Goal: Transaction & Acquisition: Book appointment/travel/reservation

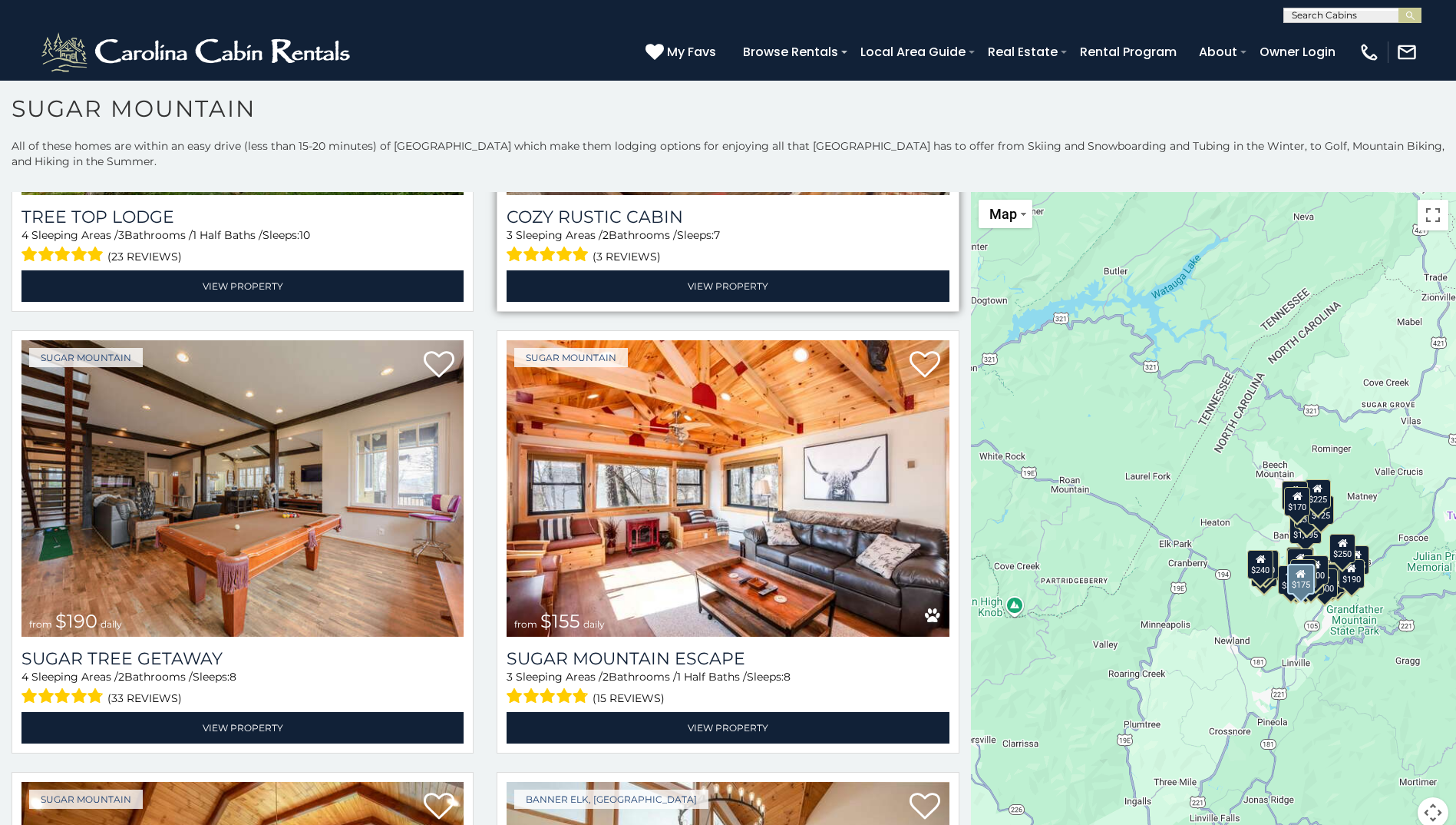
scroll to position [1689, 0]
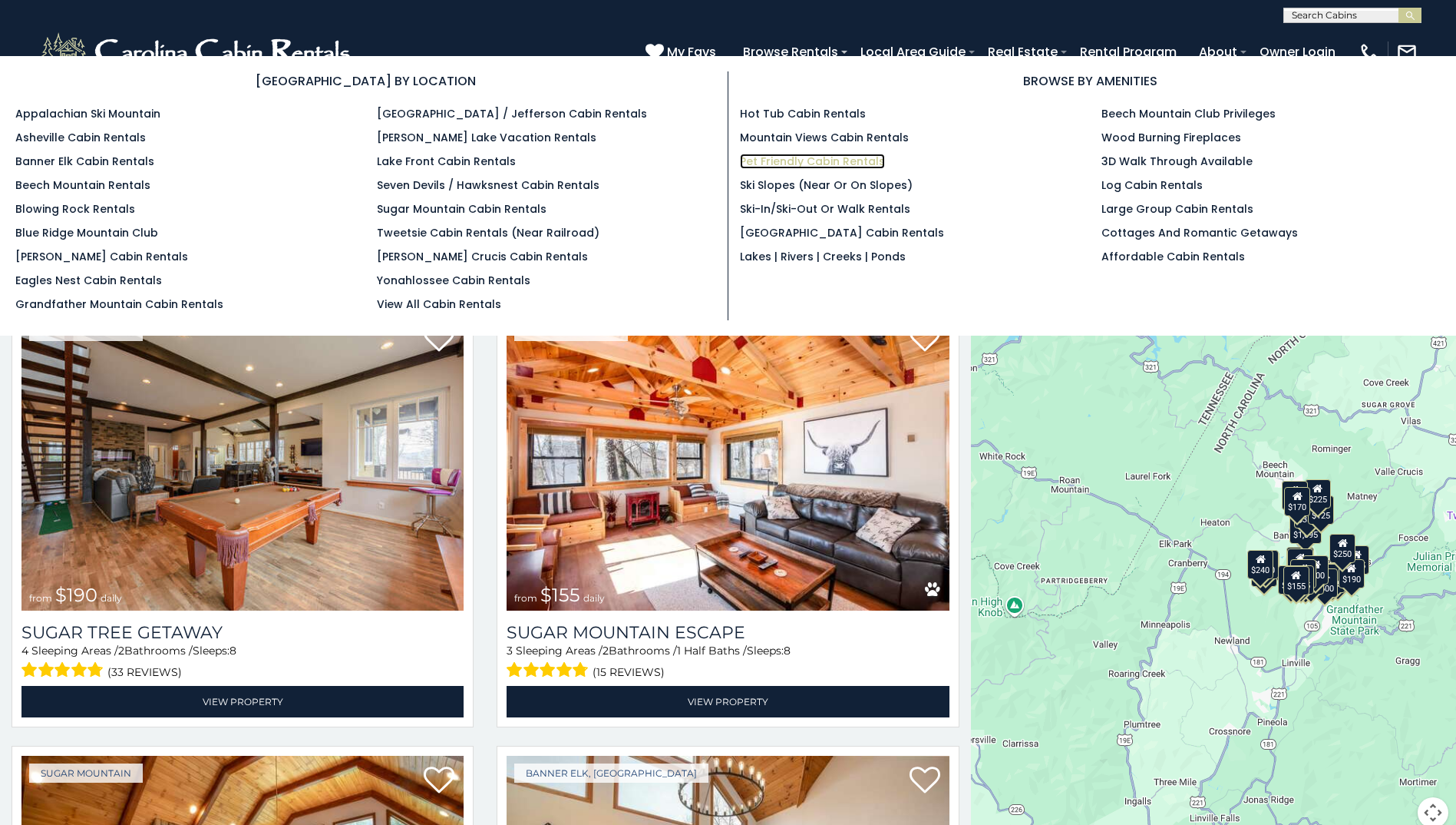
click at [845, 157] on link "Pet Friendly Cabin Rentals" at bounding box center [813, 161] width 145 height 16
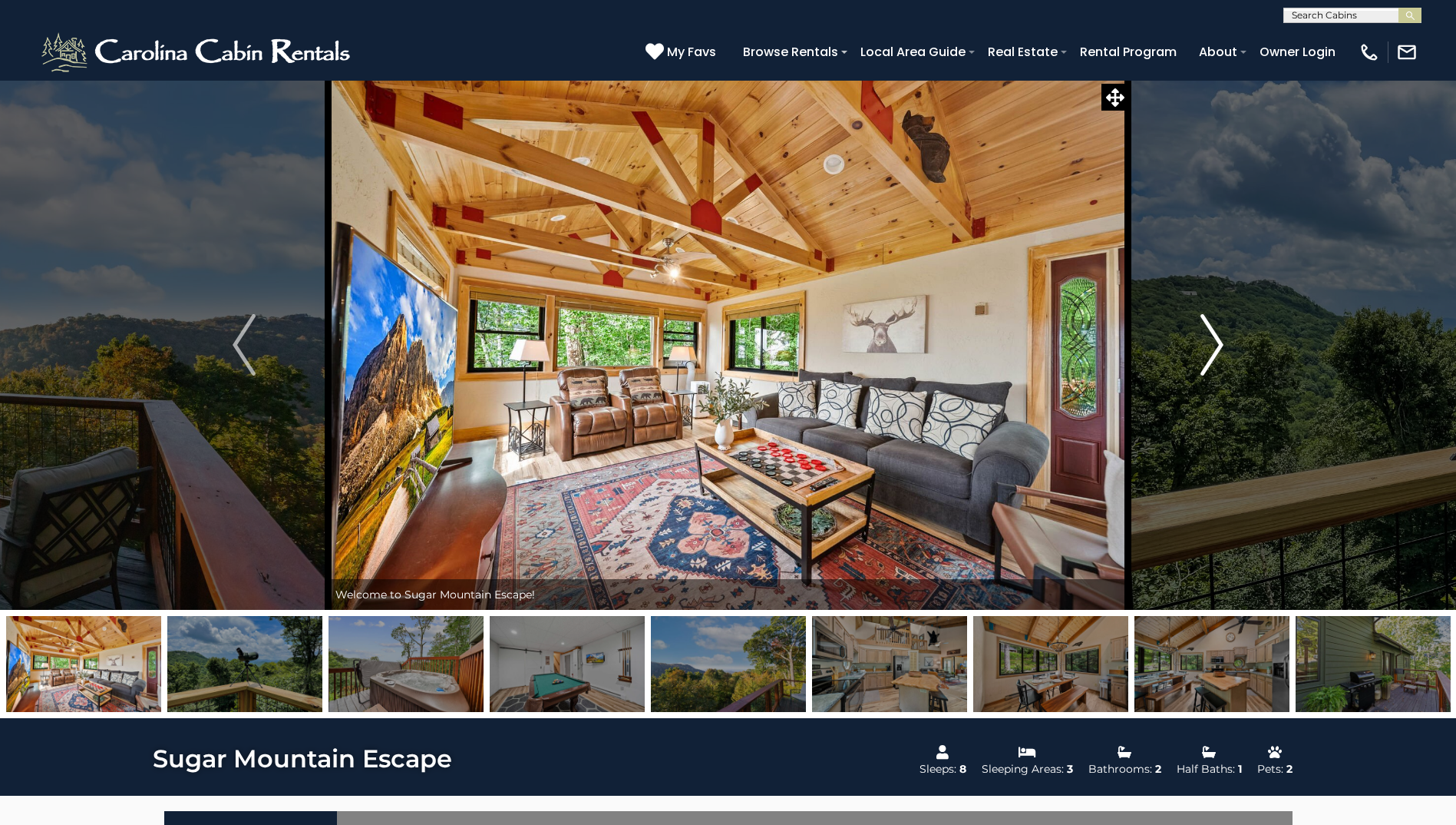
click at [1209, 347] on img "Next" at bounding box center [1212, 344] width 23 height 61
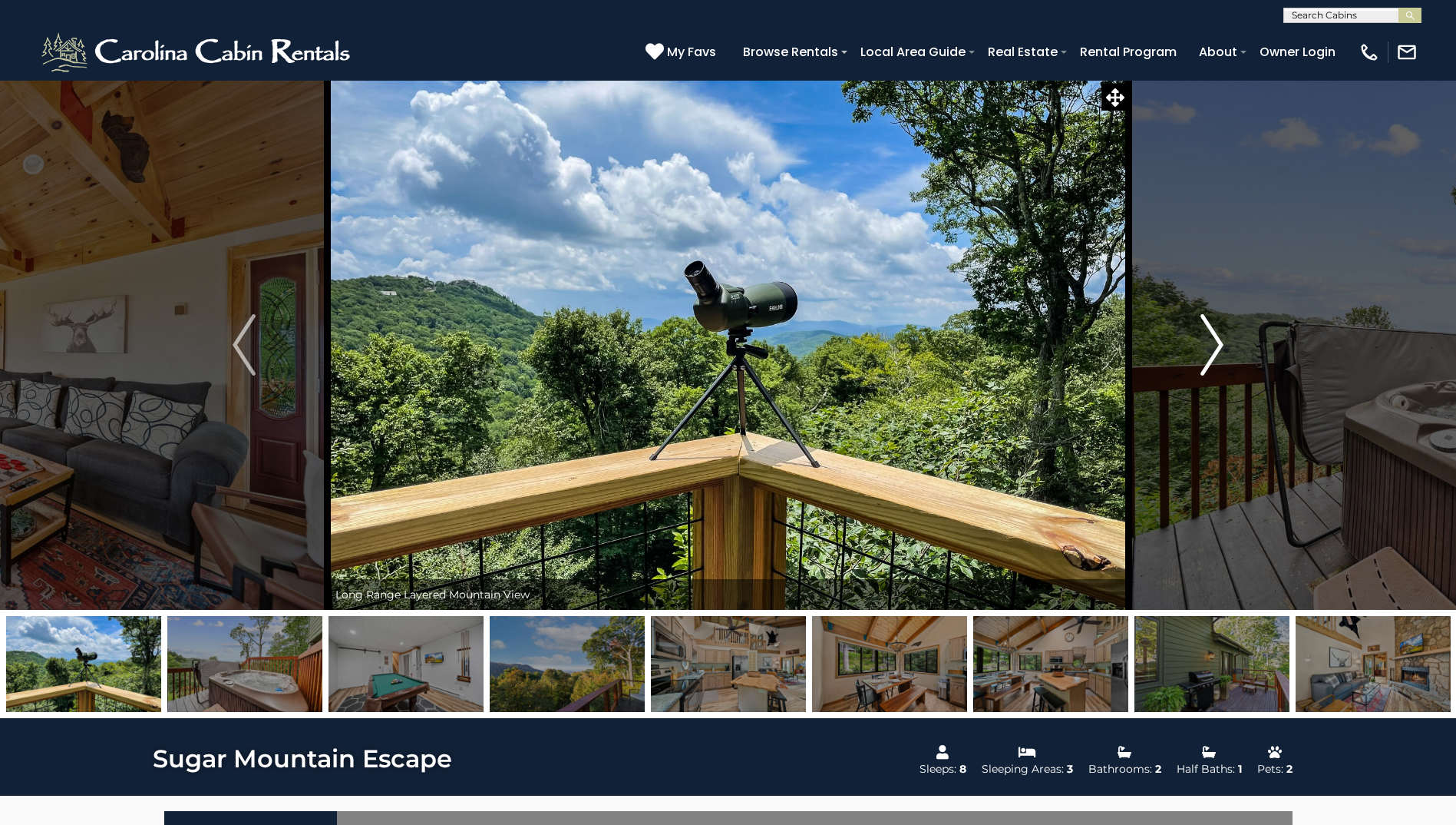
click at [1209, 347] on img "Next" at bounding box center [1212, 344] width 23 height 61
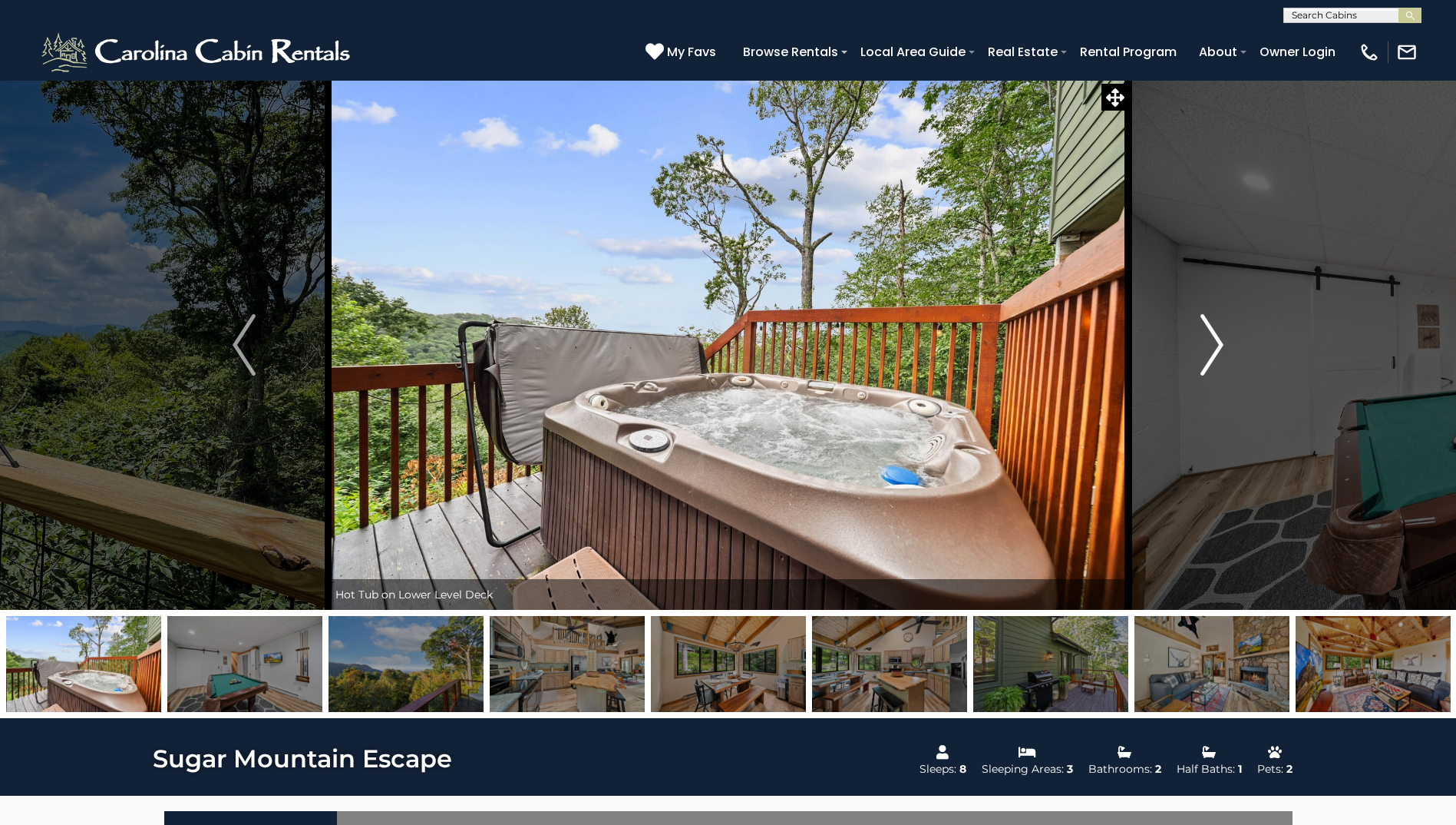
click at [1210, 347] on img "Next" at bounding box center [1212, 344] width 23 height 61
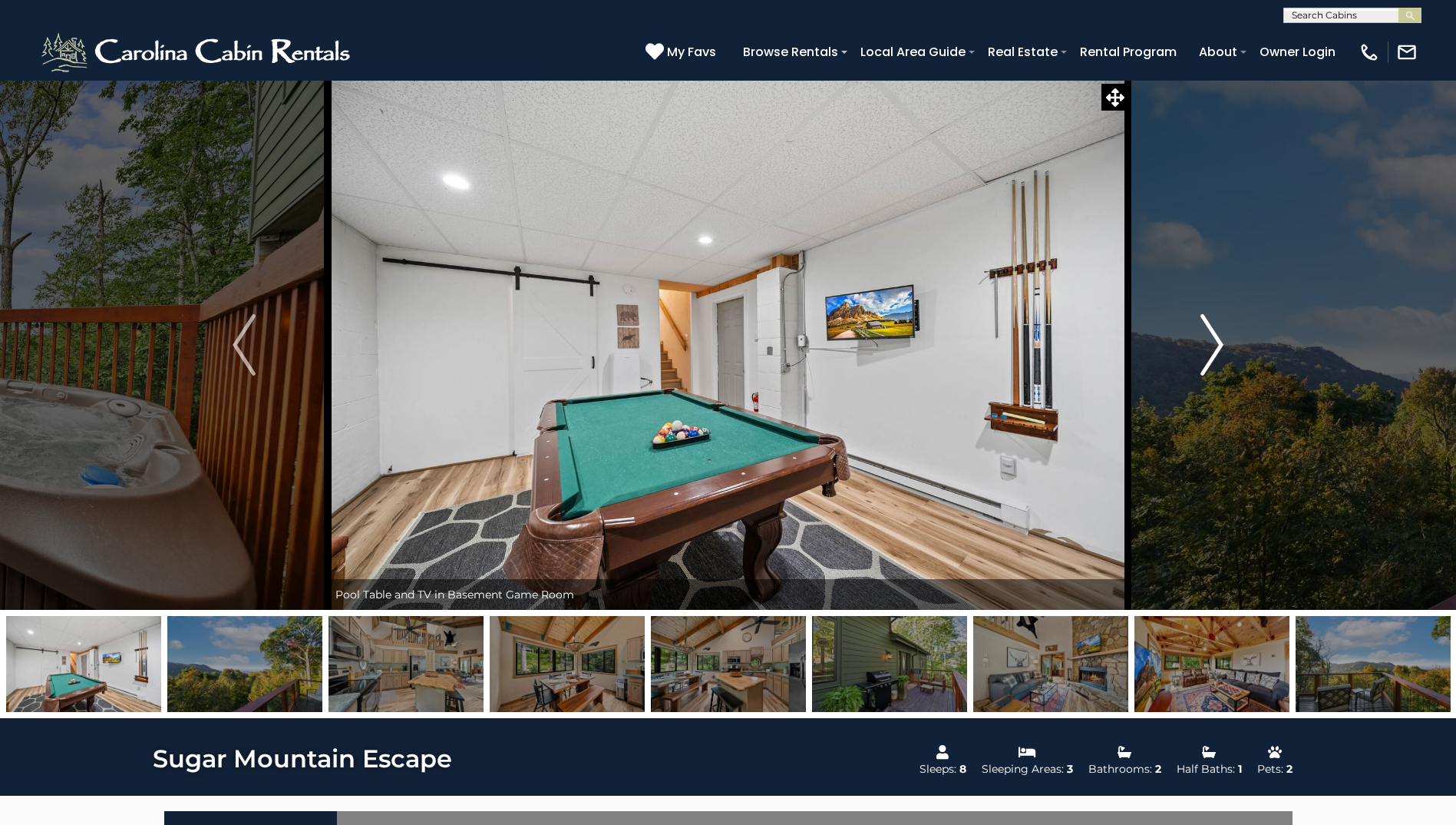
click at [1210, 347] on img "Next" at bounding box center [1212, 344] width 23 height 61
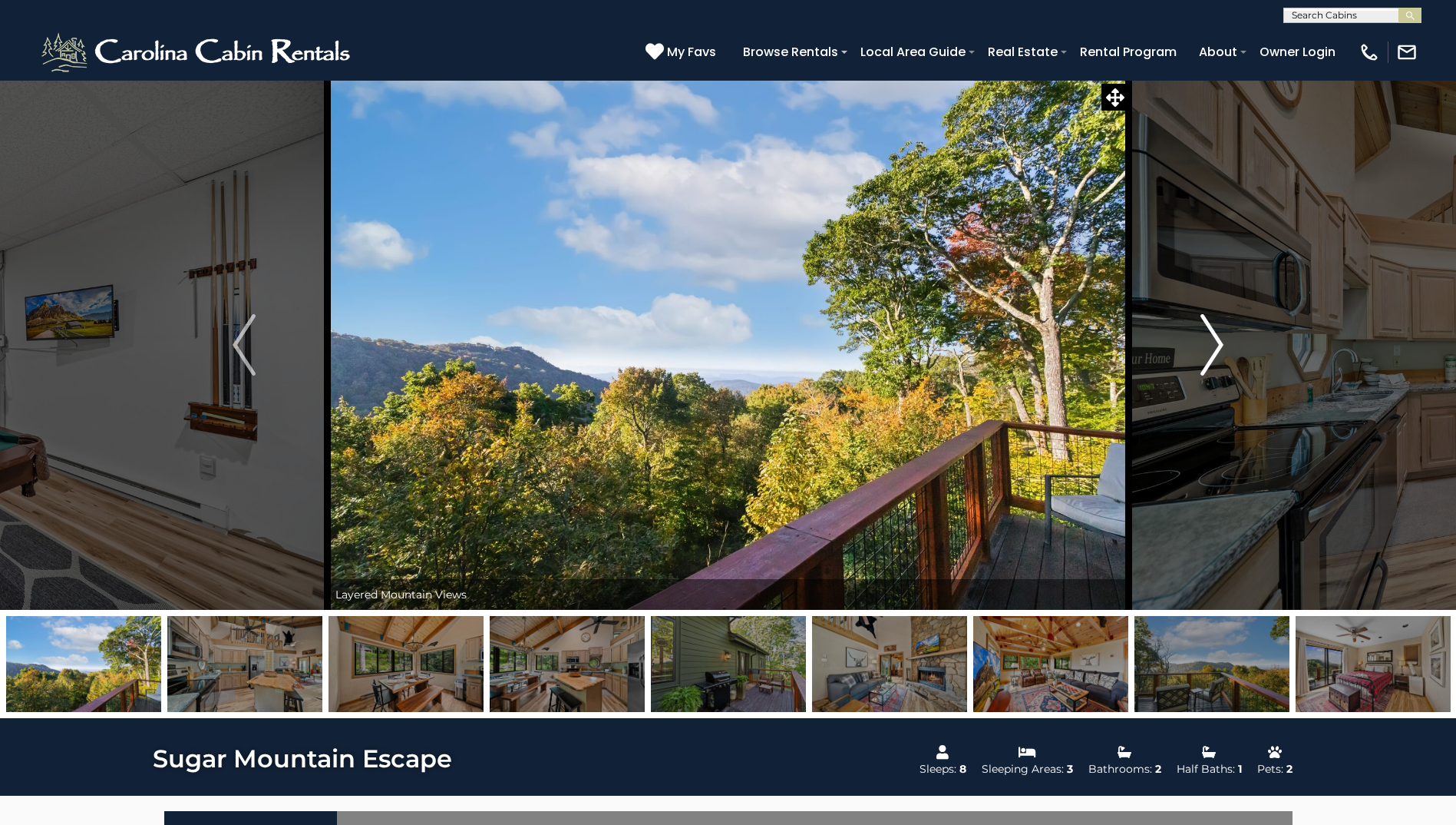
click at [1210, 347] on img "Next" at bounding box center [1212, 344] width 23 height 61
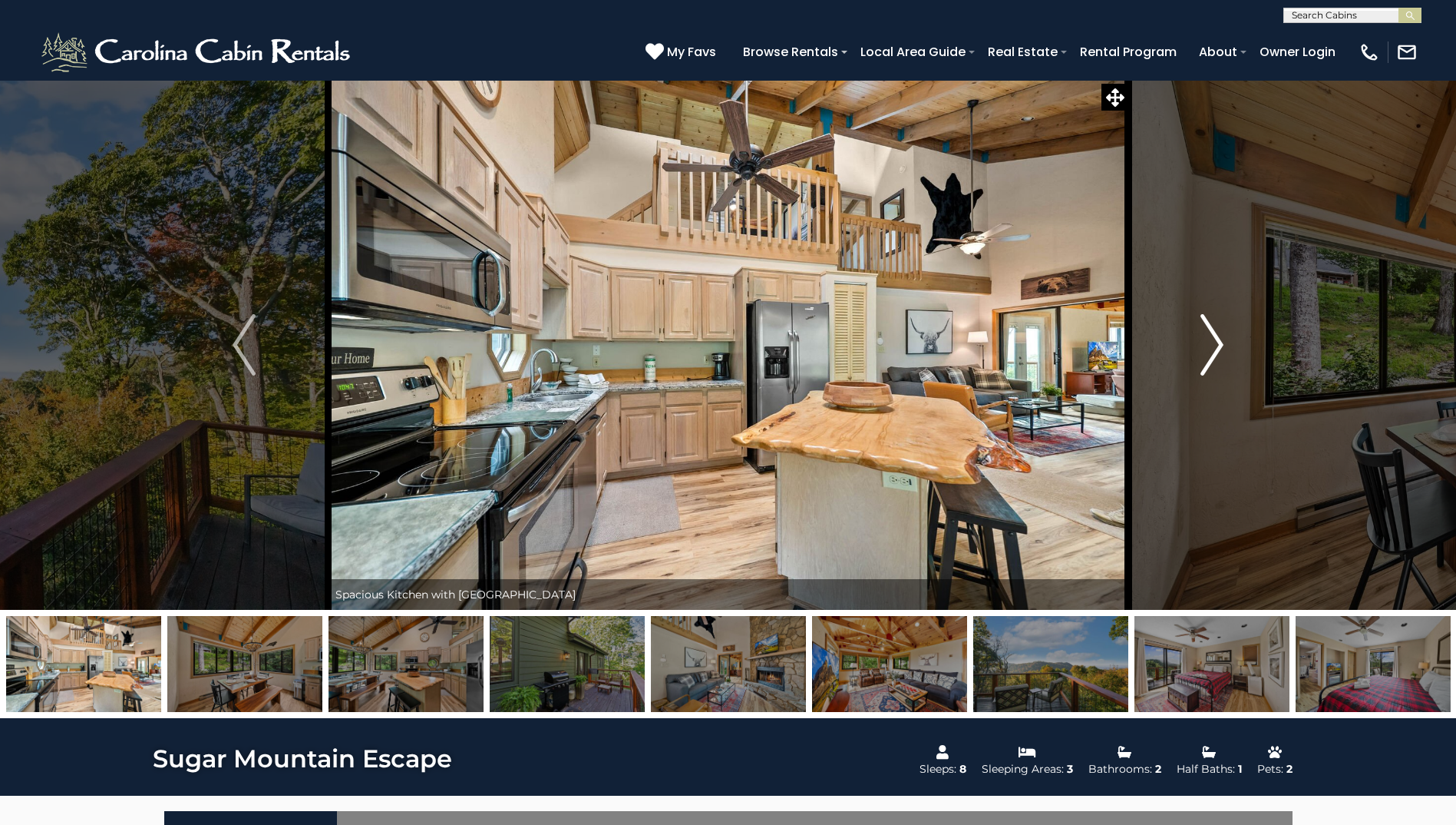
click at [1210, 347] on img "Next" at bounding box center [1212, 344] width 23 height 61
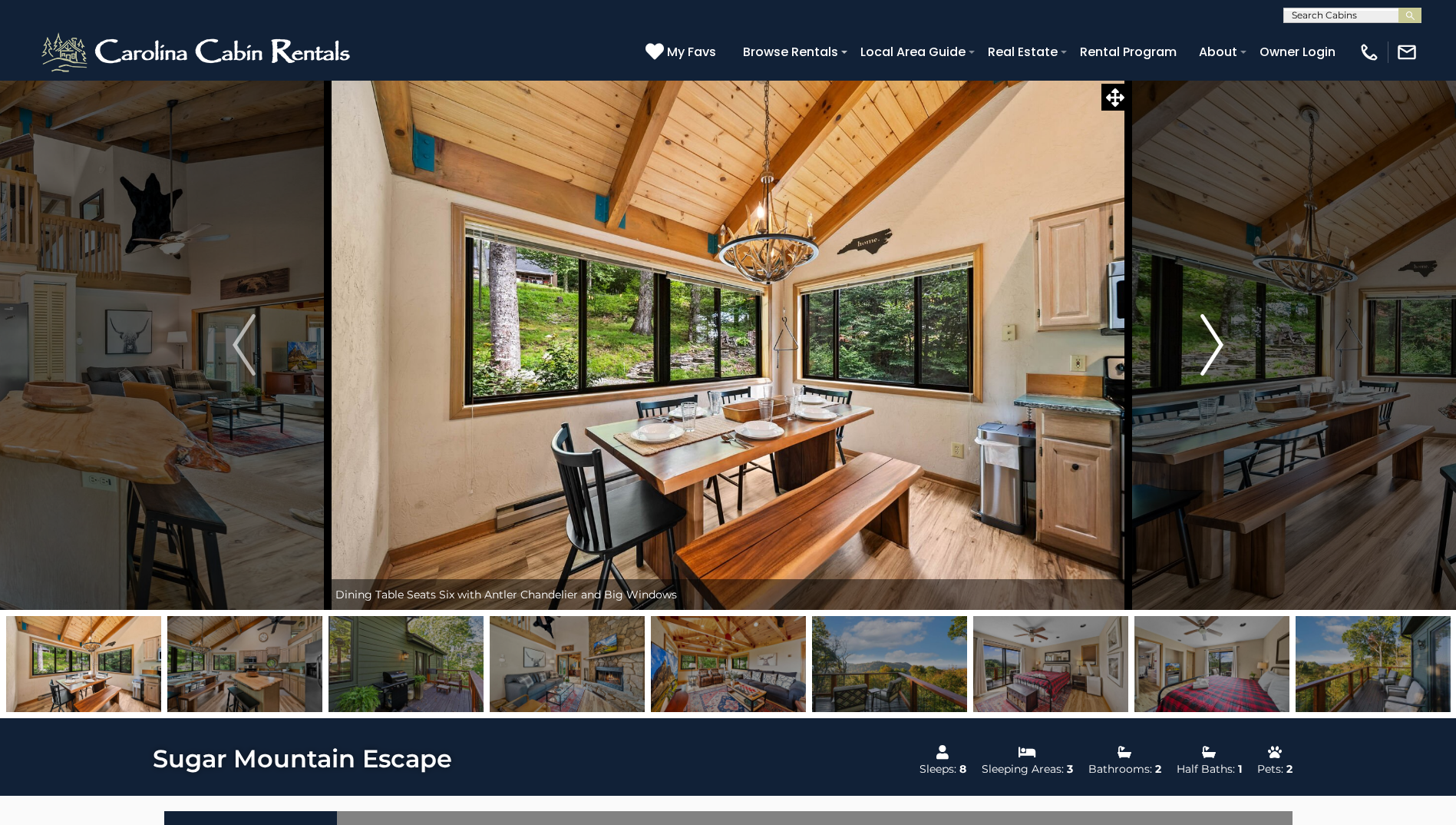
click at [1210, 347] on img "Next" at bounding box center [1212, 344] width 23 height 61
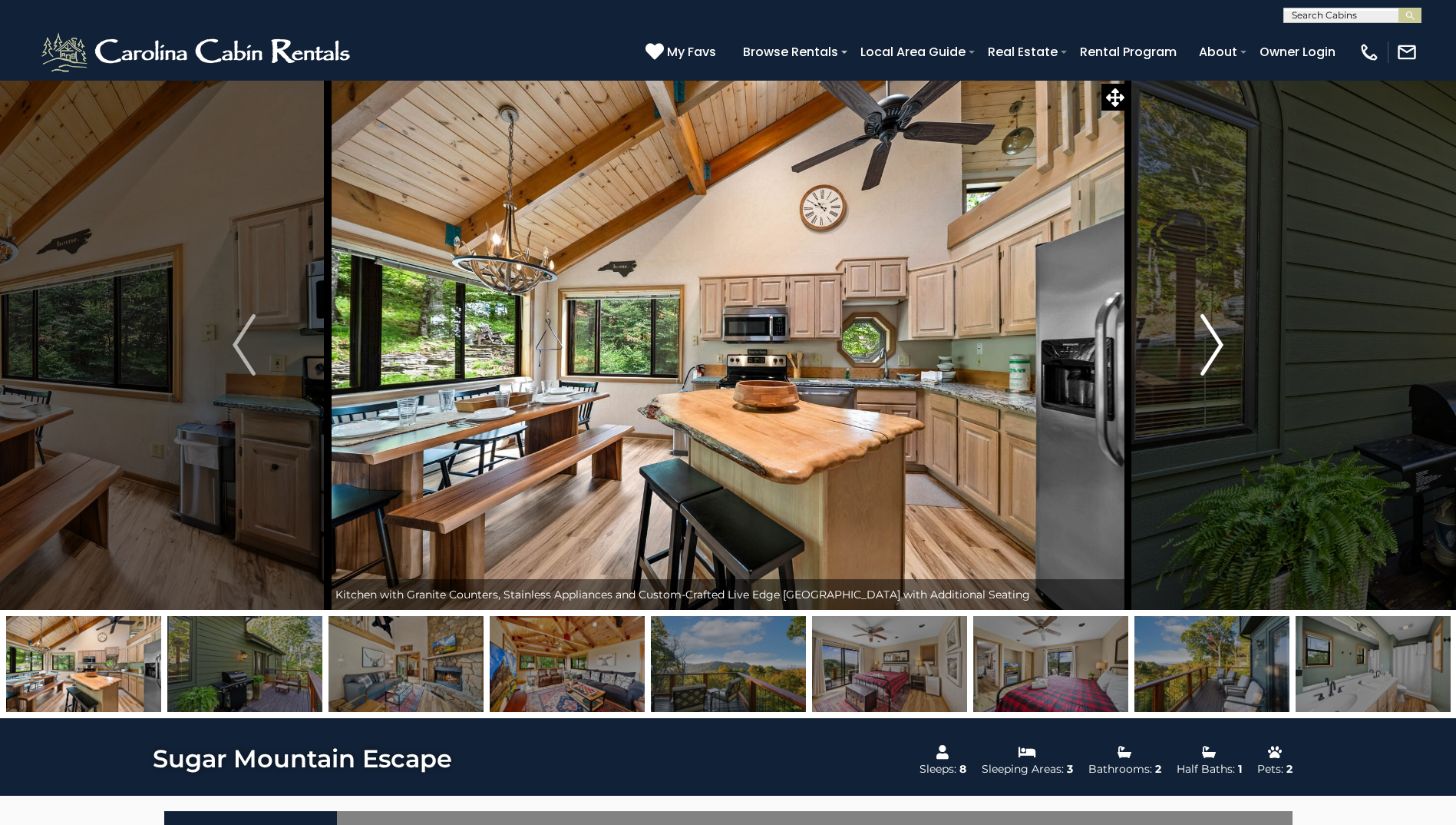
click at [1210, 347] on img "Next" at bounding box center [1212, 344] width 23 height 61
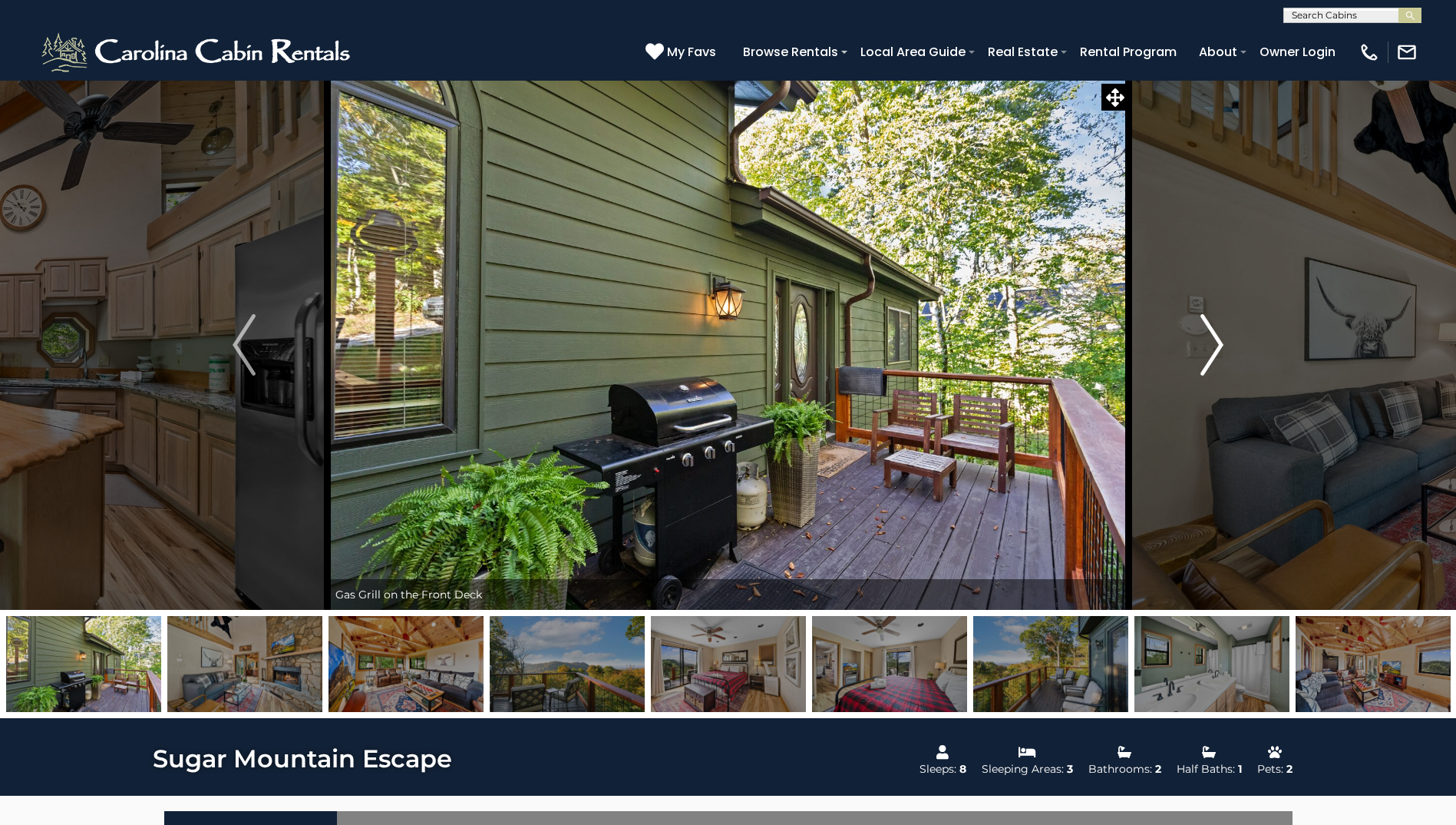
click at [1210, 347] on img "Next" at bounding box center [1212, 344] width 23 height 61
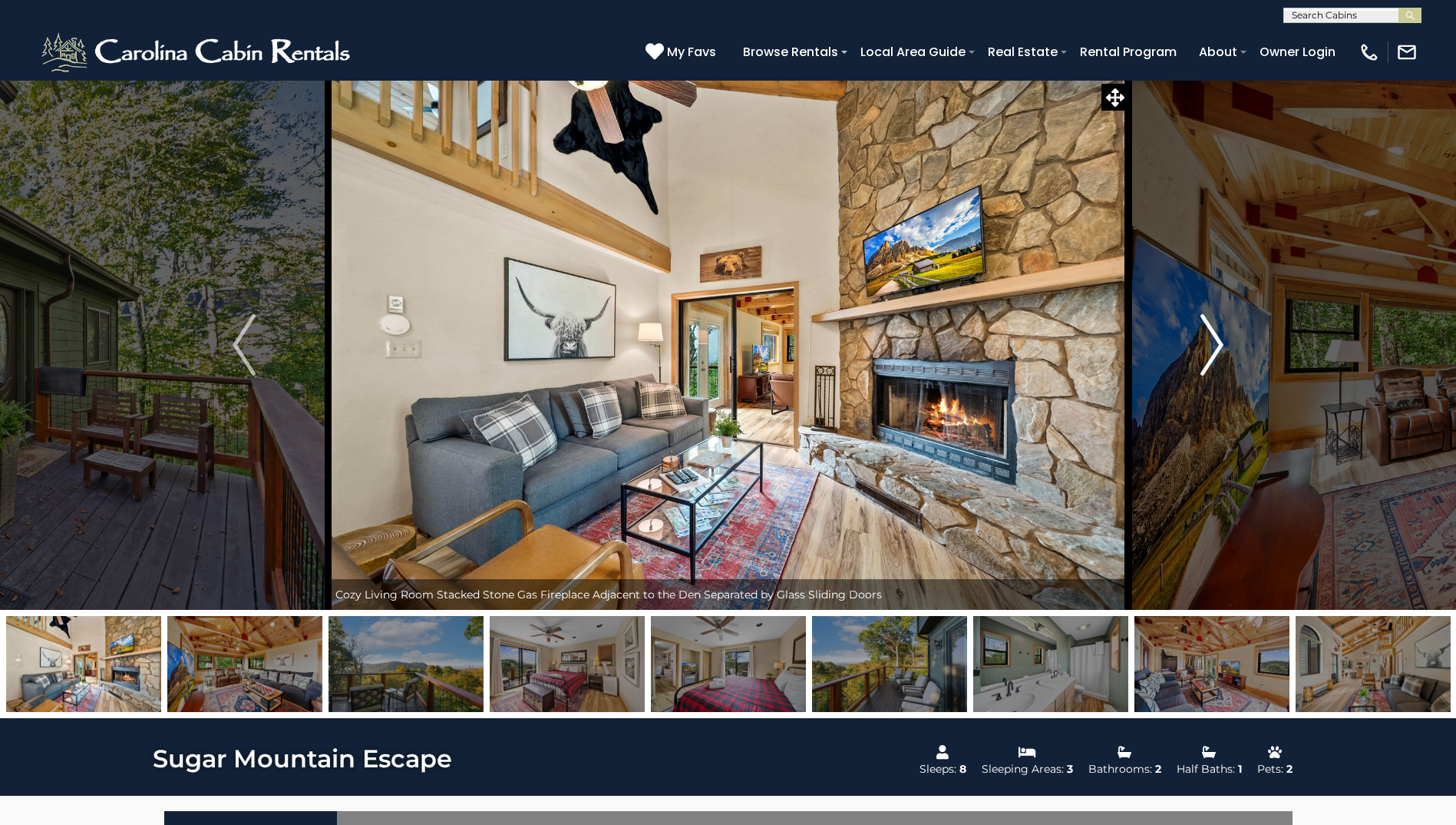
click at [1210, 347] on img "Next" at bounding box center [1212, 344] width 23 height 61
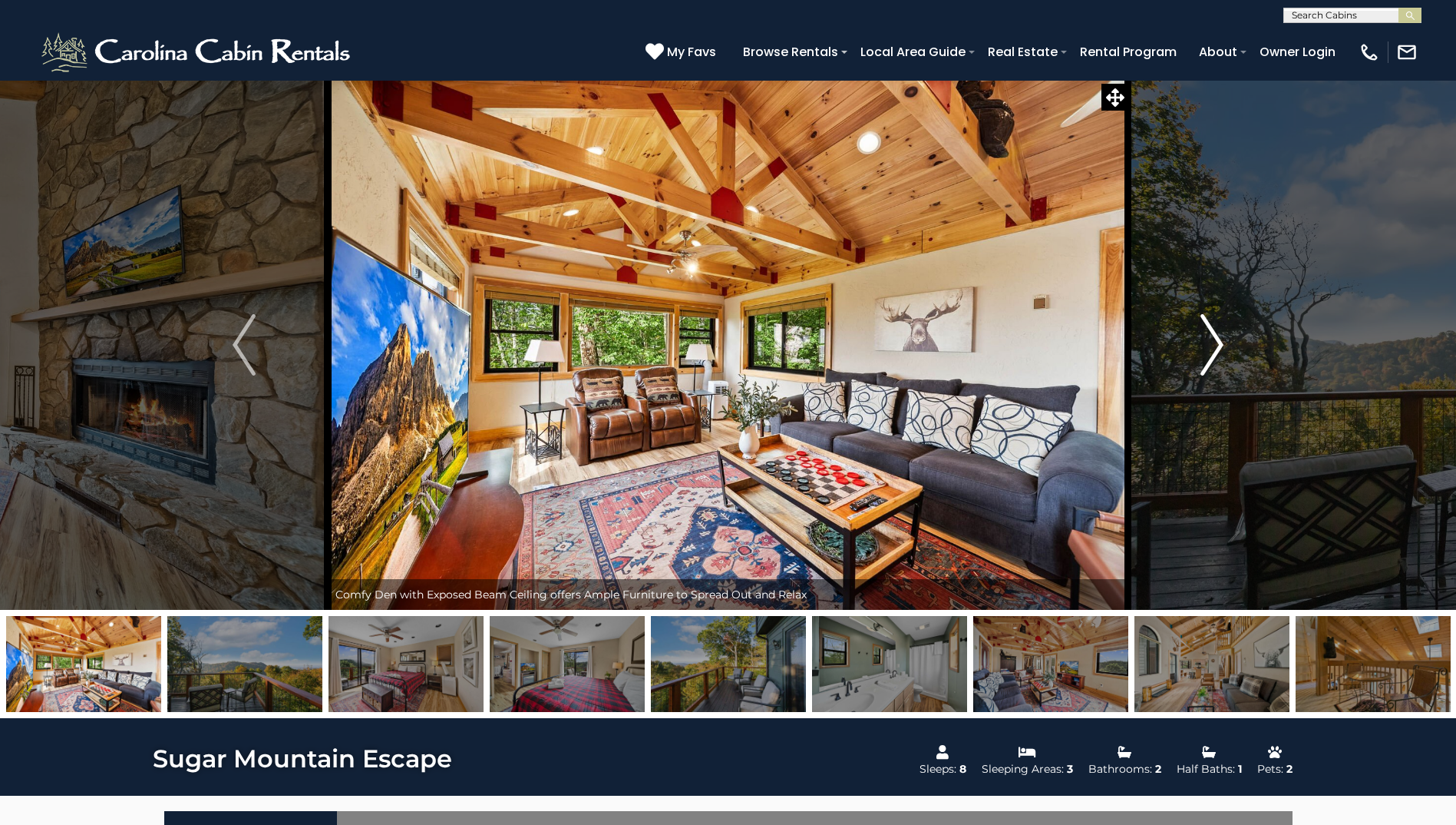
click at [1210, 347] on img "Next" at bounding box center [1212, 344] width 23 height 61
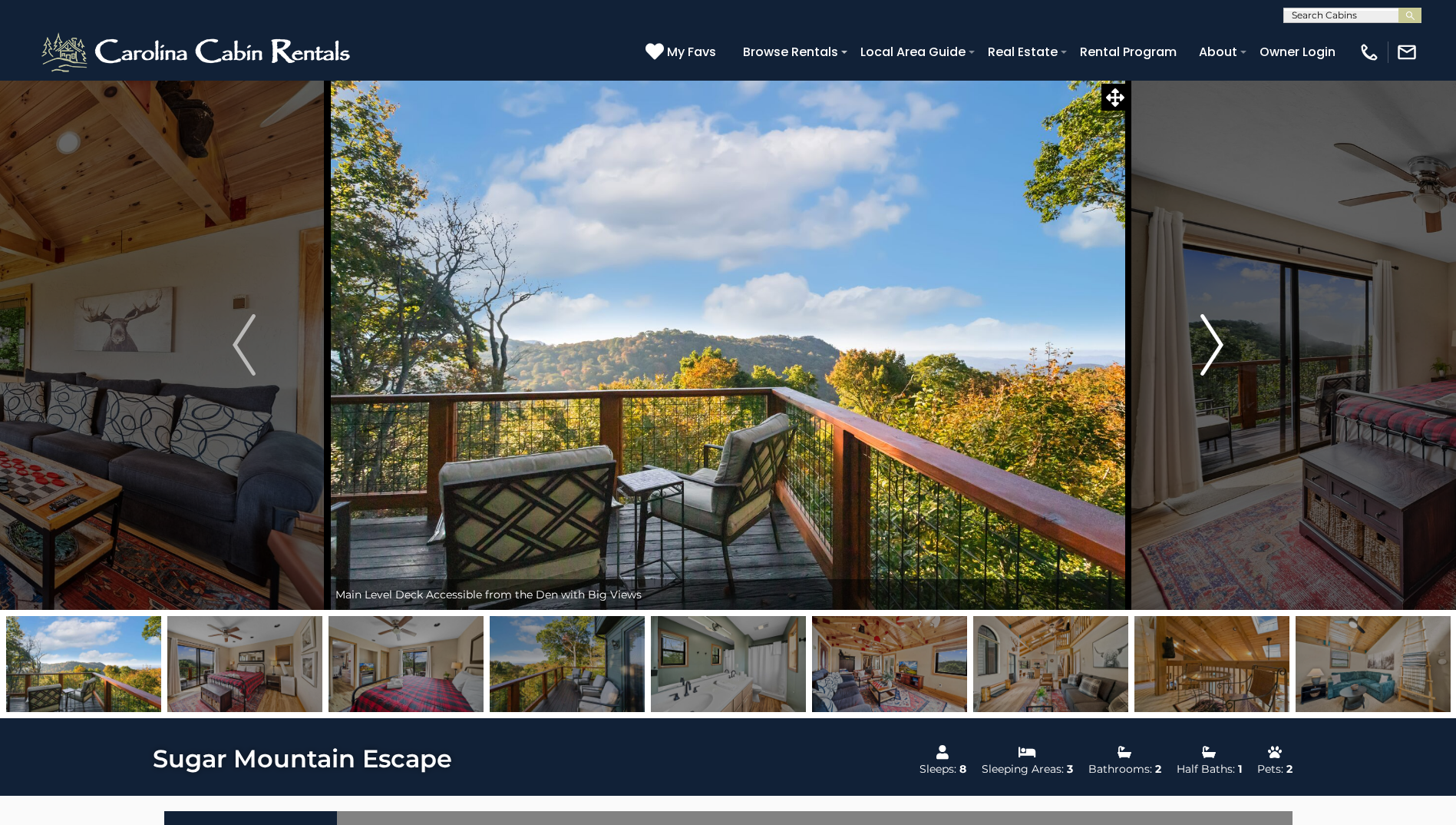
click at [1210, 347] on img "Next" at bounding box center [1212, 344] width 23 height 61
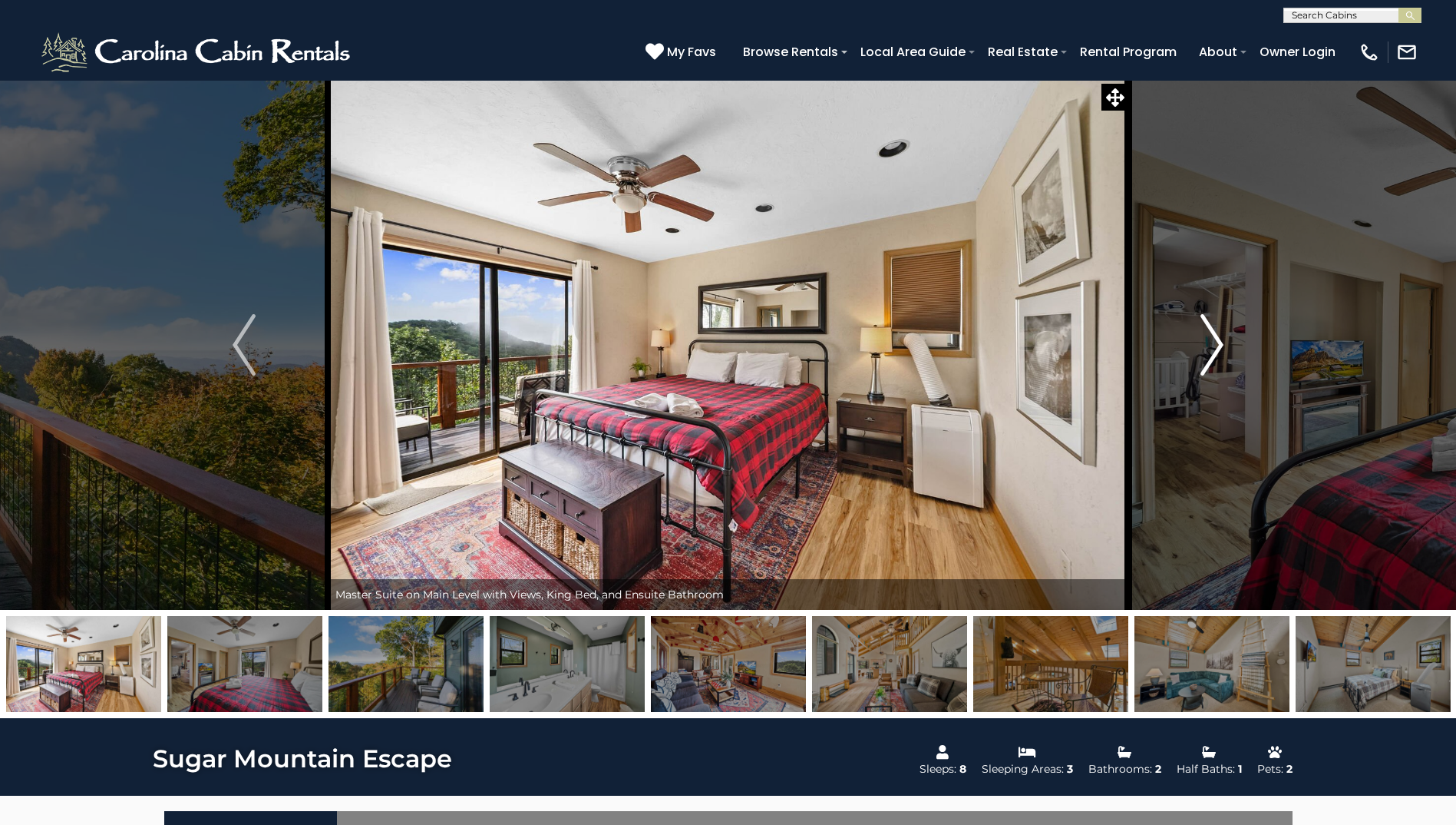
click at [1208, 348] on img "Next" at bounding box center [1212, 344] width 23 height 61
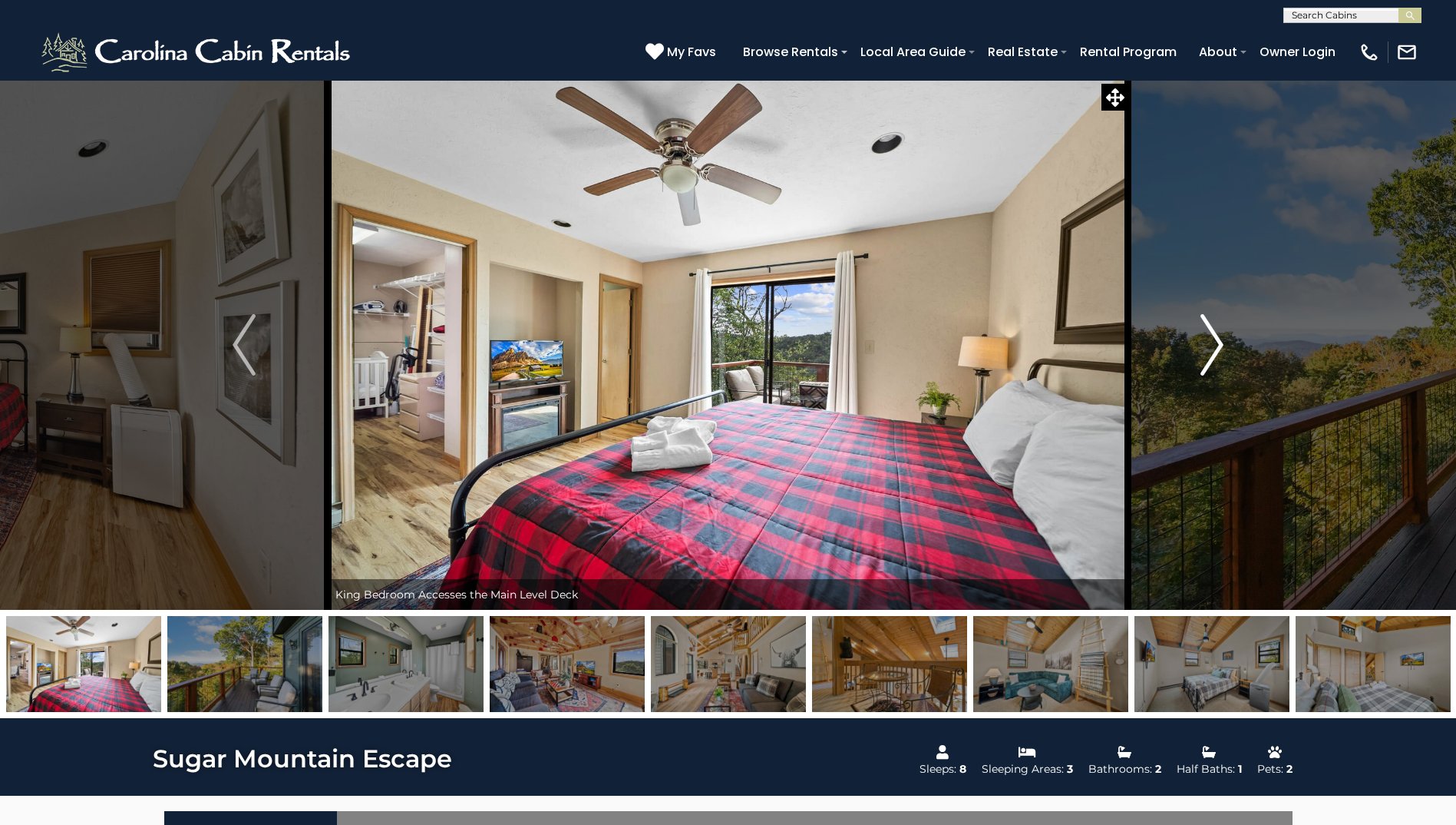
click at [1208, 348] on img "Next" at bounding box center [1212, 344] width 23 height 61
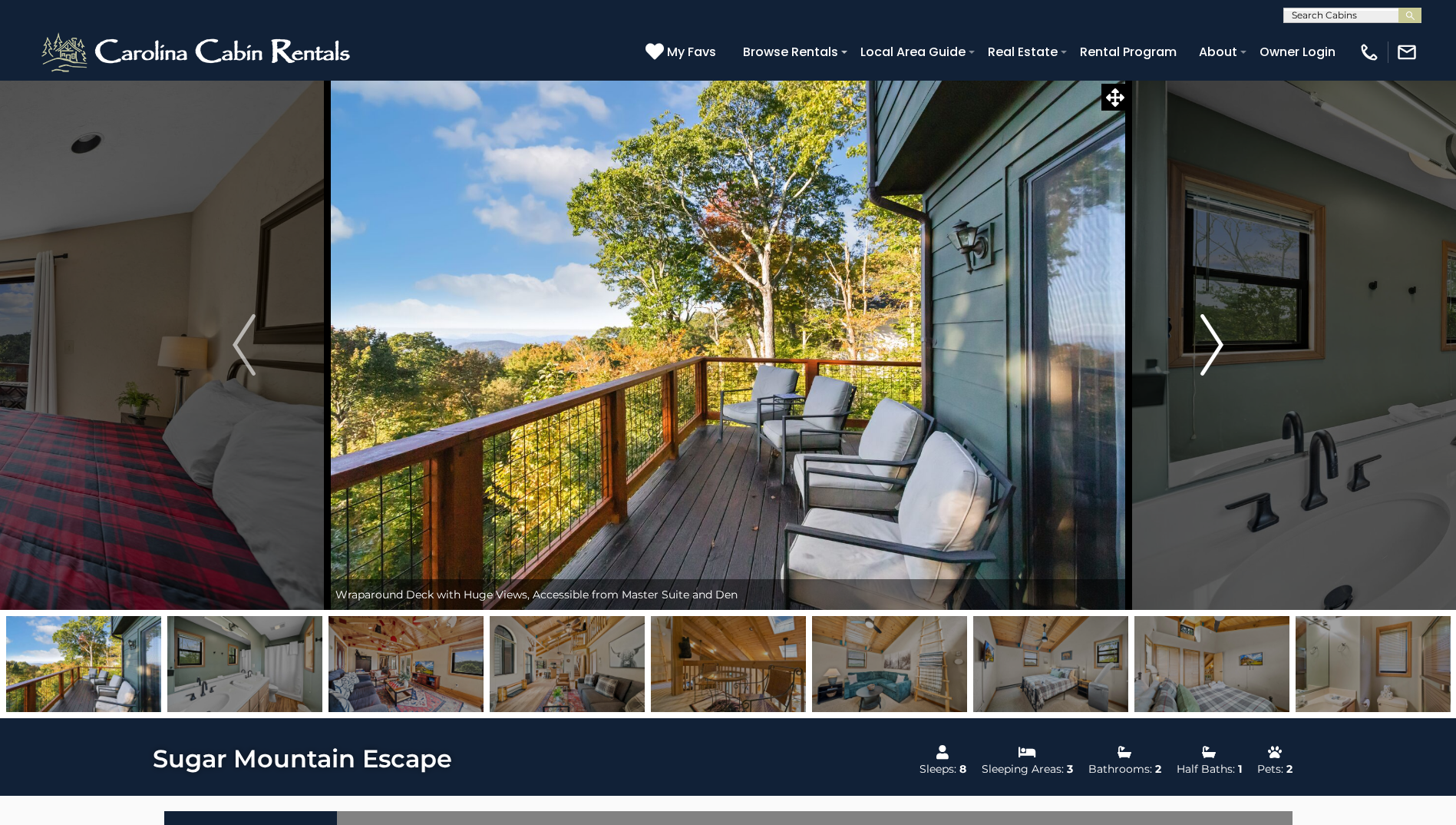
click at [1208, 349] on img "Next" at bounding box center [1212, 344] width 23 height 61
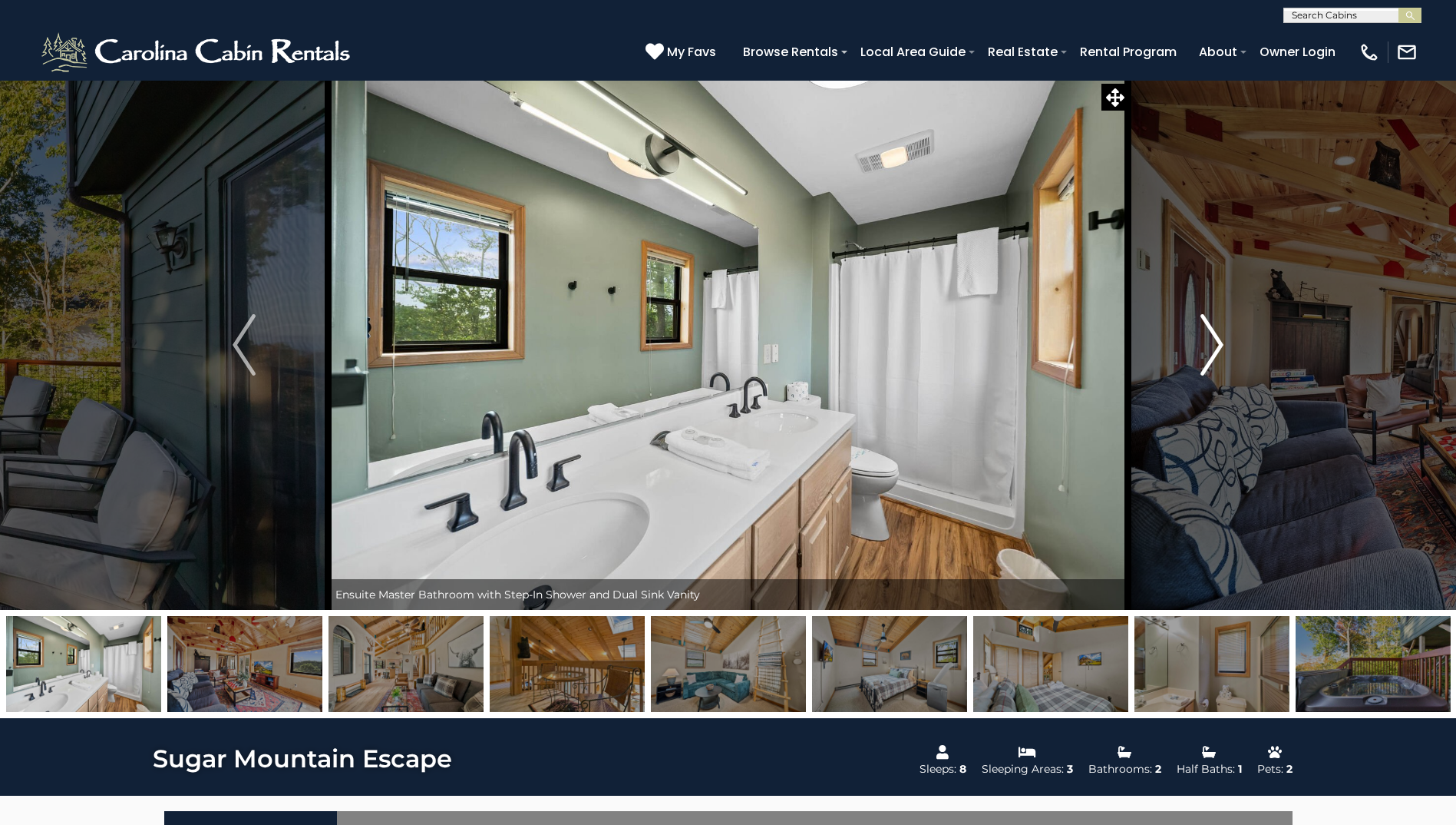
click at [1208, 349] on img "Next" at bounding box center [1212, 344] width 23 height 61
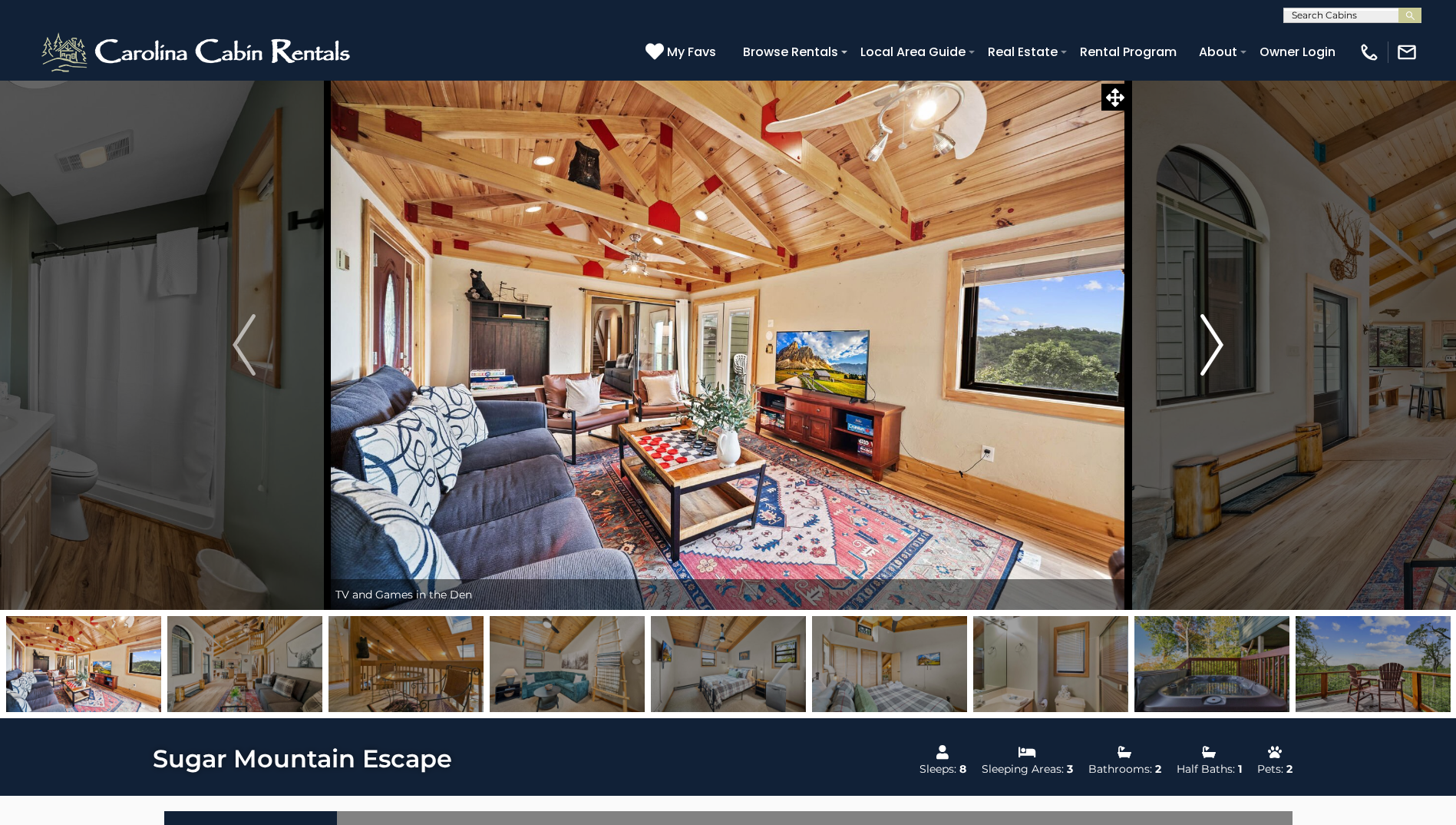
click at [1208, 349] on img "Next" at bounding box center [1212, 344] width 23 height 61
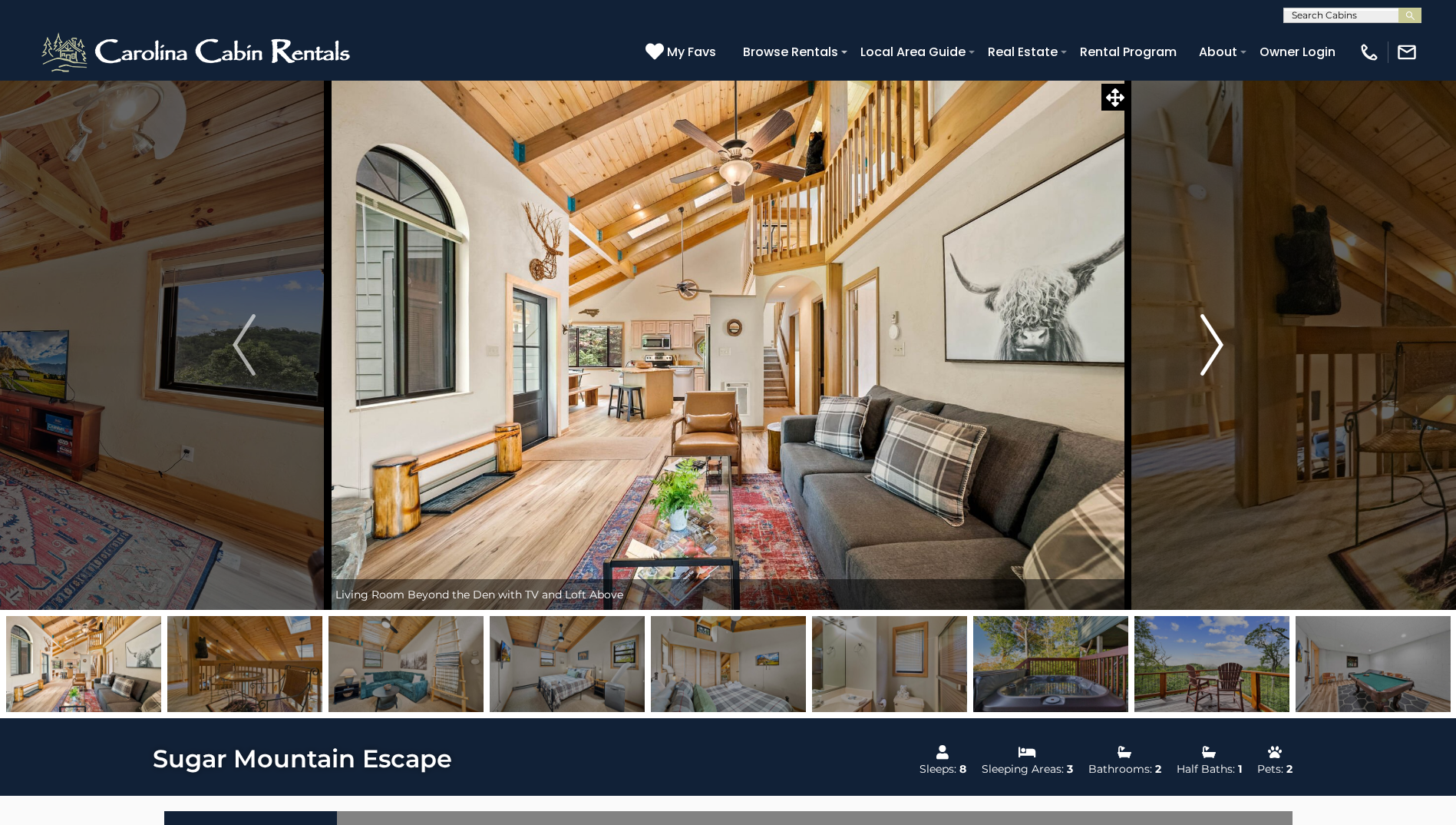
click at [1208, 349] on img "Next" at bounding box center [1212, 344] width 23 height 61
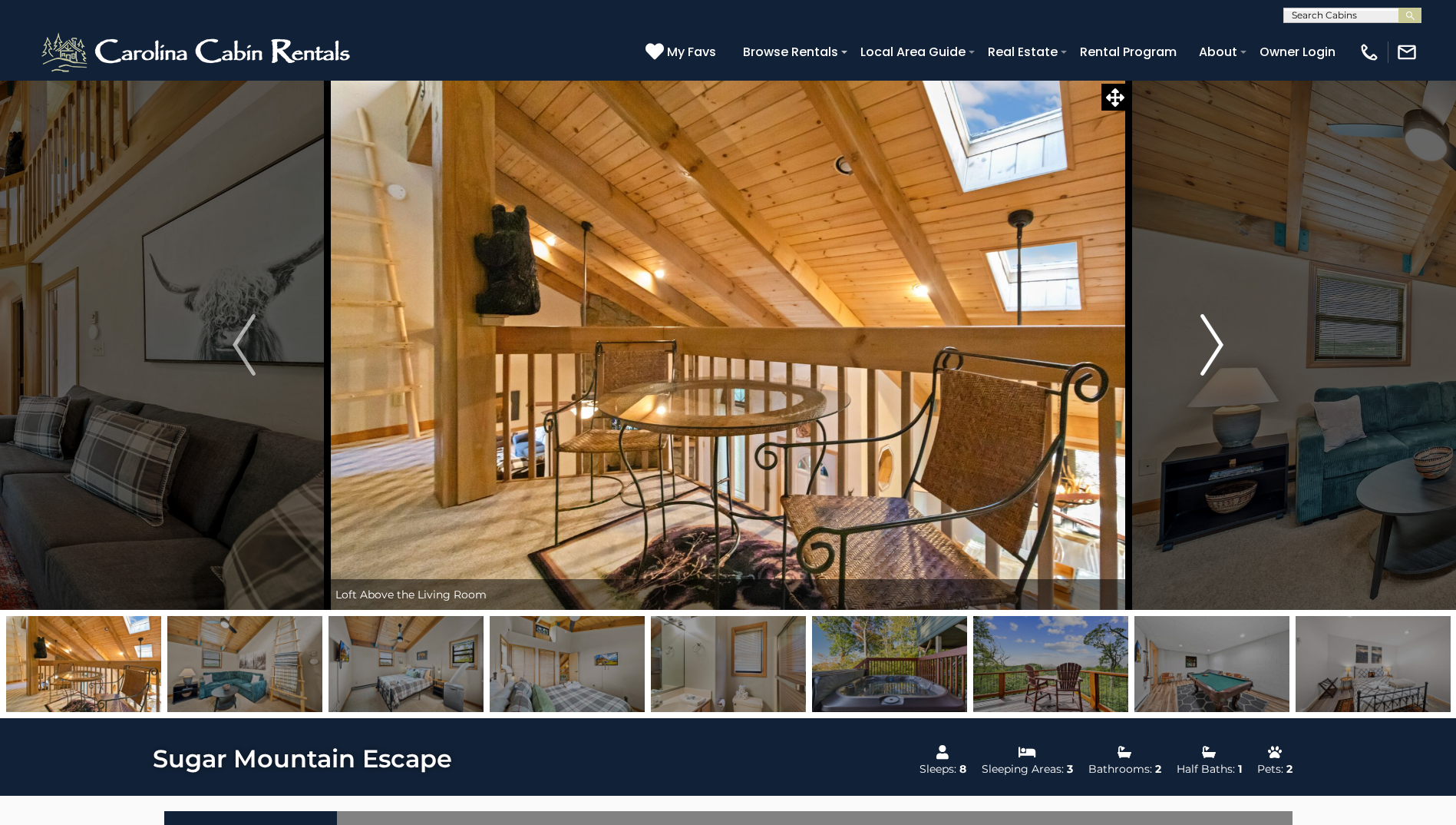
click at [1208, 349] on img "Next" at bounding box center [1212, 344] width 23 height 61
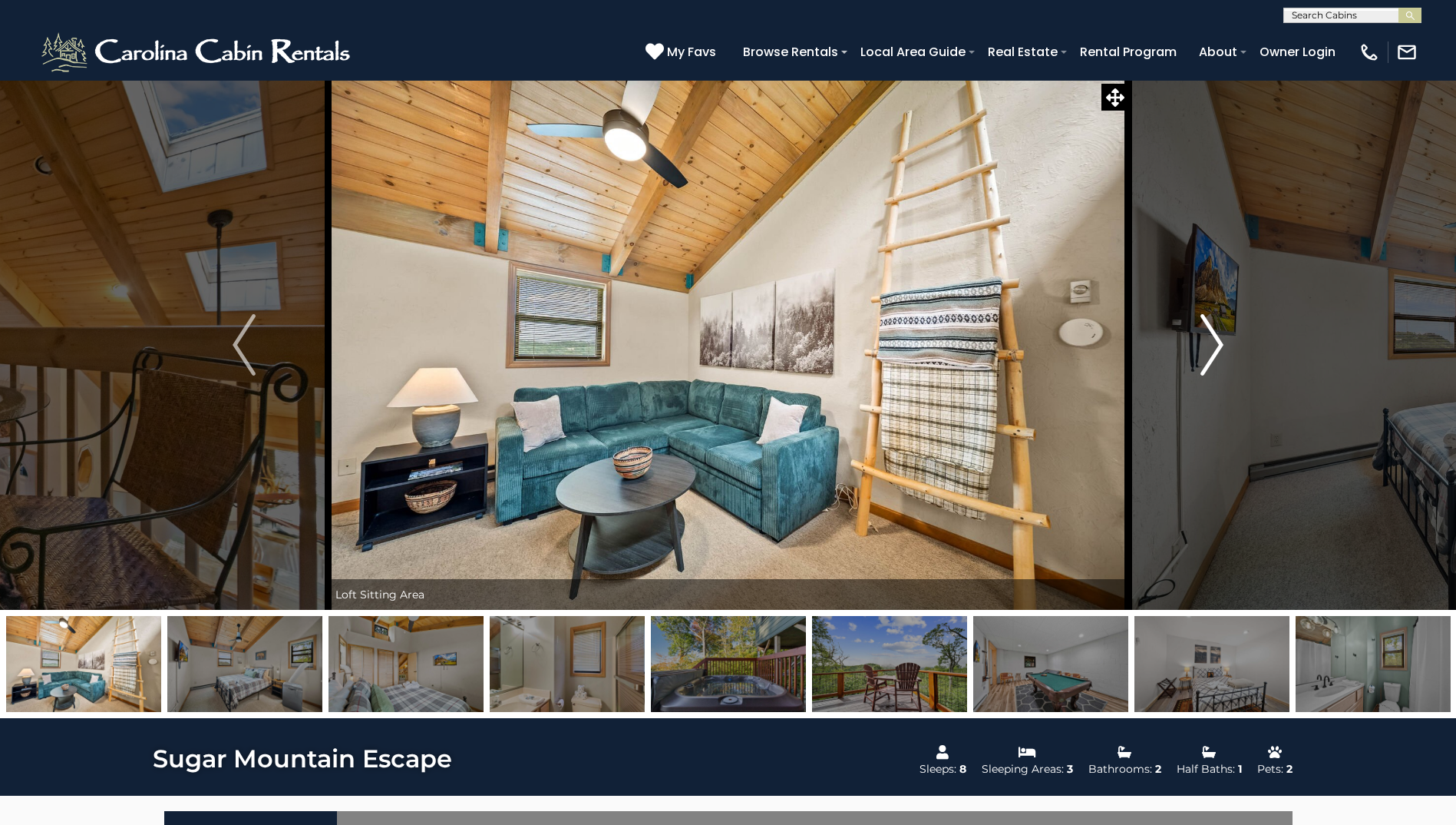
click at [1208, 349] on img "Next" at bounding box center [1212, 344] width 23 height 61
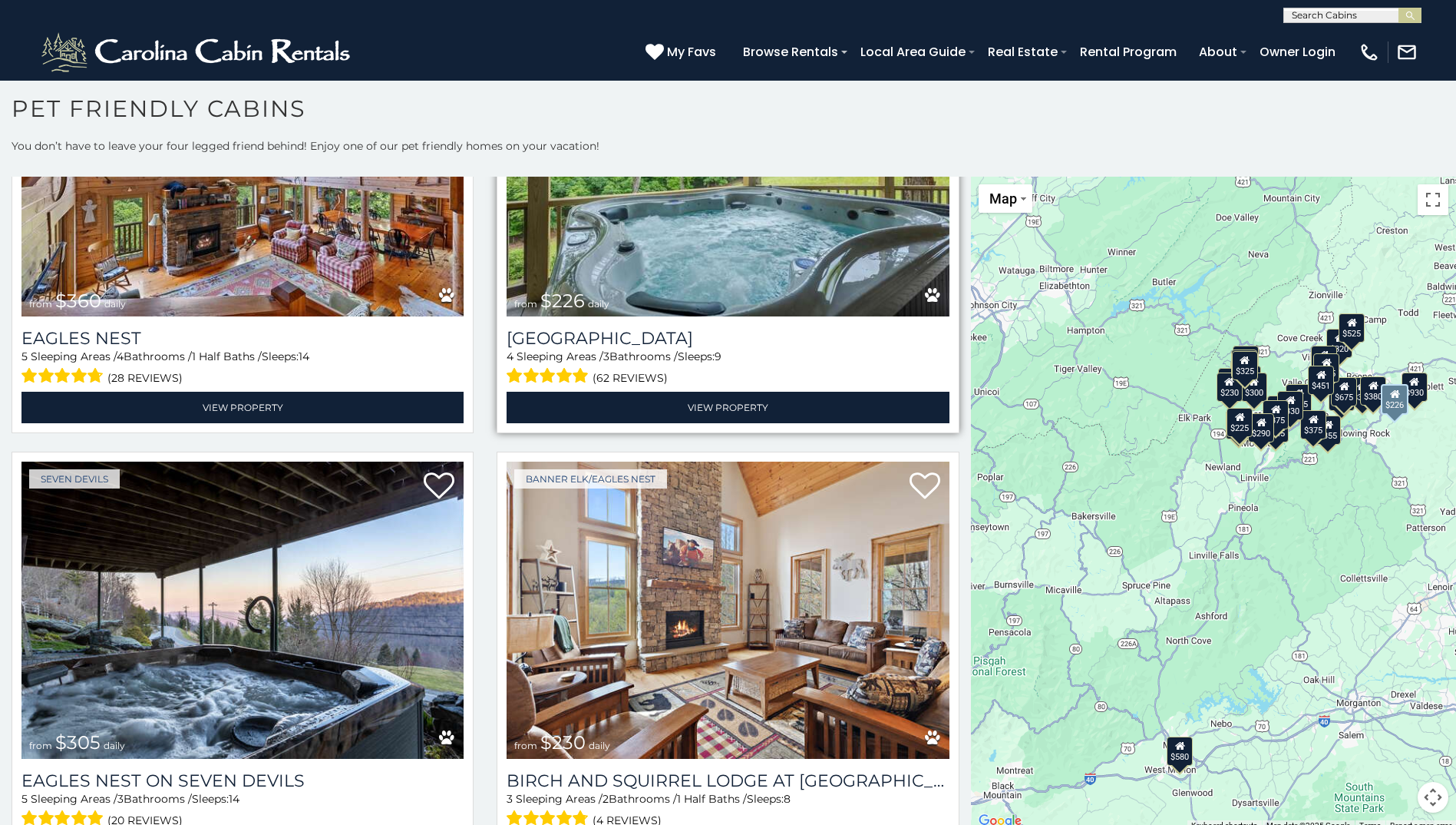
scroll to position [5529, 0]
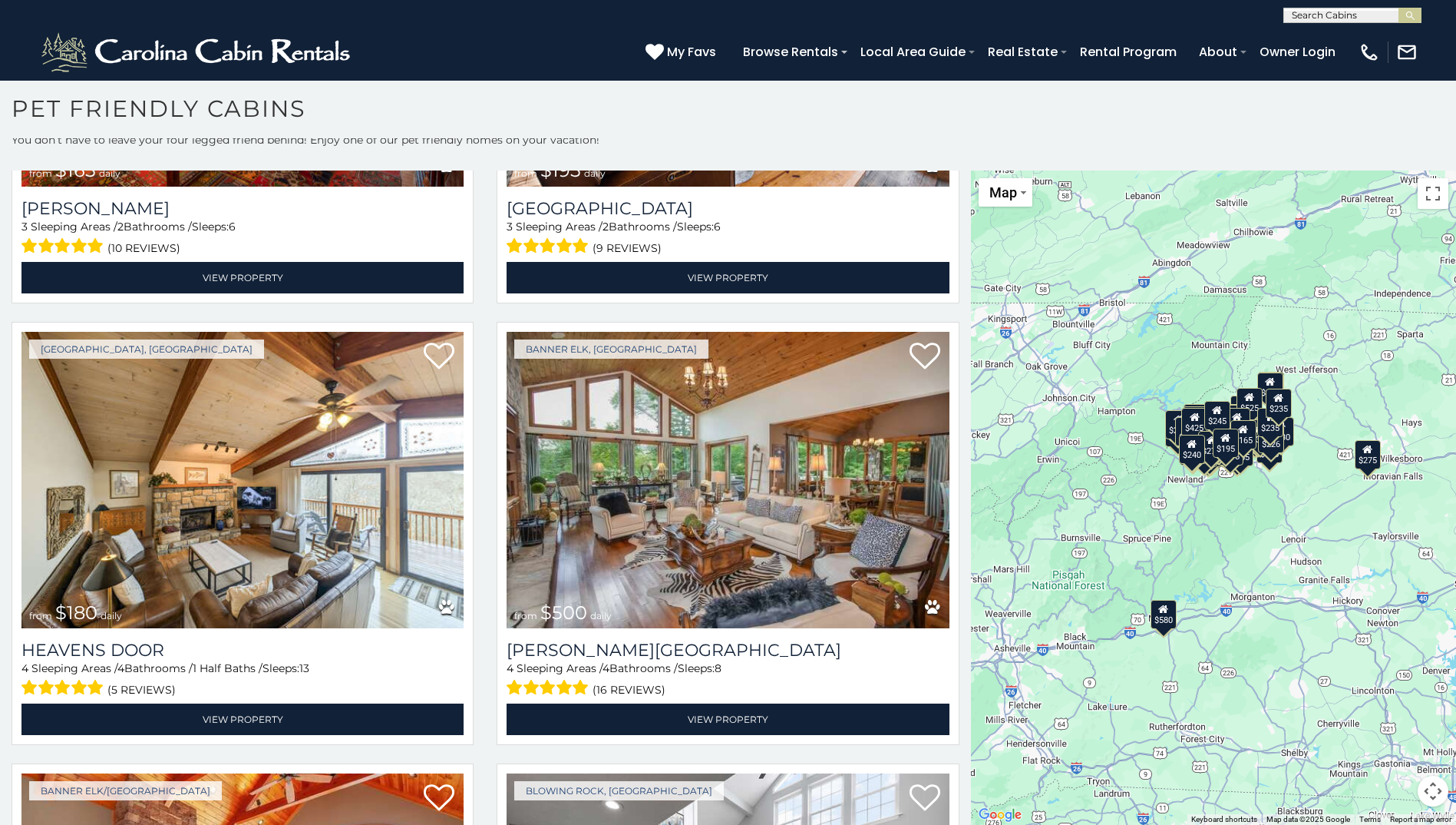
scroll to position [9628, 0]
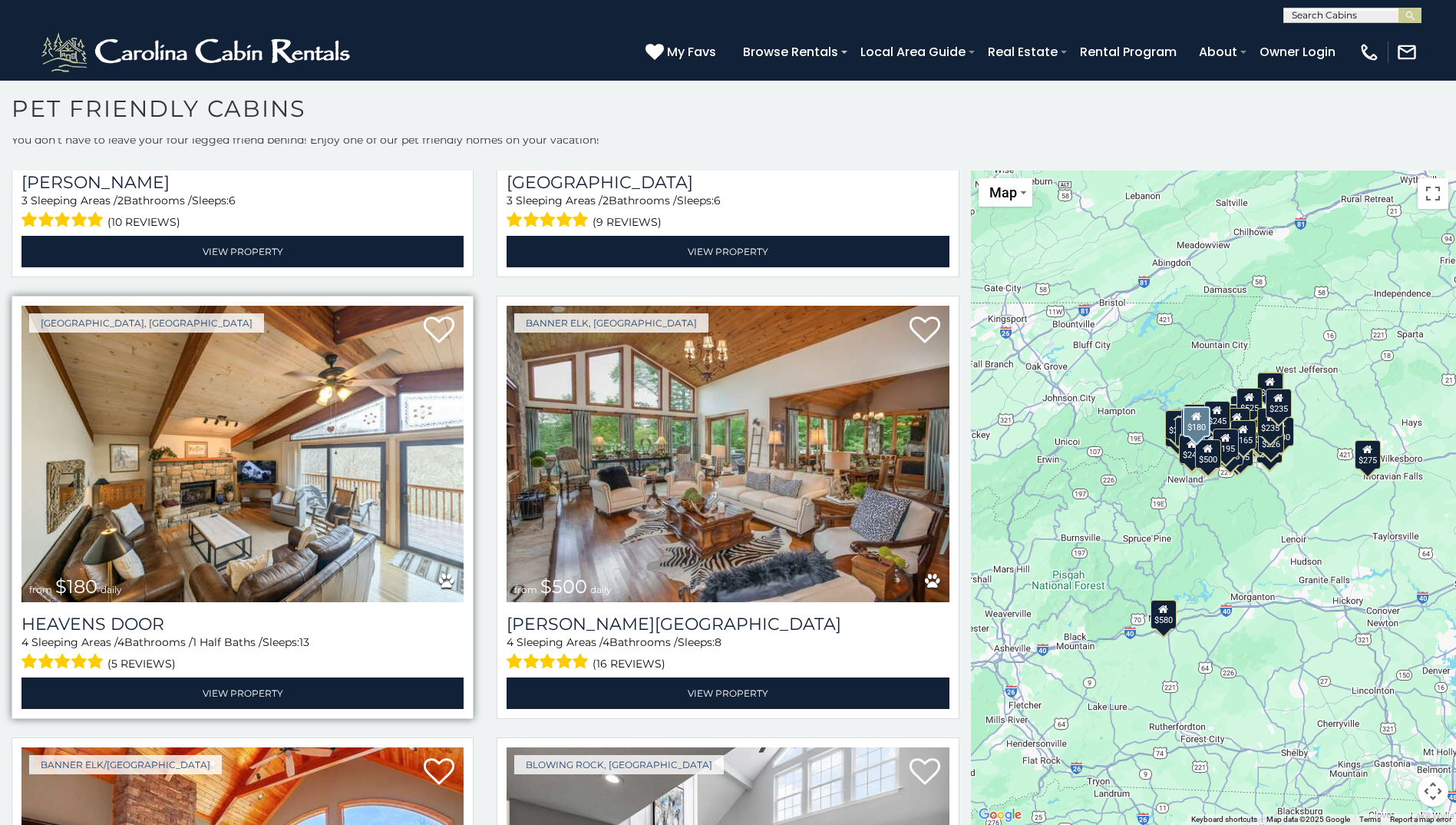
drag, startPoint x: 252, startPoint y: 382, endPoint x: 210, endPoint y: 360, distance: 47.4
click at [211, 360] on img at bounding box center [242, 453] width 442 height 296
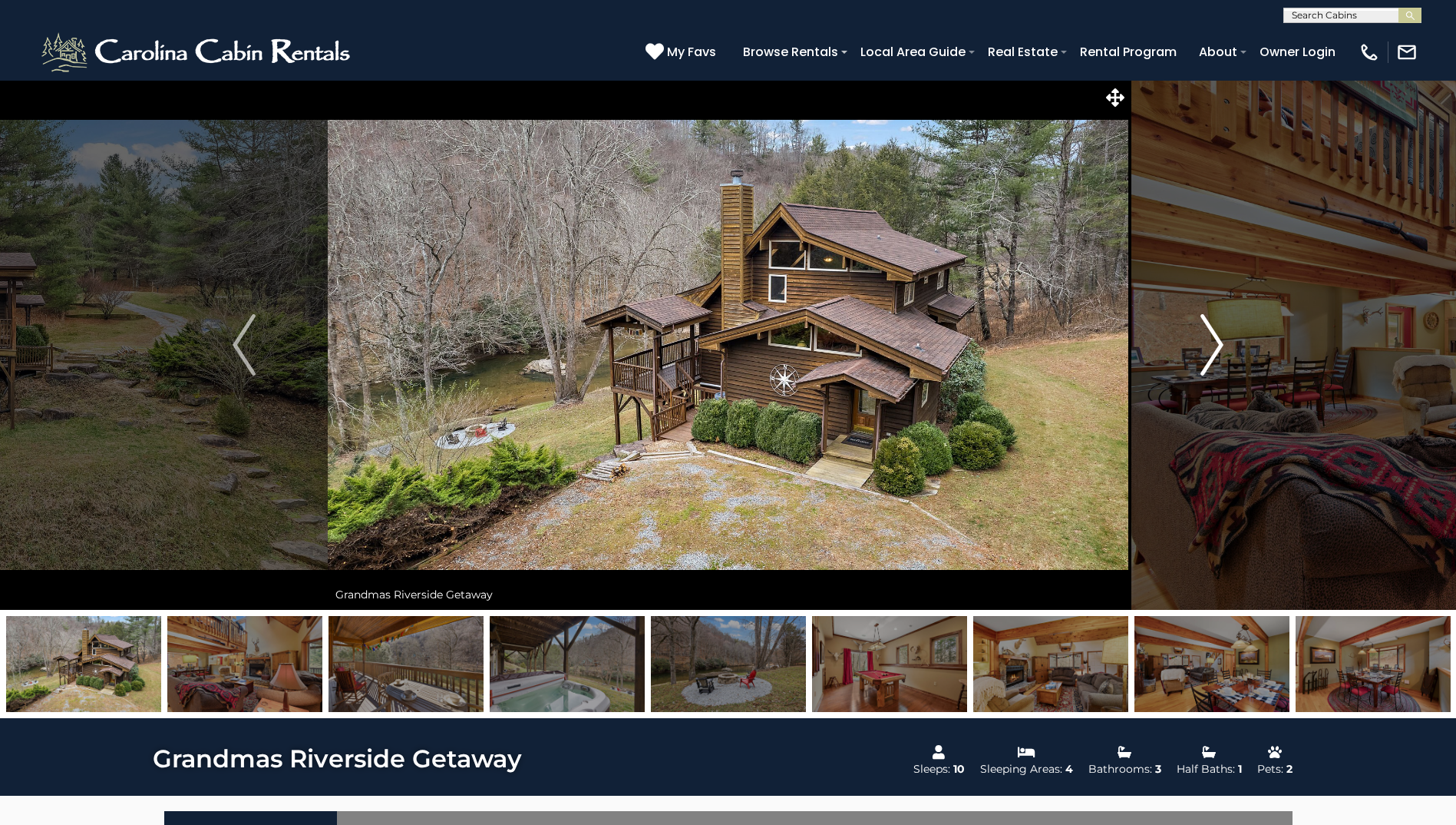
click at [1220, 342] on img "Next" at bounding box center [1212, 344] width 23 height 61
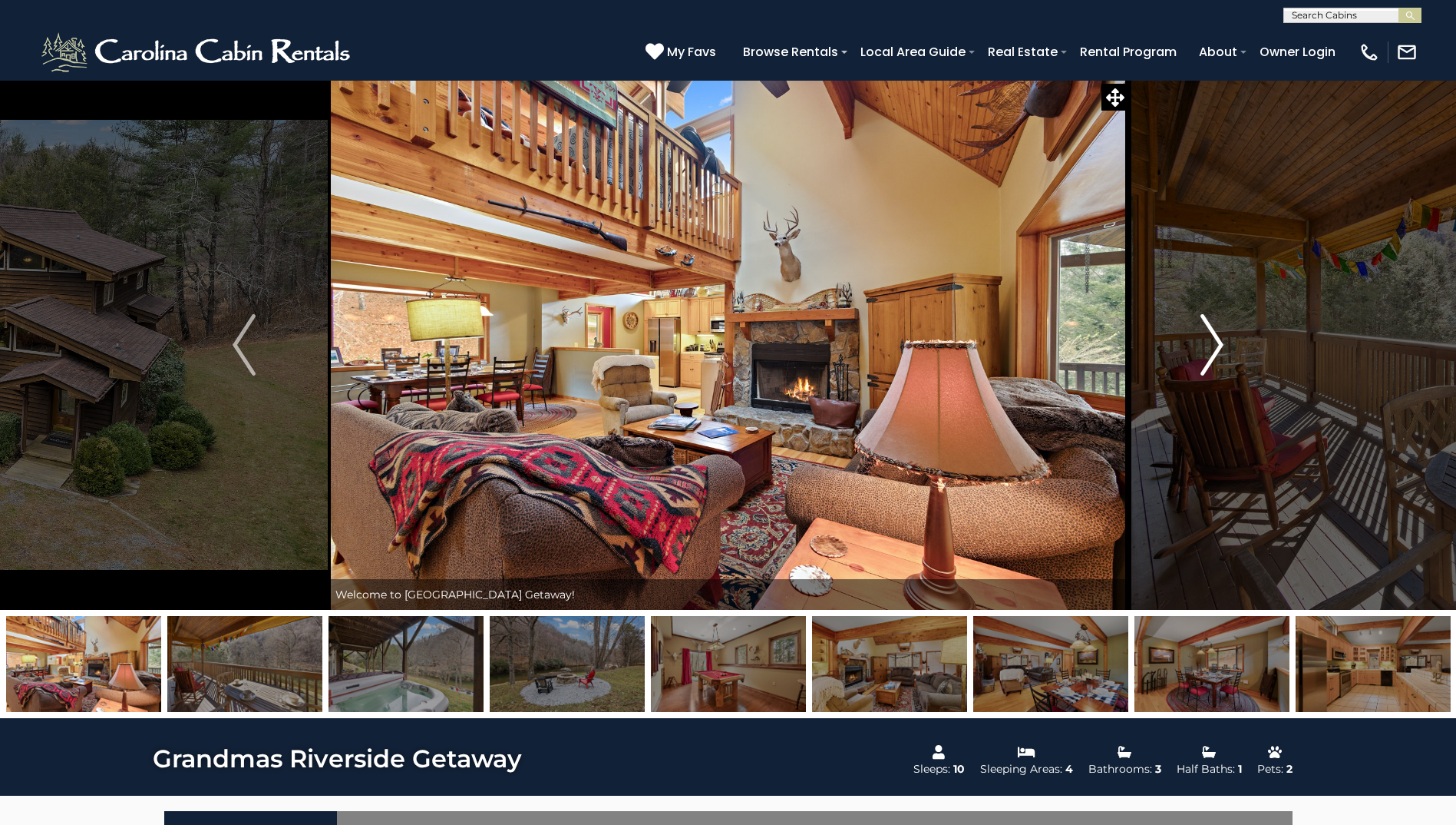
click at [1220, 342] on img "Next" at bounding box center [1212, 344] width 23 height 61
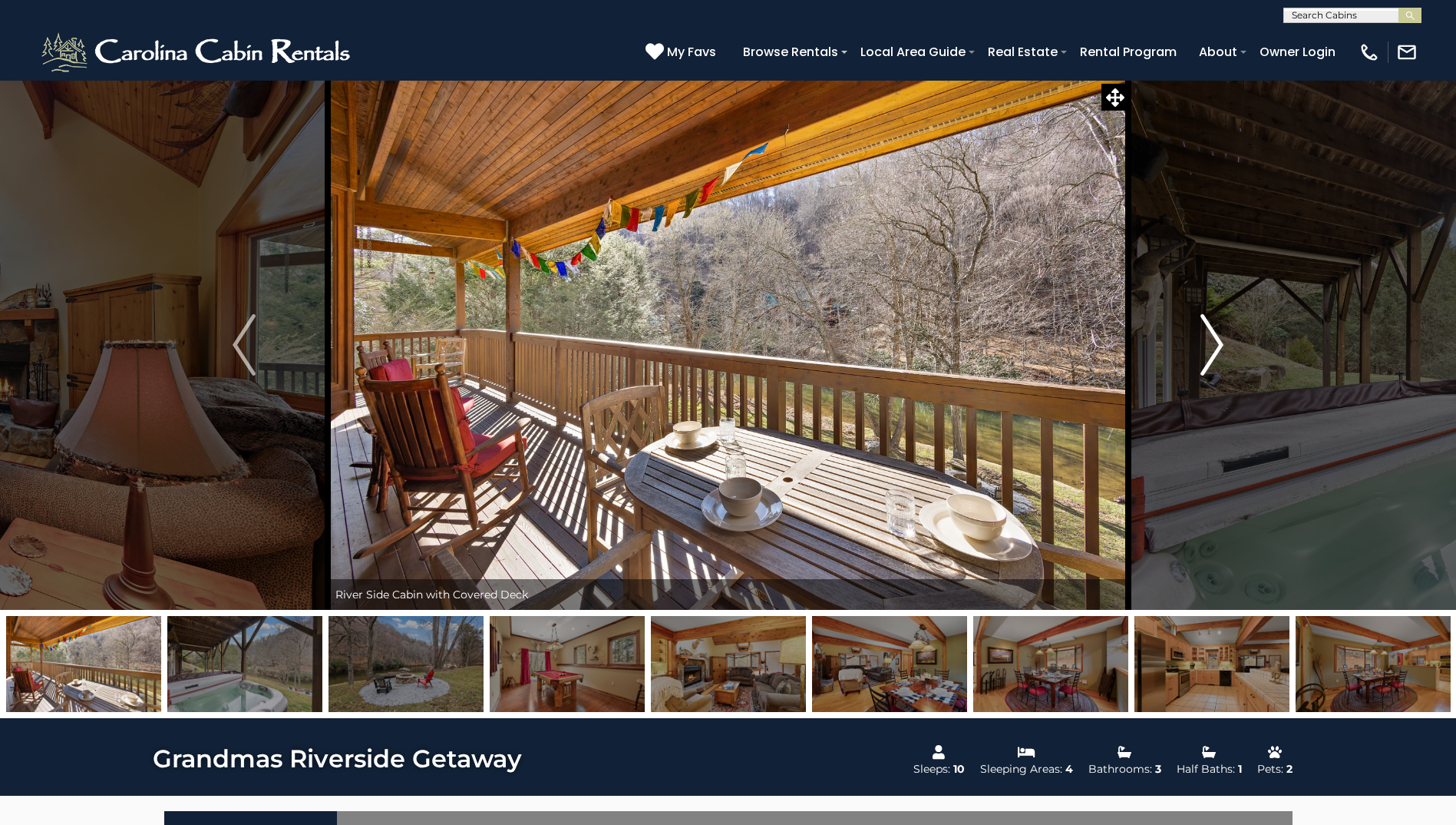
click at [1221, 341] on img "Next" at bounding box center [1212, 344] width 23 height 61
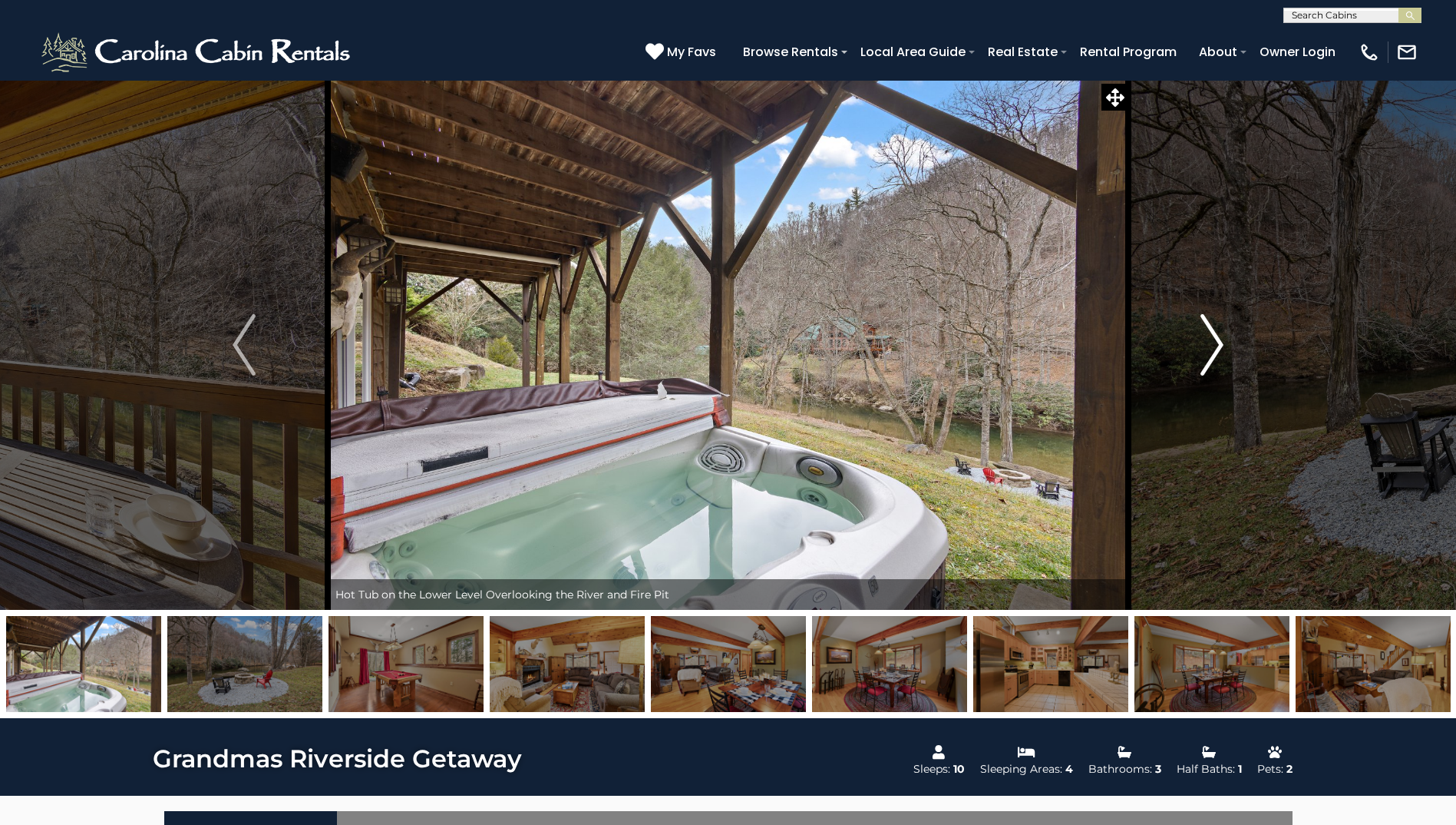
click at [1221, 341] on img "Next" at bounding box center [1212, 344] width 23 height 61
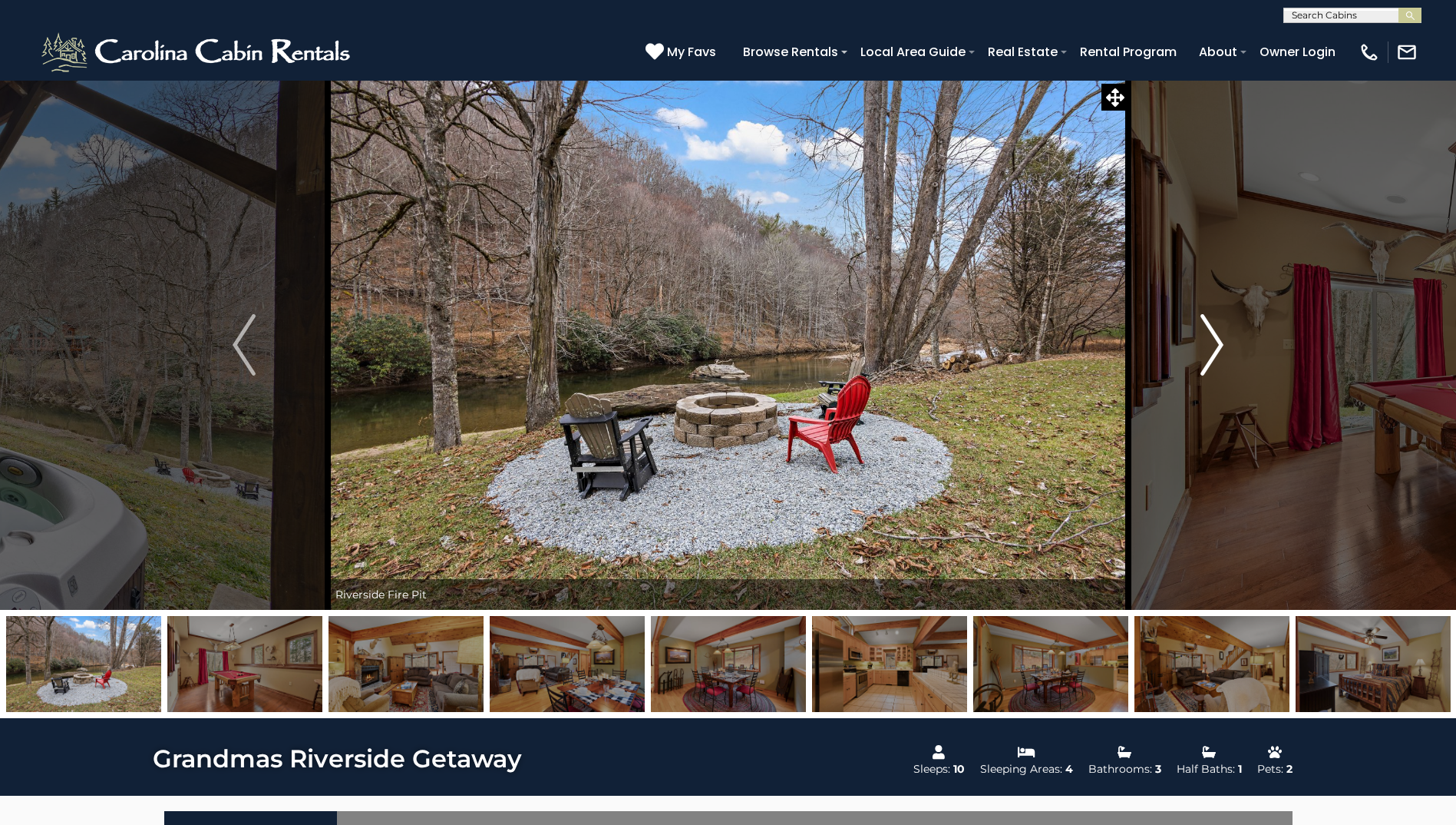
click at [1221, 341] on img "Next" at bounding box center [1212, 344] width 23 height 61
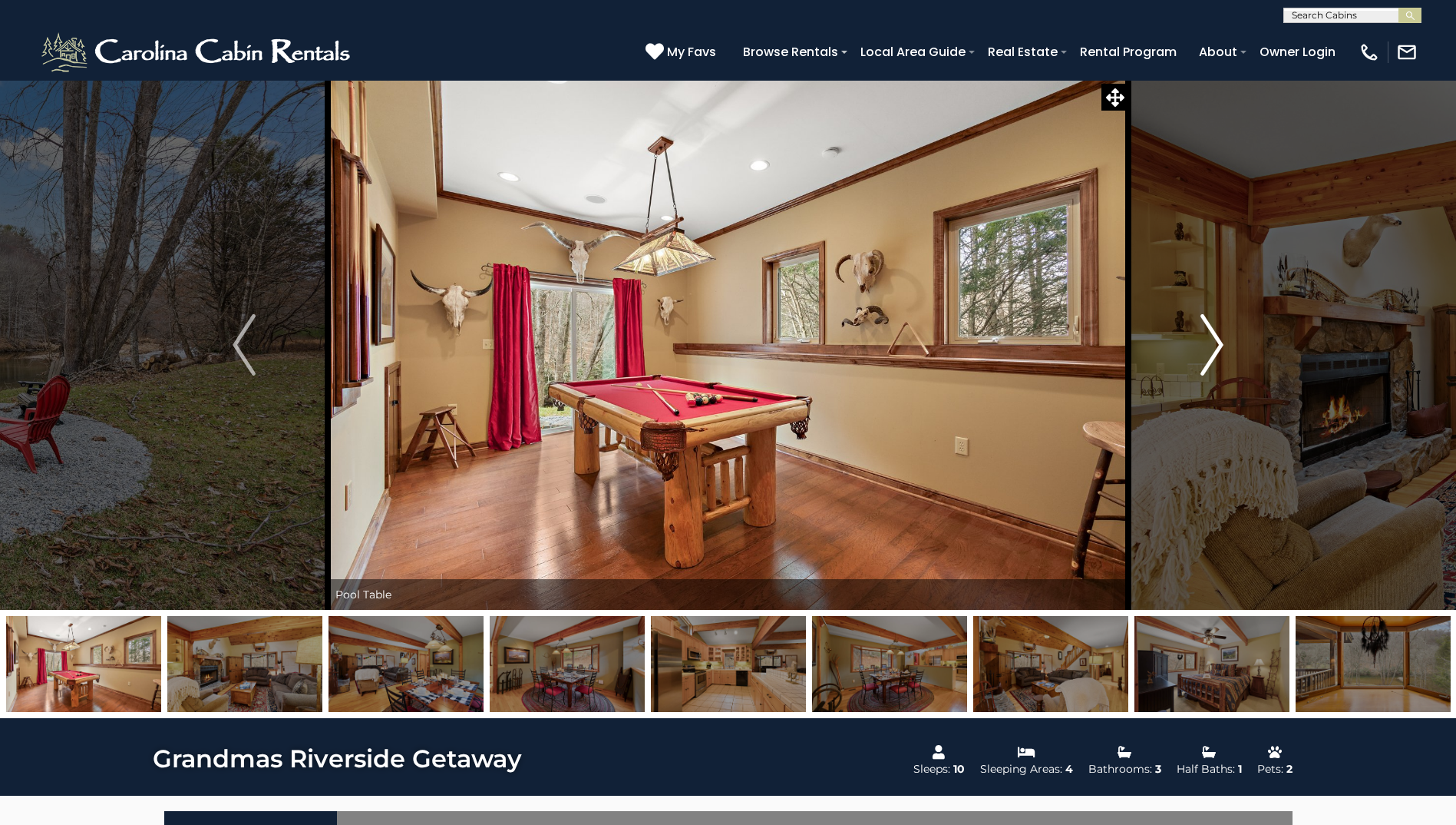
click at [1221, 341] on img "Next" at bounding box center [1212, 344] width 23 height 61
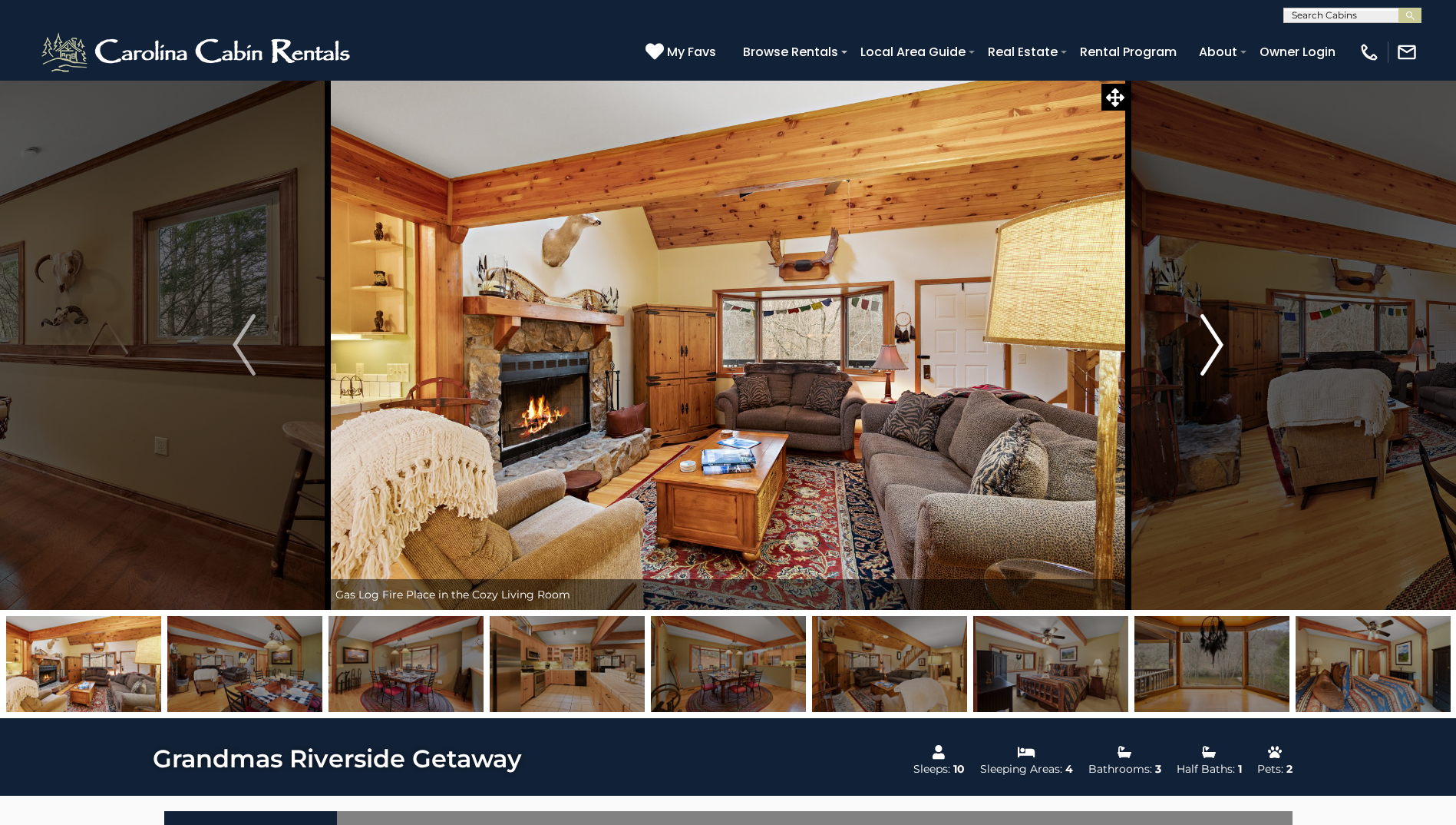
click at [1221, 341] on img "Next" at bounding box center [1212, 344] width 23 height 61
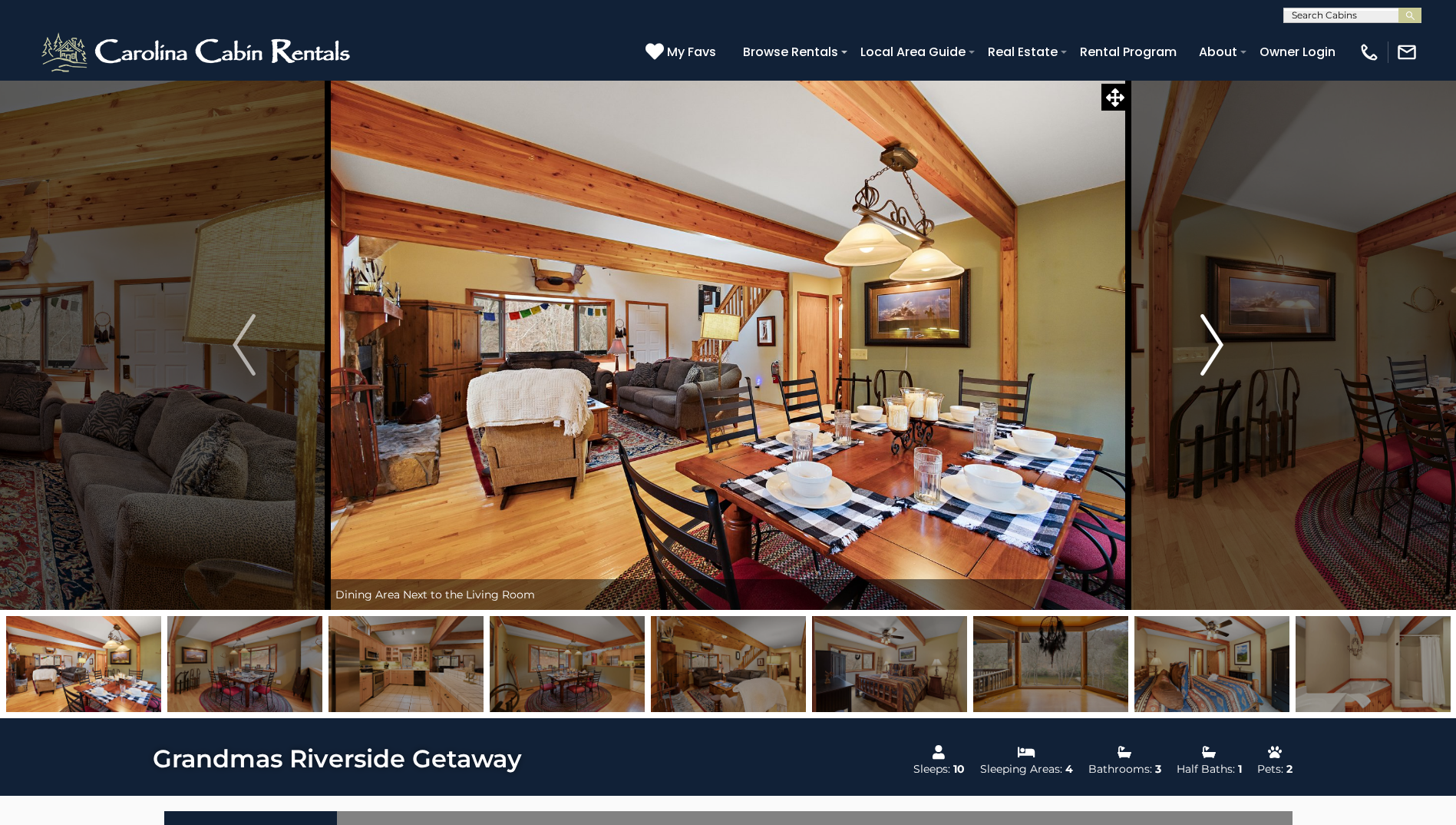
click at [1221, 341] on img "Next" at bounding box center [1212, 344] width 23 height 61
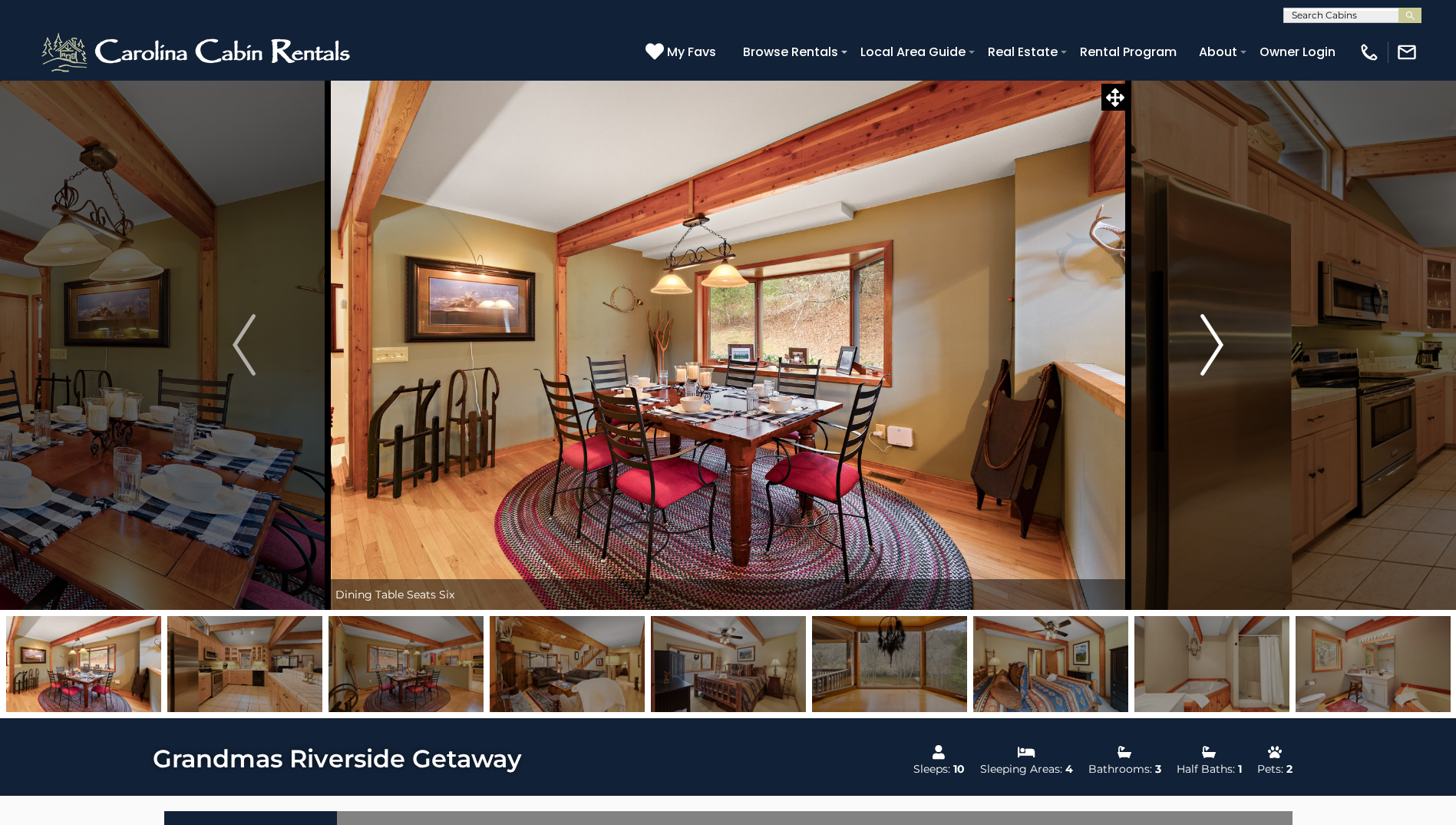
click at [1221, 341] on img "Next" at bounding box center [1212, 344] width 23 height 61
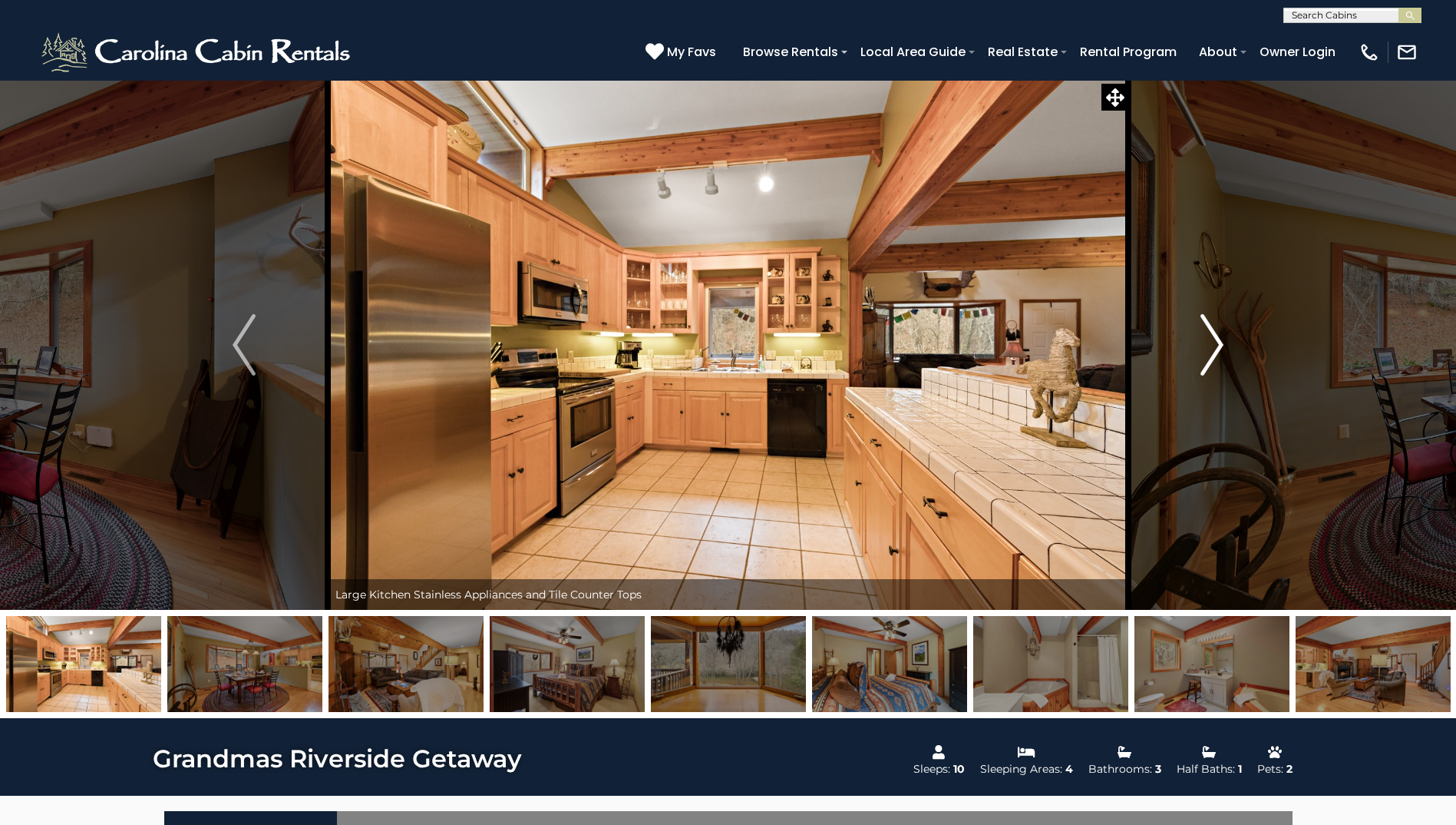
click at [1221, 341] on img "Next" at bounding box center [1212, 344] width 23 height 61
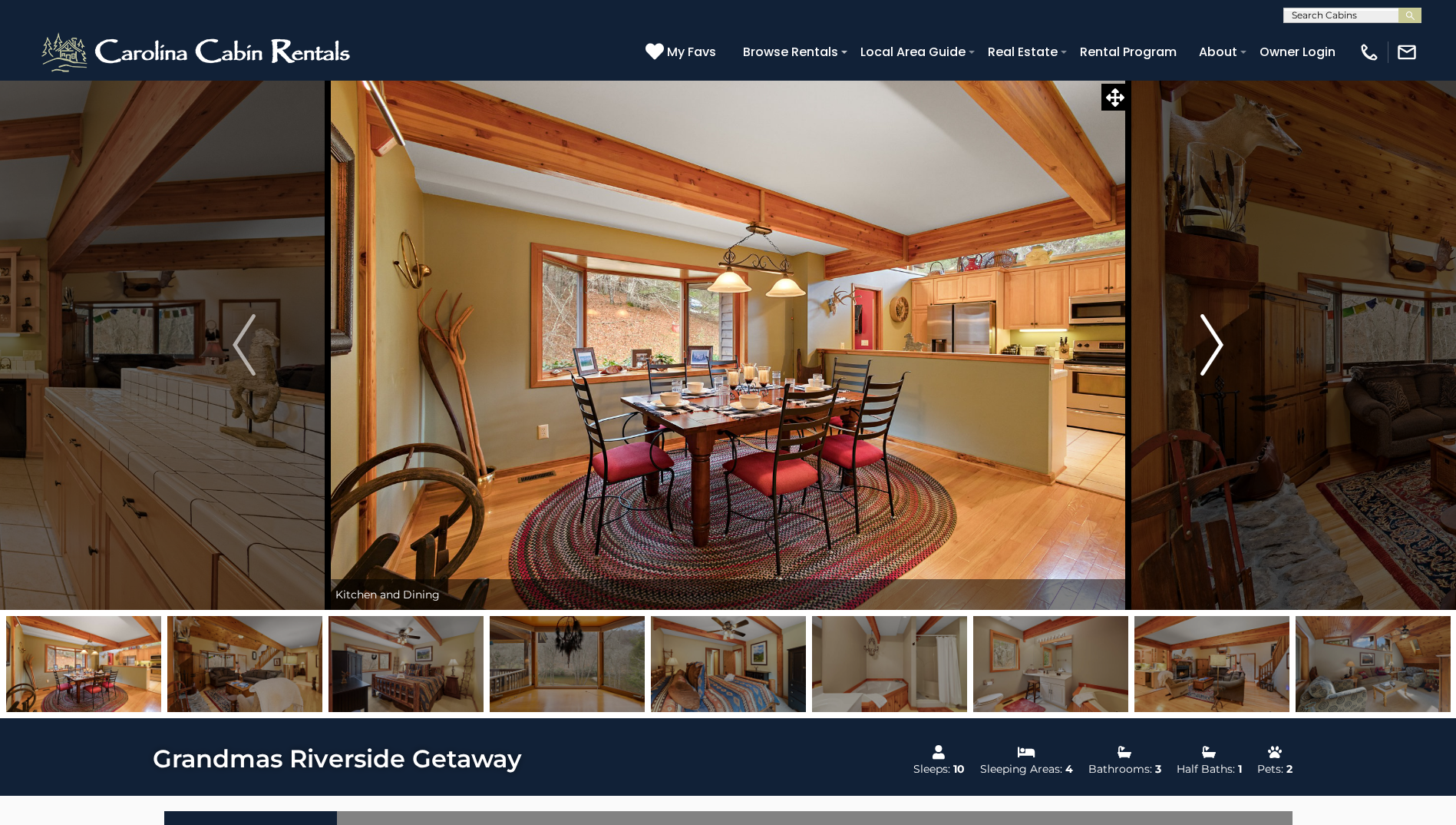
click at [1221, 341] on img "Next" at bounding box center [1212, 344] width 23 height 61
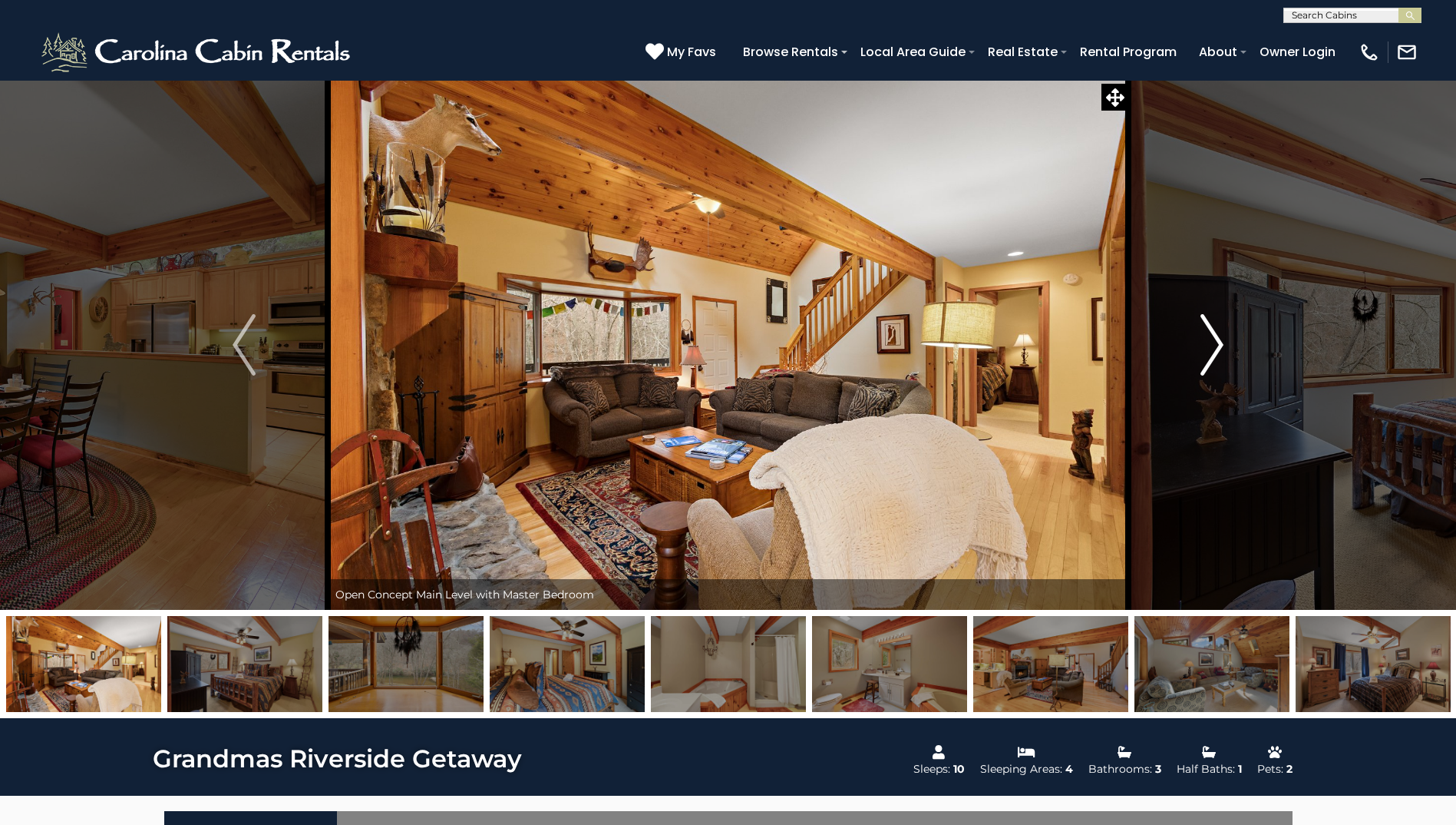
click at [1221, 341] on img "Next" at bounding box center [1212, 344] width 23 height 61
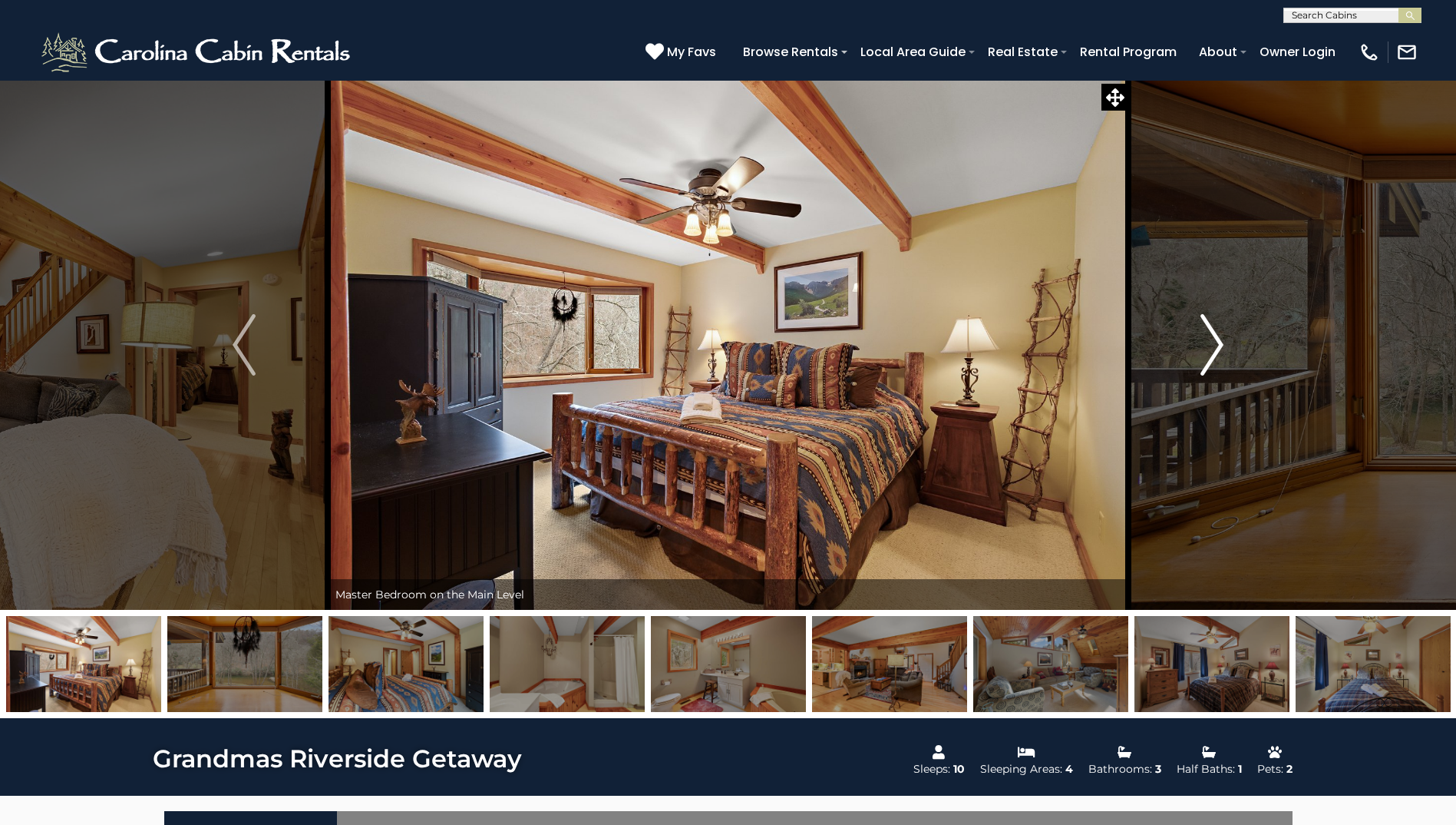
click at [1221, 341] on img "Next" at bounding box center [1212, 344] width 23 height 61
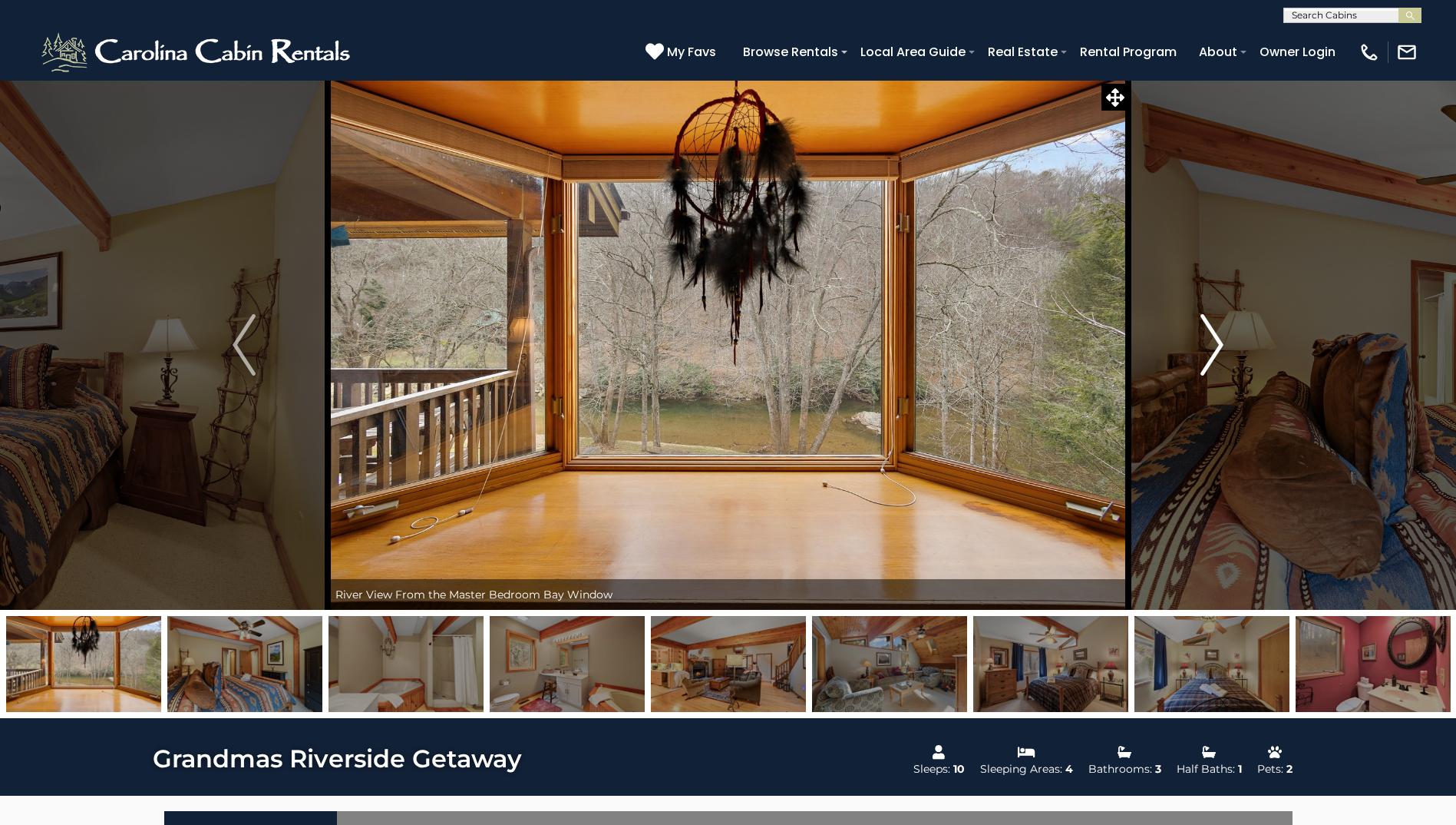
click at [1221, 341] on img "Next" at bounding box center [1212, 344] width 23 height 61
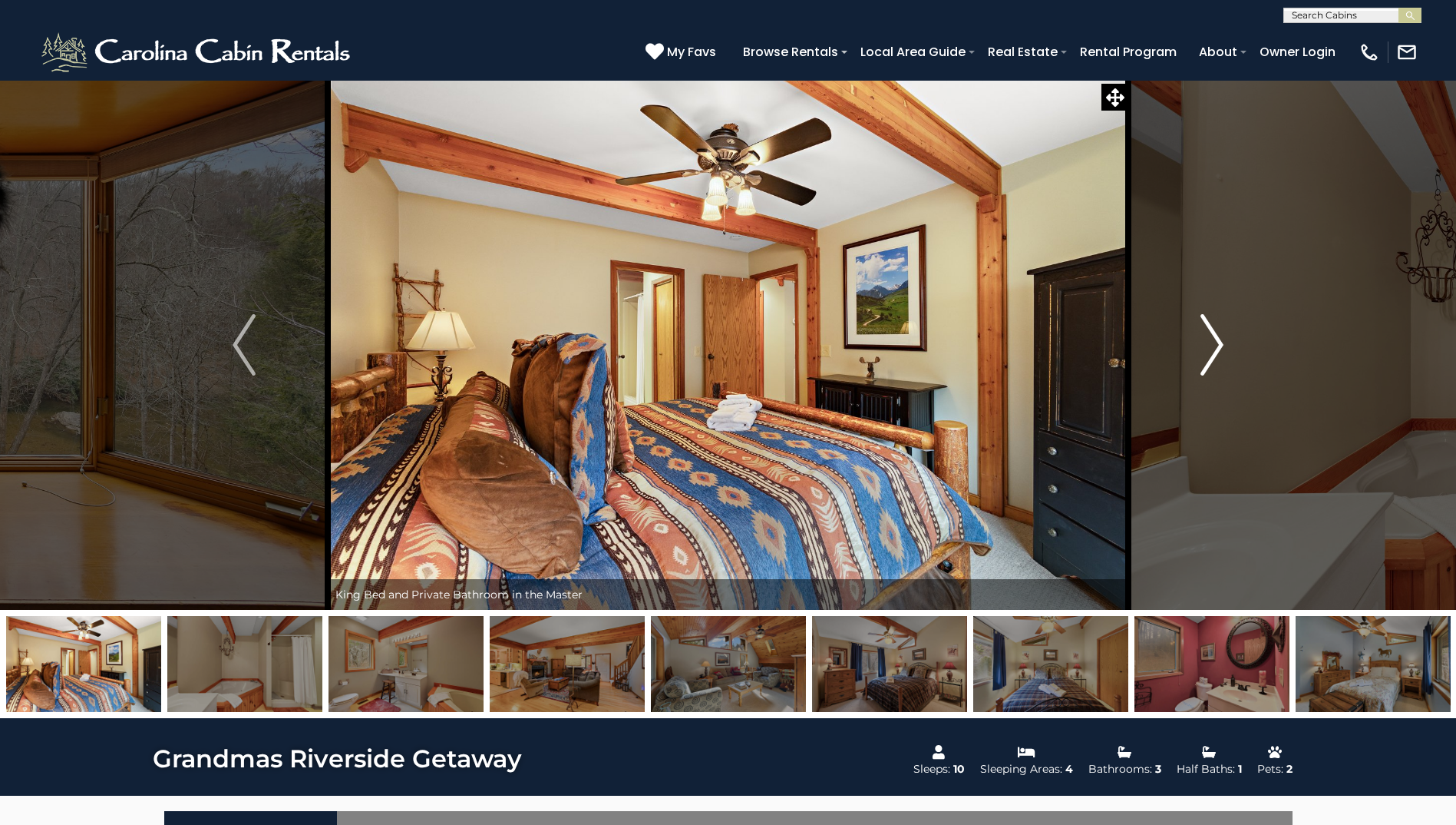
click at [1221, 341] on img "Next" at bounding box center [1212, 344] width 23 height 61
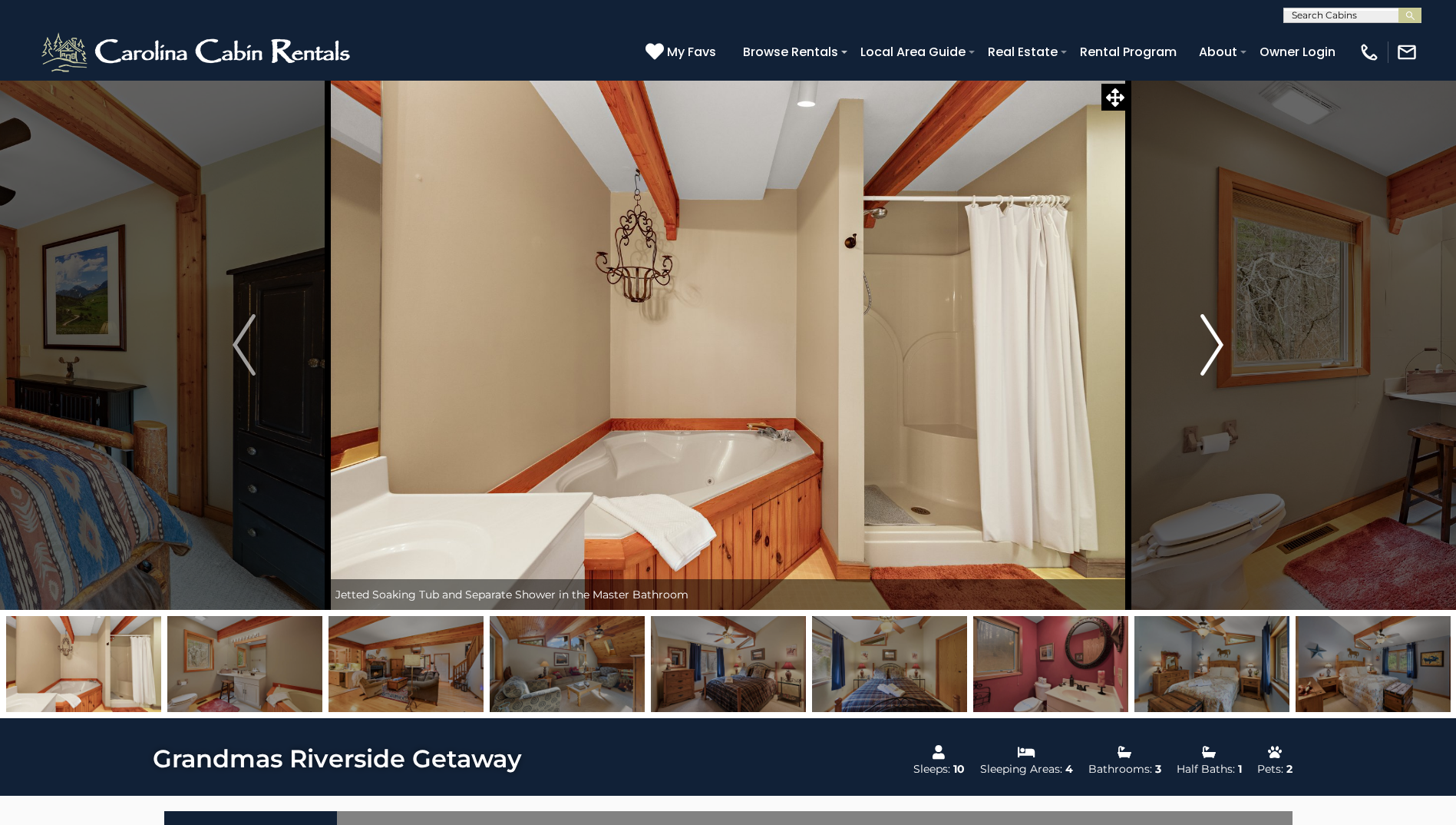
click at [1221, 341] on img "Next" at bounding box center [1212, 344] width 23 height 61
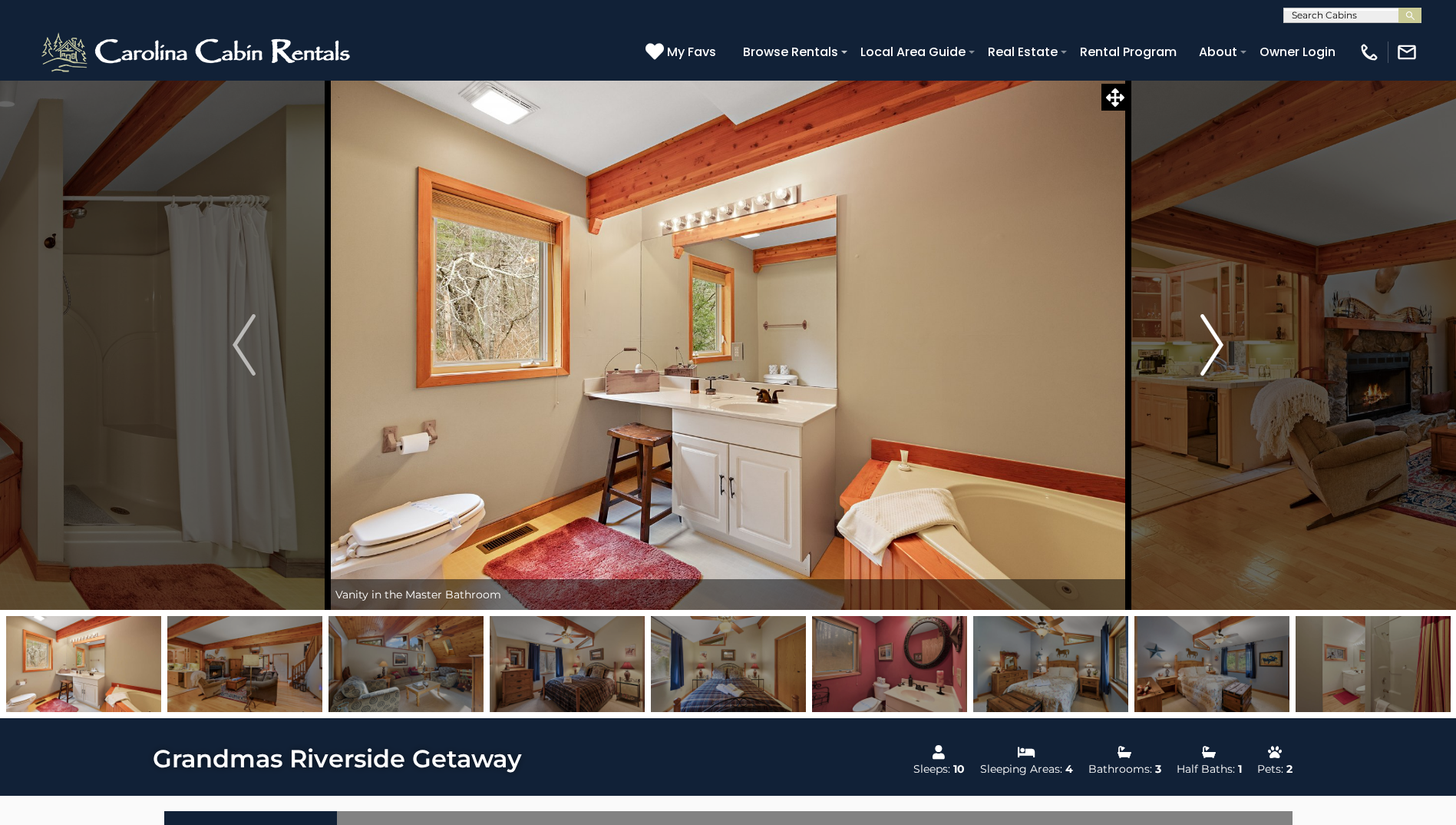
click at [1221, 341] on img "Next" at bounding box center [1212, 344] width 23 height 61
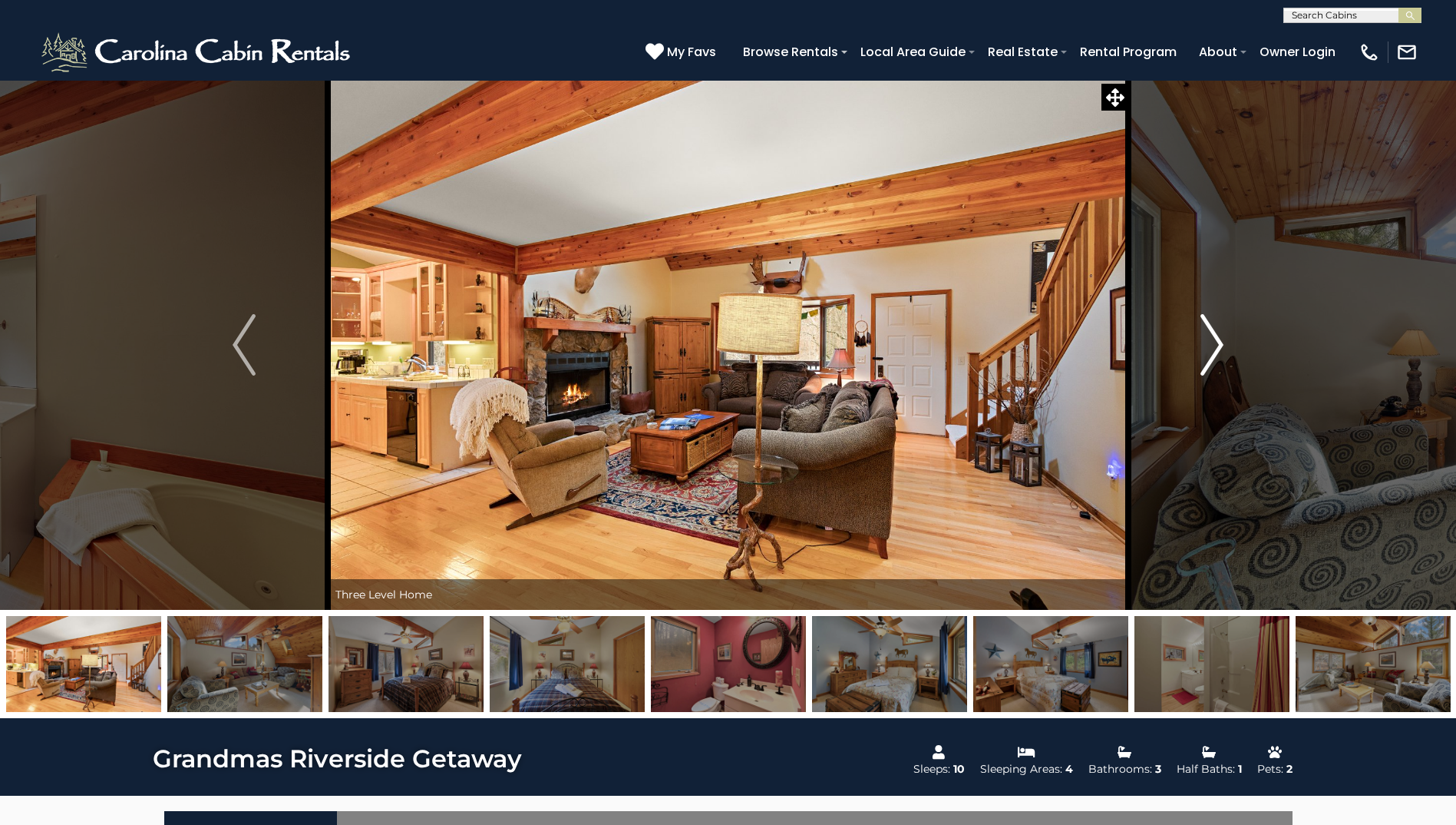
click at [1221, 341] on img "Next" at bounding box center [1212, 344] width 23 height 61
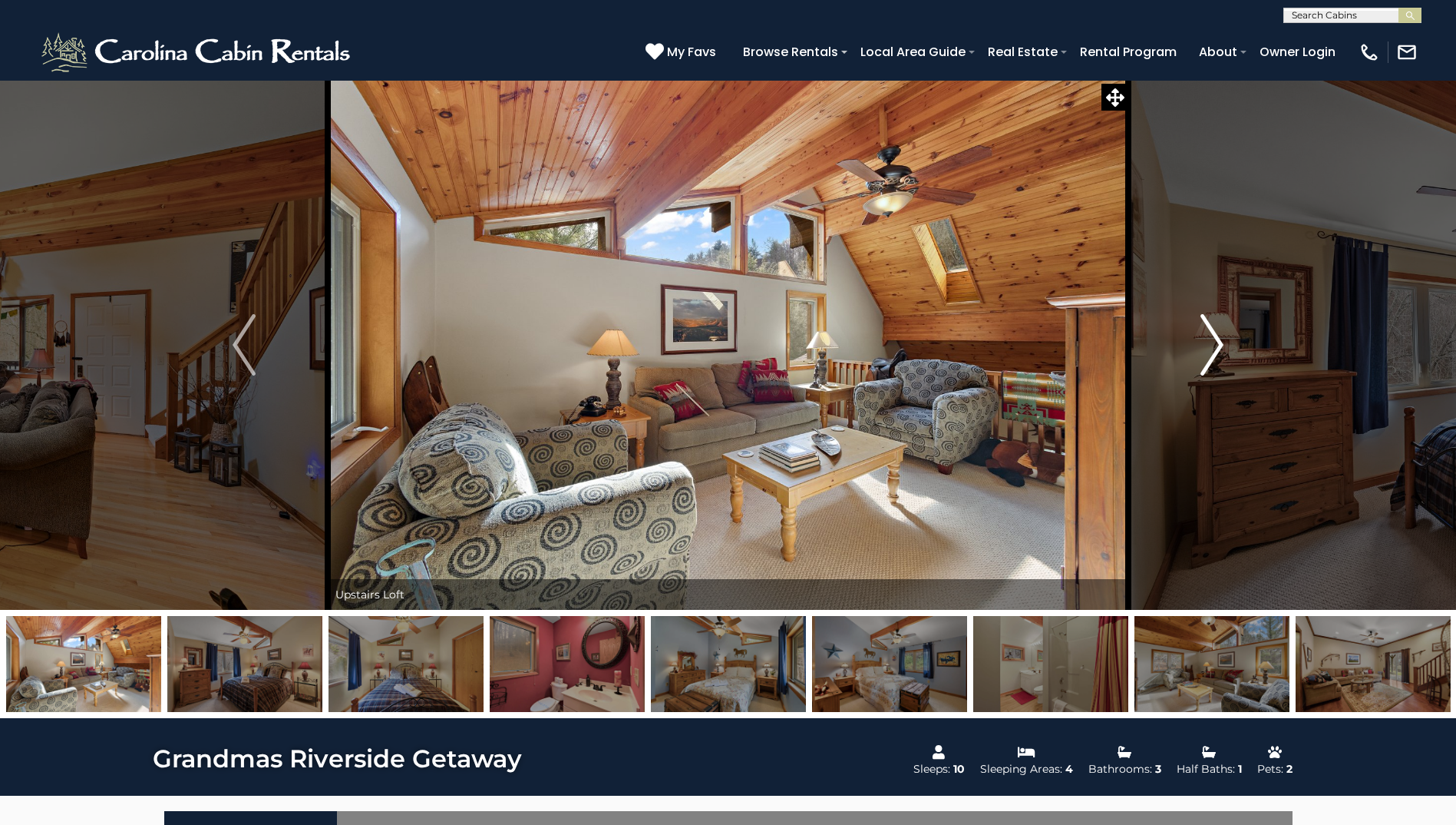
click at [1221, 341] on img "Next" at bounding box center [1212, 344] width 23 height 61
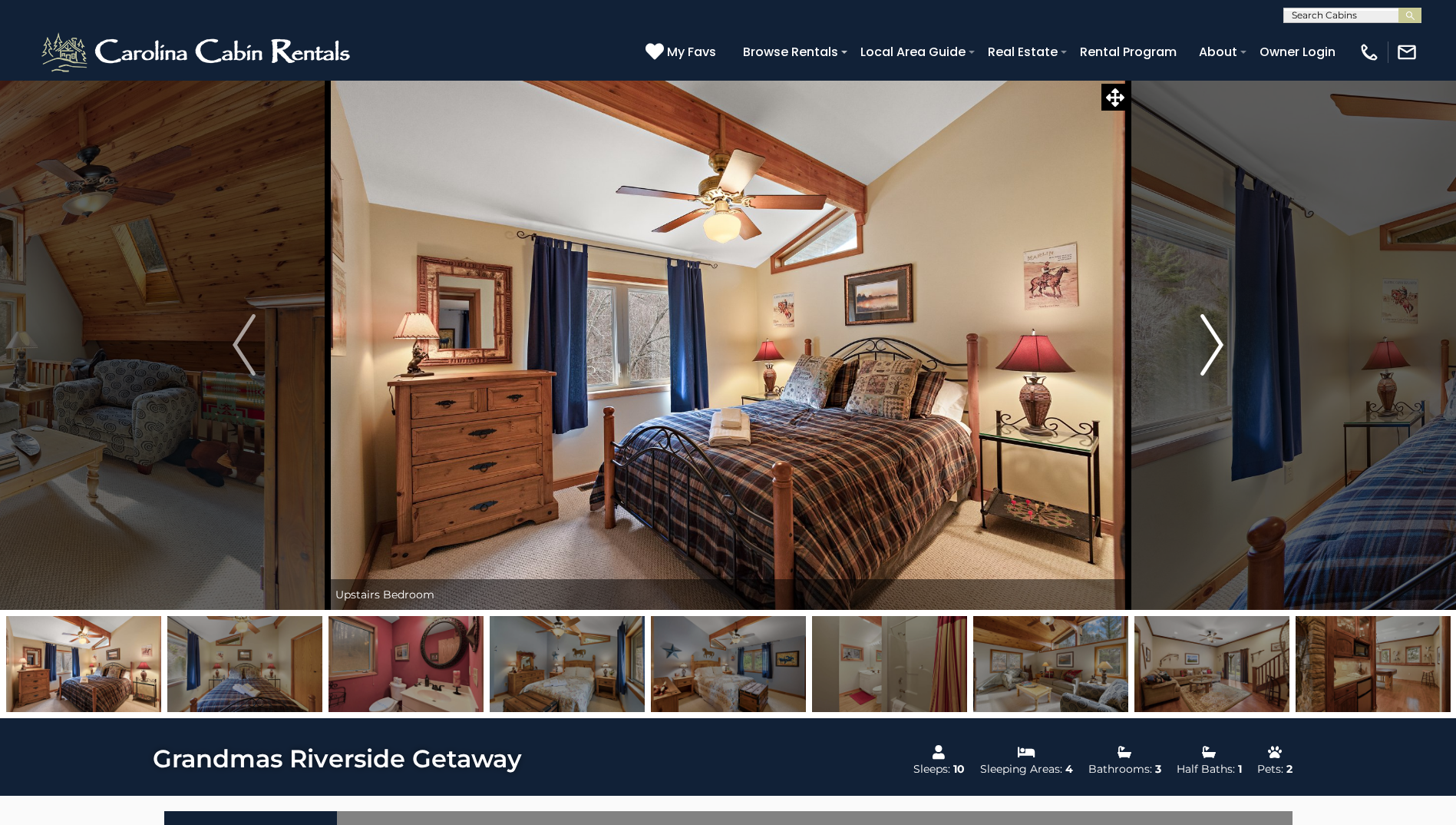
click at [1221, 341] on img "Next" at bounding box center [1212, 344] width 23 height 61
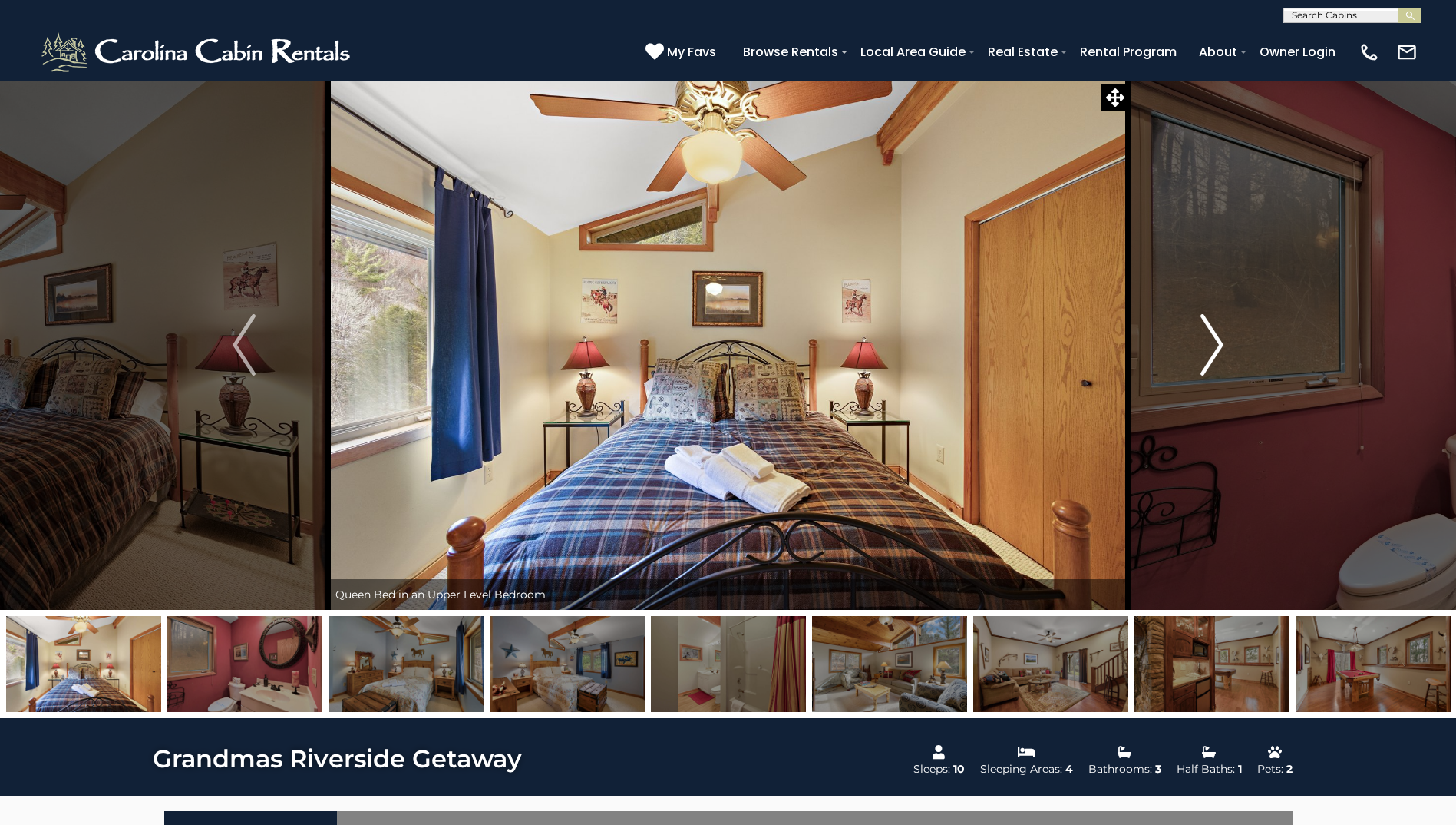
click at [1221, 341] on img "Next" at bounding box center [1212, 344] width 23 height 61
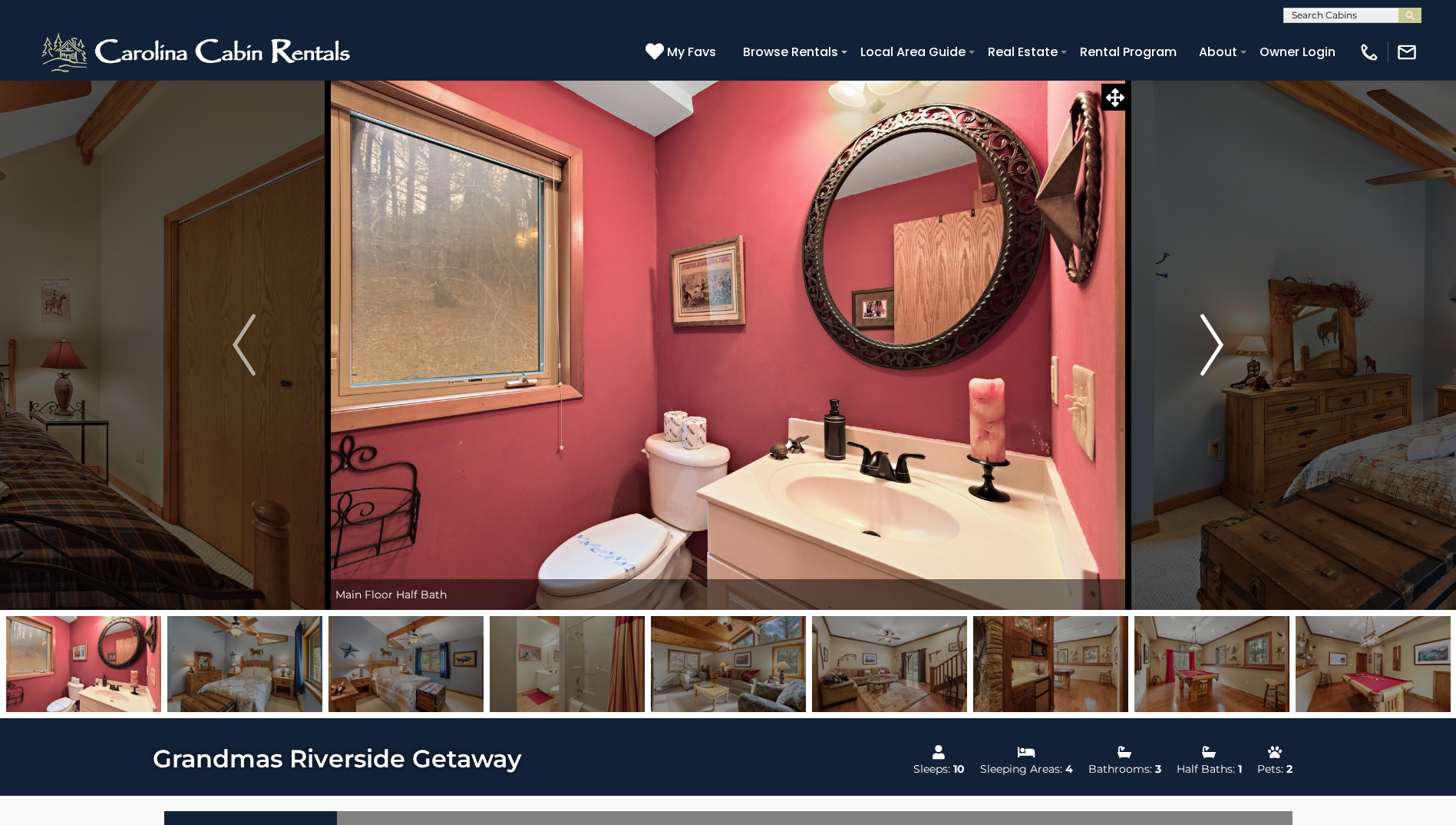
click at [1221, 341] on img "Next" at bounding box center [1212, 344] width 23 height 61
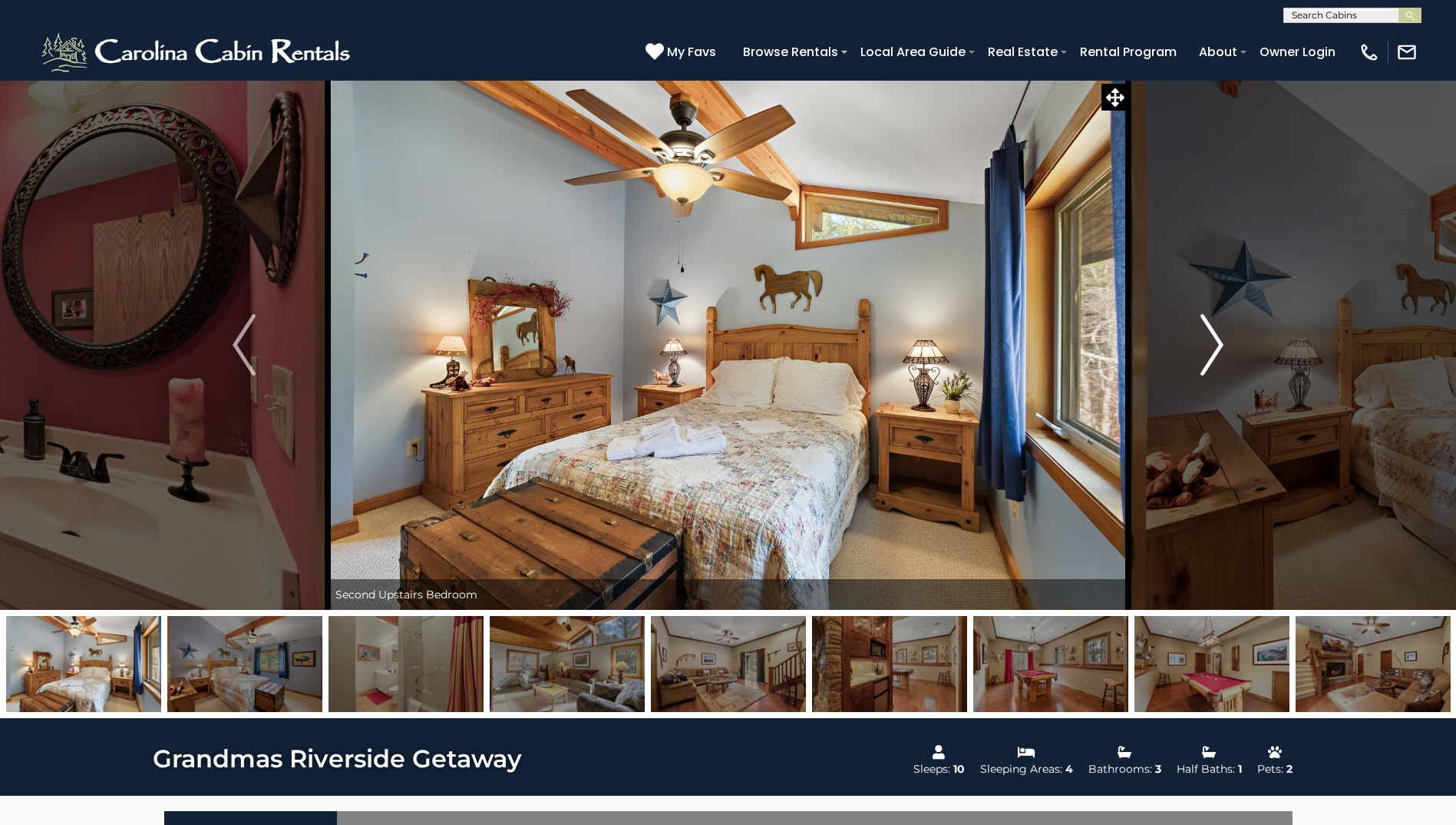
click at [1221, 341] on img "Next" at bounding box center [1212, 344] width 23 height 61
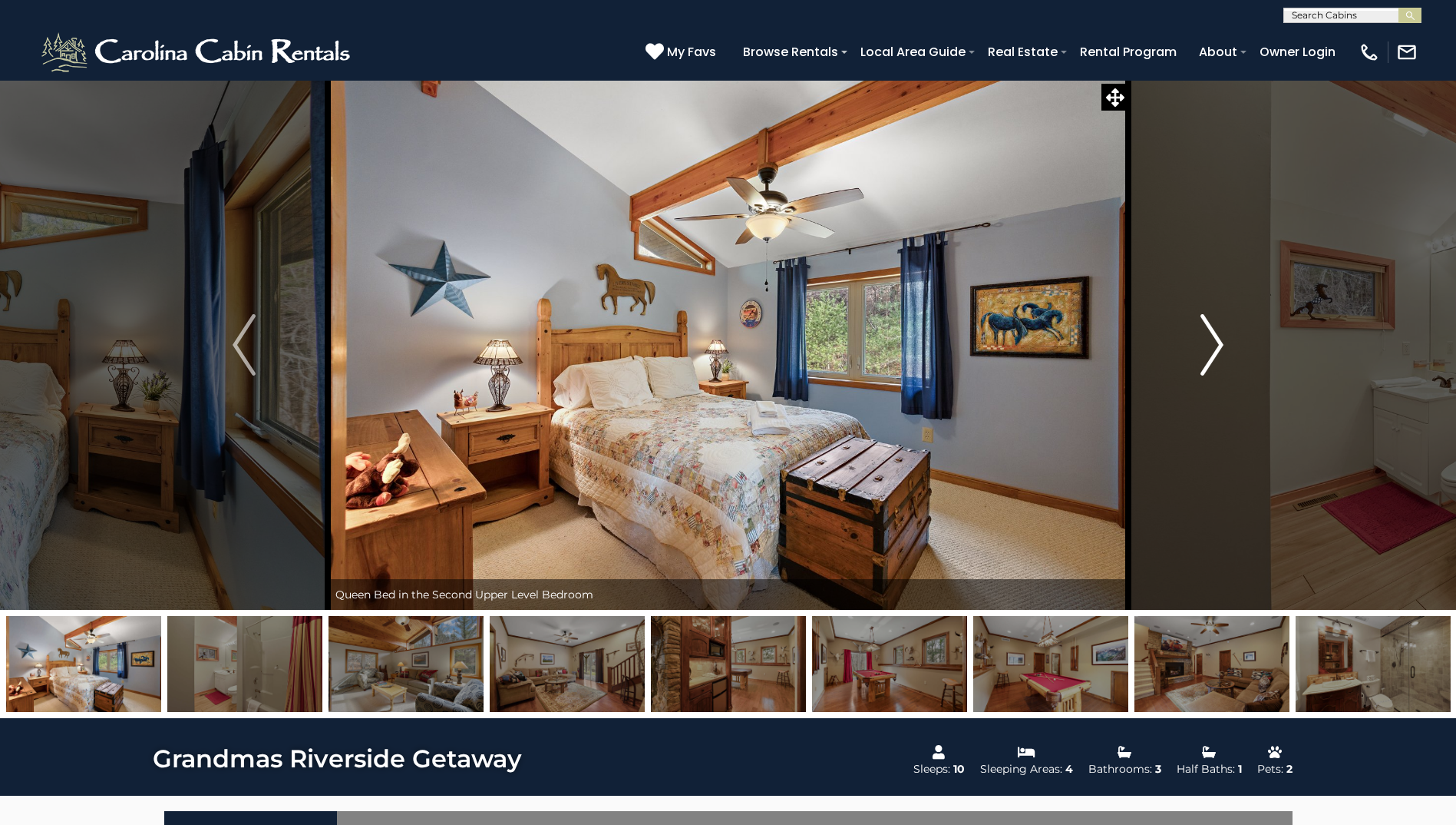
click at [1221, 341] on img "Next" at bounding box center [1212, 344] width 23 height 61
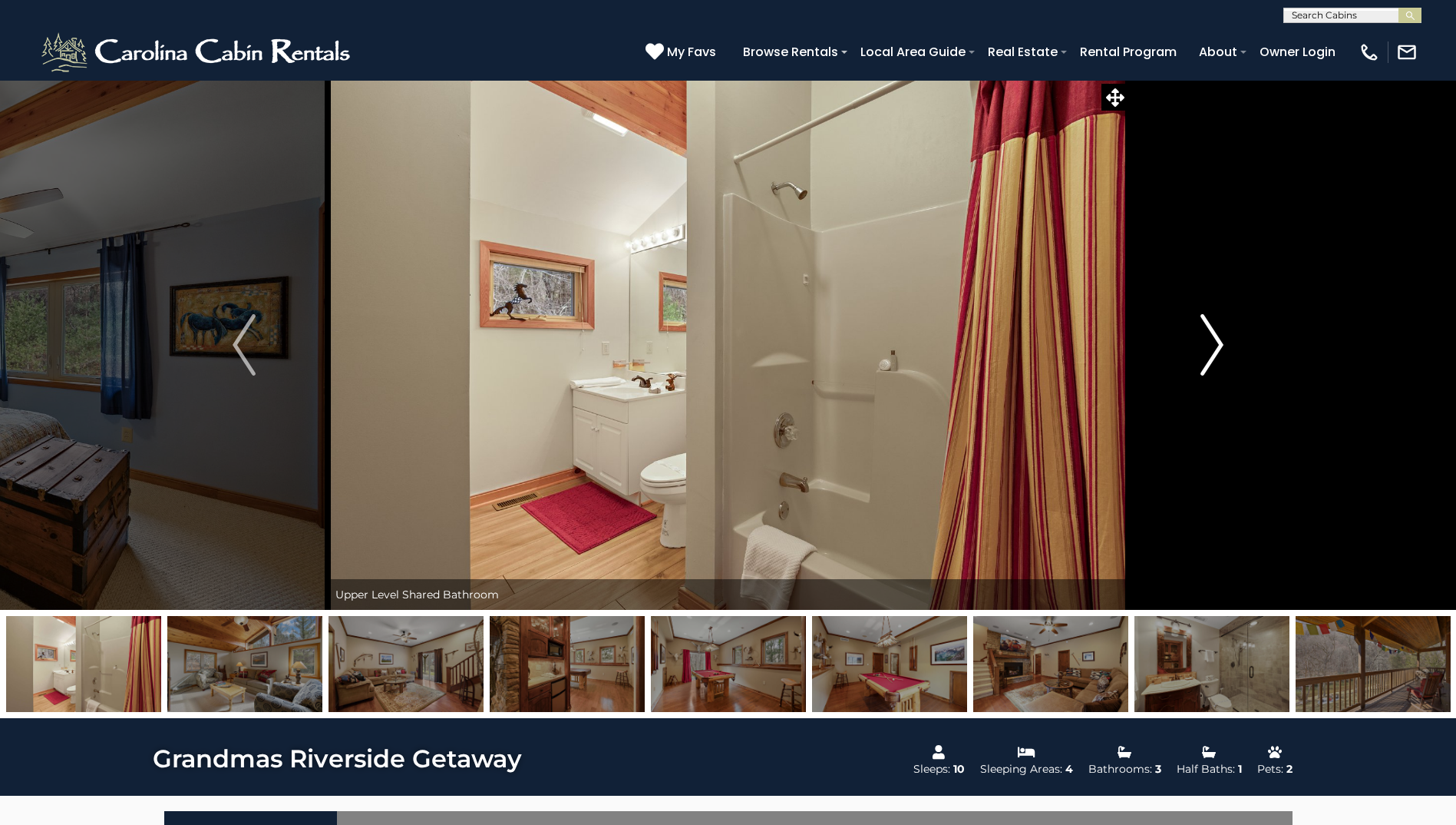
click at [1221, 341] on img "Next" at bounding box center [1212, 344] width 23 height 61
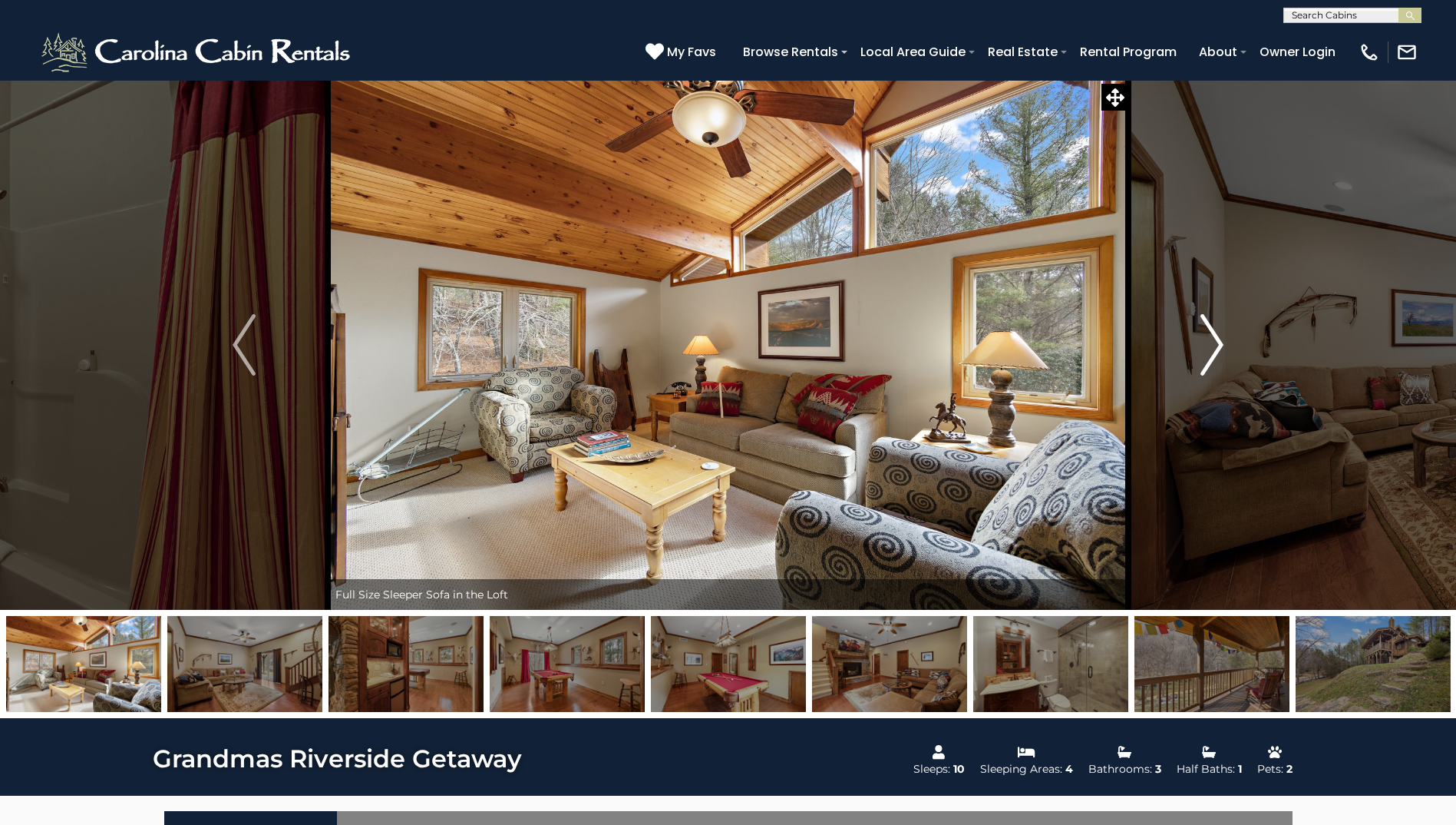
click at [1221, 341] on img "Next" at bounding box center [1212, 344] width 23 height 61
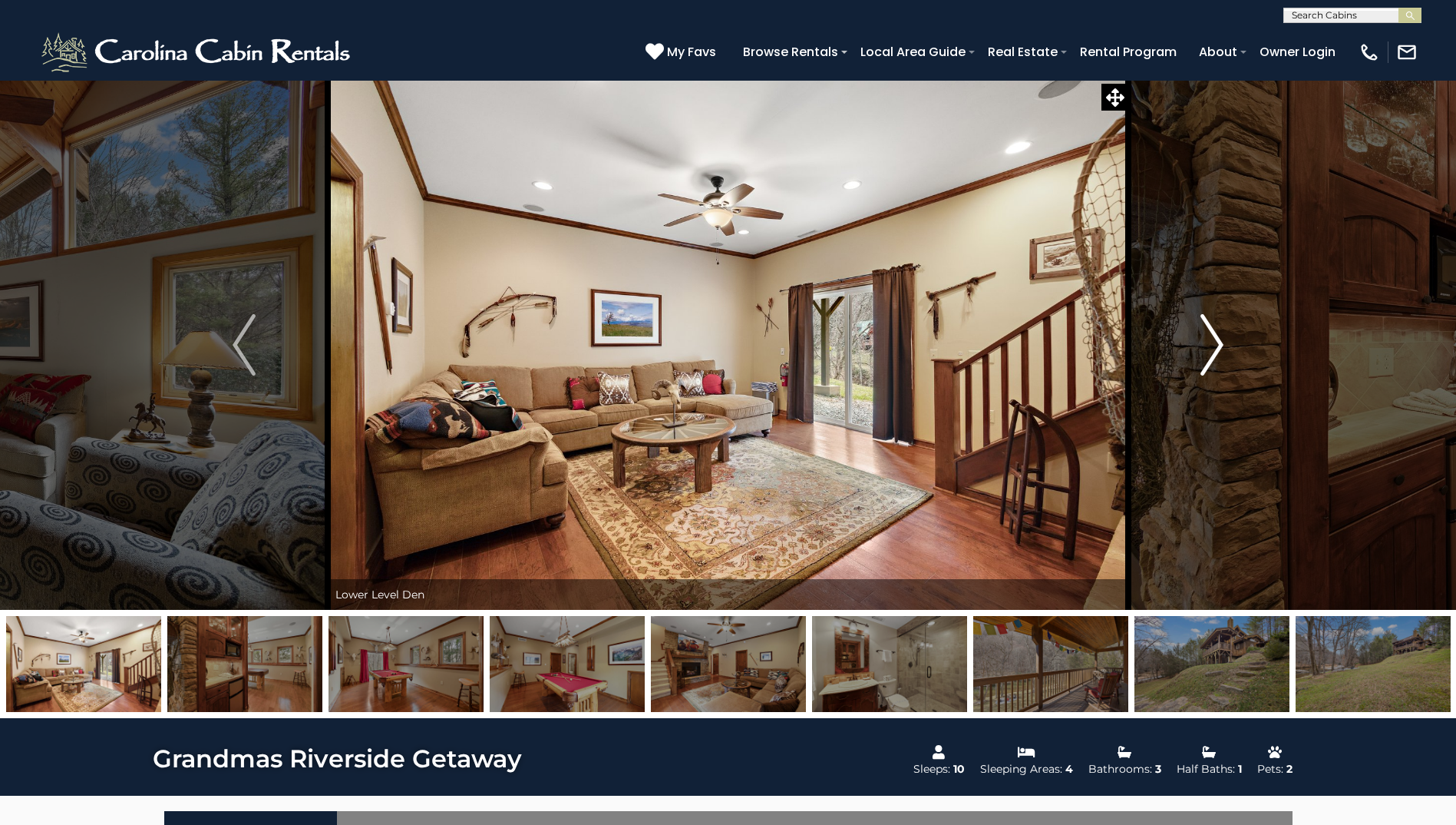
click at [1221, 341] on img "Next" at bounding box center [1212, 344] width 23 height 61
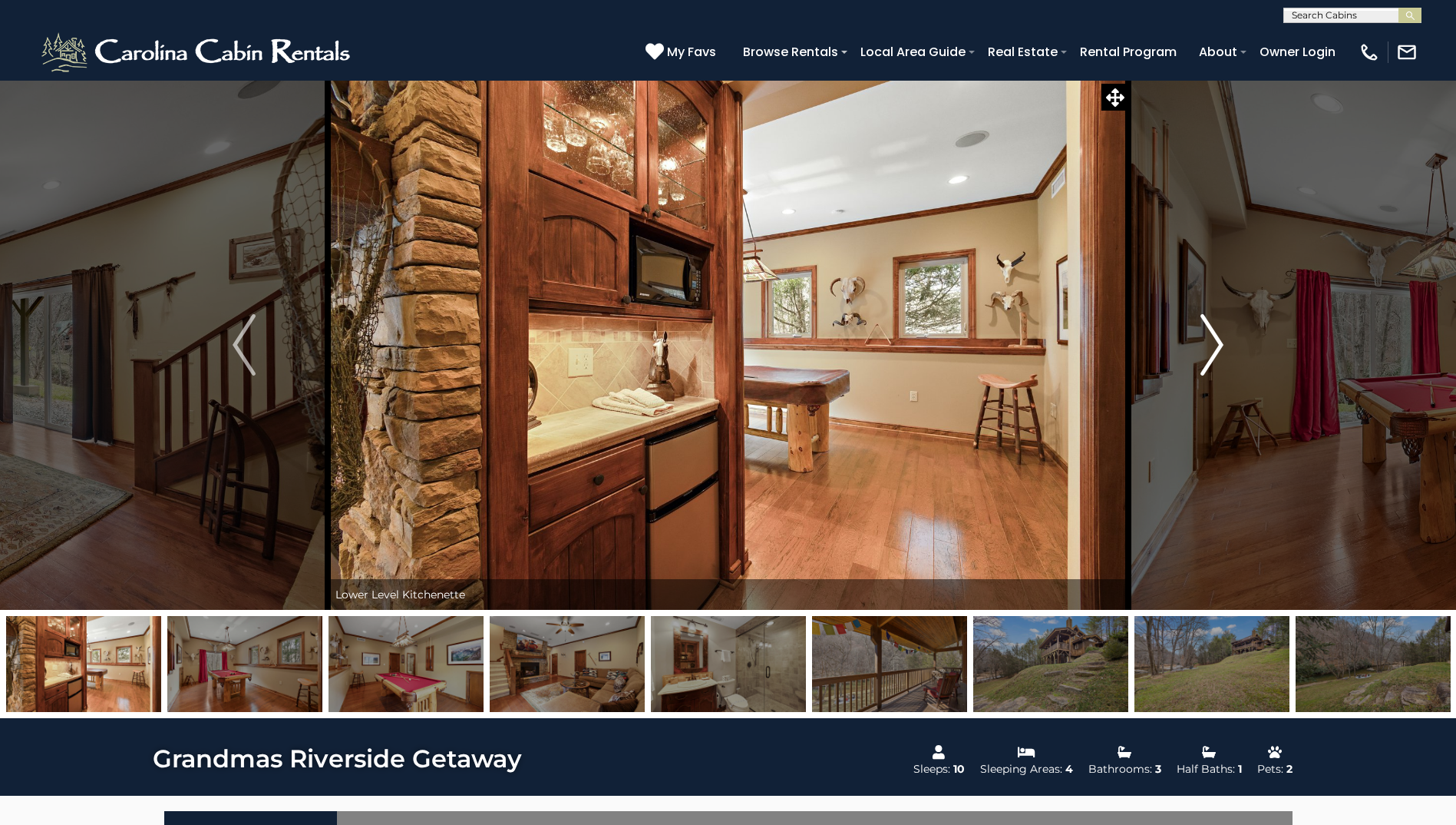
click at [1221, 341] on img "Next" at bounding box center [1212, 344] width 23 height 61
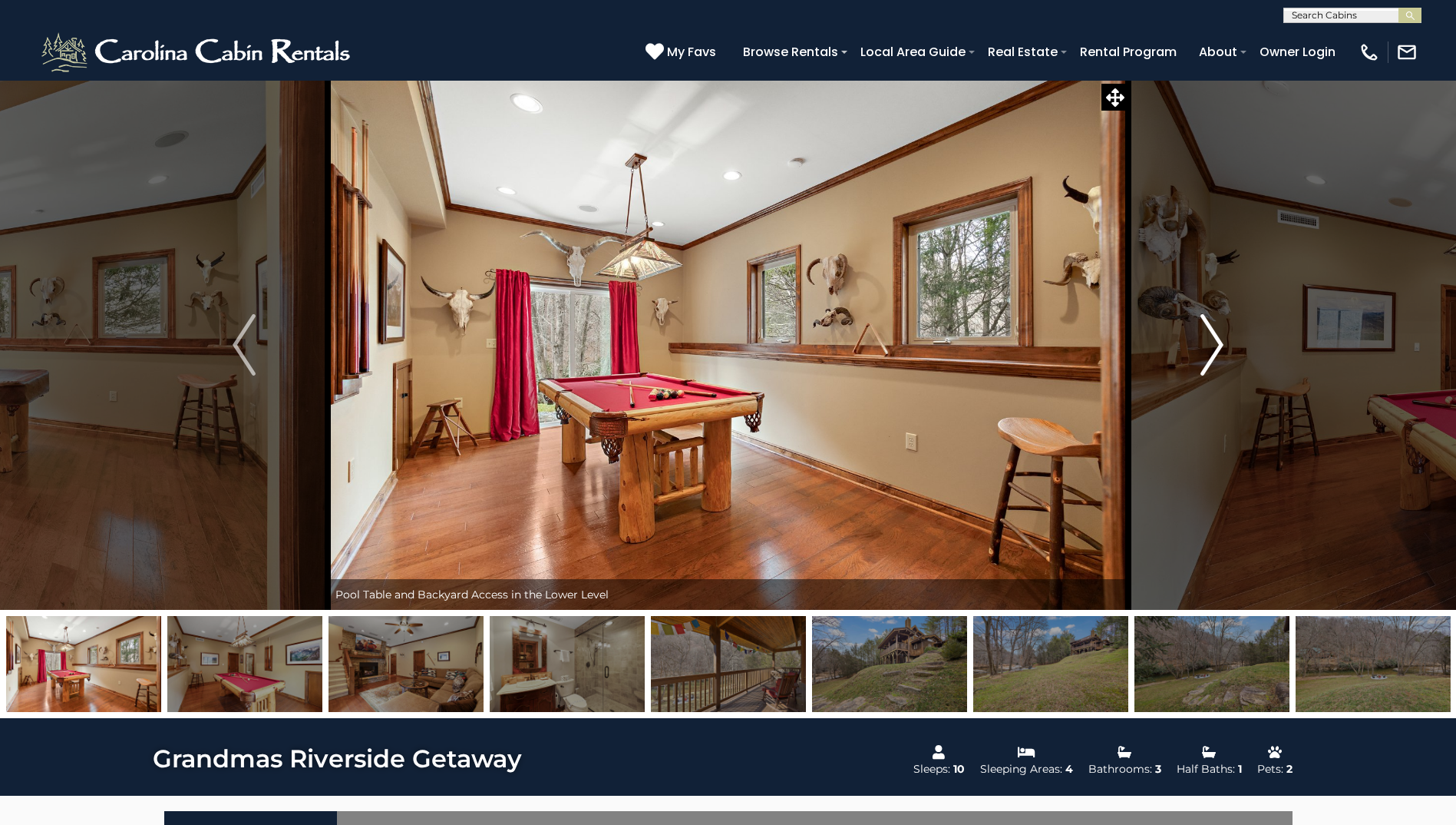
click at [1221, 341] on img "Next" at bounding box center [1212, 344] width 23 height 61
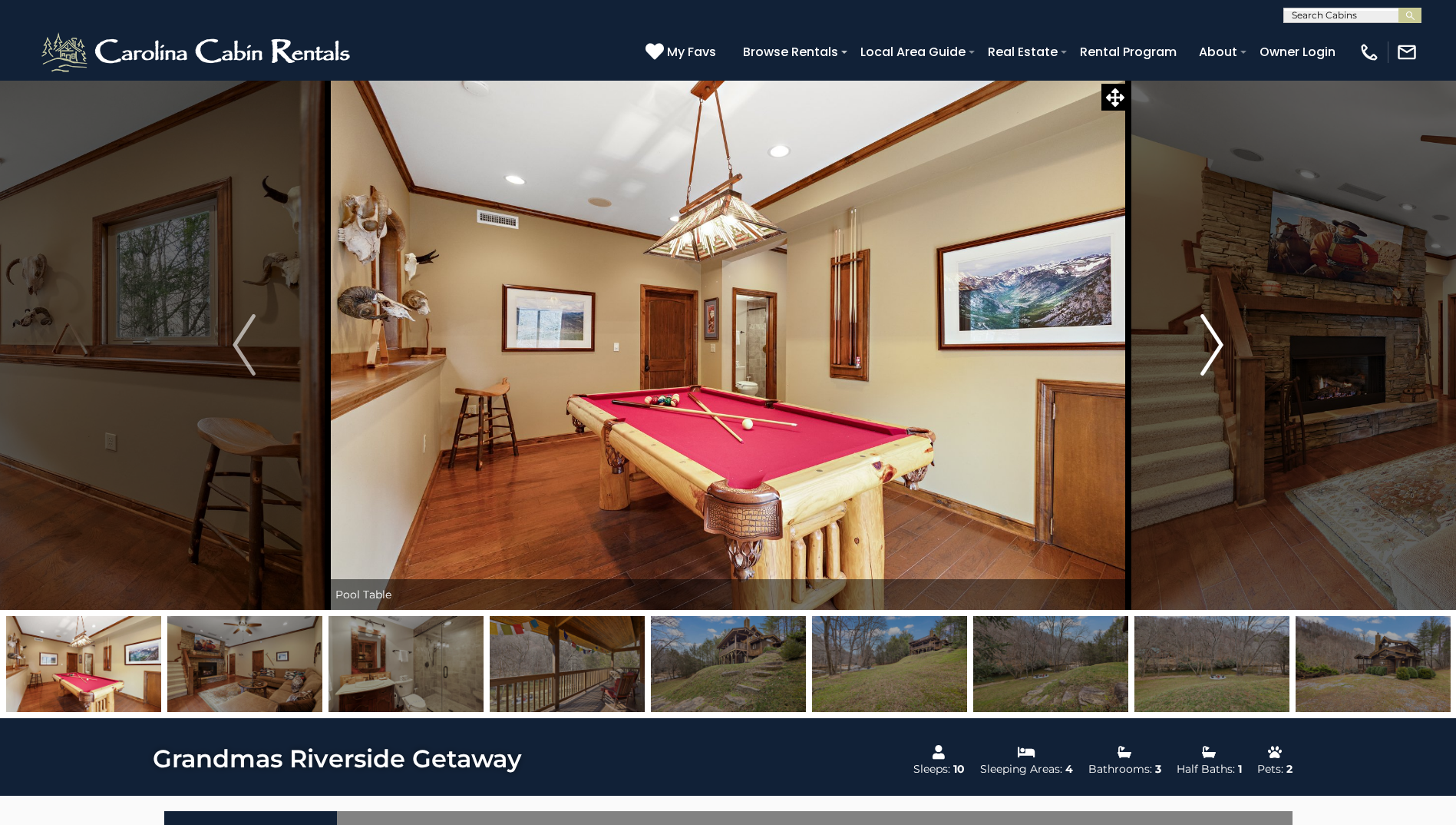
click at [1221, 341] on img "Next" at bounding box center [1212, 344] width 23 height 61
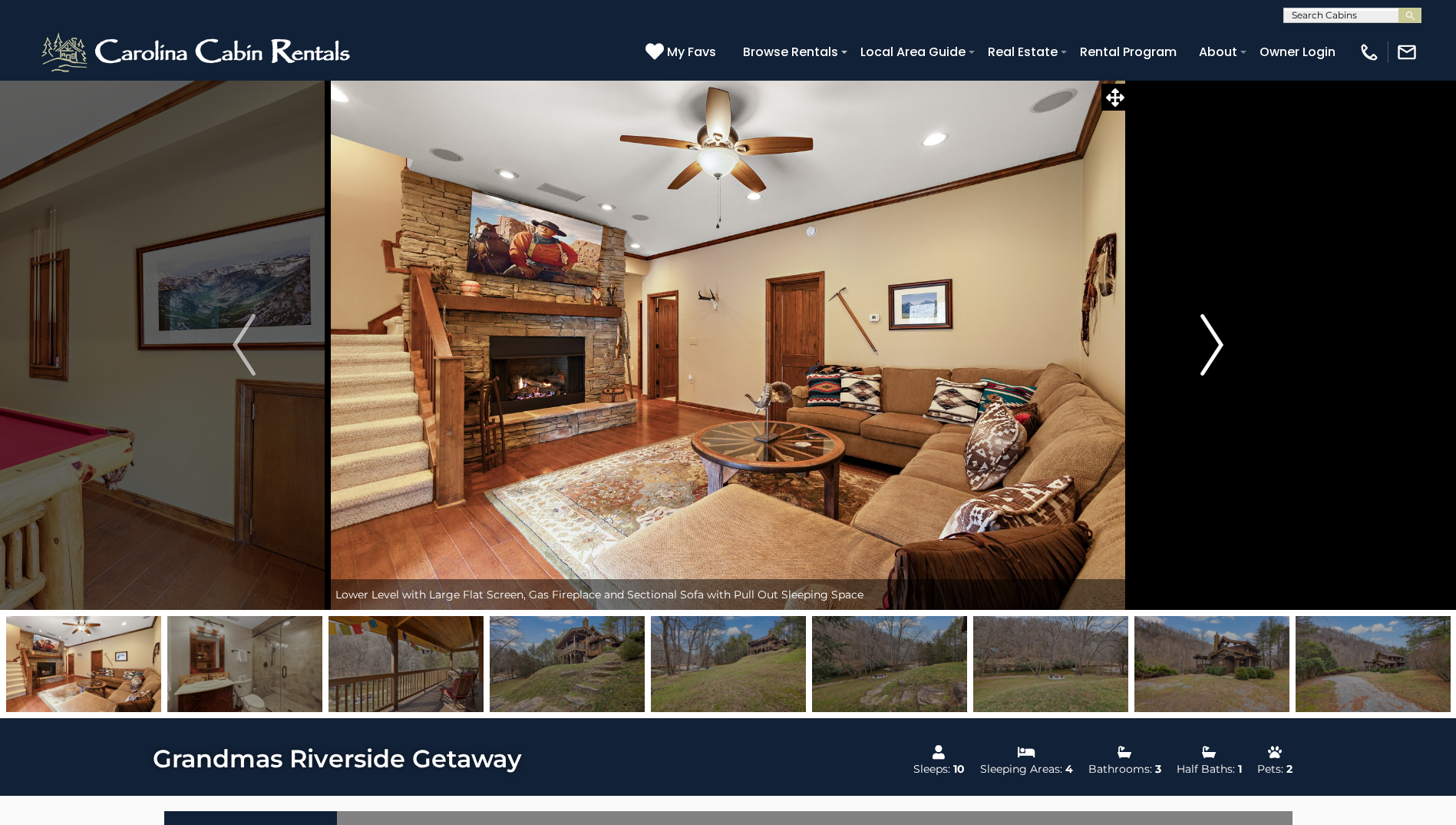
click at [1220, 341] on img "Next" at bounding box center [1212, 344] width 23 height 61
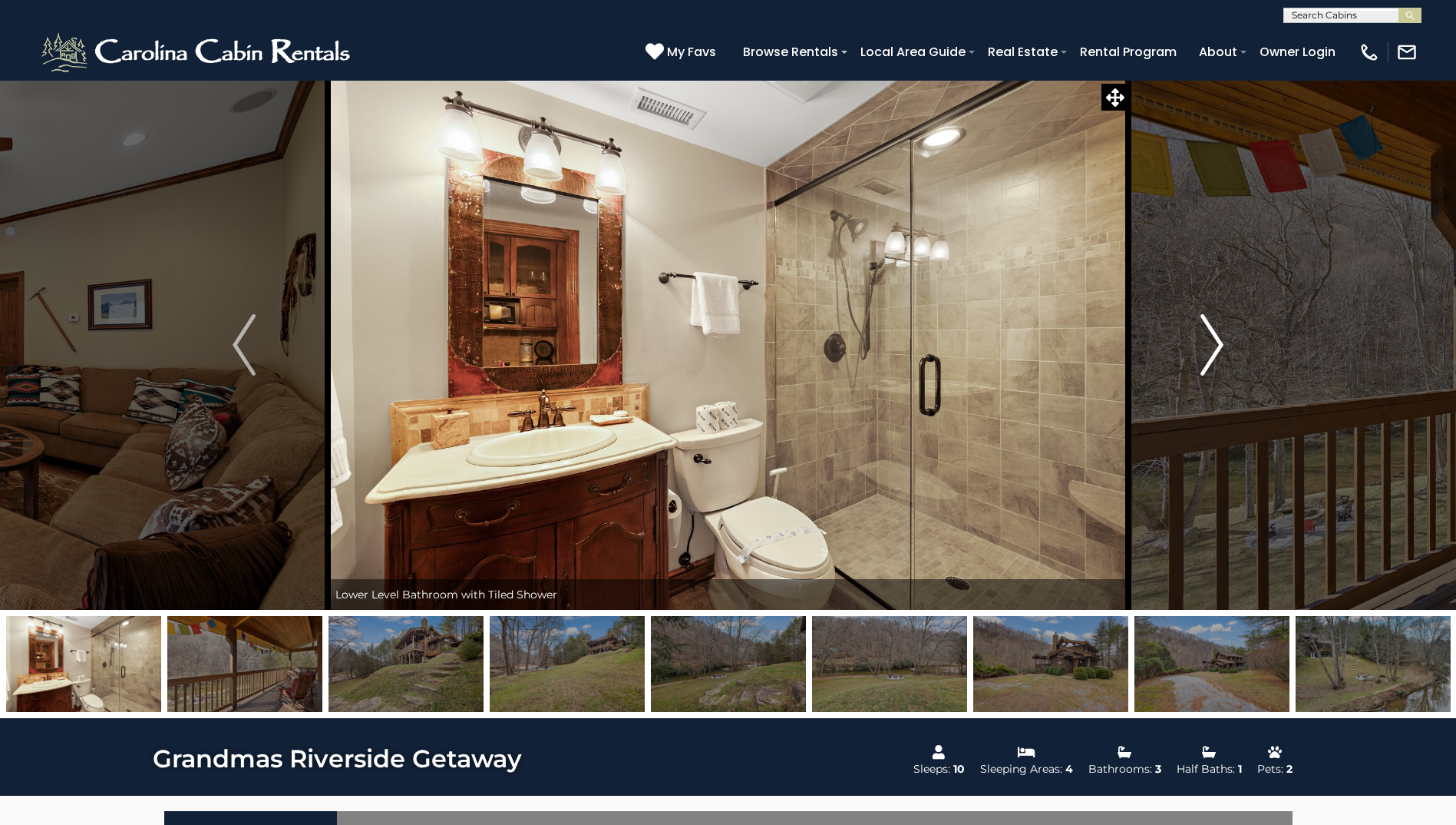
click at [1220, 341] on img "Next" at bounding box center [1212, 344] width 23 height 61
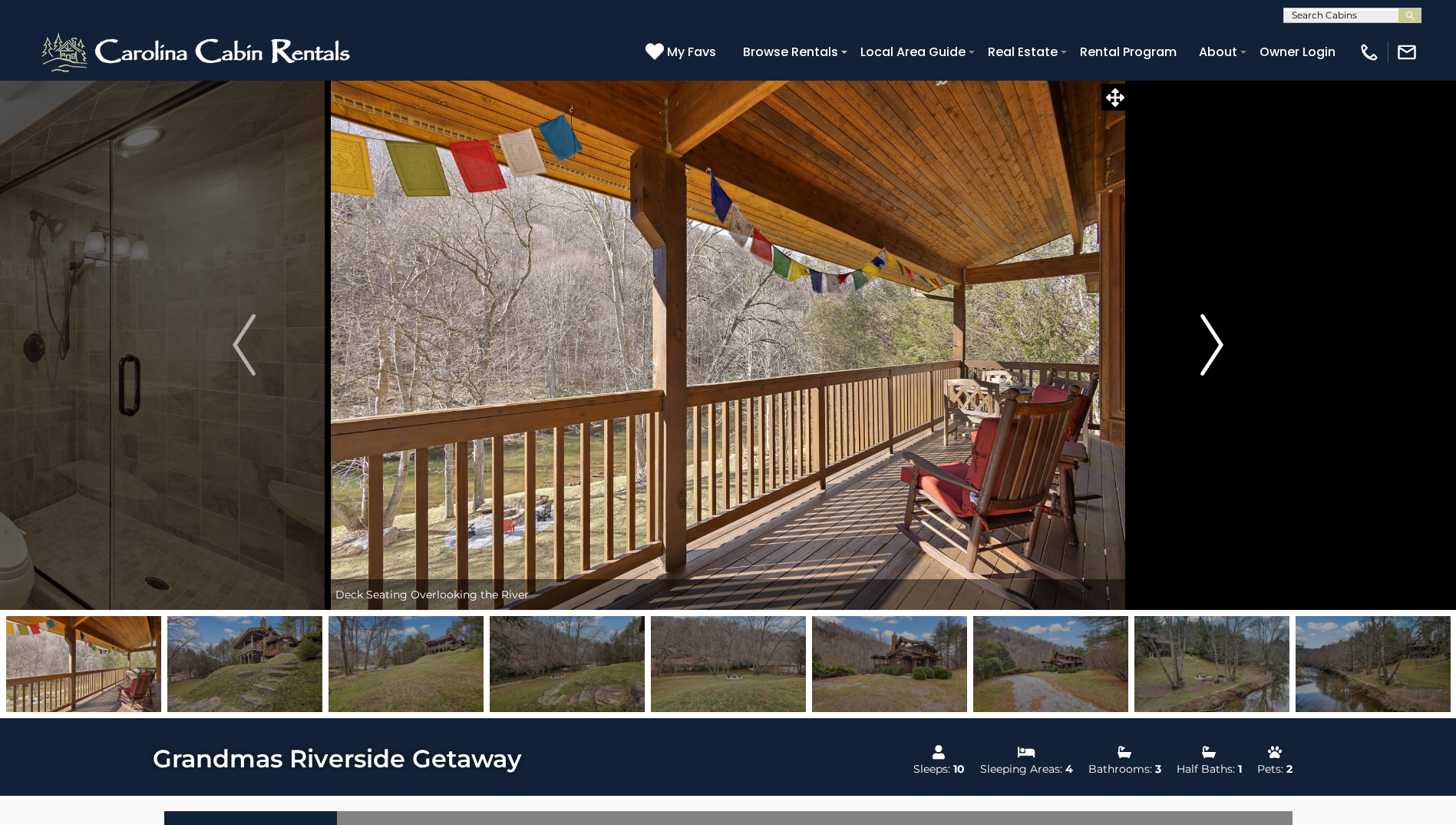
click at [1220, 341] on img "Next" at bounding box center [1212, 344] width 23 height 61
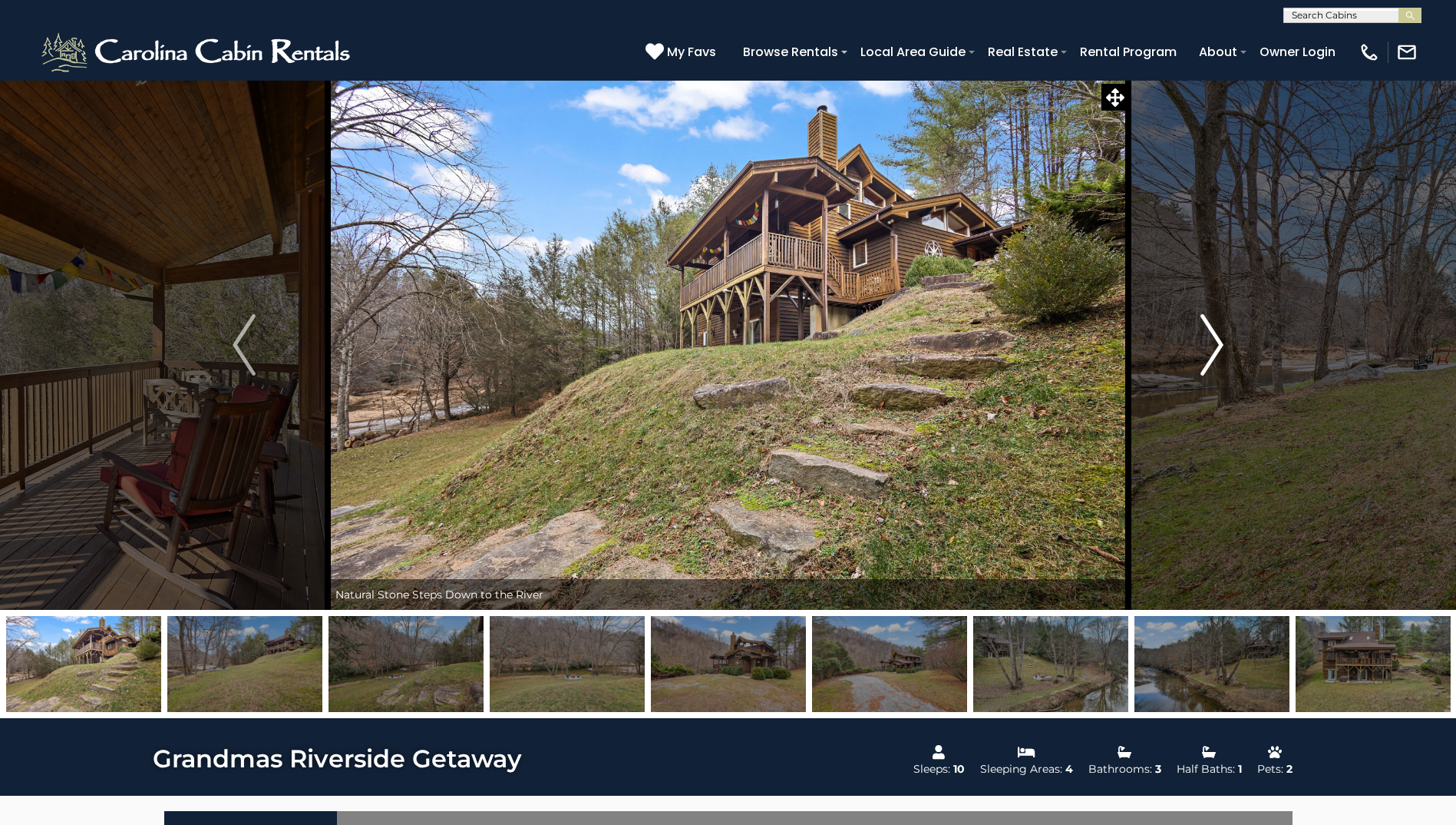
click at [1219, 341] on img "Next" at bounding box center [1212, 344] width 23 height 61
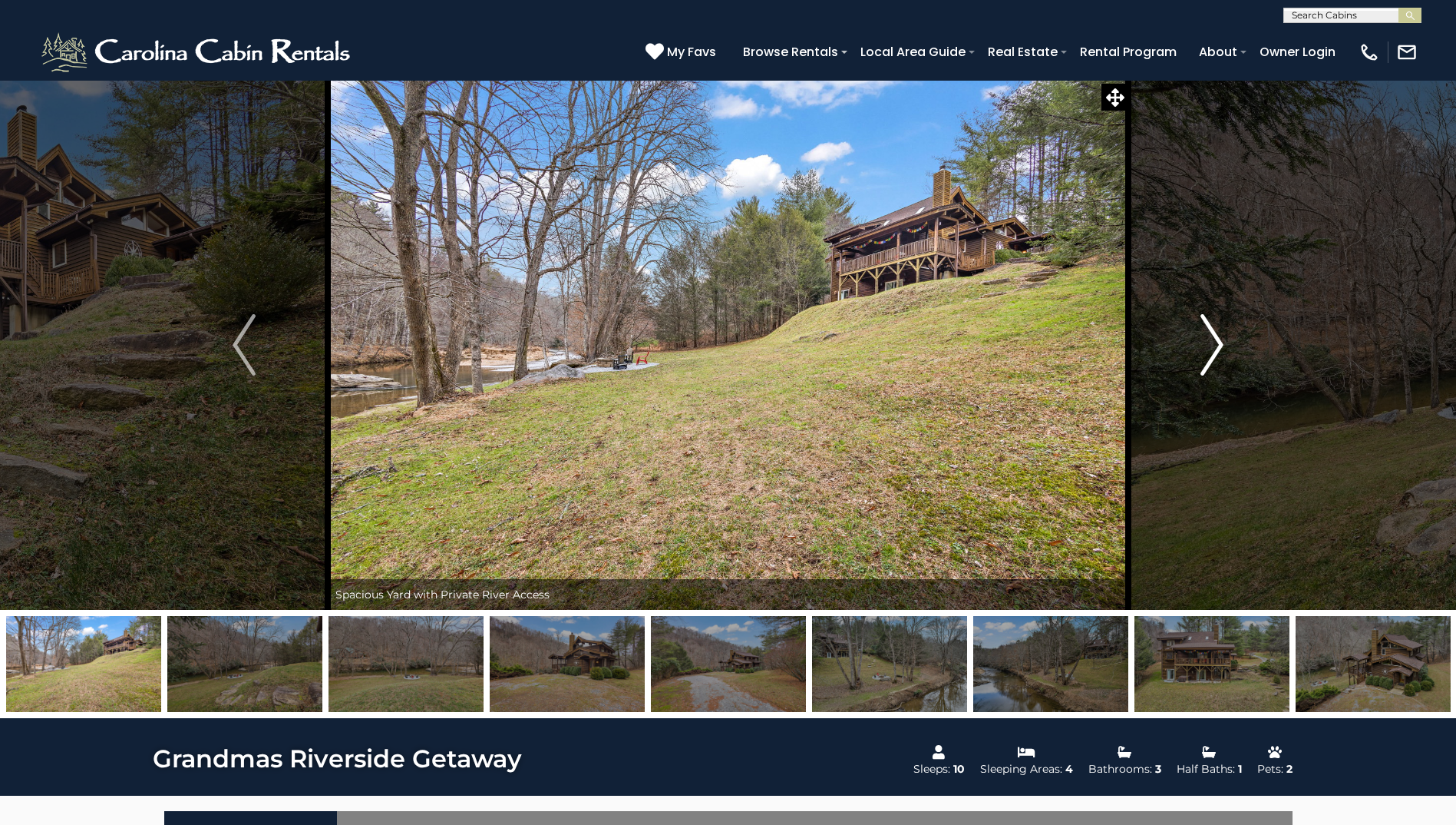
click at [1219, 341] on img "Next" at bounding box center [1212, 344] width 23 height 61
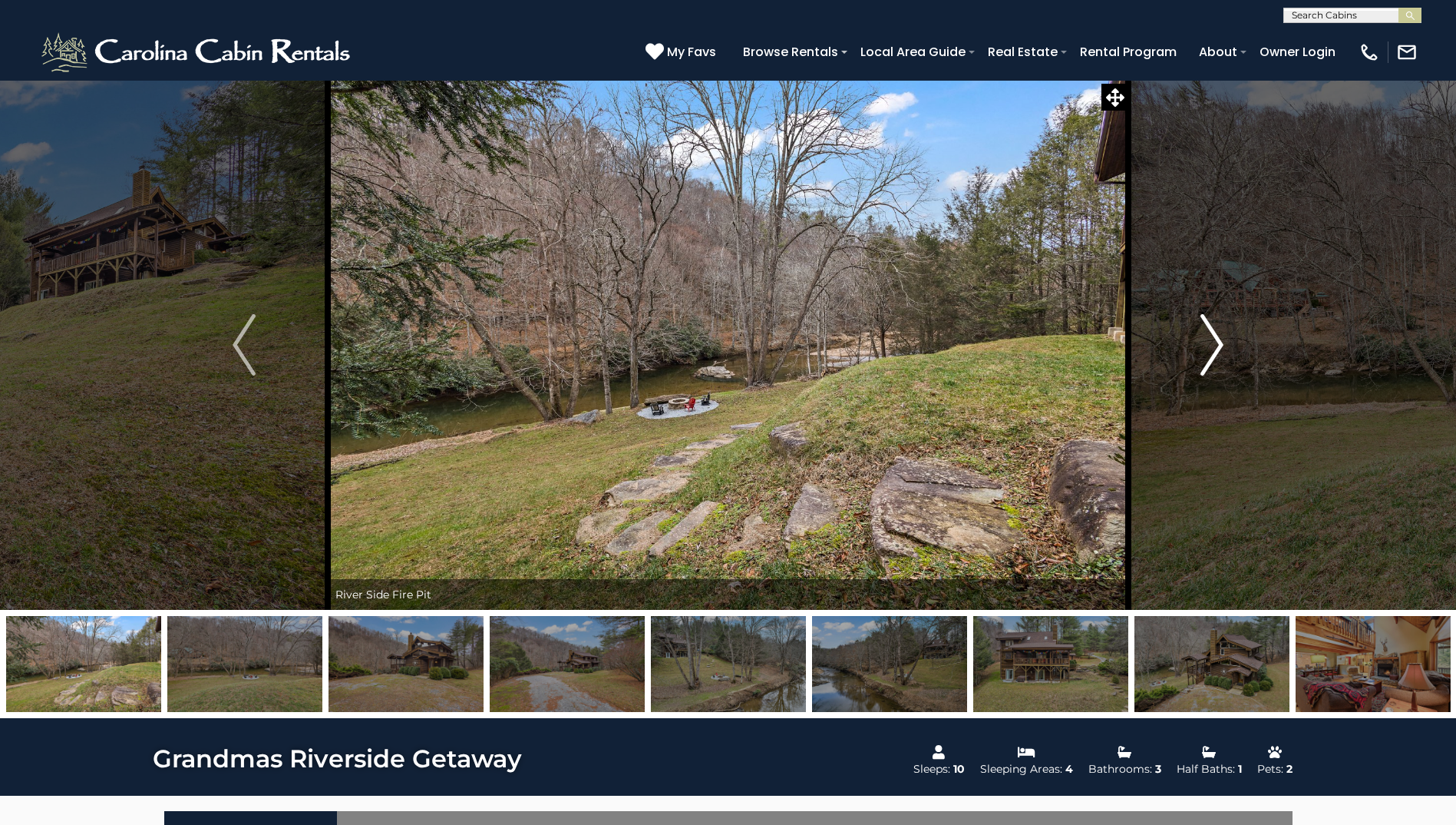
click at [1219, 341] on img "Next" at bounding box center [1212, 344] width 23 height 61
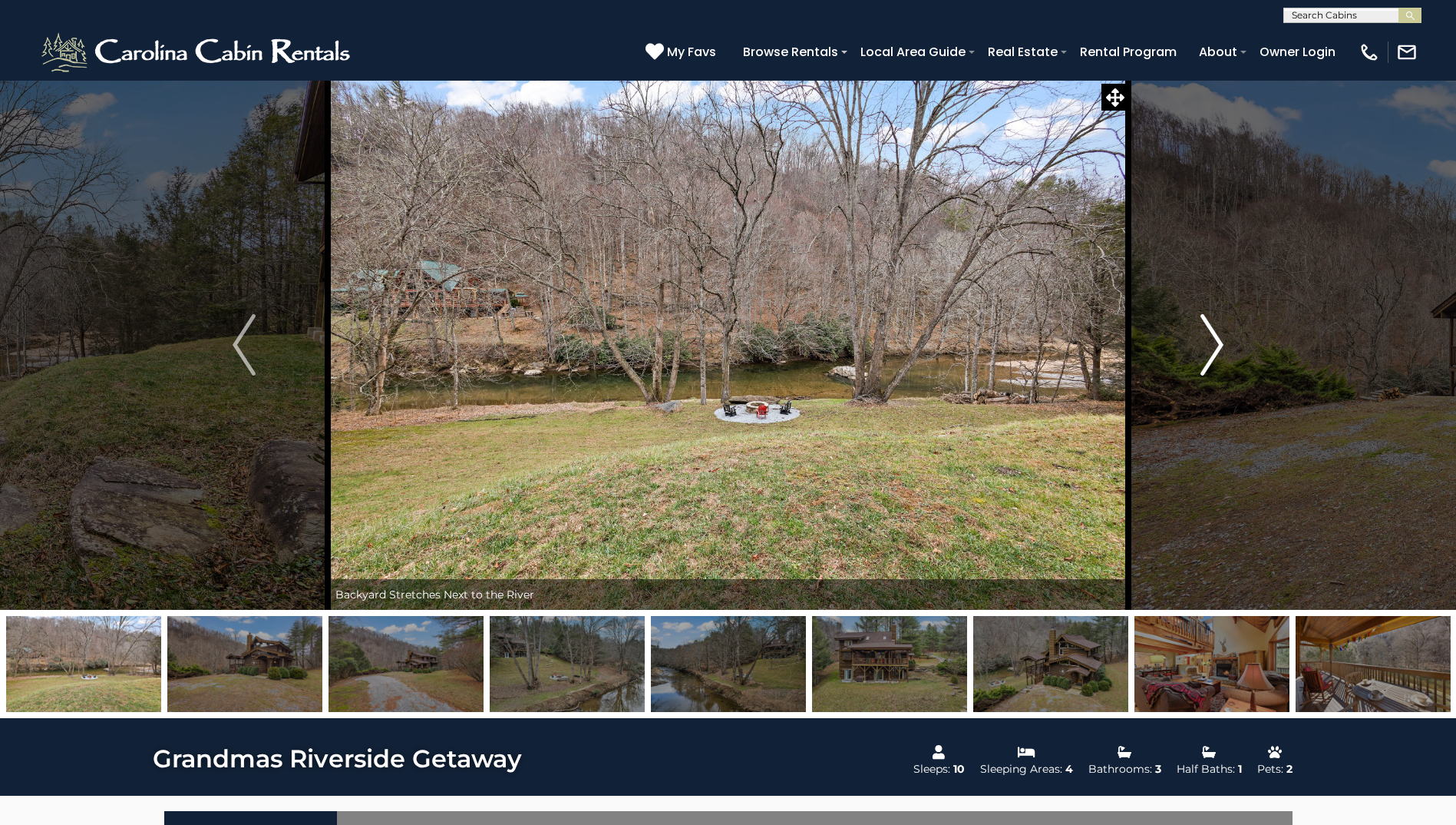
click at [1219, 341] on img "Next" at bounding box center [1212, 344] width 23 height 61
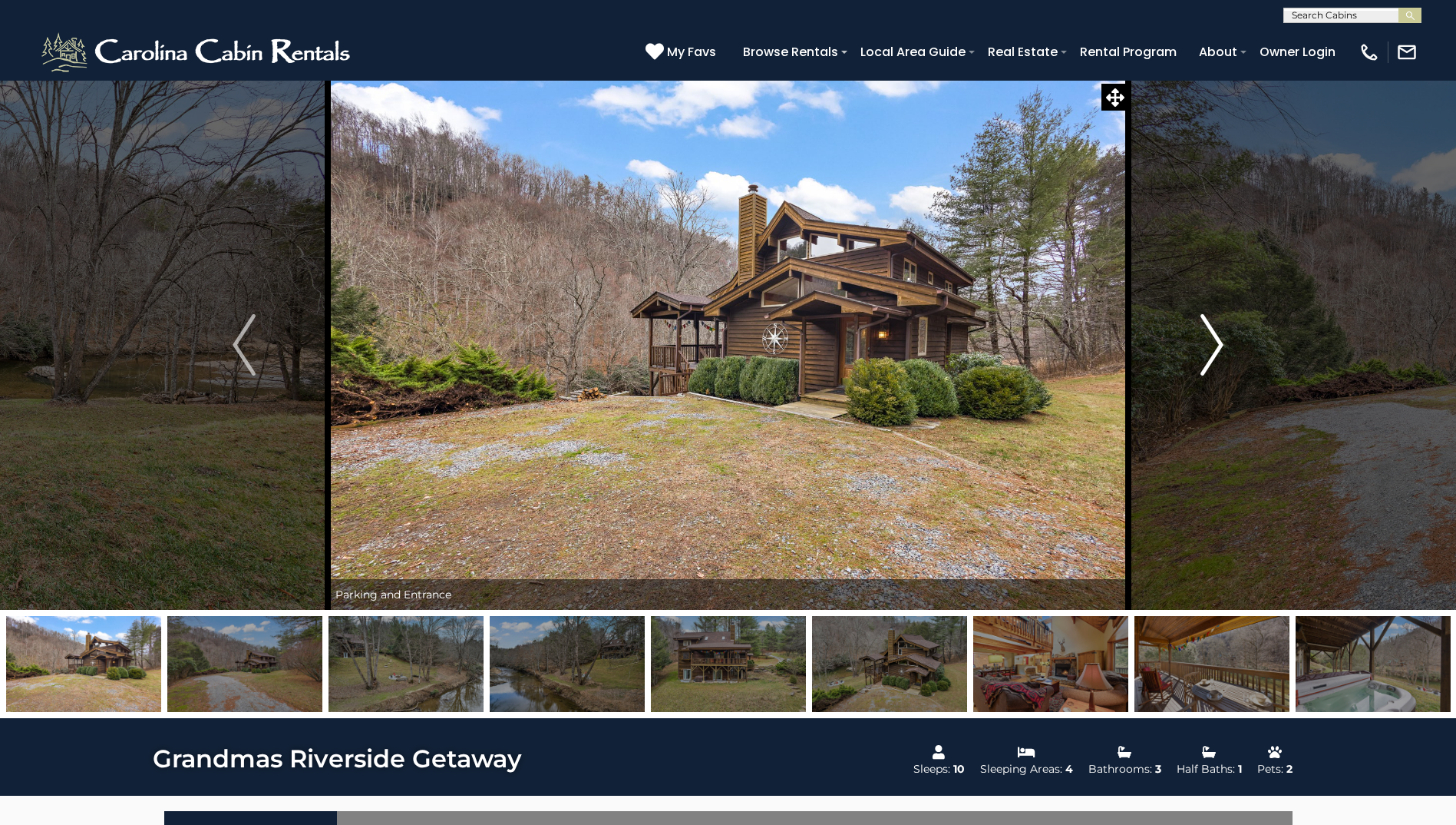
click at [1218, 344] on img "Next" at bounding box center [1212, 344] width 23 height 61
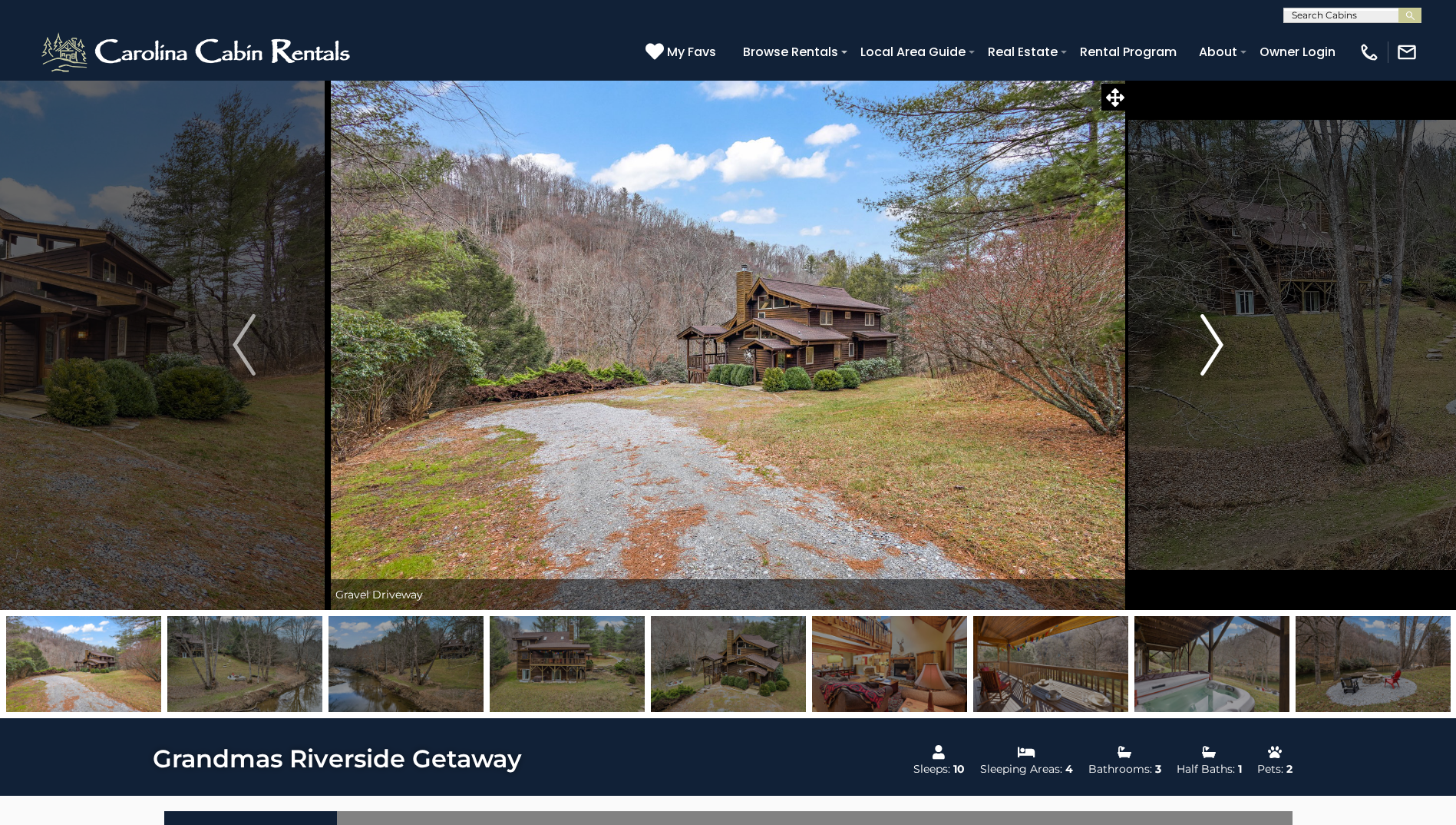
click at [1218, 344] on img "Next" at bounding box center [1212, 344] width 23 height 61
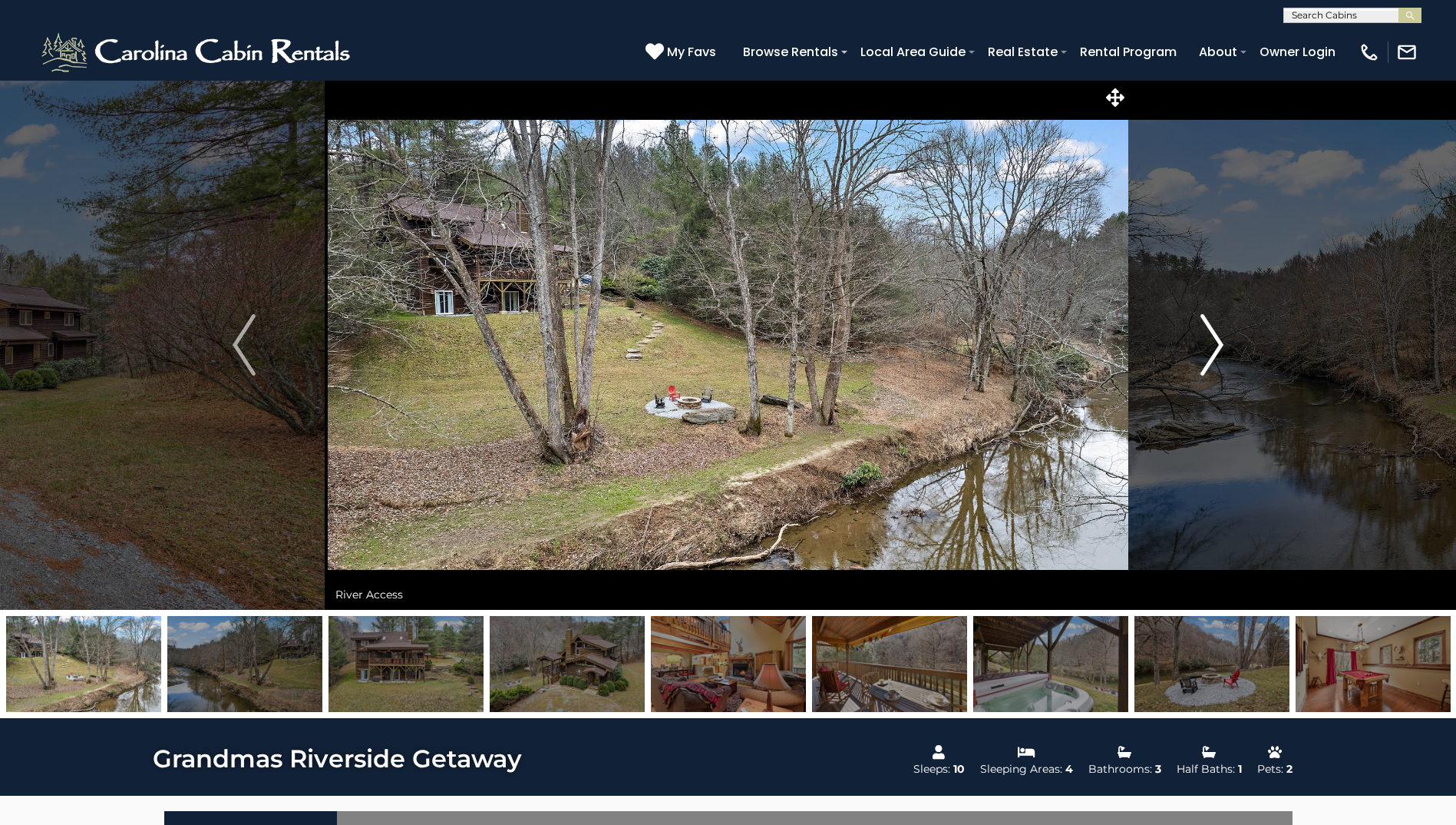
click at [1217, 344] on img "Next" at bounding box center [1212, 344] width 23 height 61
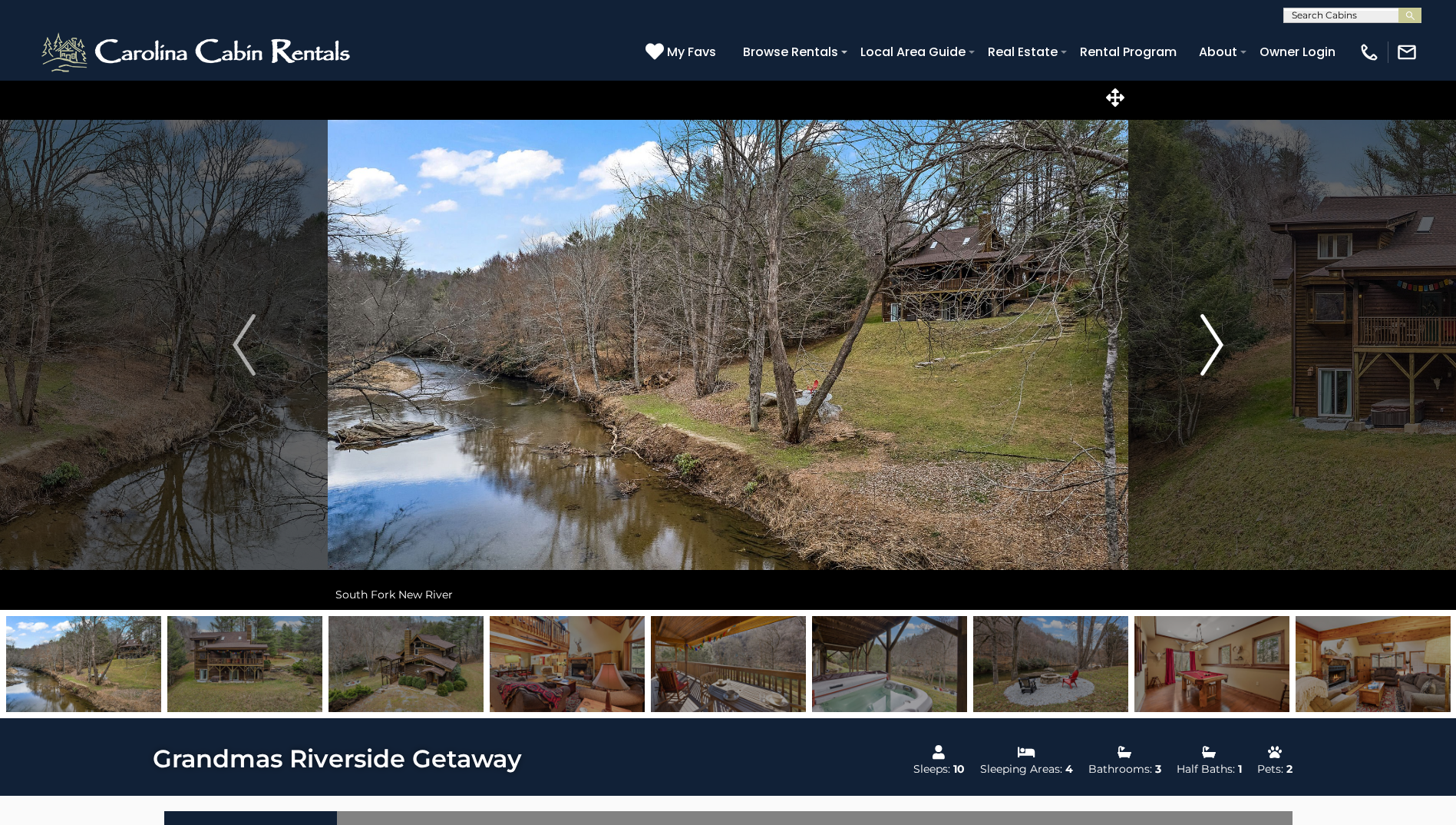
click at [1216, 344] on img "Next" at bounding box center [1212, 344] width 23 height 61
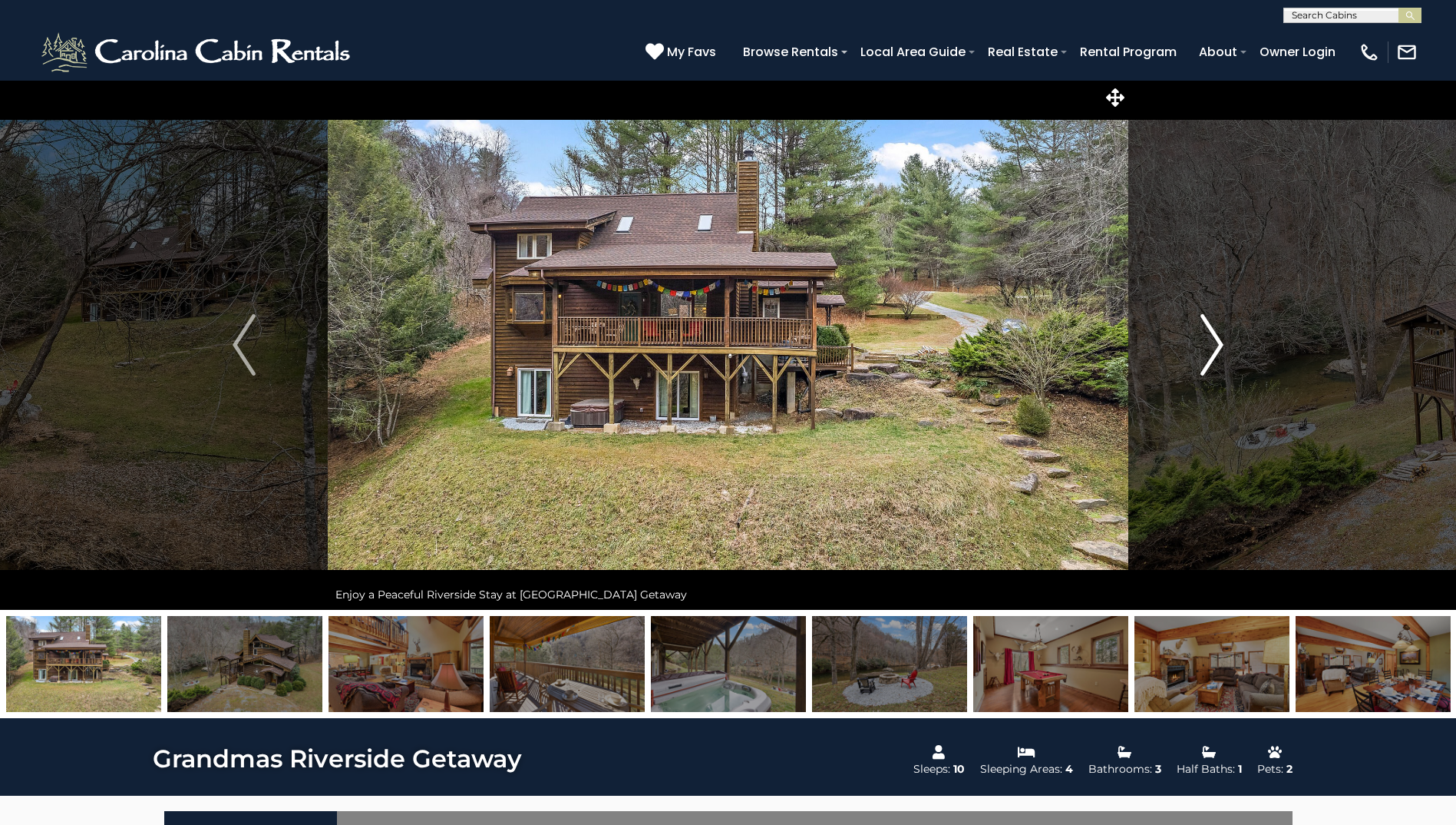
click at [1216, 344] on img "Next" at bounding box center [1212, 344] width 23 height 61
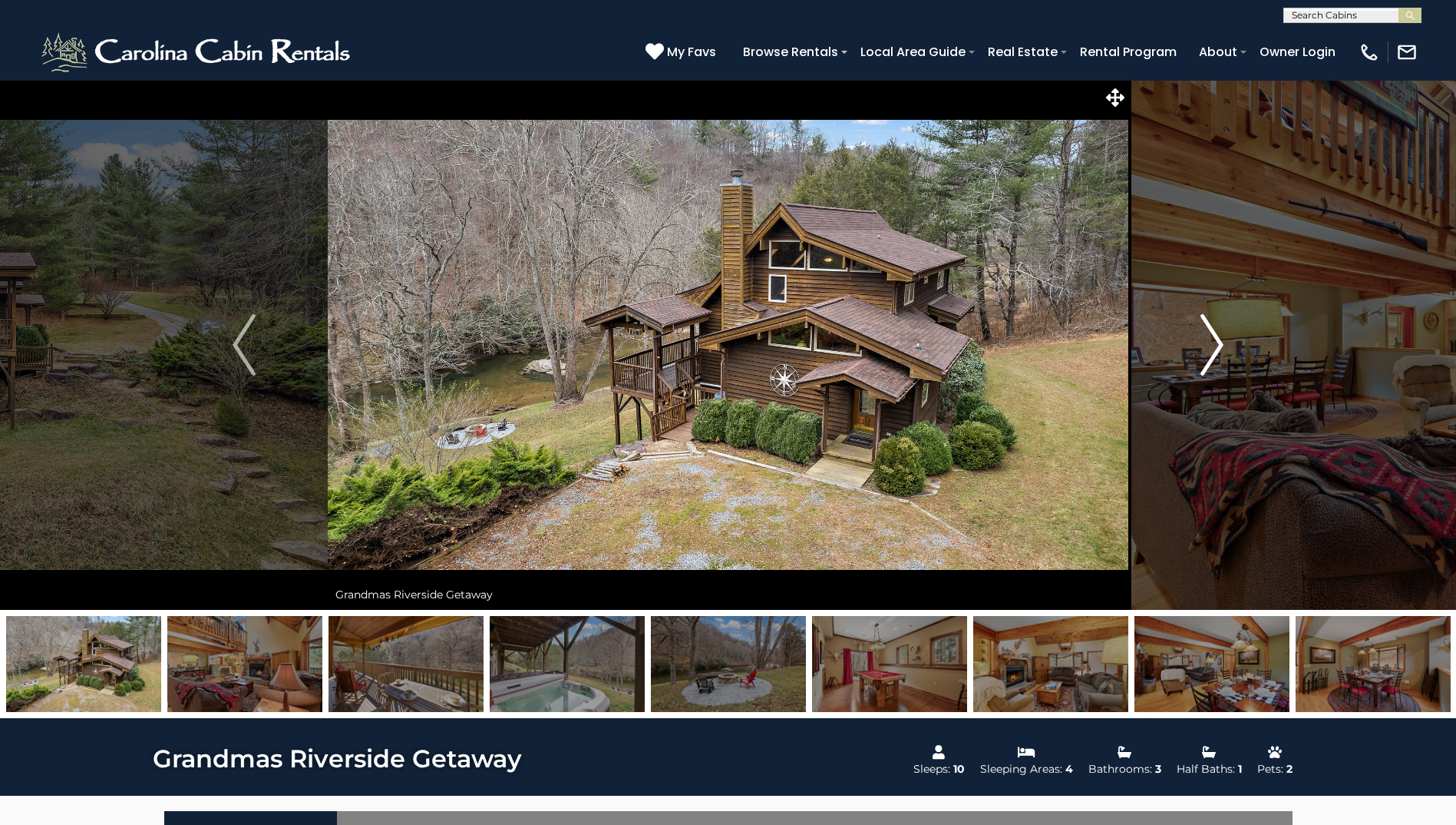
click at [1216, 344] on img "Next" at bounding box center [1212, 344] width 23 height 61
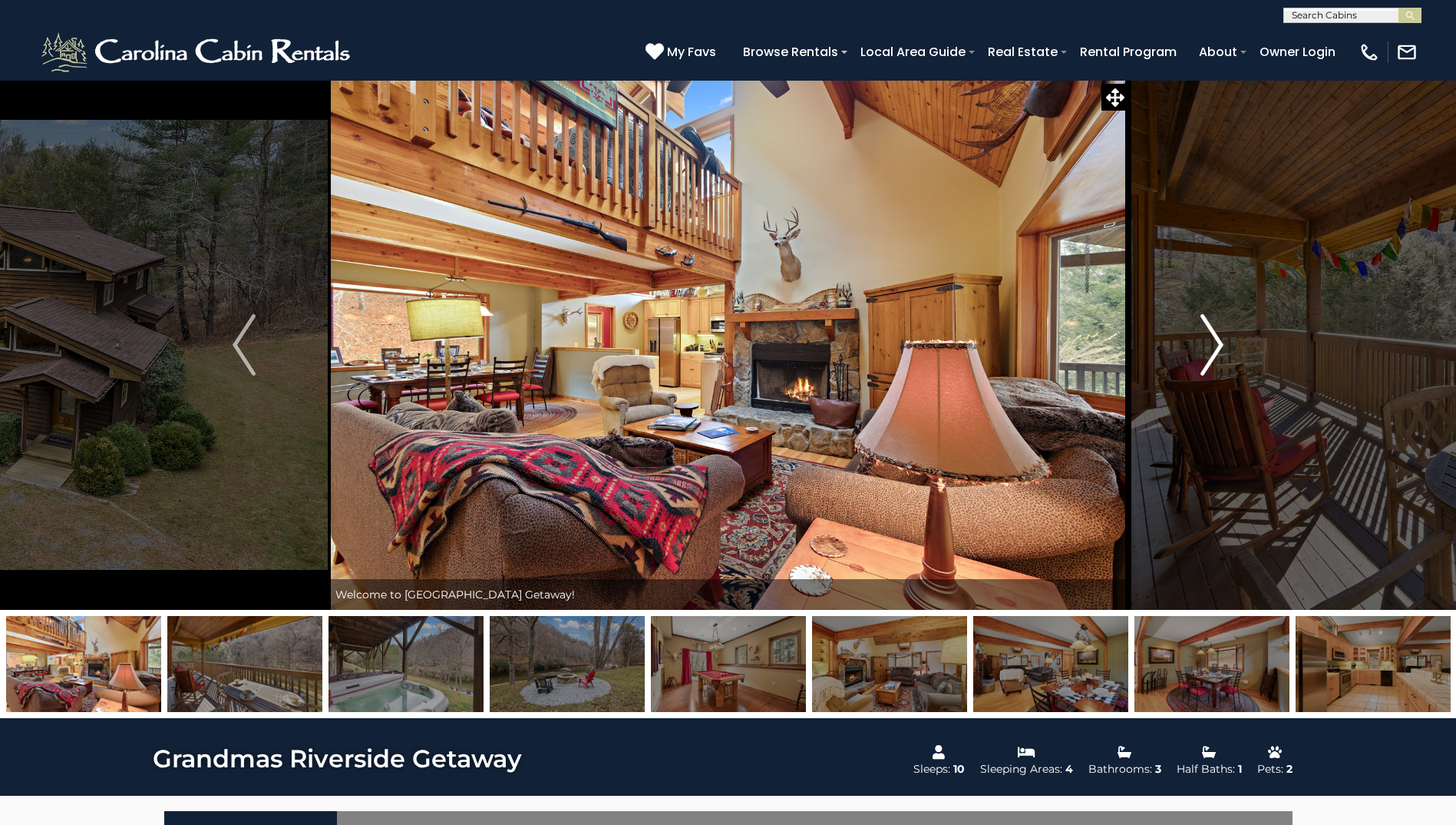
click at [1211, 356] on img "Next" at bounding box center [1212, 344] width 23 height 61
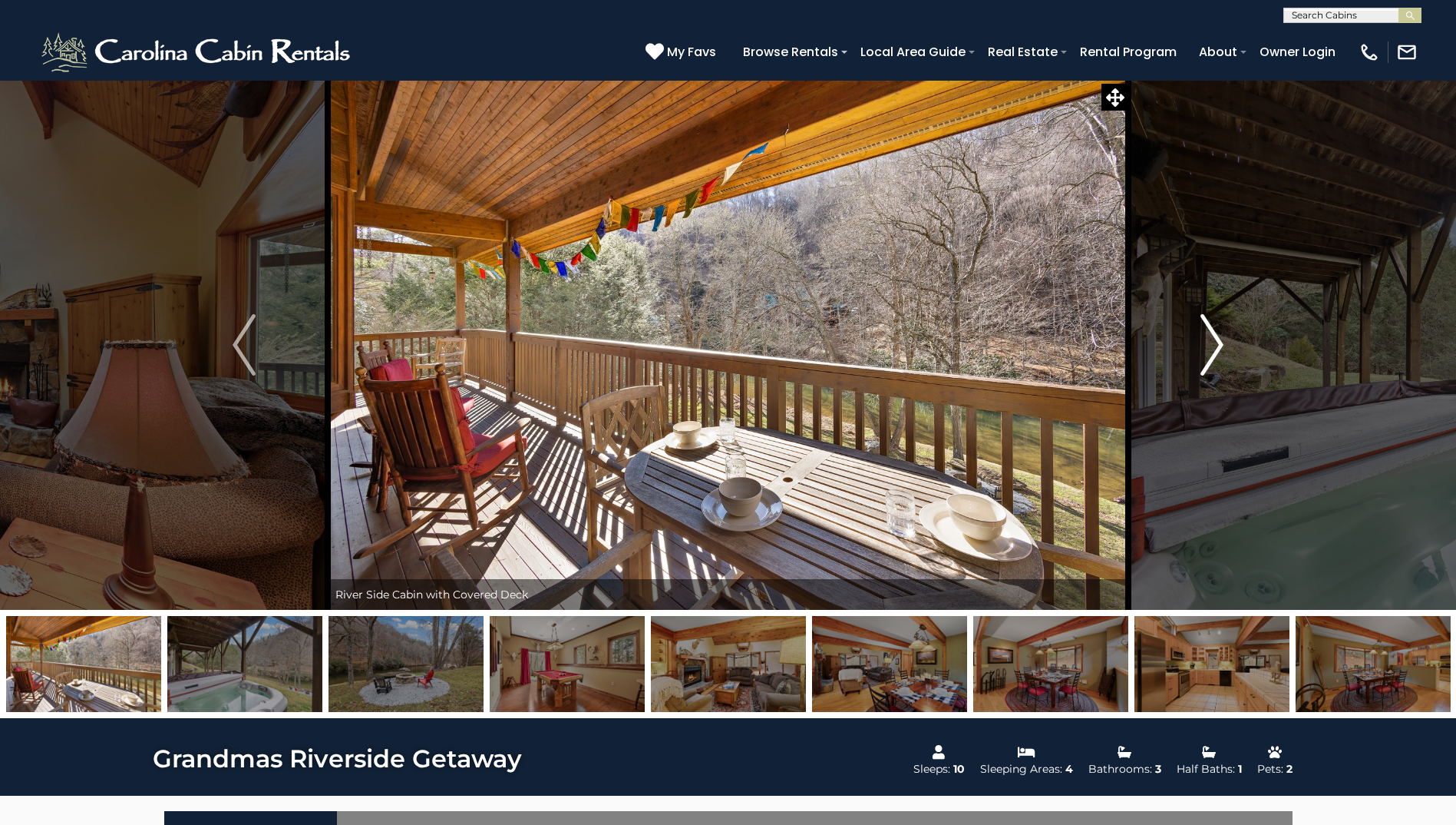
click at [1211, 356] on img "Next" at bounding box center [1212, 344] width 23 height 61
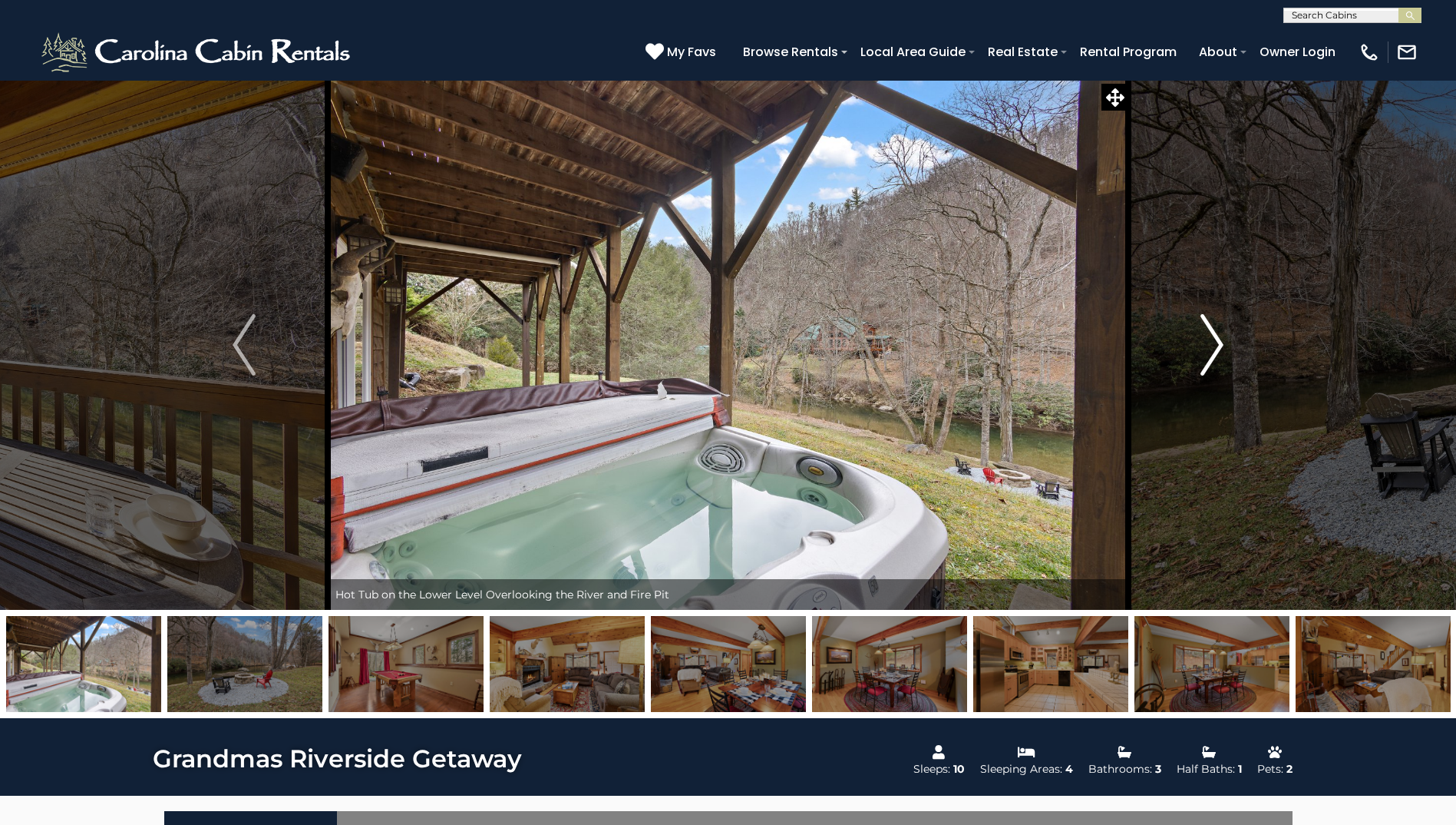
click at [1211, 356] on img "Next" at bounding box center [1212, 344] width 23 height 61
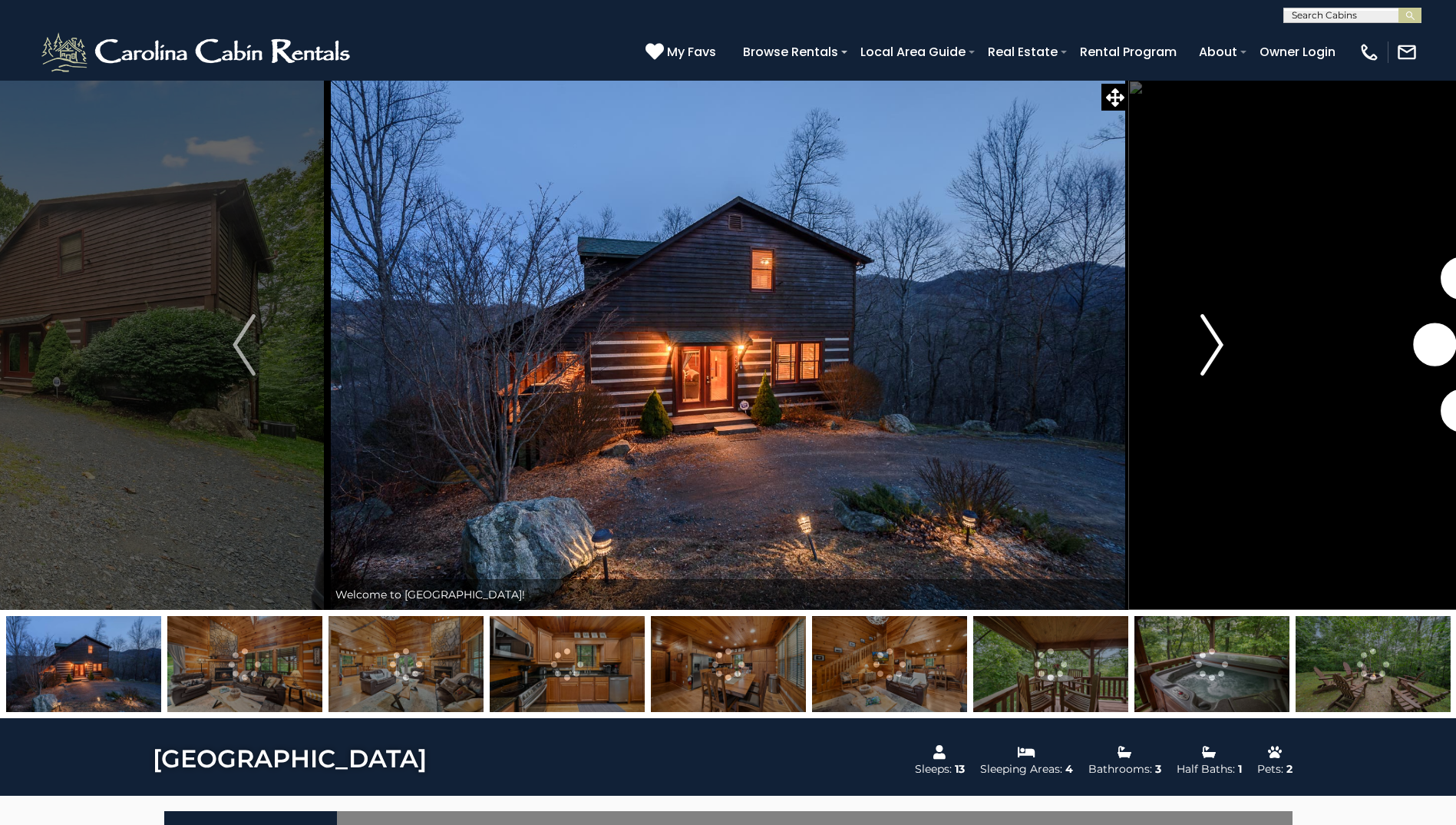
click at [1213, 362] on img "Next" at bounding box center [1212, 344] width 23 height 61
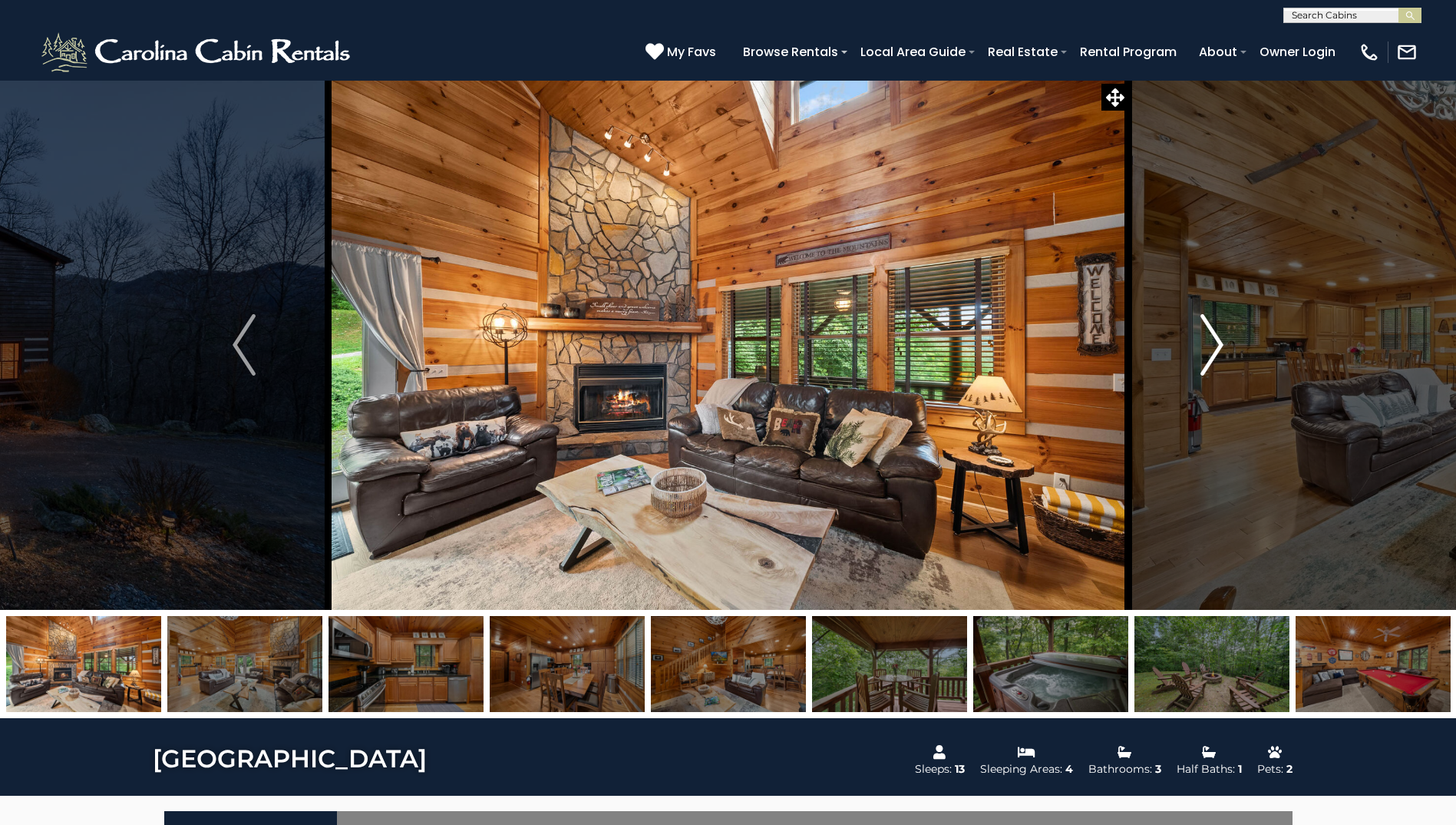
click at [1214, 356] on img "Next" at bounding box center [1212, 344] width 23 height 61
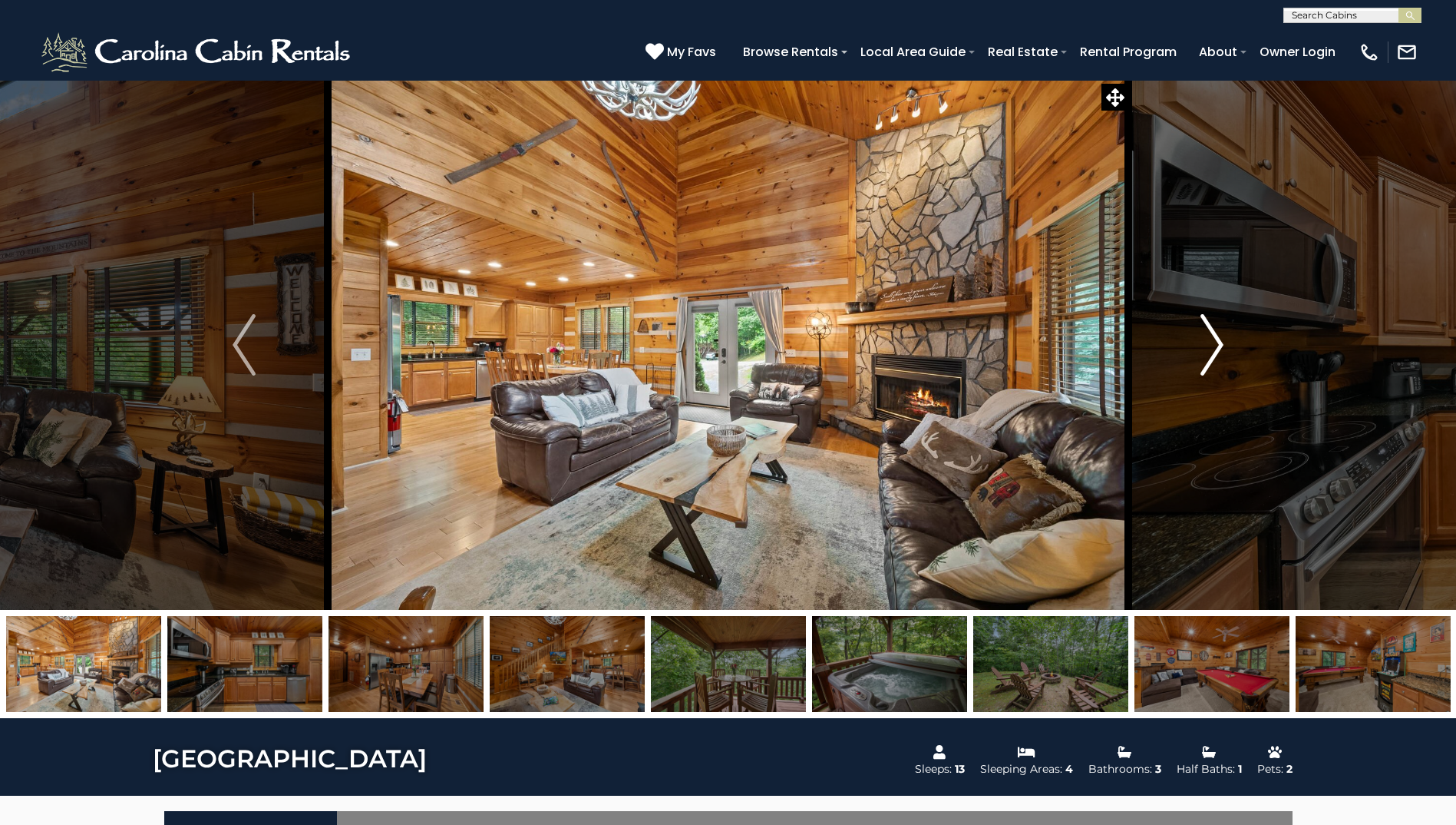
click at [1214, 356] on img "Next" at bounding box center [1212, 344] width 23 height 61
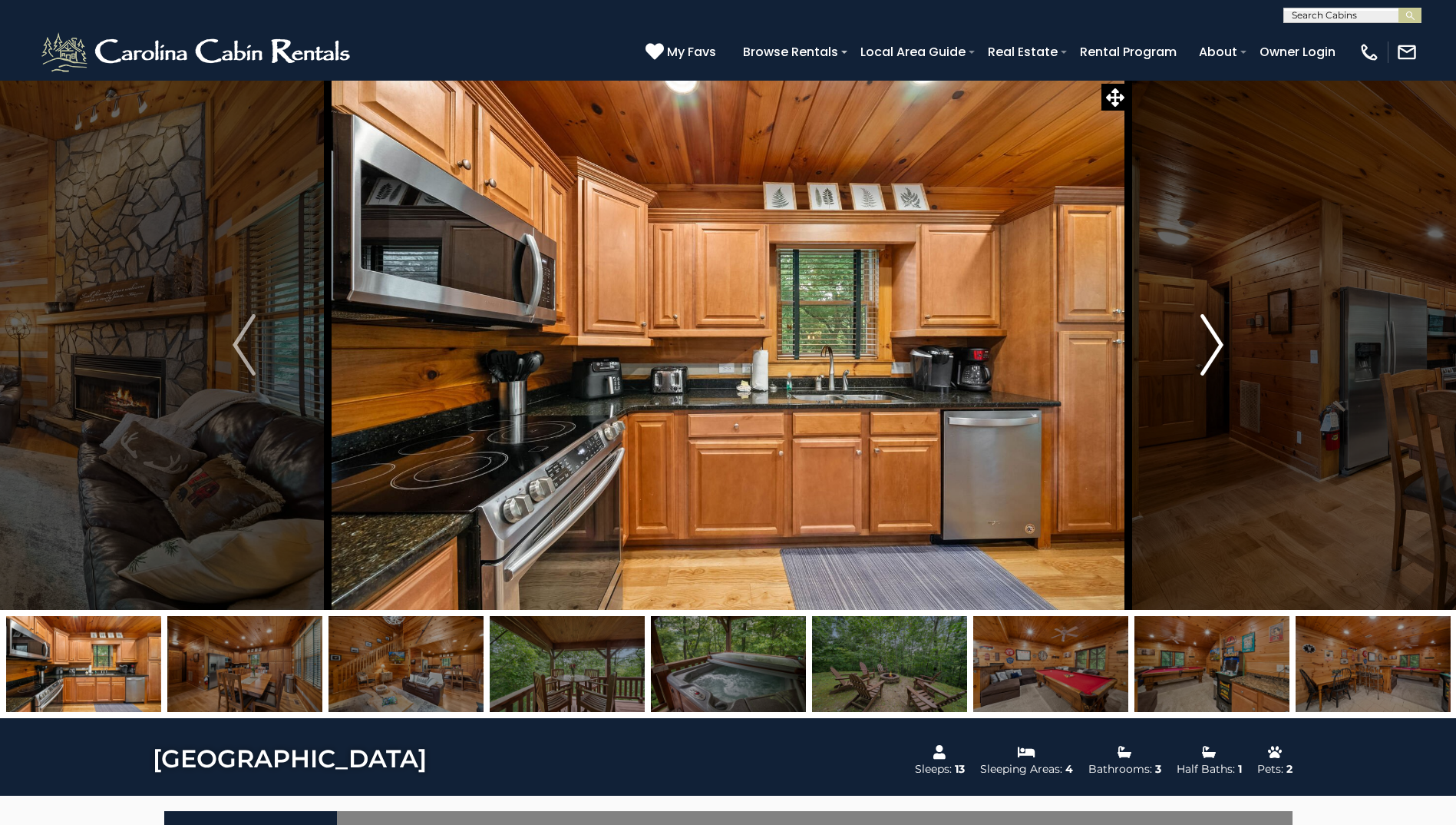
click at [1214, 356] on img "Next" at bounding box center [1212, 344] width 23 height 61
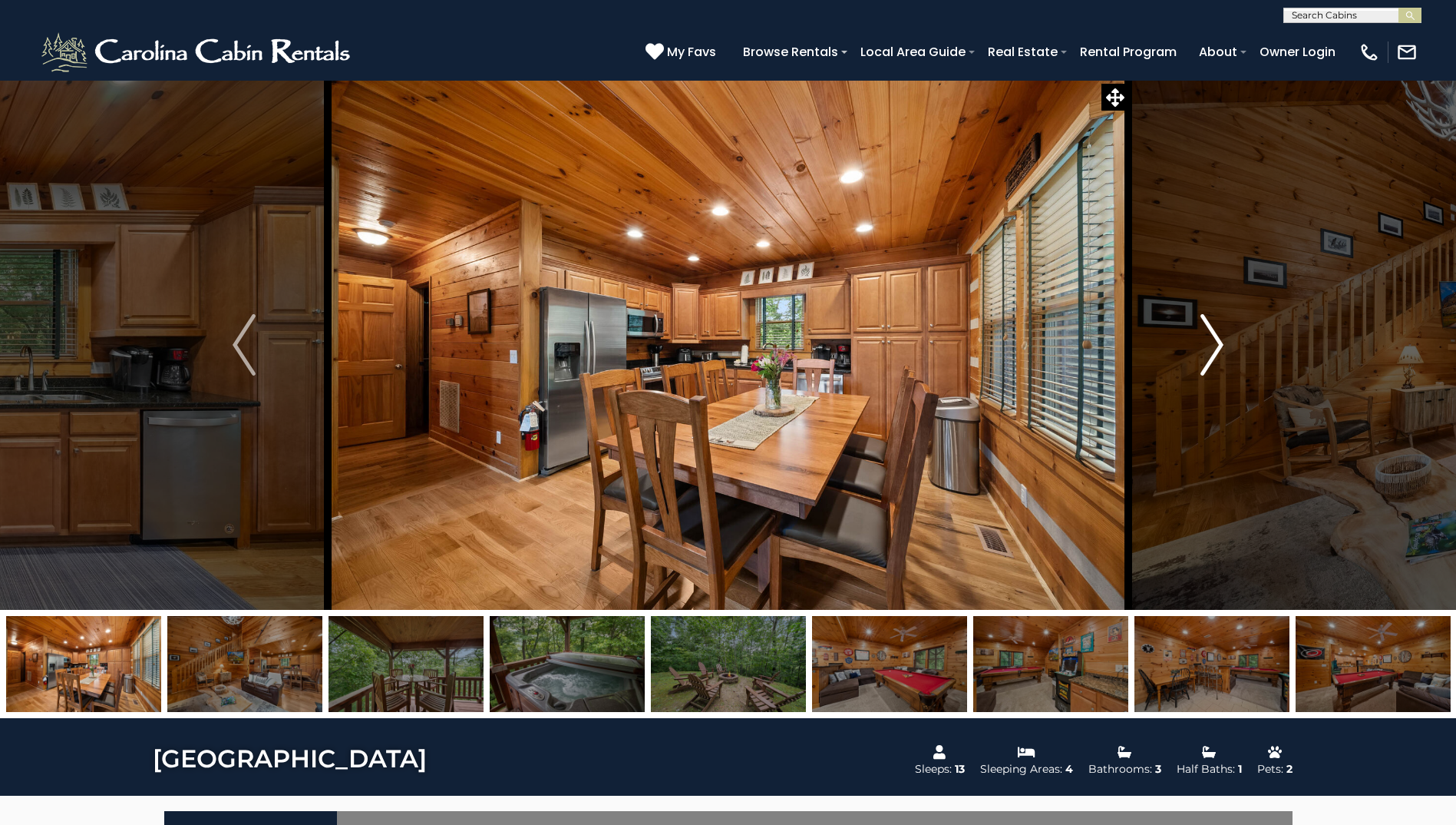
click at [1214, 356] on img "Next" at bounding box center [1212, 344] width 23 height 61
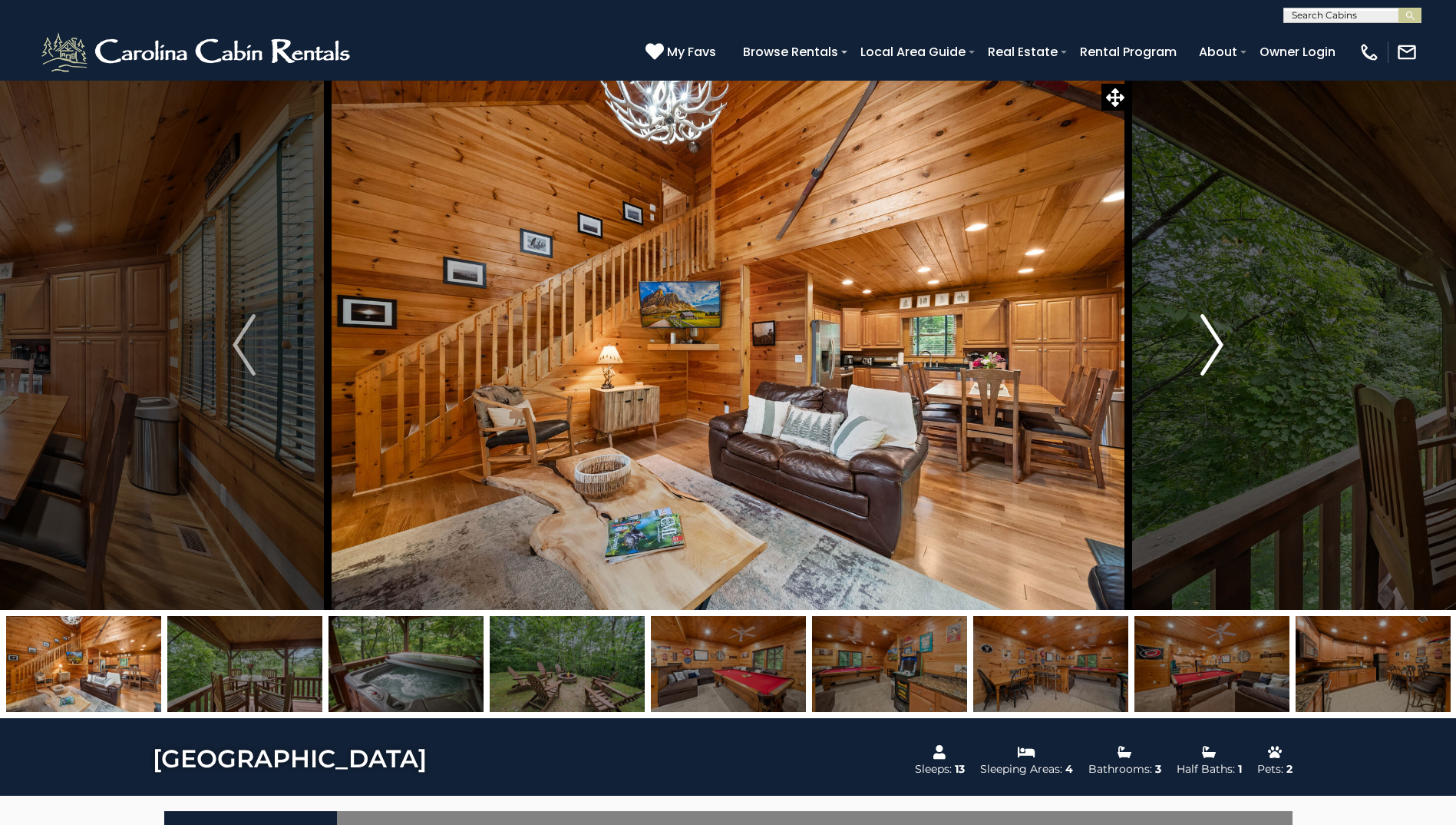
click at [1214, 356] on img "Next" at bounding box center [1212, 344] width 23 height 61
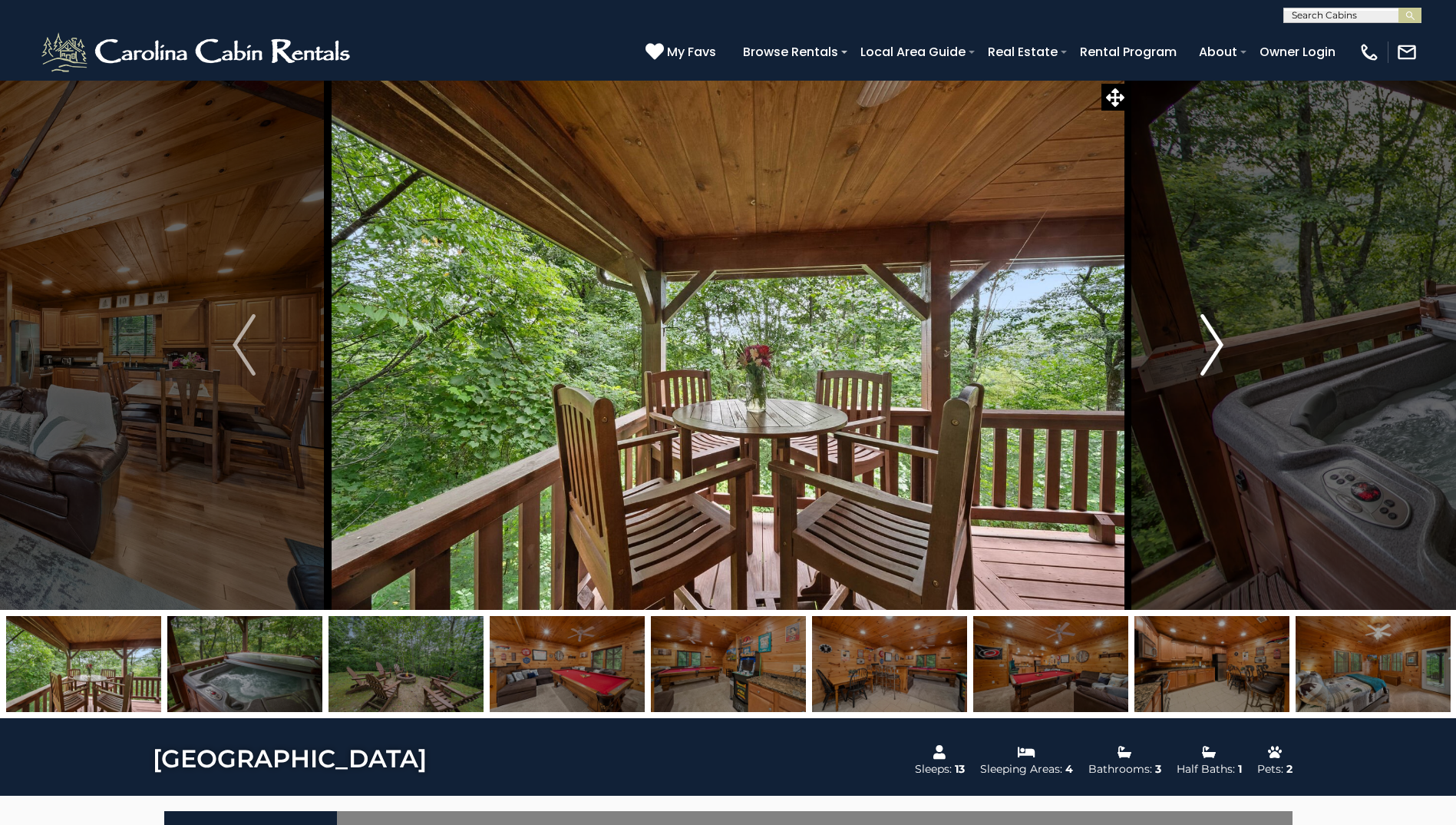
click at [1195, 363] on button "Next" at bounding box center [1212, 344] width 167 height 530
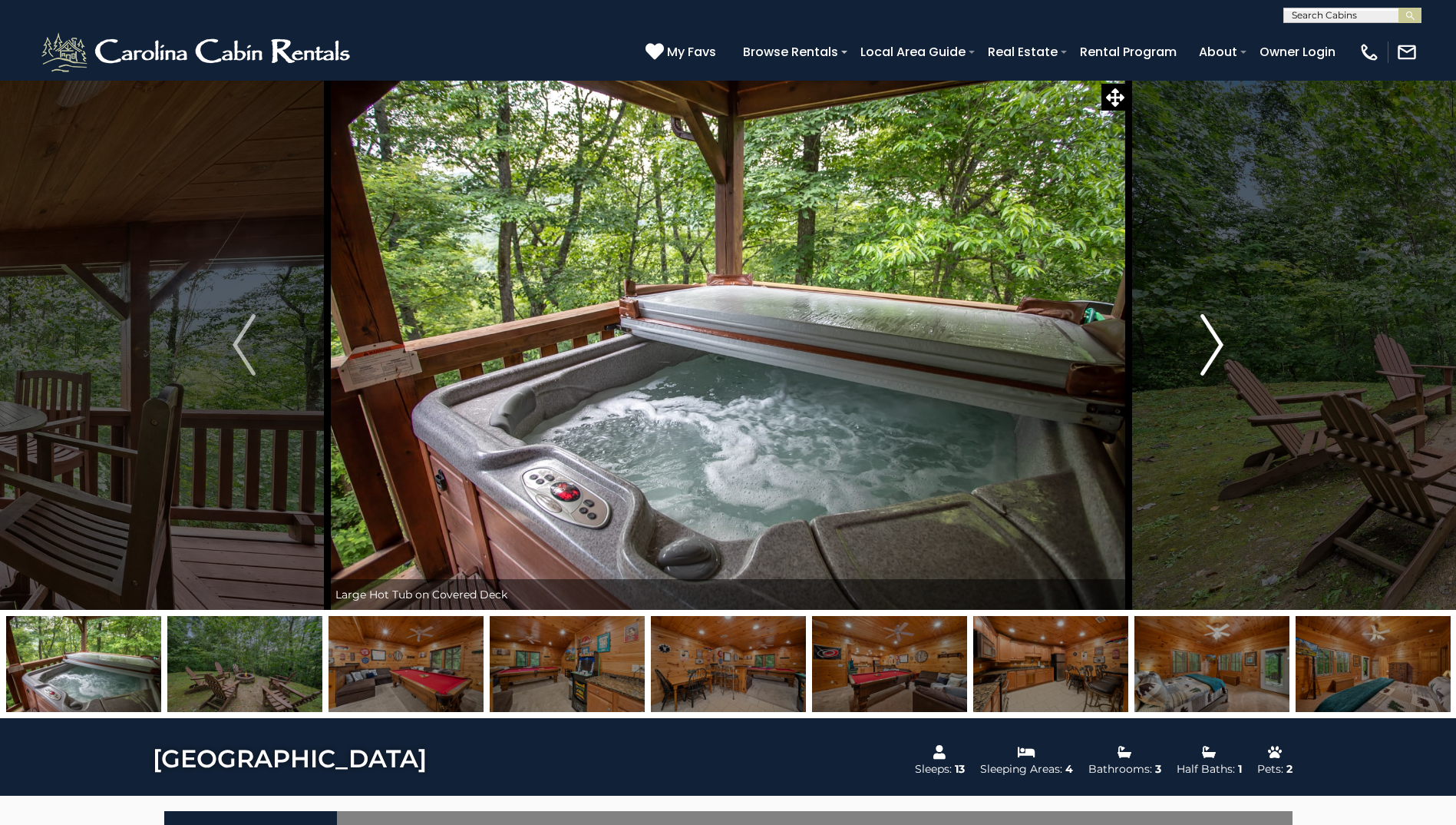
click at [1205, 370] on img "Next" at bounding box center [1212, 344] width 23 height 61
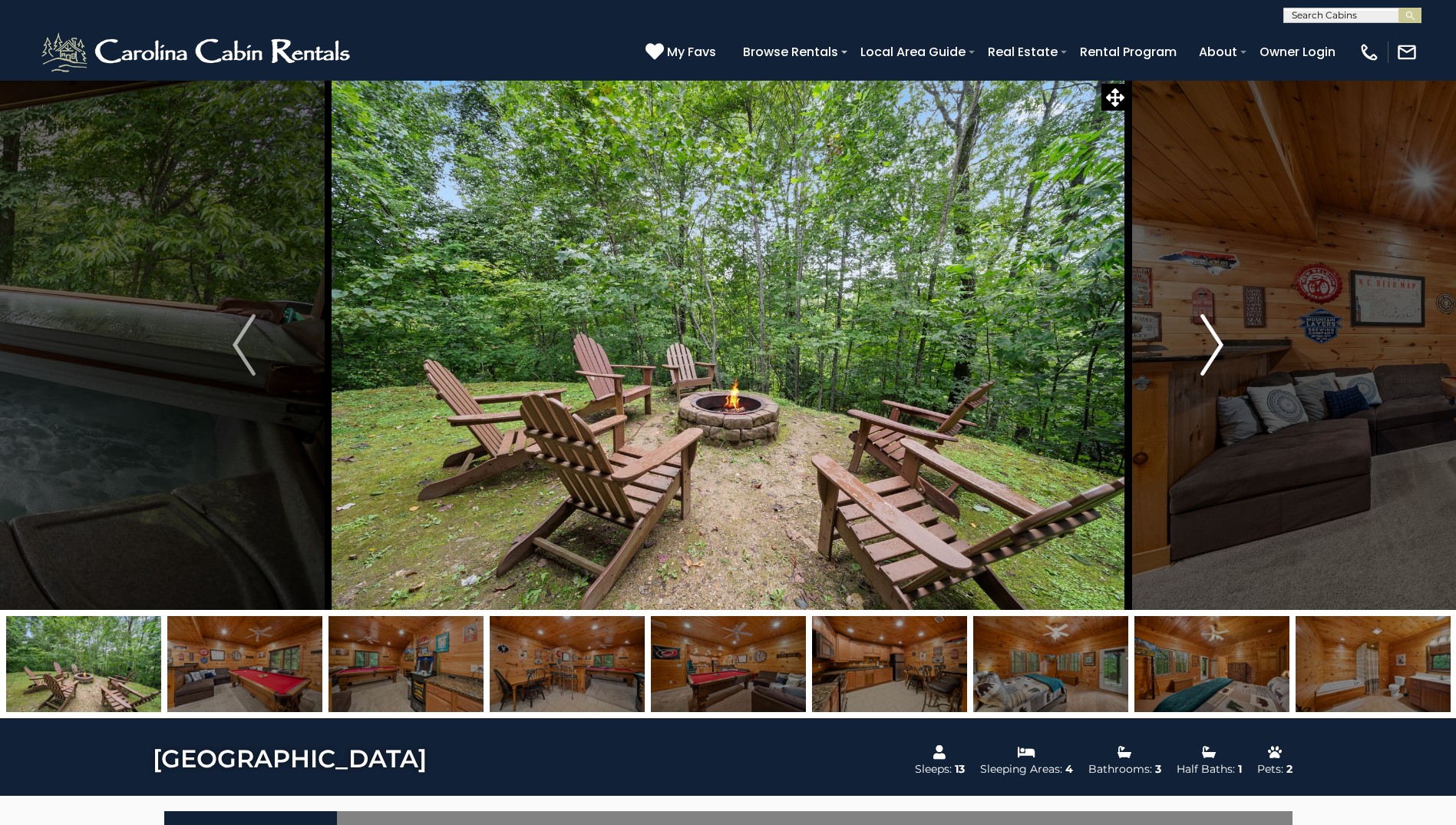
click at [1204, 368] on img "Next" at bounding box center [1212, 344] width 23 height 61
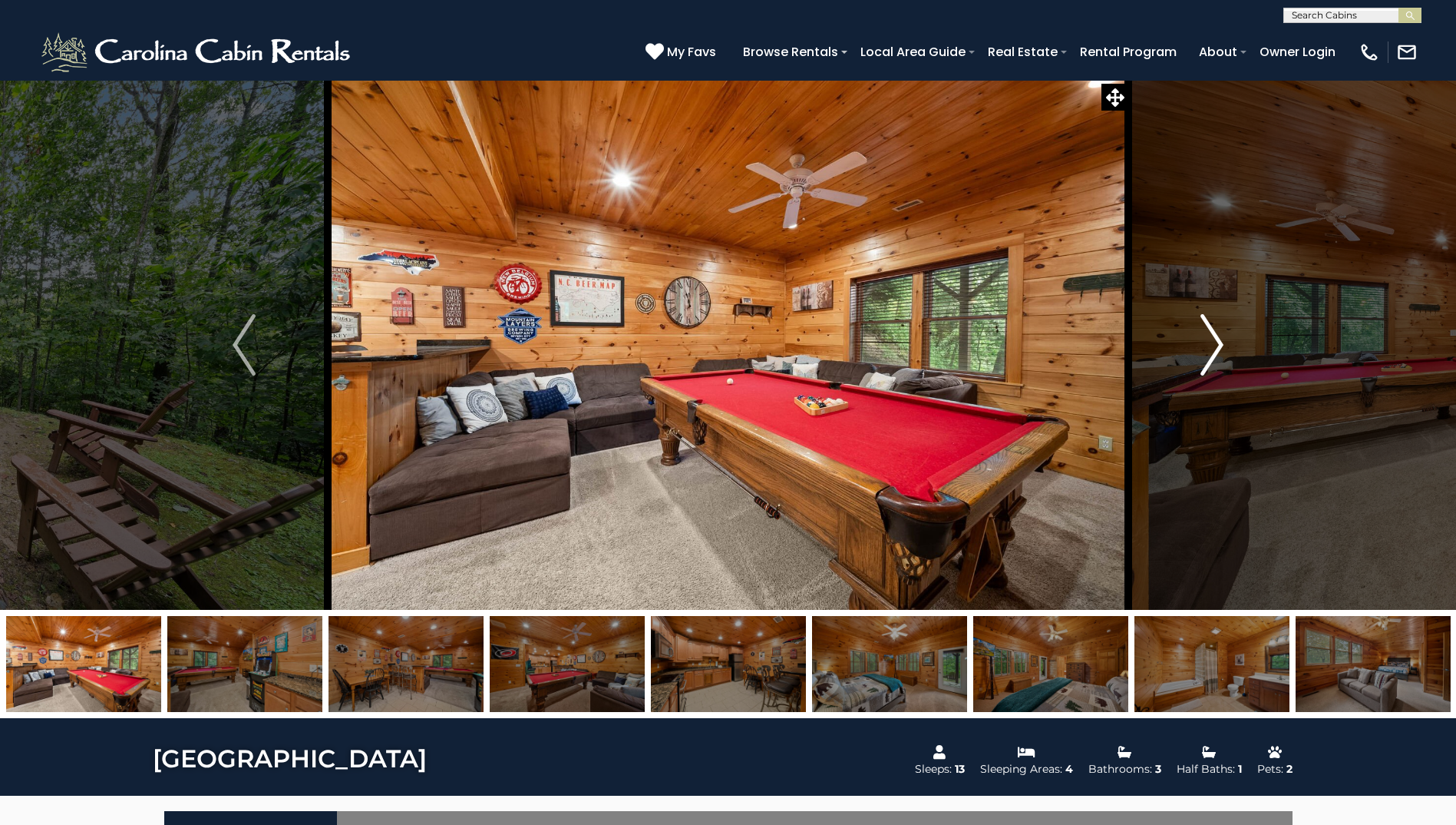
click at [1204, 368] on img "Next" at bounding box center [1212, 344] width 23 height 61
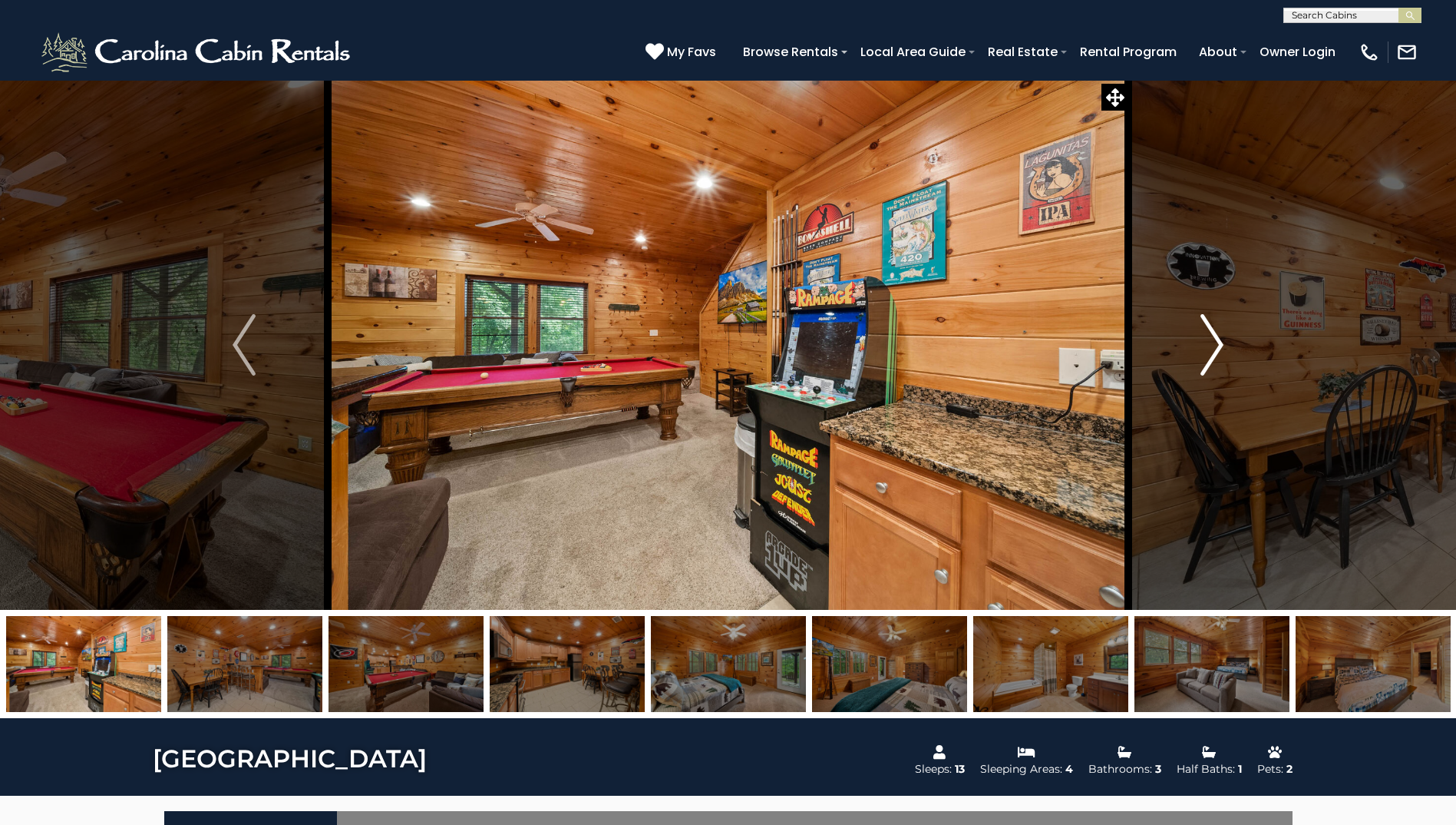
click at [1204, 368] on img "Next" at bounding box center [1212, 344] width 23 height 61
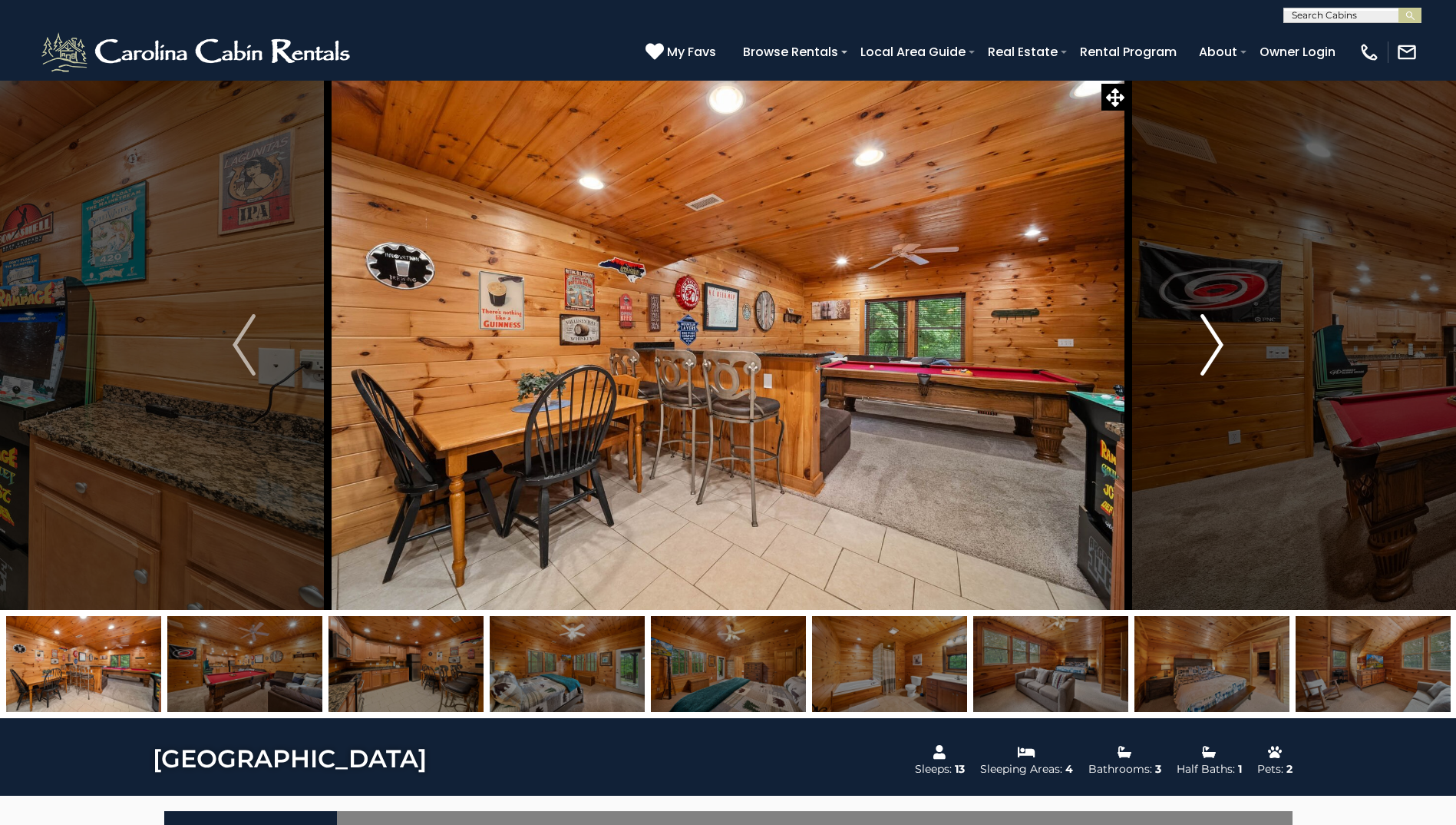
click at [1204, 368] on img "Next" at bounding box center [1212, 344] width 23 height 61
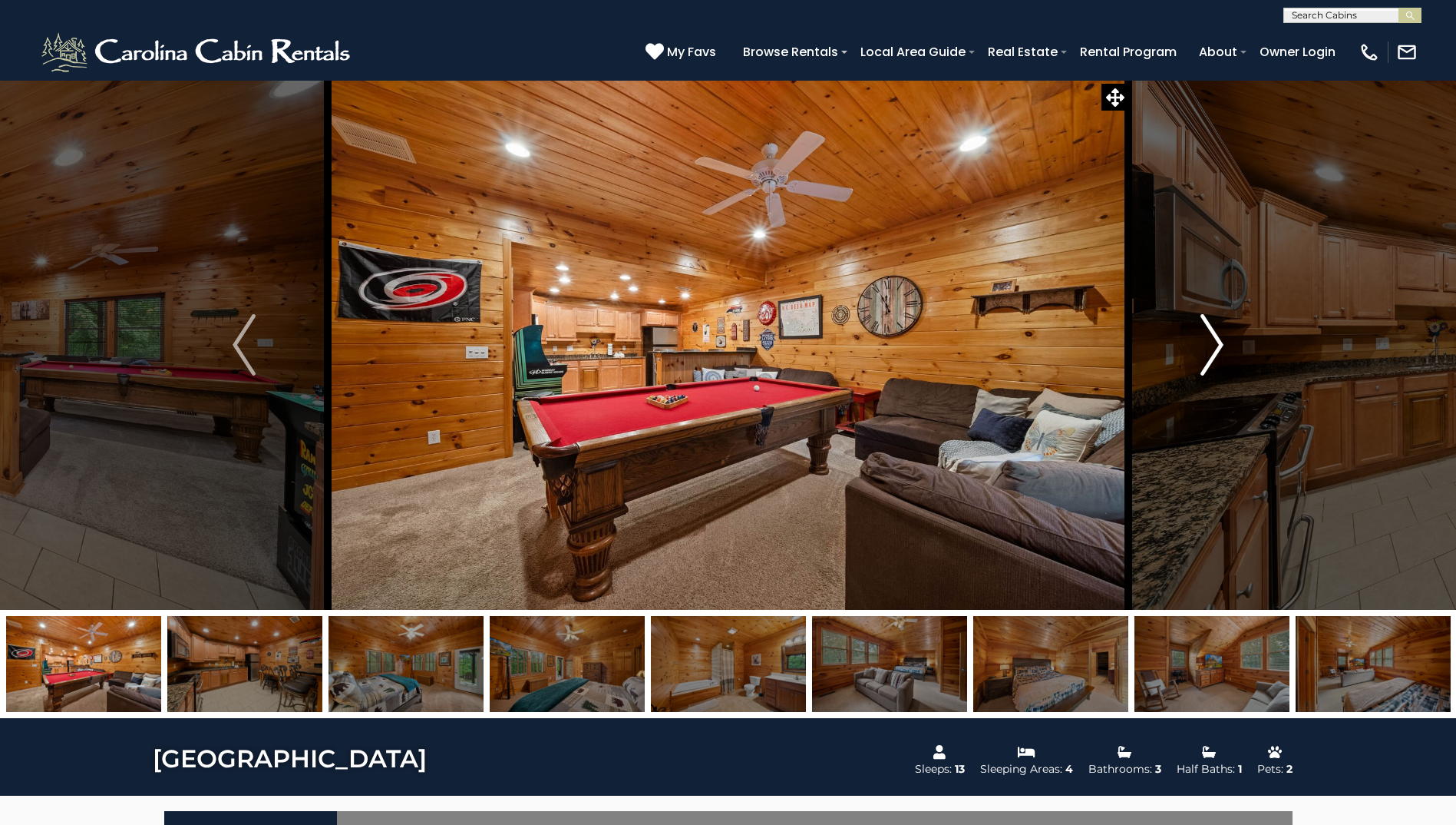
click at [1212, 351] on img "Next" at bounding box center [1212, 344] width 23 height 61
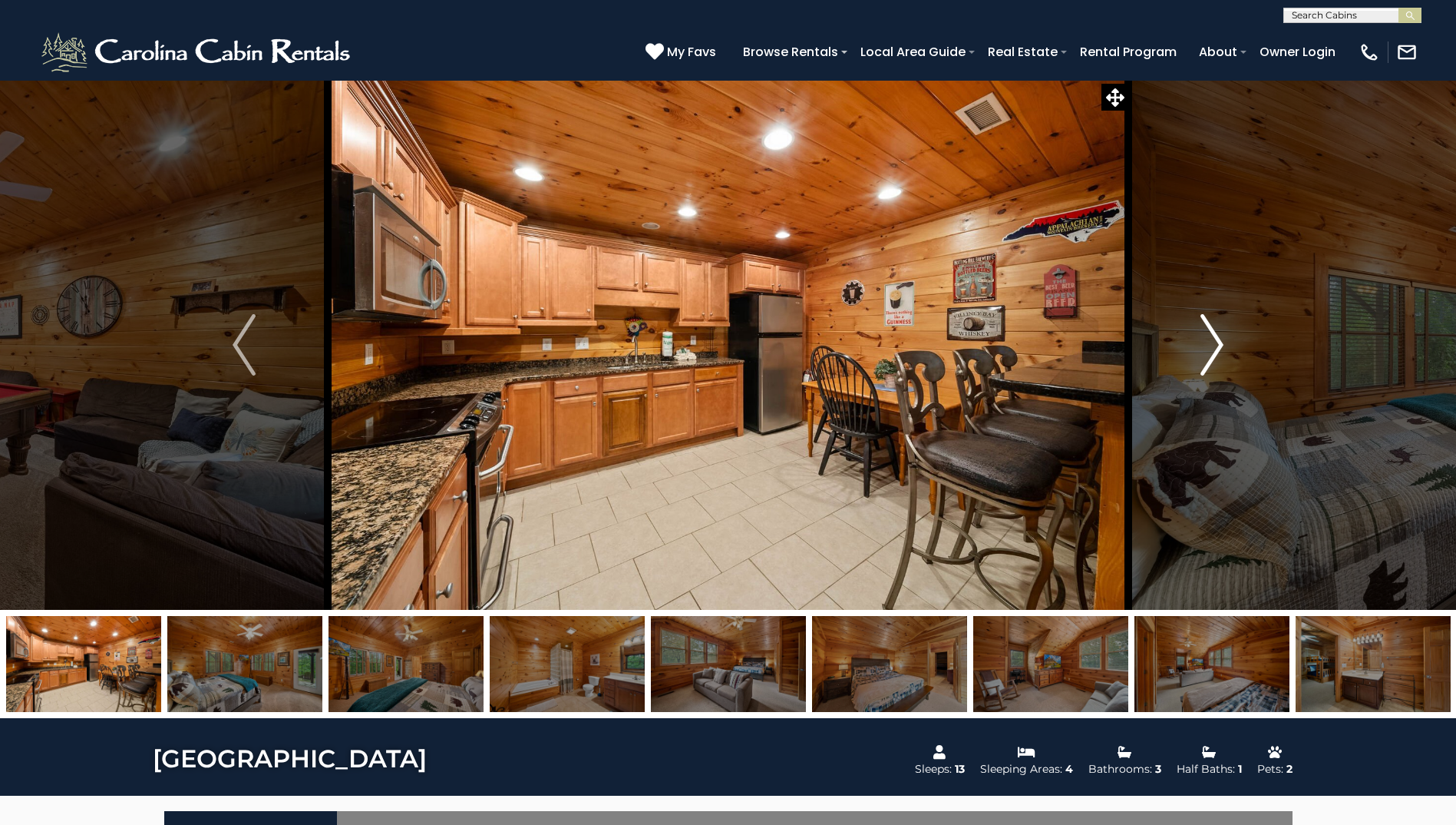
click at [1211, 351] on img "Next" at bounding box center [1212, 344] width 23 height 61
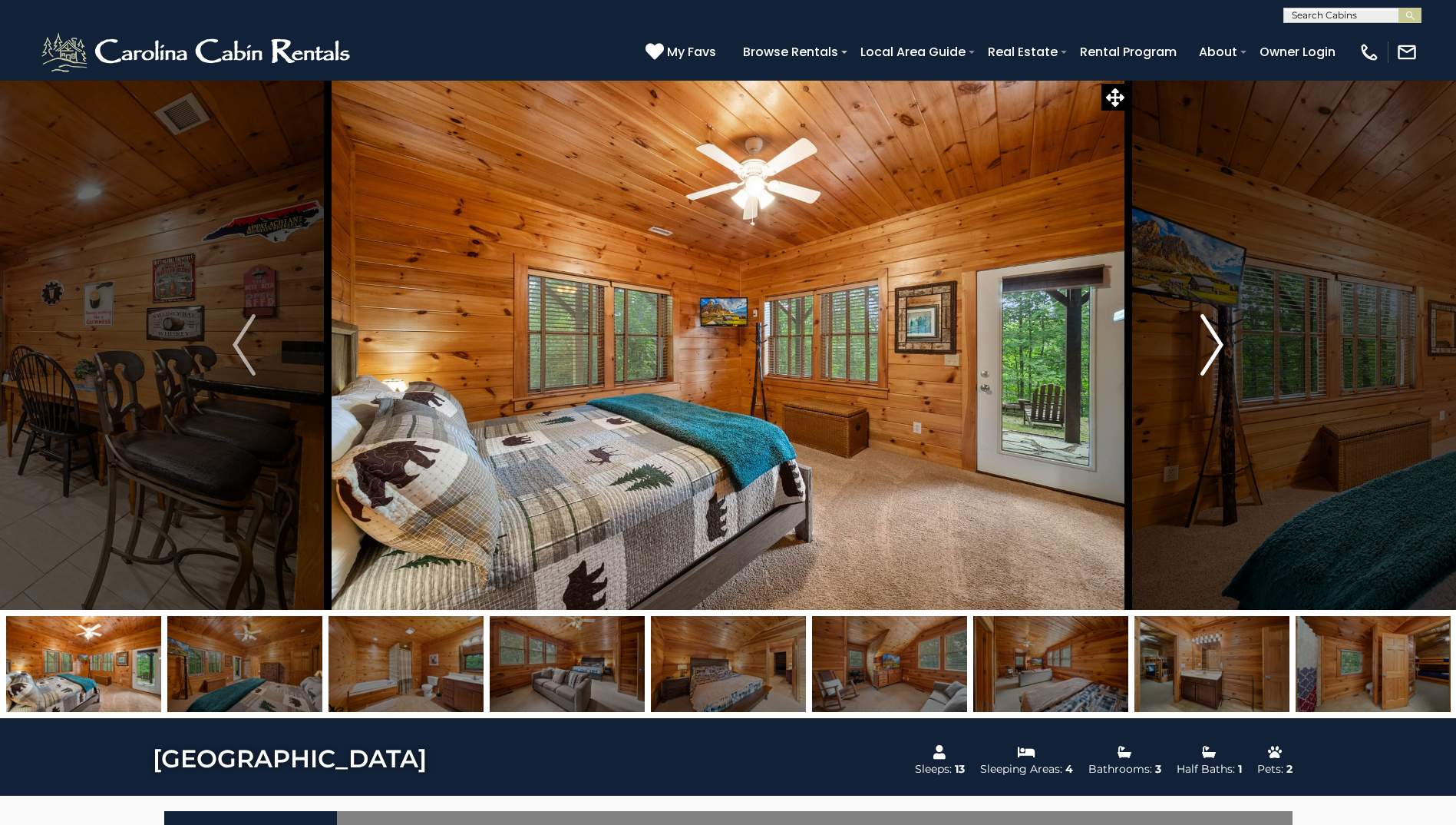
click at [1215, 348] on img "Next" at bounding box center [1212, 344] width 23 height 61
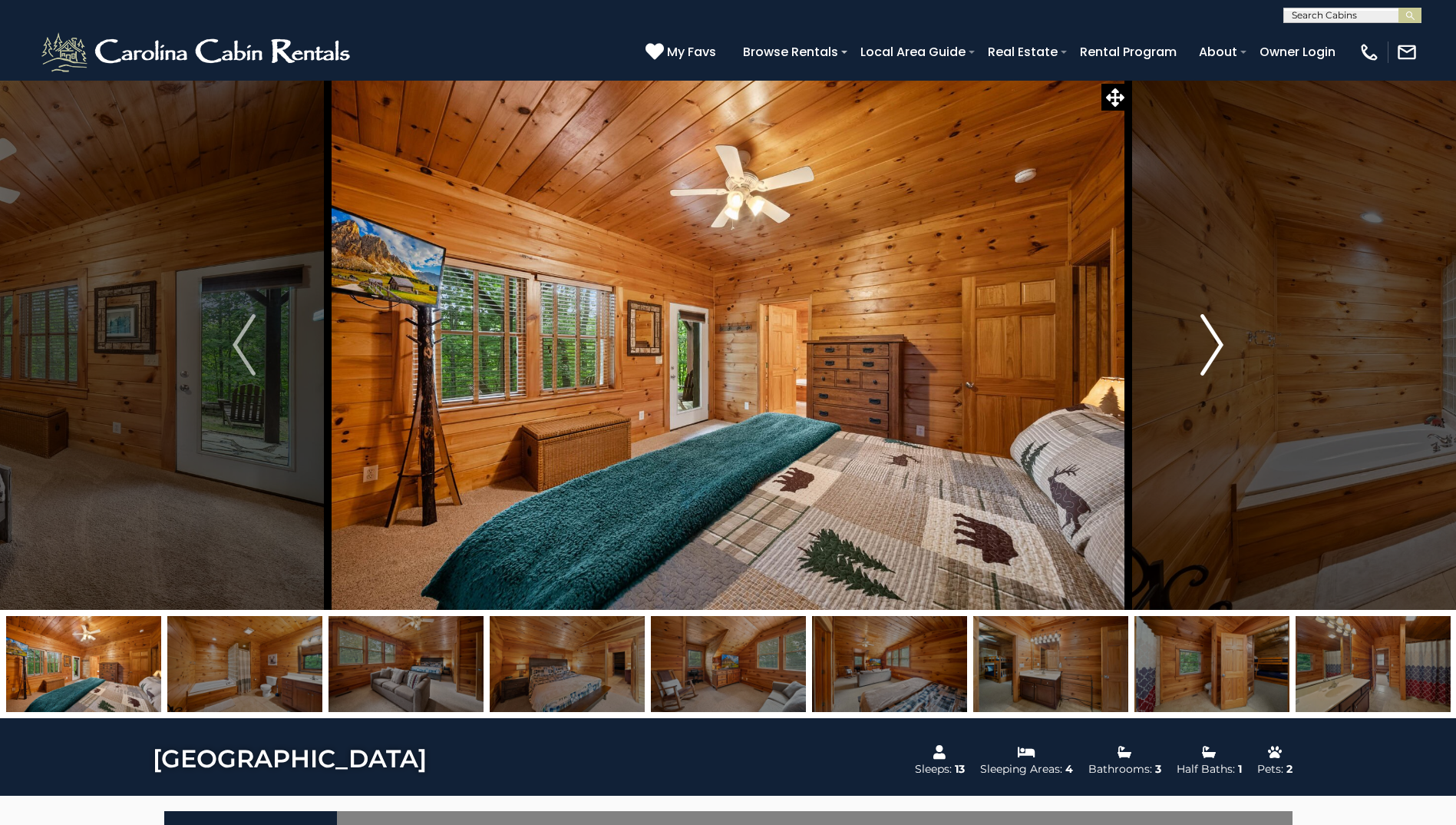
click at [1215, 348] on img "Next" at bounding box center [1212, 344] width 23 height 61
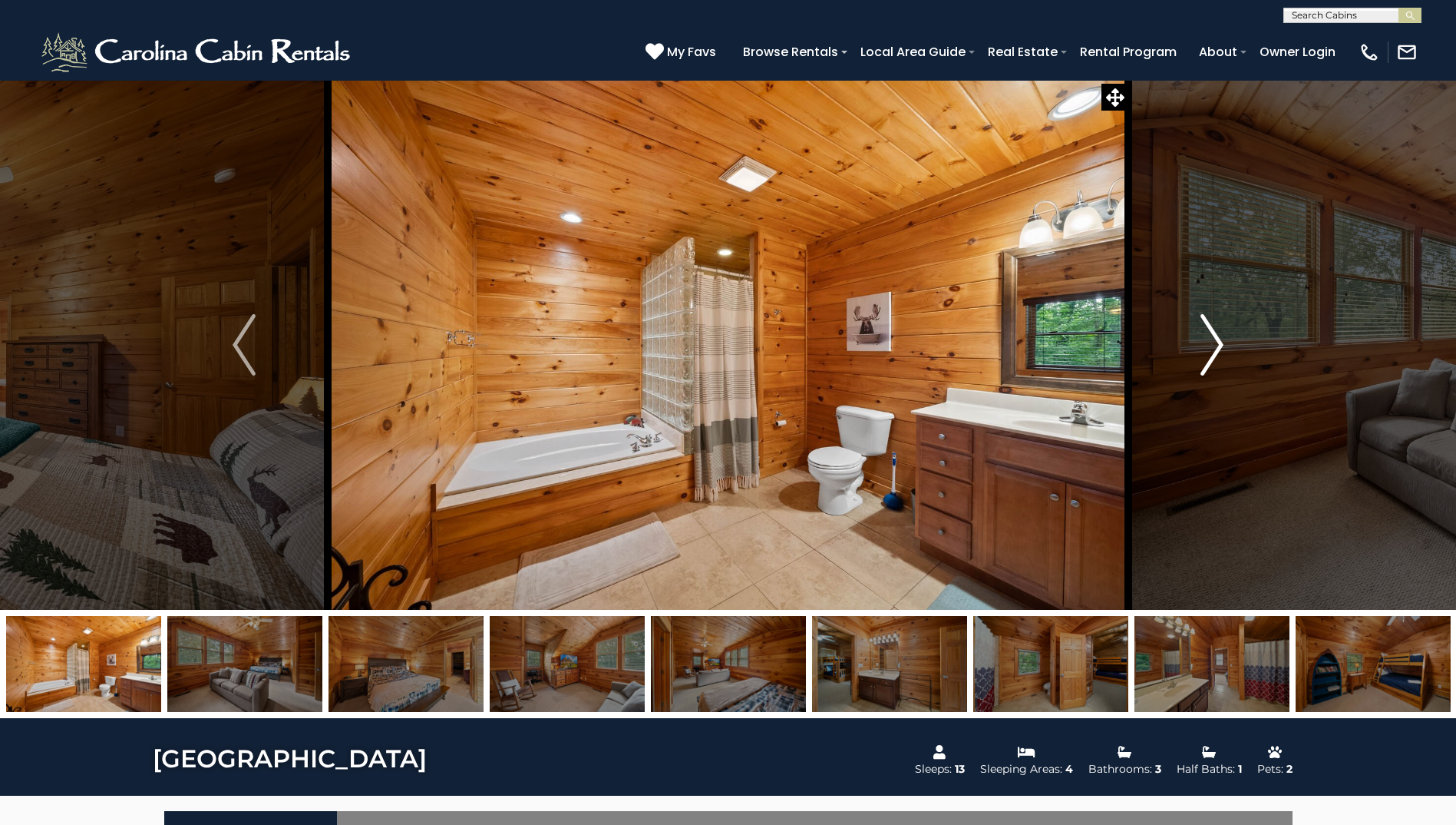
click at [1215, 346] on img "Next" at bounding box center [1212, 344] width 23 height 61
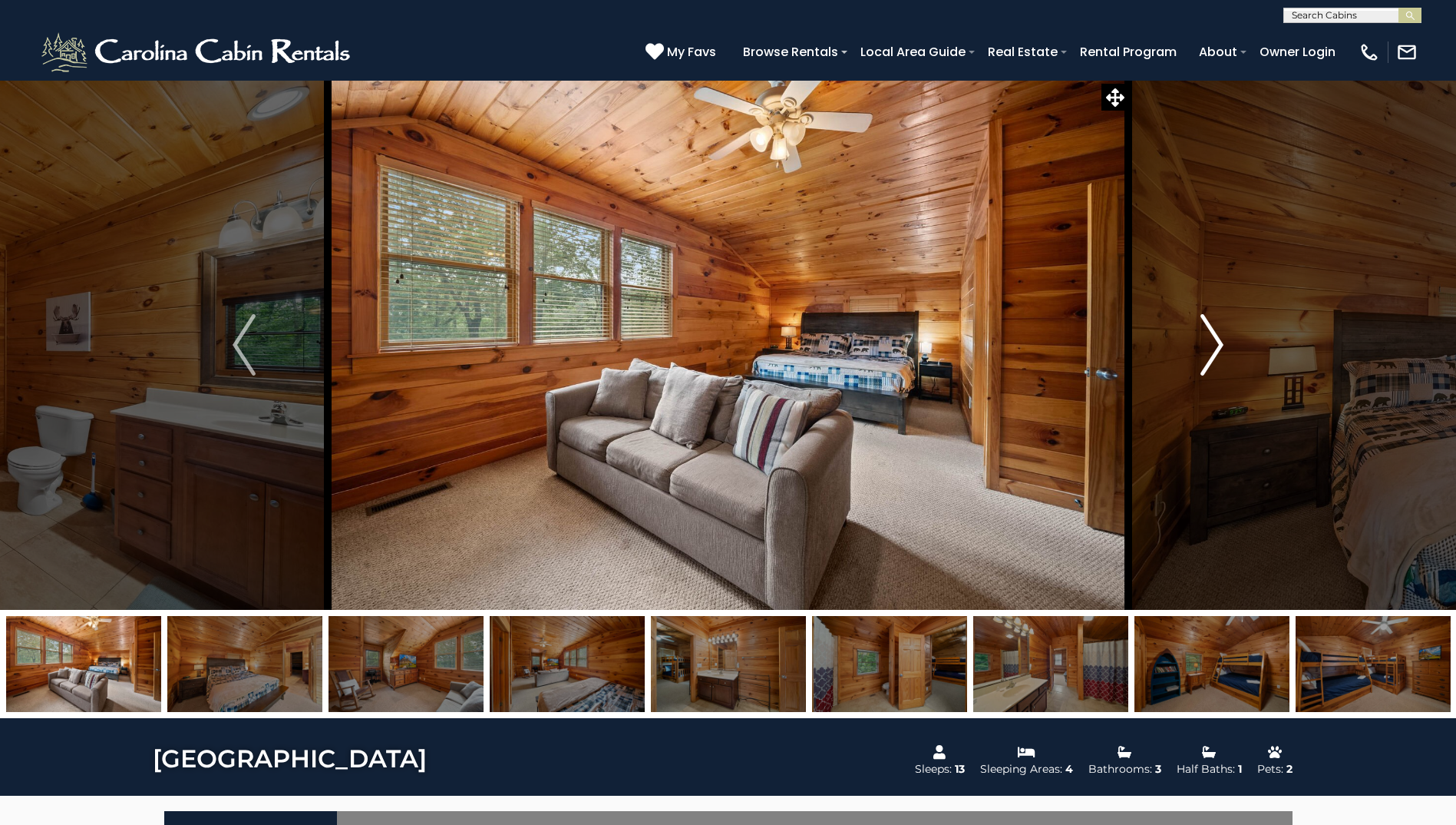
click at [1215, 346] on img "Next" at bounding box center [1212, 344] width 23 height 61
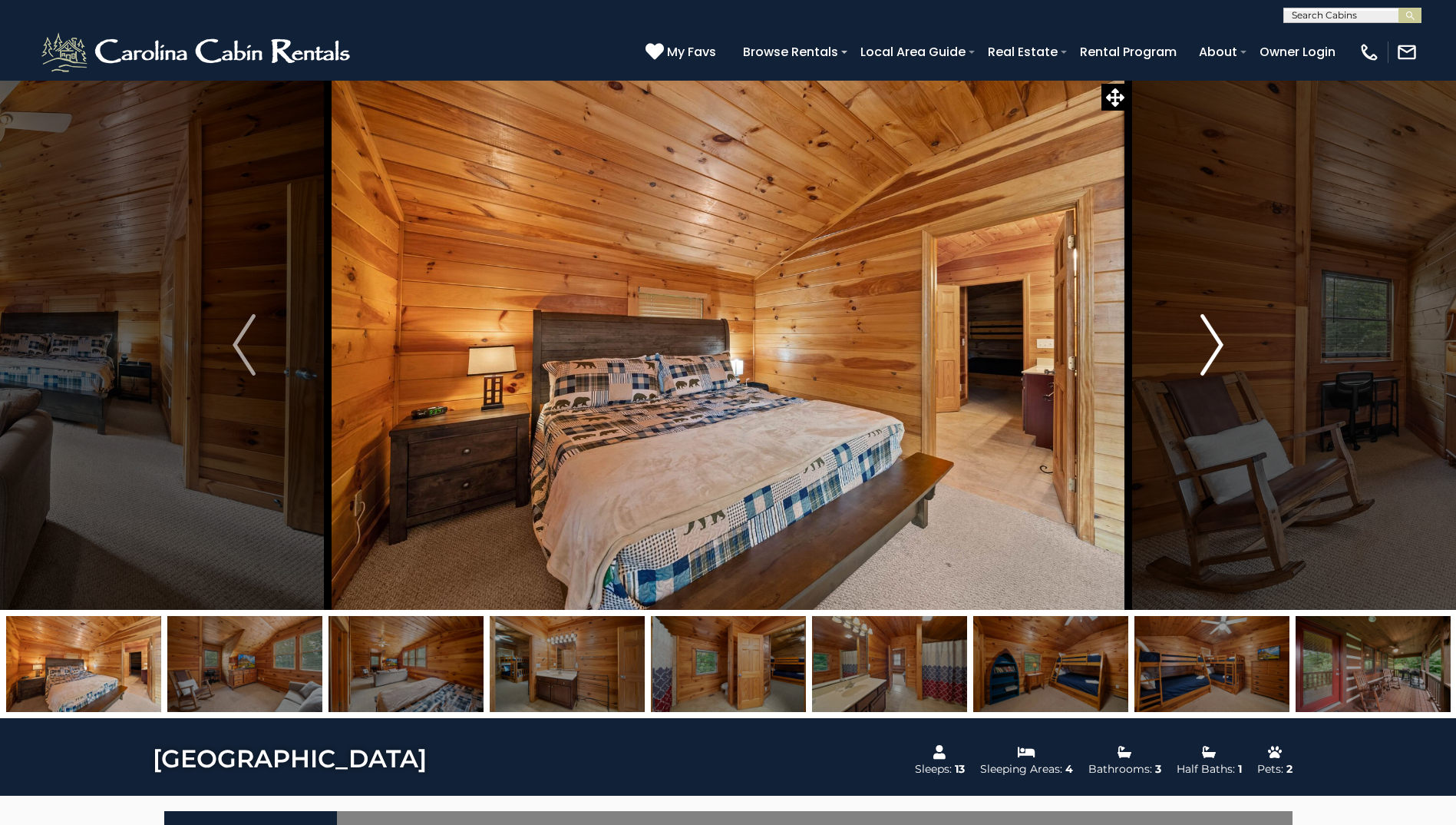
click at [1215, 346] on img "Next" at bounding box center [1212, 344] width 23 height 61
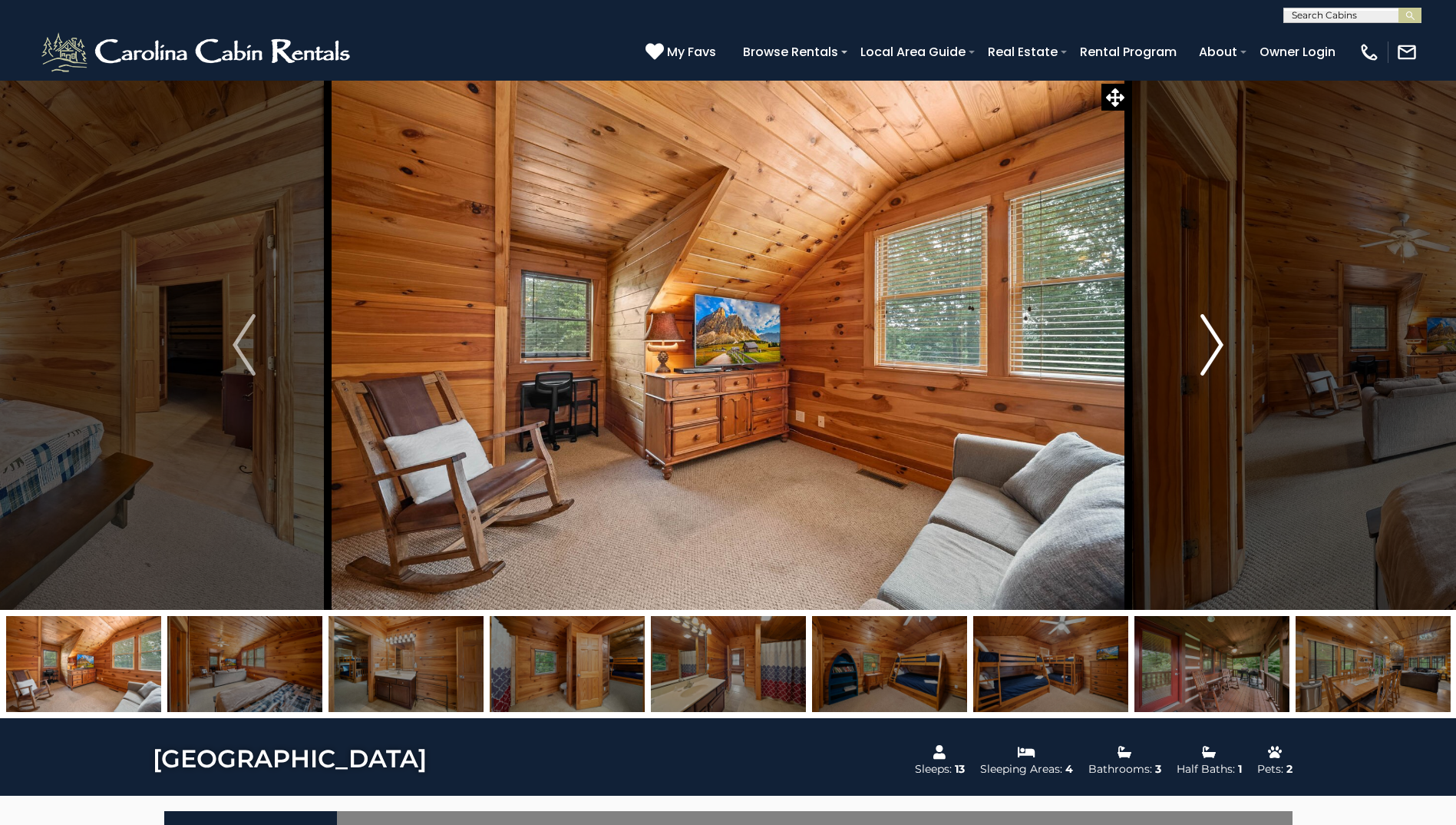
click at [1215, 346] on img "Next" at bounding box center [1212, 344] width 23 height 61
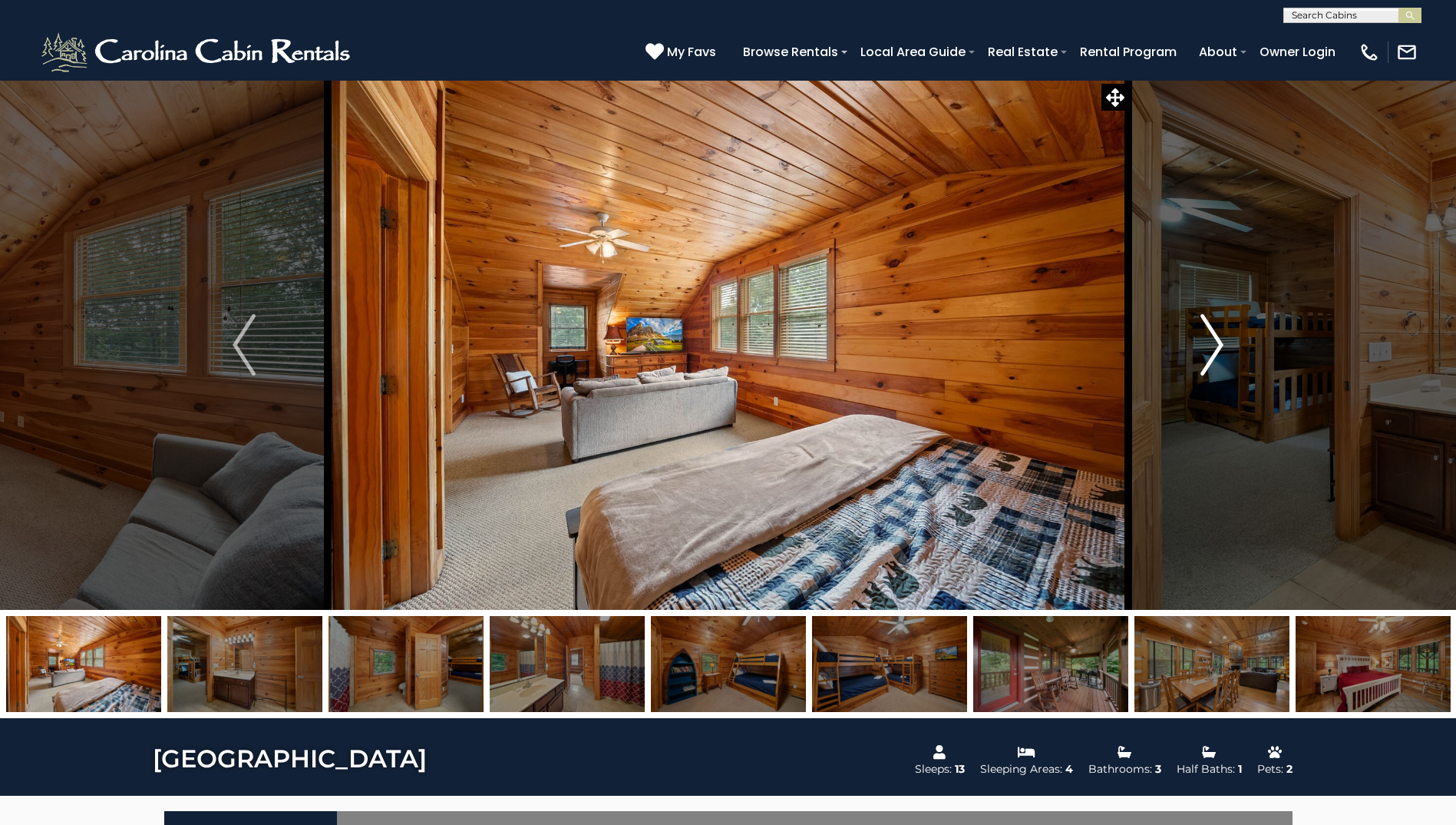
click at [1215, 346] on img "Next" at bounding box center [1212, 344] width 23 height 61
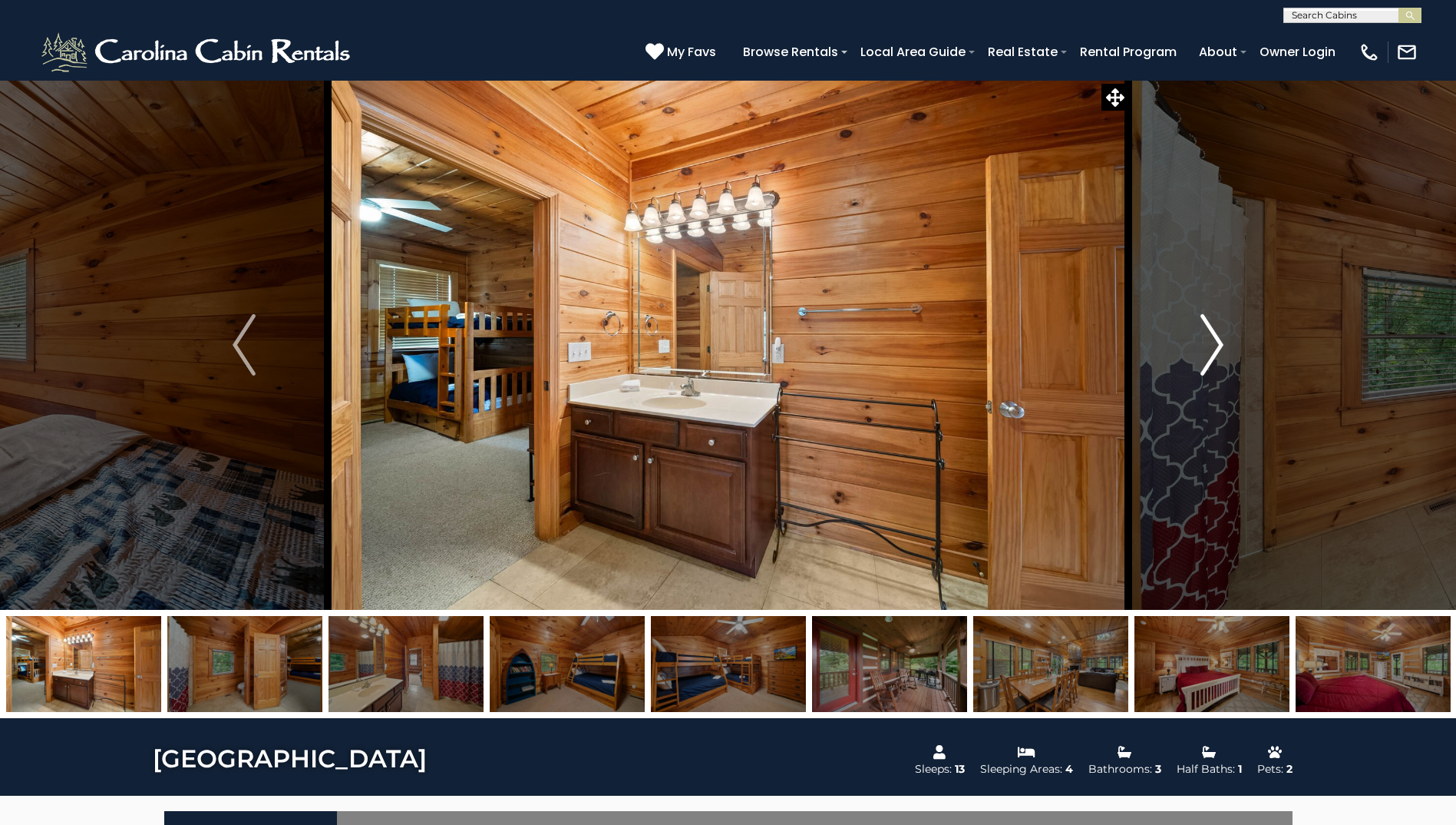
click at [1215, 346] on img "Next" at bounding box center [1212, 344] width 23 height 61
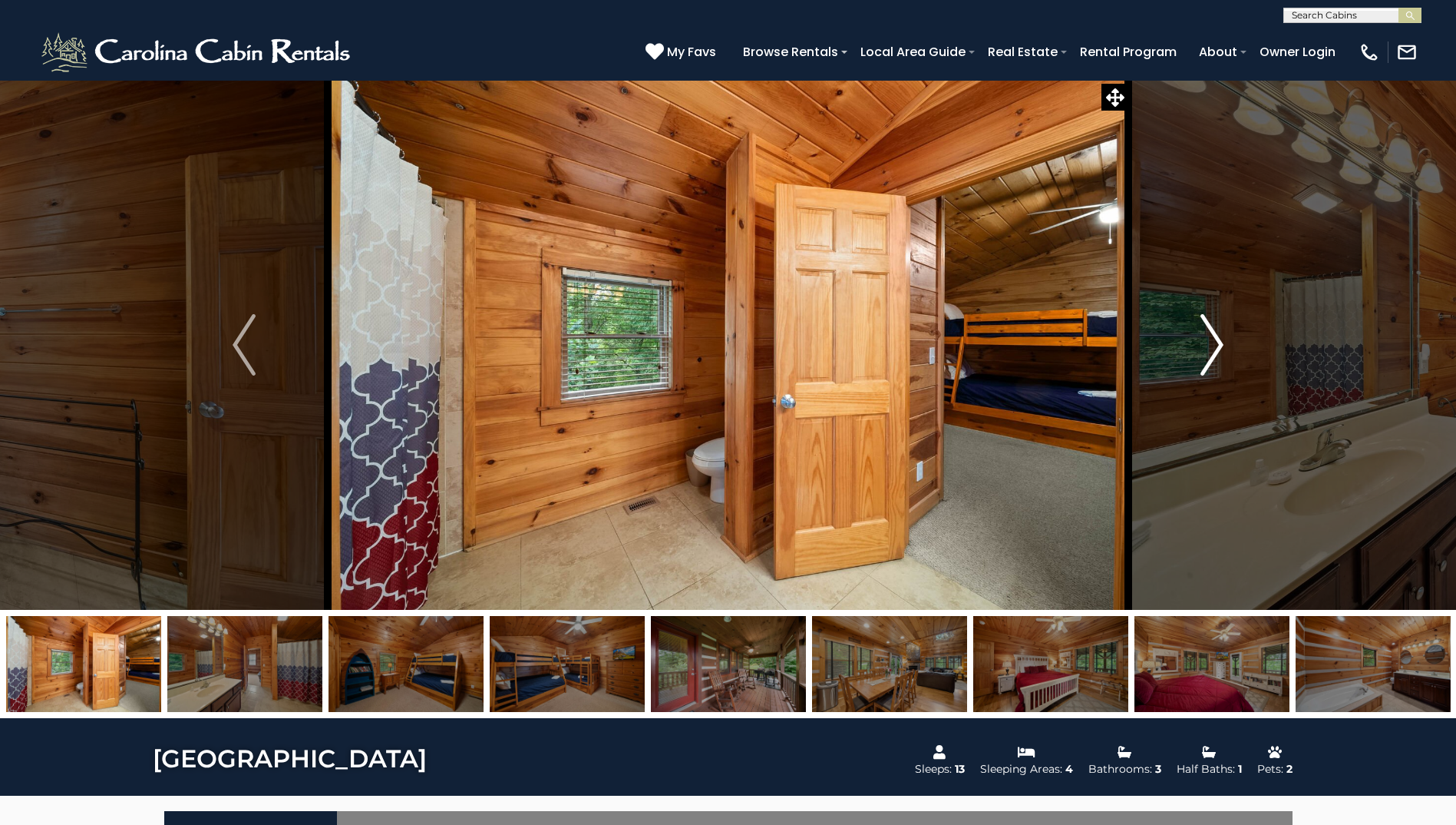
click at [1215, 346] on img "Next" at bounding box center [1212, 344] width 23 height 61
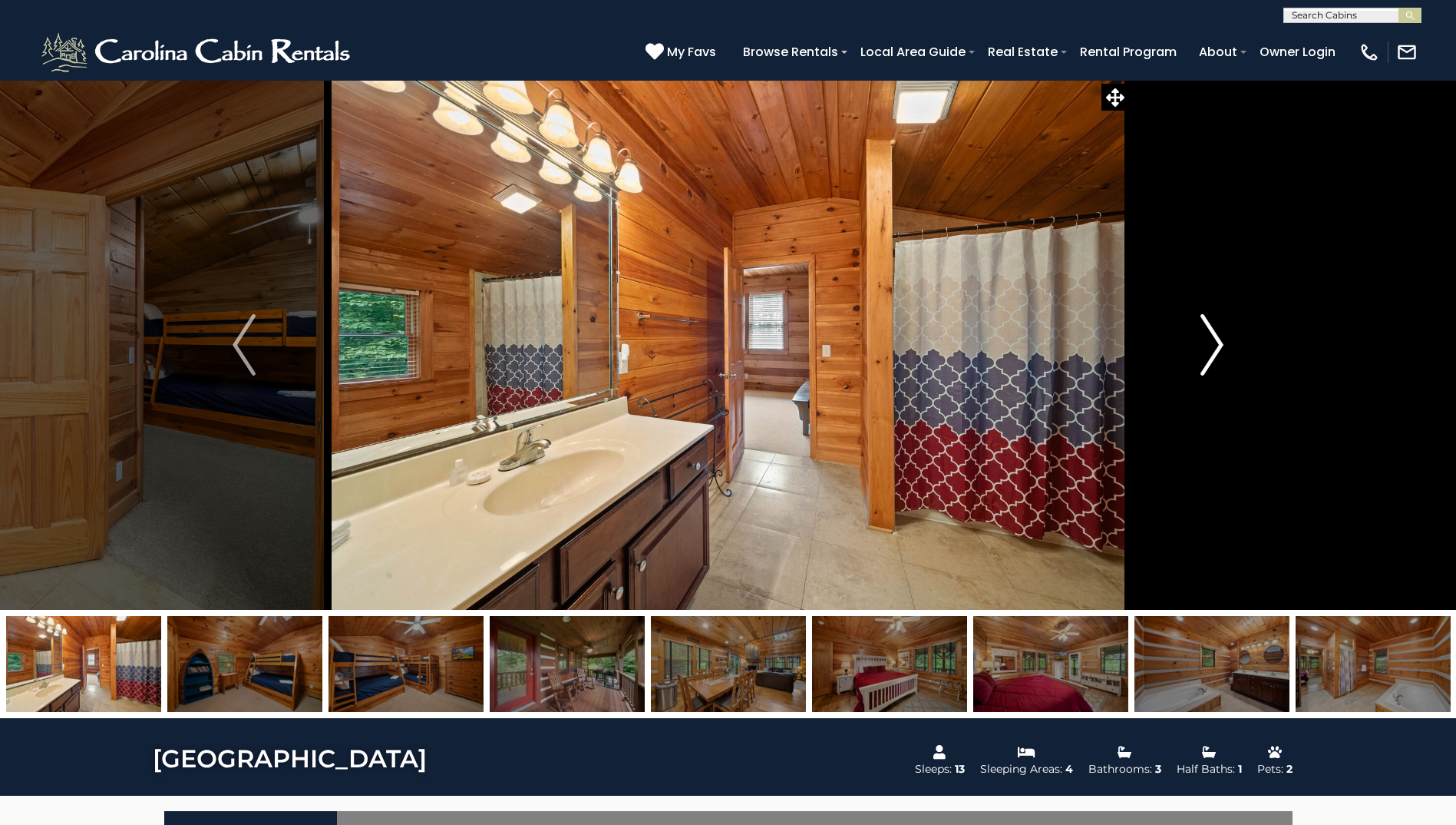
click at [1215, 346] on img "Next" at bounding box center [1212, 344] width 23 height 61
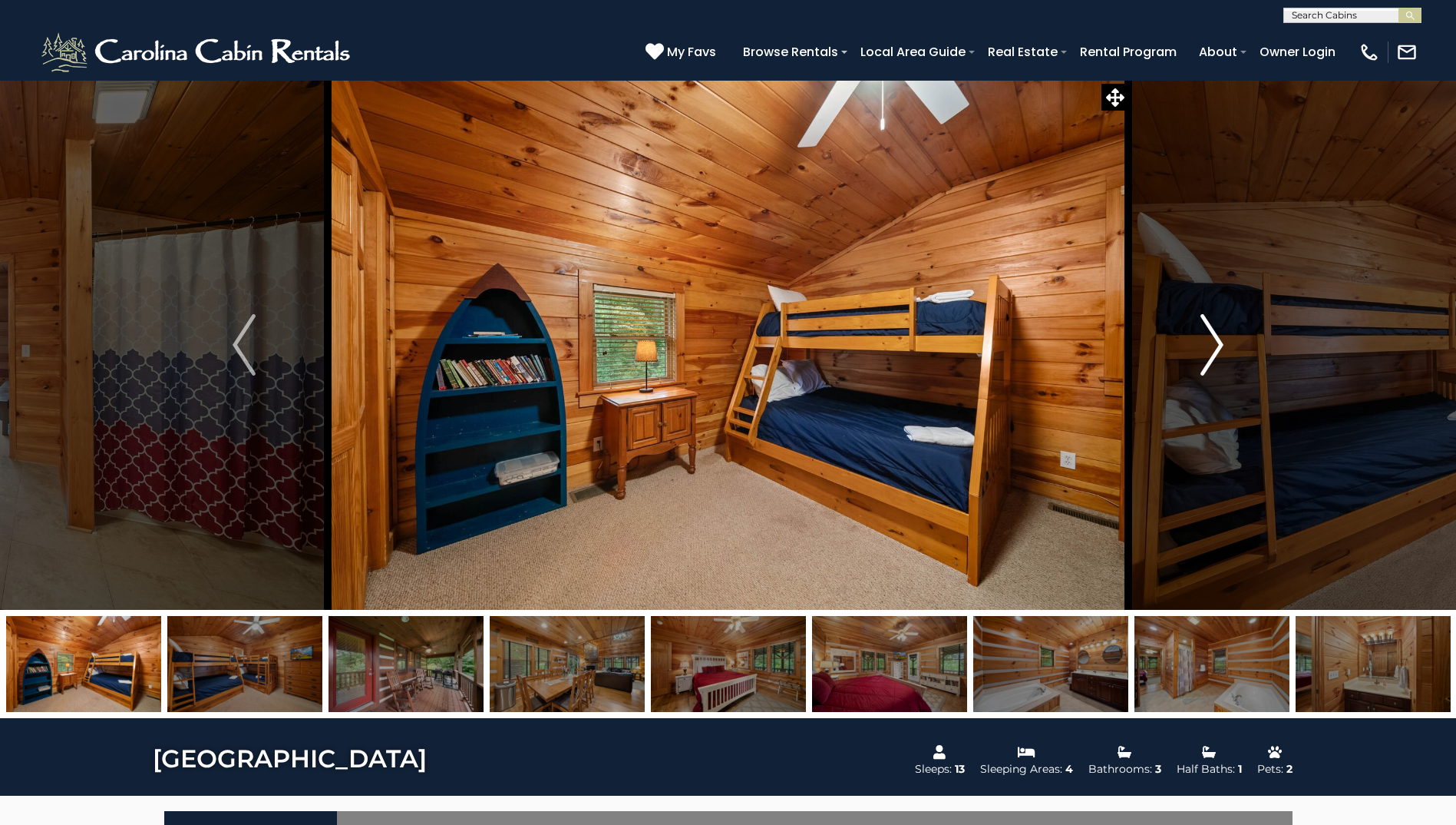
click at [1215, 346] on img "Next" at bounding box center [1212, 344] width 23 height 61
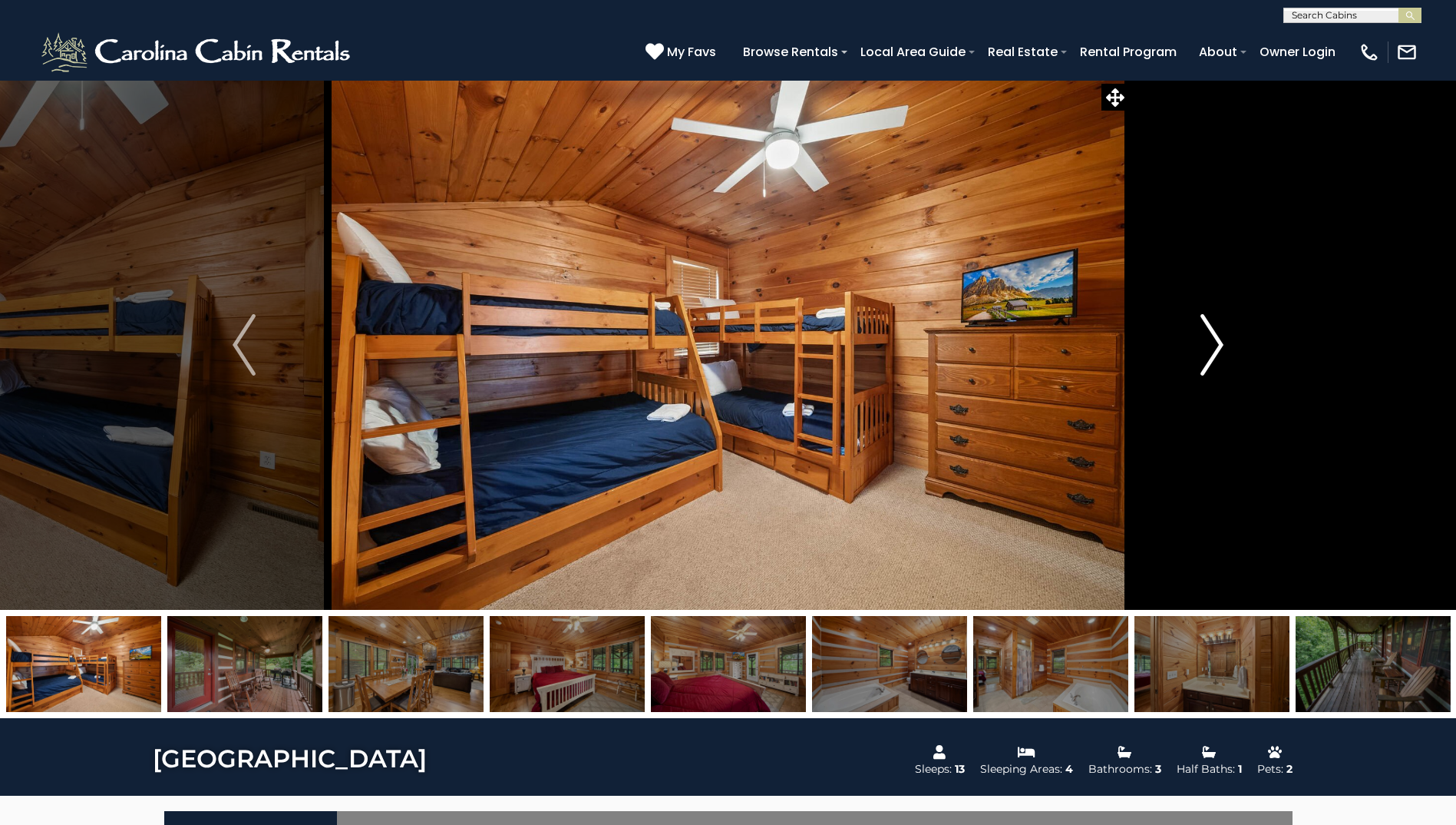
click at [1215, 346] on img "Next" at bounding box center [1212, 344] width 23 height 61
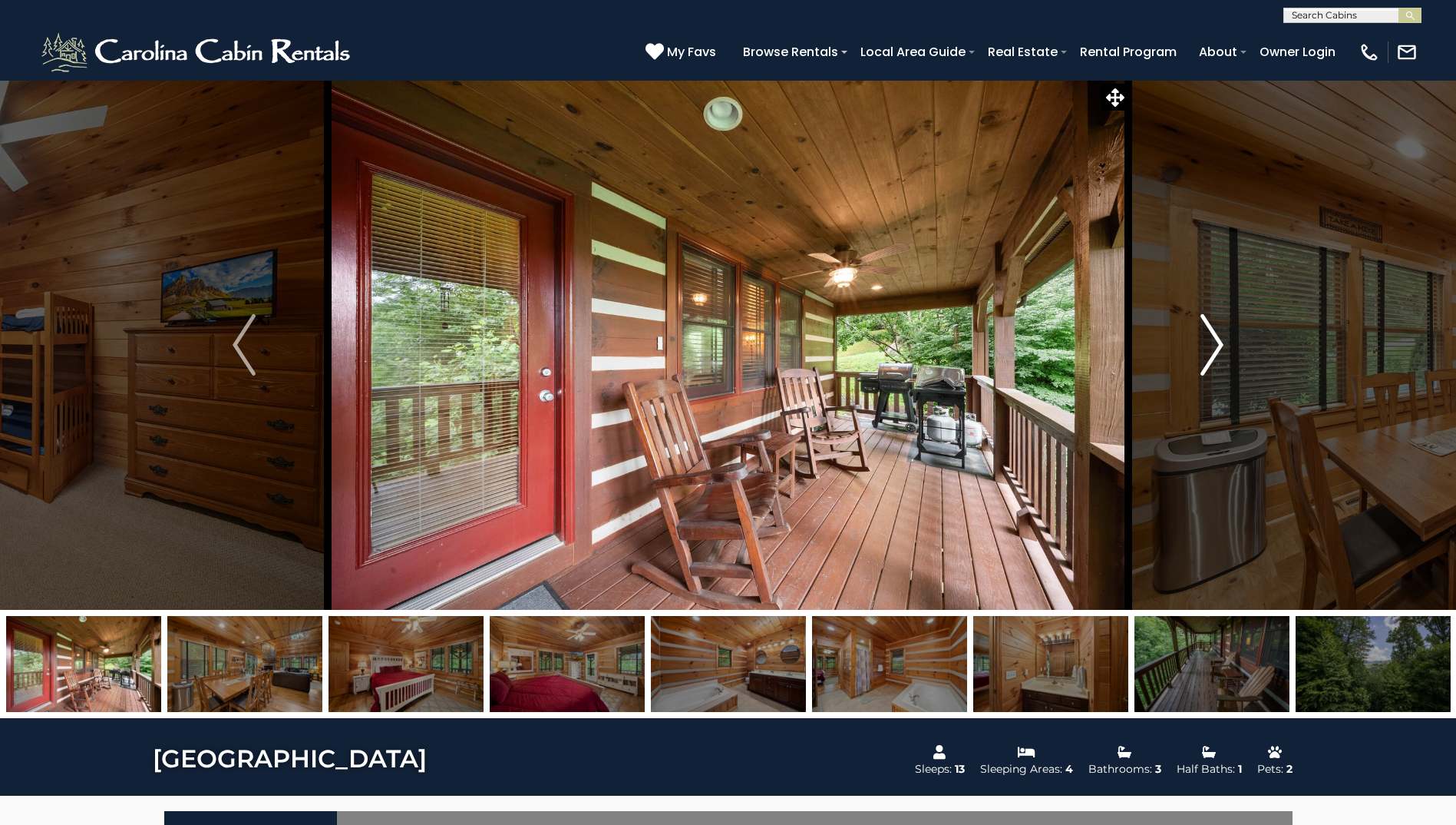
click at [1215, 346] on img "Next" at bounding box center [1212, 344] width 23 height 61
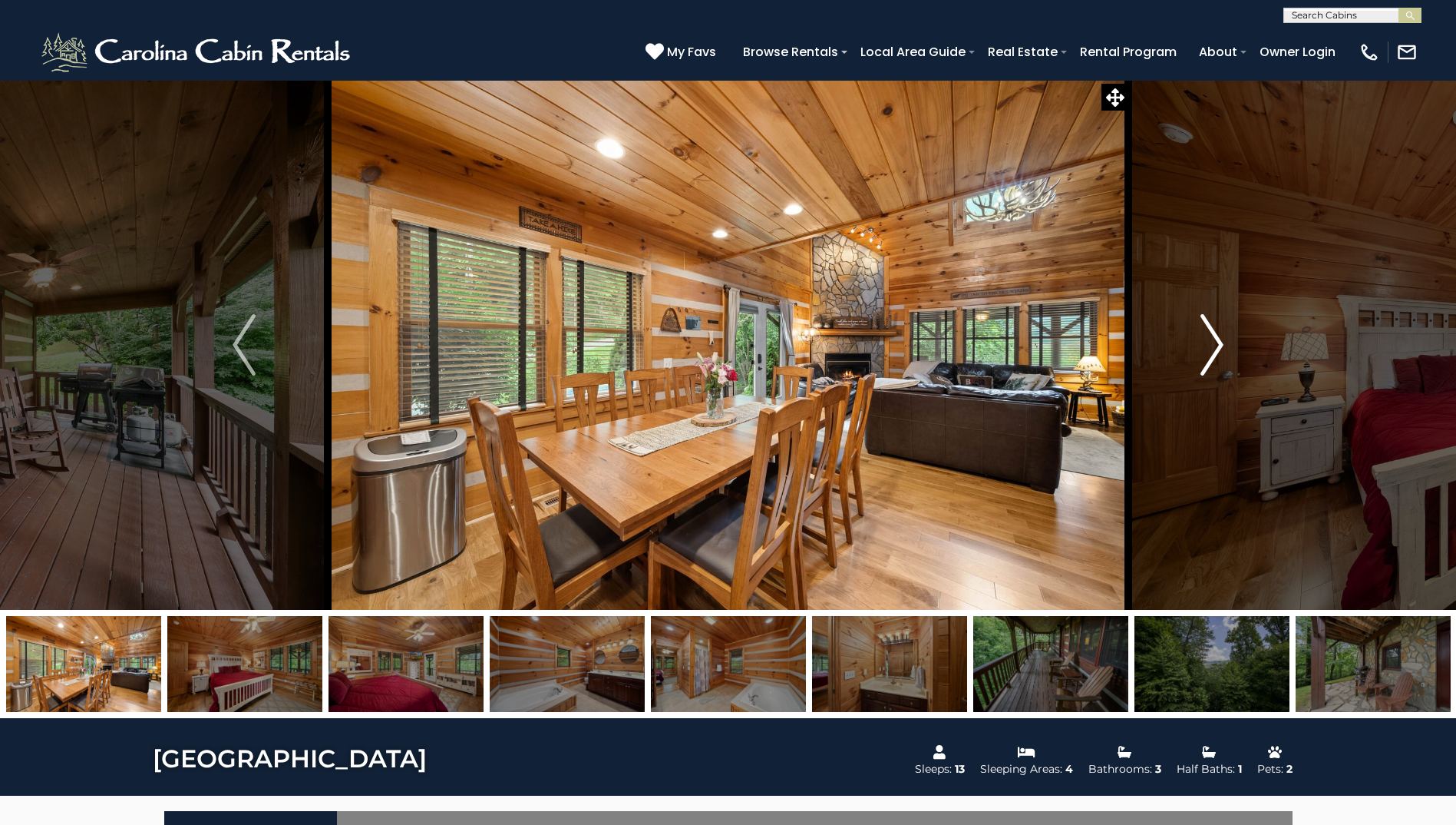
click at [1215, 346] on img "Next" at bounding box center [1212, 344] width 23 height 61
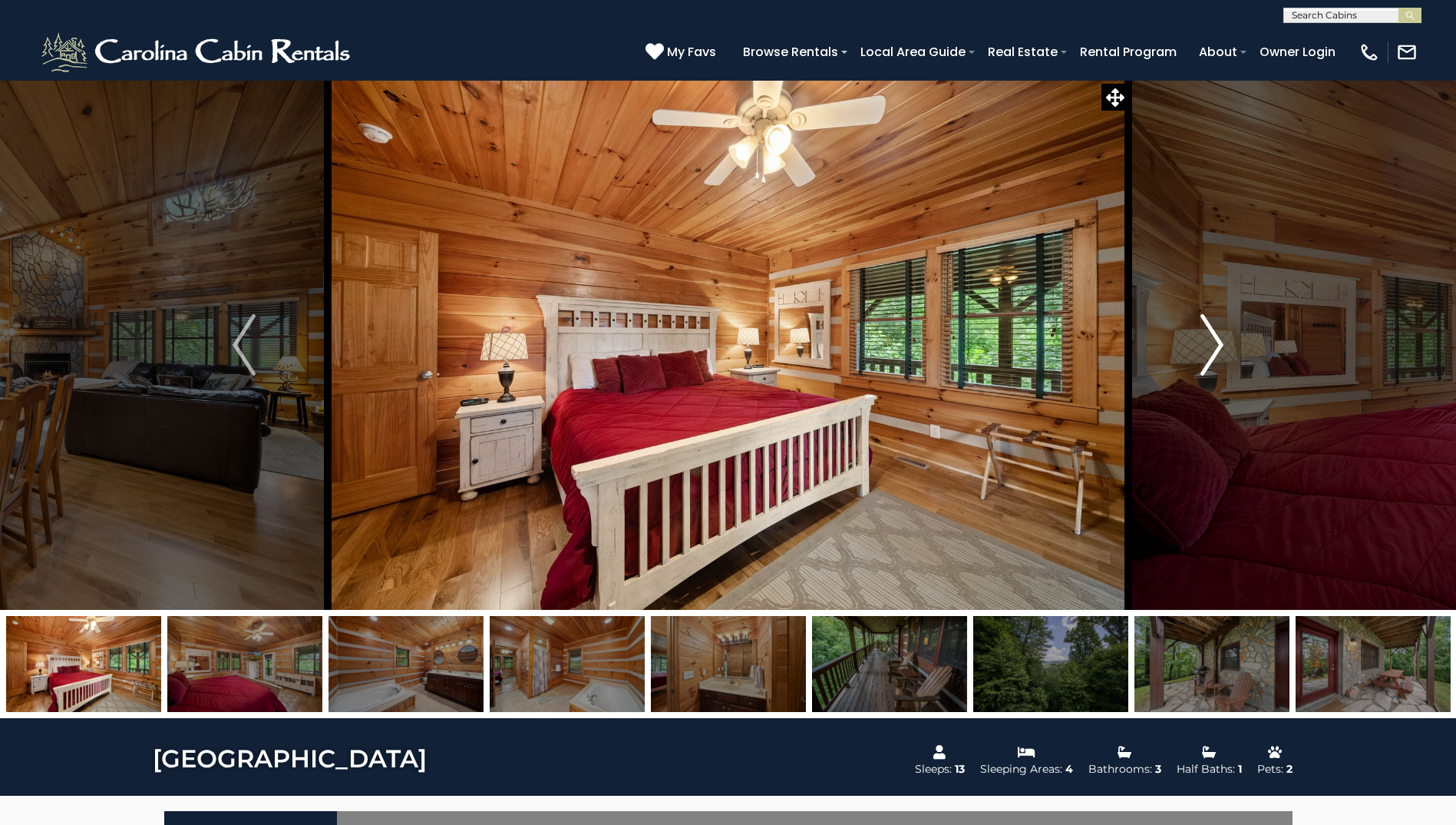
click at [1215, 346] on img "Next" at bounding box center [1212, 344] width 23 height 61
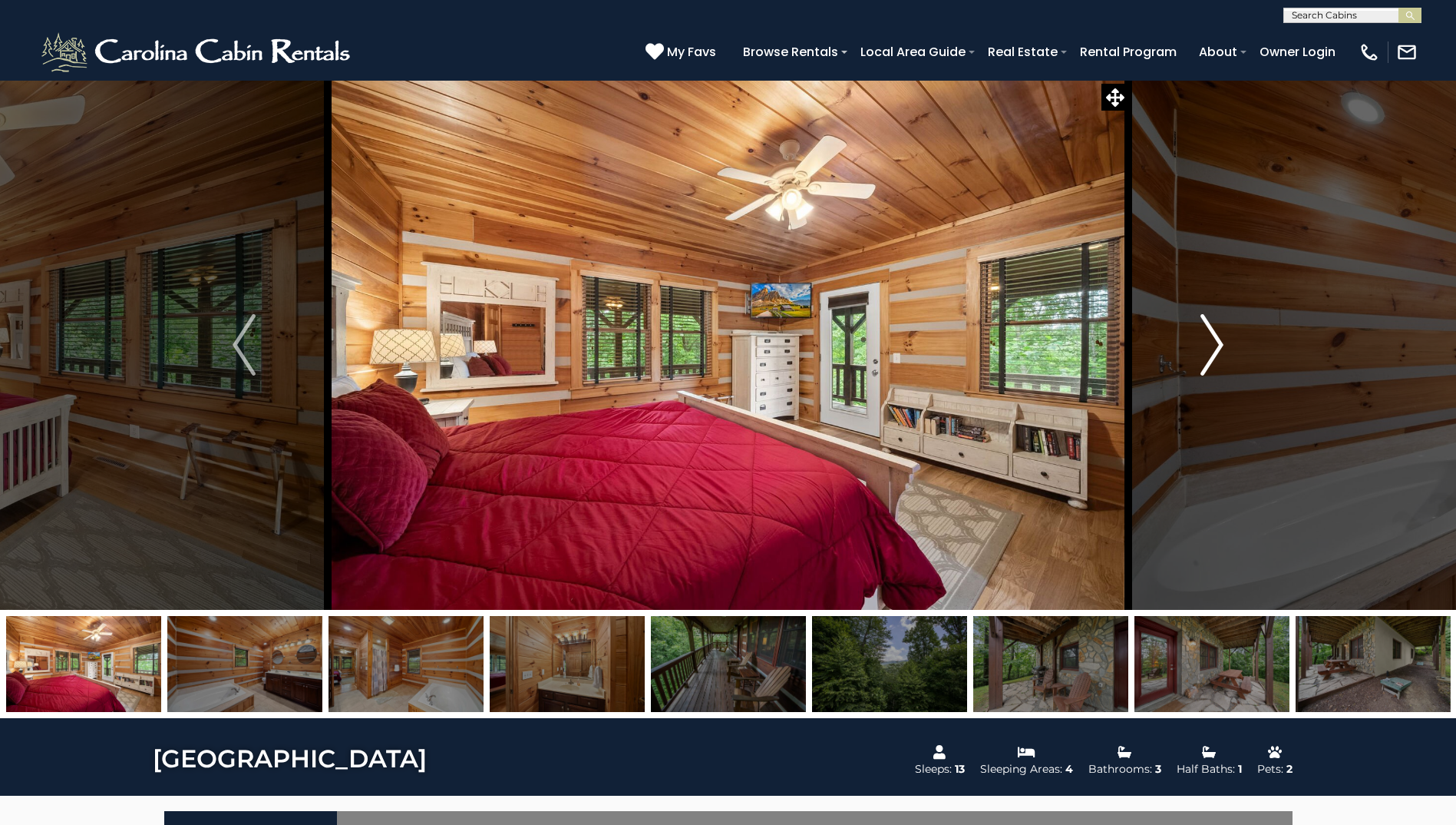
click at [1215, 346] on img "Next" at bounding box center [1212, 344] width 23 height 61
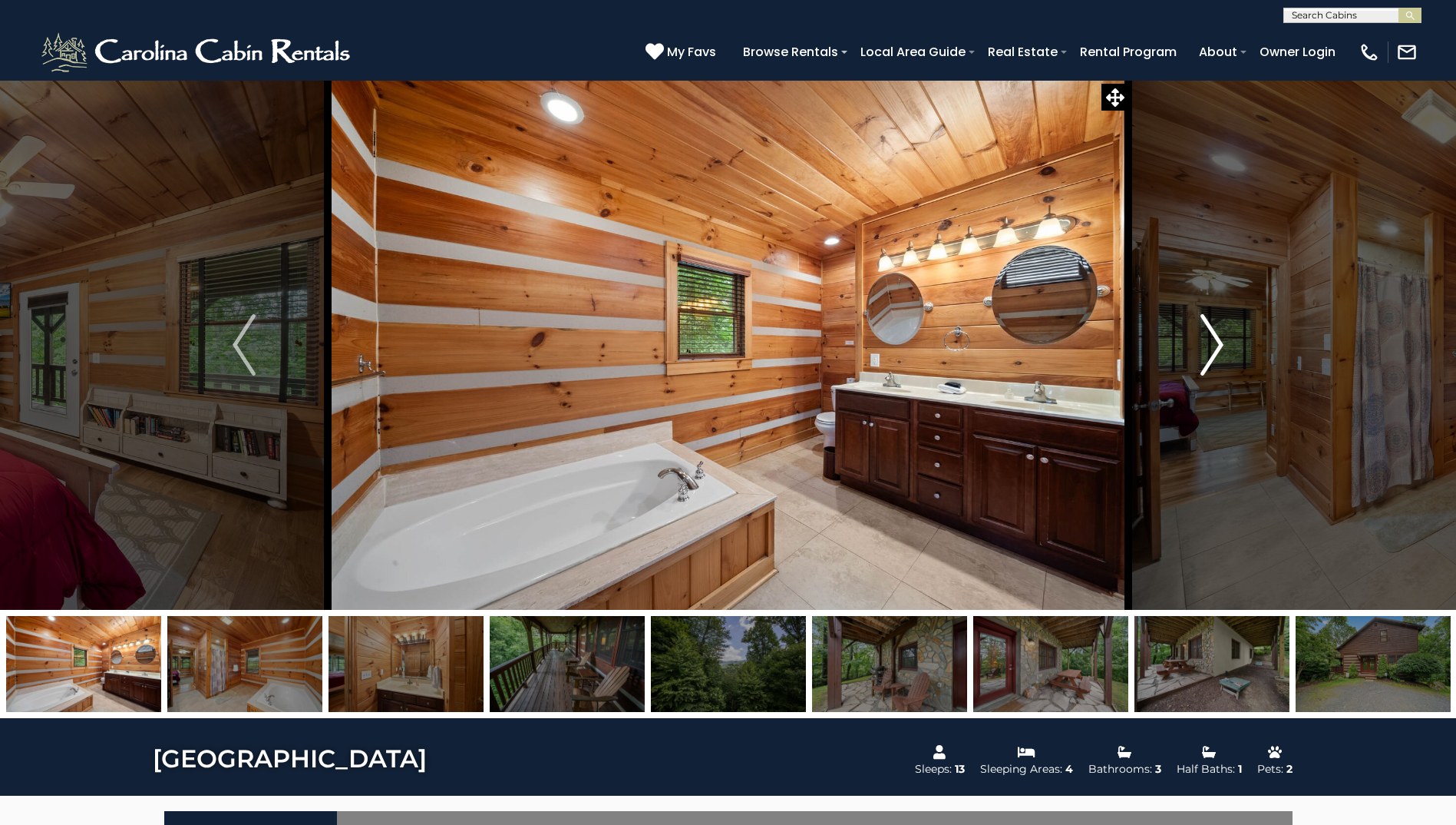
click at [1215, 346] on img "Next" at bounding box center [1212, 344] width 23 height 61
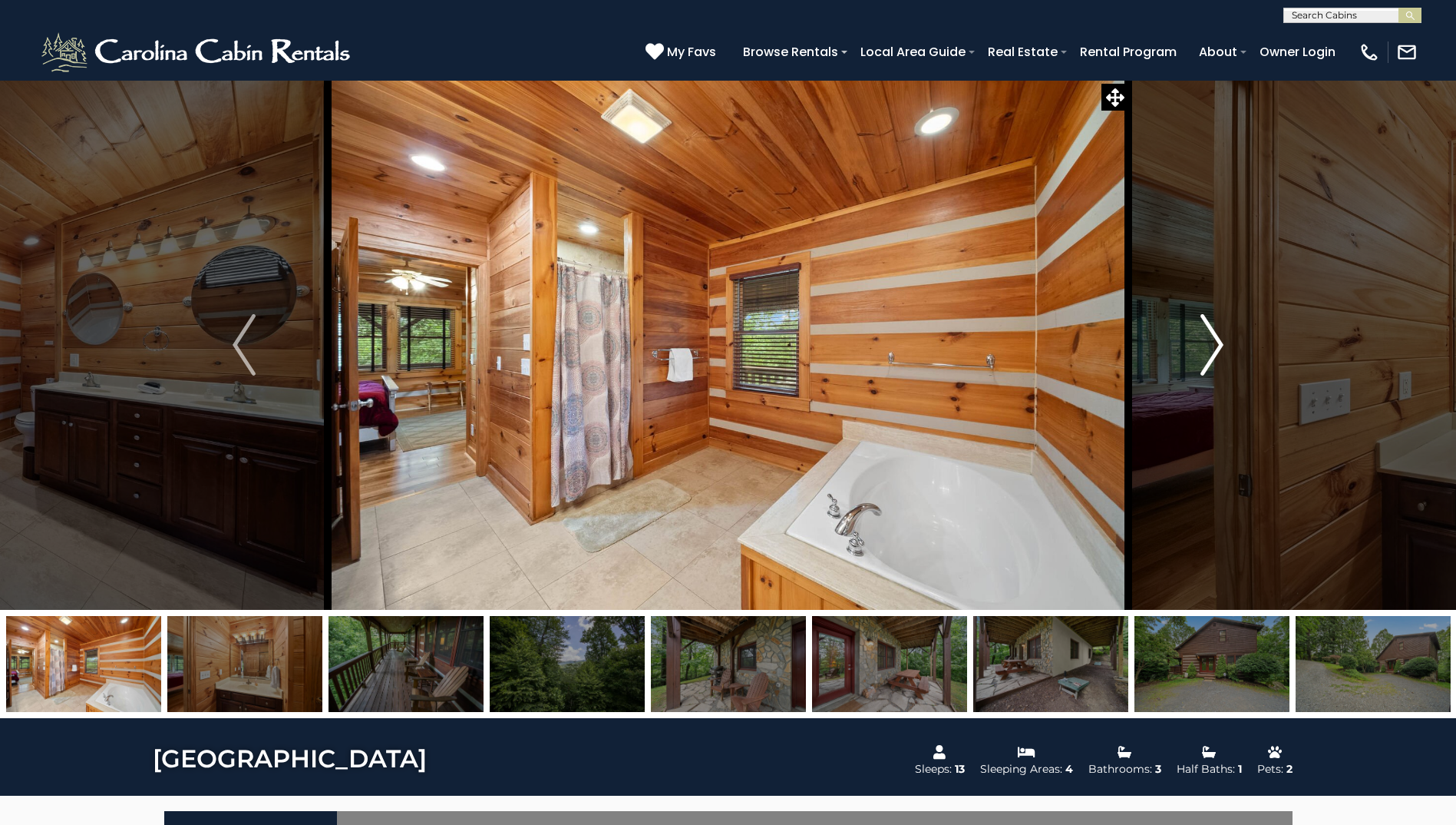
click at [1215, 346] on img "Next" at bounding box center [1212, 344] width 23 height 61
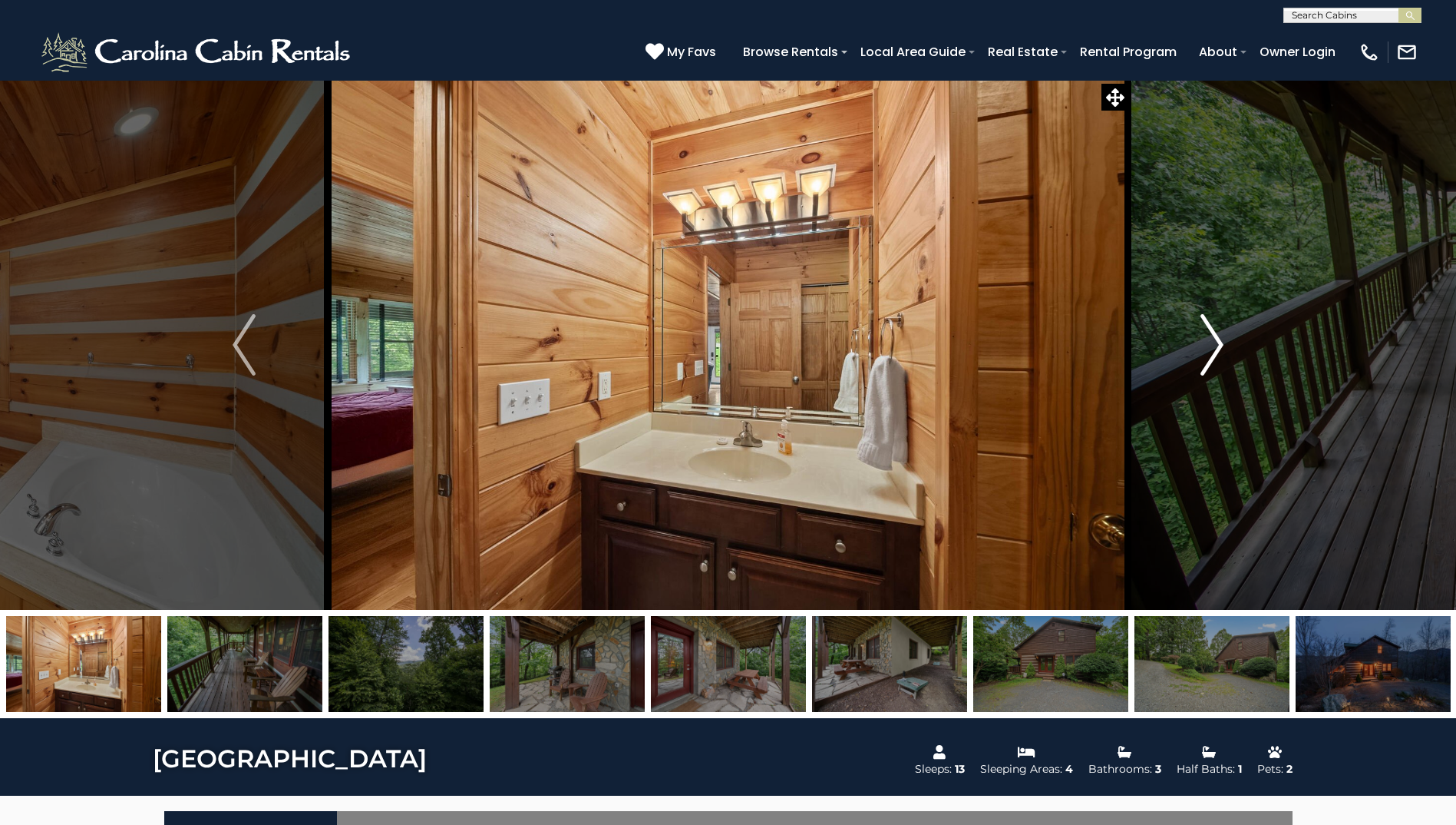
click at [1215, 346] on img "Next" at bounding box center [1212, 344] width 23 height 61
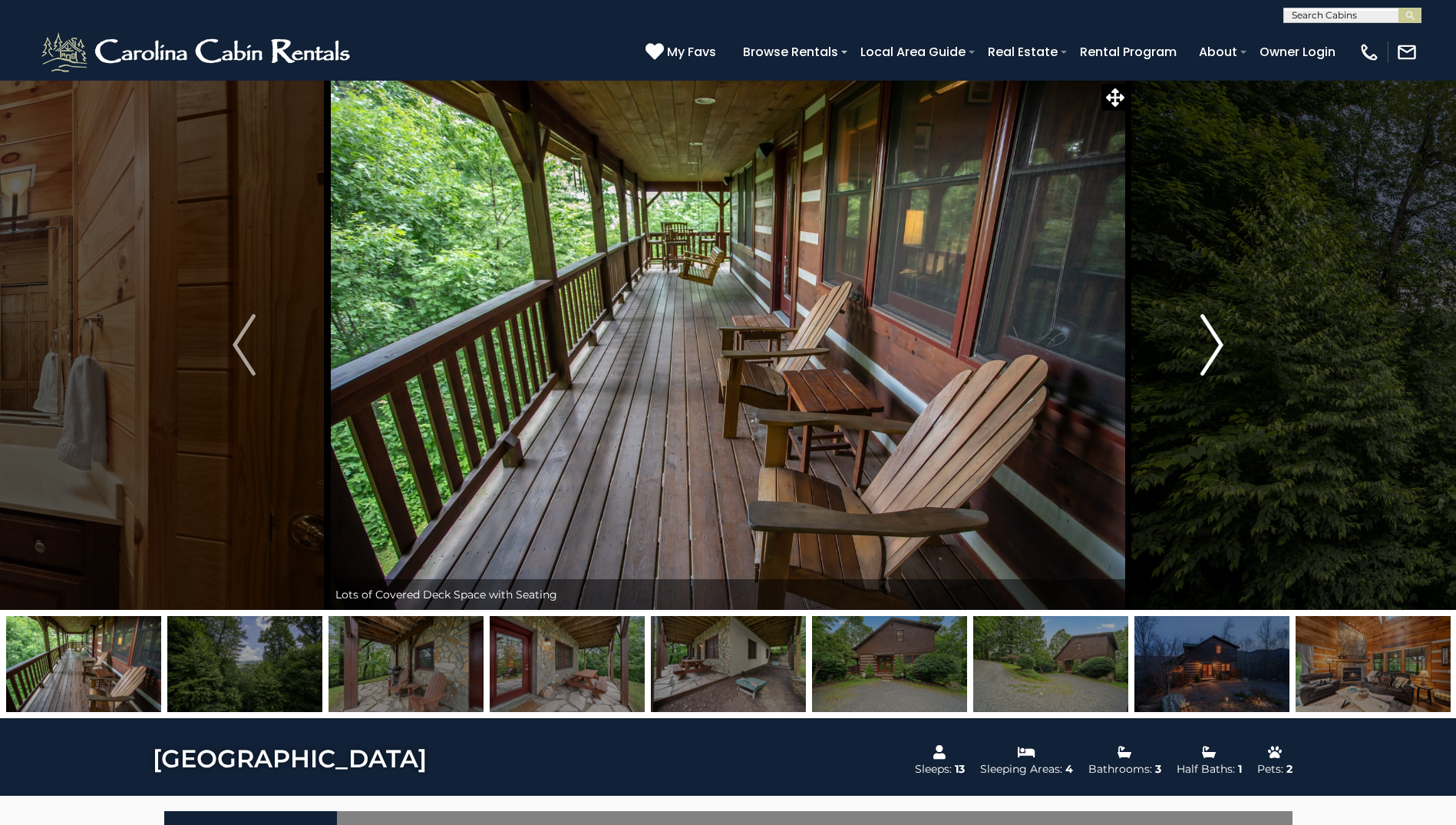
click at [1230, 350] on button "Next" at bounding box center [1212, 344] width 167 height 530
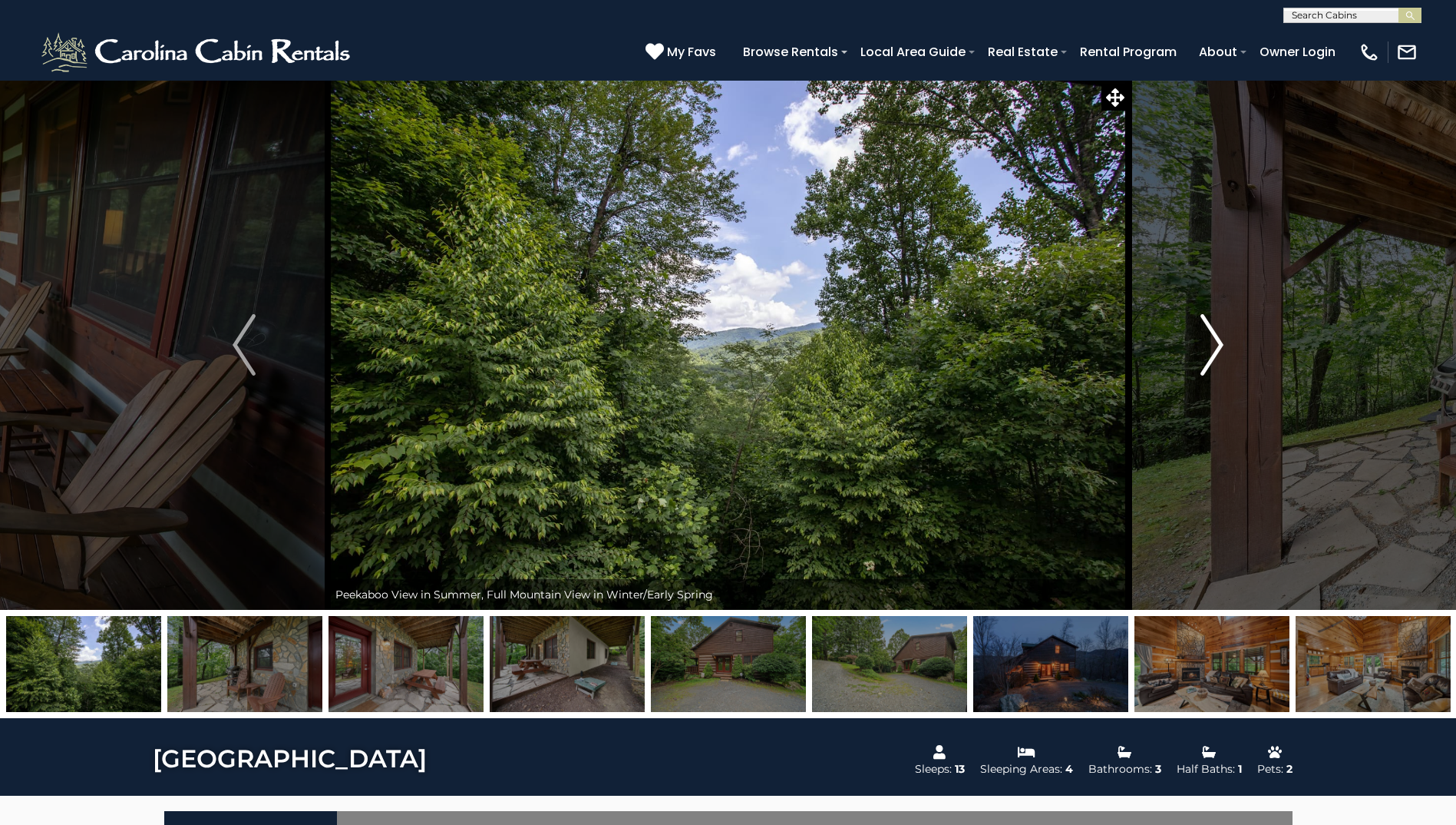
click at [1227, 350] on button "Next" at bounding box center [1212, 344] width 167 height 530
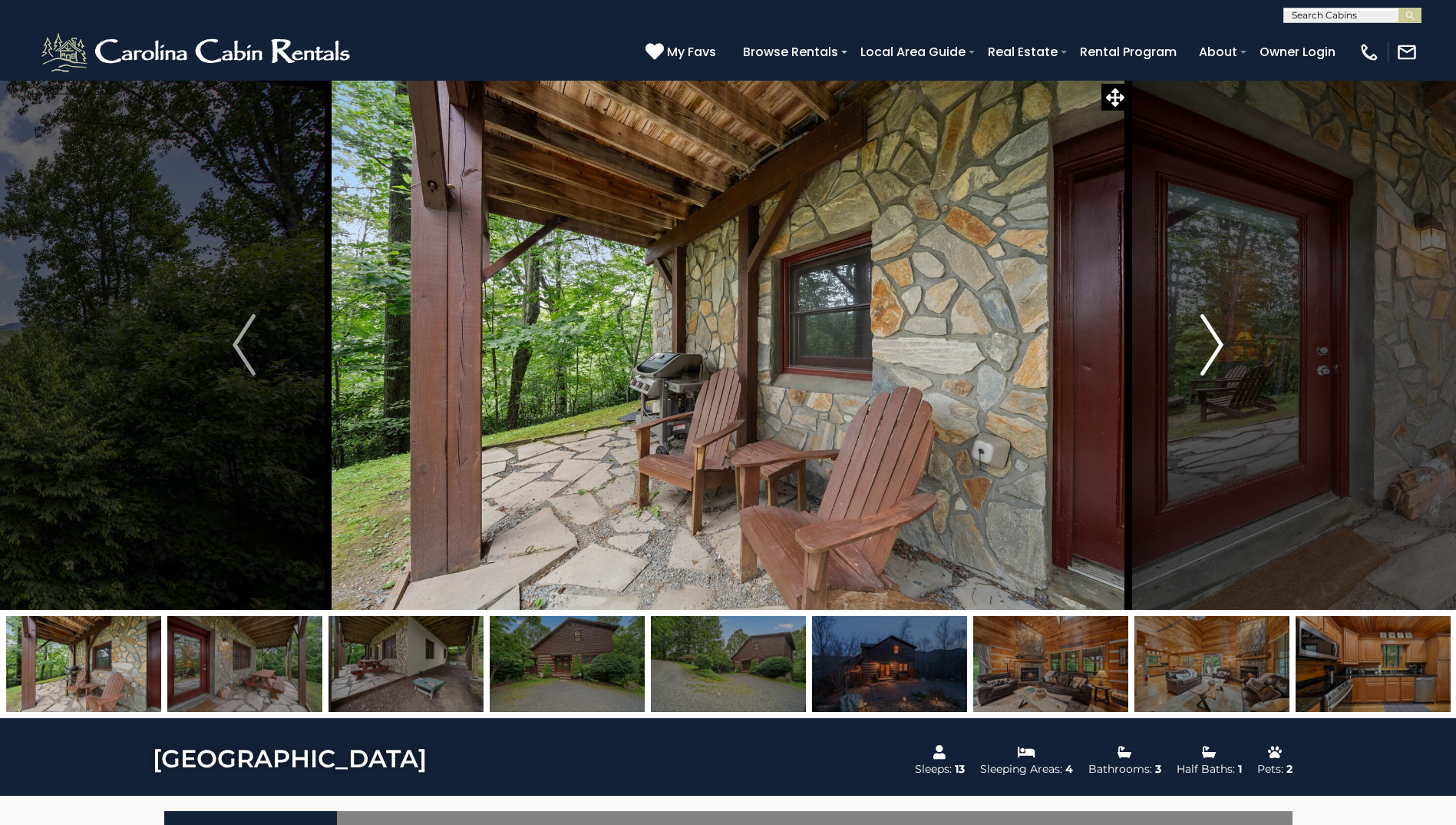
click at [1211, 342] on img "Next" at bounding box center [1212, 344] width 23 height 61
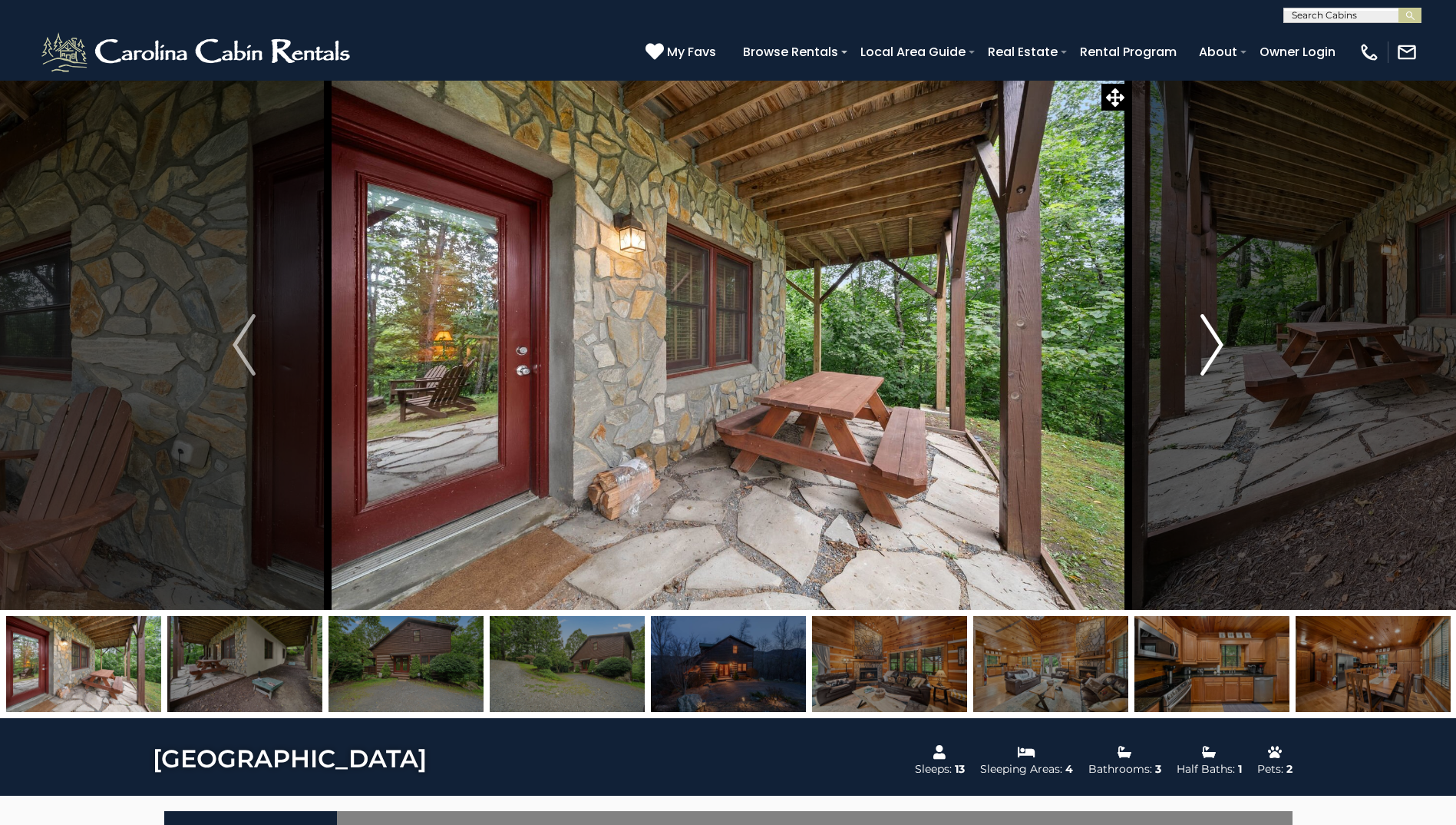
click at [1211, 342] on img "Next" at bounding box center [1212, 344] width 23 height 61
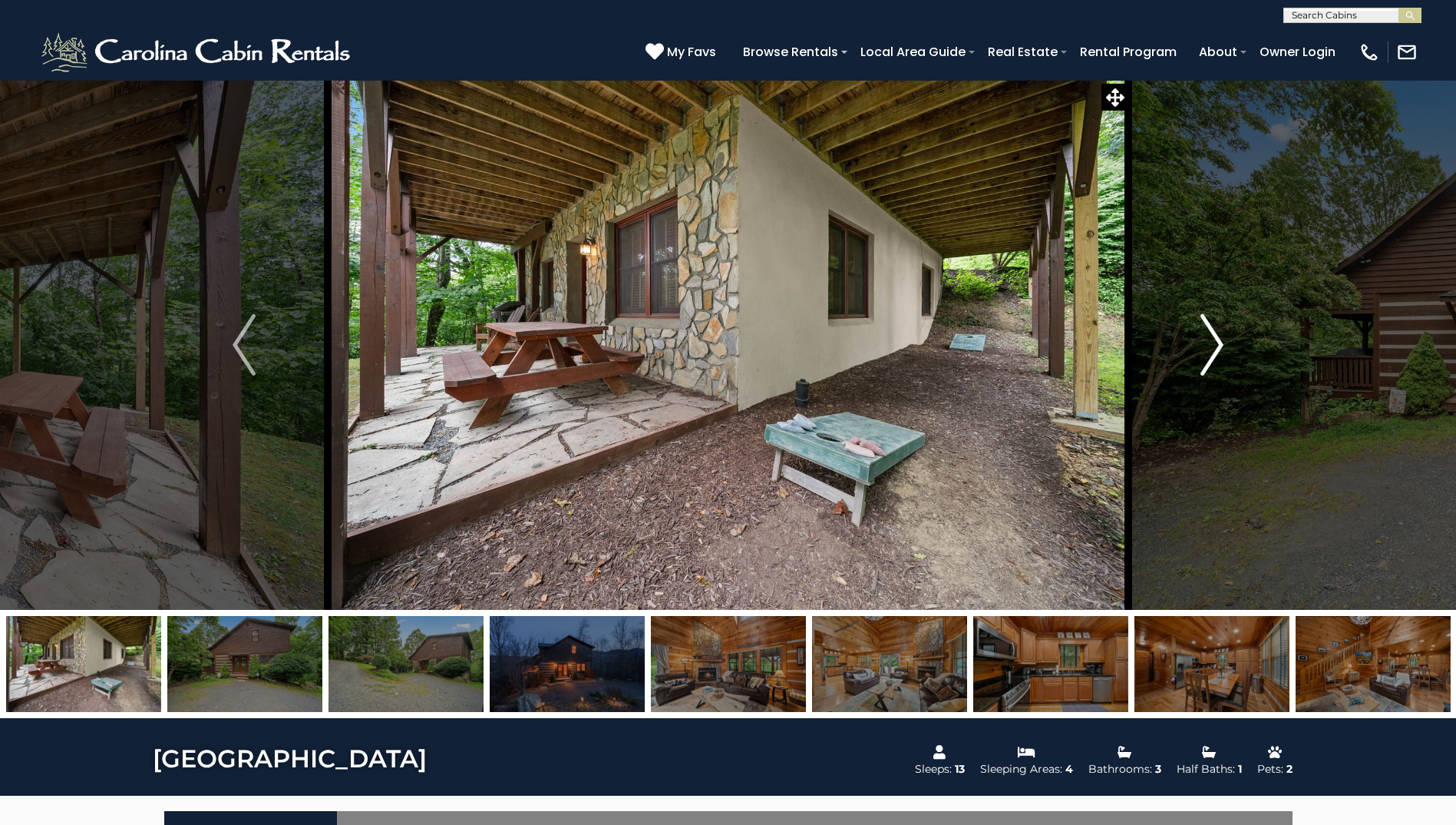
click at [1212, 343] on img "Next" at bounding box center [1212, 344] width 23 height 61
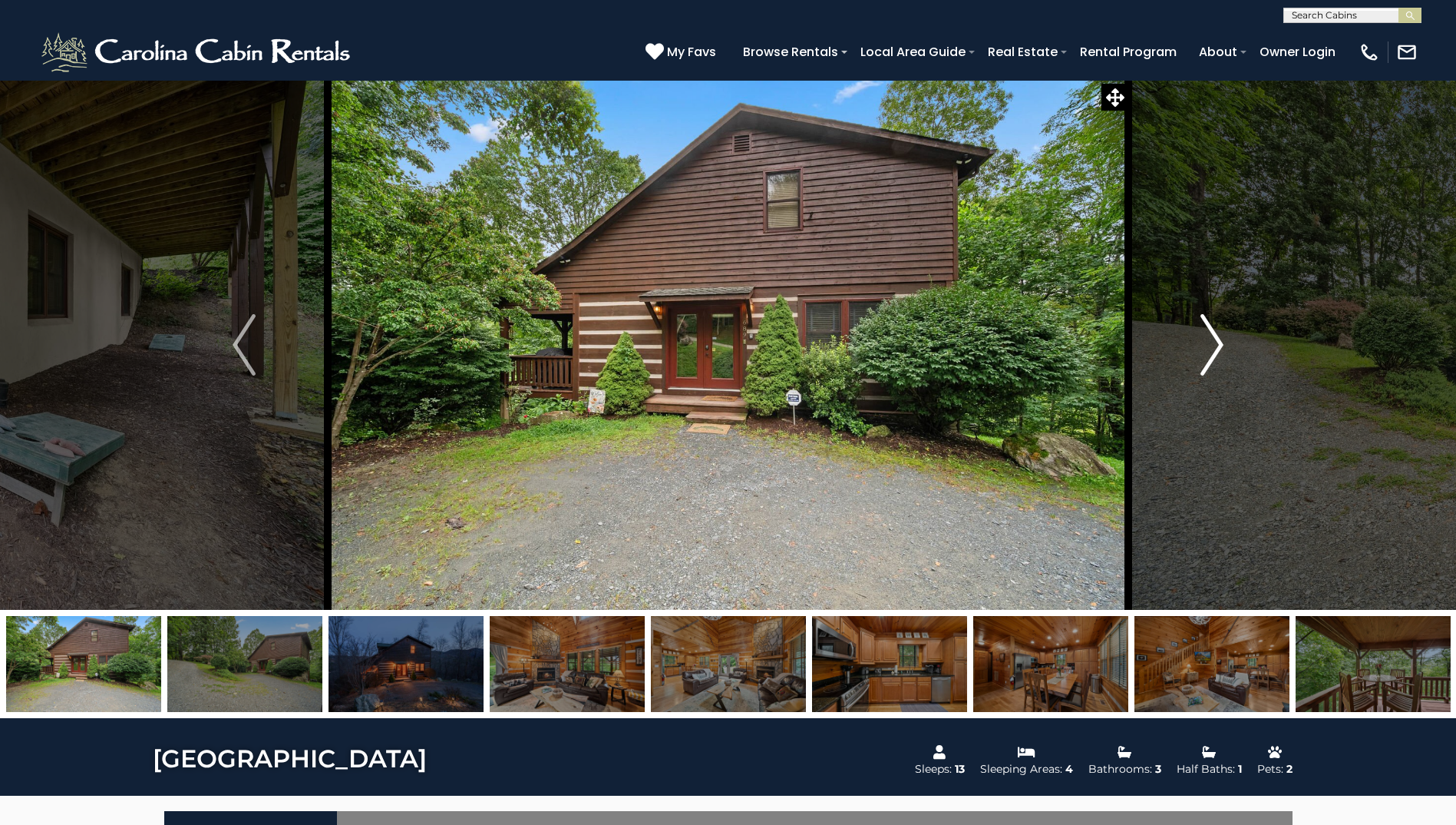
click at [1212, 343] on img "Next" at bounding box center [1212, 344] width 23 height 61
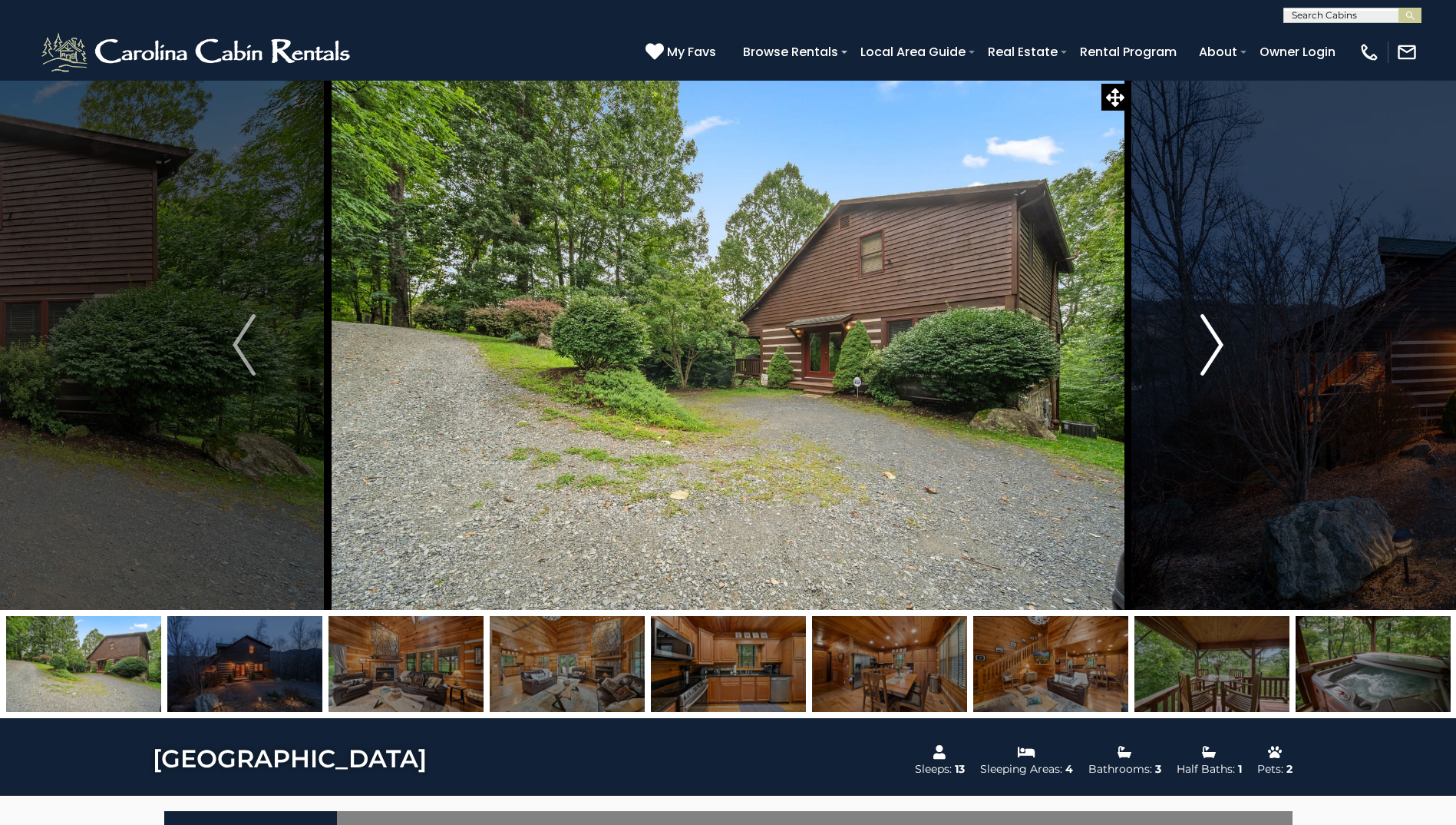
click at [1212, 343] on img "Next" at bounding box center [1212, 344] width 23 height 61
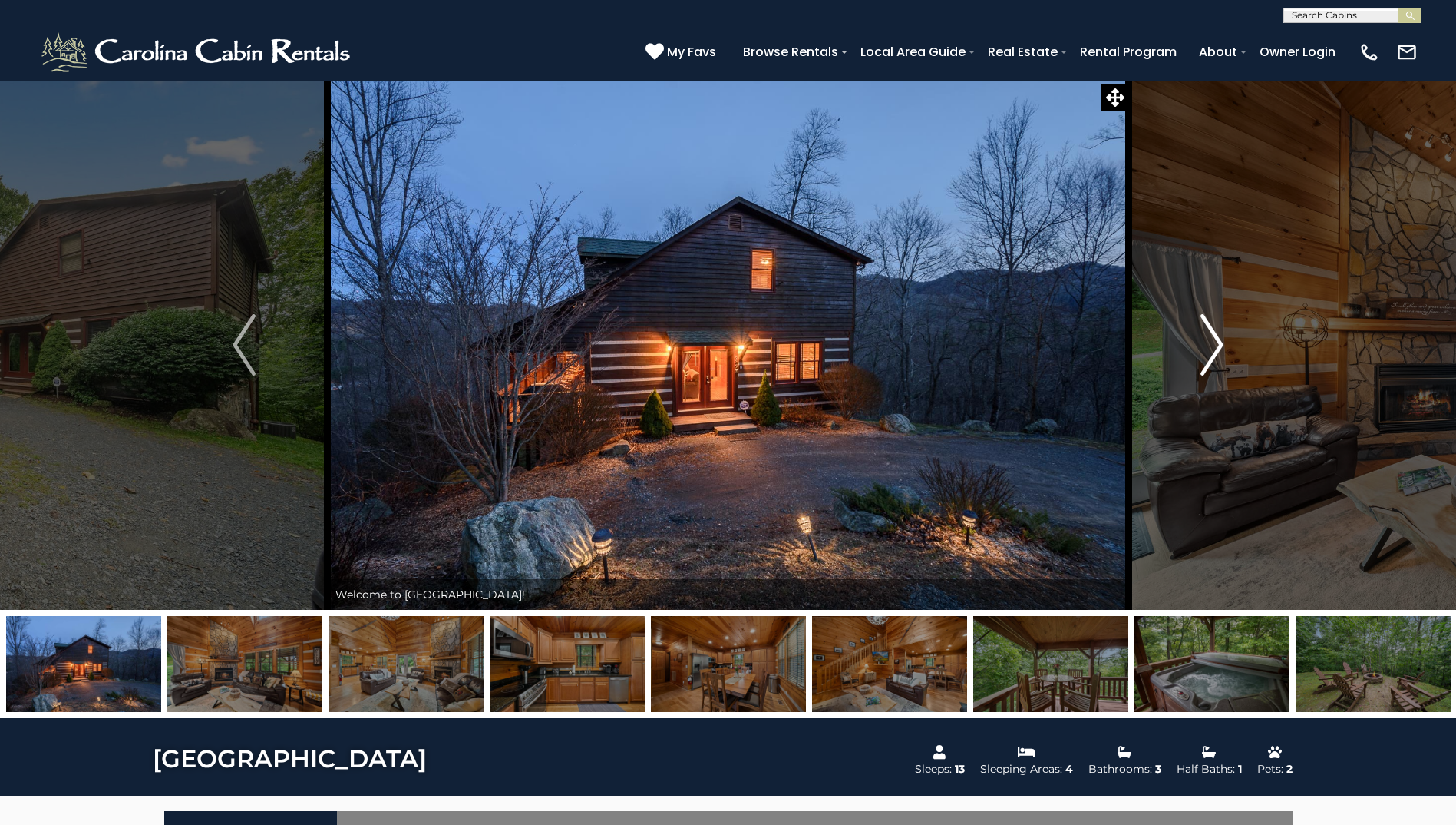
click at [1212, 343] on img "Next" at bounding box center [1212, 344] width 23 height 61
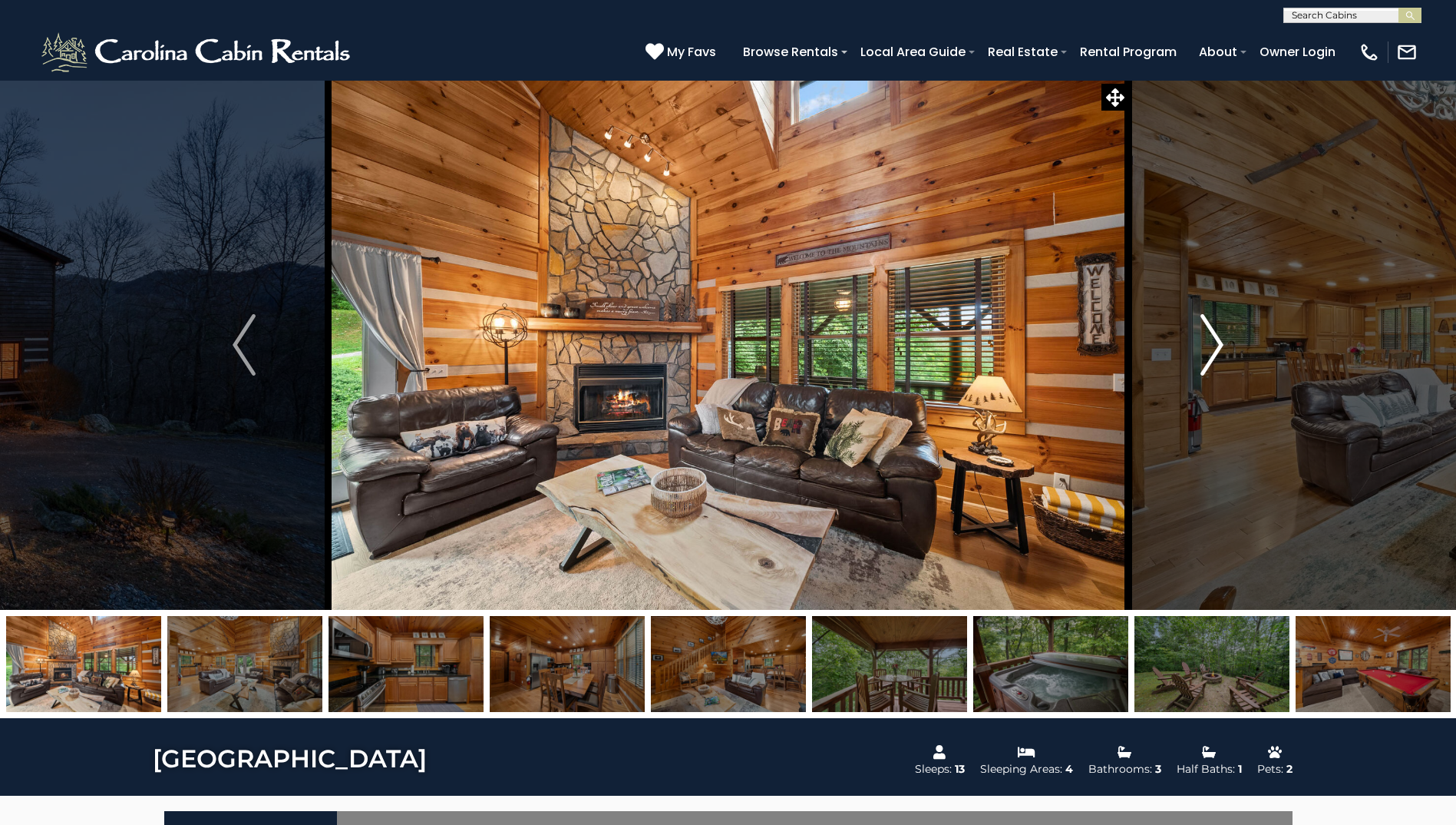
click at [1212, 343] on img "Next" at bounding box center [1212, 344] width 23 height 61
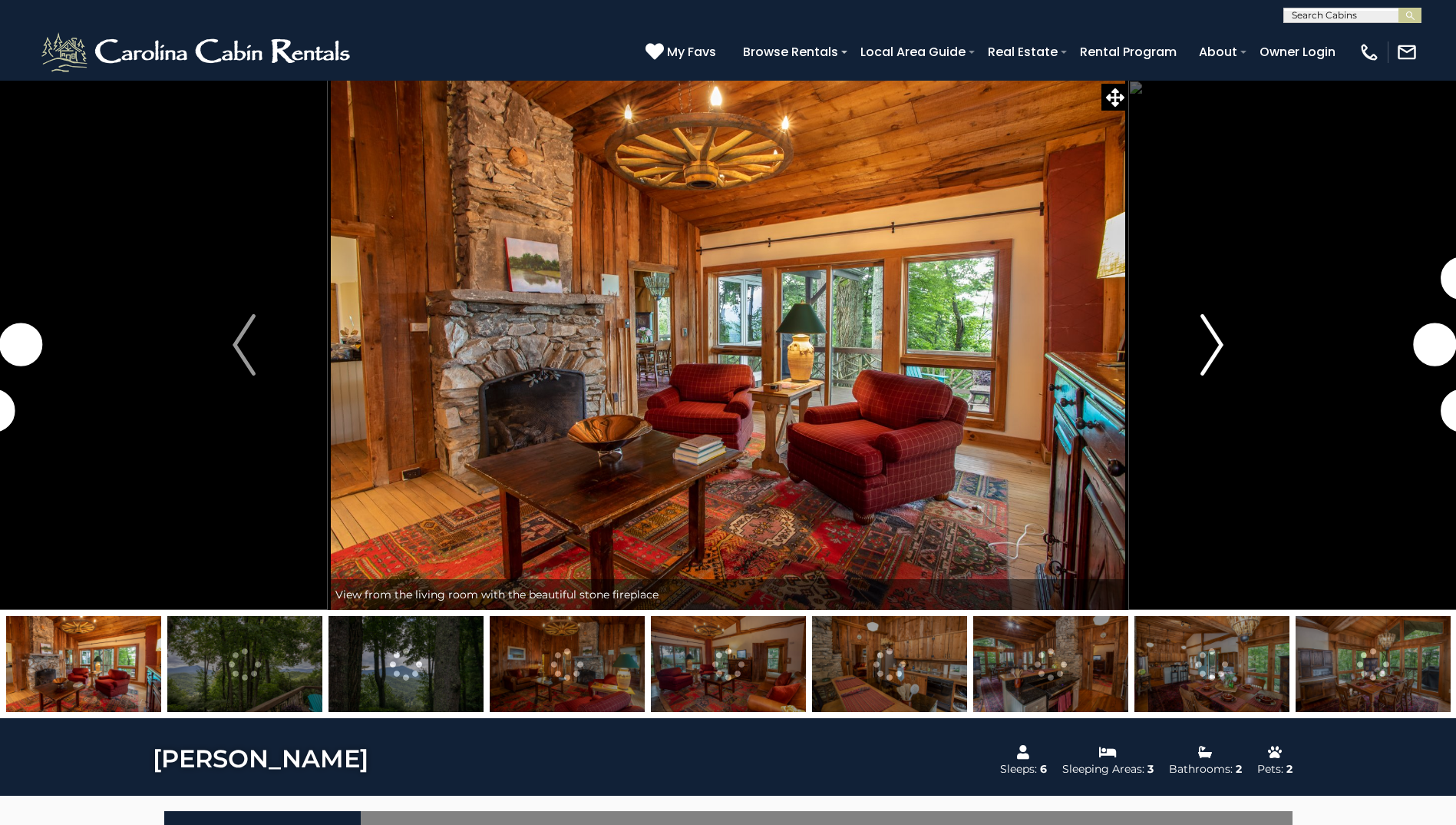
click at [1205, 355] on img "Next" at bounding box center [1212, 344] width 23 height 61
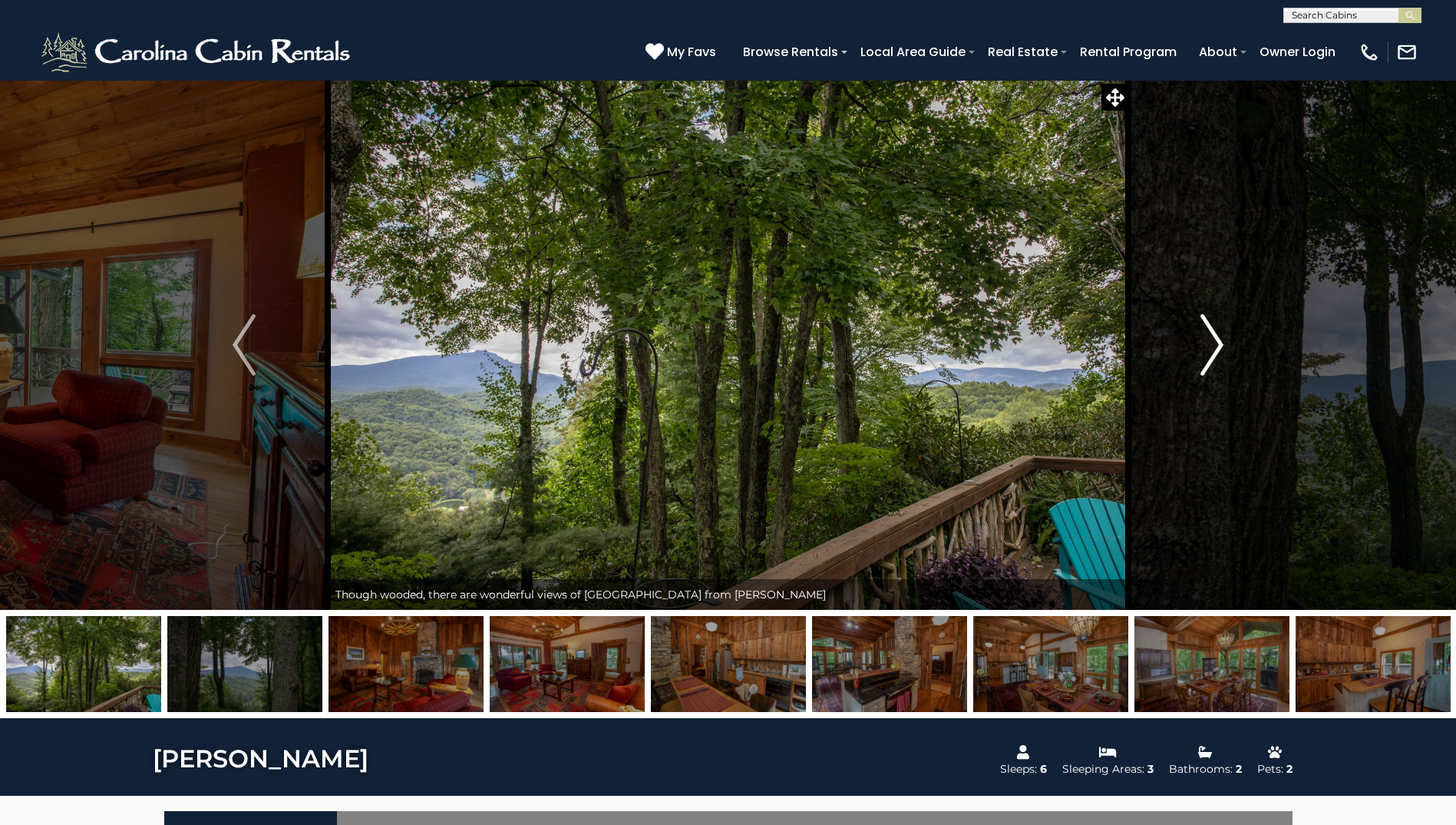
click at [1215, 357] on img "Next" at bounding box center [1212, 344] width 23 height 61
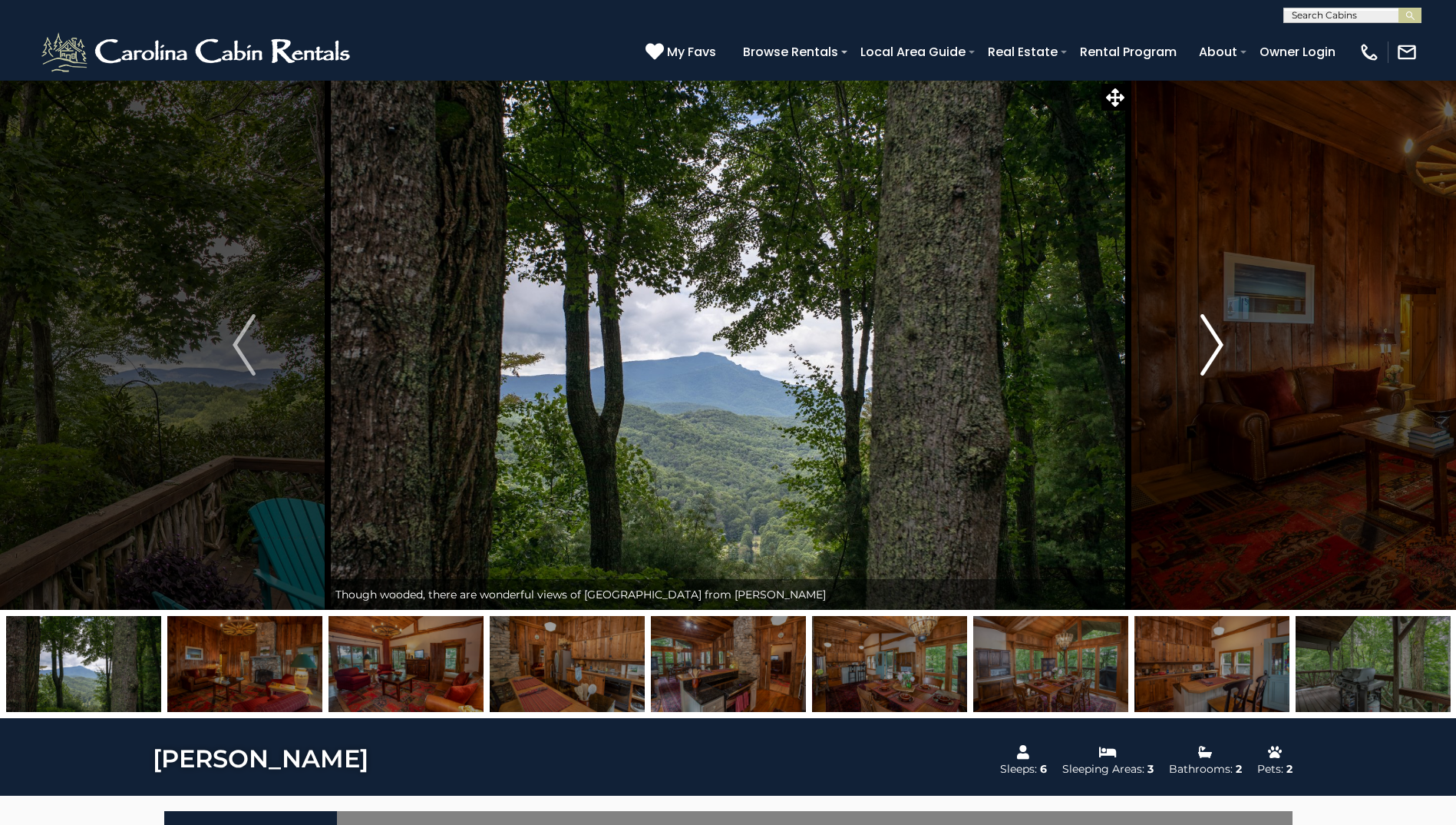
click at [1215, 357] on img "Next" at bounding box center [1212, 344] width 23 height 61
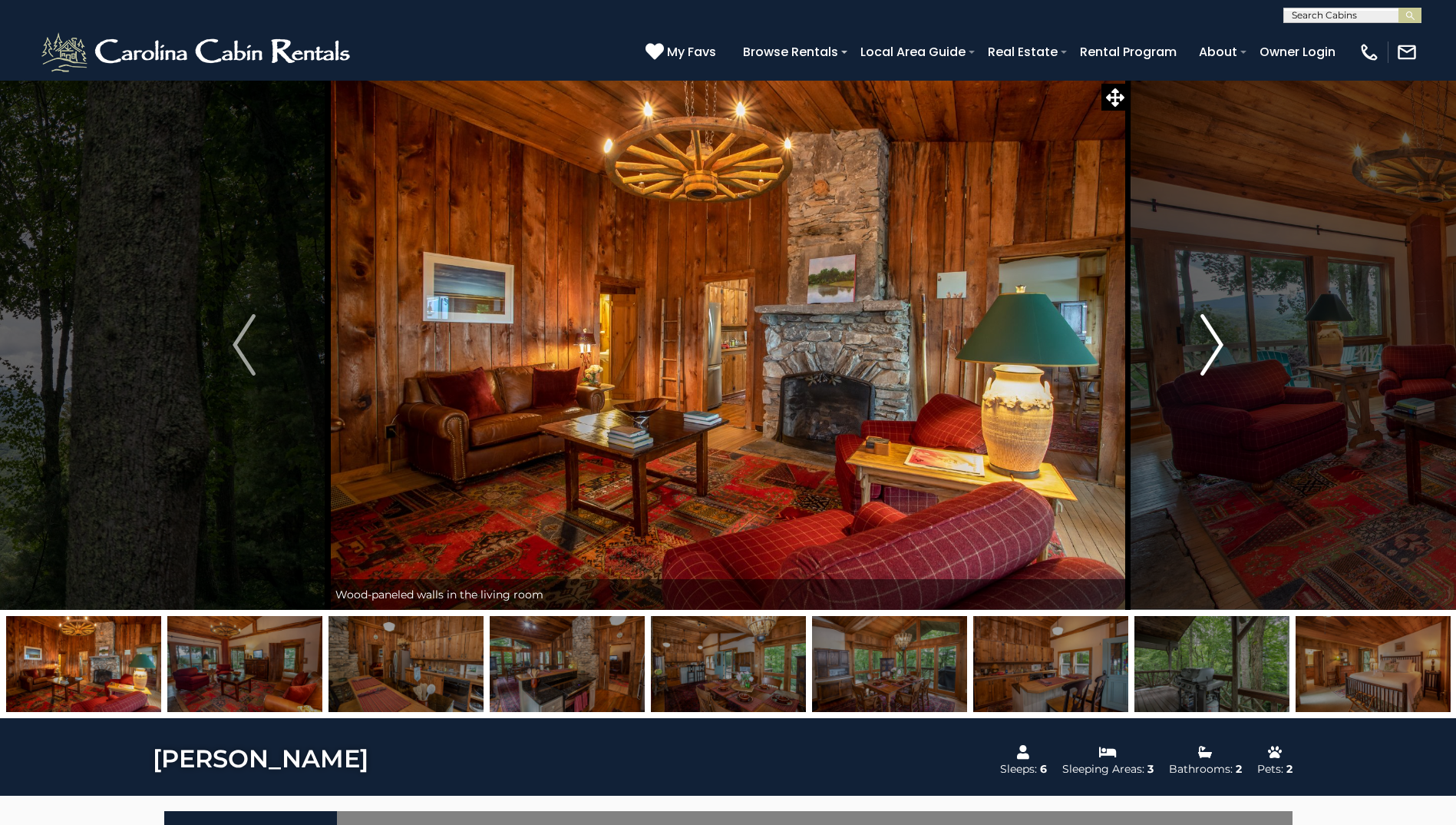
click at [1215, 357] on img "Next" at bounding box center [1212, 344] width 23 height 61
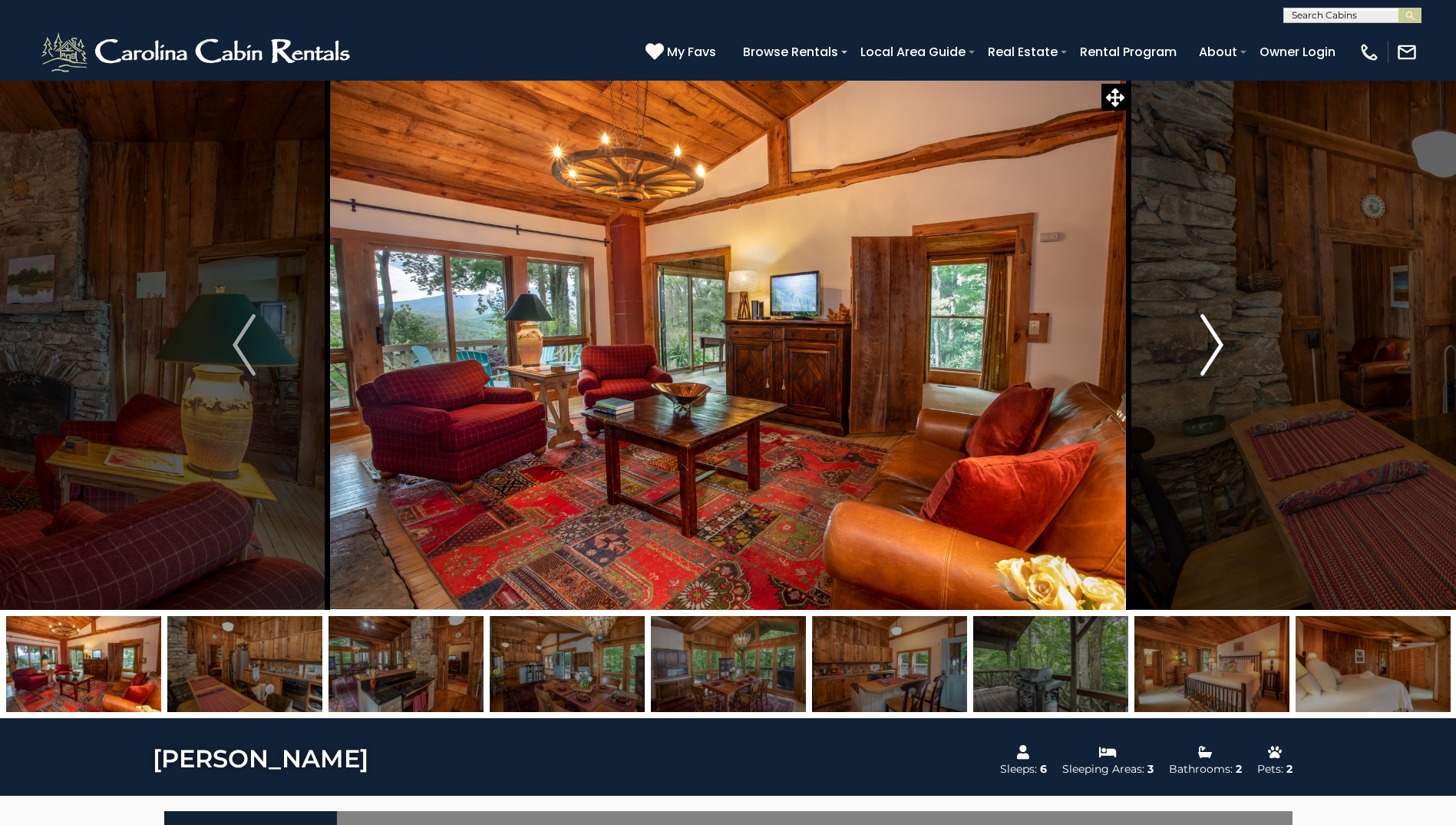
click at [1215, 357] on img "Next" at bounding box center [1212, 344] width 23 height 61
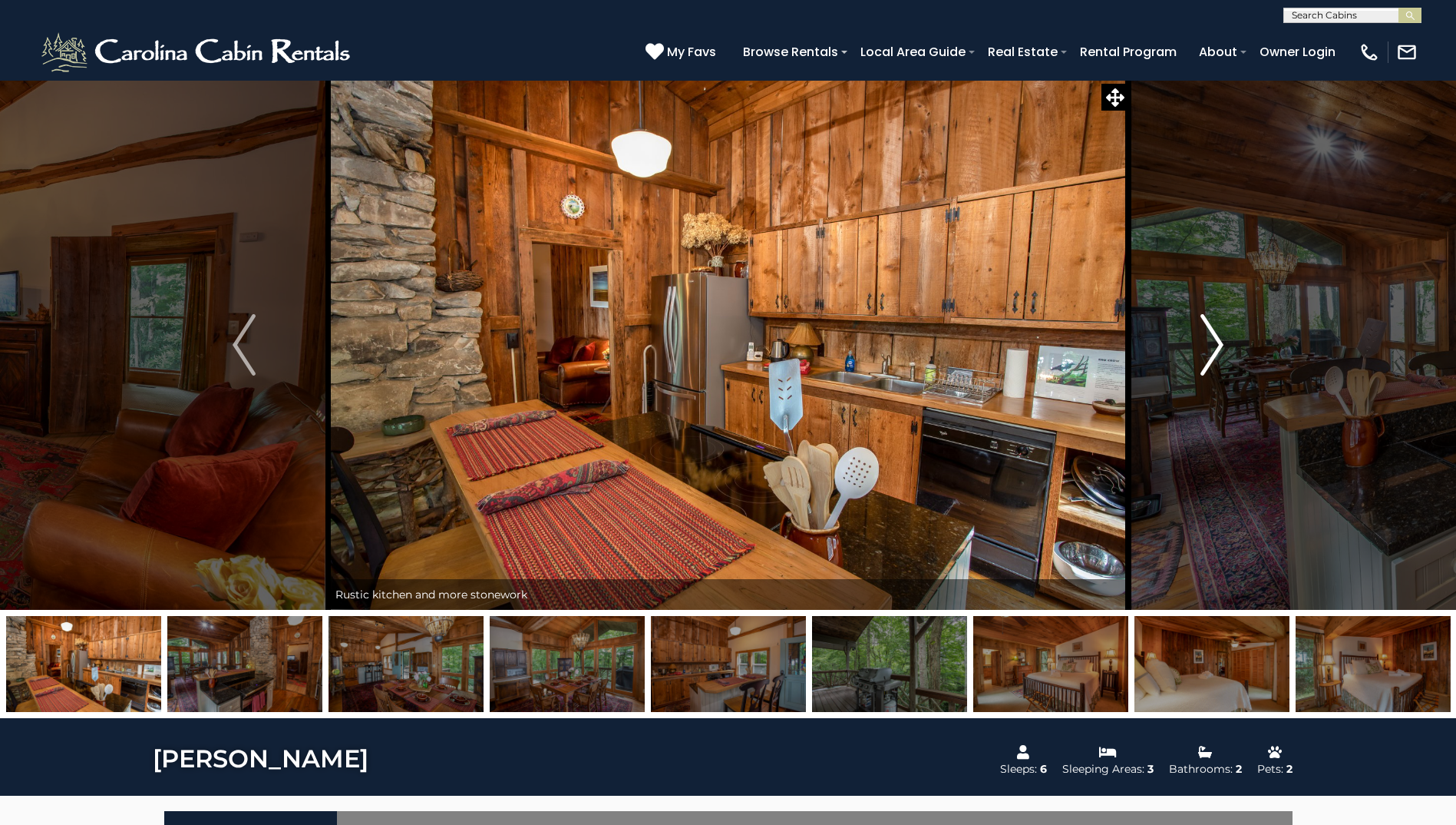
click at [1215, 357] on img "Next" at bounding box center [1212, 344] width 23 height 61
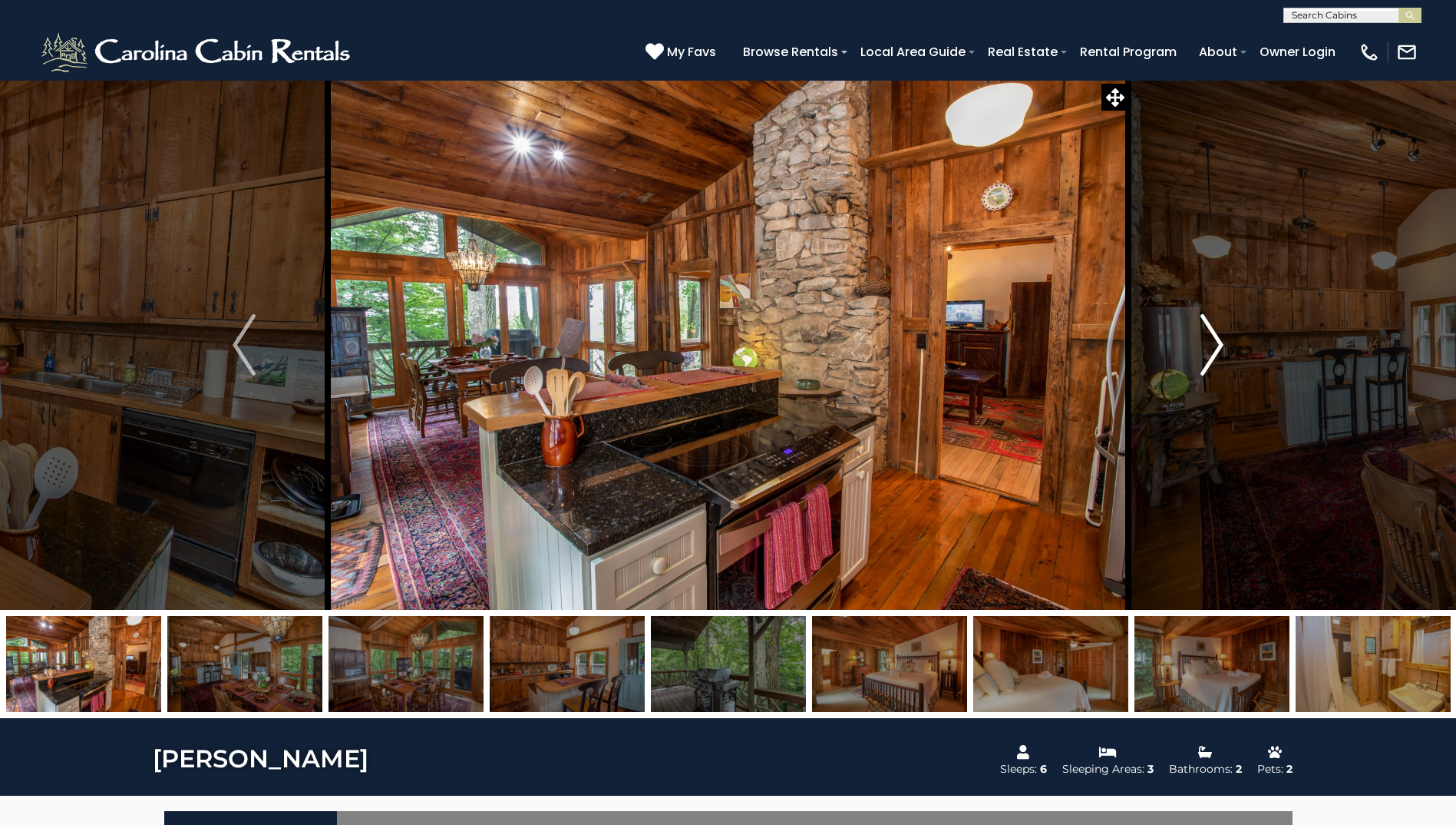
click at [1215, 357] on img "Next" at bounding box center [1212, 344] width 23 height 61
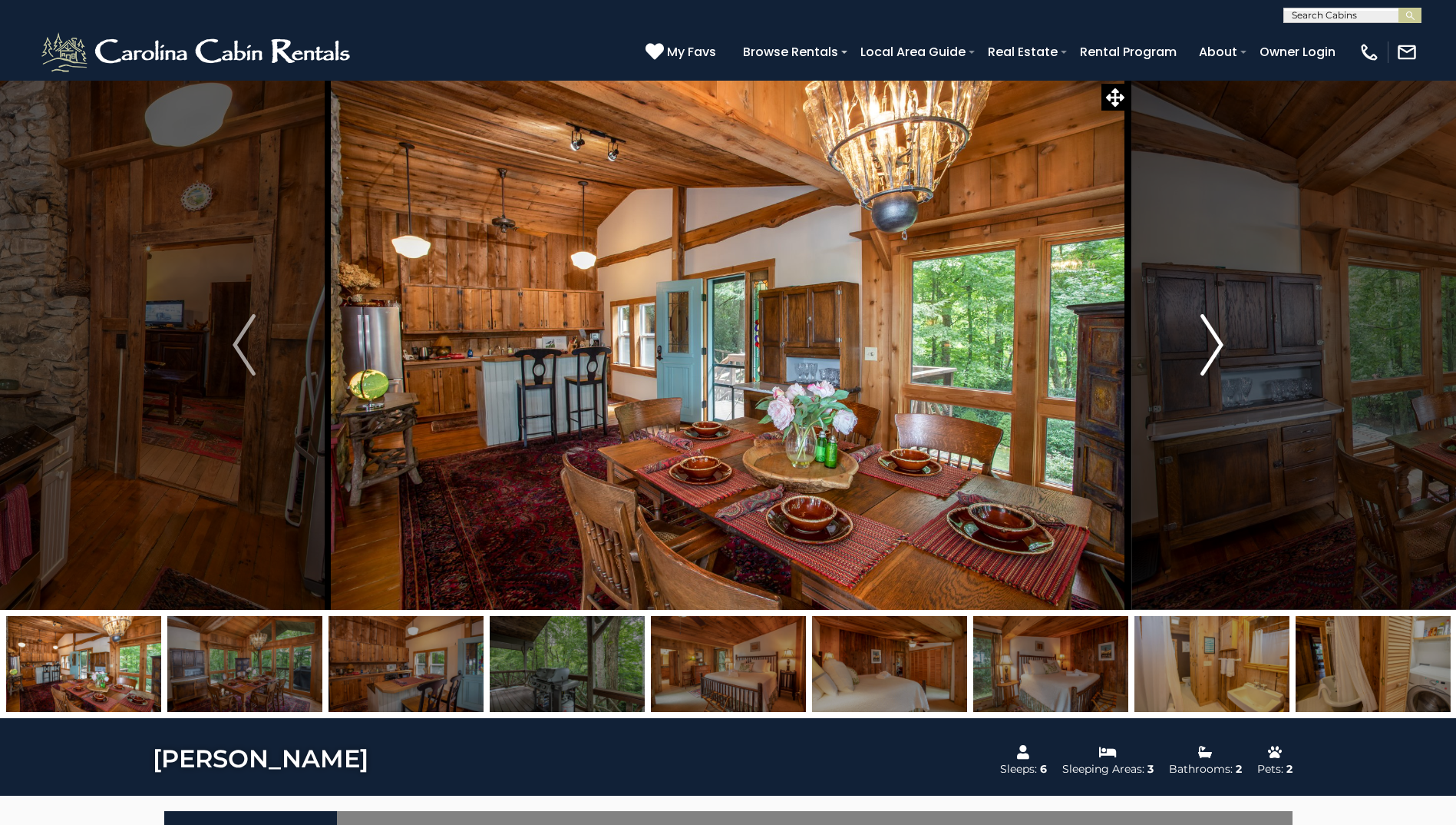
click at [1213, 359] on img "Next" at bounding box center [1212, 344] width 23 height 61
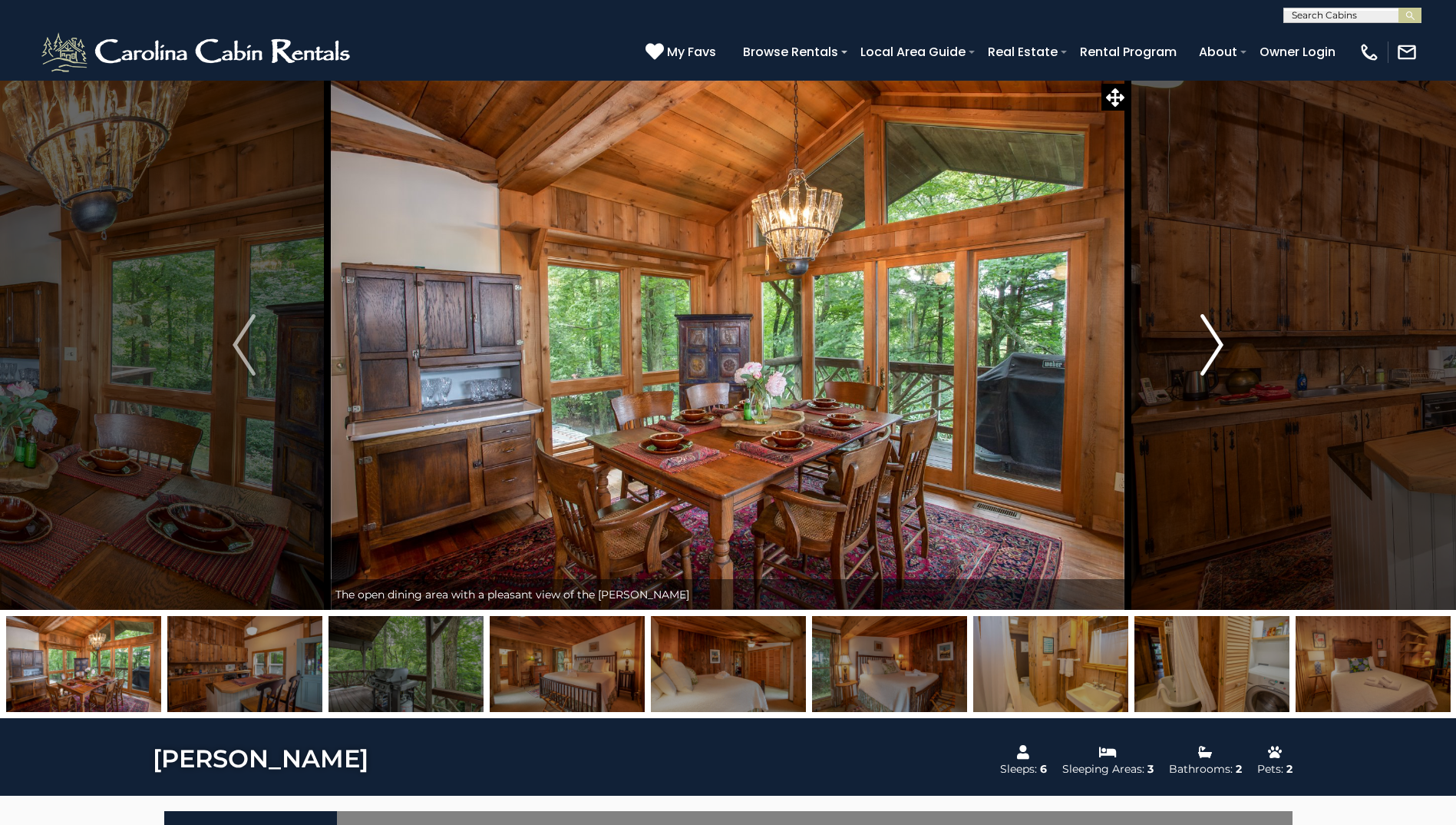
click at [1213, 359] on img "Next" at bounding box center [1212, 344] width 23 height 61
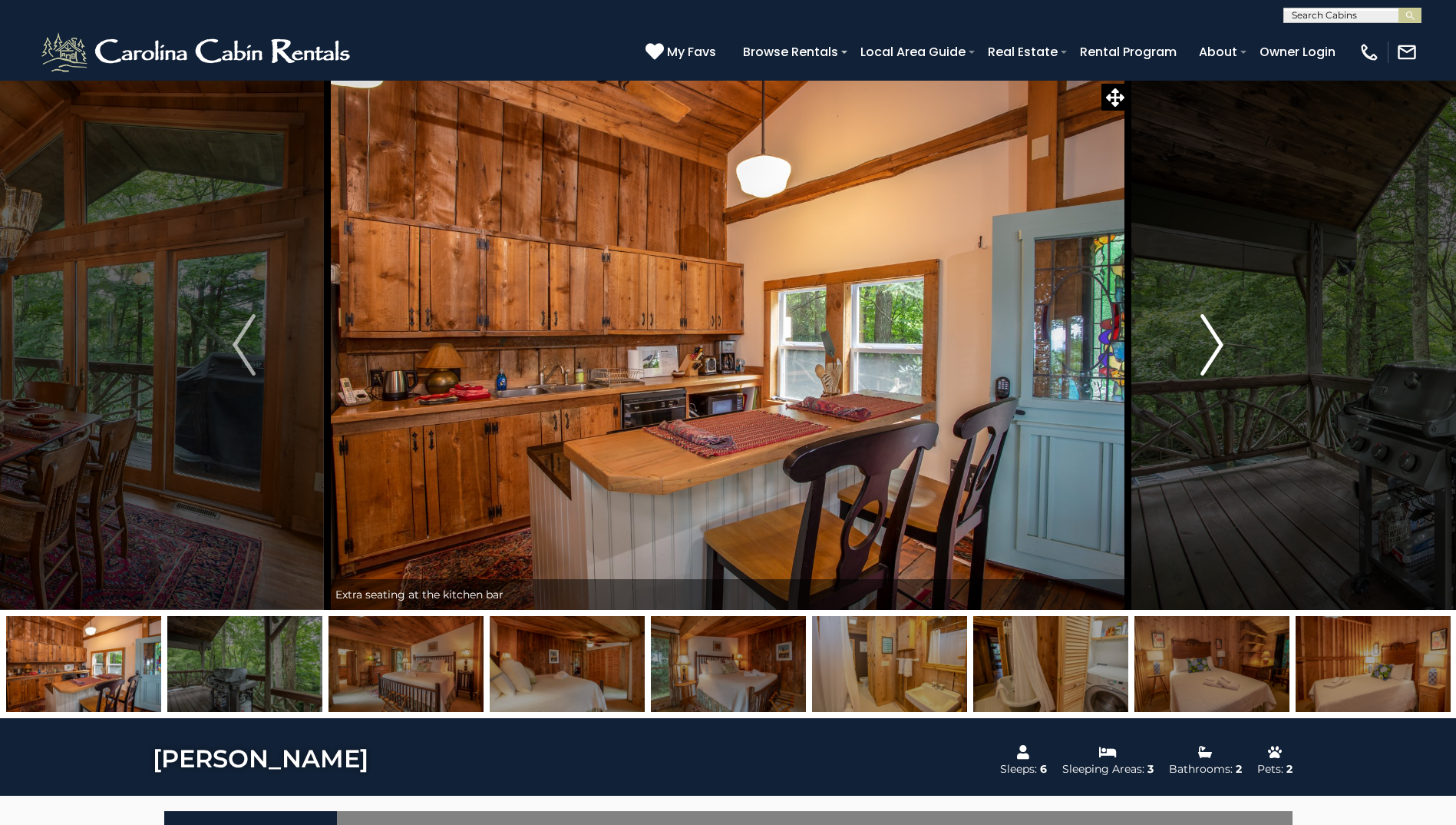
click at [1213, 359] on img "Next" at bounding box center [1212, 344] width 23 height 61
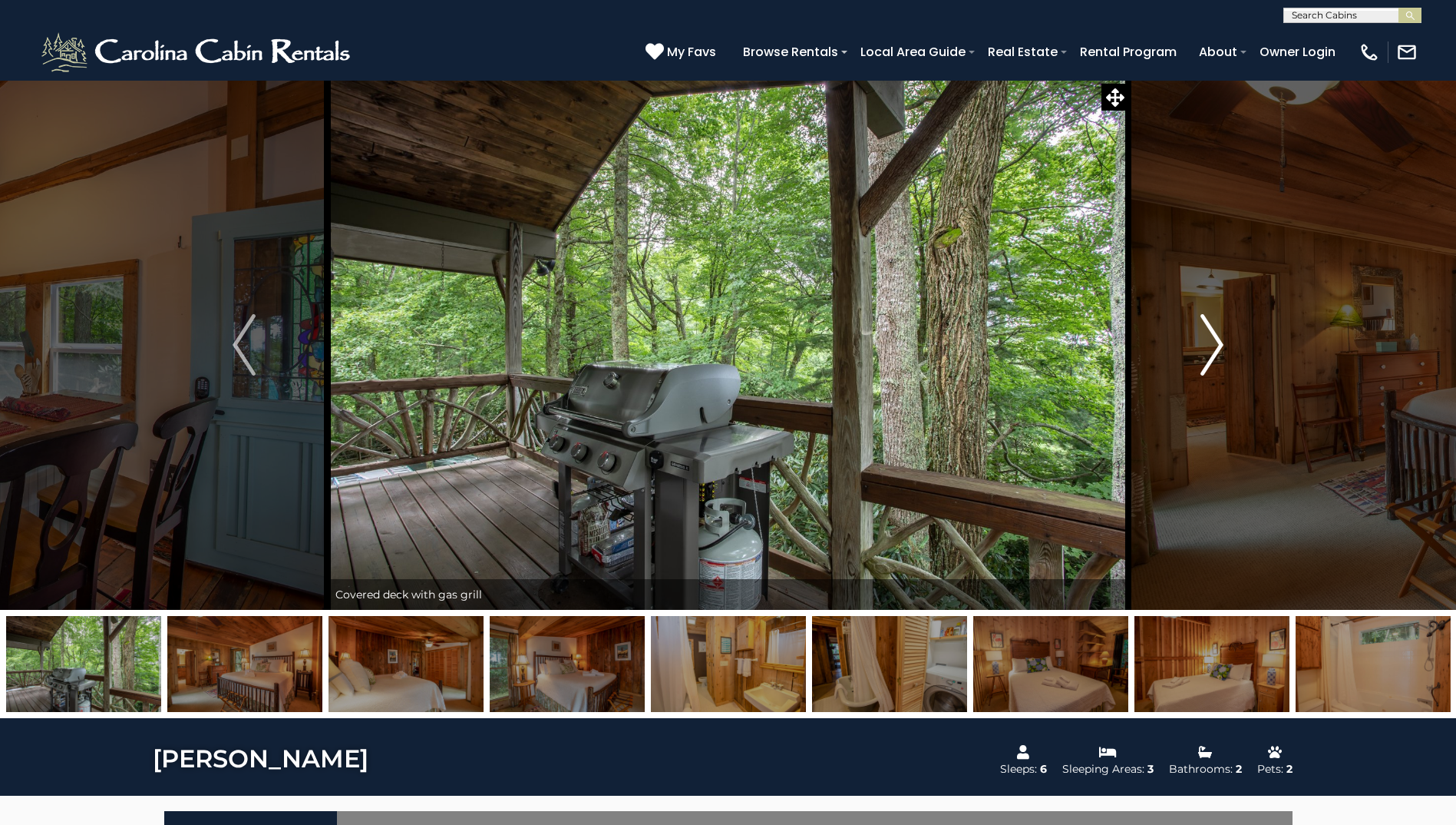
click at [1213, 359] on img "Next" at bounding box center [1212, 344] width 23 height 61
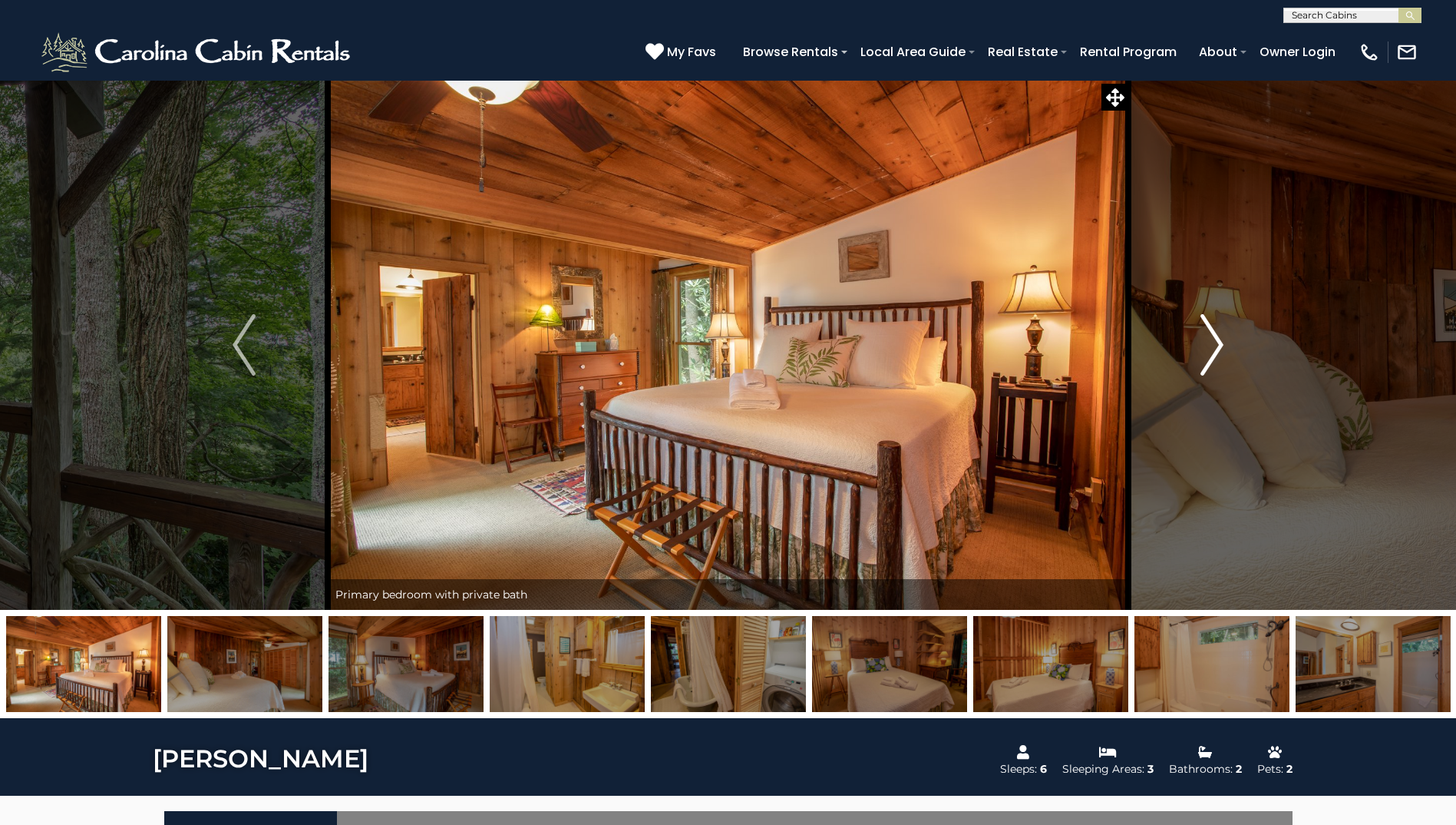
click at [1213, 359] on img "Next" at bounding box center [1212, 344] width 23 height 61
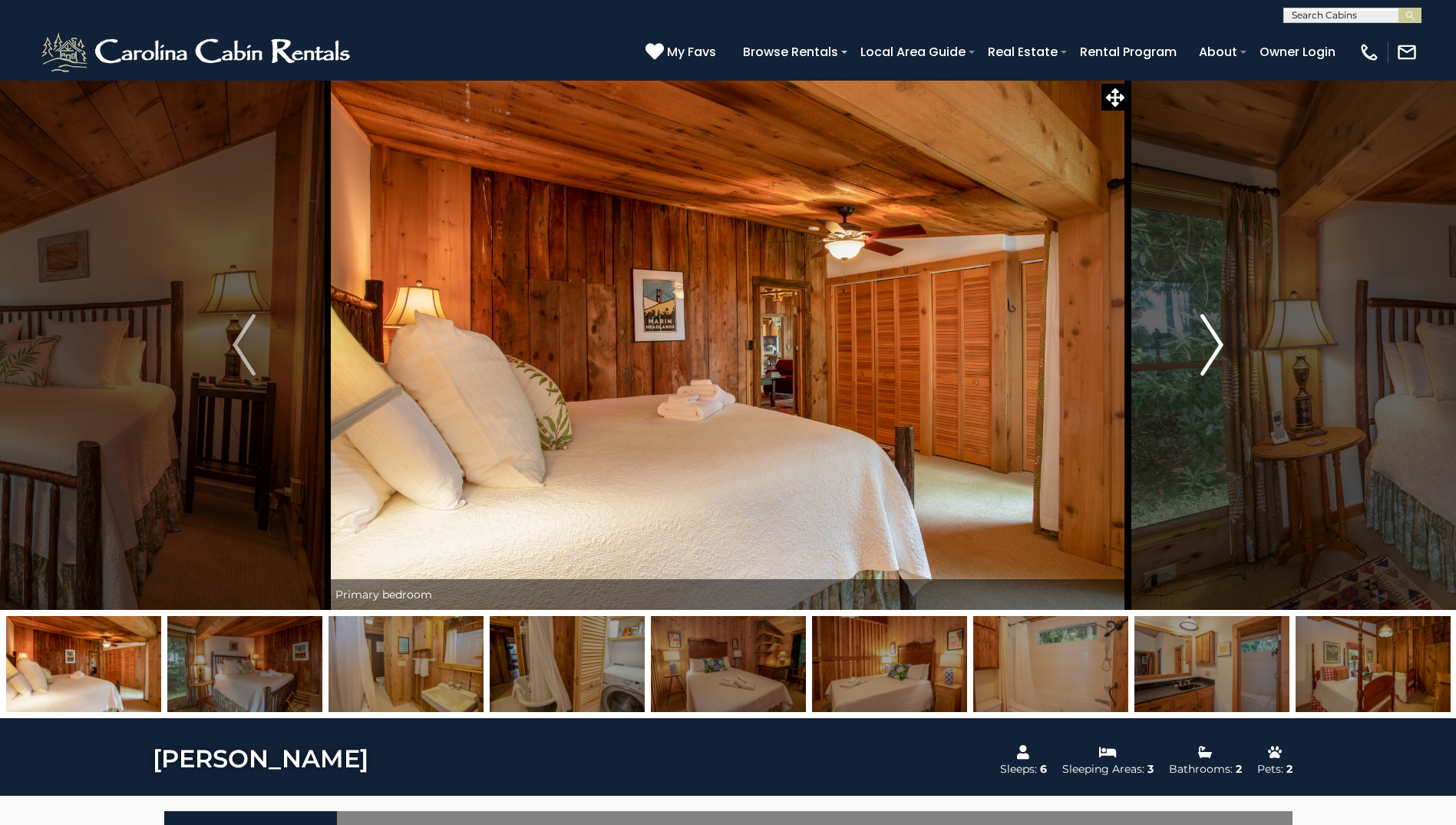
click at [1213, 359] on img "Next" at bounding box center [1212, 344] width 23 height 61
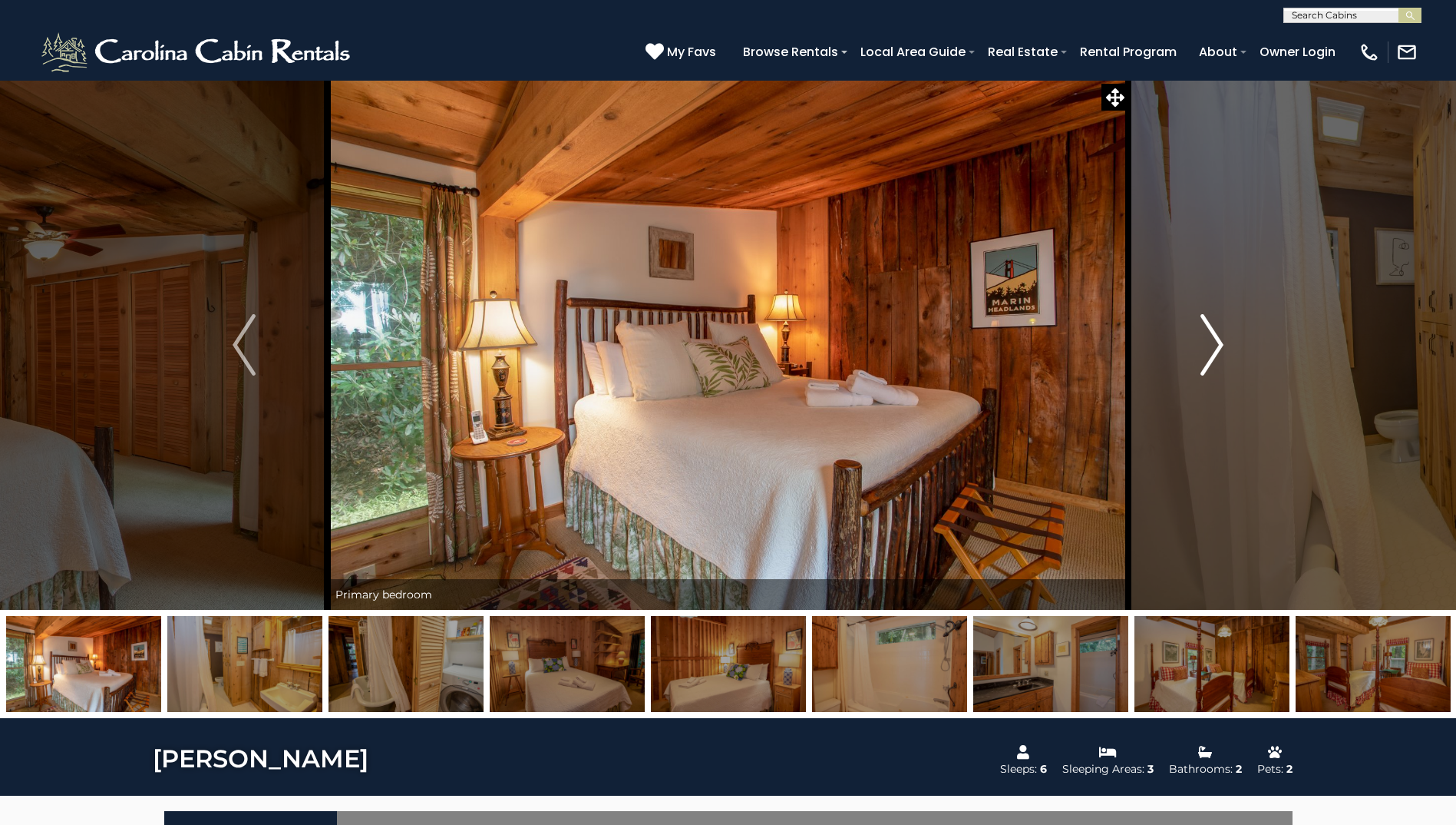
click at [1212, 359] on img "Next" at bounding box center [1212, 344] width 23 height 61
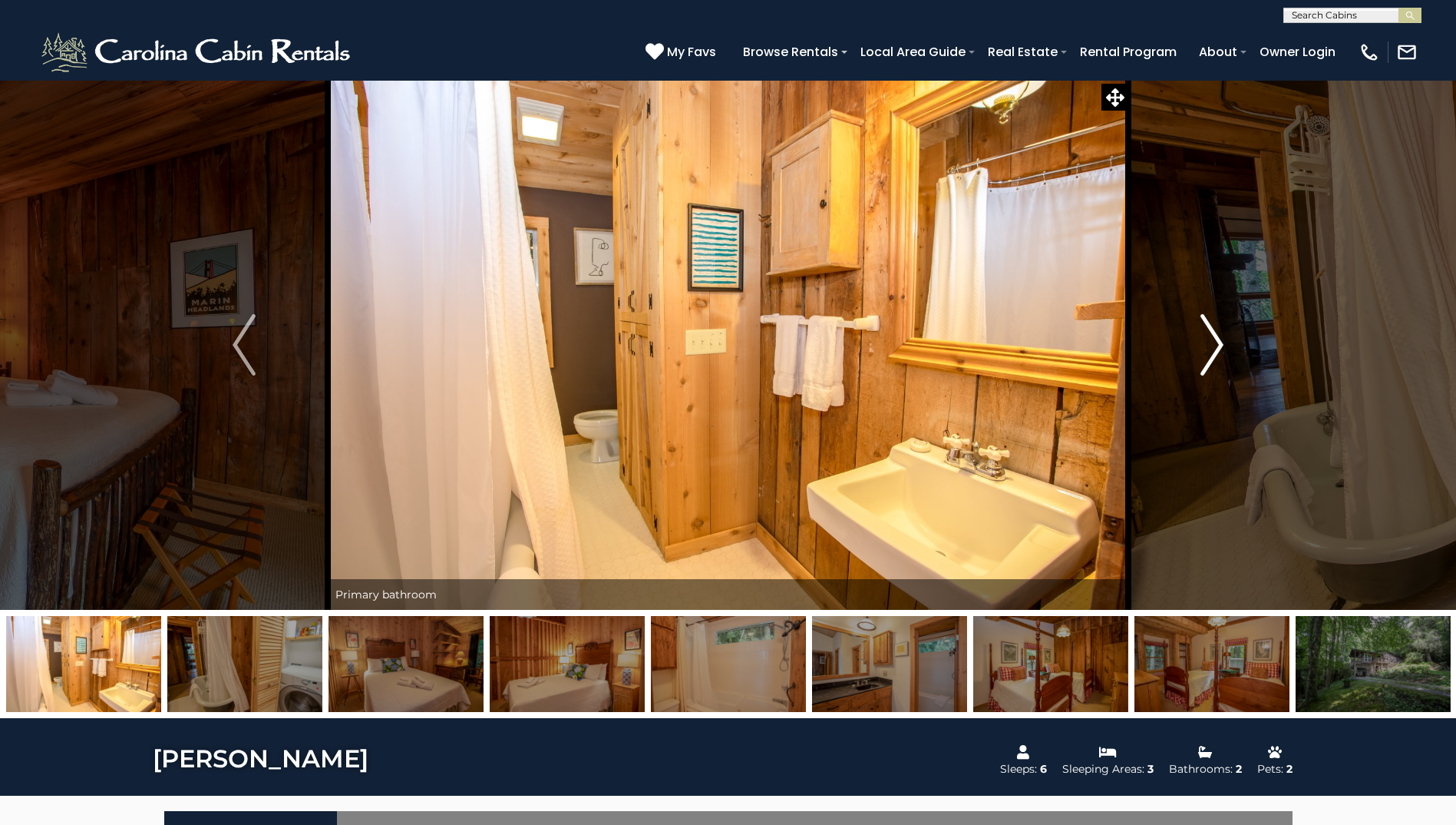
click at [1212, 359] on img "Next" at bounding box center [1212, 344] width 23 height 61
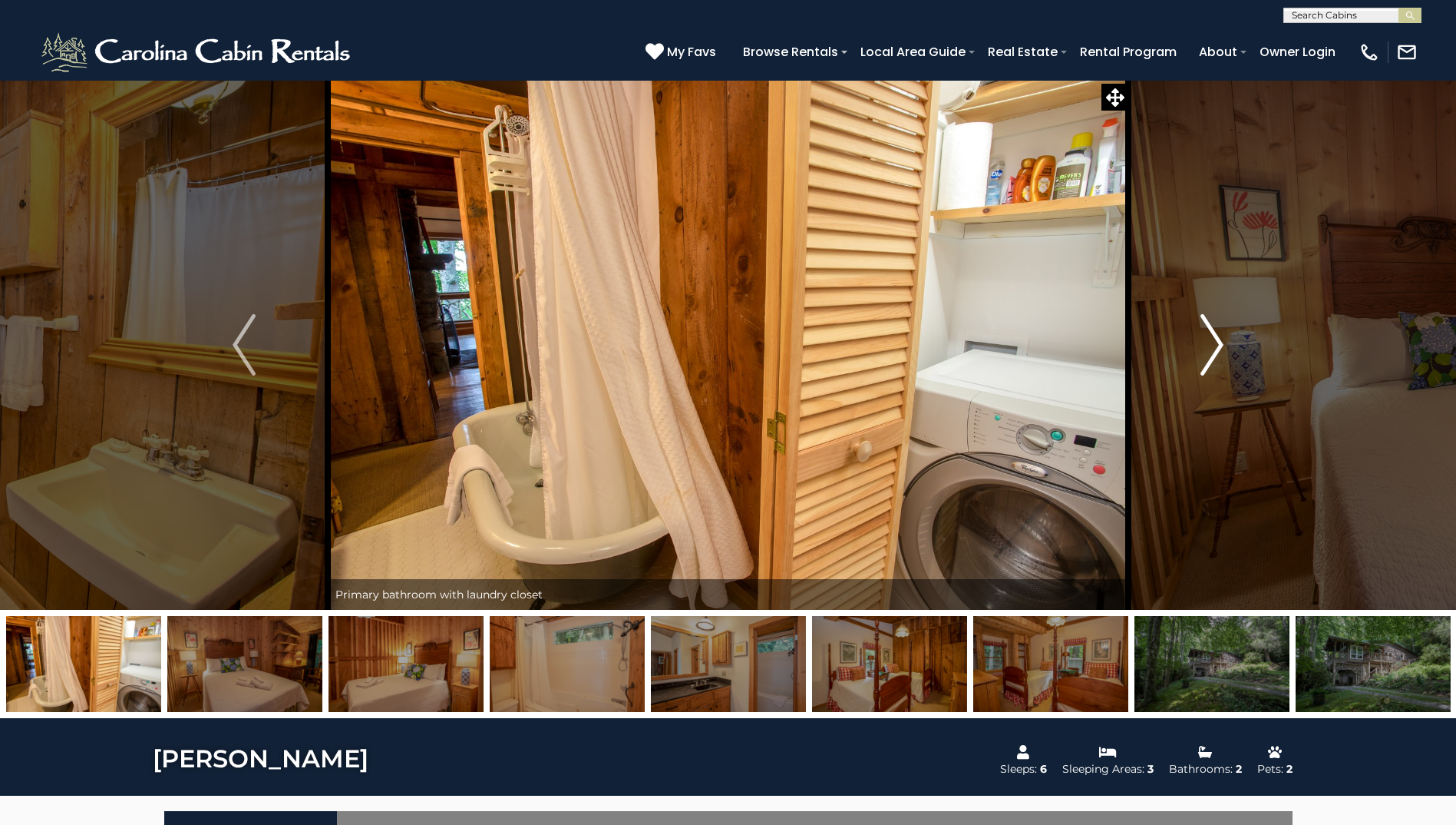
click at [1212, 359] on img "Next" at bounding box center [1212, 344] width 23 height 61
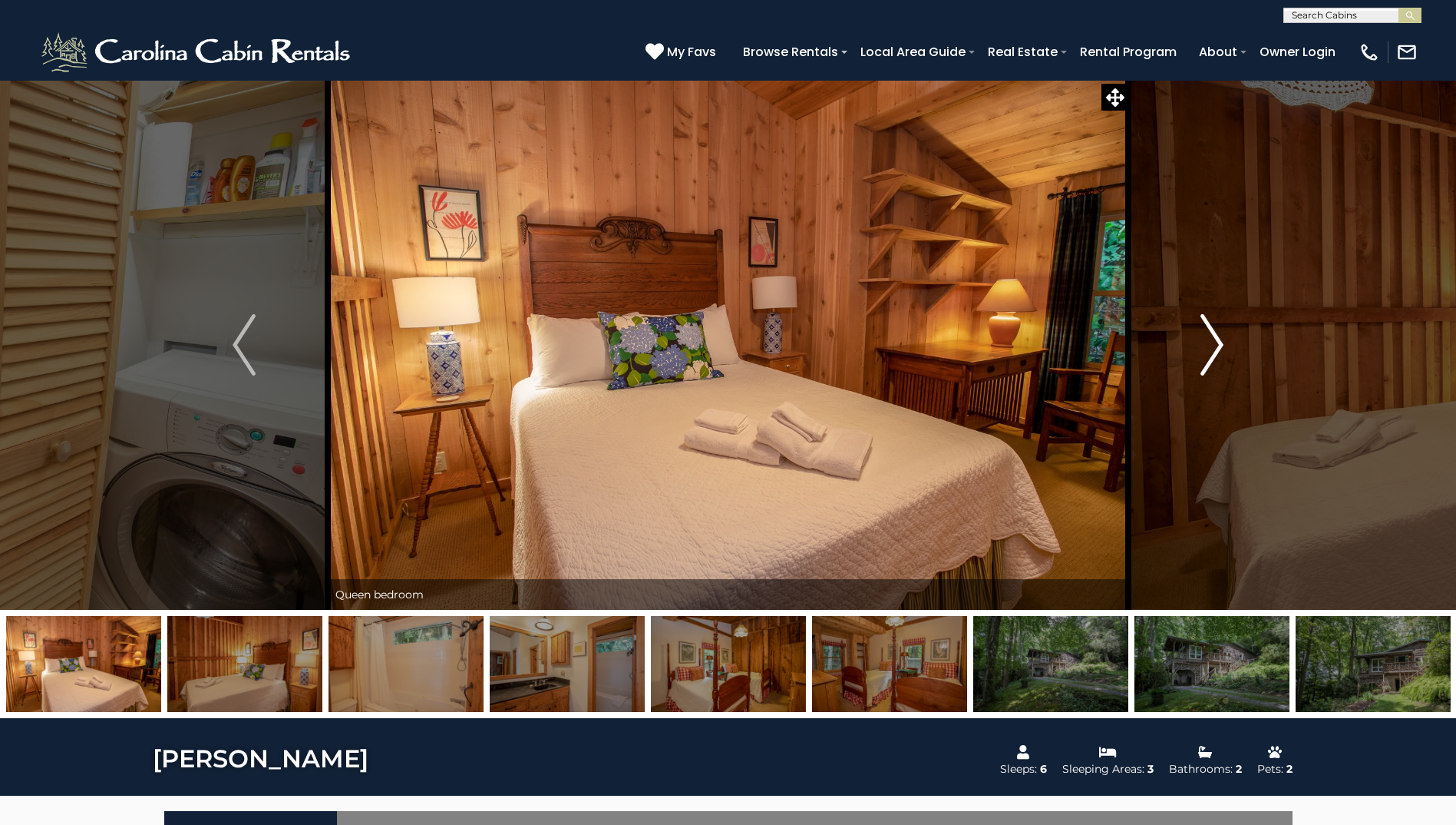
click at [1212, 359] on img "Next" at bounding box center [1212, 344] width 23 height 61
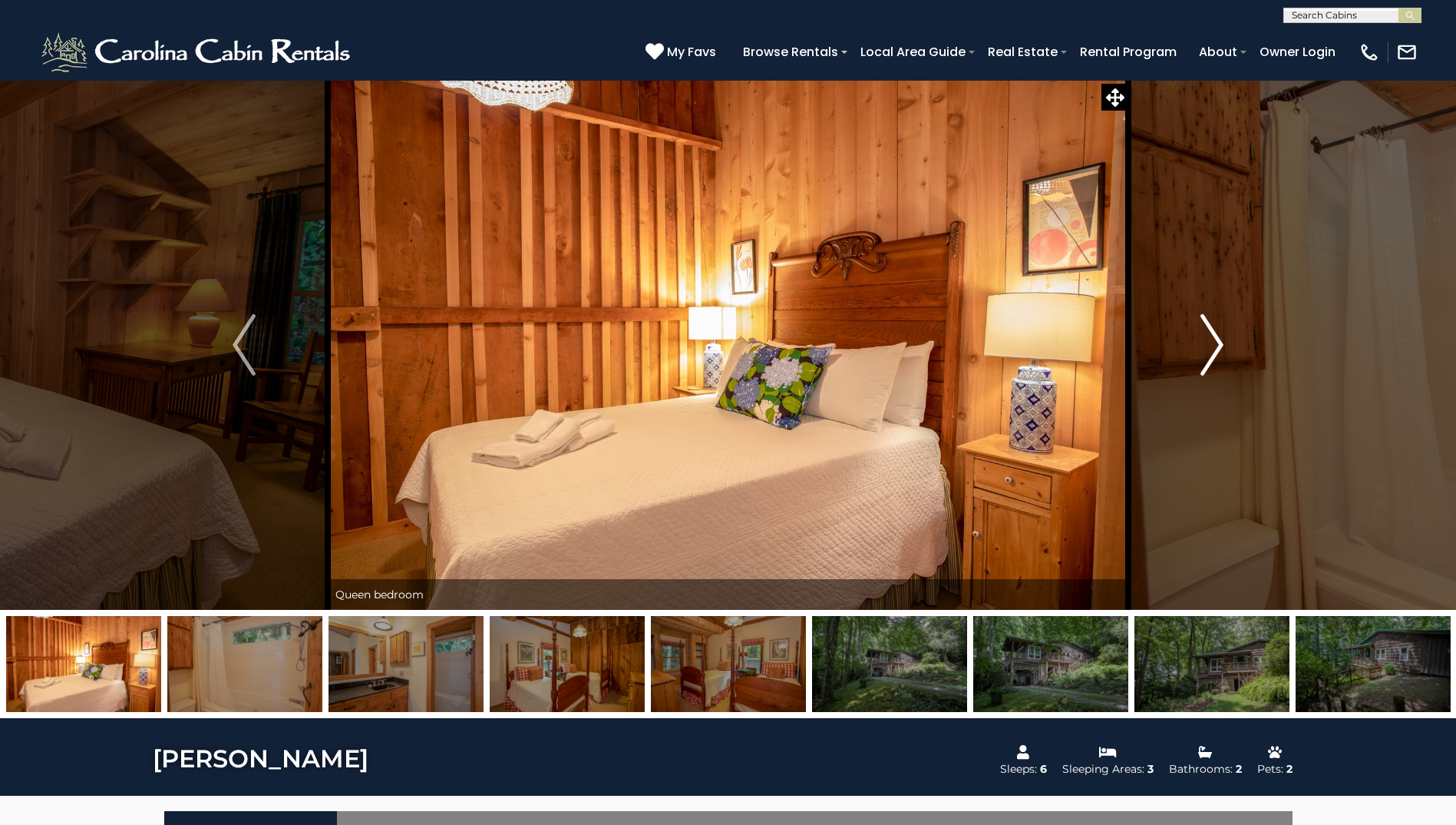
click at [1212, 359] on img "Next" at bounding box center [1212, 344] width 23 height 61
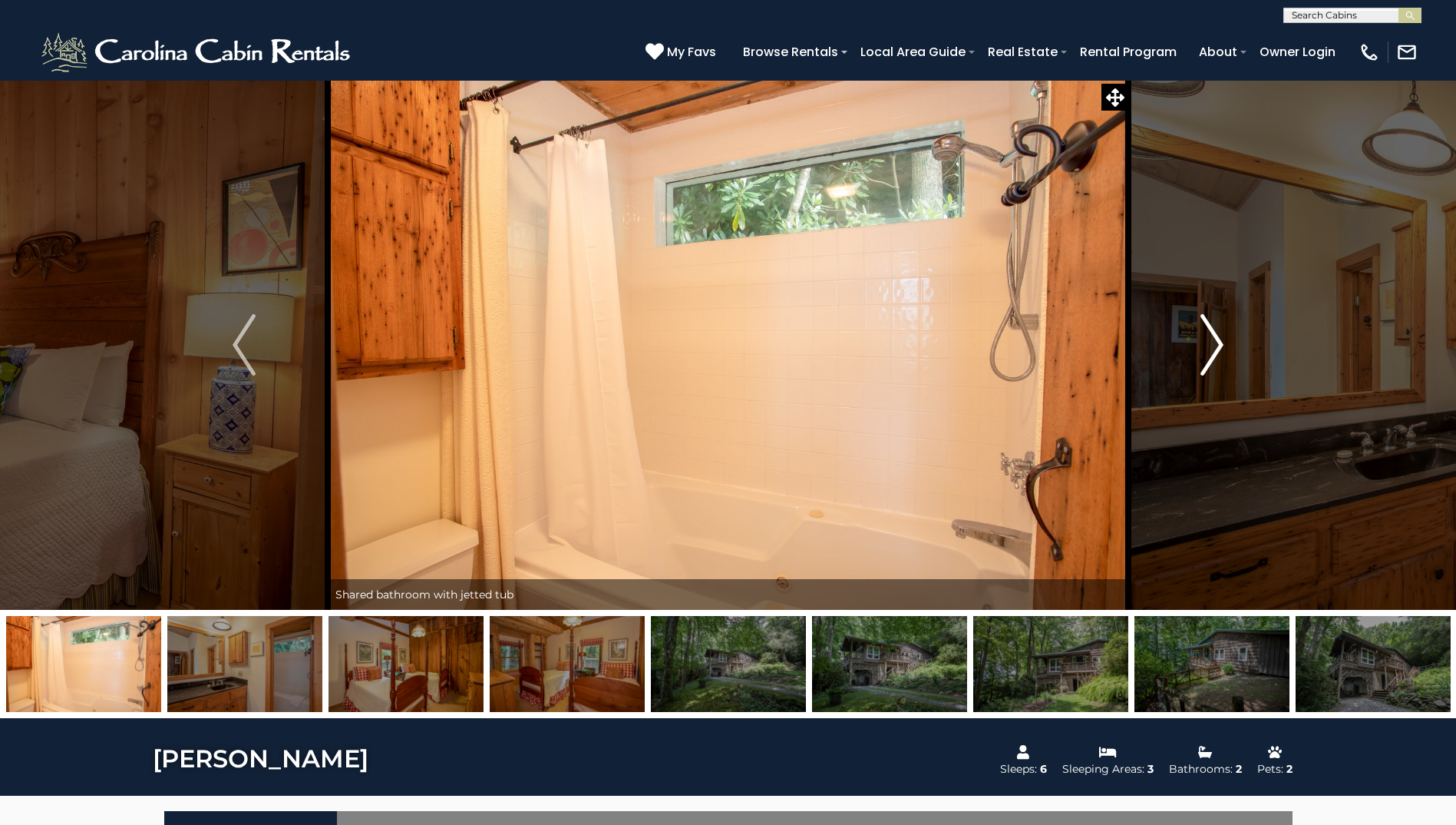
click at [1212, 359] on img "Next" at bounding box center [1212, 344] width 23 height 61
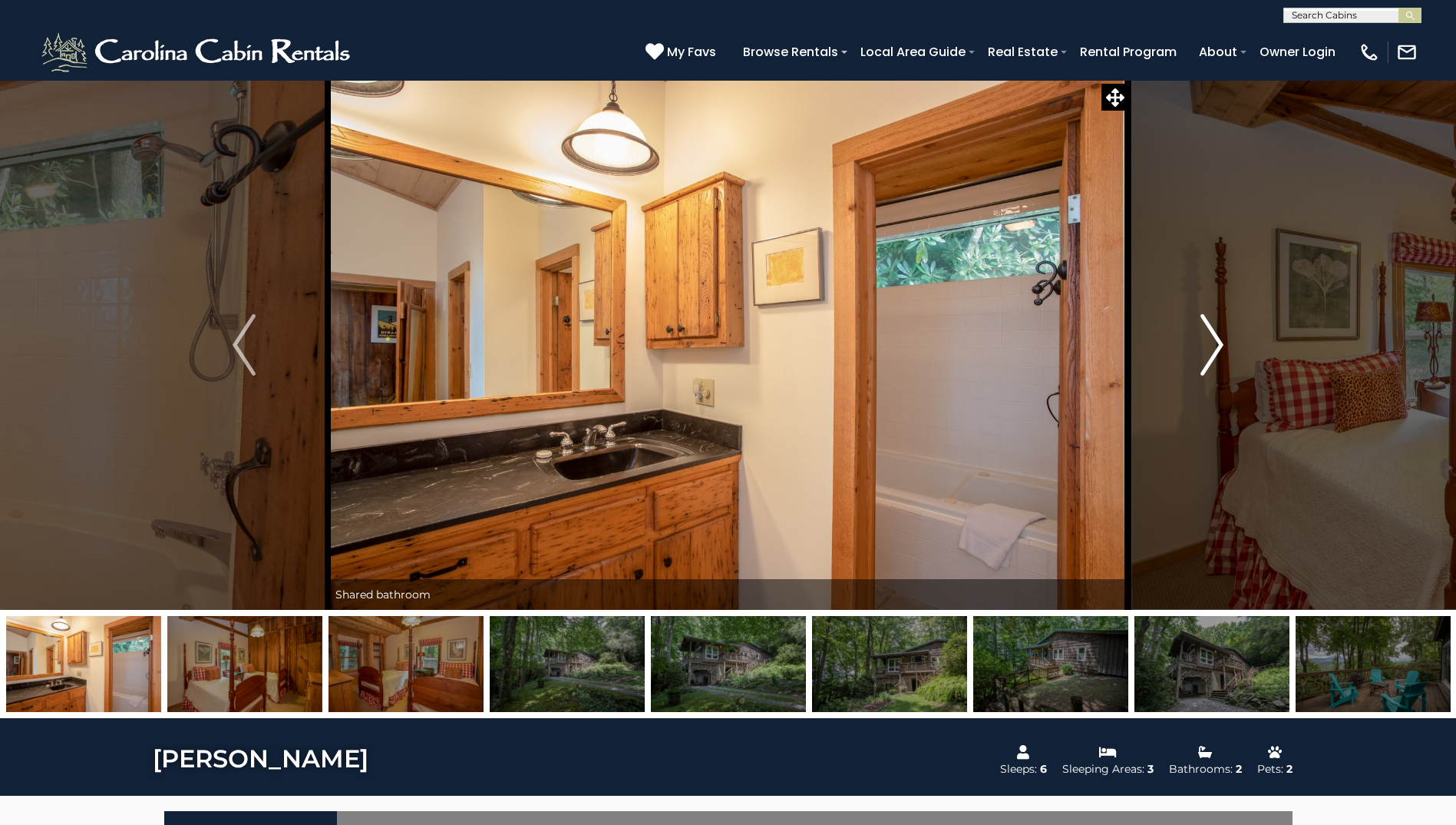
click at [1212, 359] on img "Next" at bounding box center [1212, 344] width 23 height 61
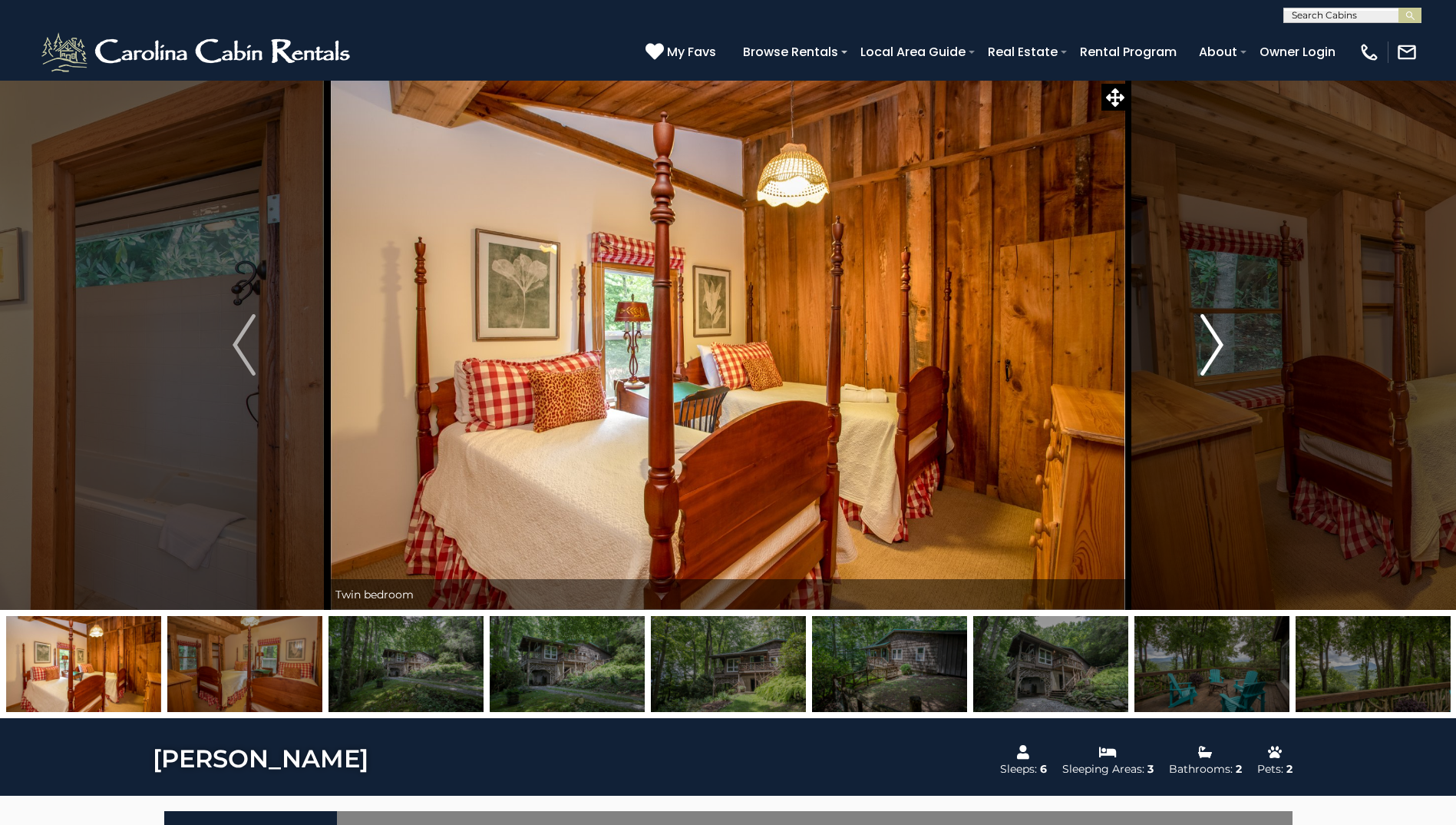
click at [1212, 359] on img "Next" at bounding box center [1212, 344] width 23 height 61
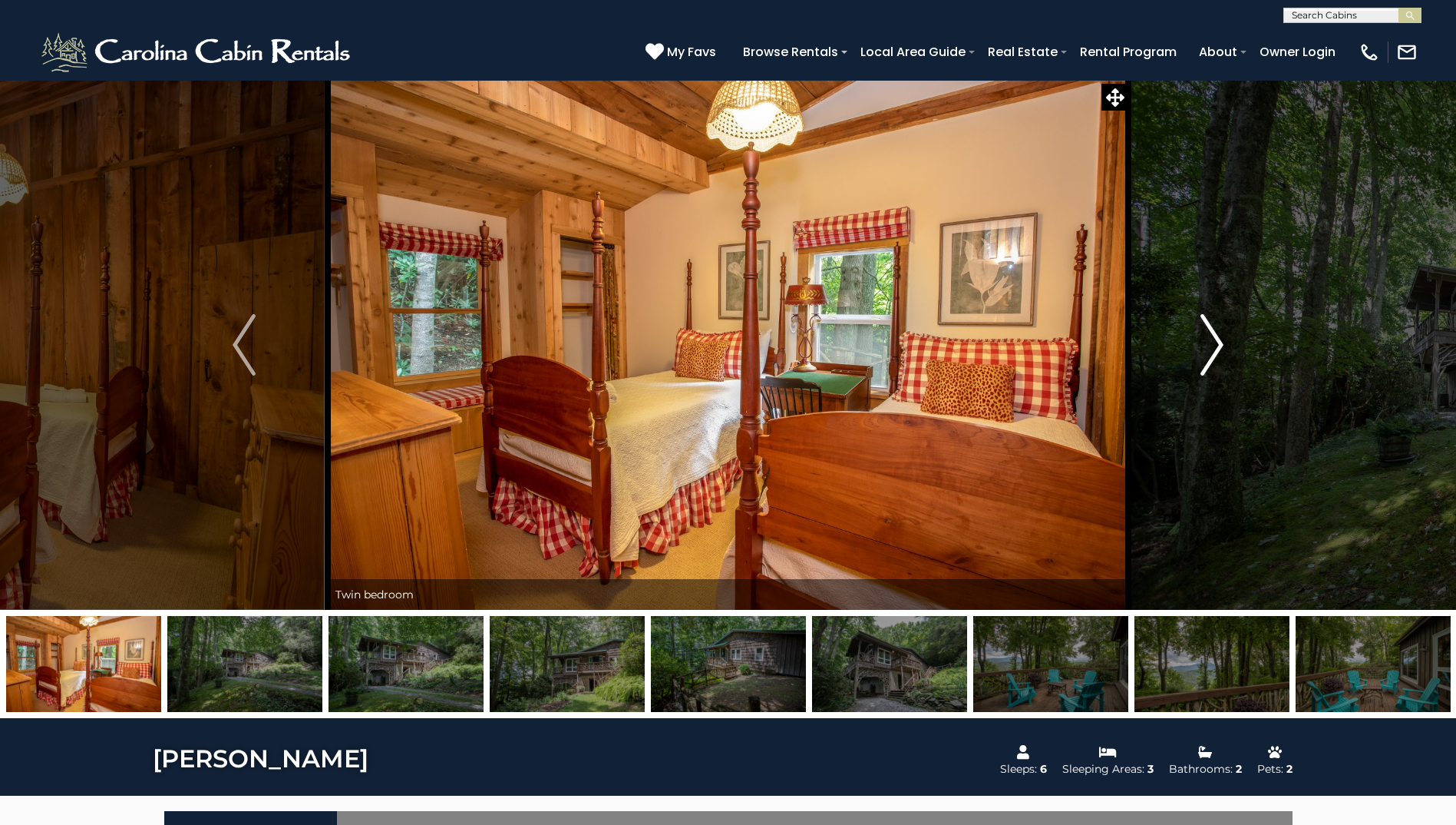
click at [1212, 359] on img "Next" at bounding box center [1212, 344] width 23 height 61
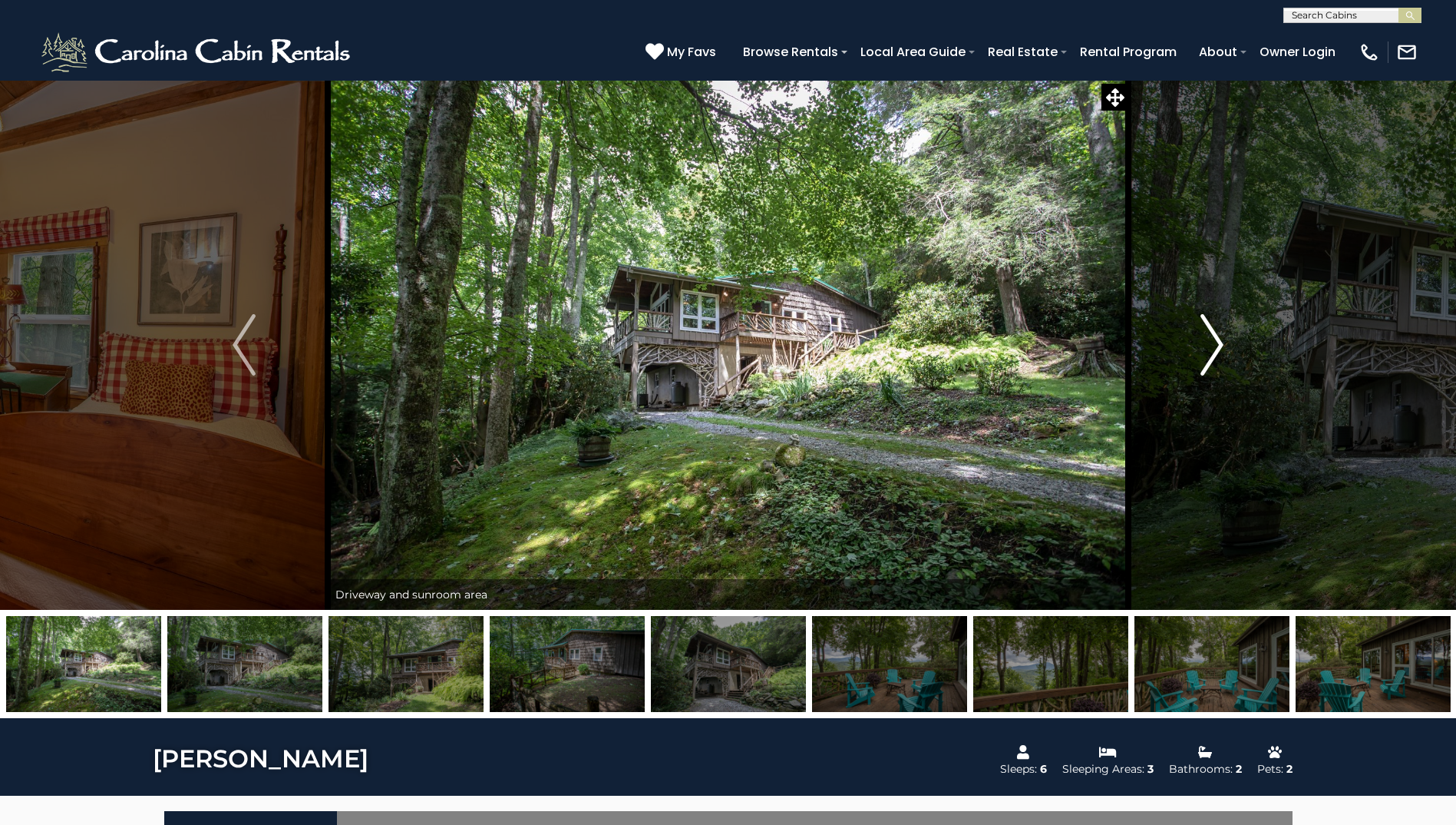
click at [1209, 360] on img "Next" at bounding box center [1212, 344] width 23 height 61
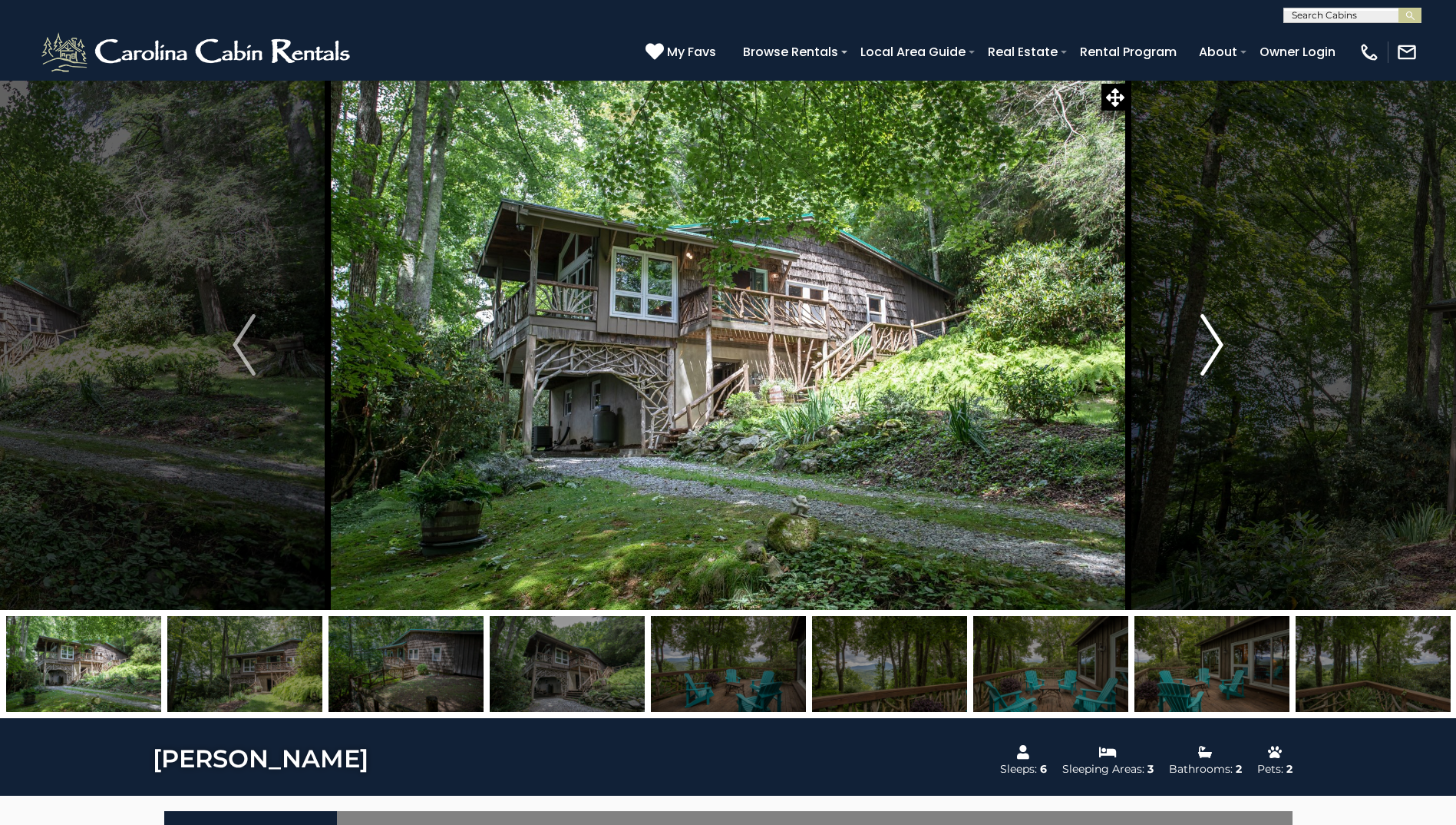
click at [1207, 360] on img "Next" at bounding box center [1212, 344] width 23 height 61
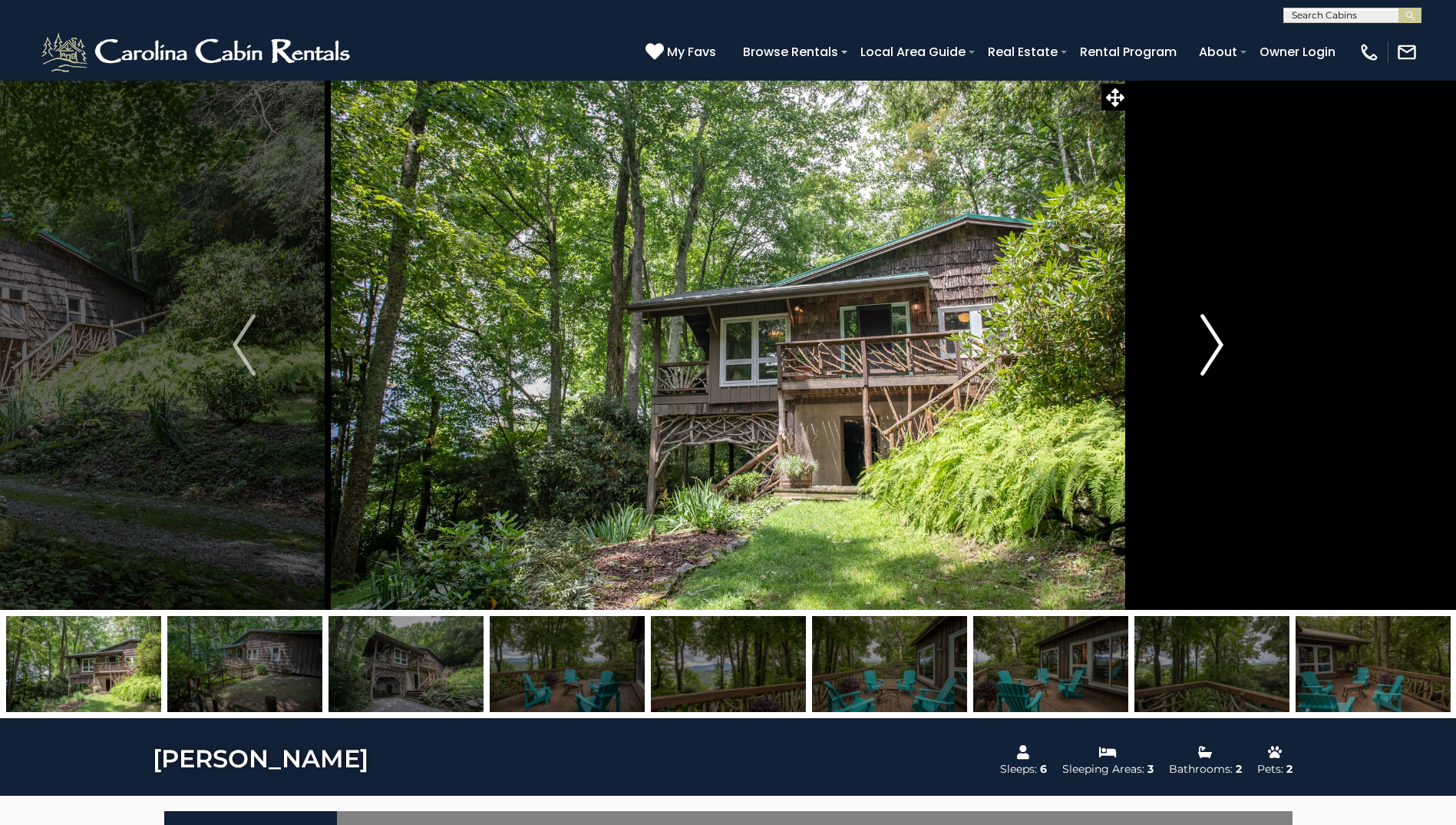
click at [1207, 360] on img "Next" at bounding box center [1212, 344] width 23 height 61
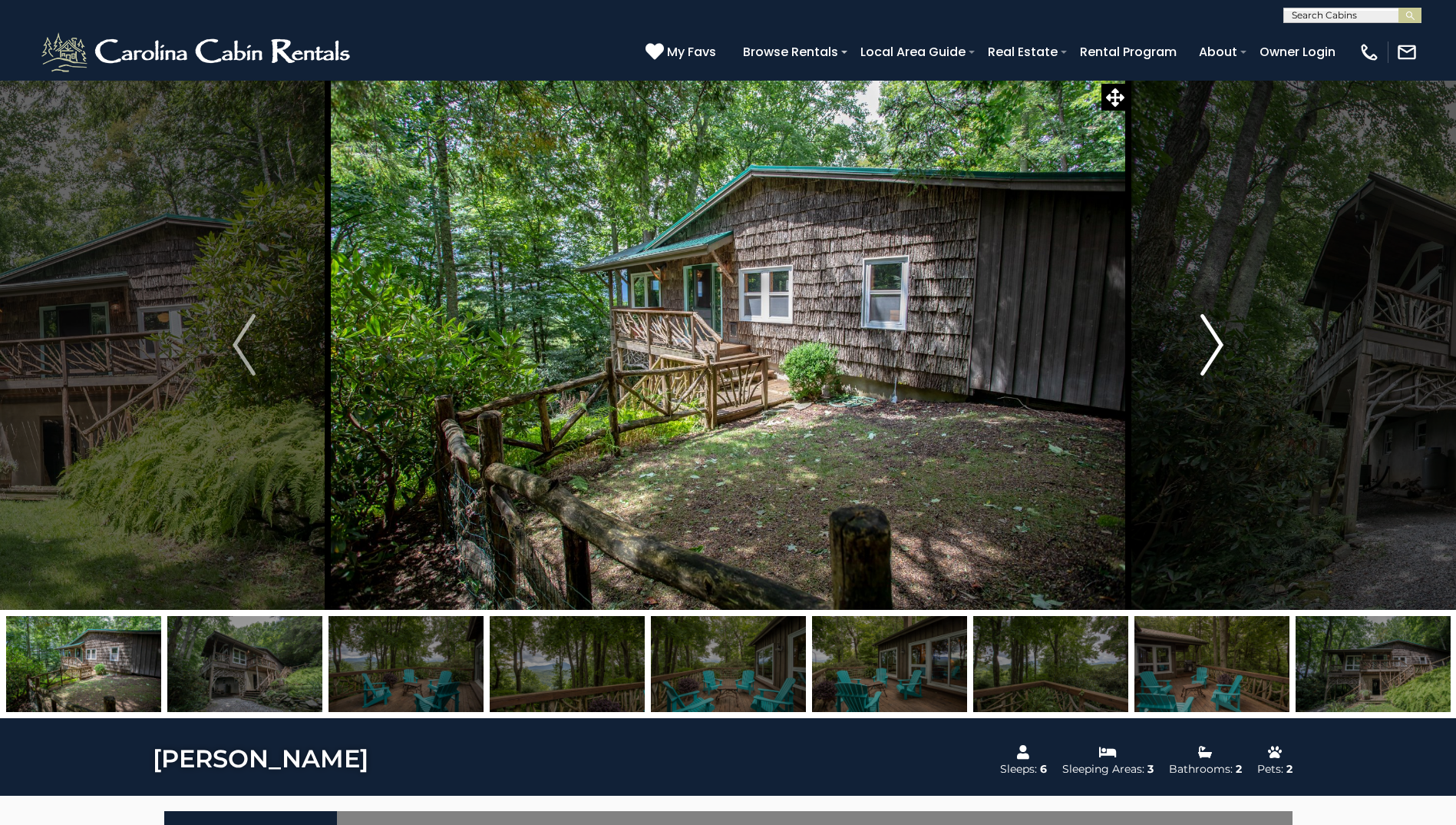
click at [1207, 360] on img "Next" at bounding box center [1212, 344] width 23 height 61
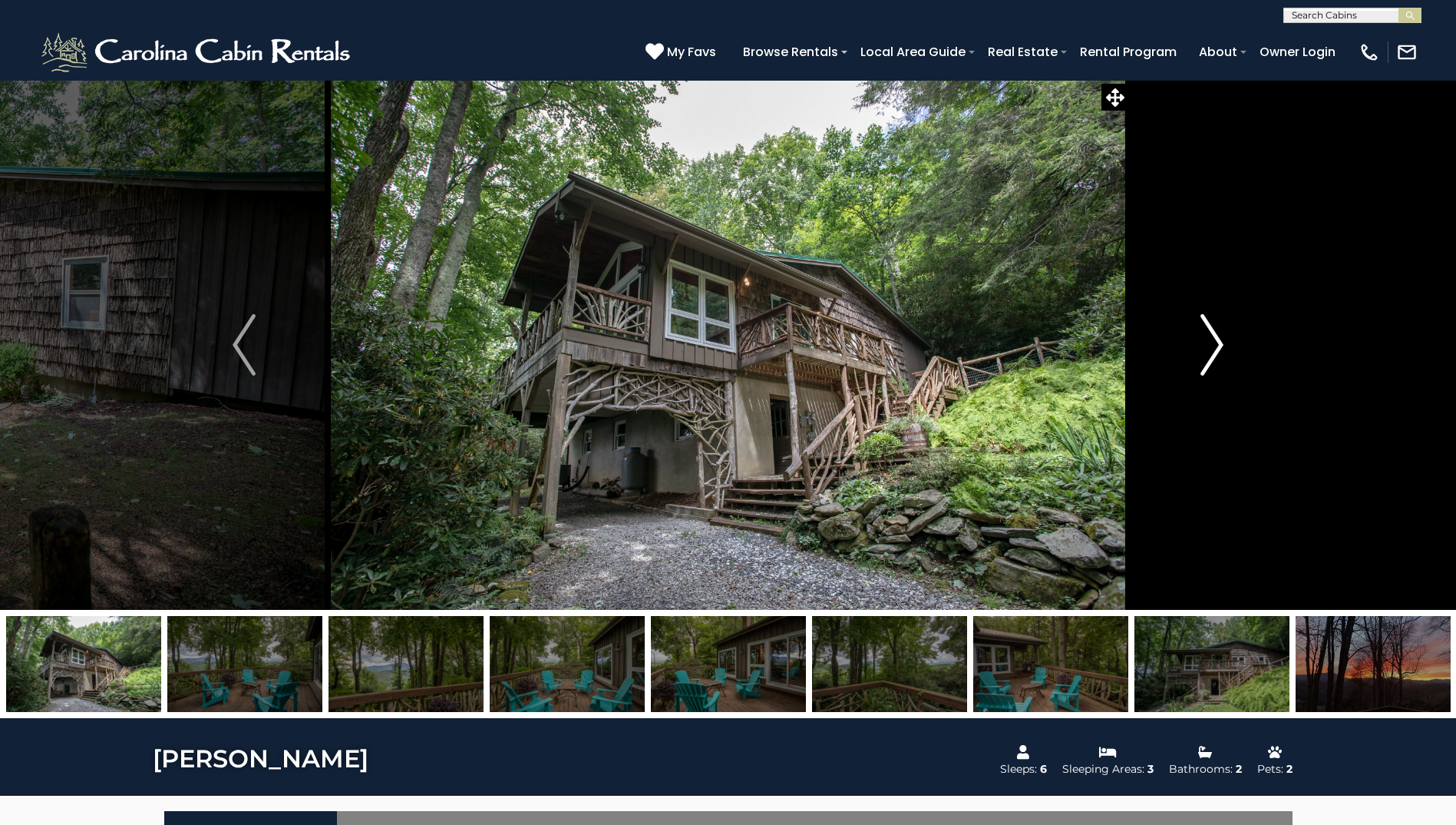
click at [1207, 360] on img "Next" at bounding box center [1212, 344] width 23 height 61
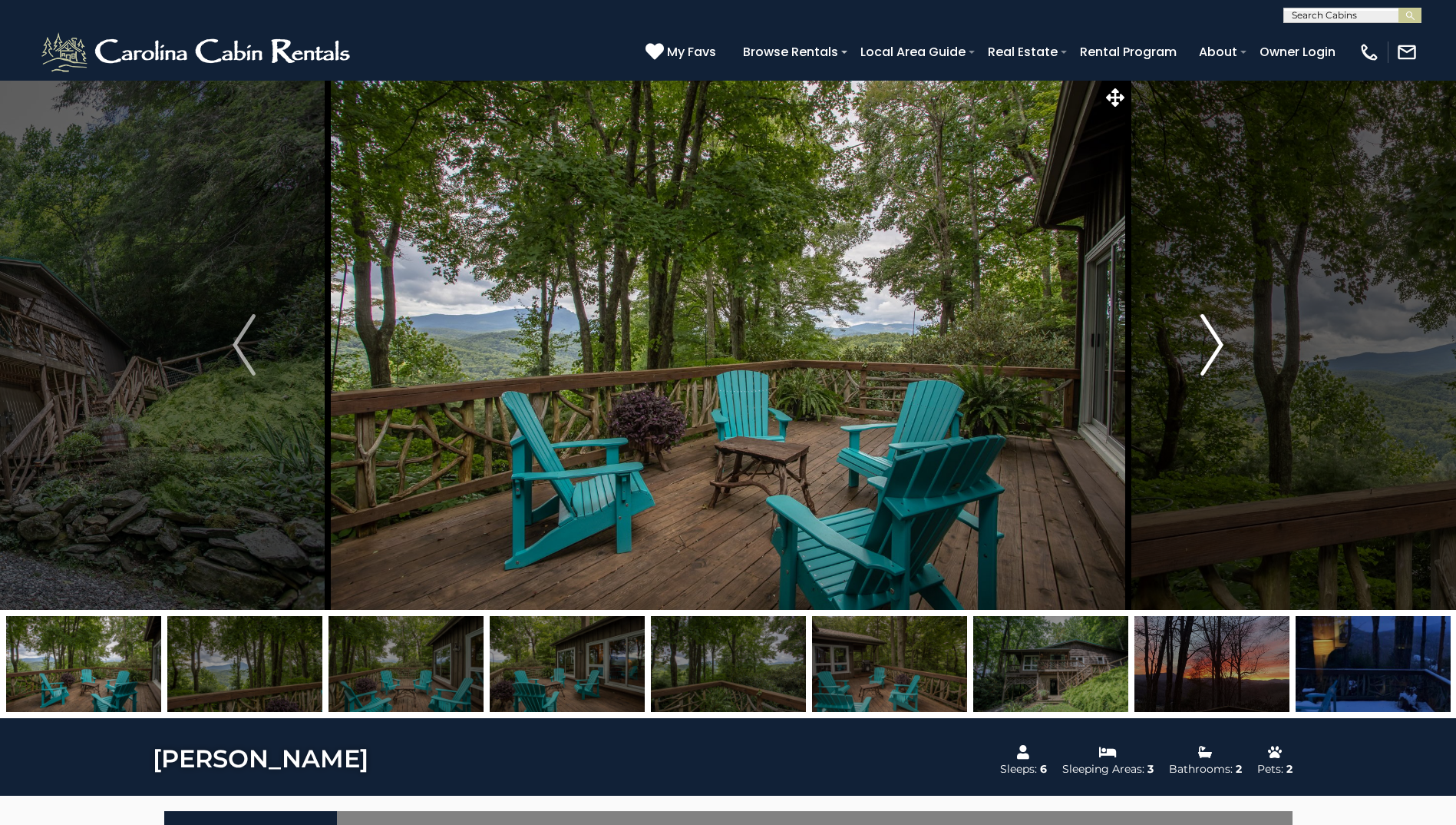
click at [1207, 360] on img "Next" at bounding box center [1212, 344] width 23 height 61
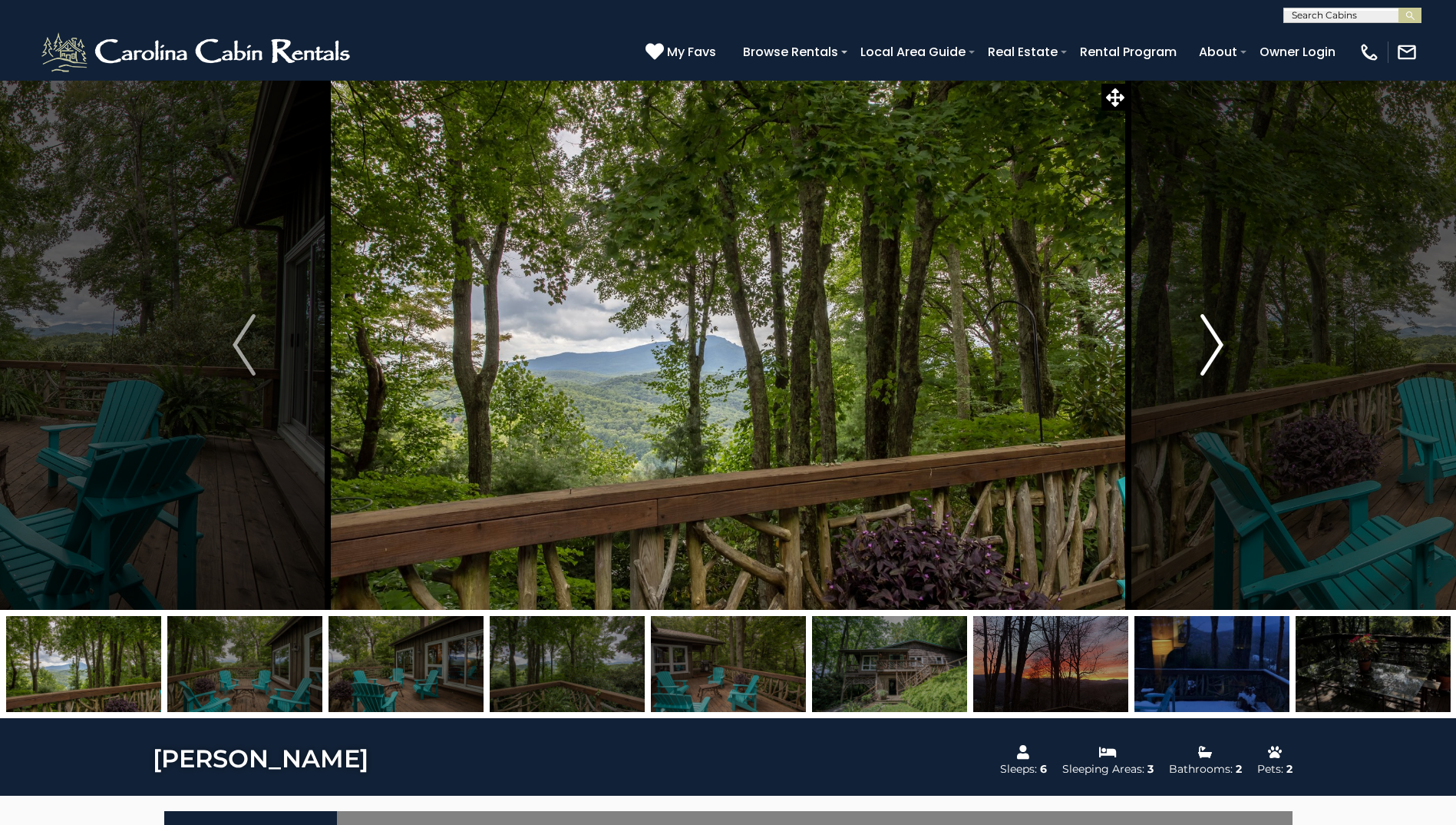
click at [1207, 360] on img "Next" at bounding box center [1212, 344] width 23 height 61
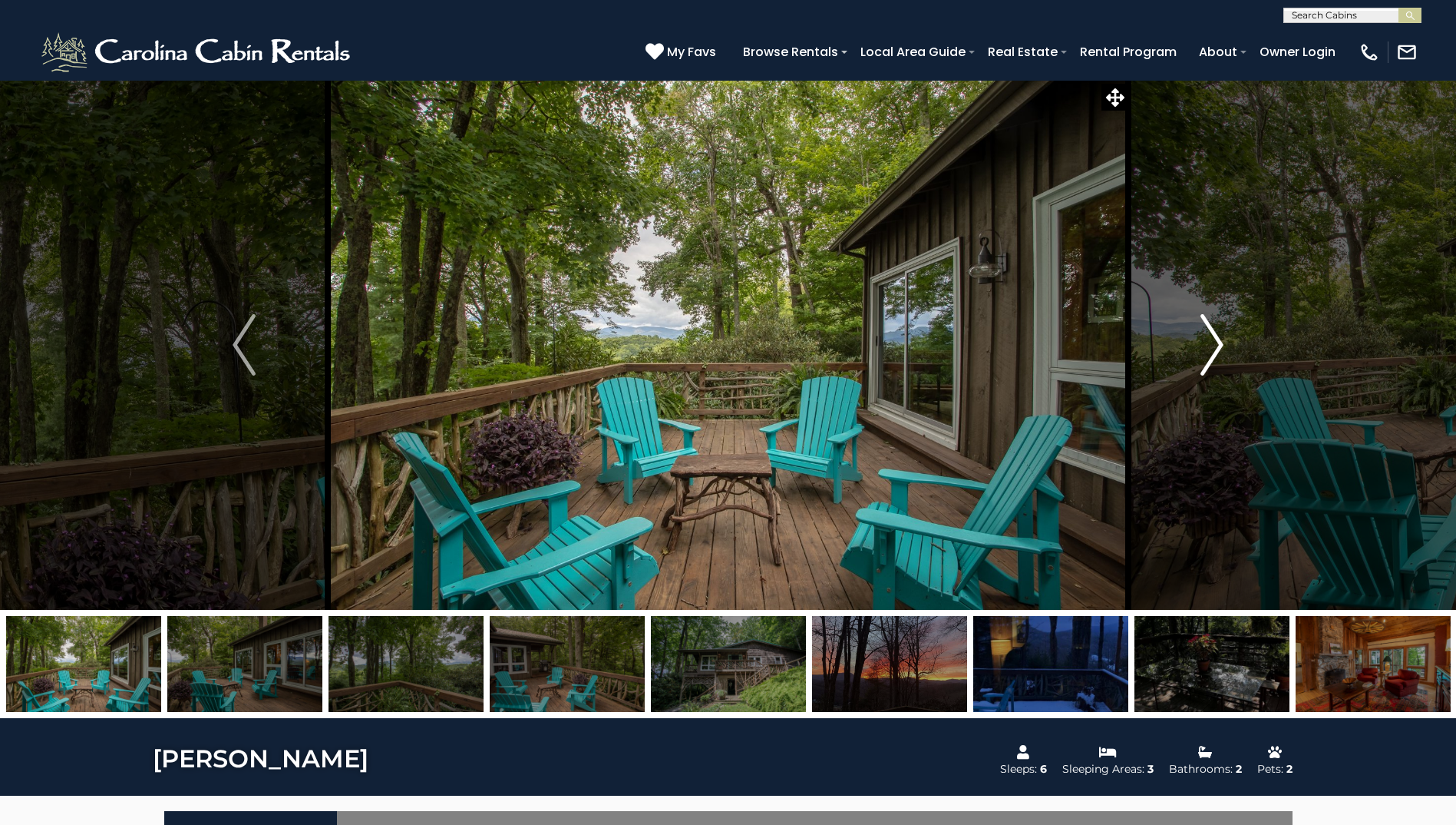
click at [1207, 360] on img "Next" at bounding box center [1212, 344] width 23 height 61
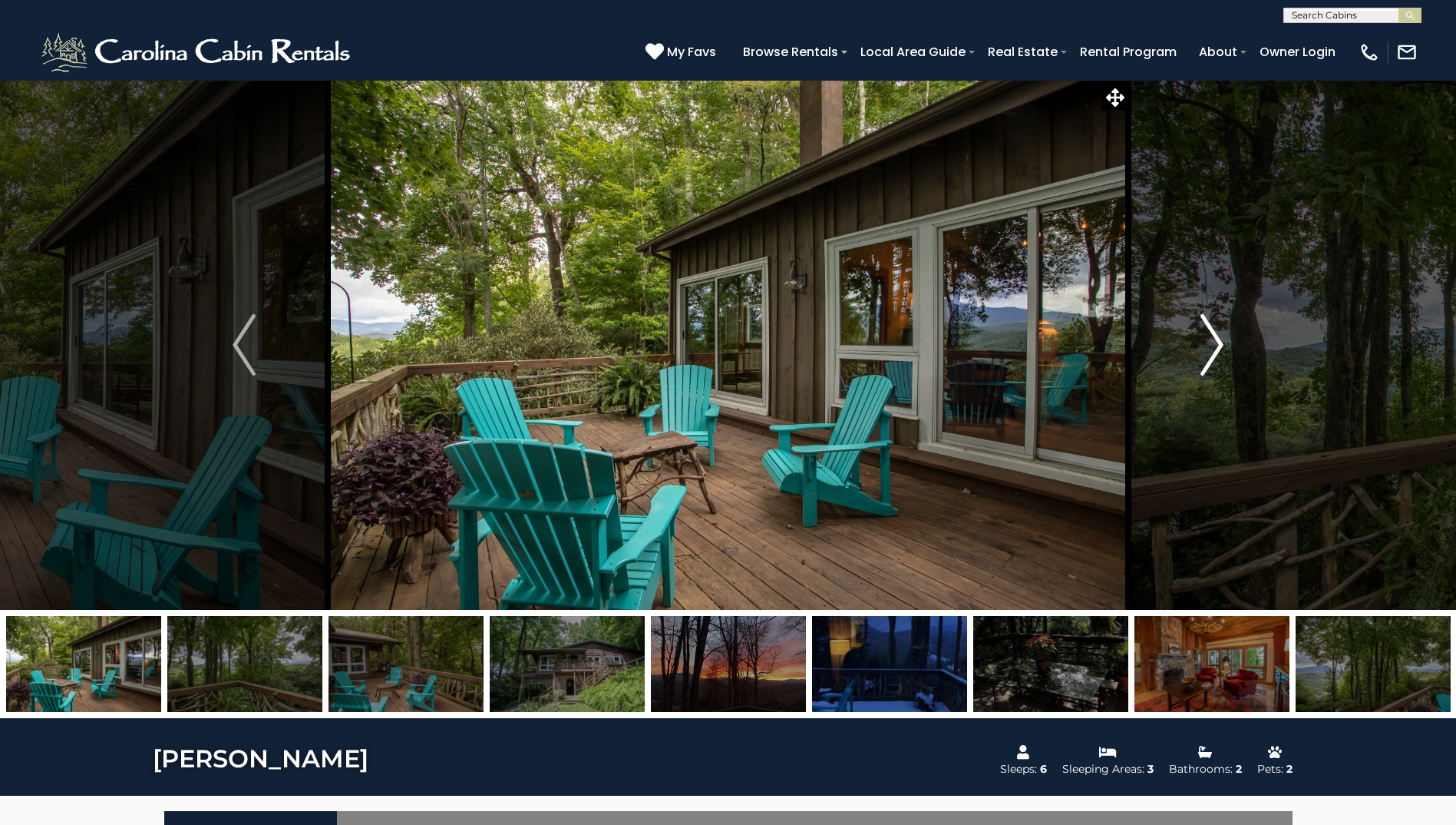
click at [1207, 360] on img "Next" at bounding box center [1212, 344] width 23 height 61
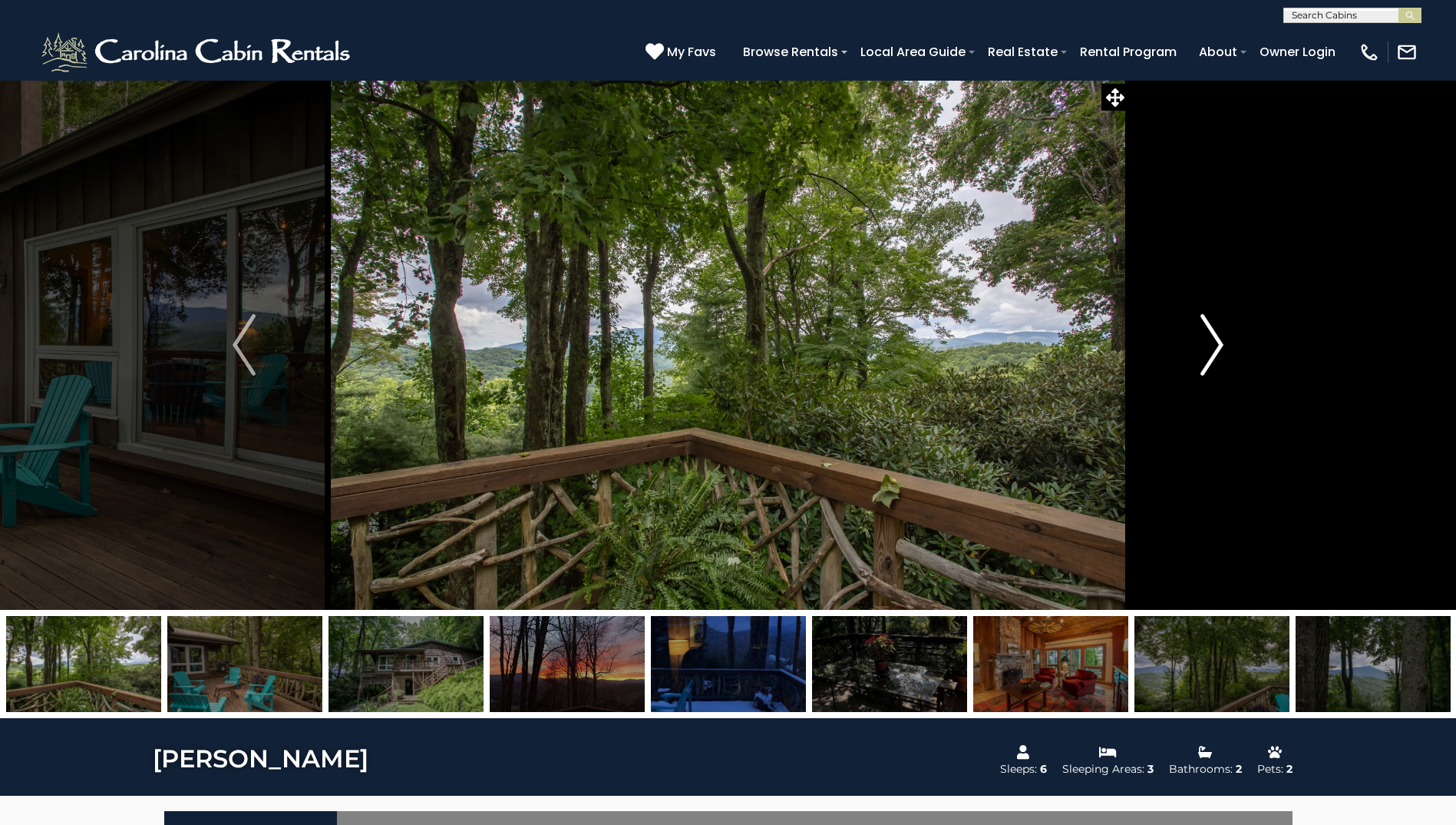
click at [1207, 360] on img "Next" at bounding box center [1212, 344] width 23 height 61
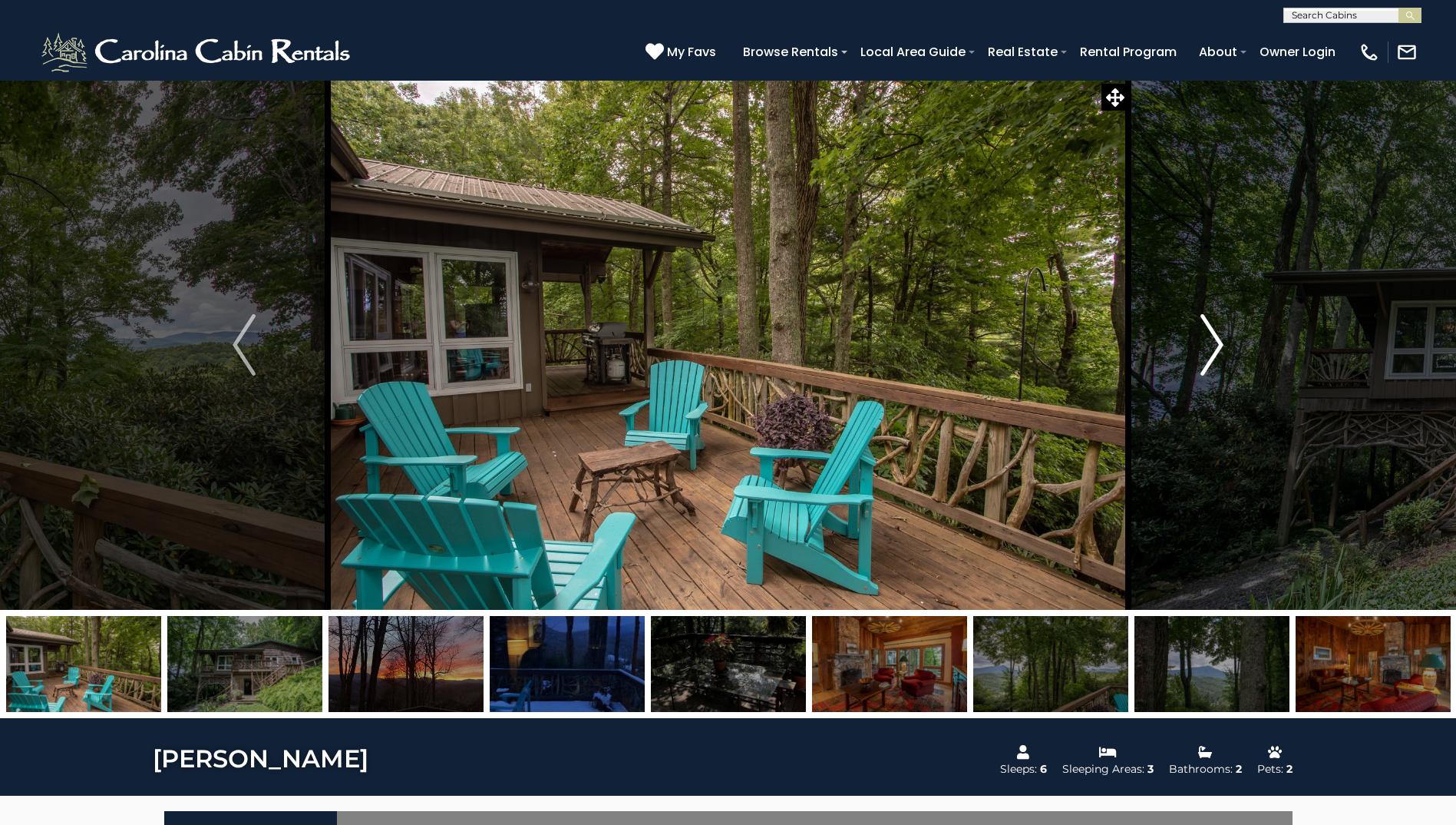
click at [1207, 360] on img "Next" at bounding box center [1212, 344] width 23 height 61
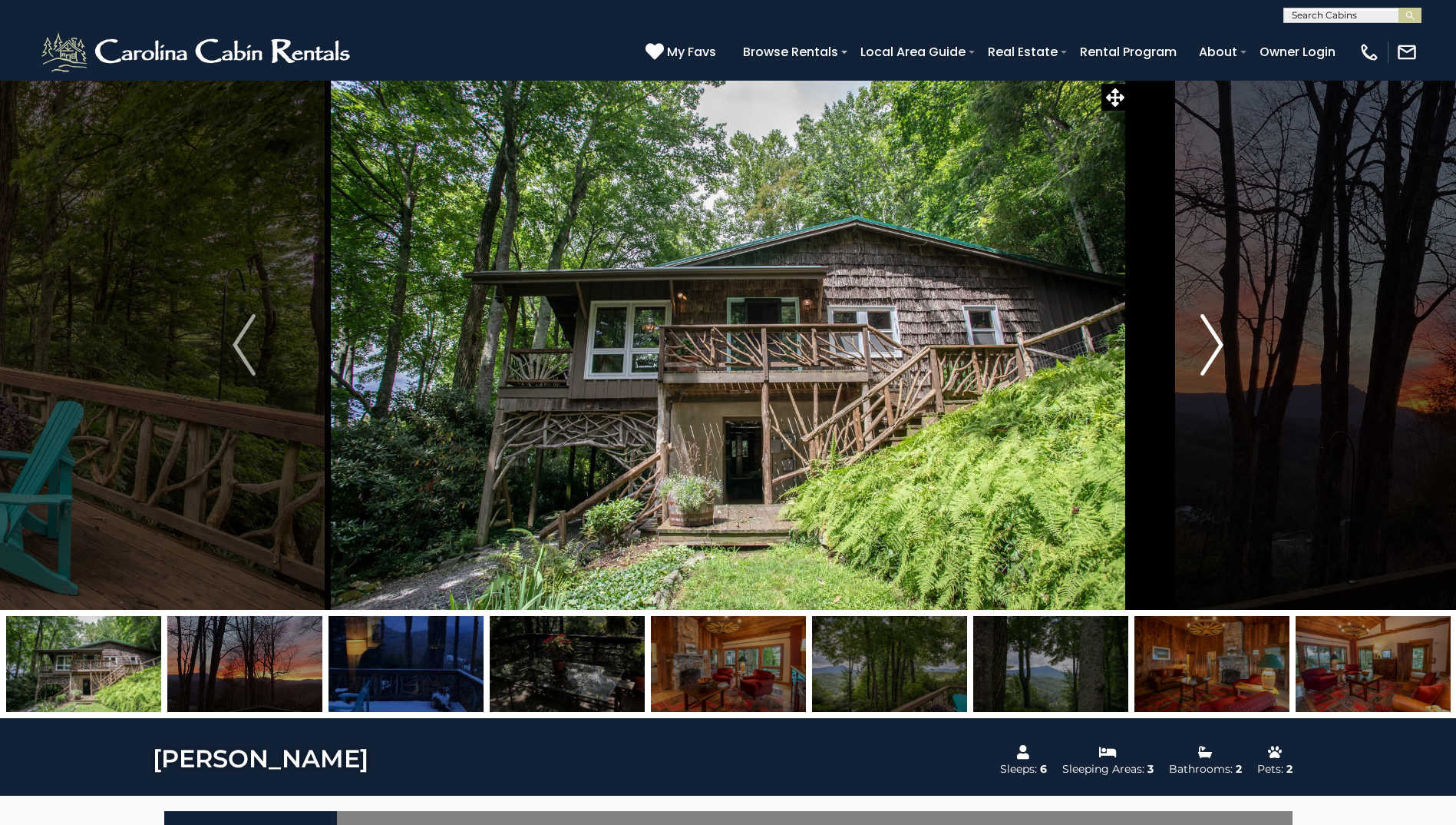
click at [1207, 360] on img "Next" at bounding box center [1212, 344] width 23 height 61
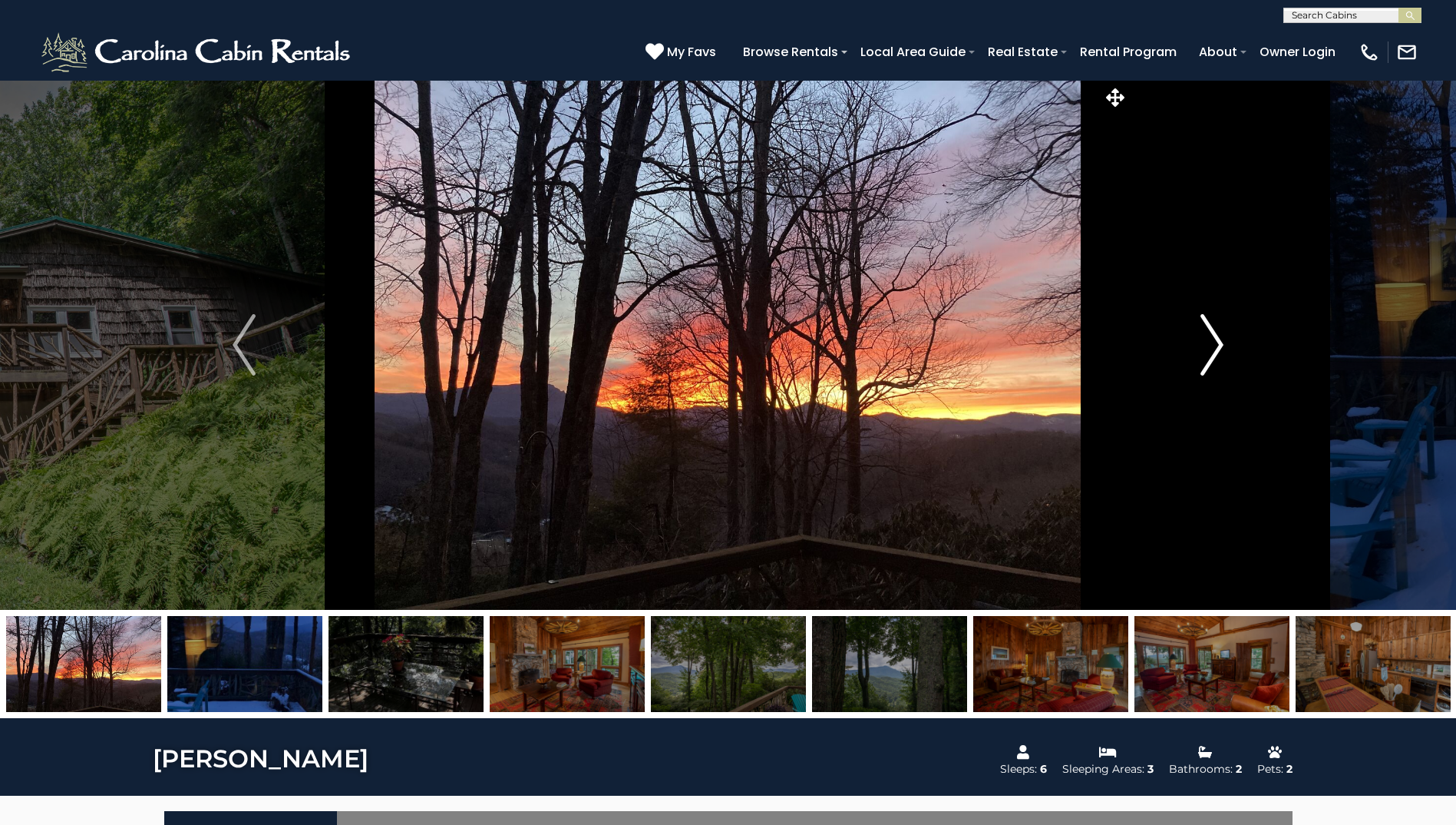
click at [1207, 360] on img "Next" at bounding box center [1212, 344] width 23 height 61
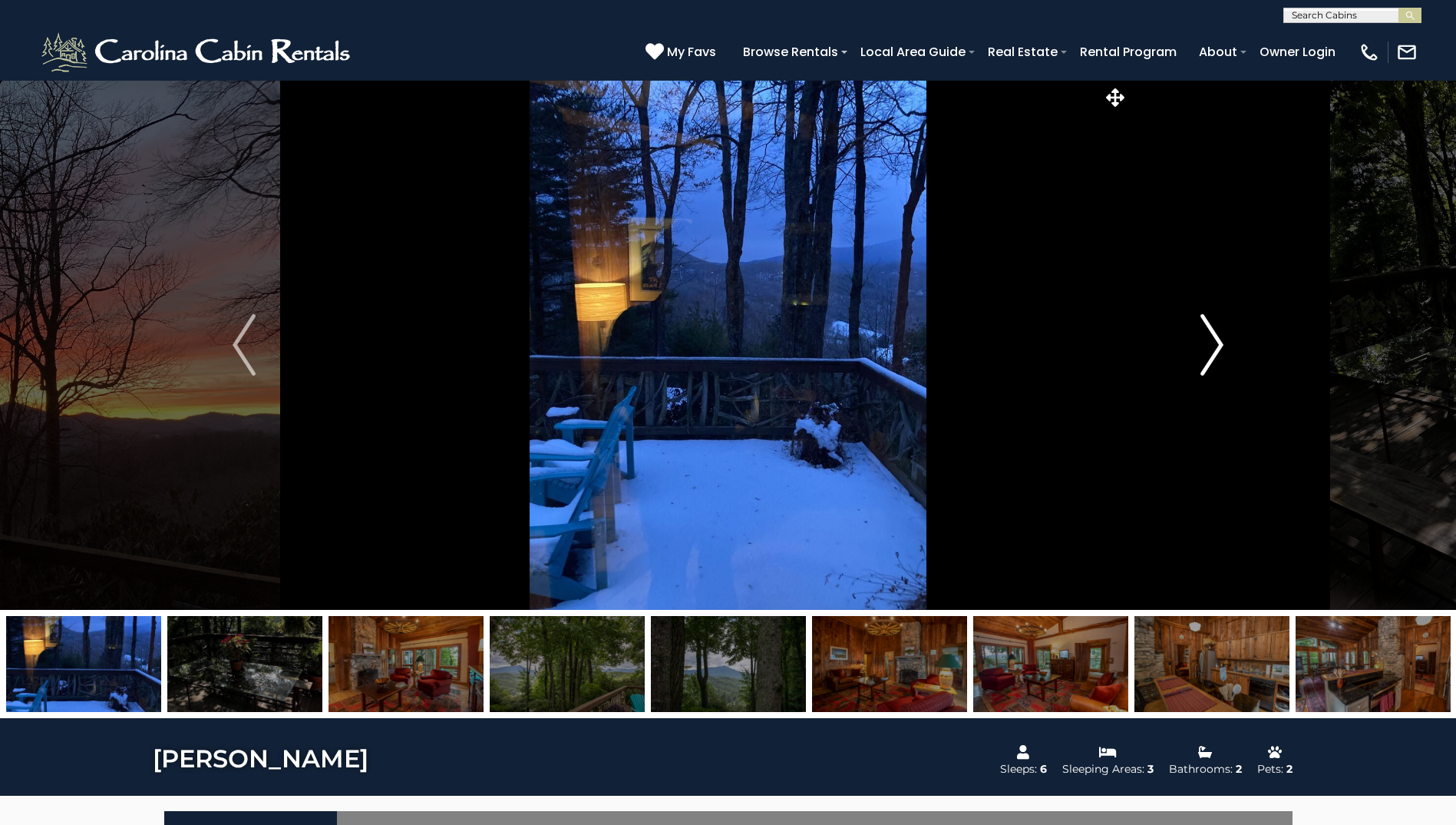
click at [1213, 362] on img "Next" at bounding box center [1212, 344] width 23 height 61
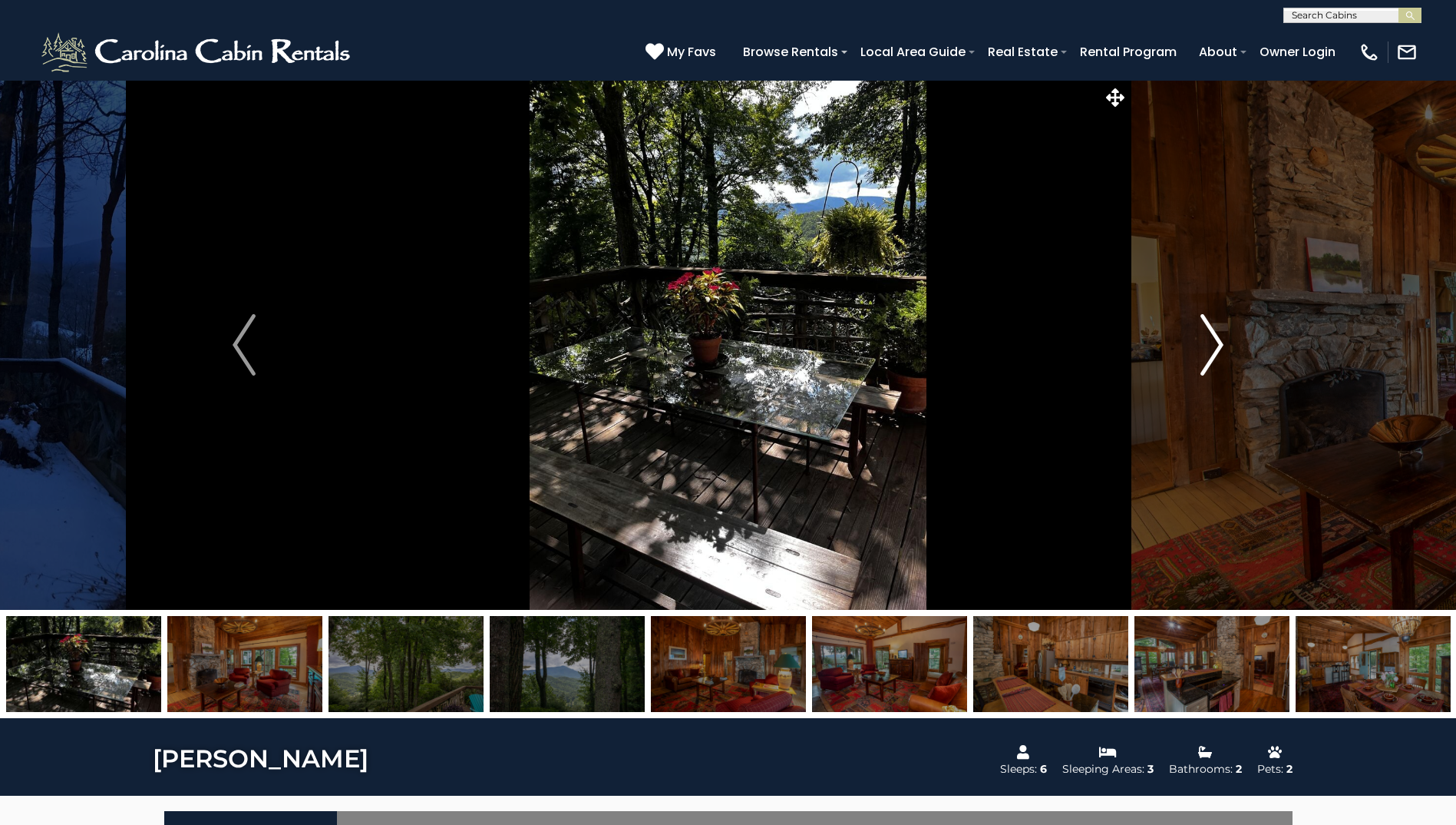
click at [1214, 362] on img "Next" at bounding box center [1212, 344] width 23 height 61
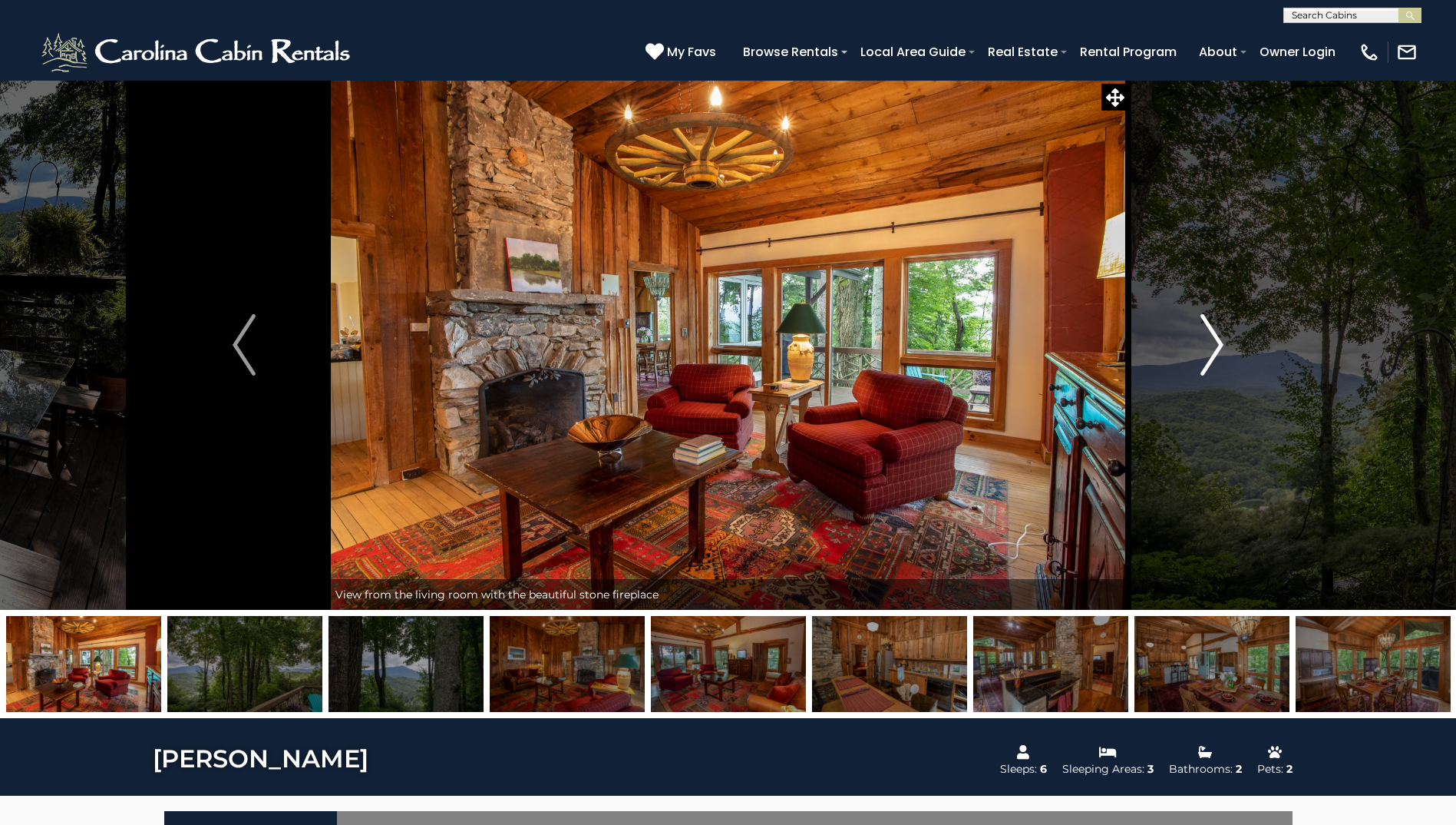
click at [1214, 362] on img "Next" at bounding box center [1212, 344] width 23 height 61
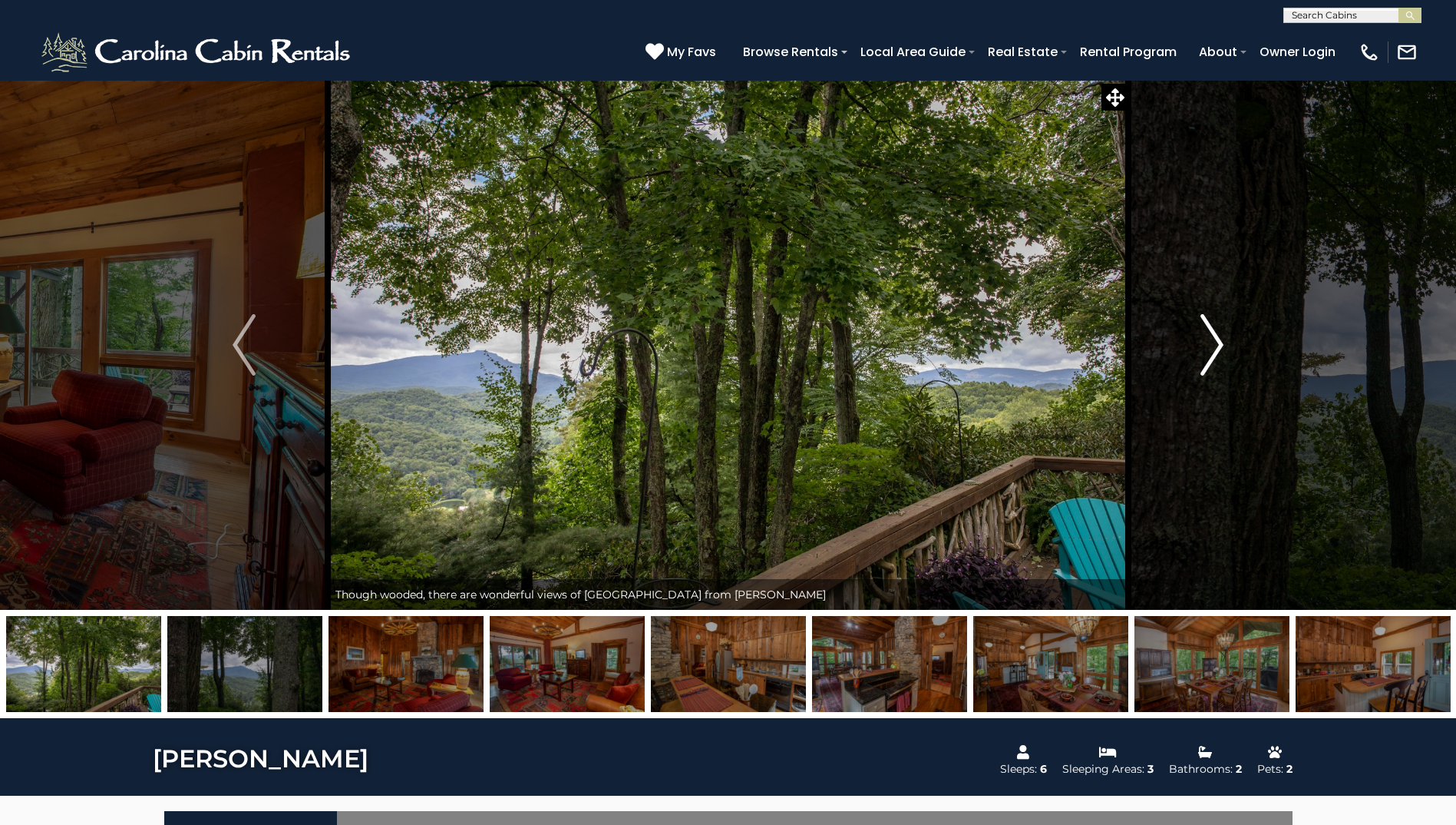
click at [1214, 362] on img "Next" at bounding box center [1212, 344] width 23 height 61
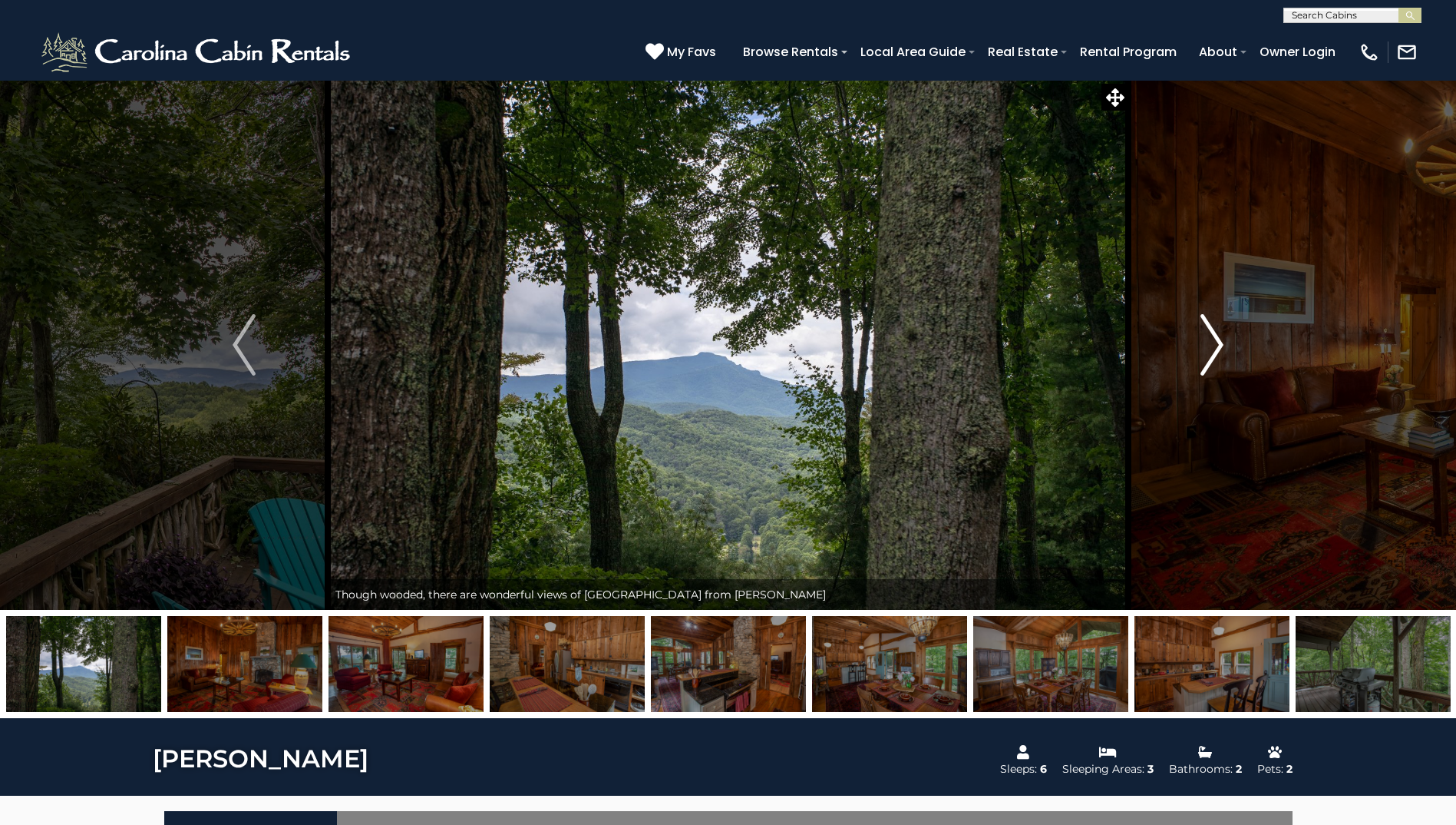
click at [1214, 362] on img "Next" at bounding box center [1212, 344] width 23 height 61
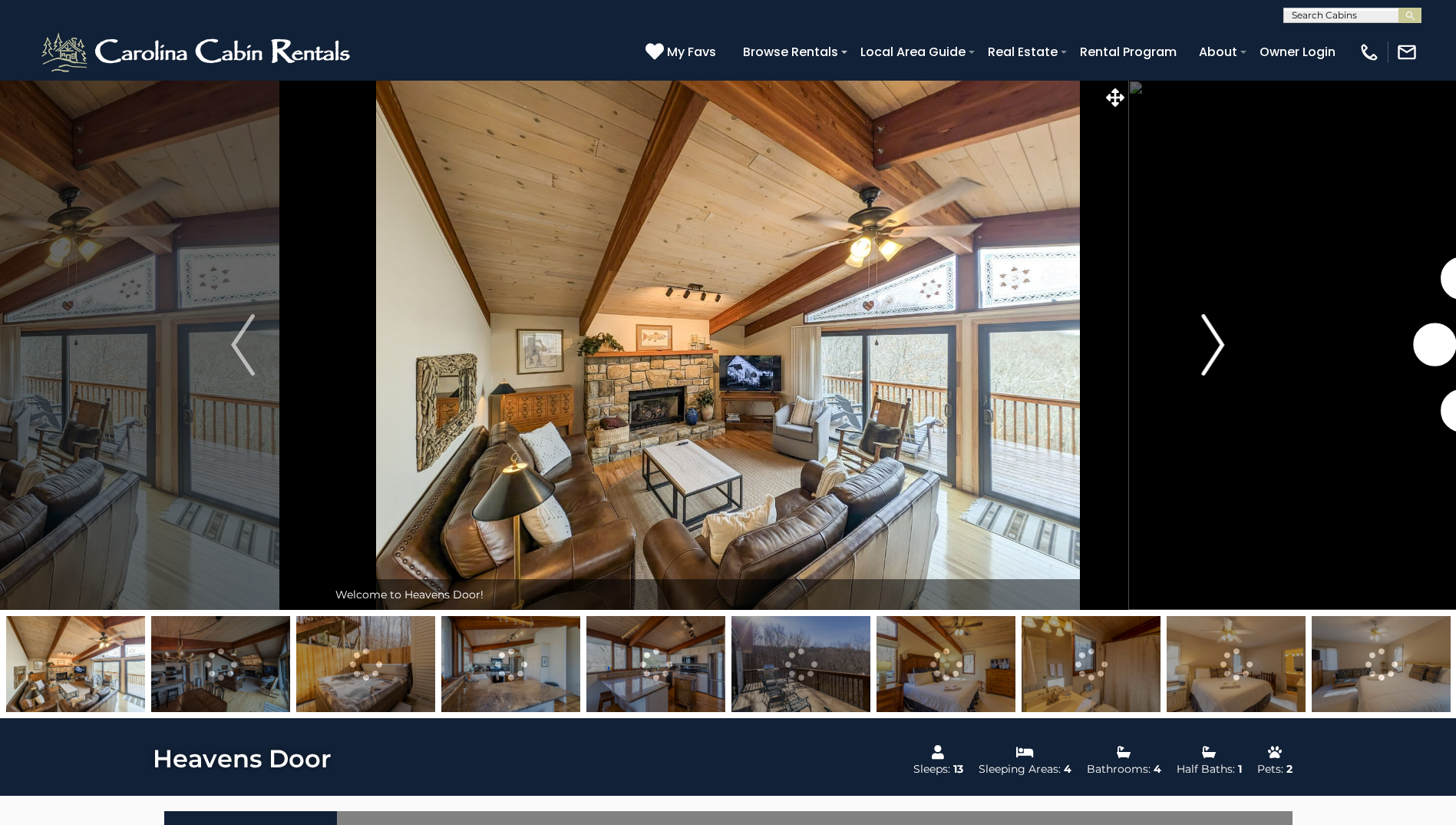
click at [1221, 342] on img "Next" at bounding box center [1213, 344] width 23 height 61
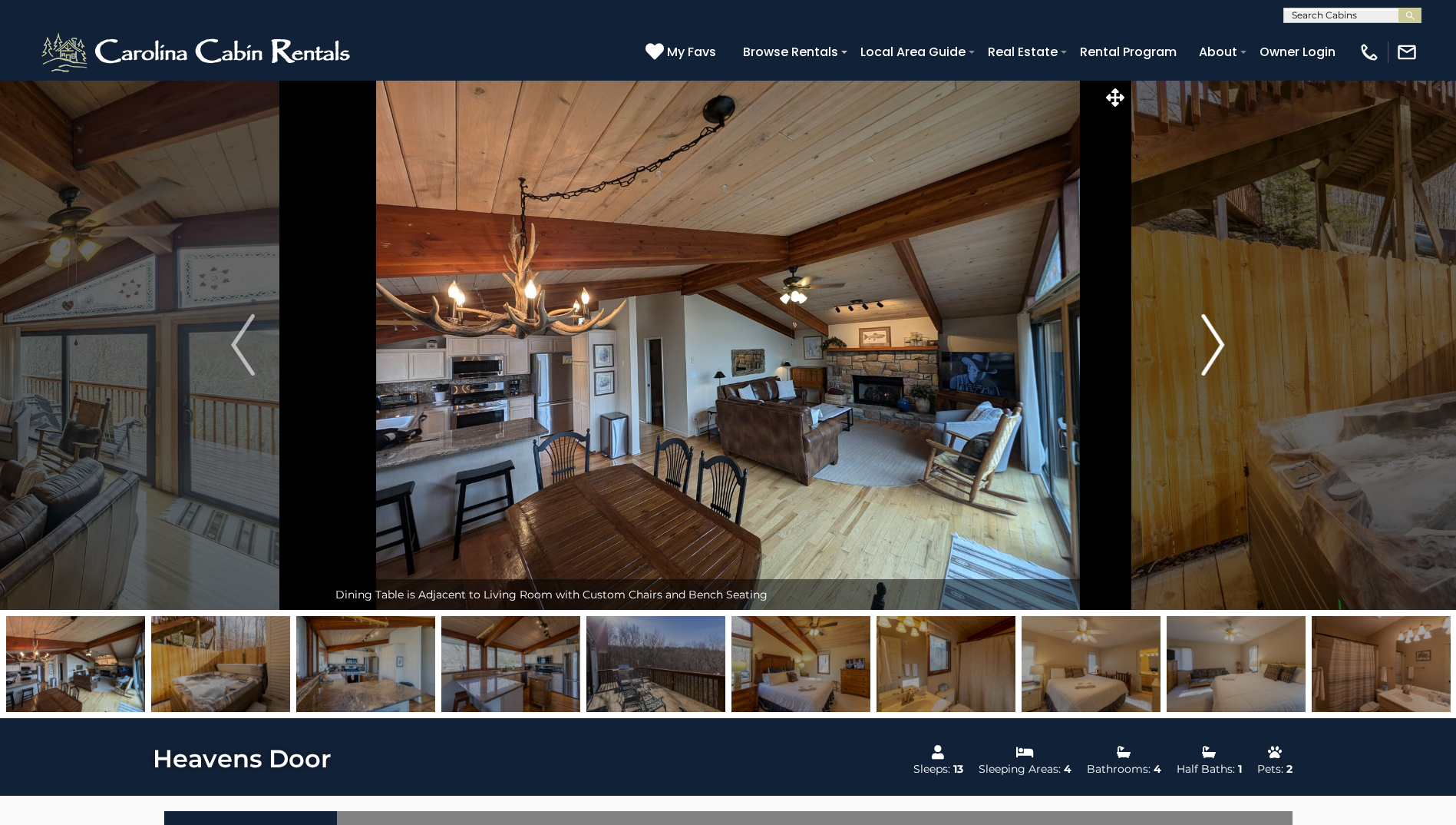
click at [1221, 342] on img "Next" at bounding box center [1213, 344] width 23 height 61
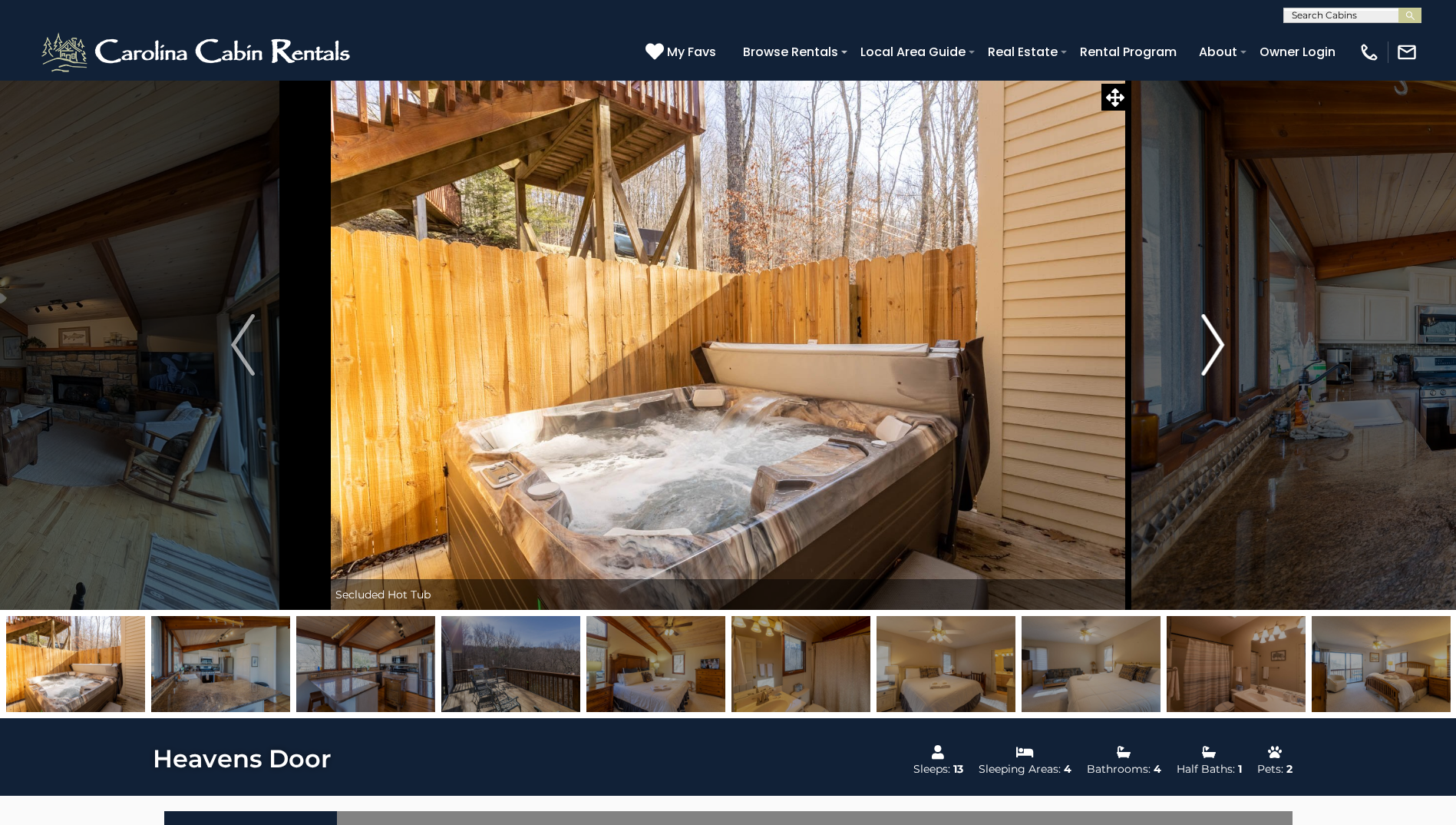
click at [1221, 342] on img "Next" at bounding box center [1213, 344] width 23 height 61
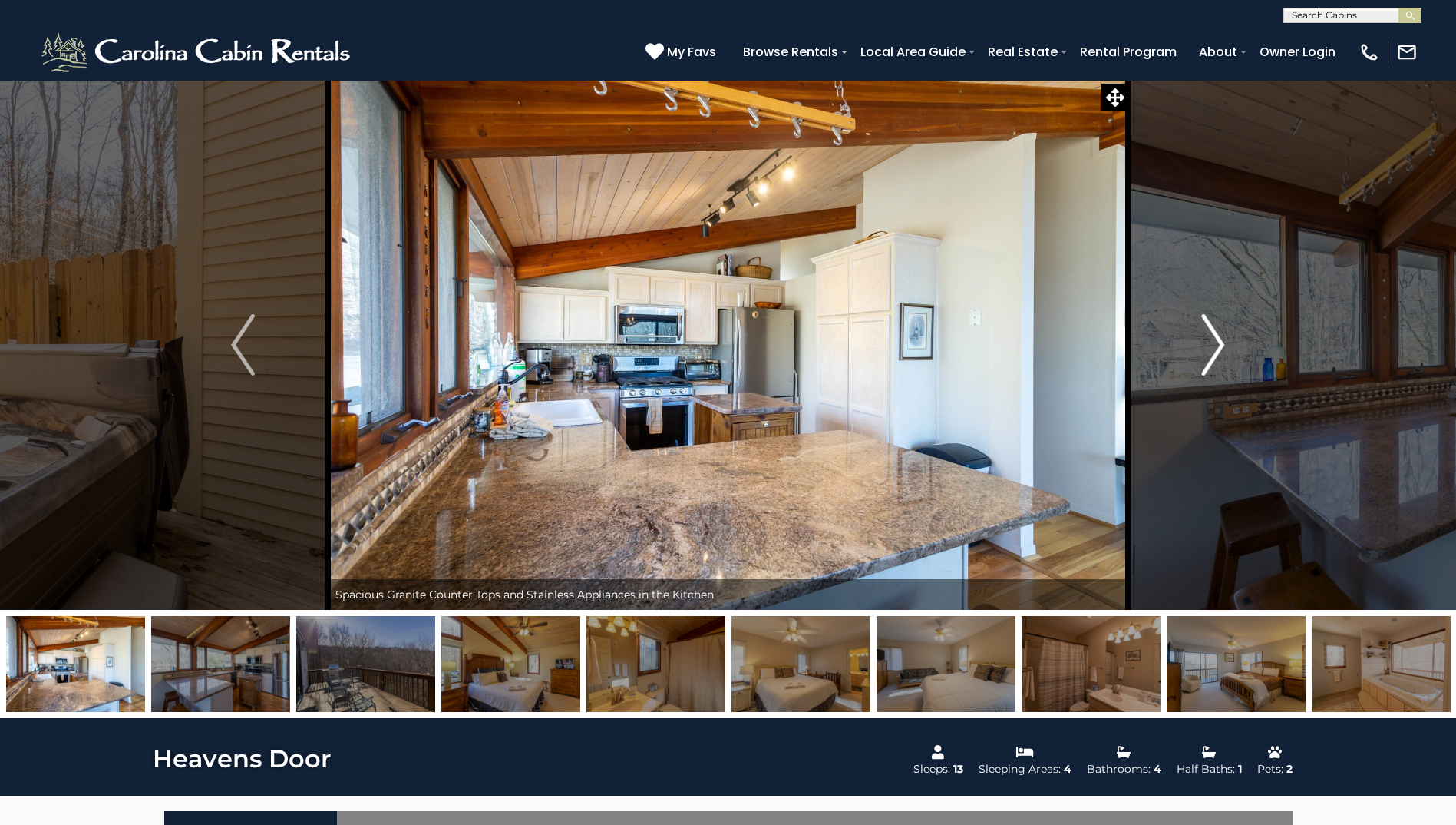
click at [1221, 342] on img "Next" at bounding box center [1213, 344] width 23 height 61
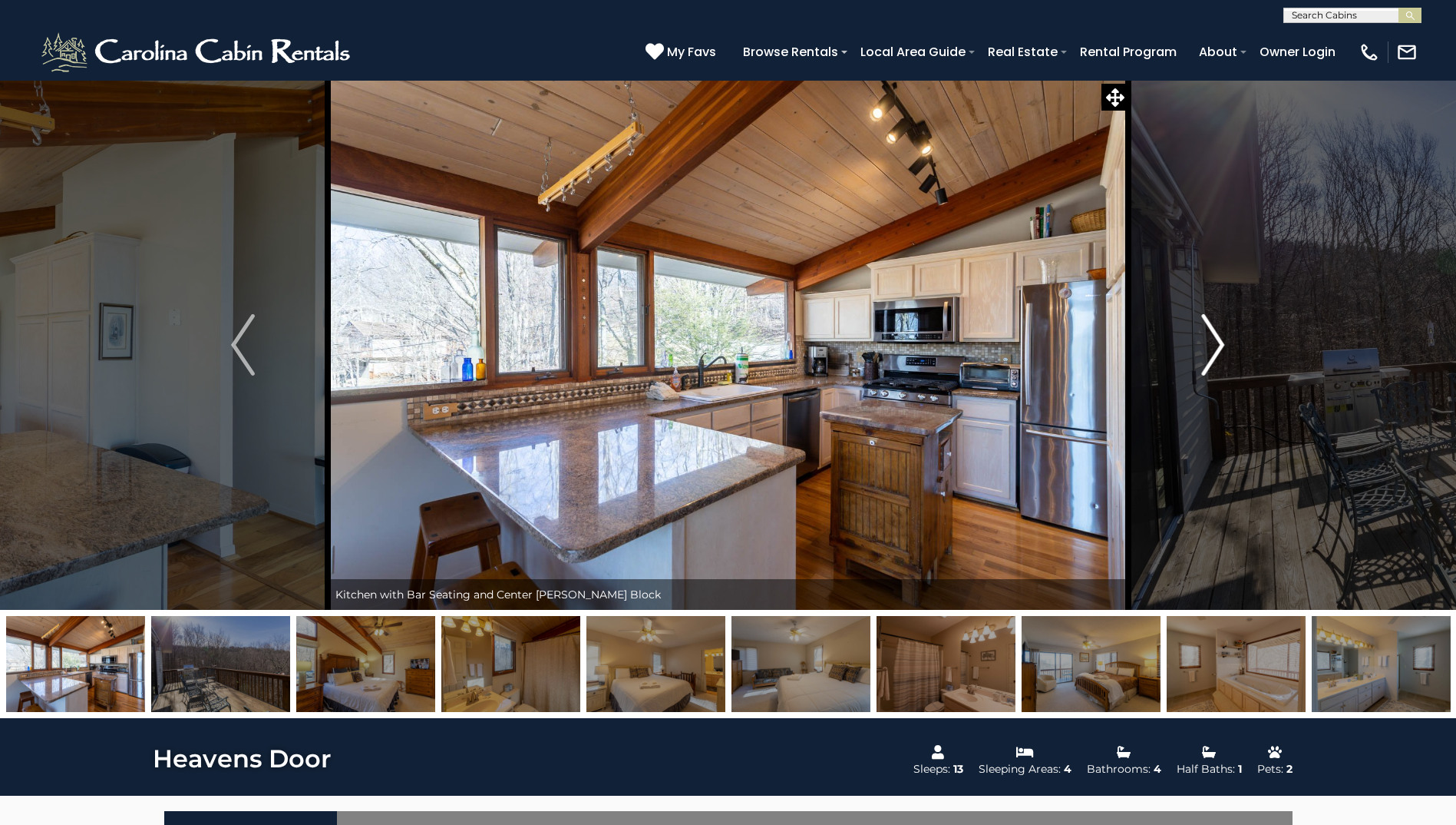
click at [1221, 342] on img "Next" at bounding box center [1213, 344] width 23 height 61
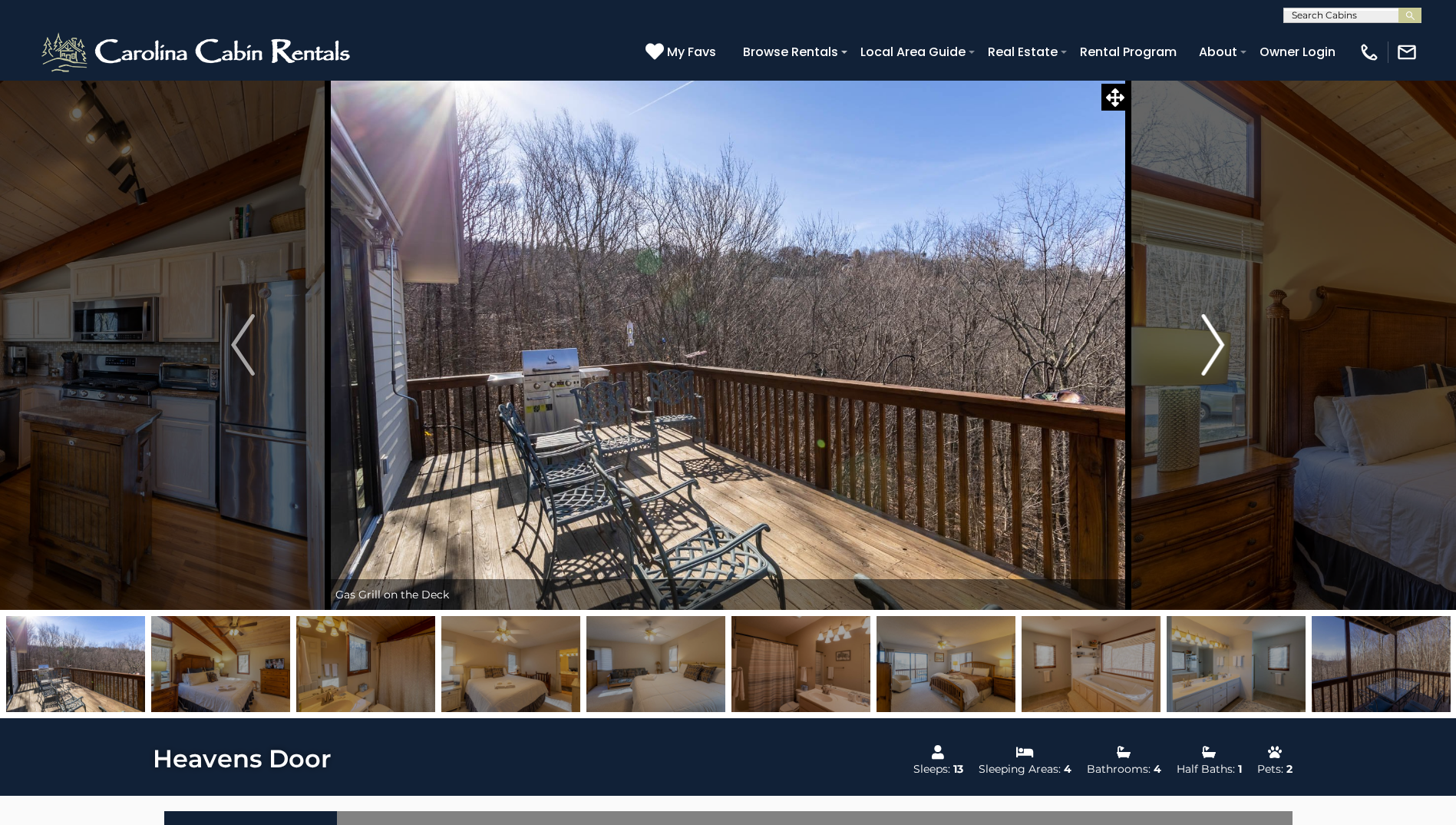
click at [1221, 342] on img "Next" at bounding box center [1213, 344] width 23 height 61
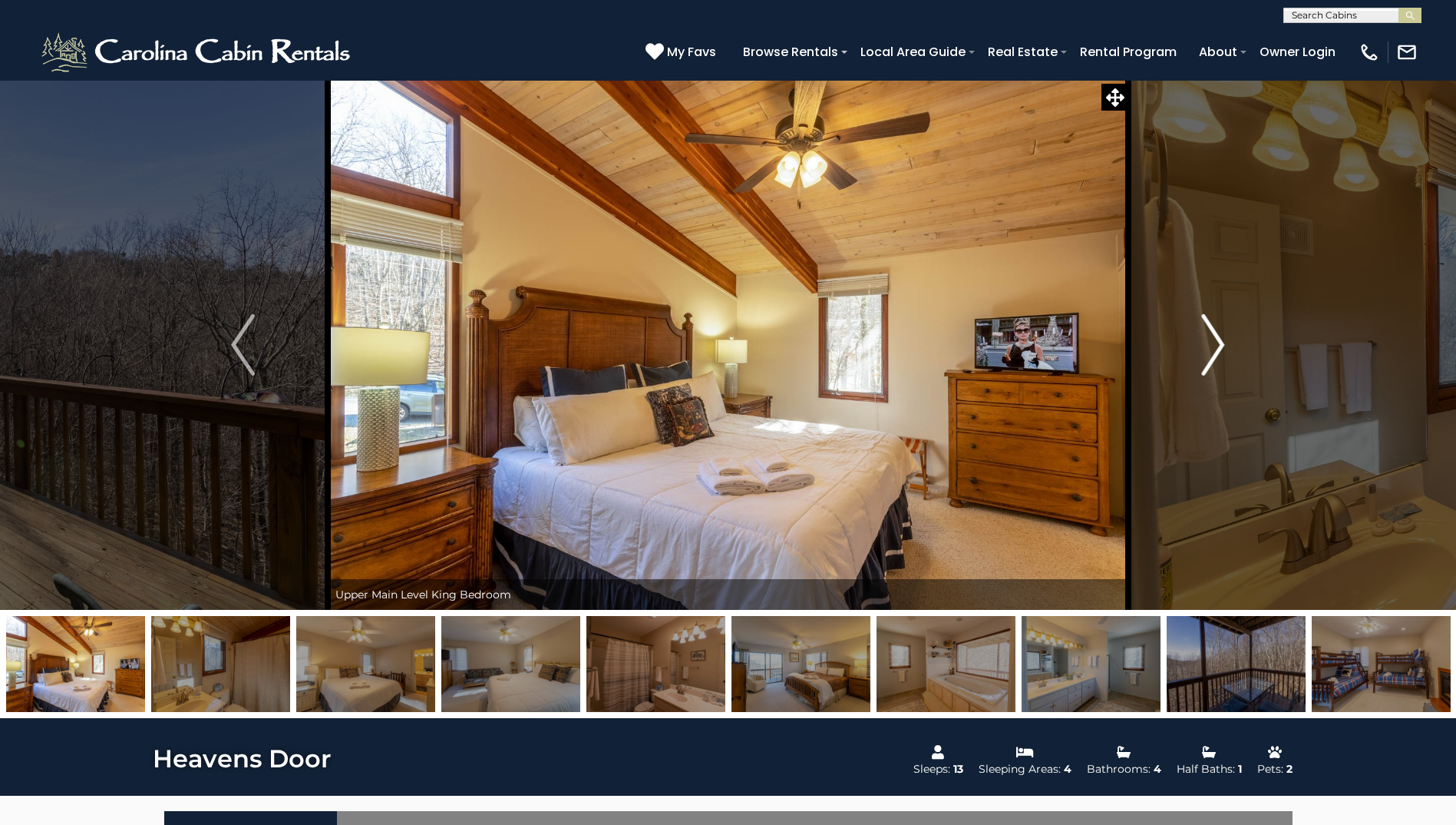
click at [1221, 342] on img "Next" at bounding box center [1213, 344] width 23 height 61
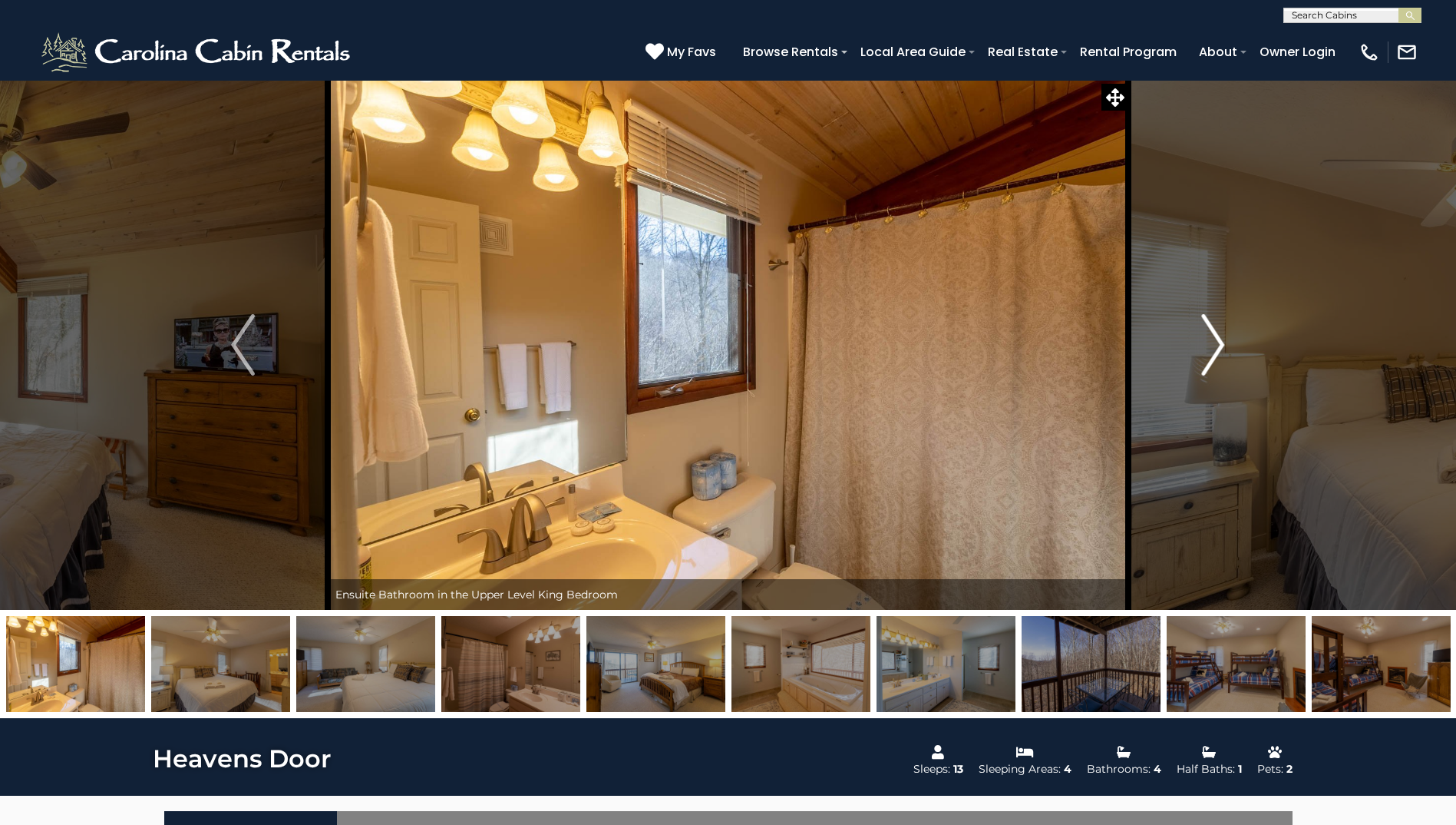
click at [1221, 342] on img "Next" at bounding box center [1213, 344] width 23 height 61
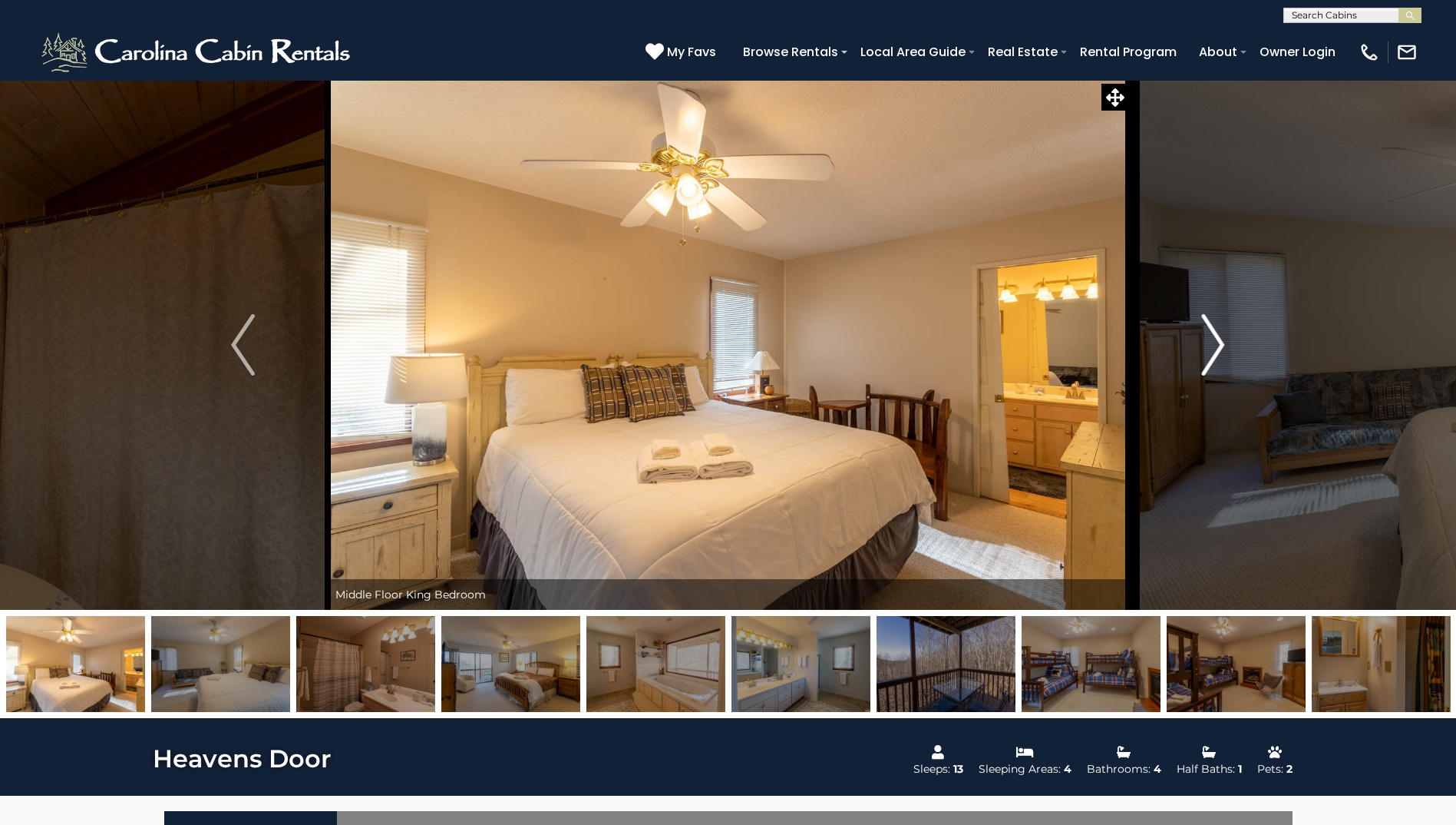
click at [1221, 342] on img "Next" at bounding box center [1213, 344] width 23 height 61
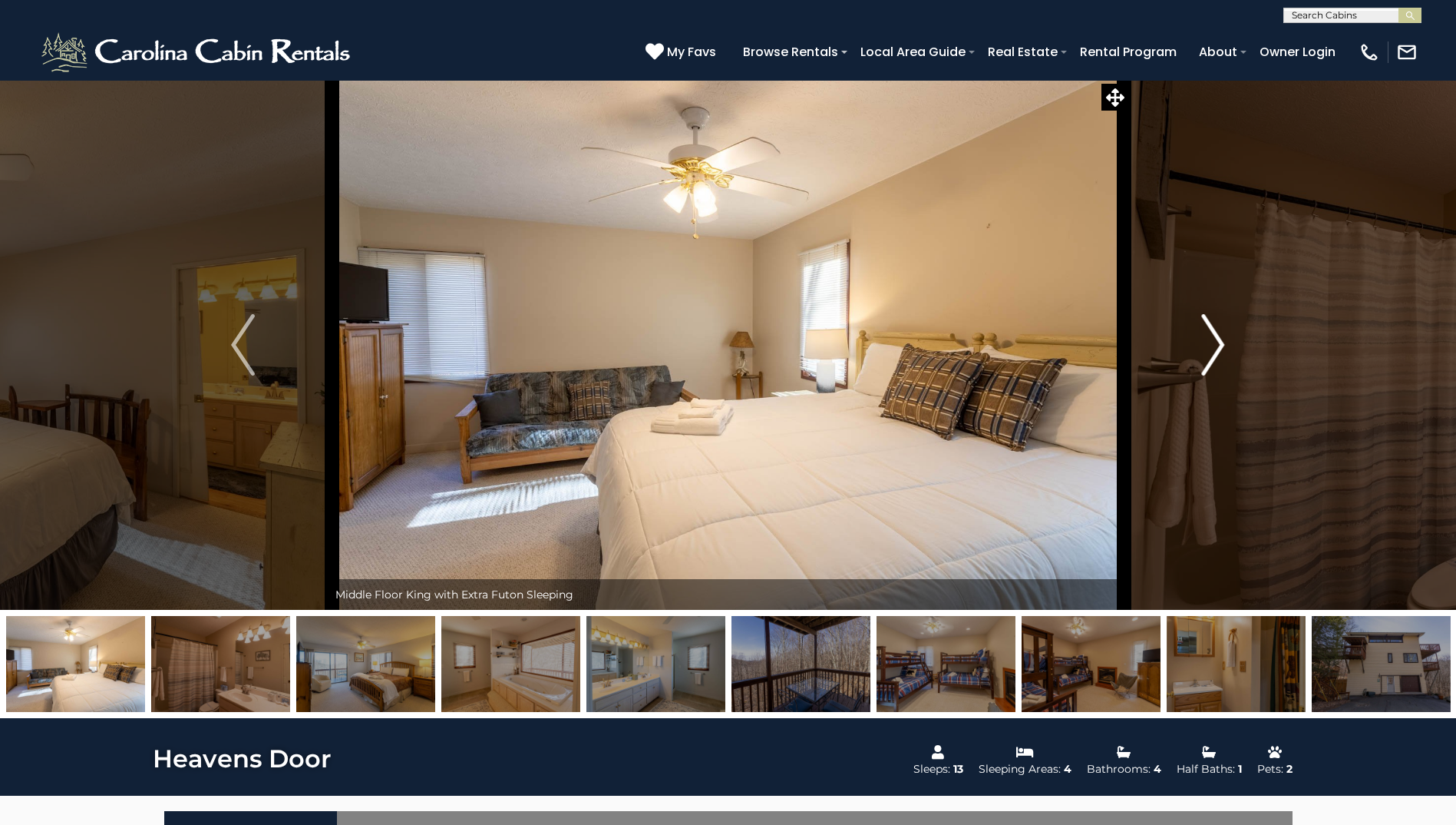
click at [1221, 342] on img "Next" at bounding box center [1213, 344] width 23 height 61
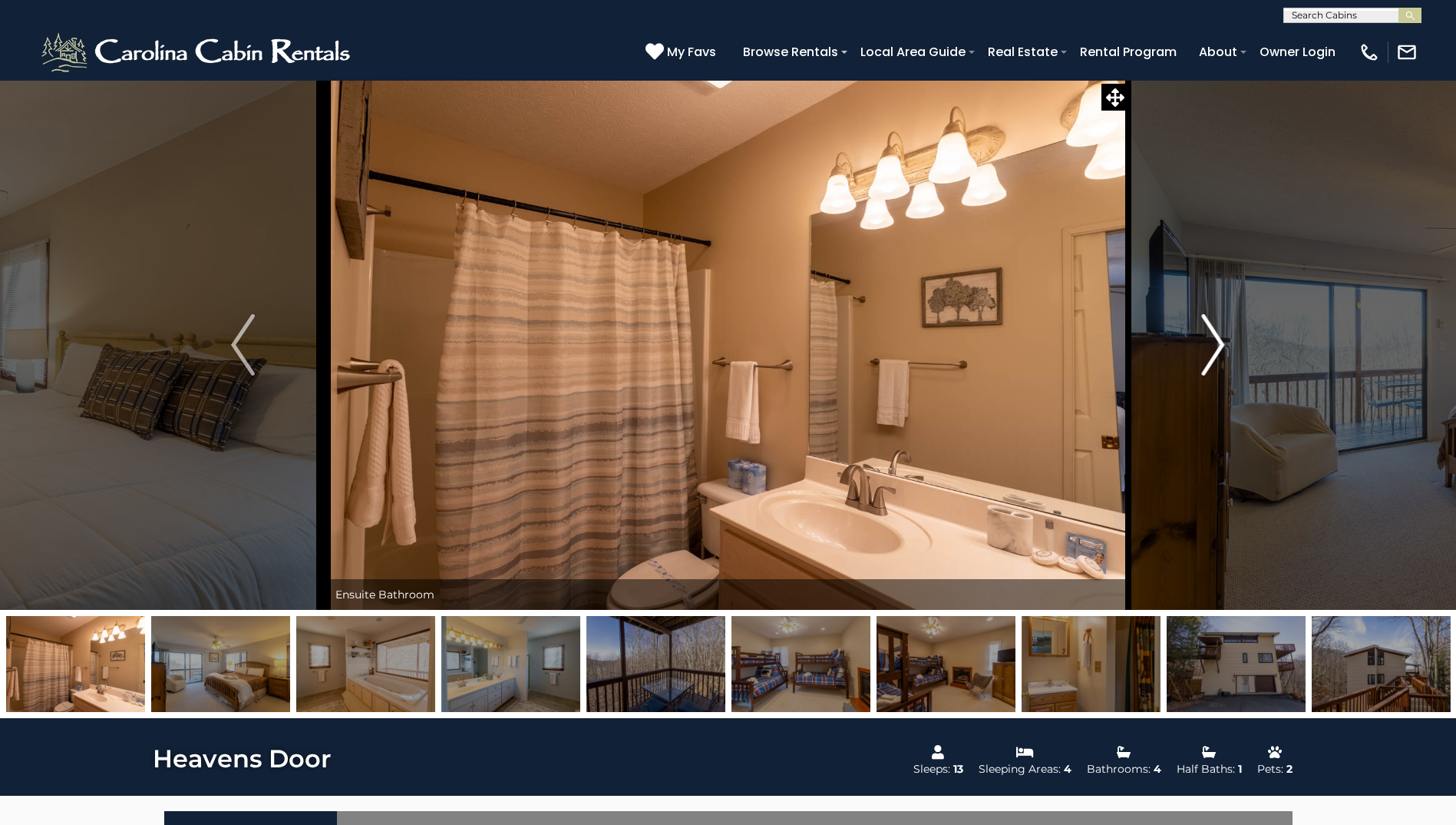
click at [1221, 342] on img "Next" at bounding box center [1213, 344] width 23 height 61
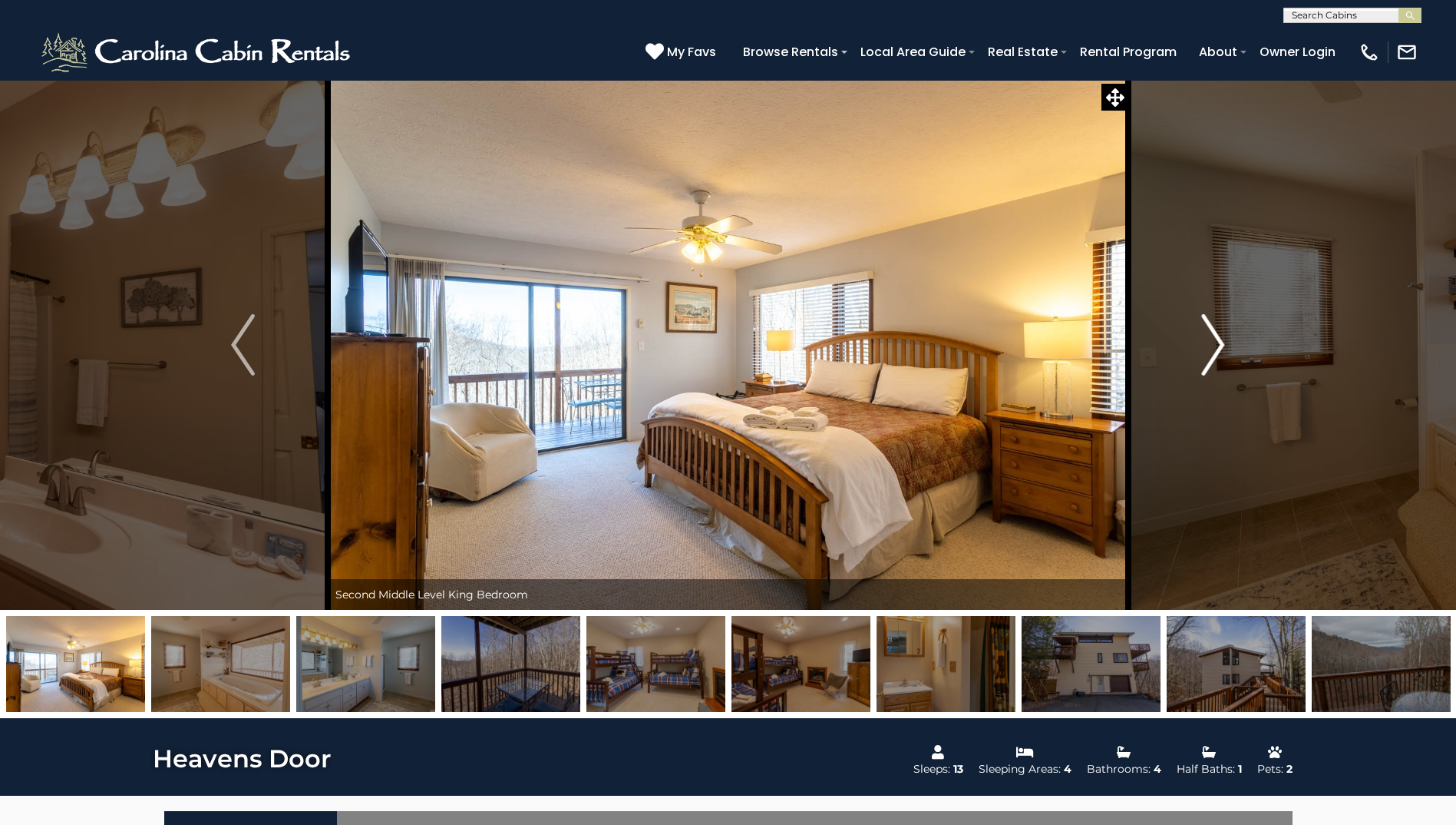
click at [1221, 342] on img "Next" at bounding box center [1213, 344] width 23 height 61
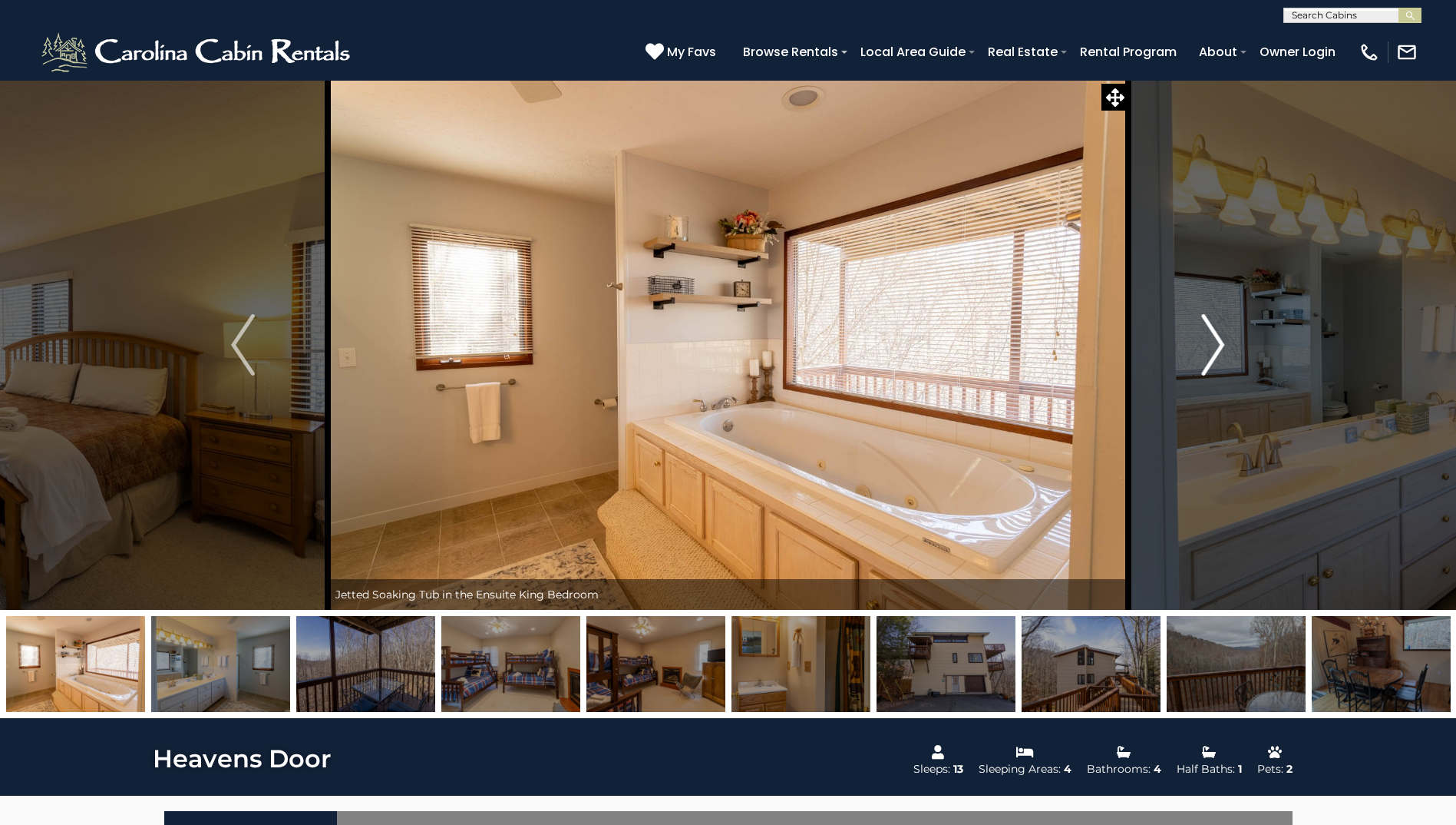
click at [1221, 344] on img "Next" at bounding box center [1213, 344] width 23 height 61
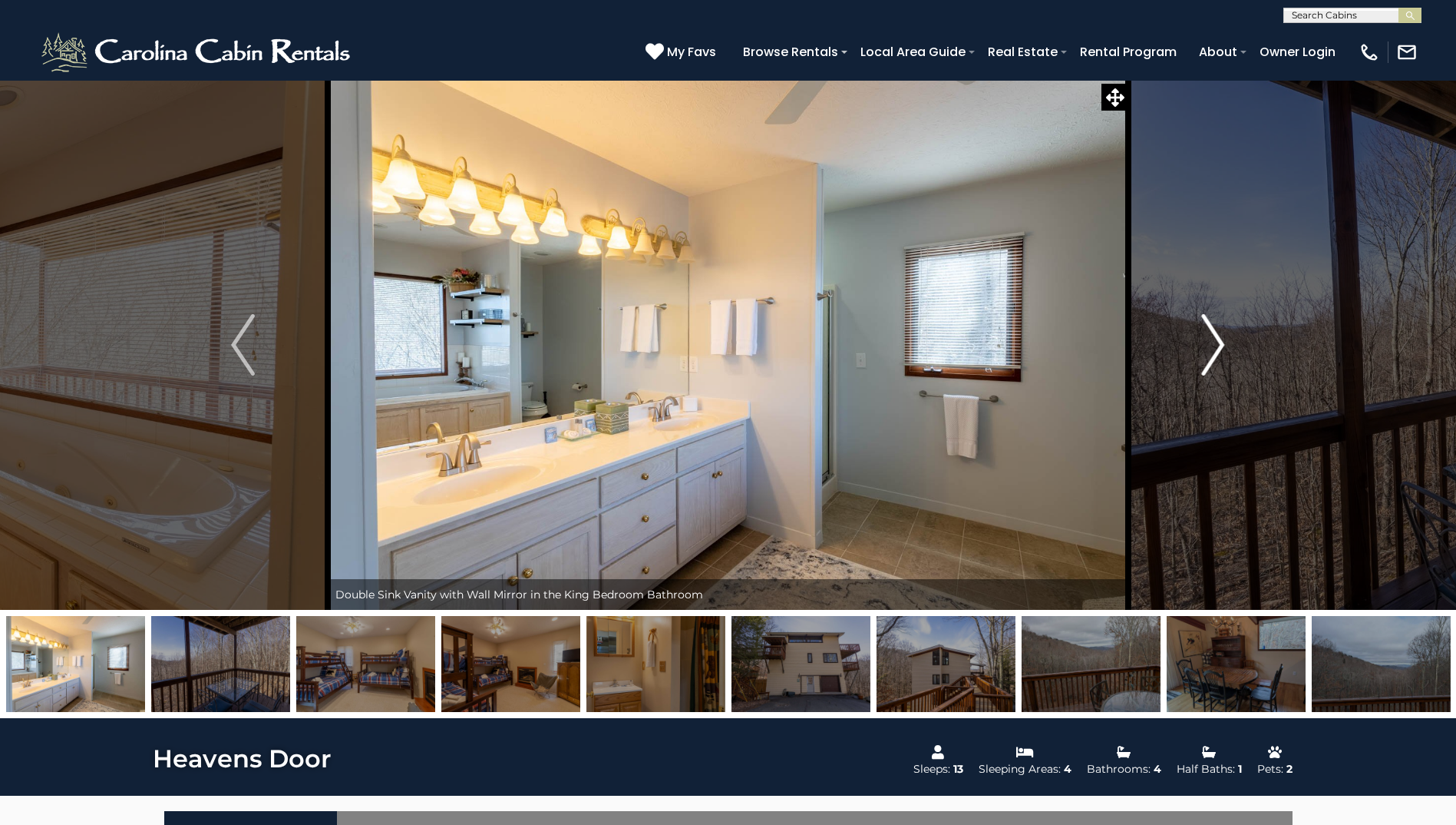
click at [1221, 344] on img "Next" at bounding box center [1213, 344] width 23 height 61
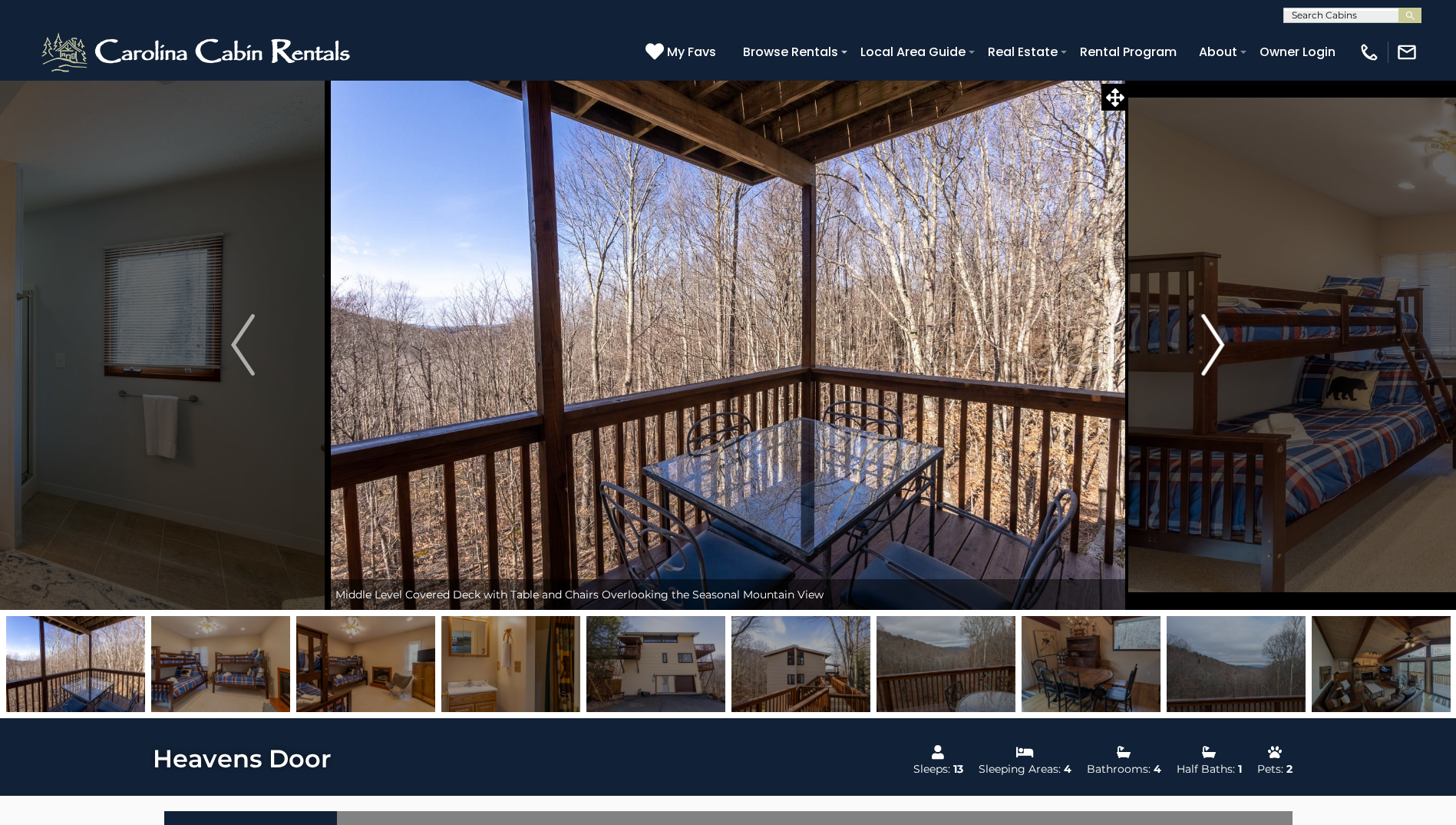
click at [1221, 344] on img "Next" at bounding box center [1213, 344] width 23 height 61
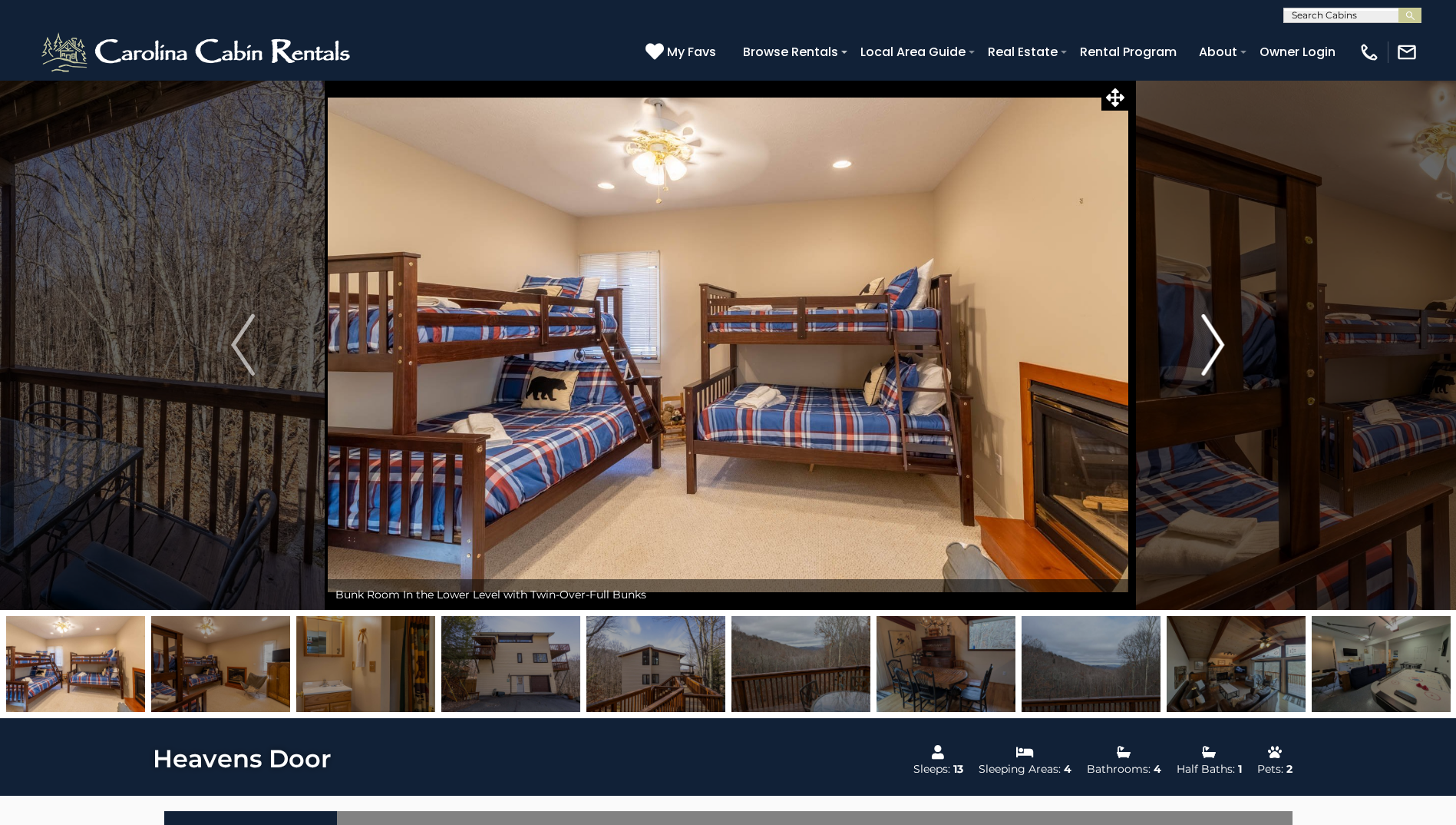
click at [1217, 342] on img "Next" at bounding box center [1213, 344] width 23 height 61
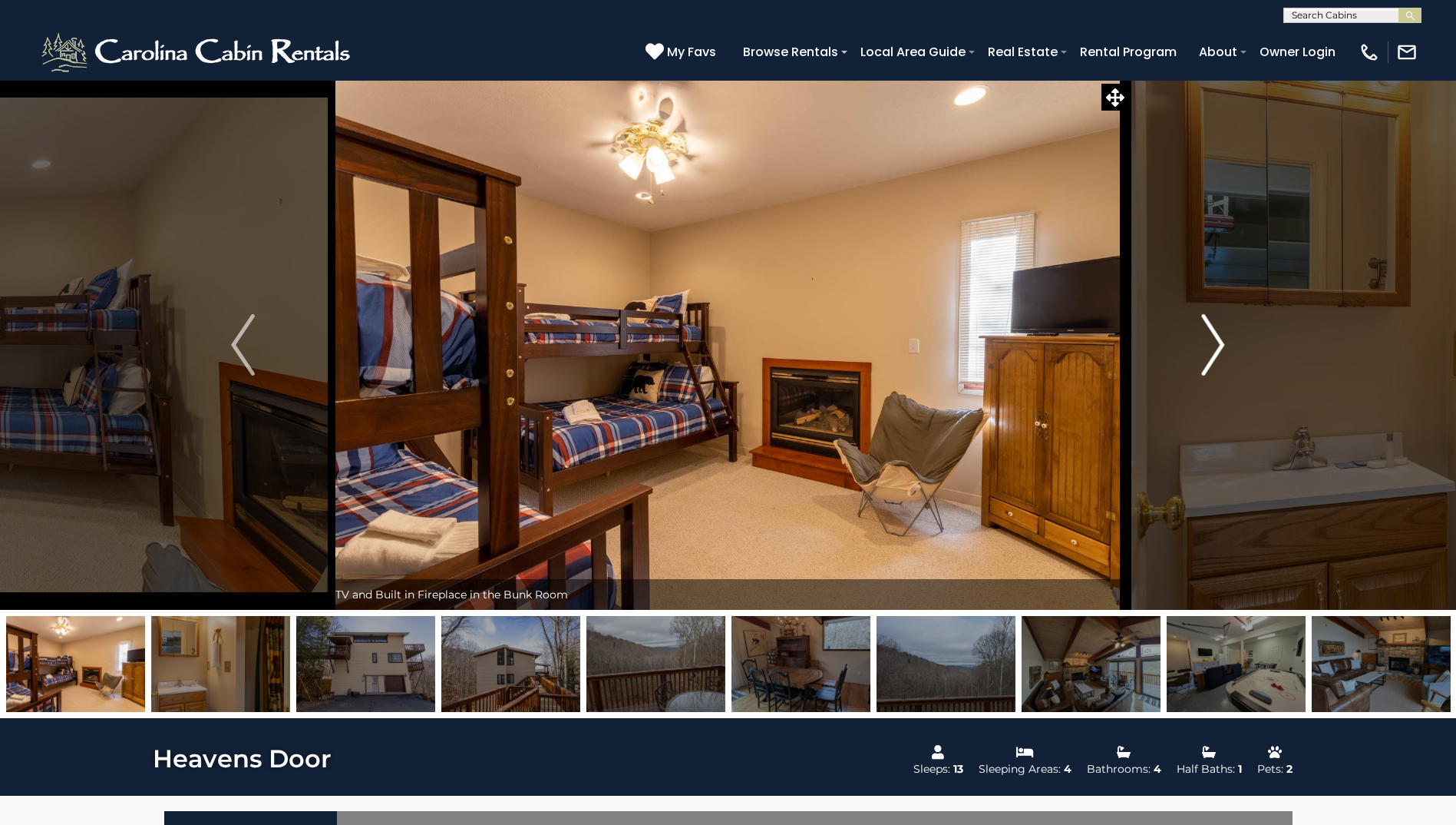
click at [1217, 342] on img "Next" at bounding box center [1213, 344] width 23 height 61
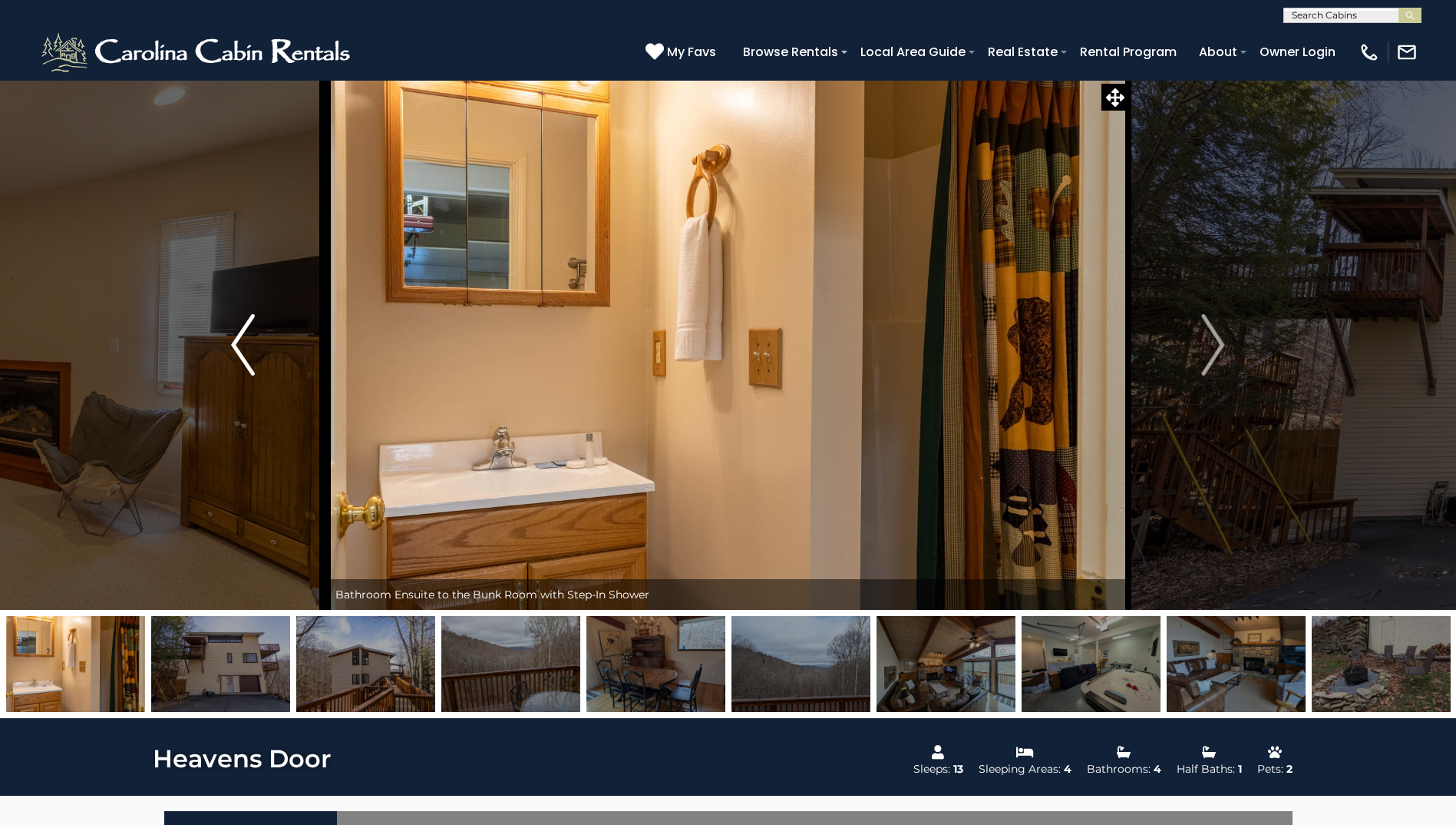
click at [237, 340] on img "Previous" at bounding box center [242, 344] width 23 height 61
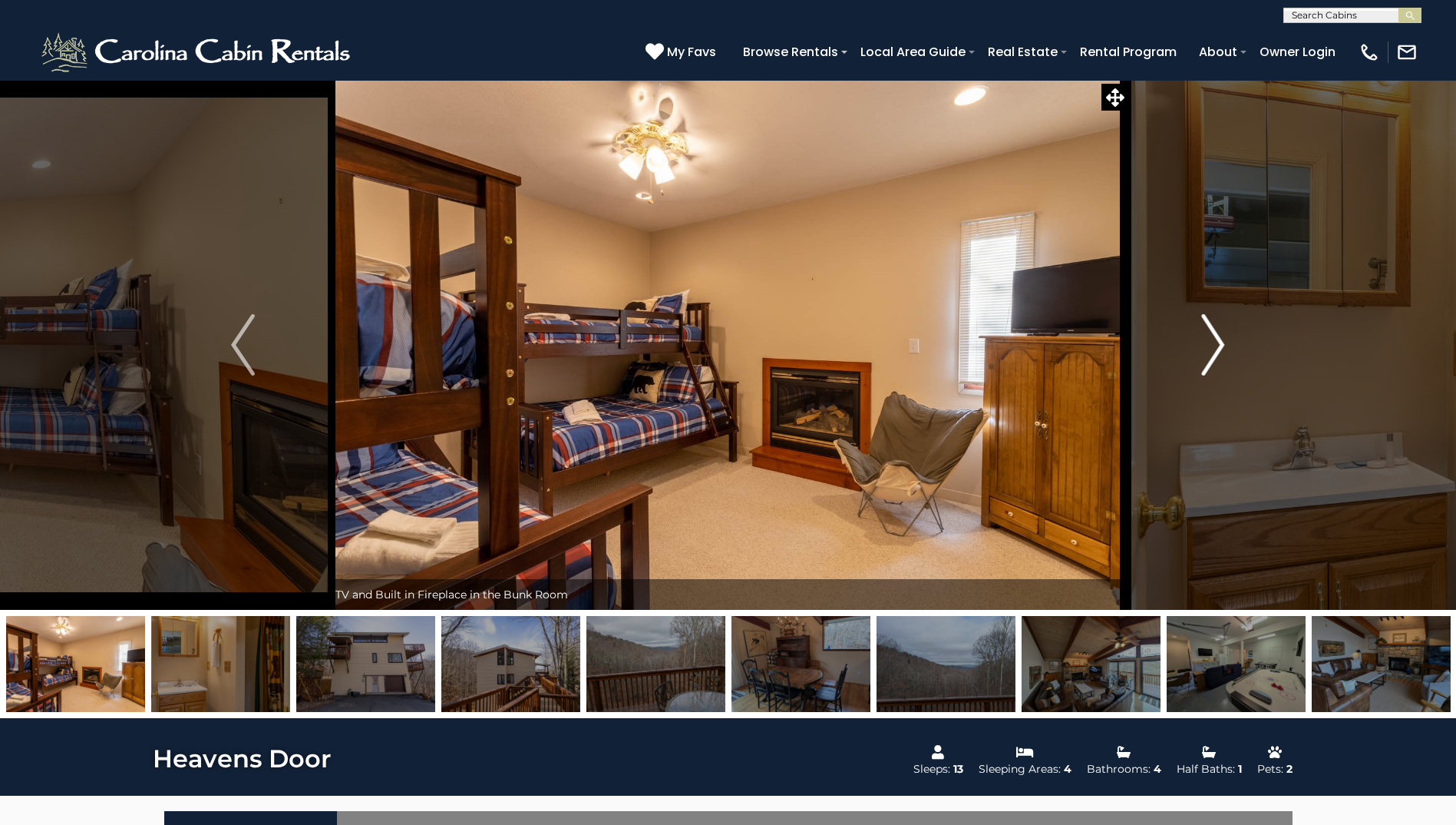
click at [1222, 345] on img "Next" at bounding box center [1213, 344] width 23 height 61
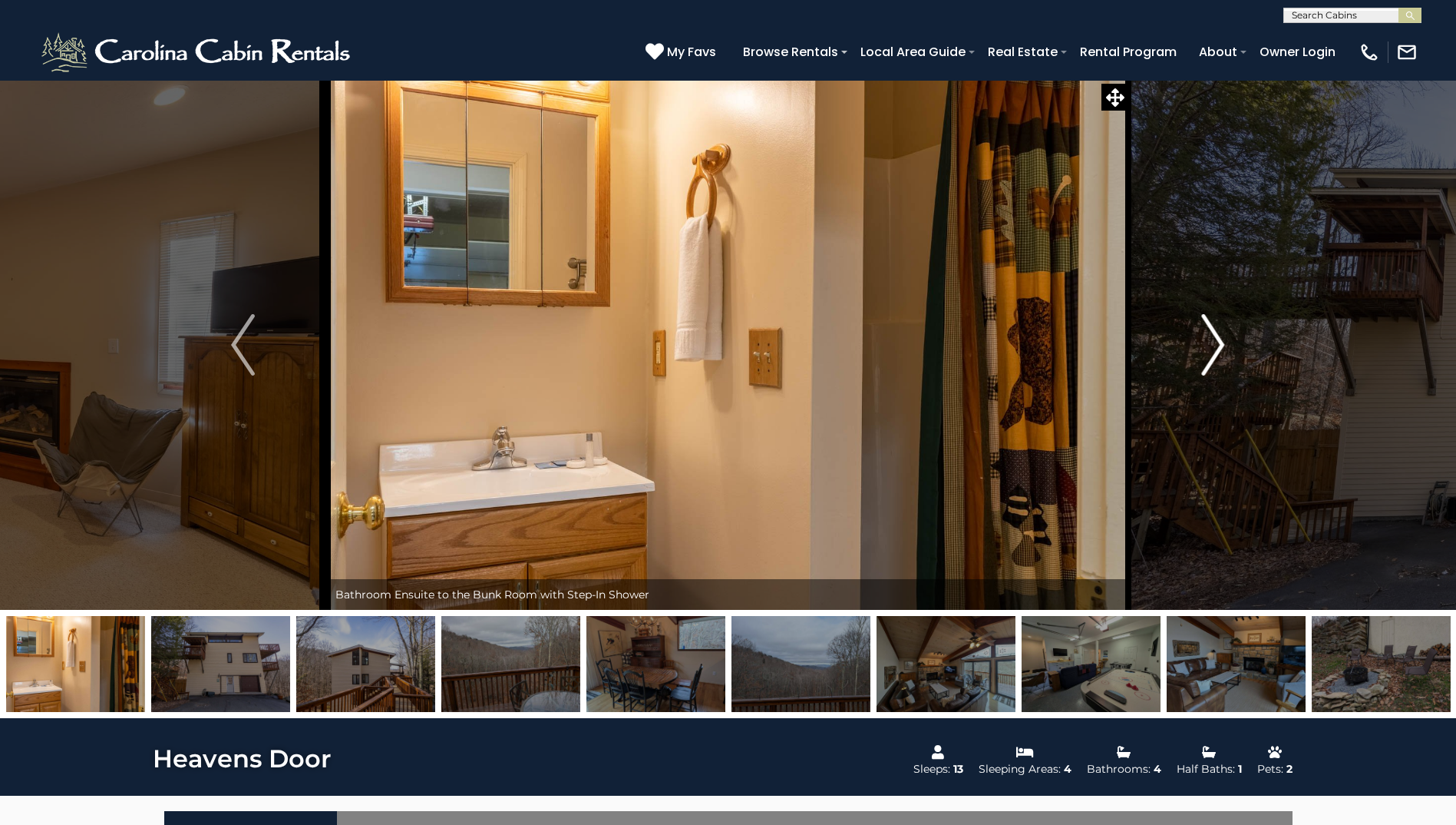
click at [1212, 344] on img "Next" at bounding box center [1213, 344] width 23 height 61
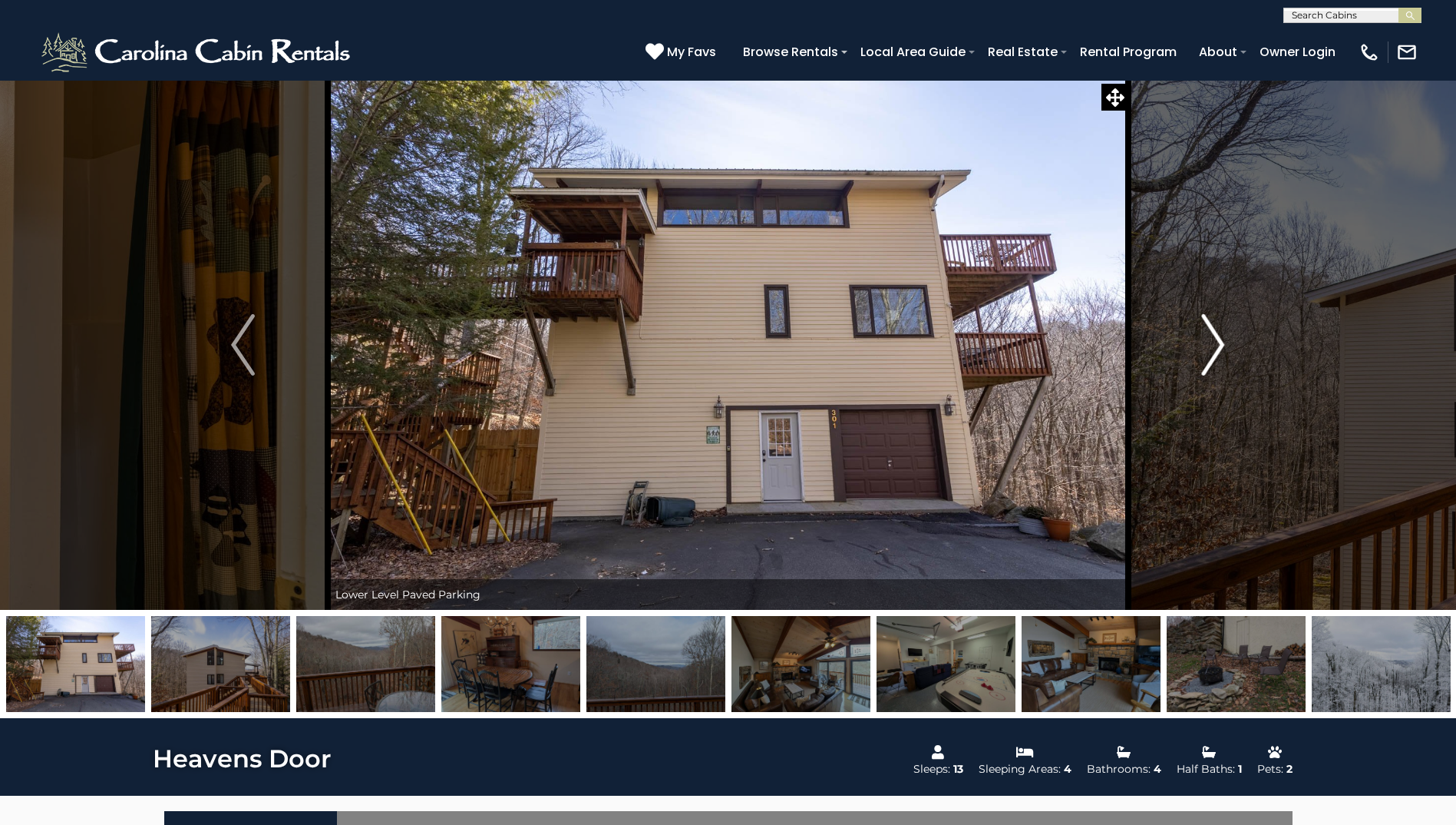
click at [1212, 344] on img "Next" at bounding box center [1213, 344] width 23 height 61
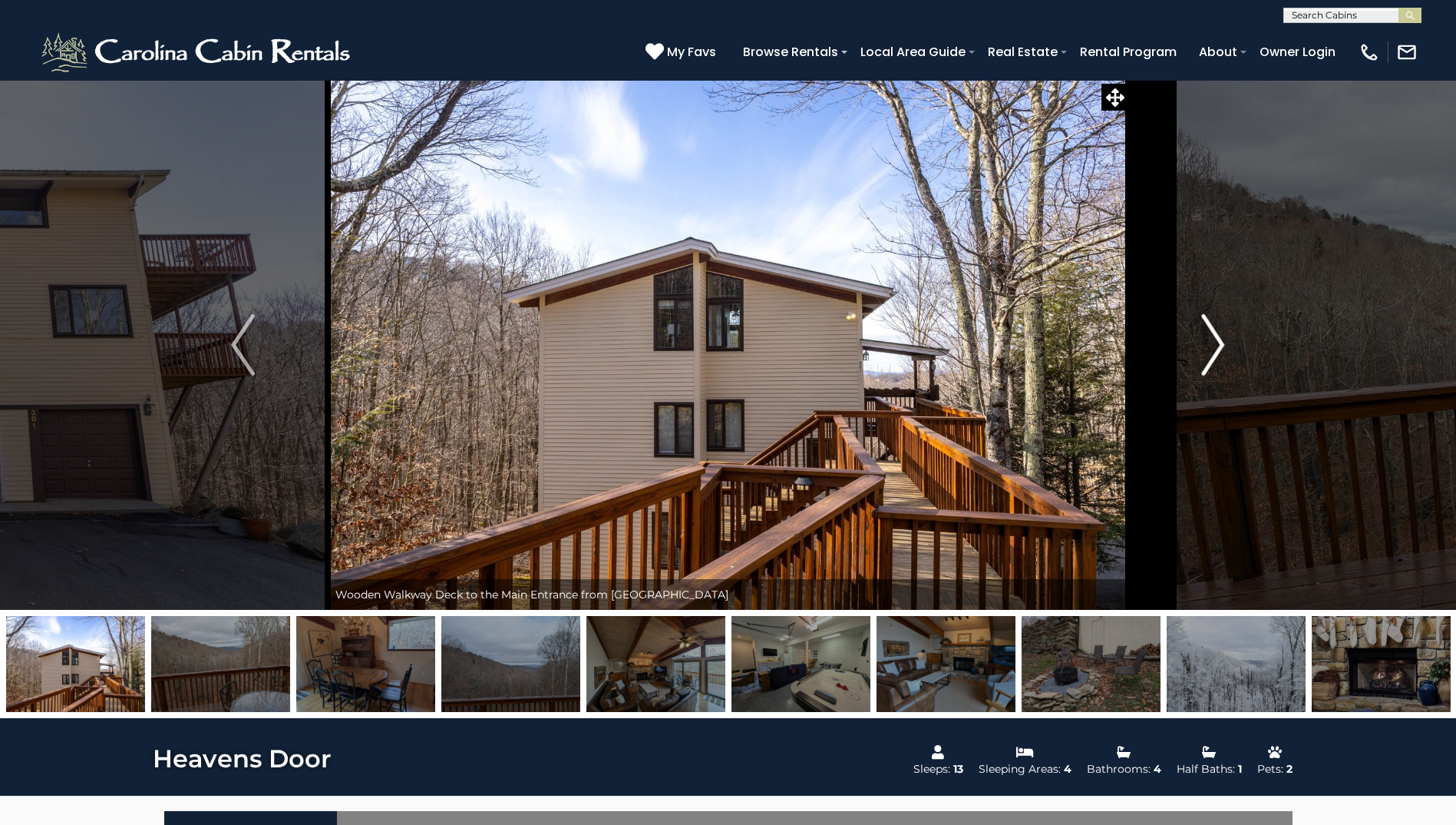
click at [1212, 344] on img "Next" at bounding box center [1213, 344] width 23 height 61
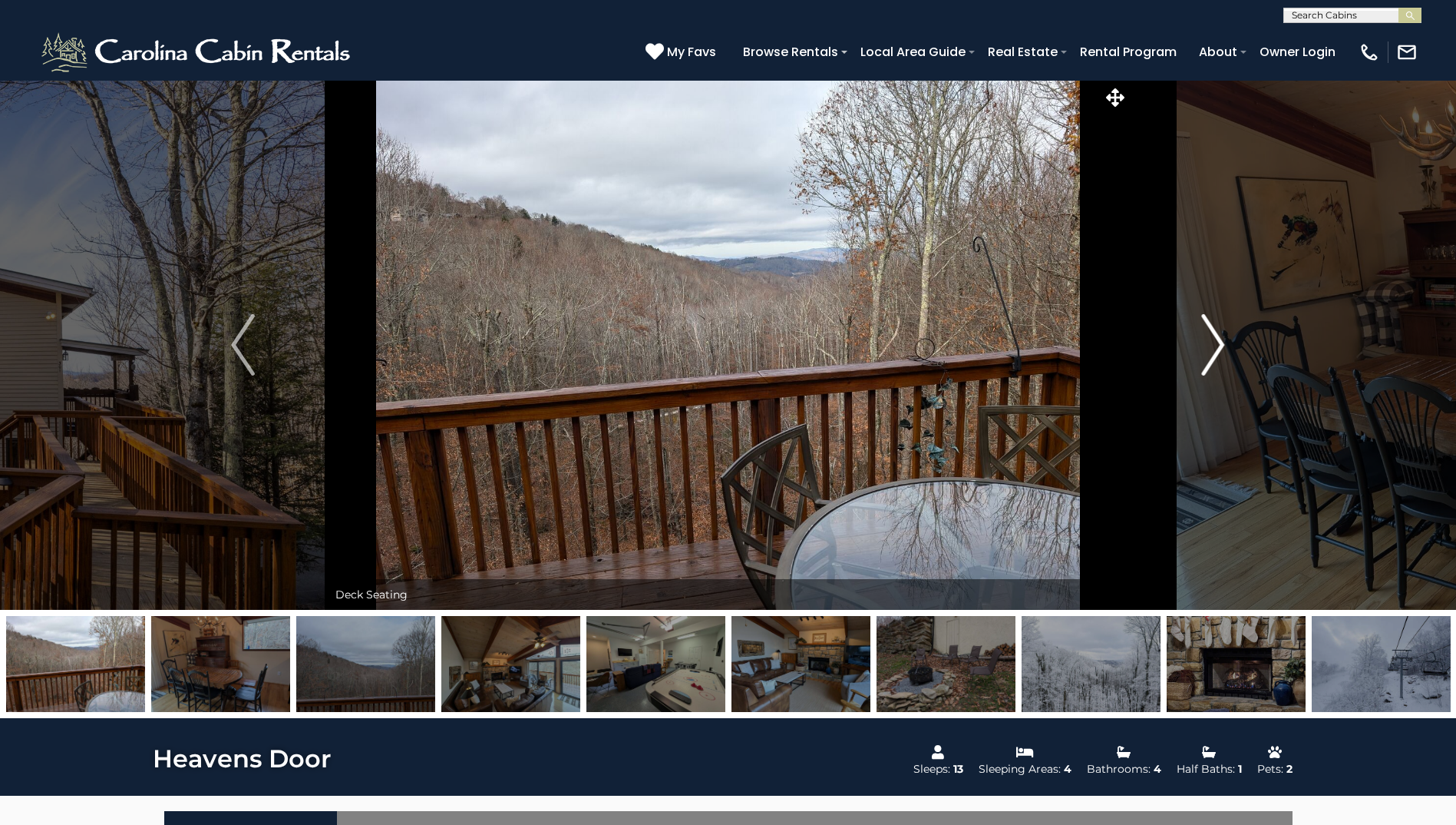
click at [1212, 344] on img "Next" at bounding box center [1213, 344] width 23 height 61
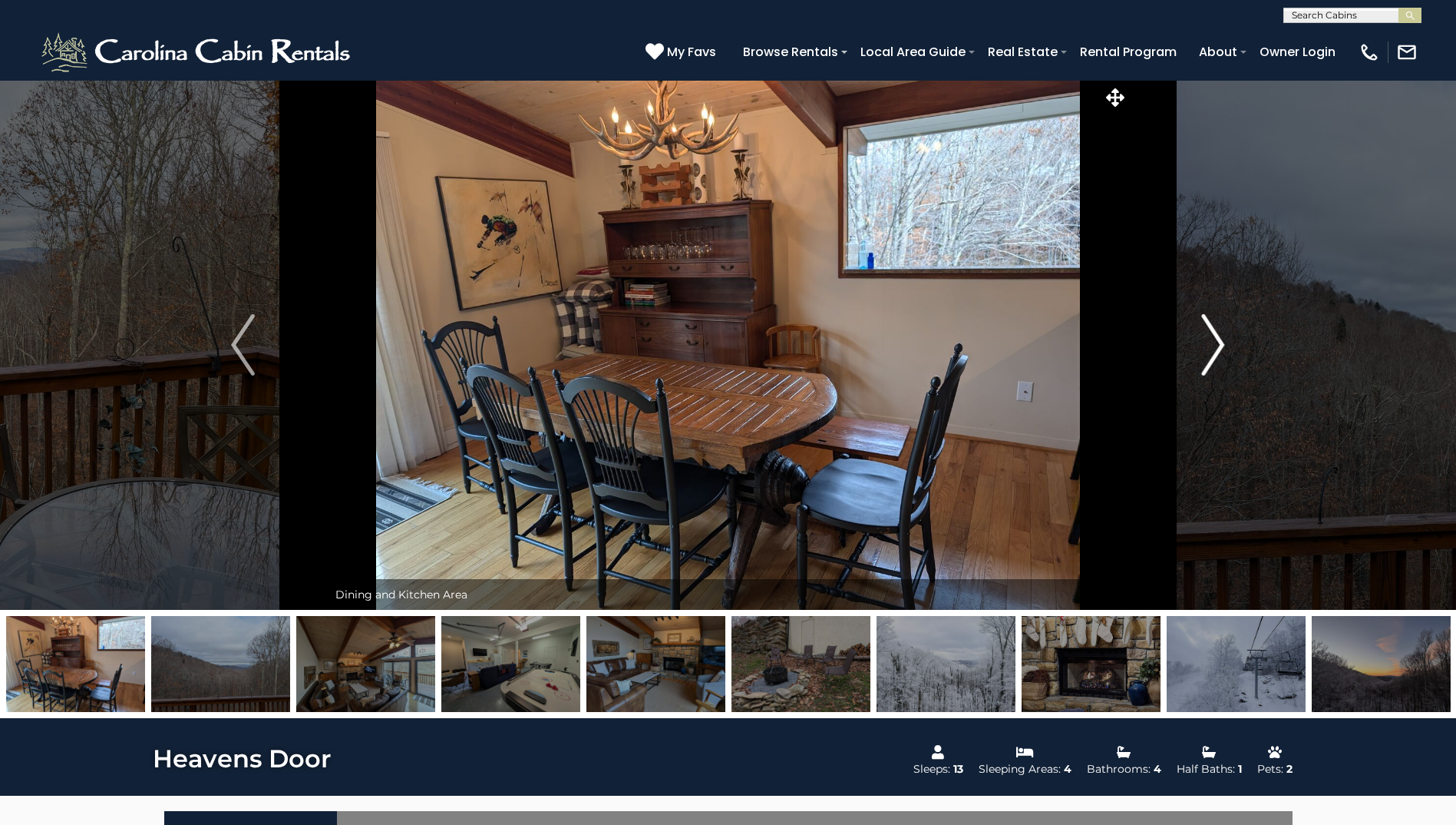
click at [1212, 344] on img "Next" at bounding box center [1213, 344] width 23 height 61
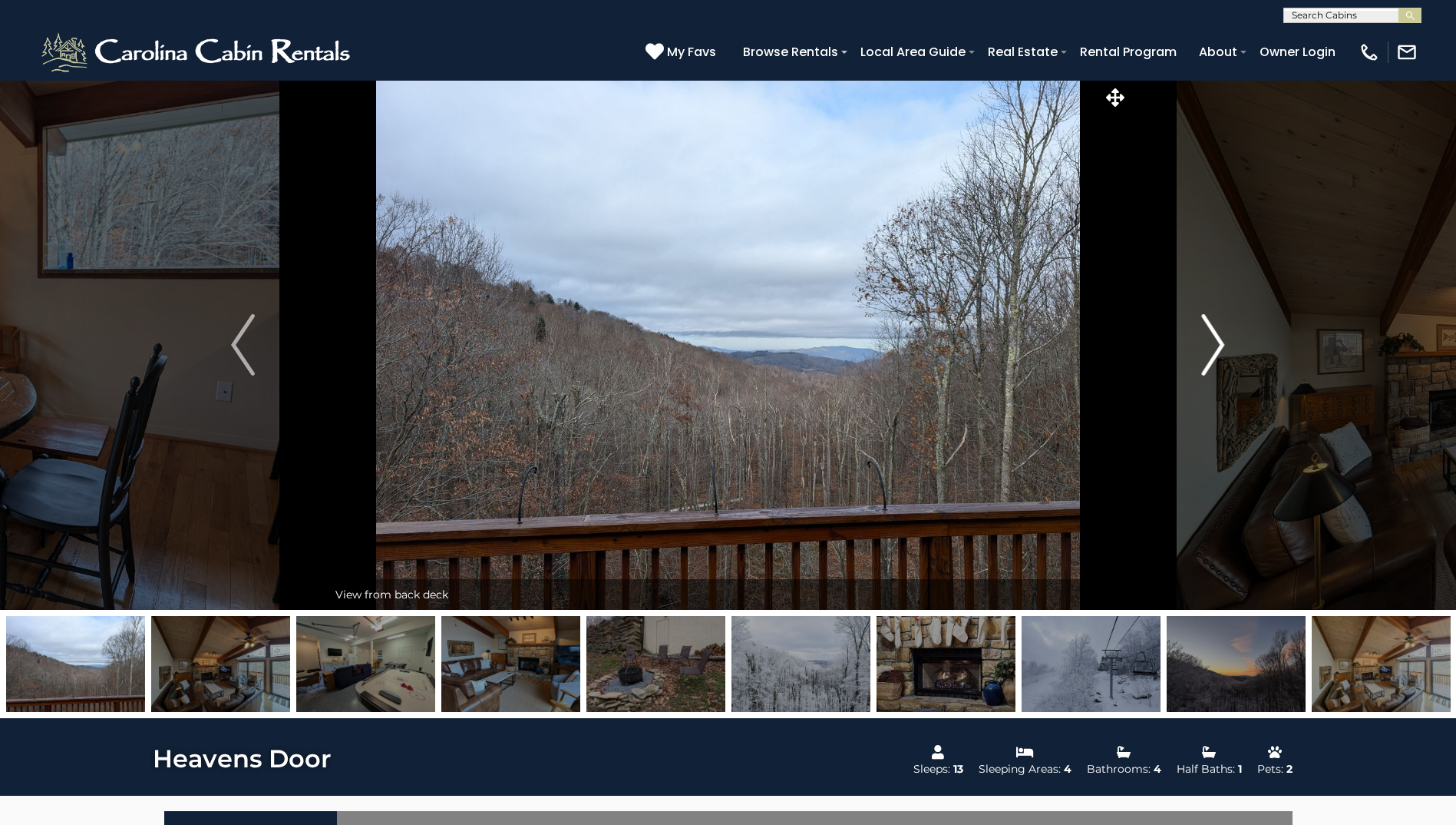
click at [1212, 344] on img "Next" at bounding box center [1213, 344] width 23 height 61
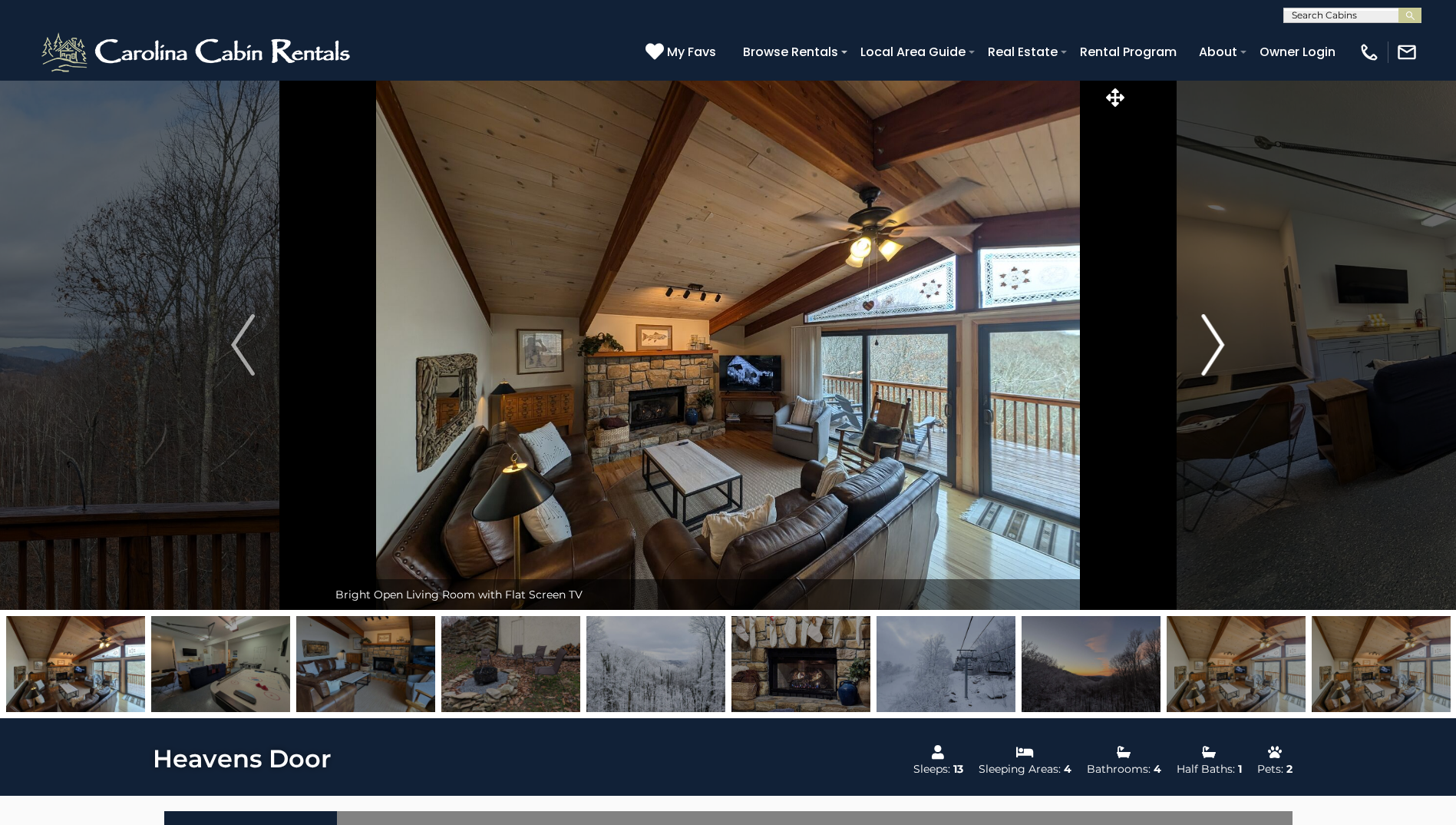
click at [1212, 344] on img "Next" at bounding box center [1213, 344] width 23 height 61
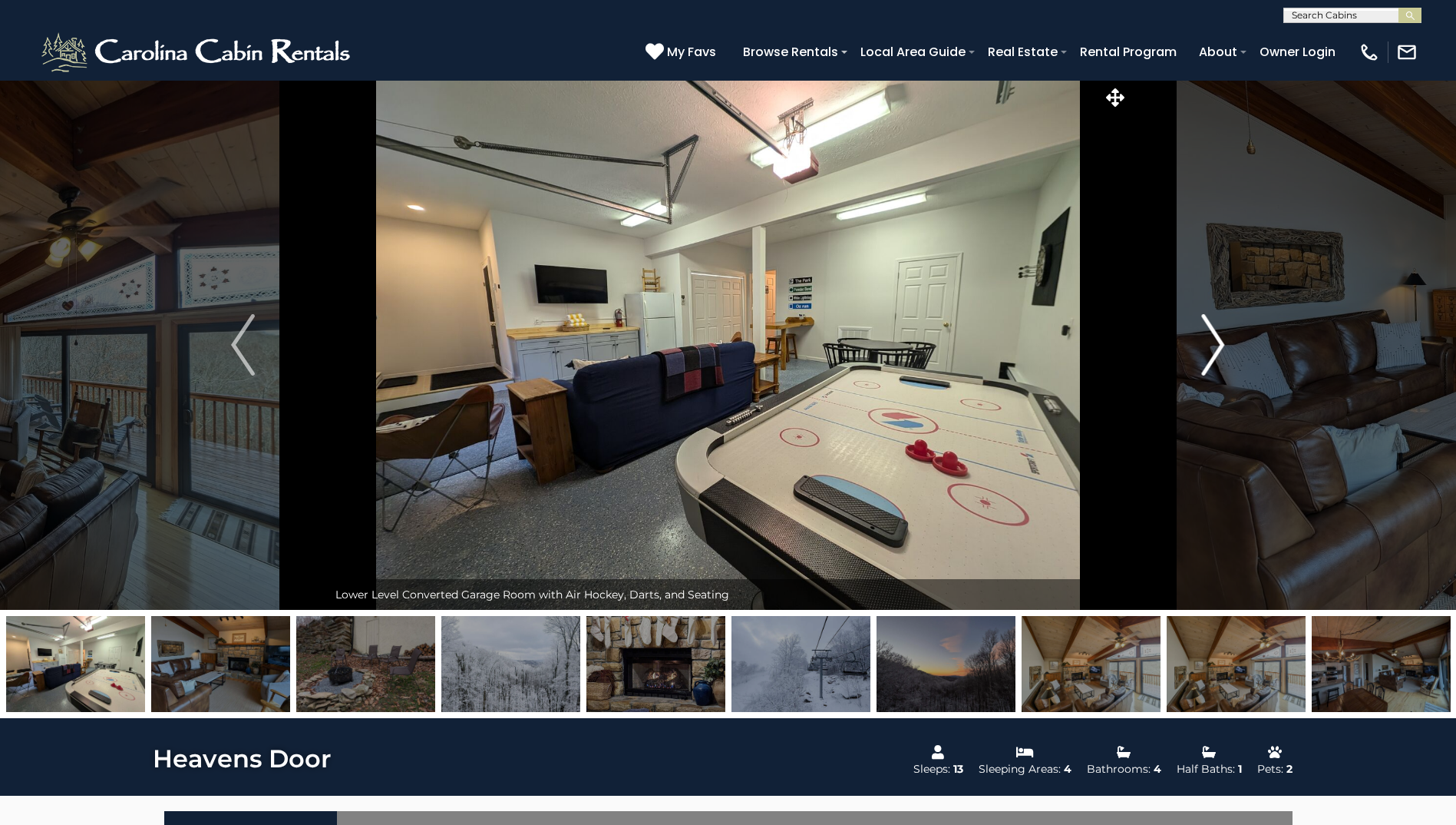
click at [1212, 344] on img "Next" at bounding box center [1213, 344] width 23 height 61
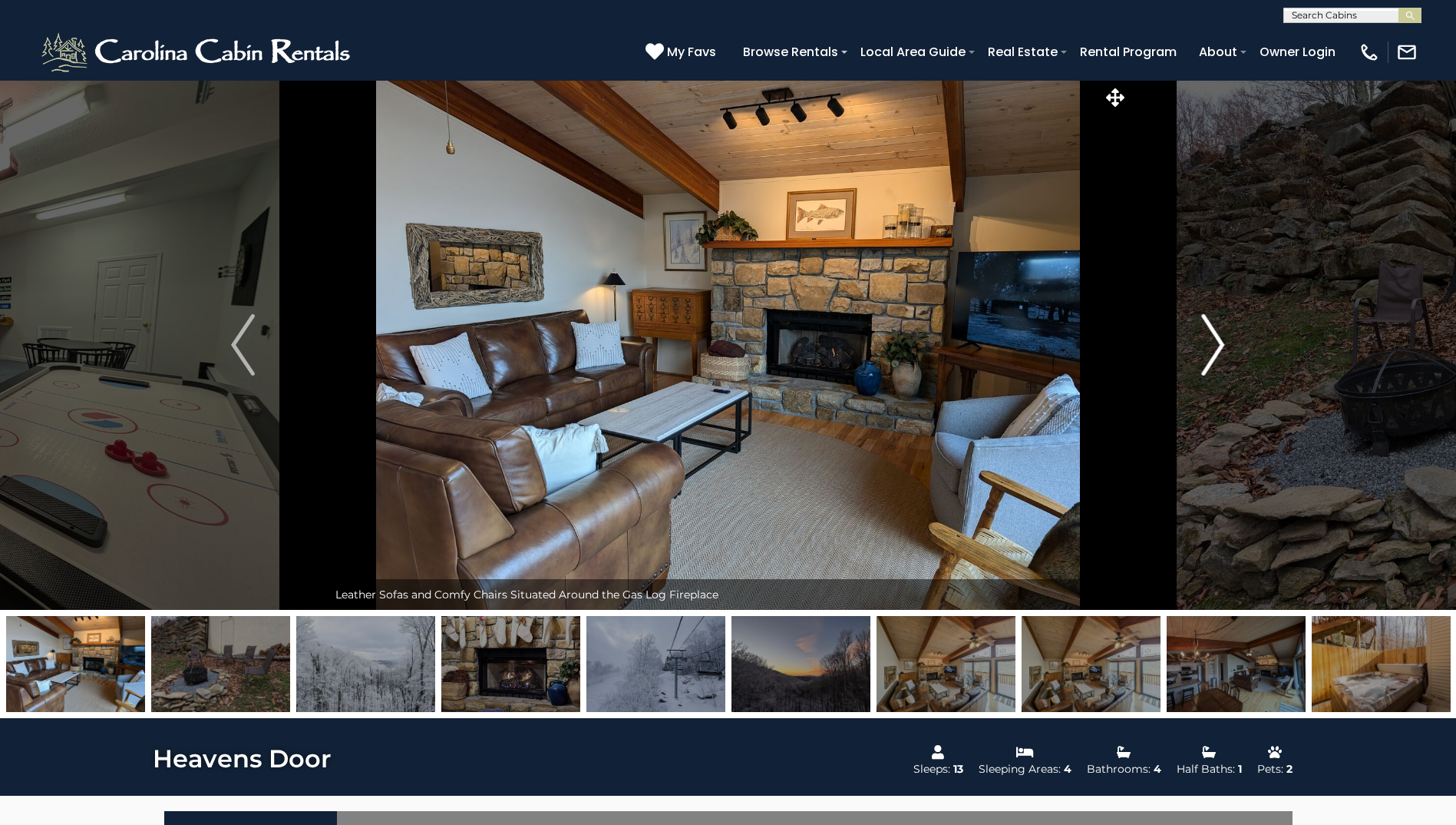
click at [1212, 344] on img "Next" at bounding box center [1213, 344] width 23 height 61
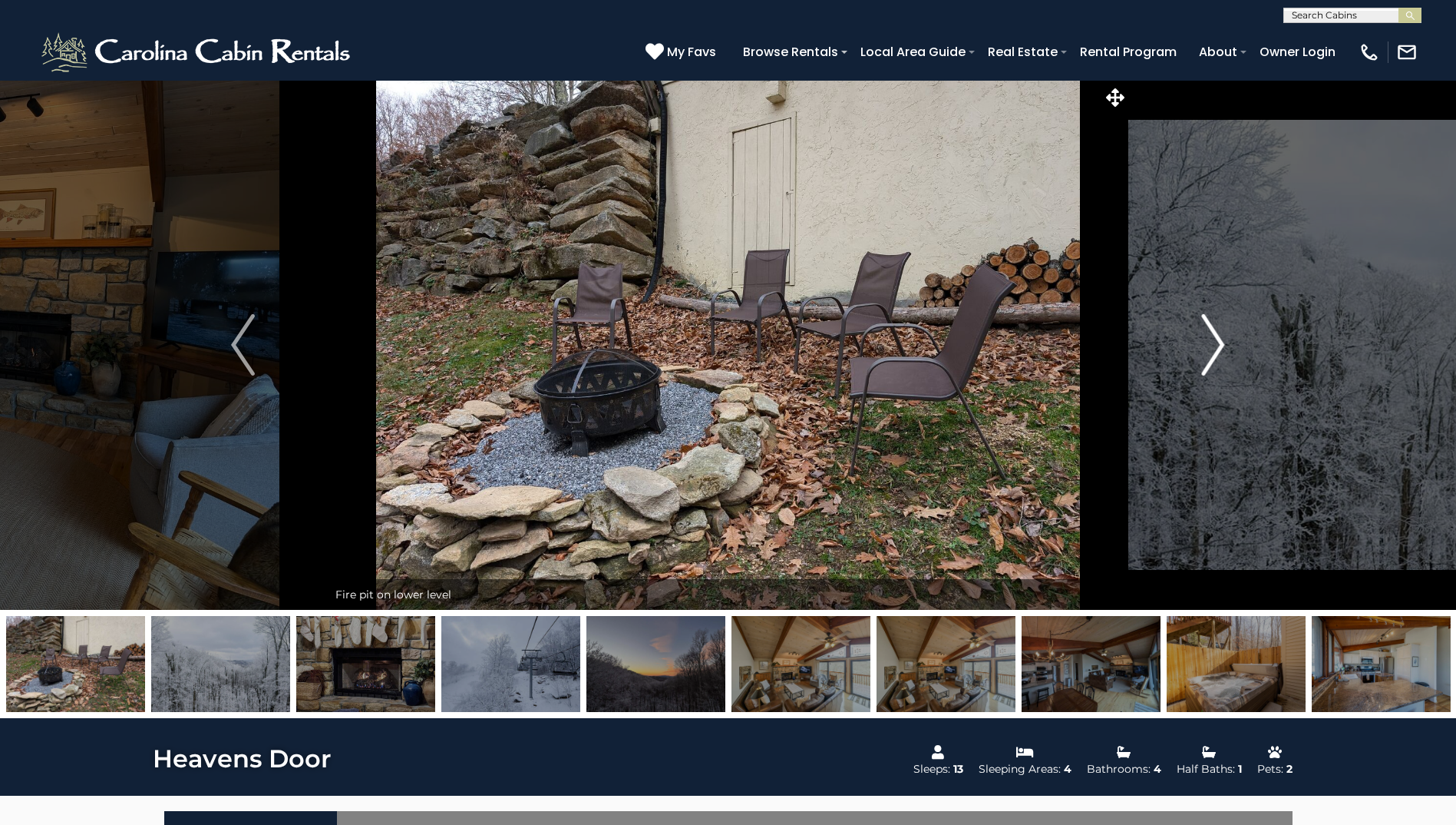
click at [1212, 344] on img "Next" at bounding box center [1213, 344] width 23 height 61
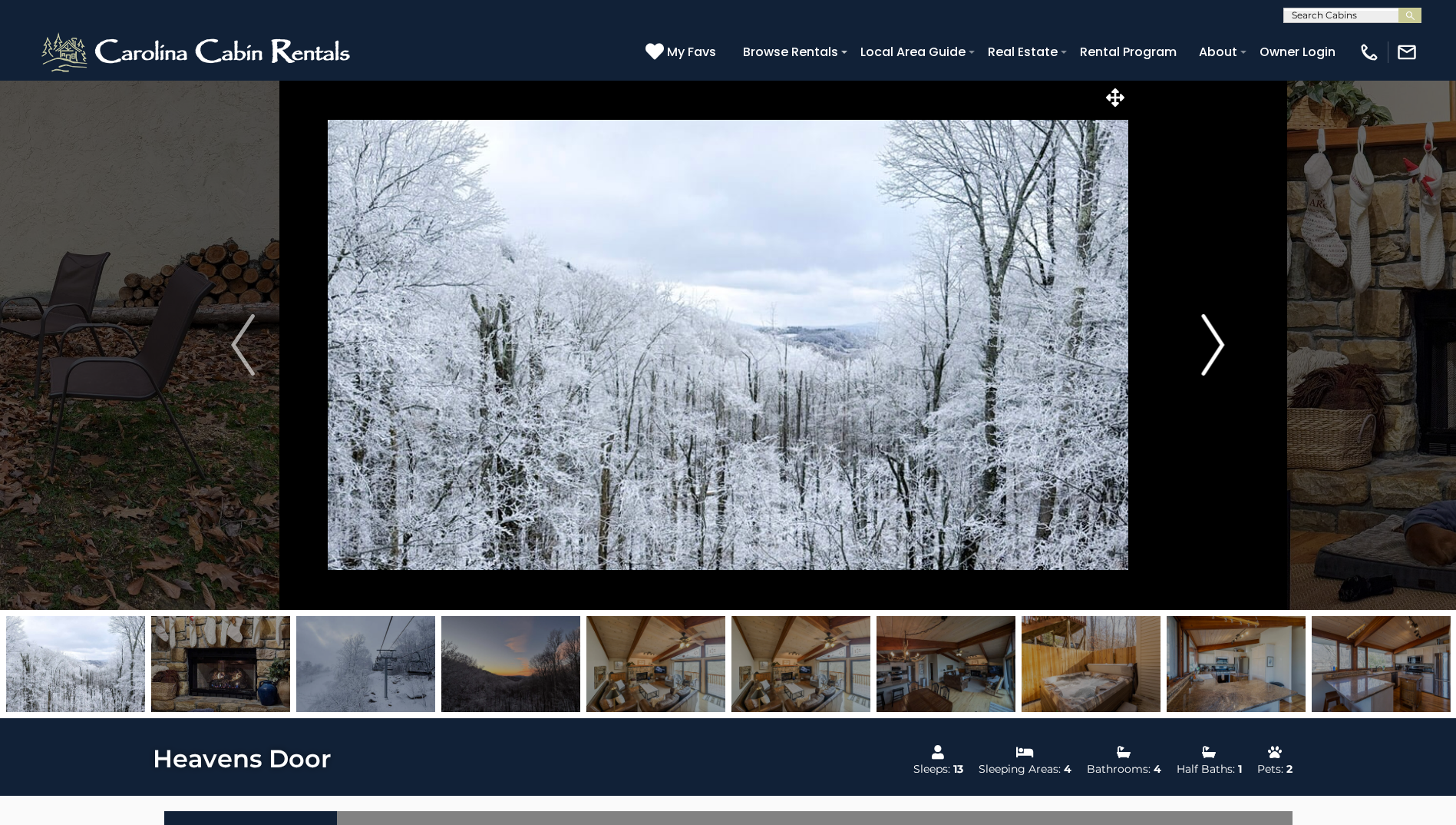
click at [1212, 344] on img "Next" at bounding box center [1213, 344] width 23 height 61
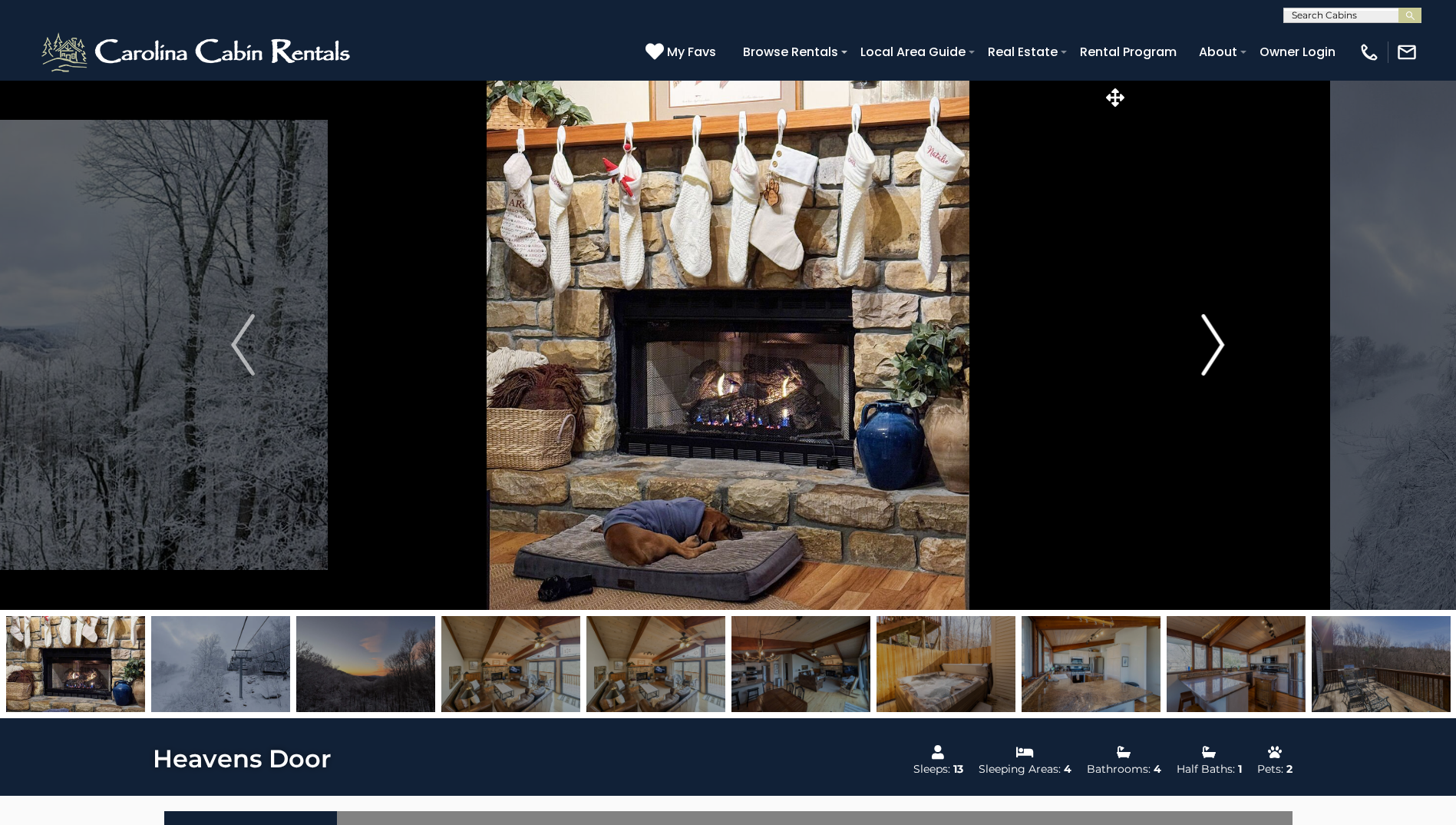
click at [1212, 344] on img "Next" at bounding box center [1213, 344] width 23 height 61
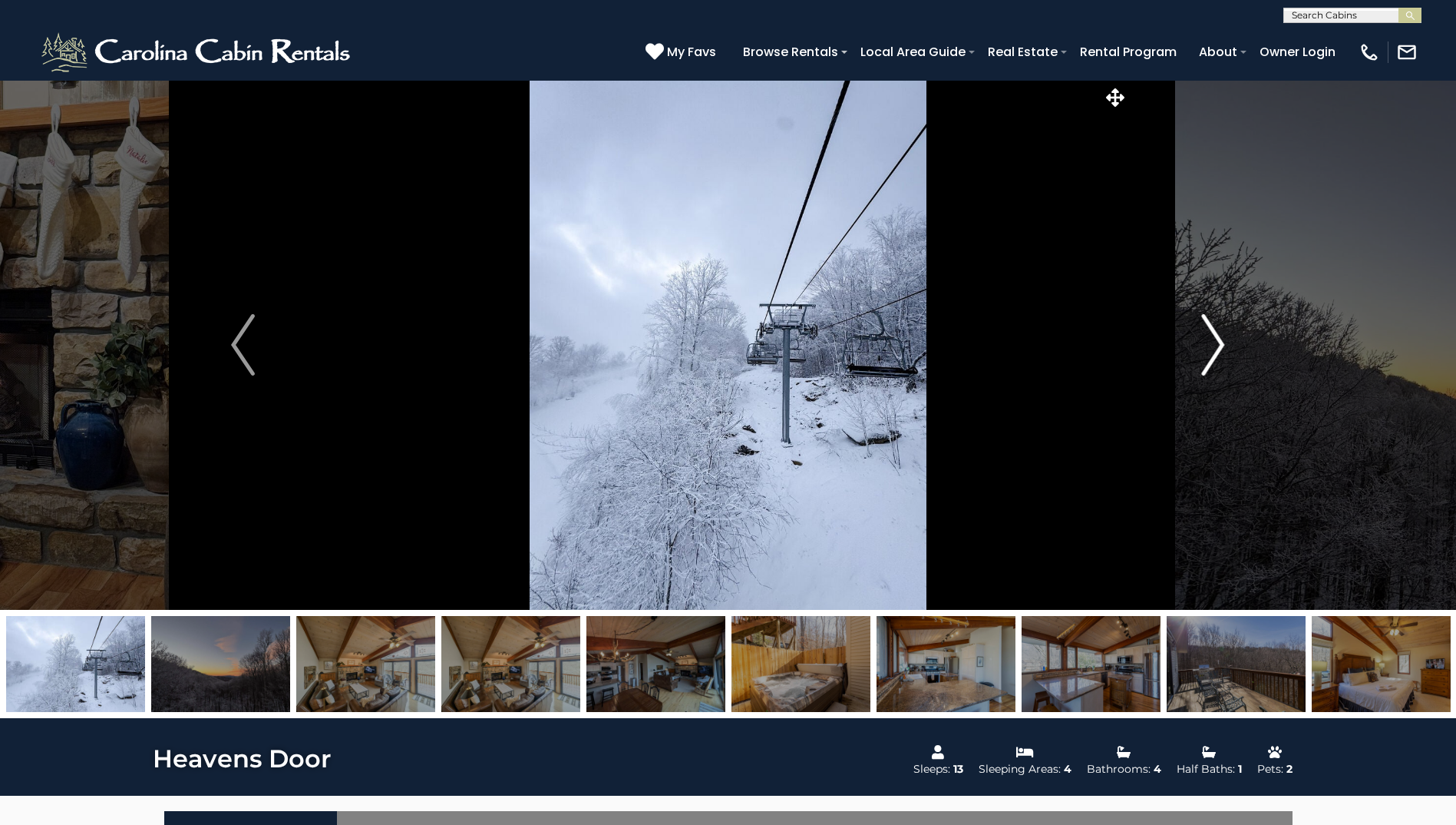
click at [1212, 344] on img "Next" at bounding box center [1213, 344] width 23 height 61
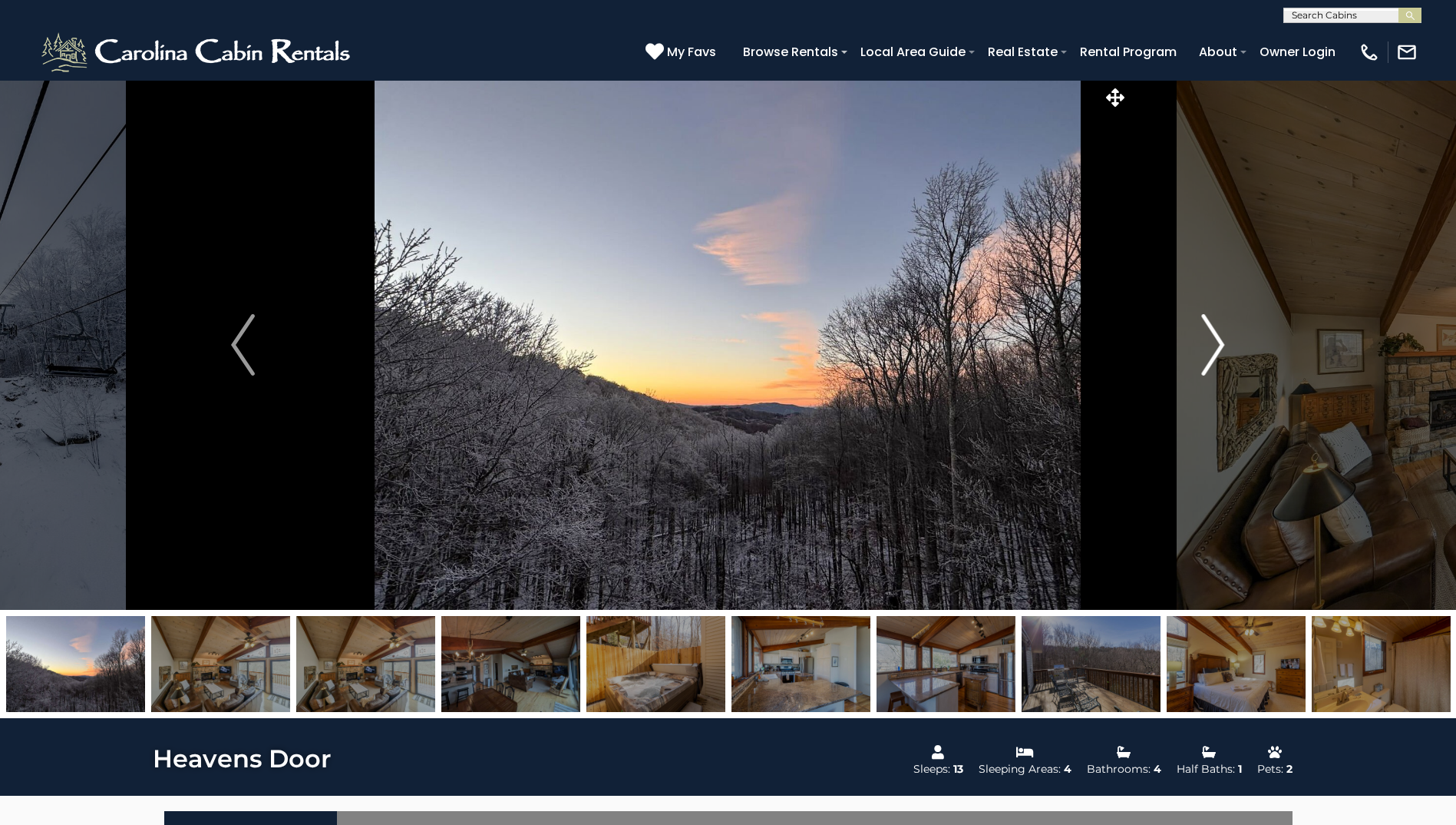
click at [1212, 344] on img "Next" at bounding box center [1213, 344] width 23 height 61
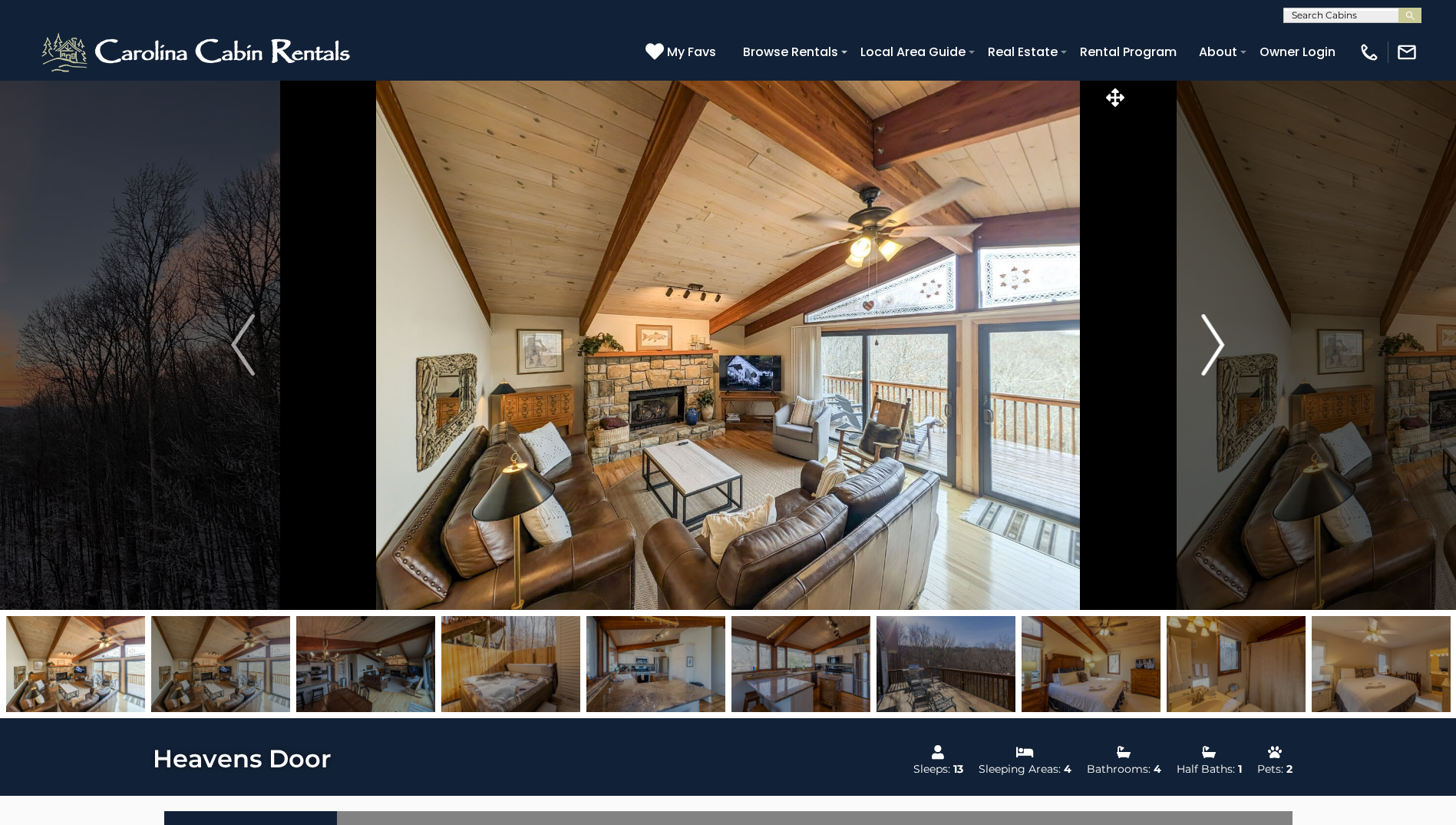
click at [1212, 344] on img "Next" at bounding box center [1213, 344] width 23 height 61
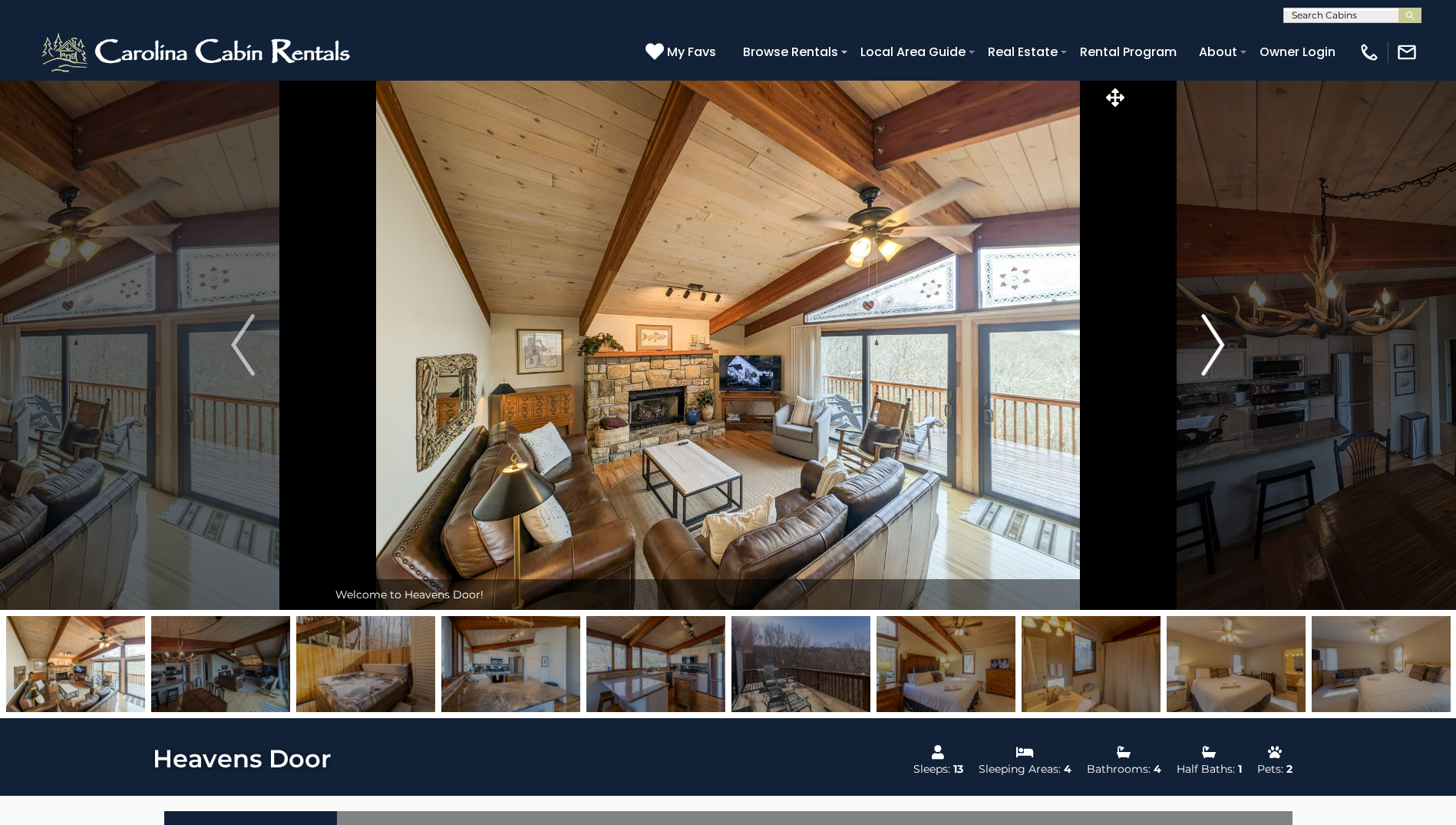
click at [1214, 344] on img "Next" at bounding box center [1213, 344] width 23 height 61
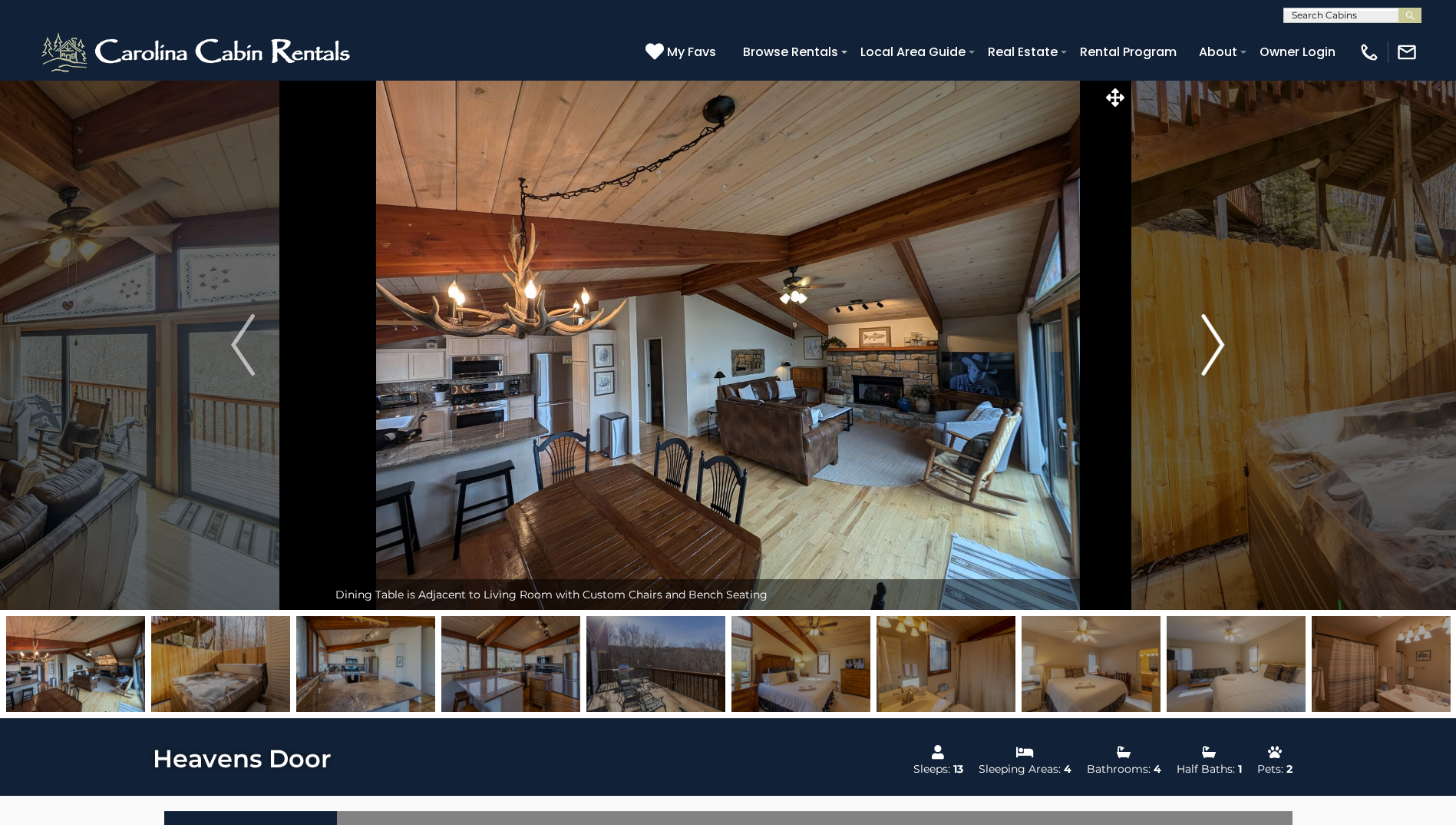
click at [1214, 344] on img "Next" at bounding box center [1213, 344] width 23 height 61
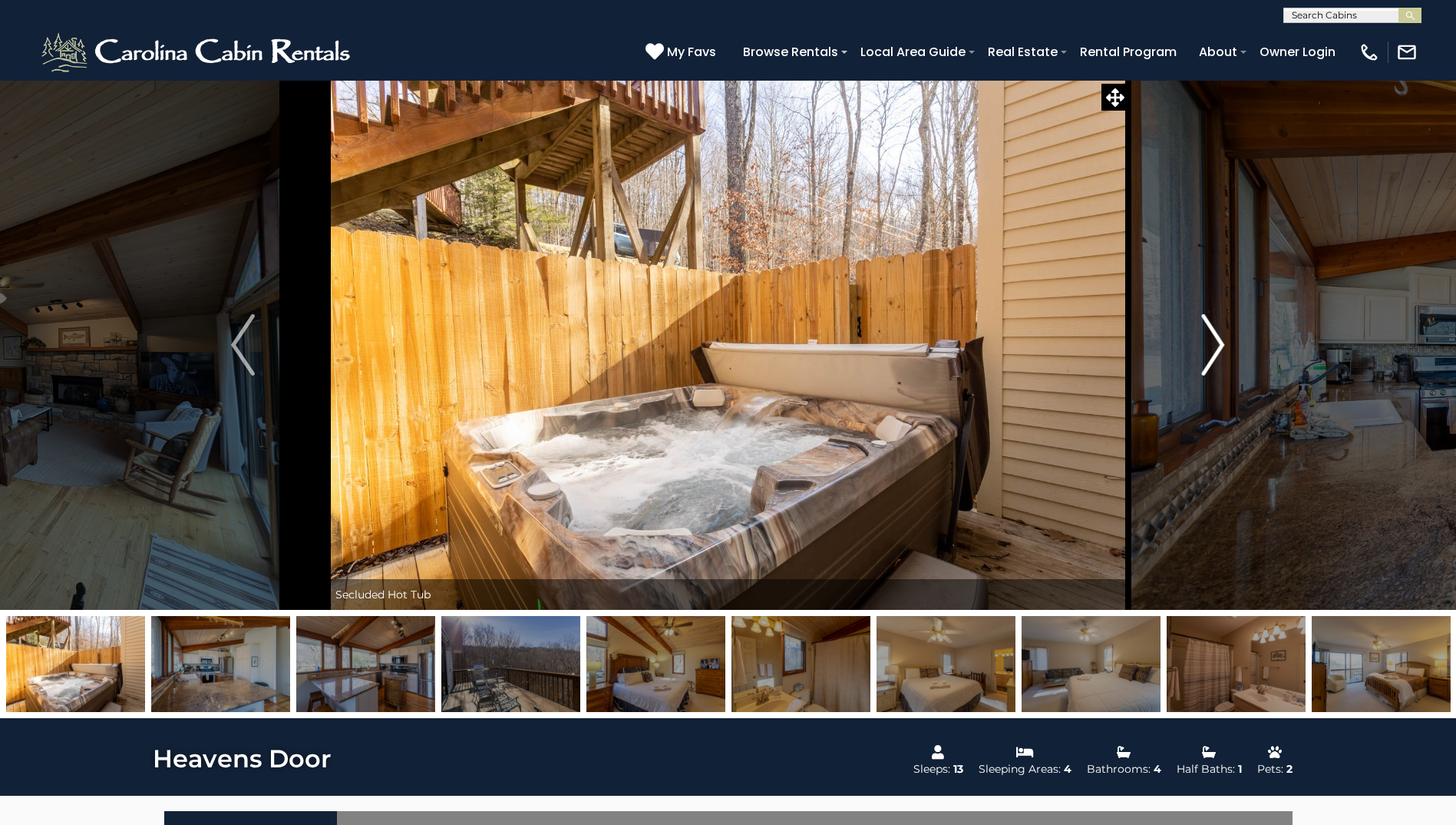
click at [1214, 344] on img "Next" at bounding box center [1213, 344] width 23 height 61
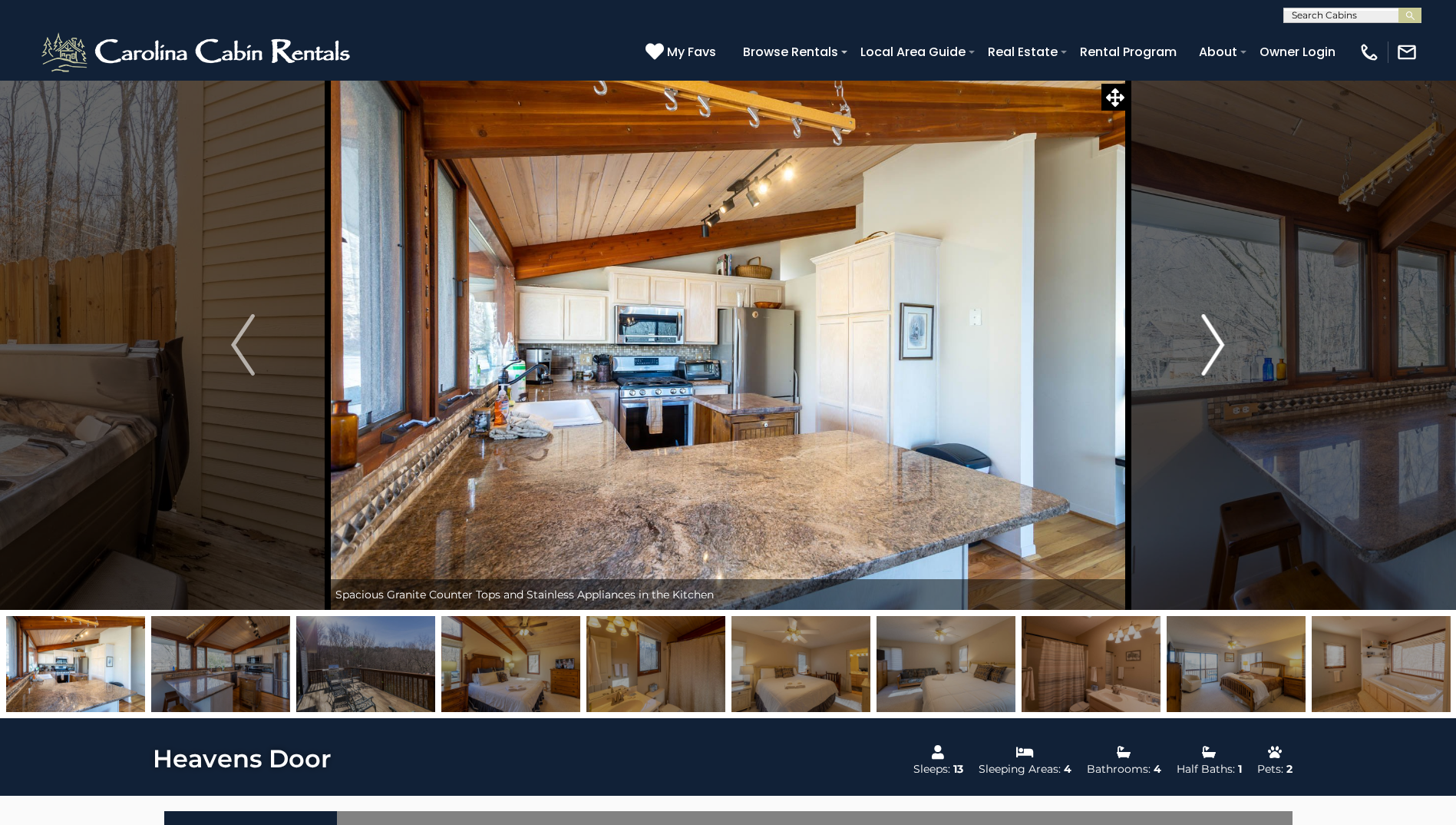
click at [1214, 344] on img "Next" at bounding box center [1213, 344] width 23 height 61
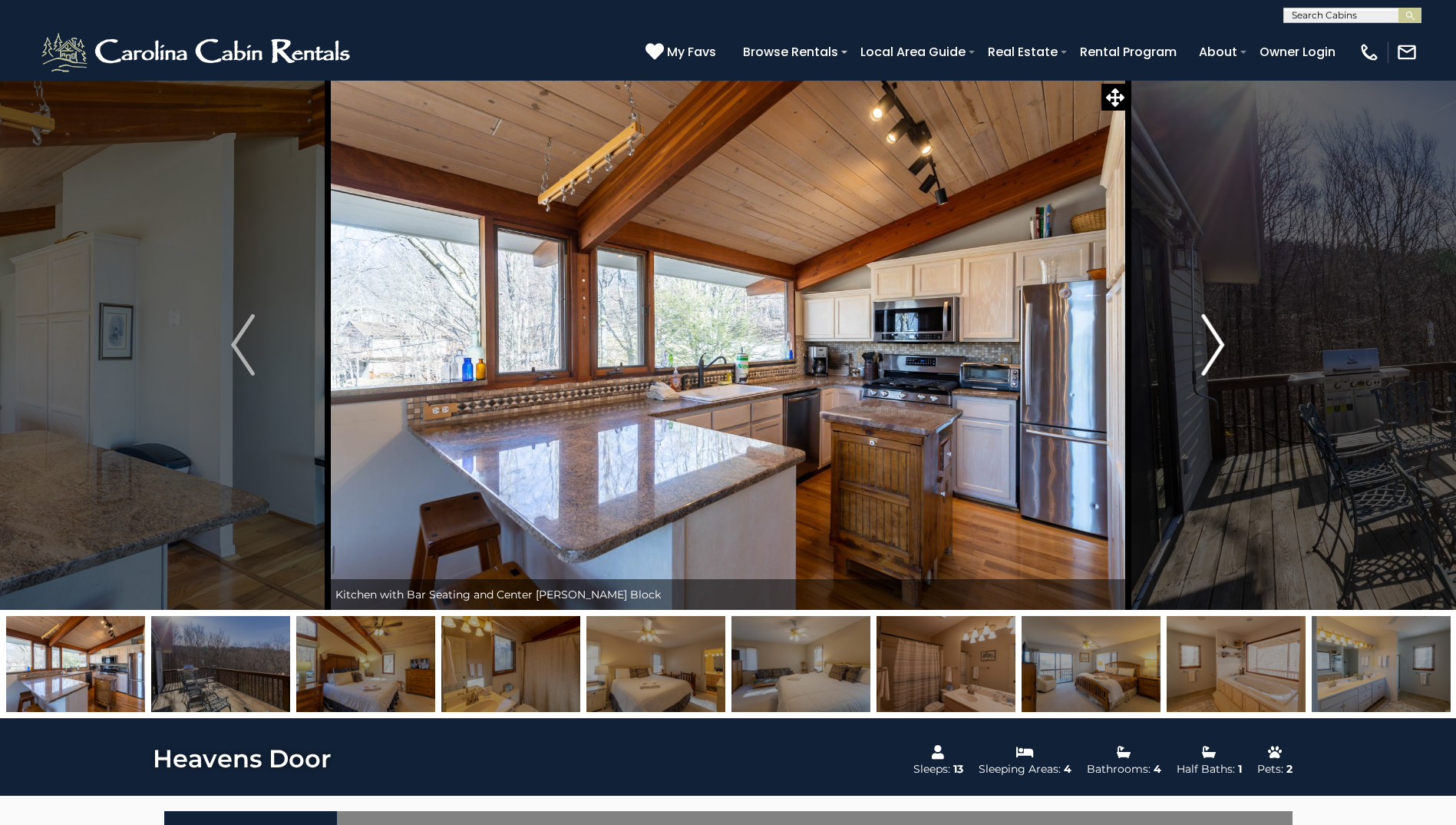
click at [1216, 344] on img "Next" at bounding box center [1213, 344] width 23 height 61
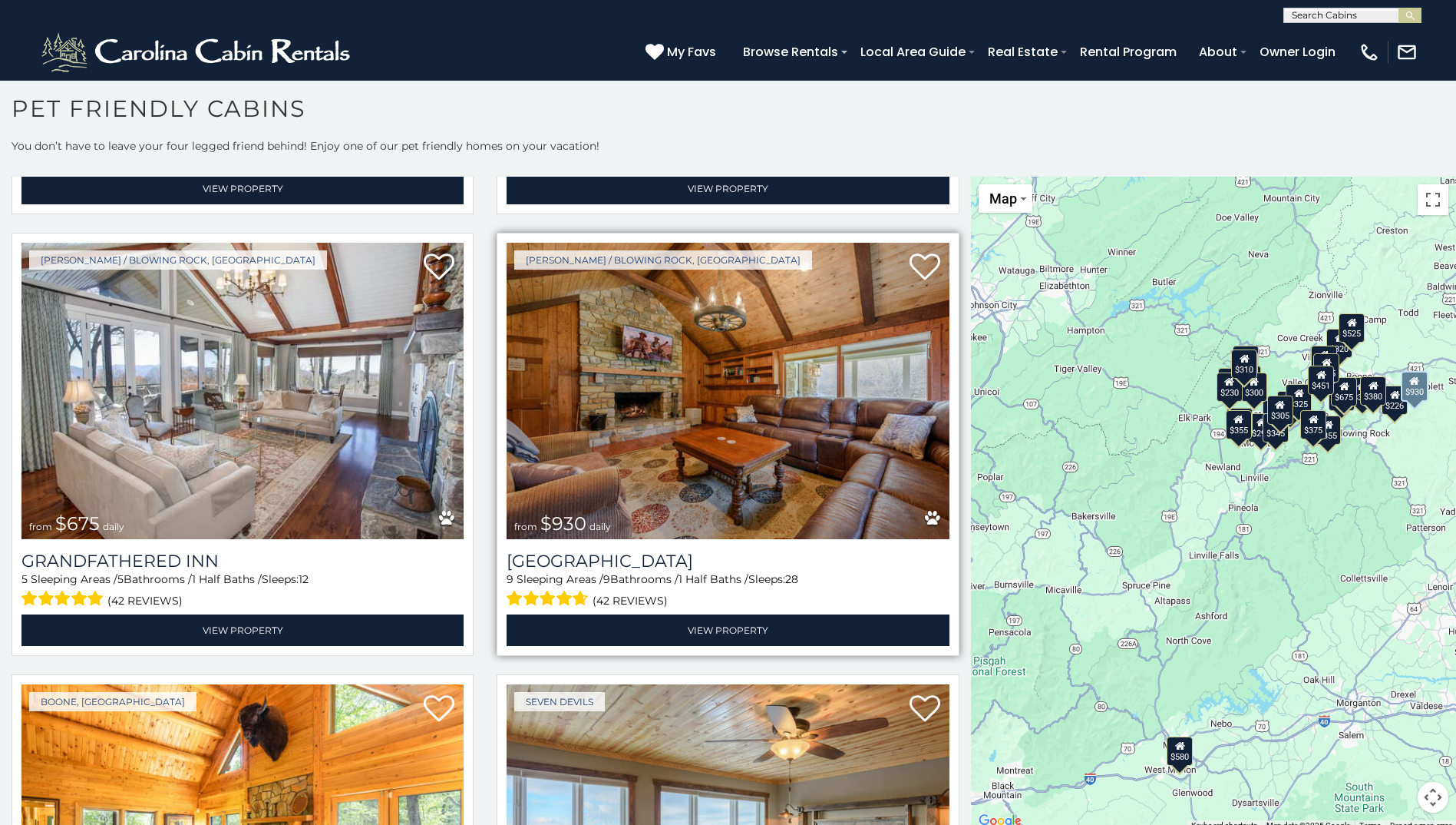
scroll to position [3071, 0]
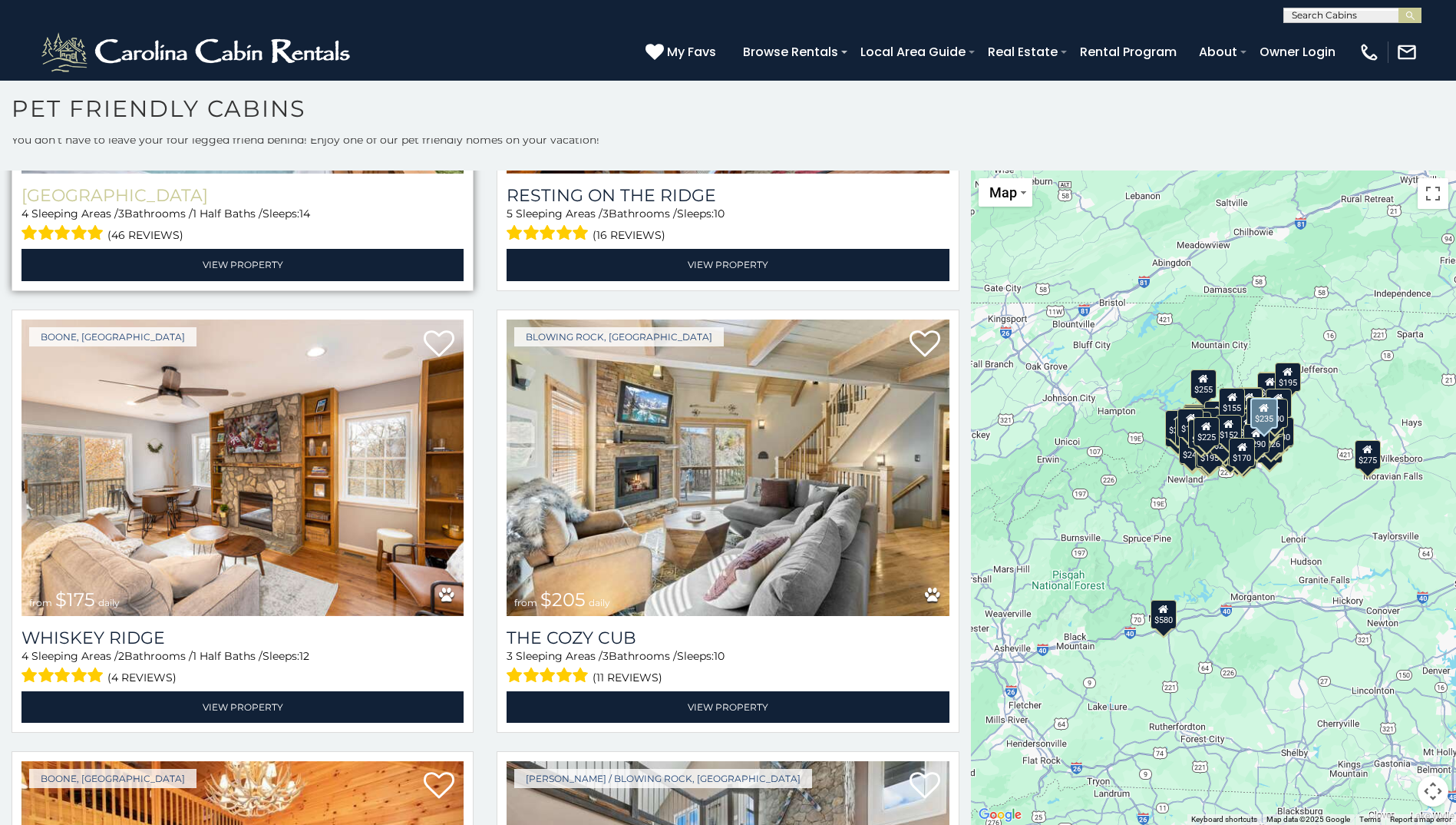
scroll to position [17574, 0]
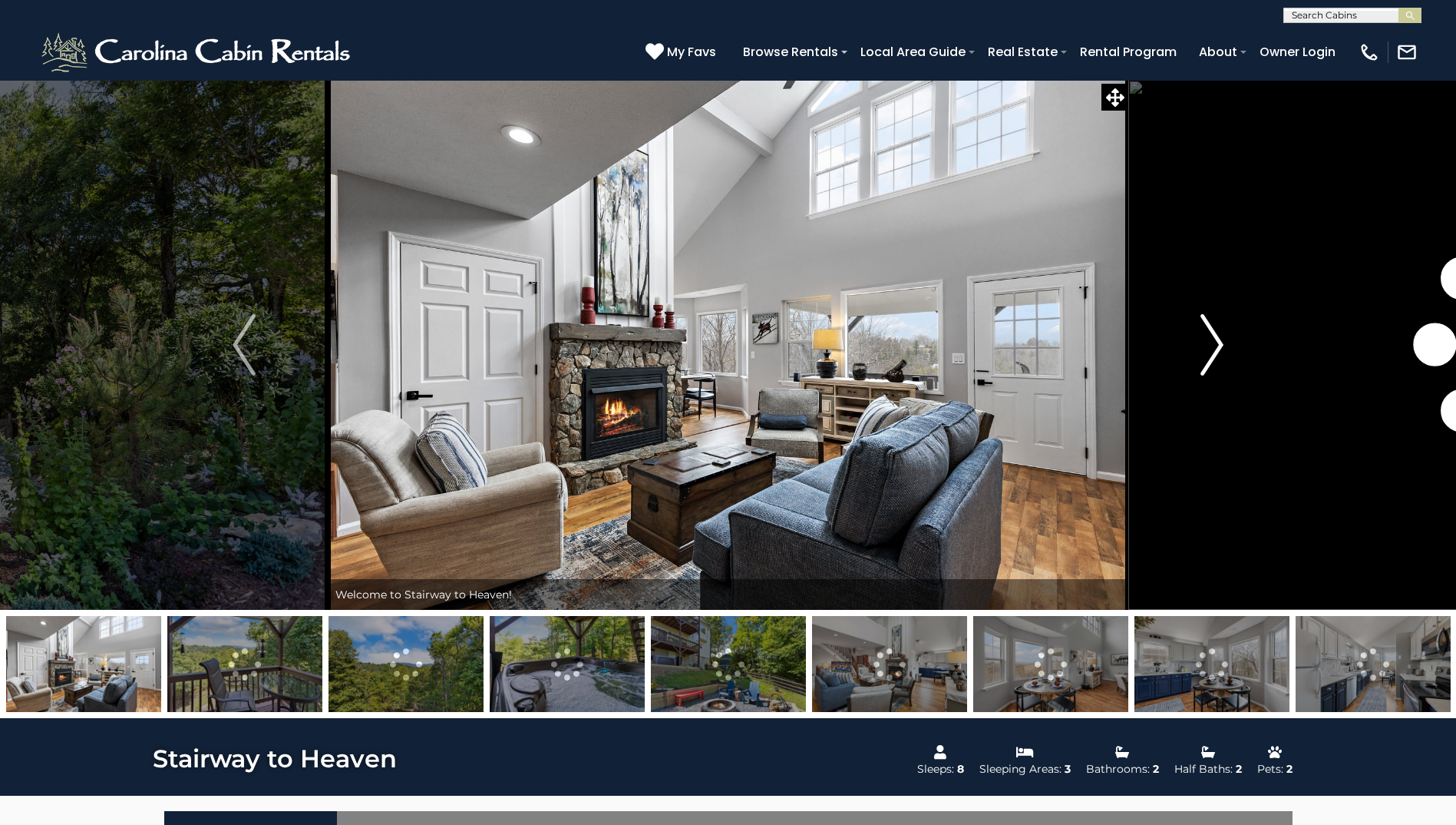
click at [1226, 342] on button "Next" at bounding box center [1212, 344] width 167 height 530
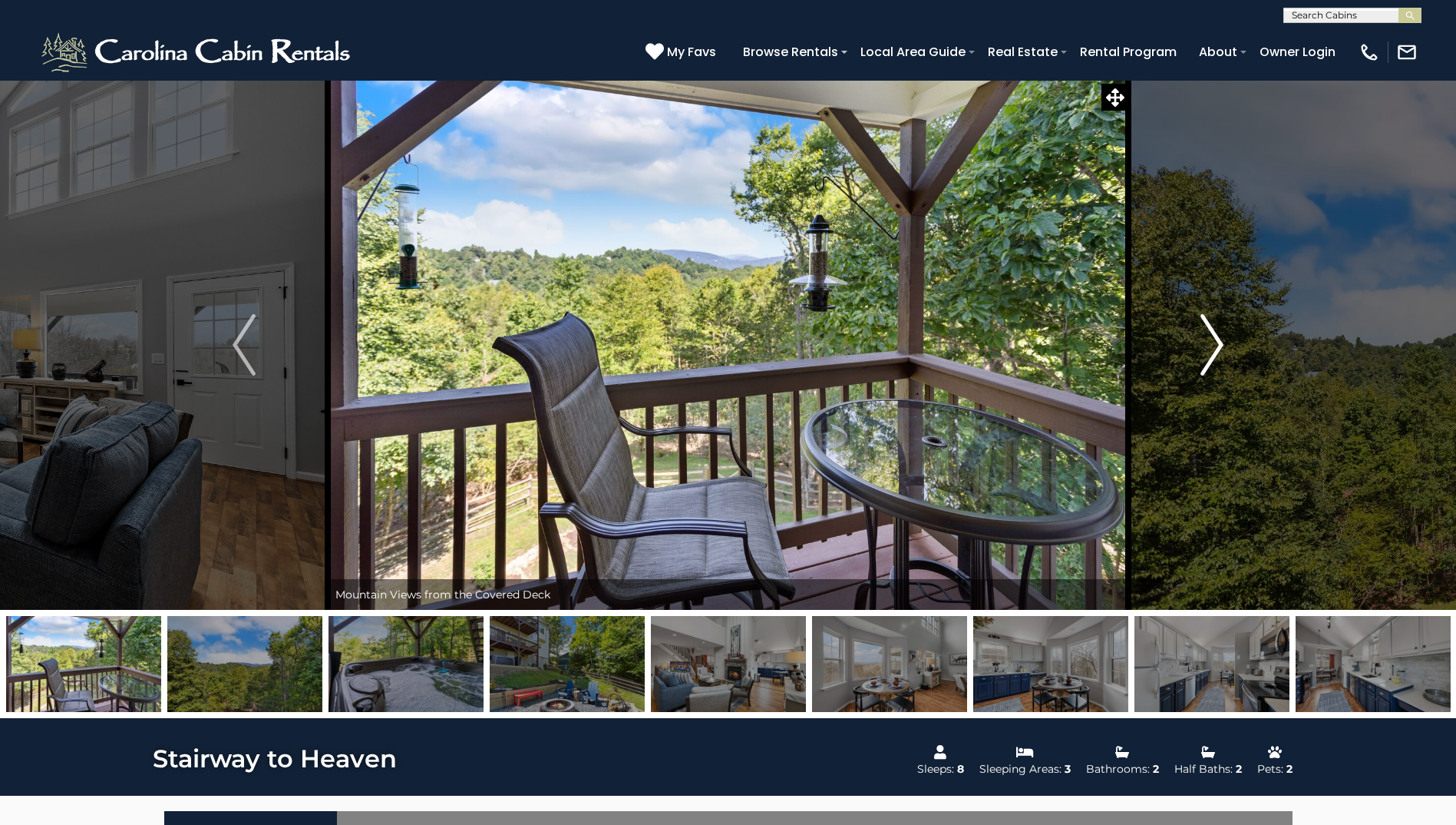
click at [1221, 340] on img "Next" at bounding box center [1212, 344] width 23 height 61
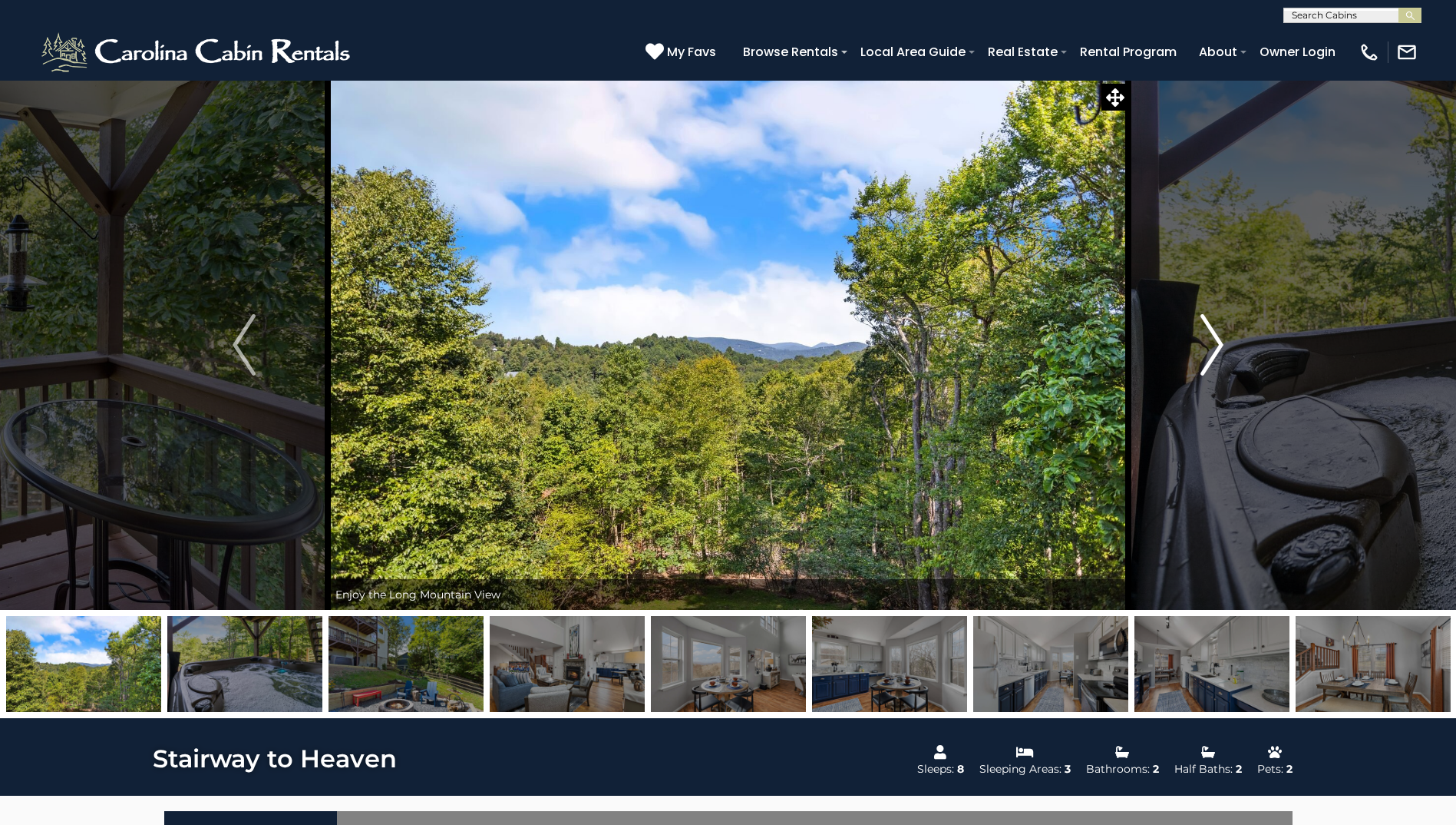
click at [1221, 340] on img "Next" at bounding box center [1212, 344] width 23 height 61
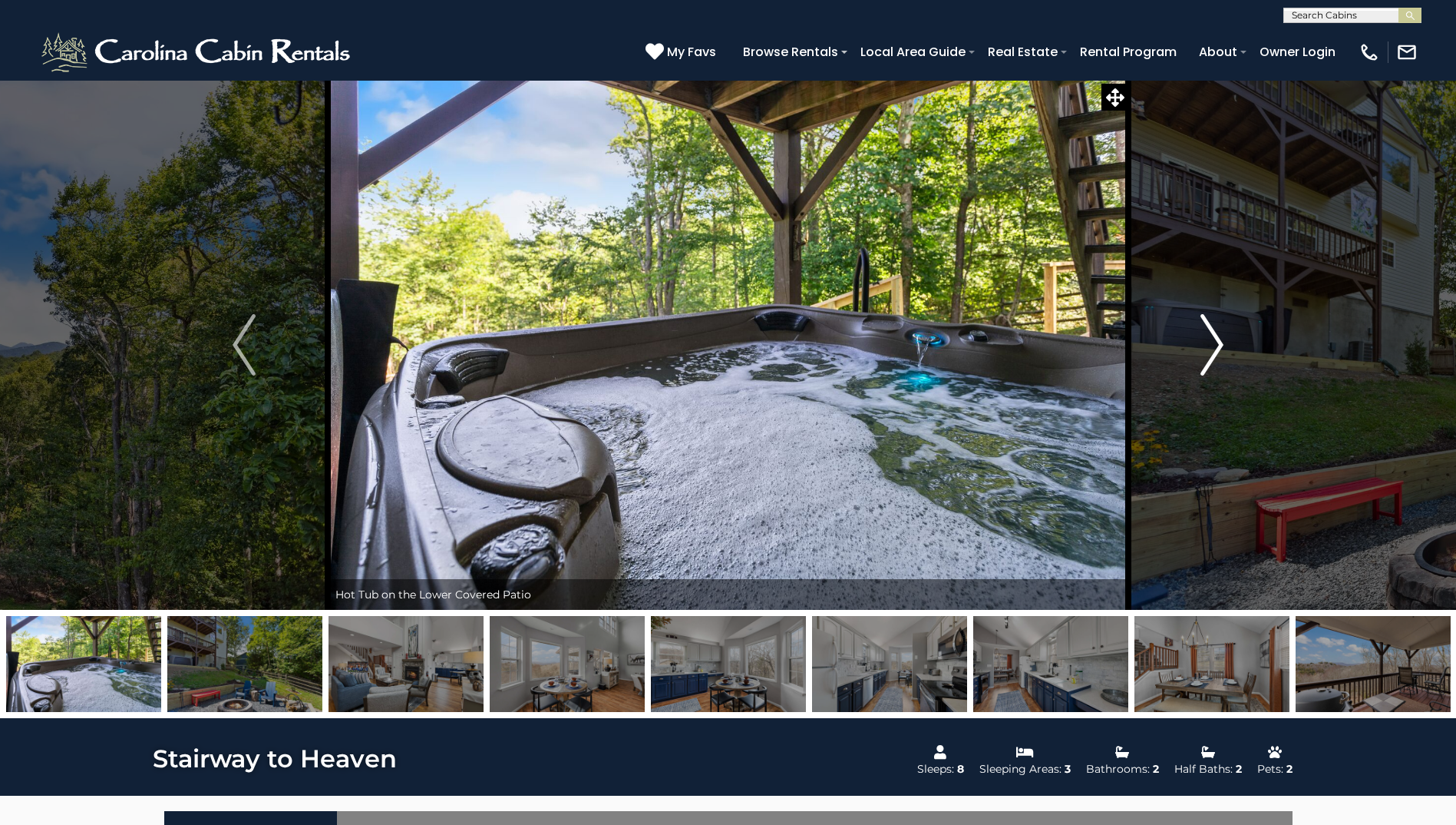
click at [1213, 340] on img "Next" at bounding box center [1212, 344] width 23 height 61
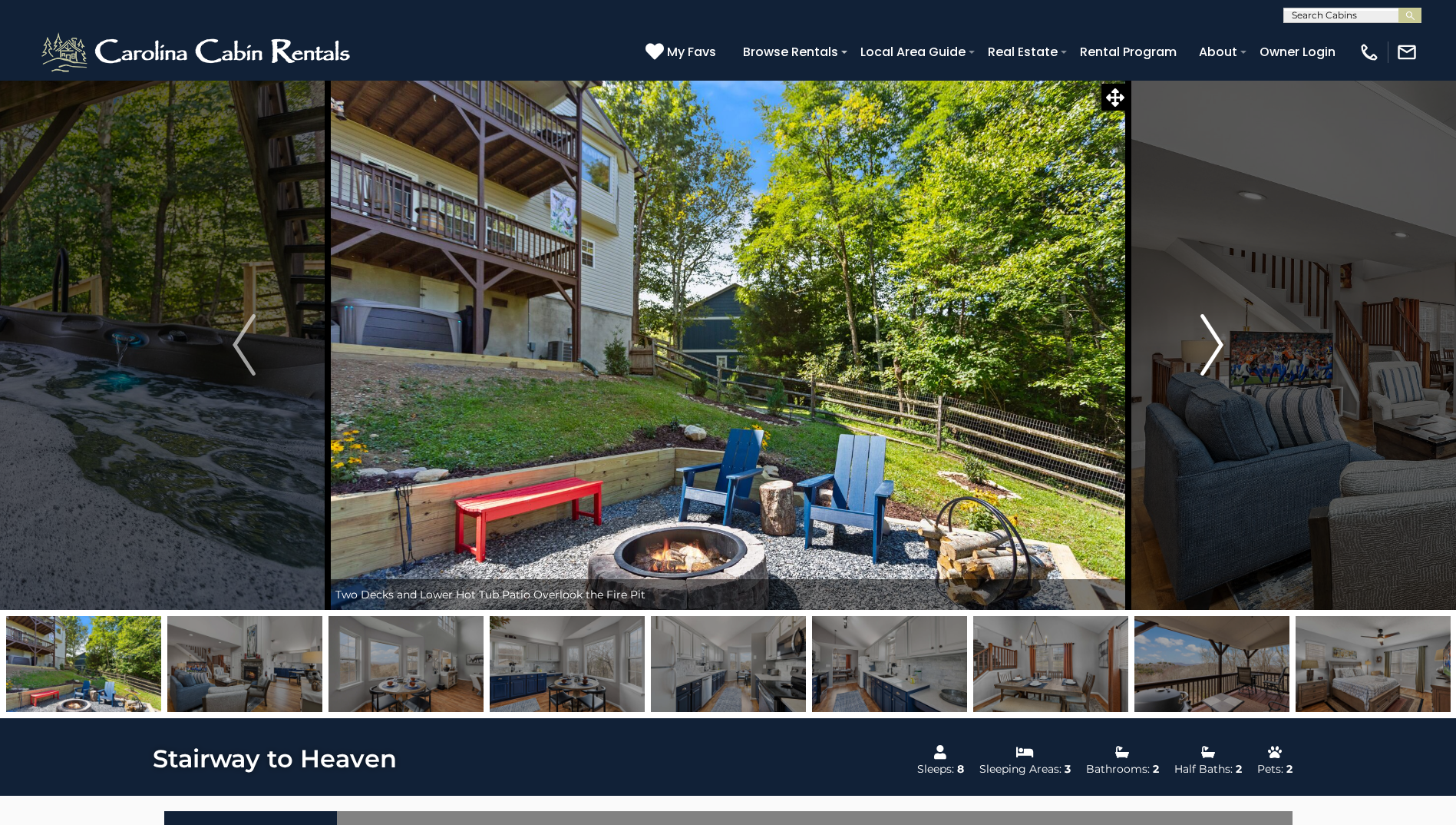
click at [1212, 344] on img "Next" at bounding box center [1212, 344] width 23 height 61
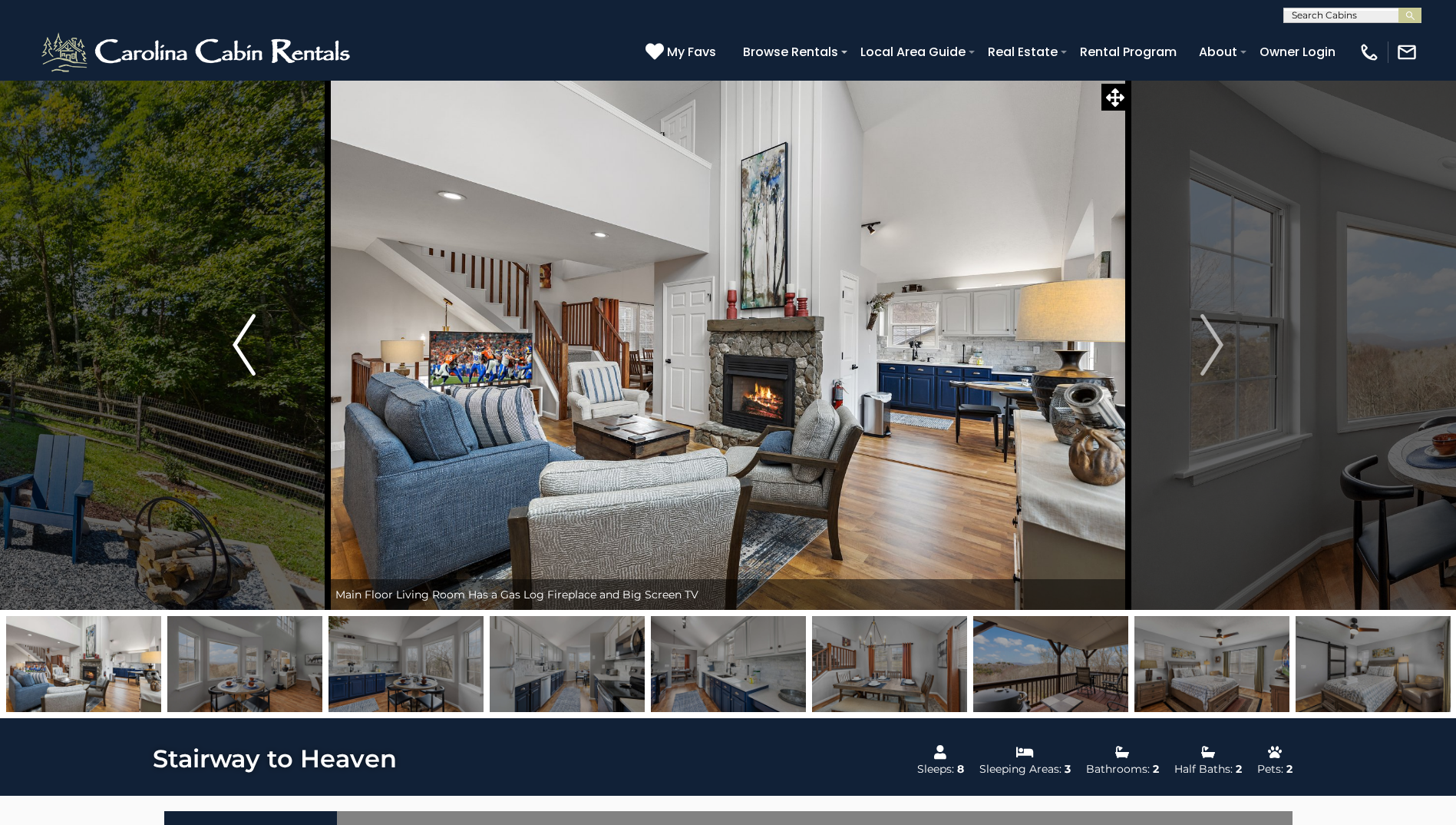
click at [253, 340] on img "Previous" at bounding box center [244, 344] width 23 height 61
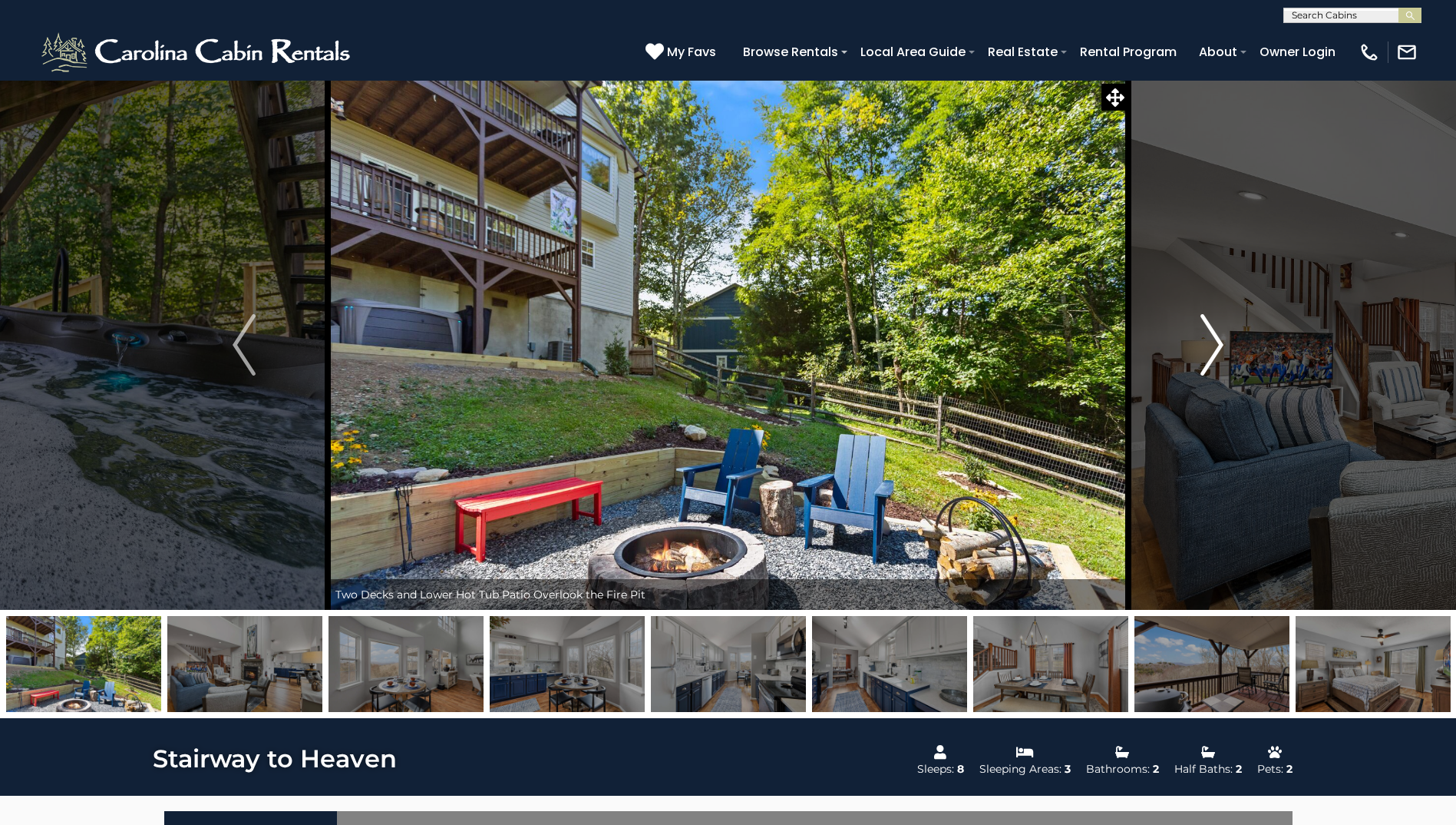
click at [1206, 364] on img "Next" at bounding box center [1212, 344] width 23 height 61
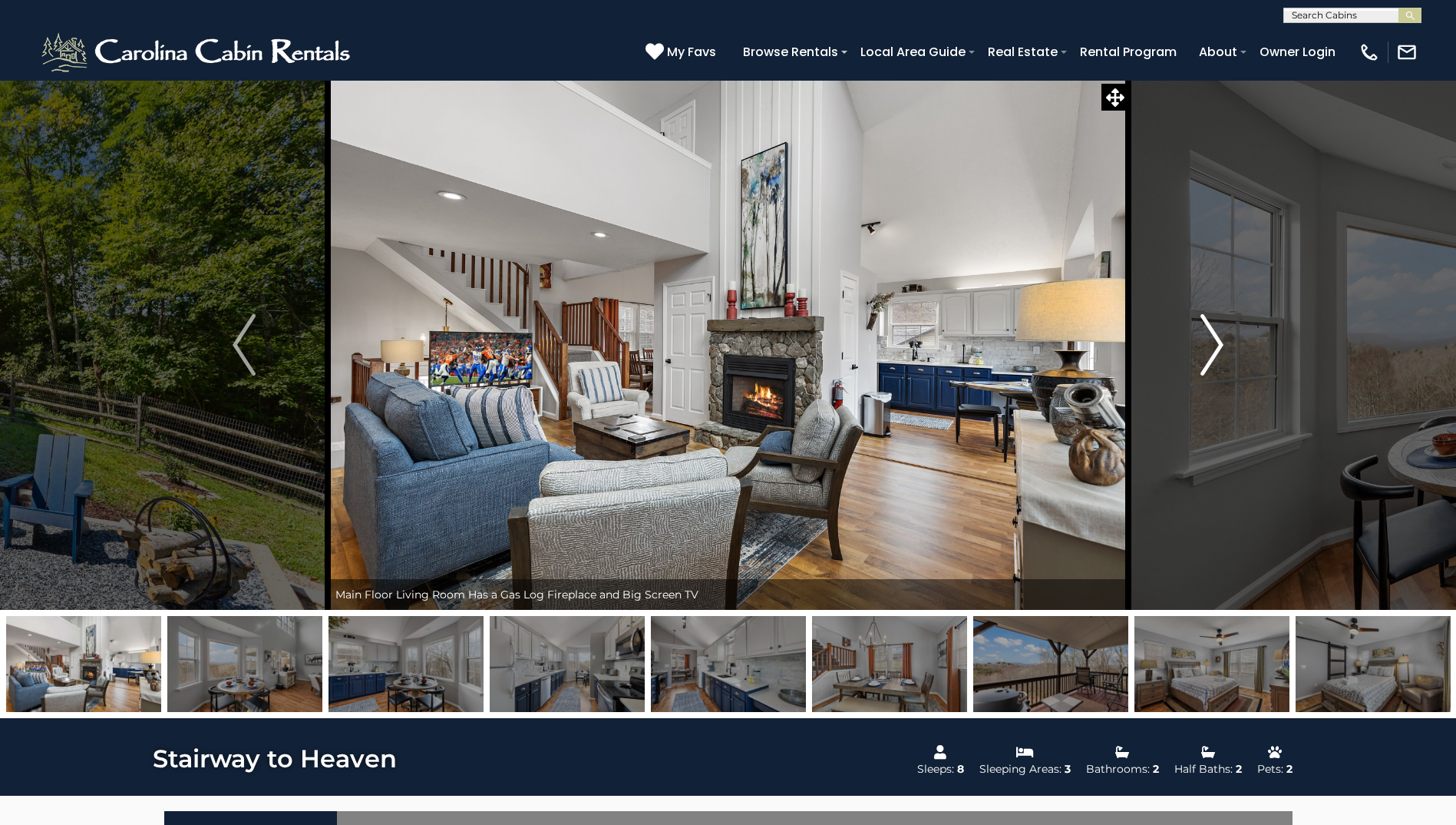
click at [1206, 364] on img "Next" at bounding box center [1212, 344] width 23 height 61
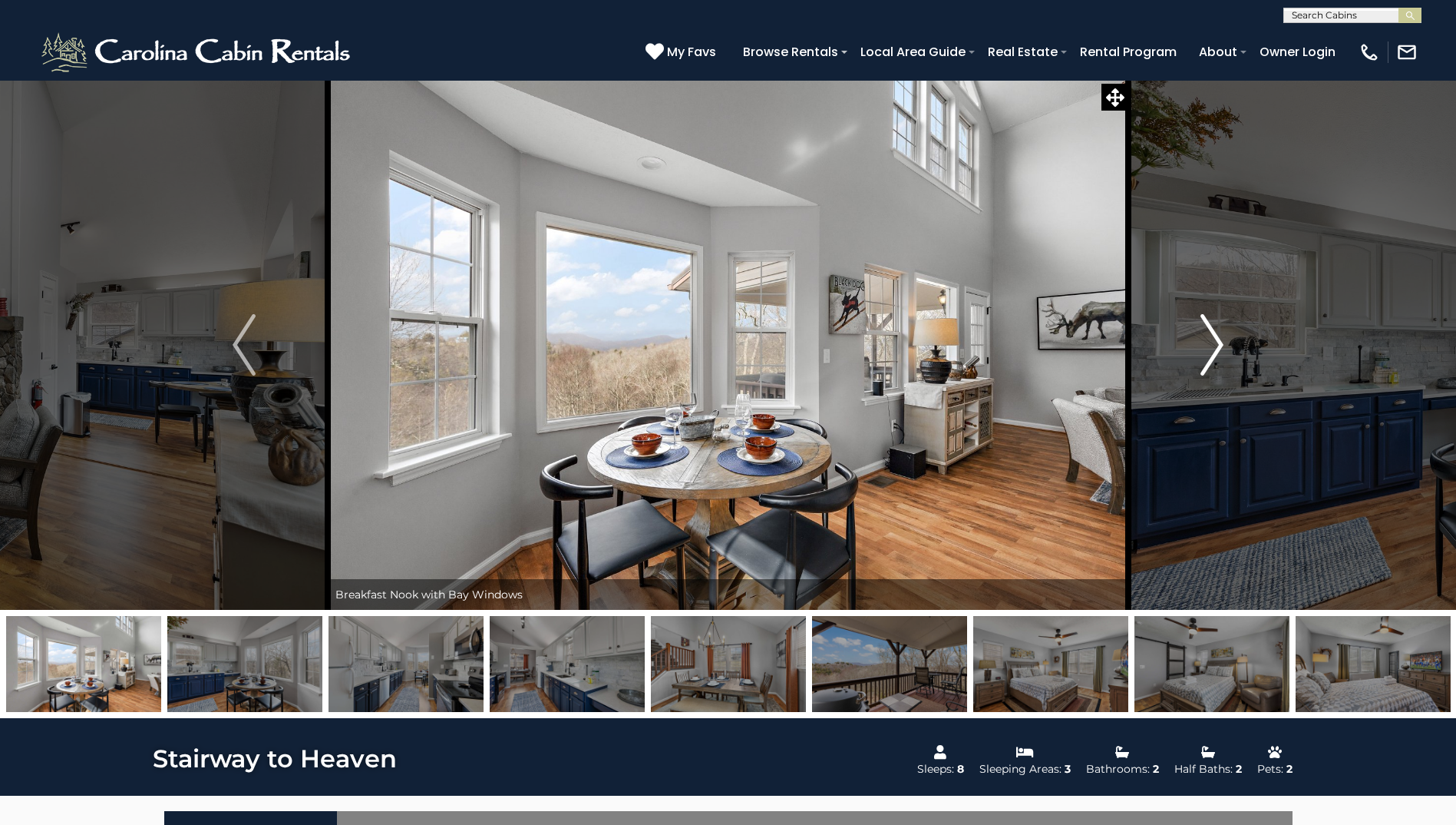
click at [1206, 364] on img "Next" at bounding box center [1212, 344] width 23 height 61
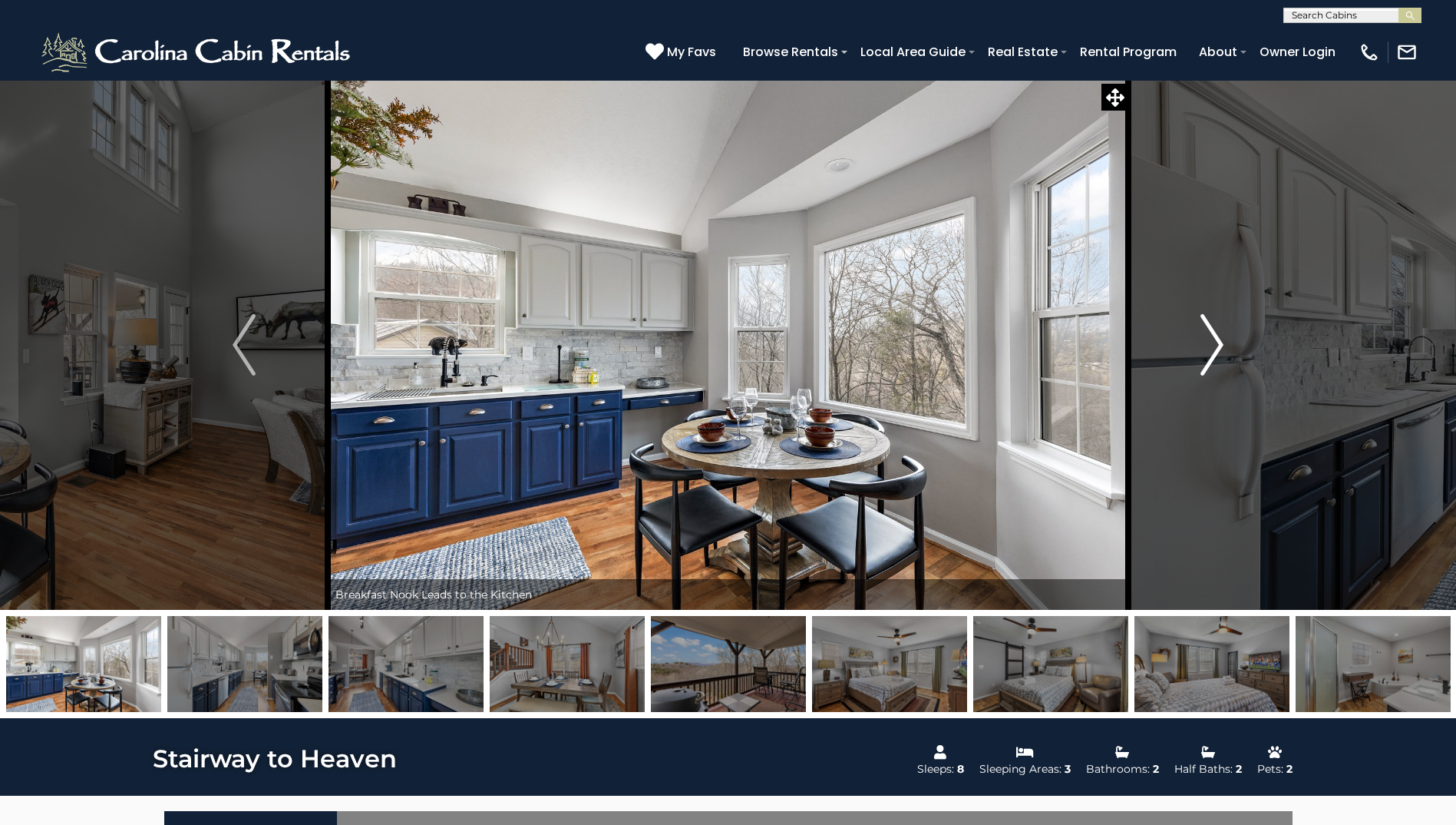
click at [1206, 364] on img "Next" at bounding box center [1212, 344] width 23 height 61
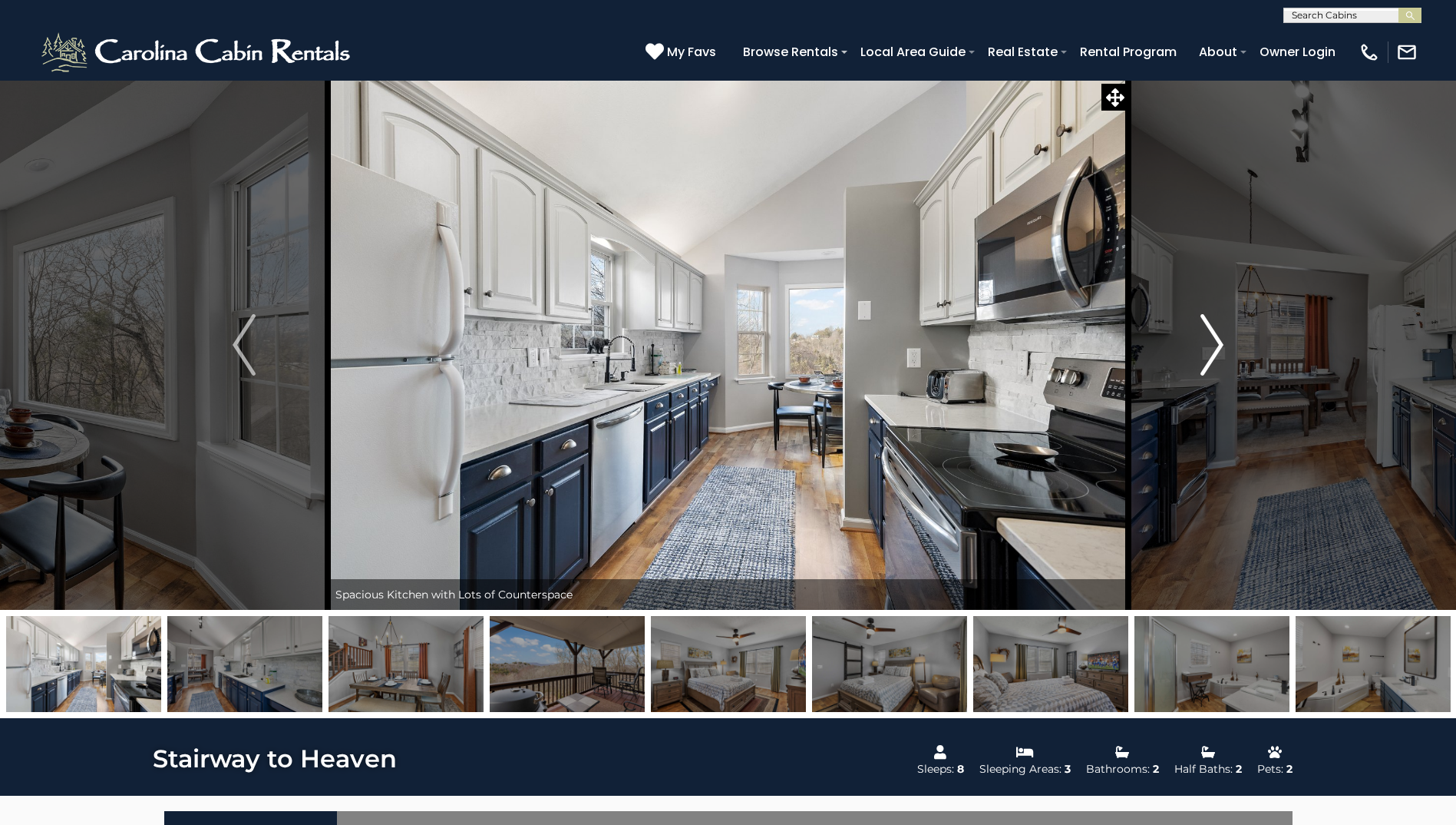
click at [1206, 364] on img "Next" at bounding box center [1212, 344] width 23 height 61
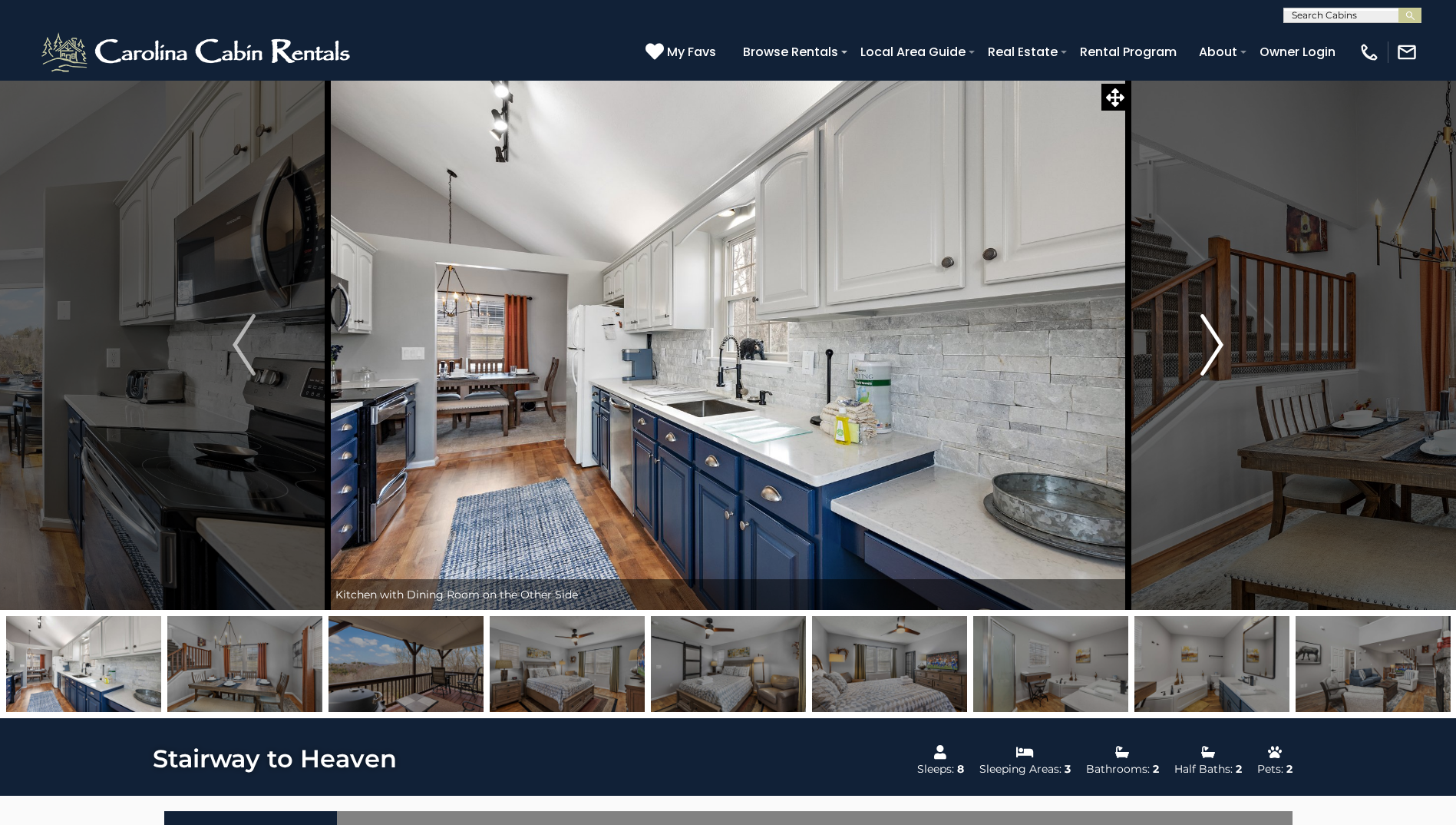
click at [1206, 364] on img "Next" at bounding box center [1212, 344] width 23 height 61
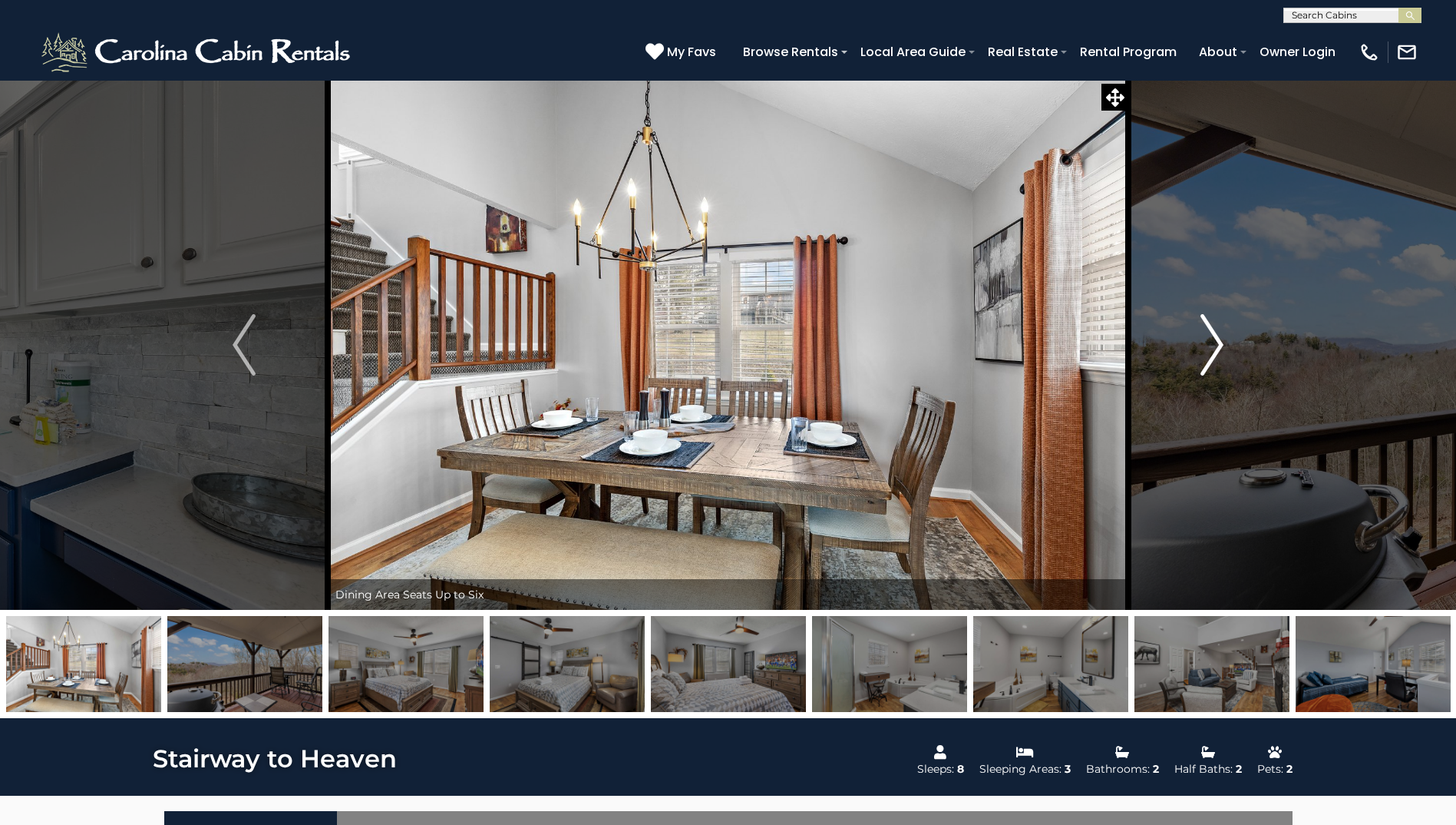
click at [1206, 364] on img "Next" at bounding box center [1212, 344] width 23 height 61
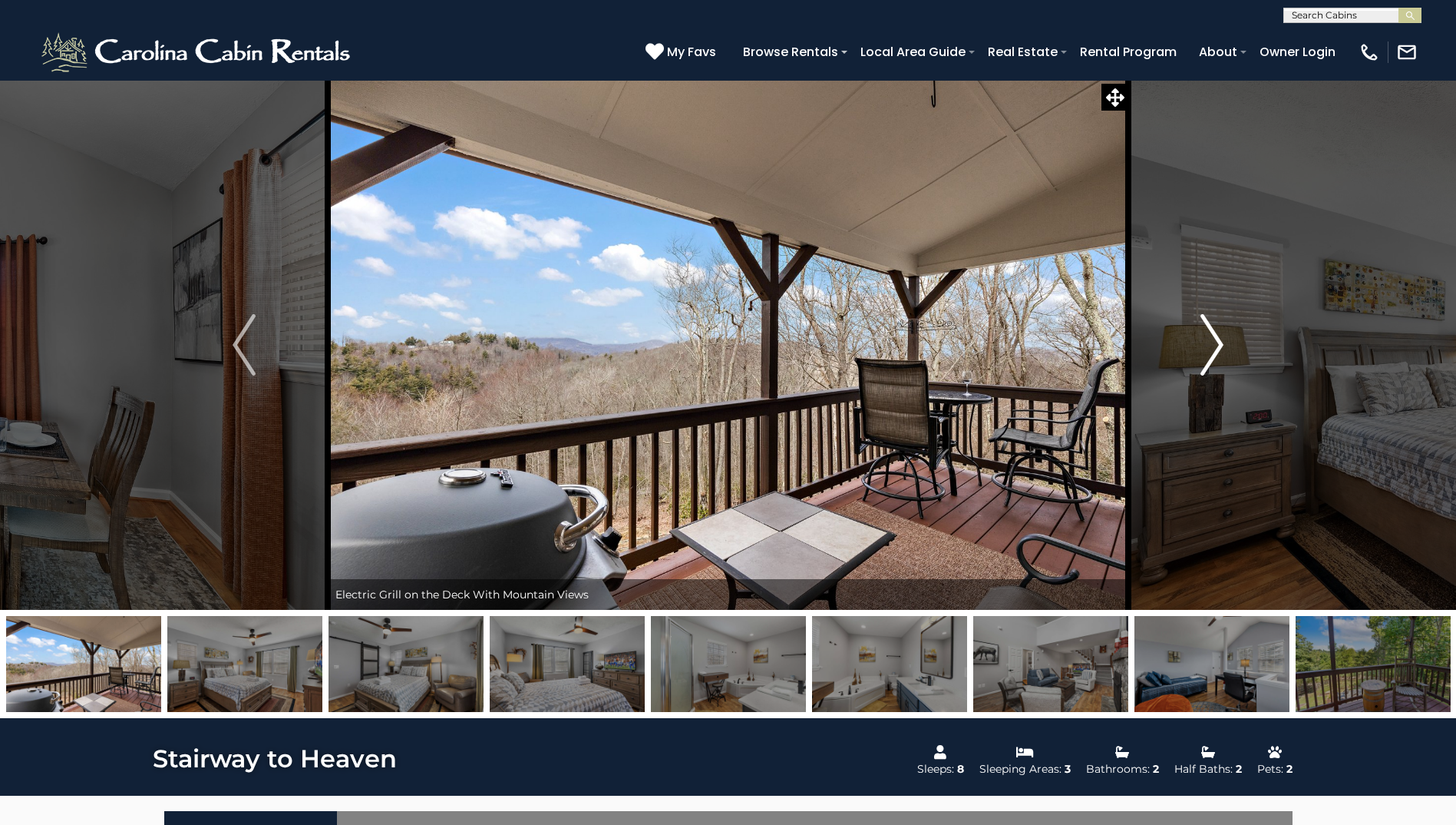
click at [1206, 364] on img "Next" at bounding box center [1212, 344] width 23 height 61
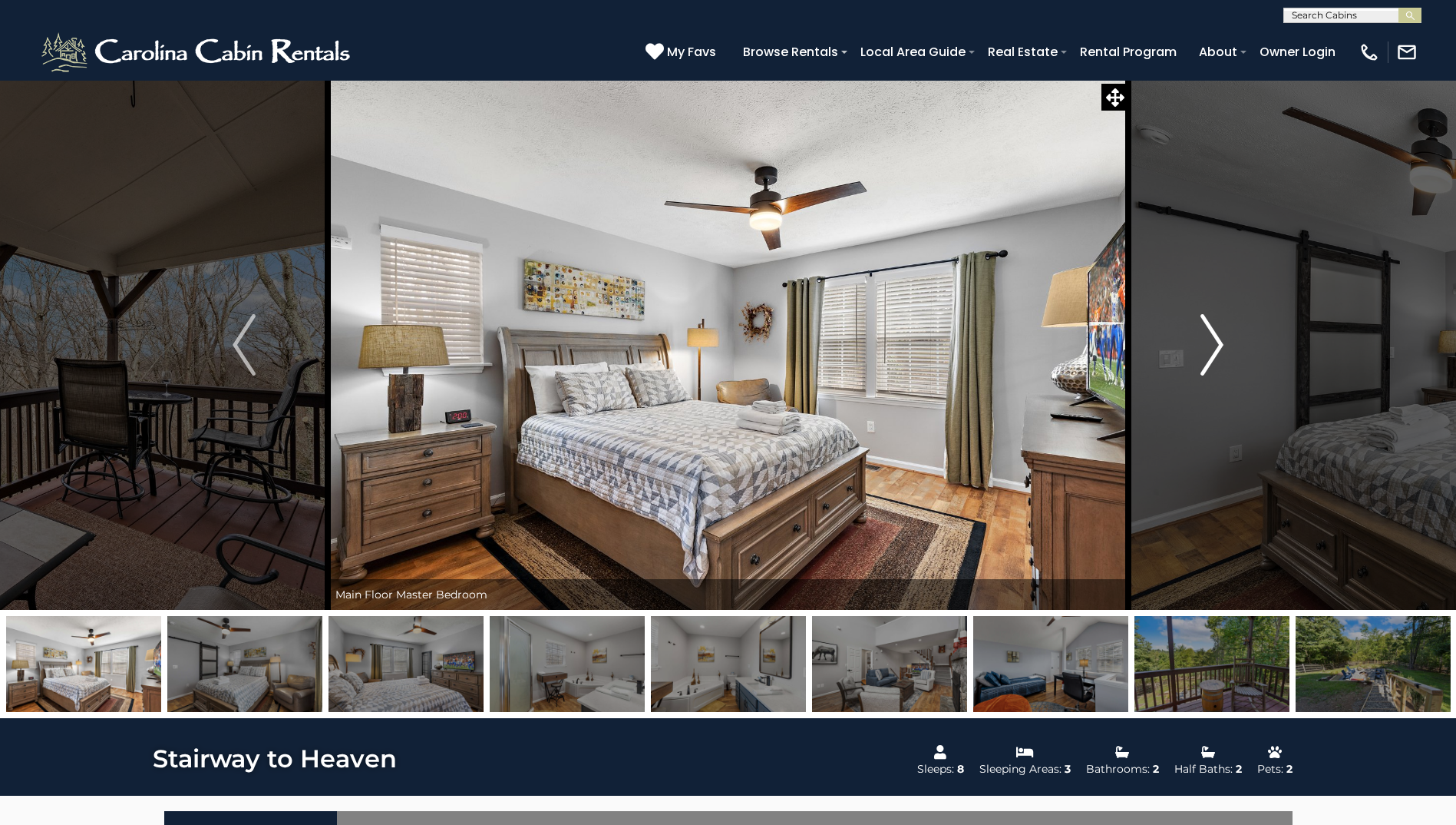
click at [1206, 364] on img "Next" at bounding box center [1212, 344] width 23 height 61
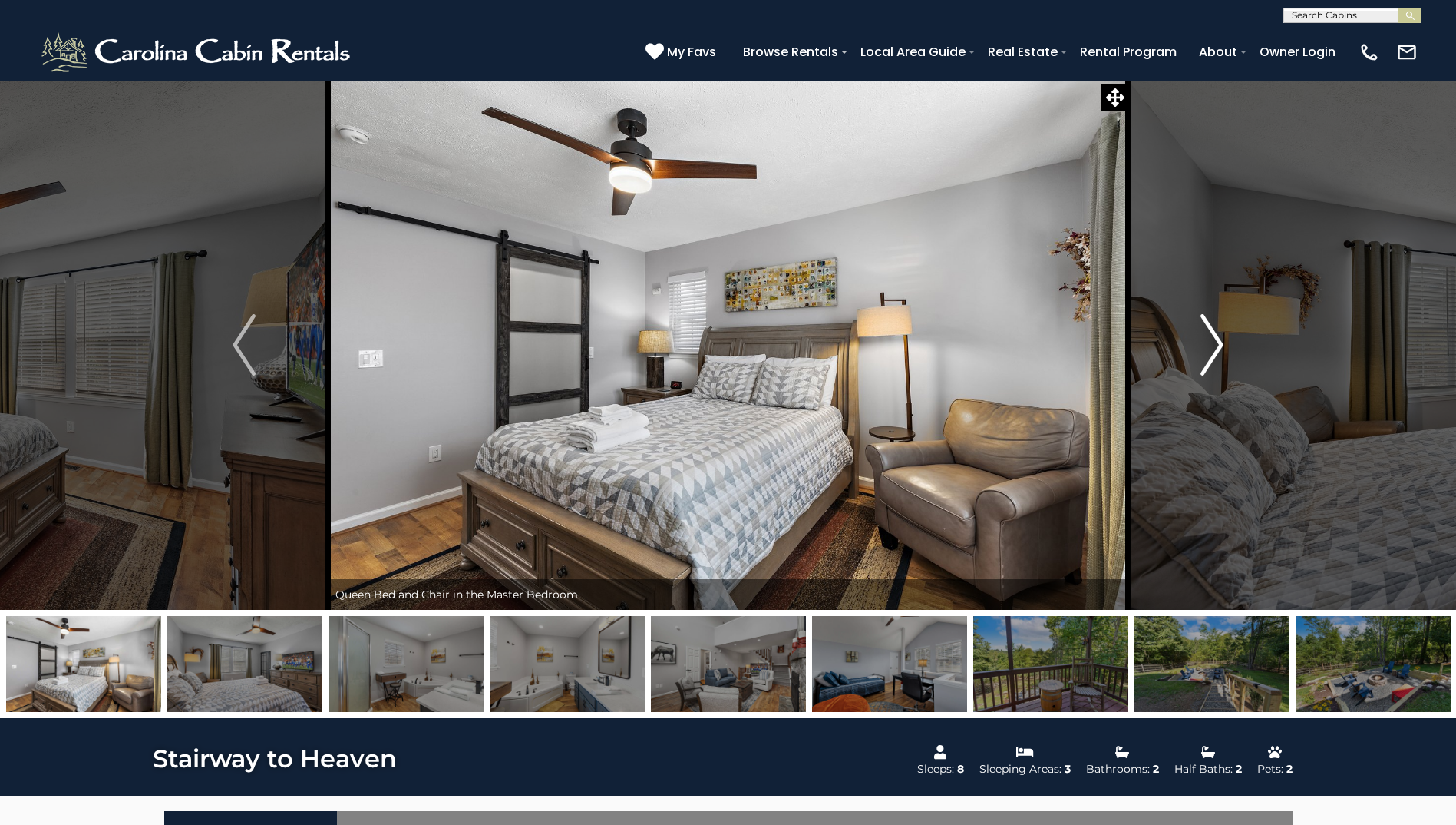
click at [1206, 364] on img "Next" at bounding box center [1212, 344] width 23 height 61
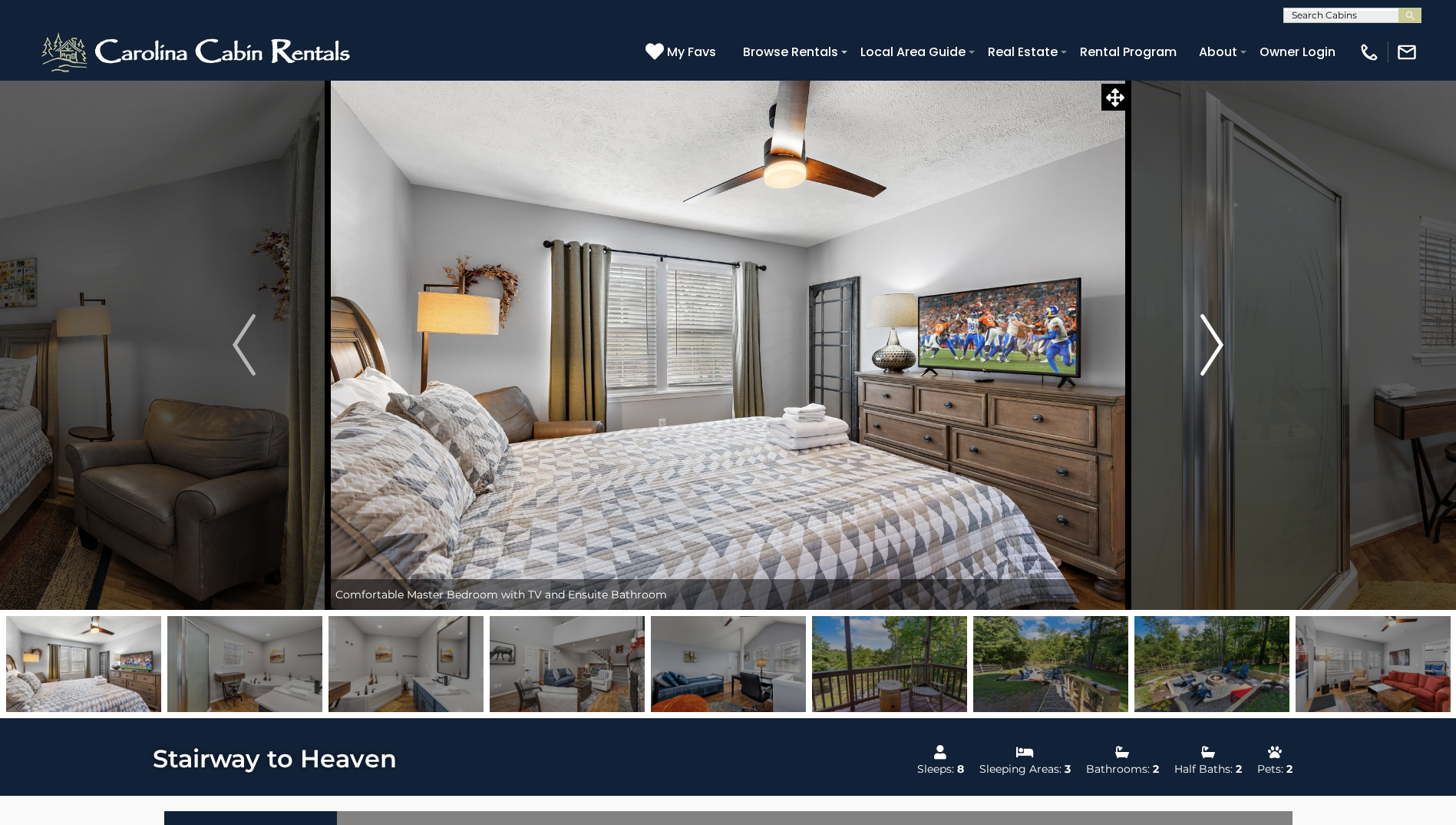
click at [1210, 367] on img "Next" at bounding box center [1212, 344] width 23 height 61
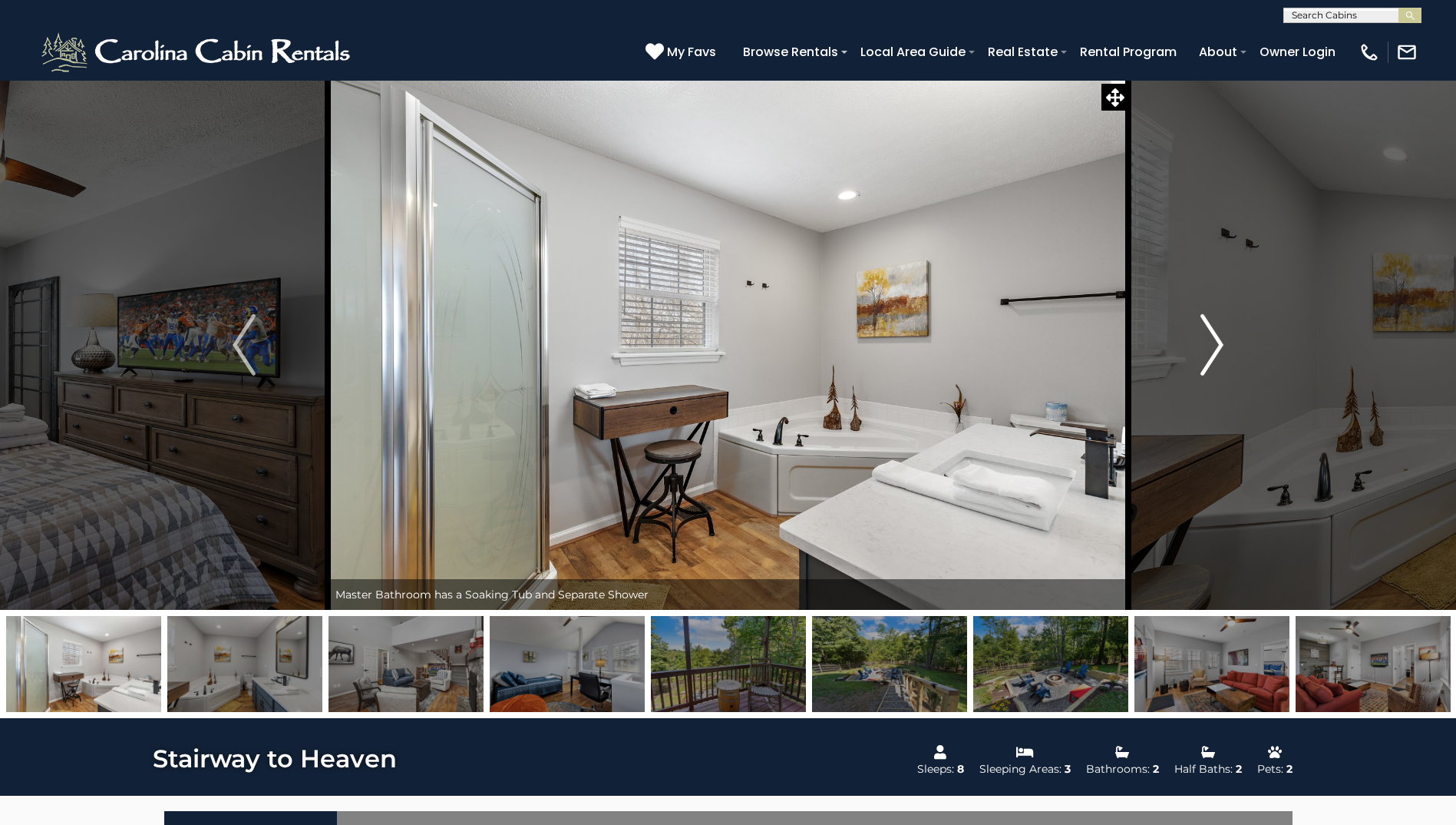
click at [1209, 367] on img "Next" at bounding box center [1212, 344] width 23 height 61
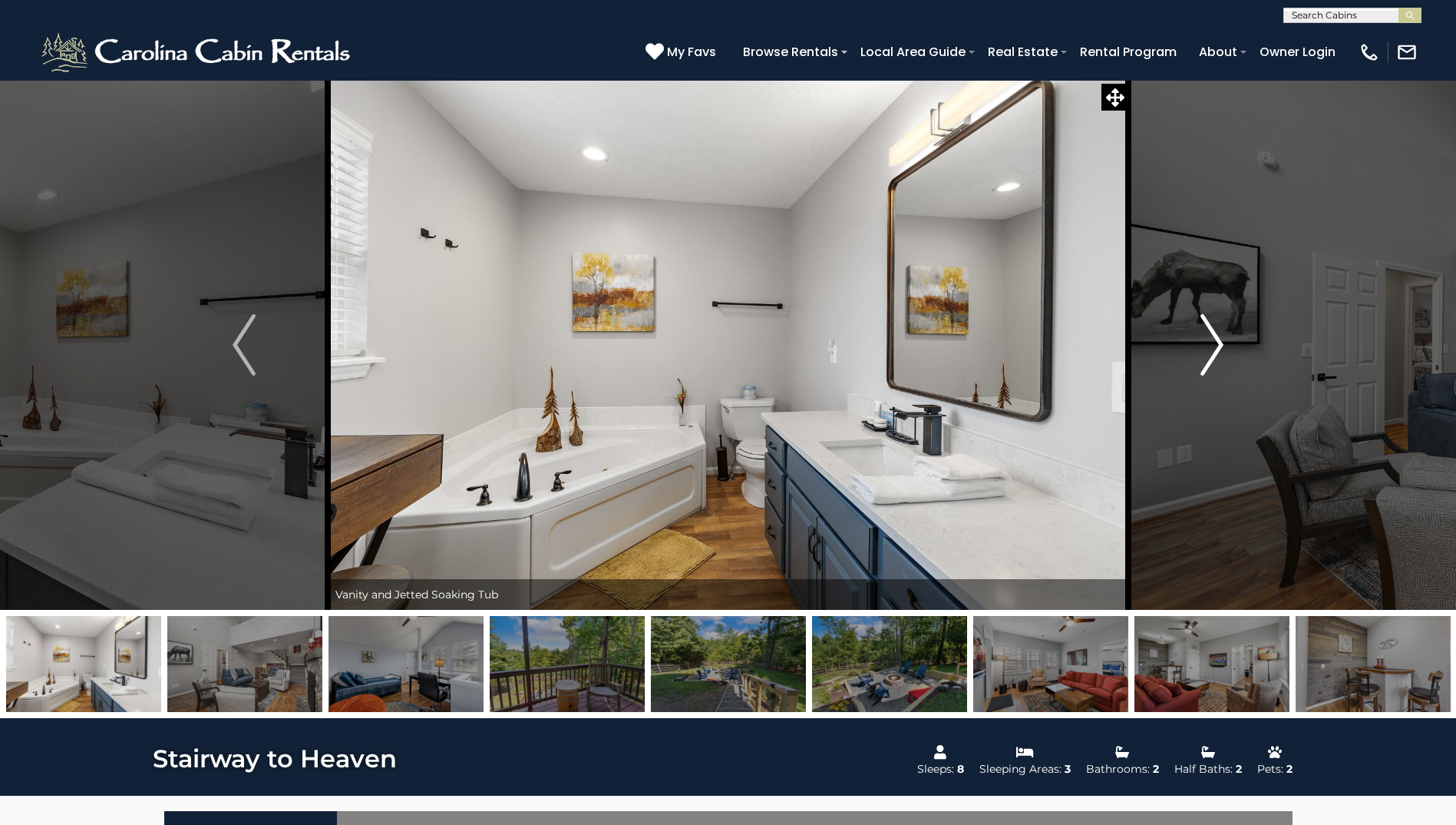
click at [1209, 367] on img "Next" at bounding box center [1212, 344] width 23 height 61
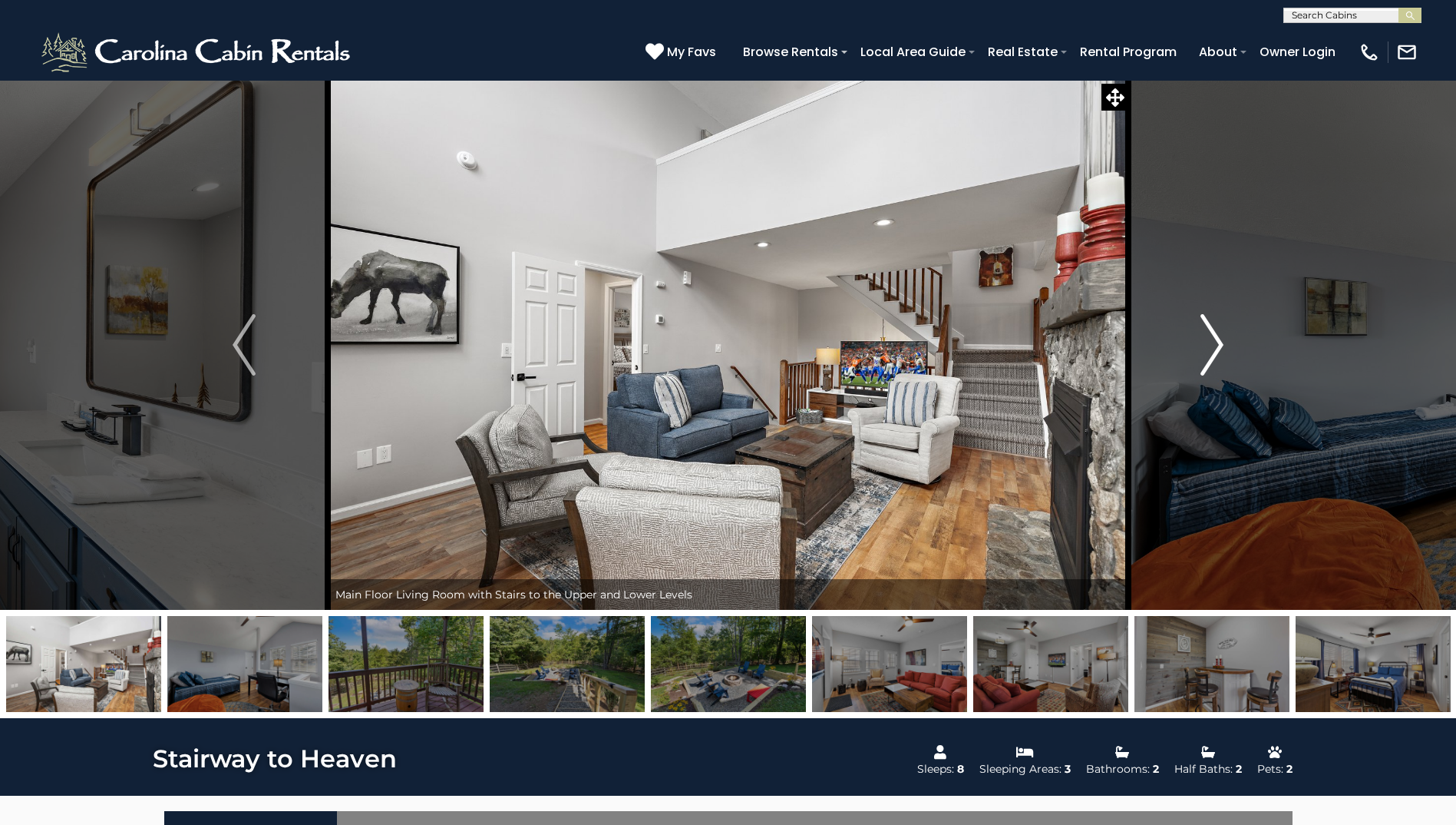
click at [1207, 367] on img "Next" at bounding box center [1212, 344] width 23 height 61
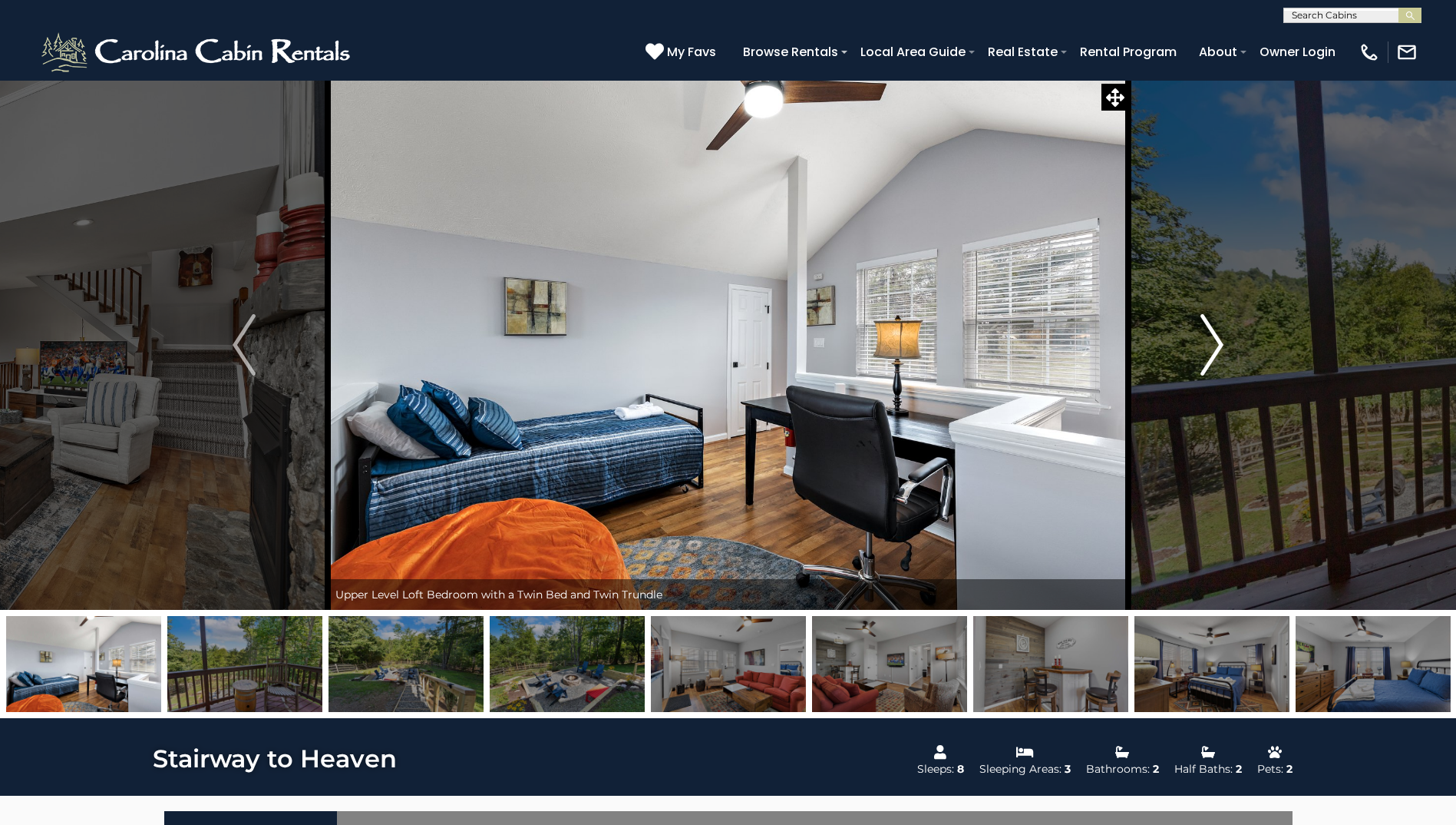
click at [1207, 367] on img "Next" at bounding box center [1212, 344] width 23 height 61
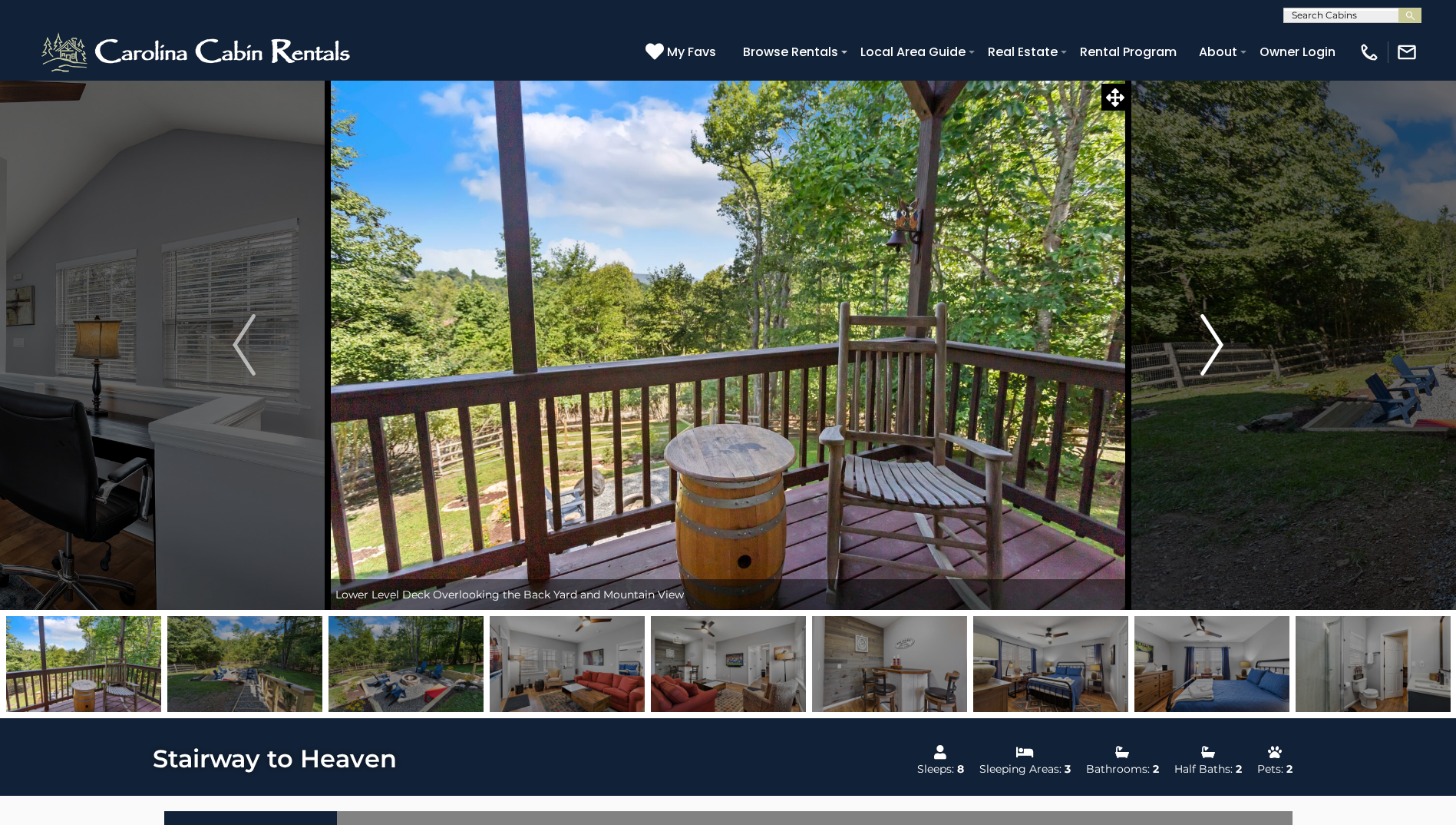
click at [1207, 367] on img "Next" at bounding box center [1212, 344] width 23 height 61
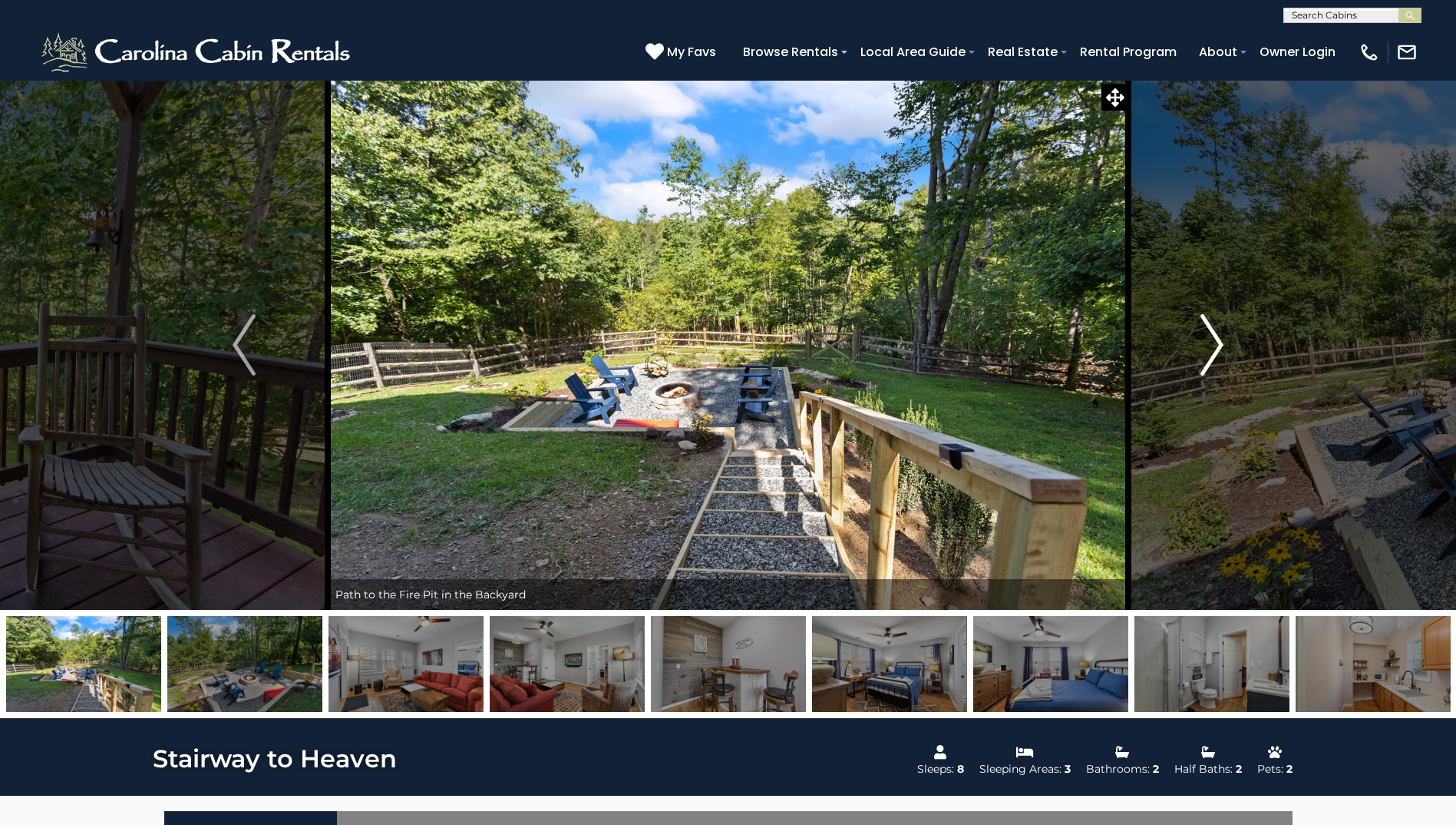
click at [1207, 367] on img "Next" at bounding box center [1212, 344] width 23 height 61
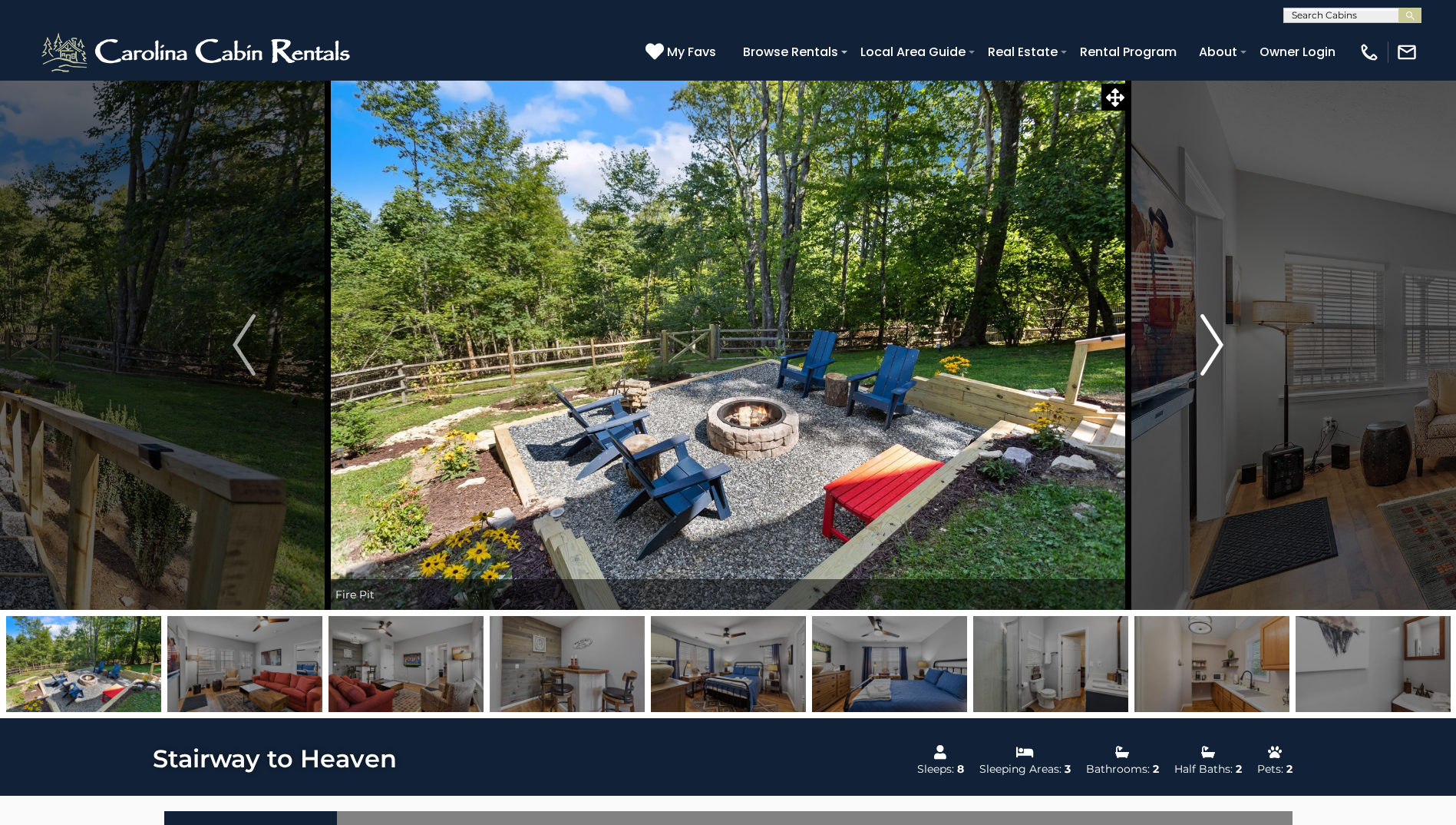
click at [1207, 366] on img "Next" at bounding box center [1212, 344] width 23 height 61
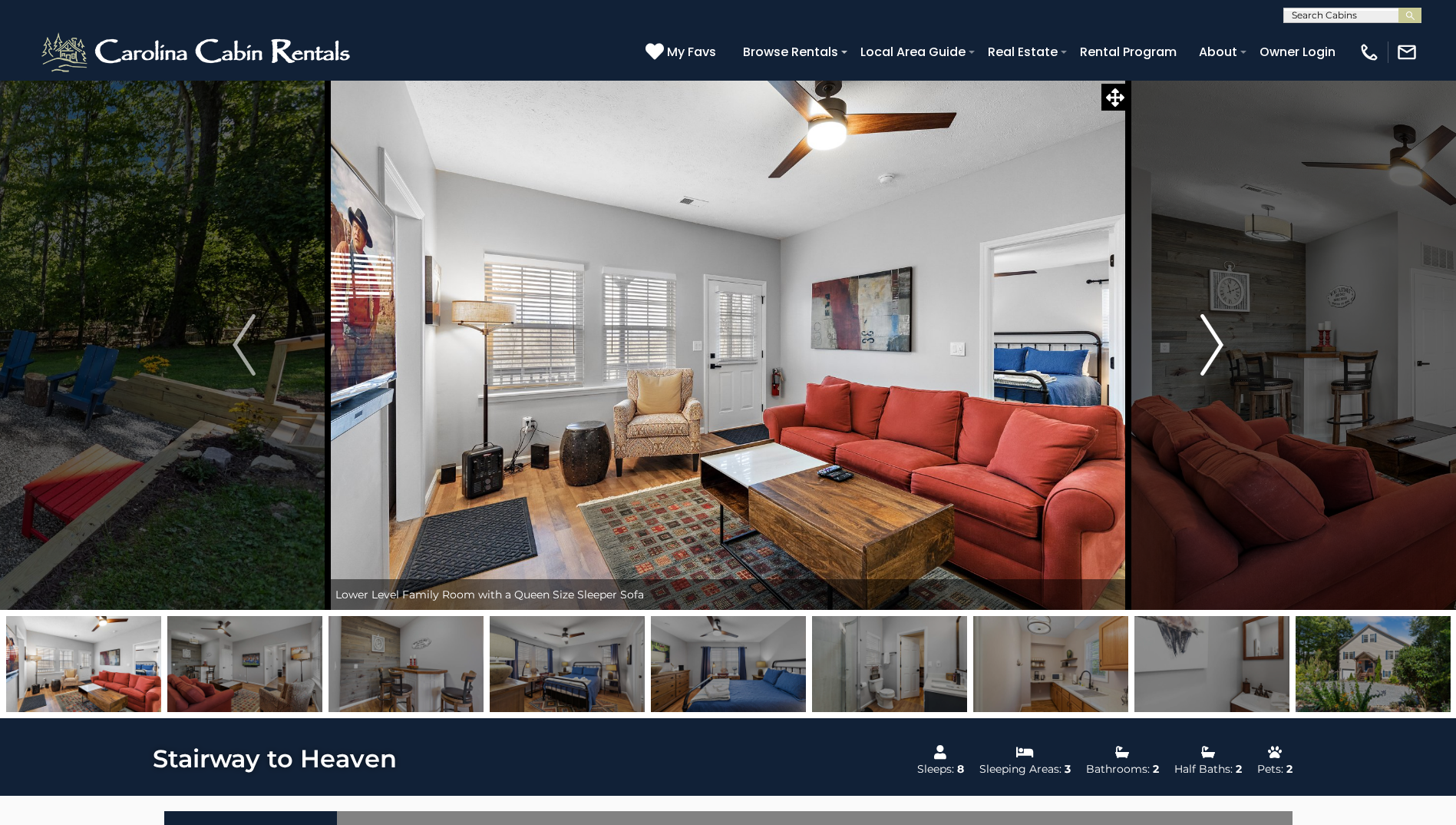
click at [1207, 366] on img "Next" at bounding box center [1212, 344] width 23 height 61
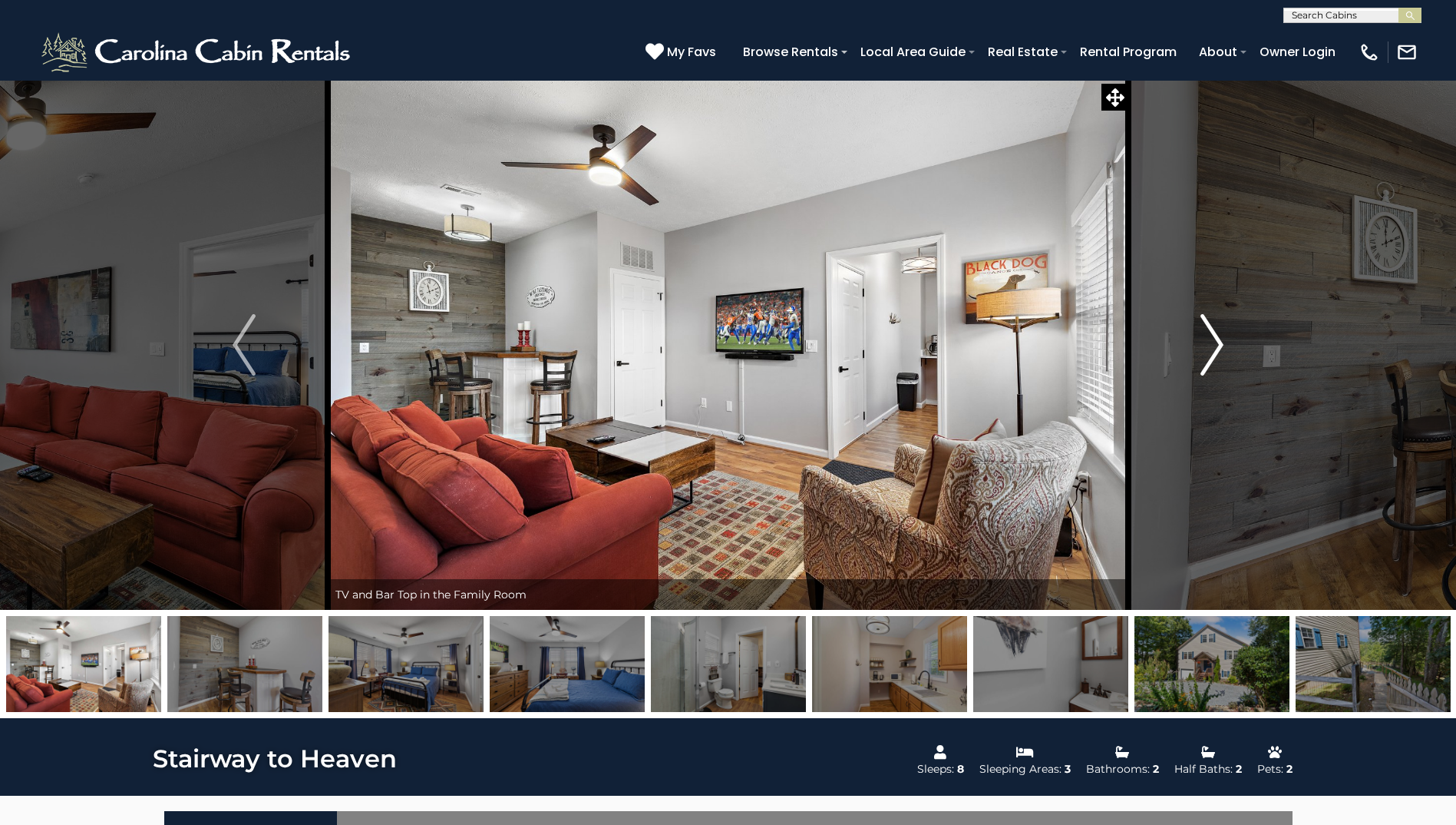
click at [1207, 366] on img "Next" at bounding box center [1212, 344] width 23 height 61
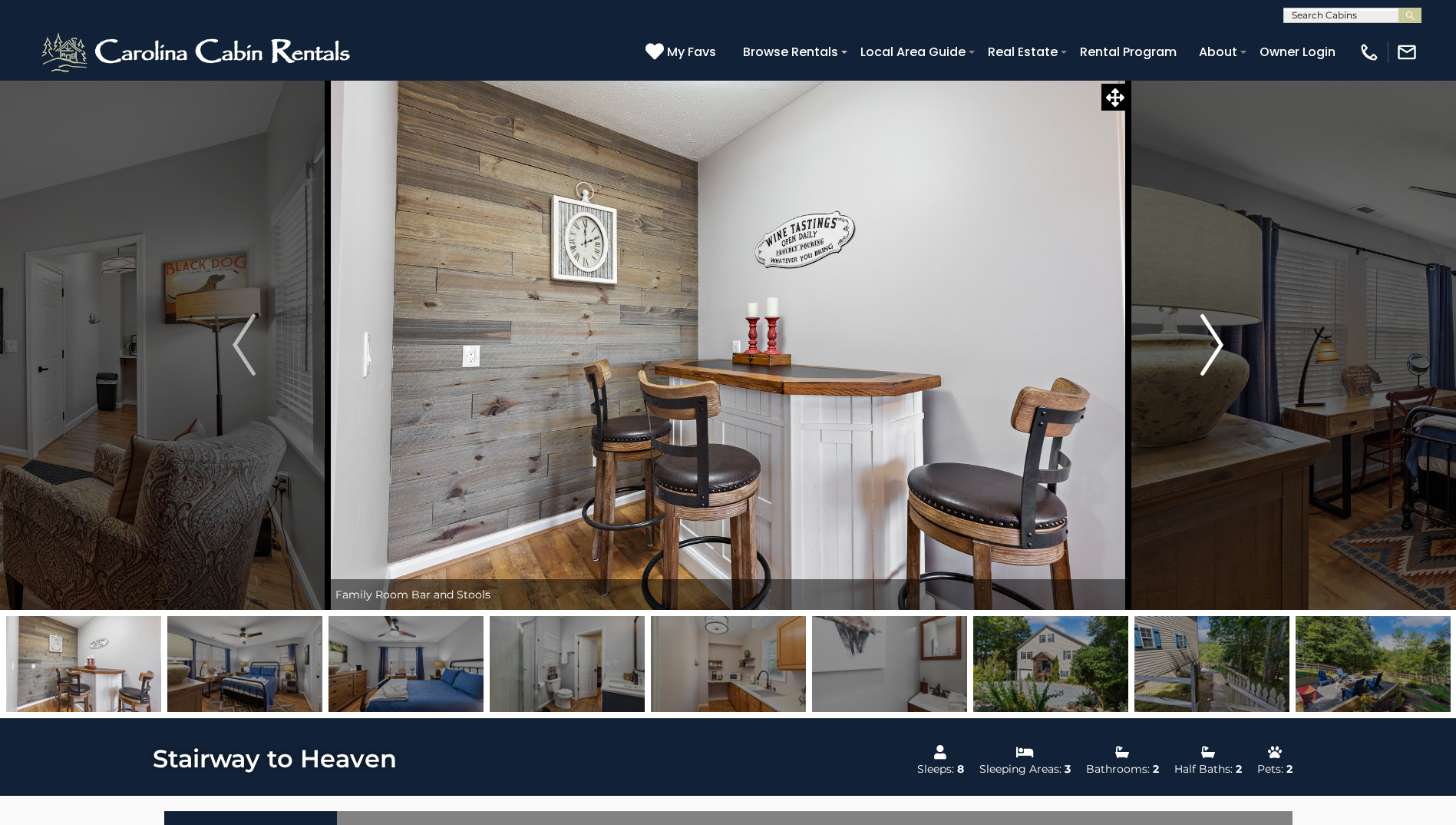
click at [1207, 366] on img "Next" at bounding box center [1212, 344] width 23 height 61
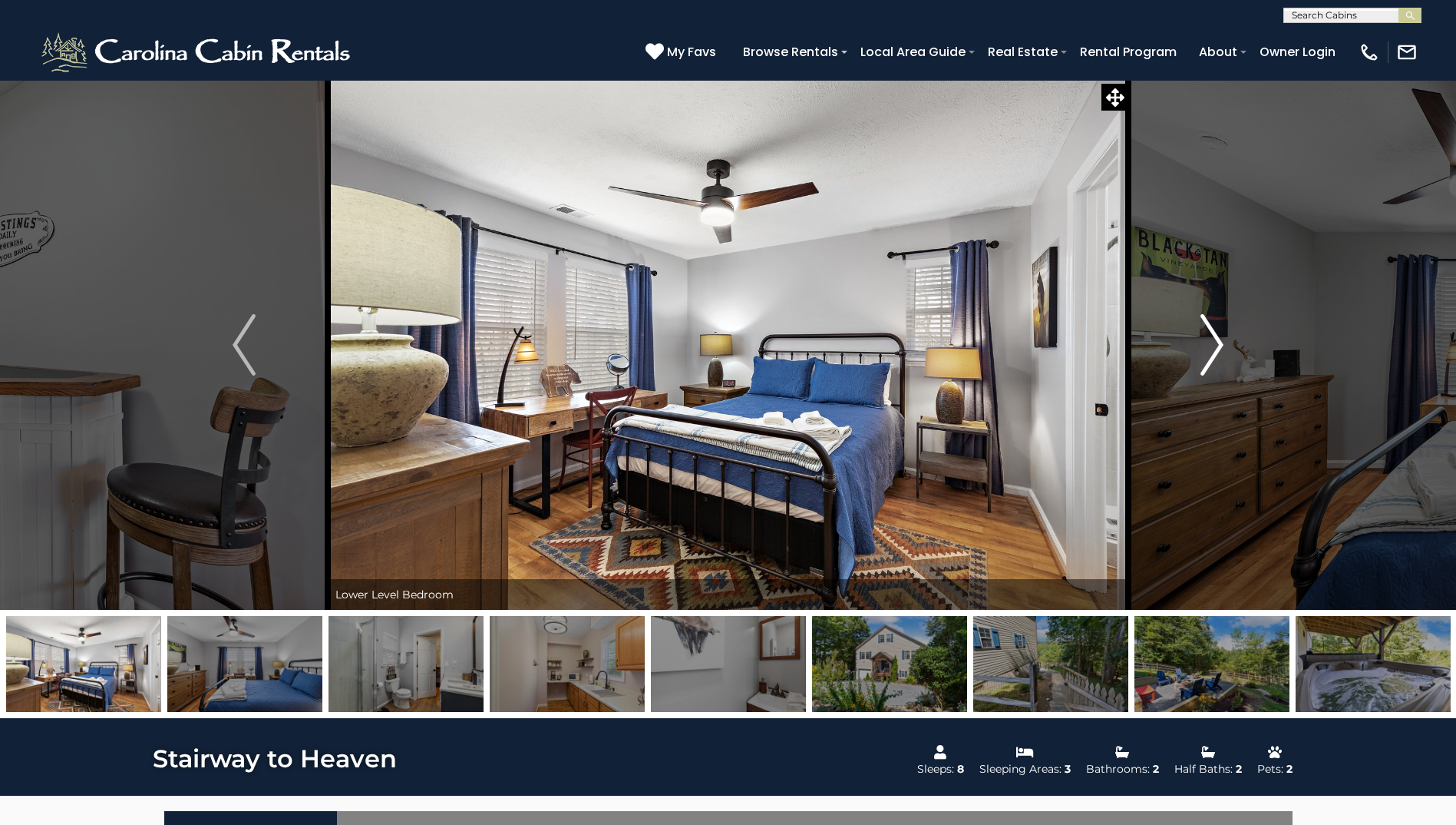
click at [1207, 366] on img "Next" at bounding box center [1212, 344] width 23 height 61
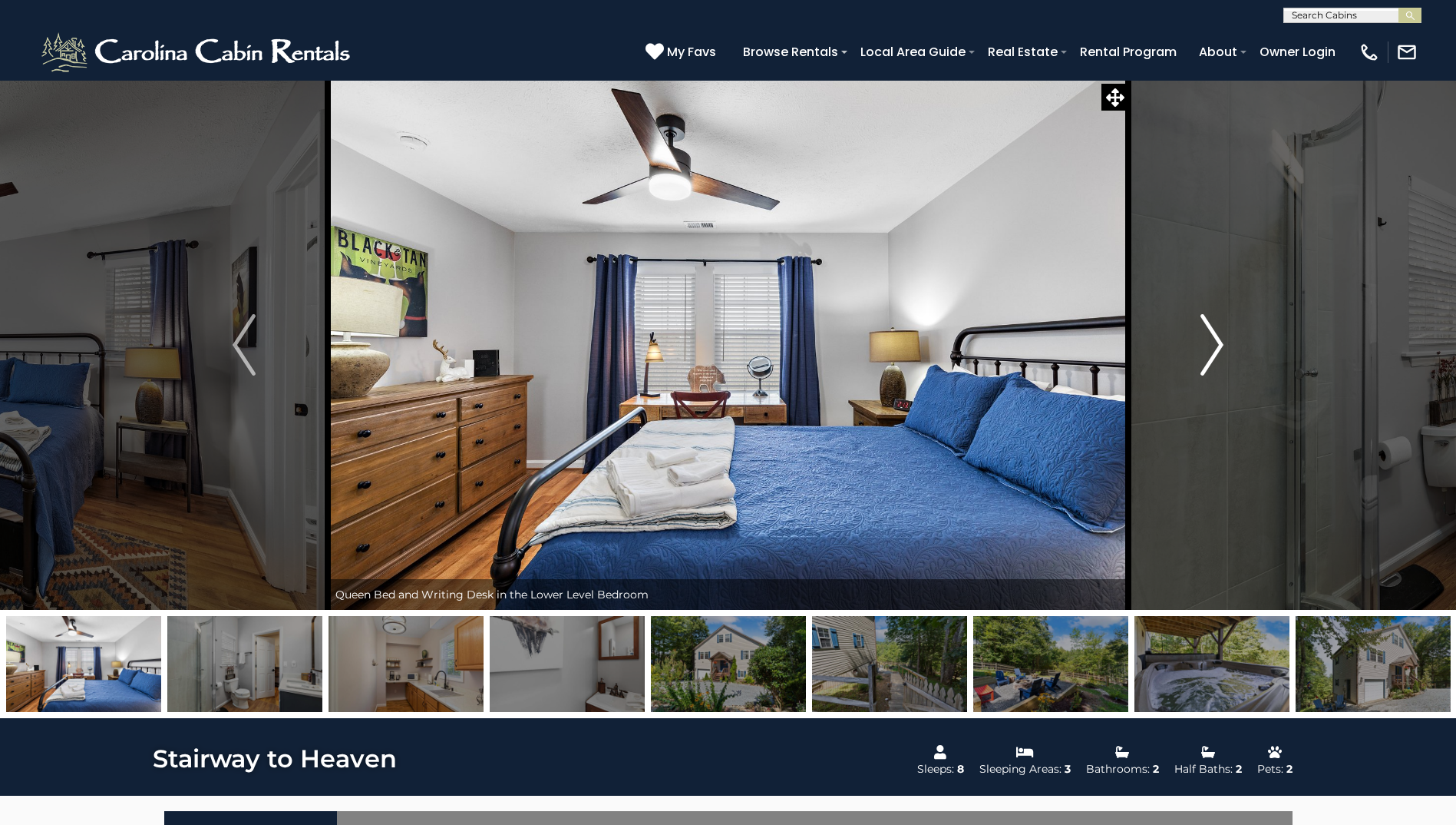
click at [1207, 366] on img "Next" at bounding box center [1212, 344] width 23 height 61
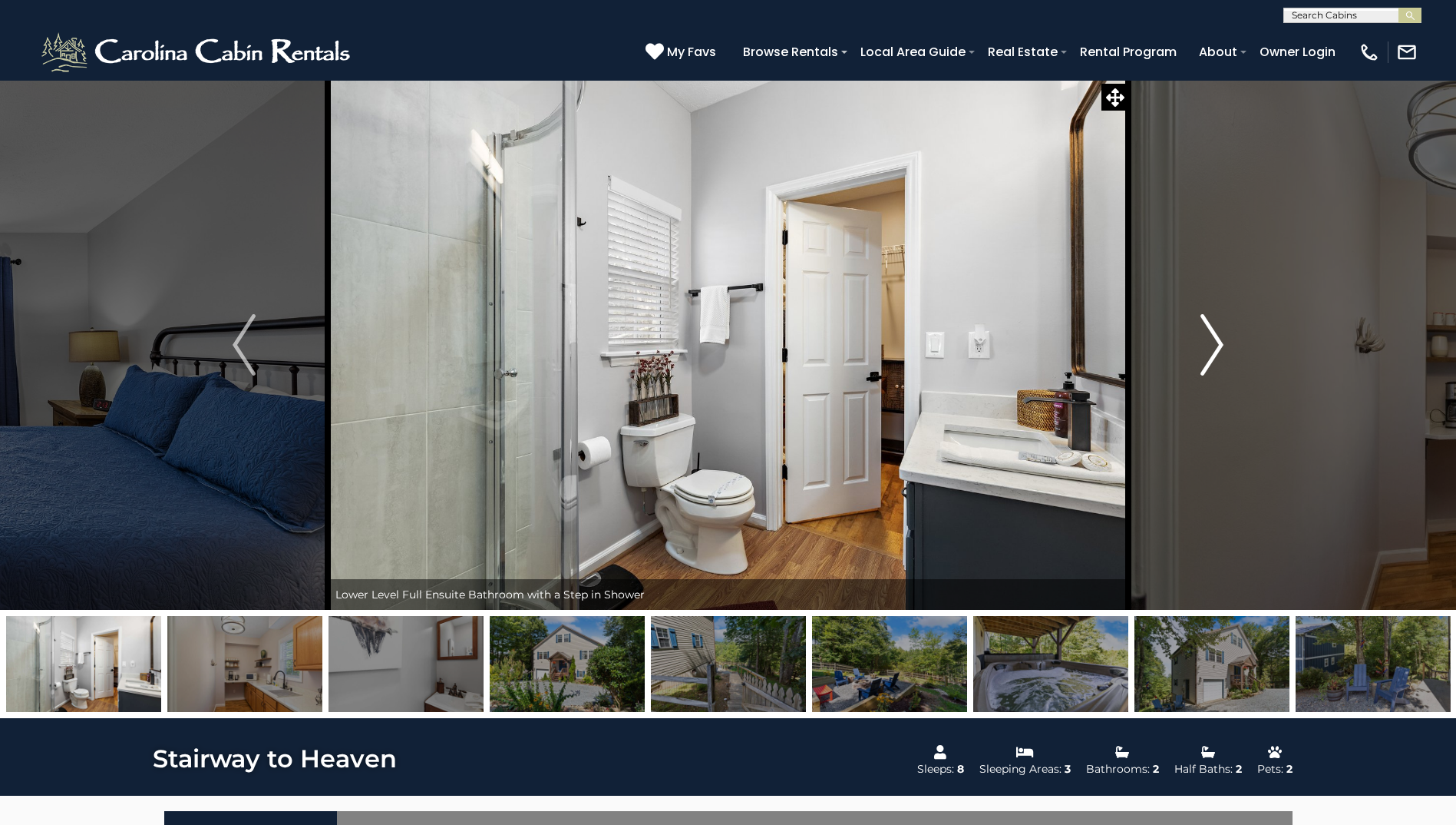
click at [1207, 366] on img "Next" at bounding box center [1212, 344] width 23 height 61
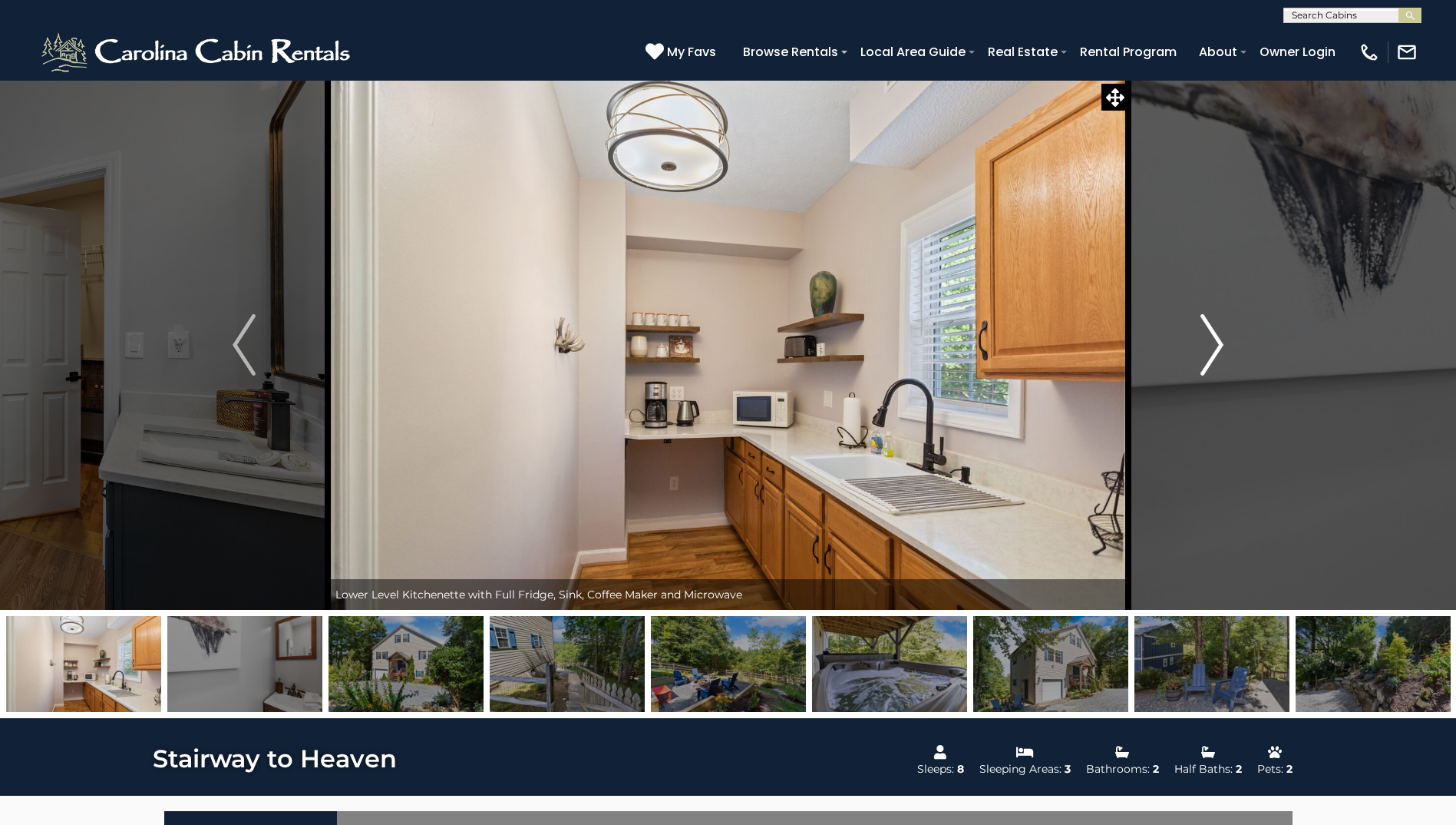
click at [1207, 366] on img "Next" at bounding box center [1212, 344] width 23 height 61
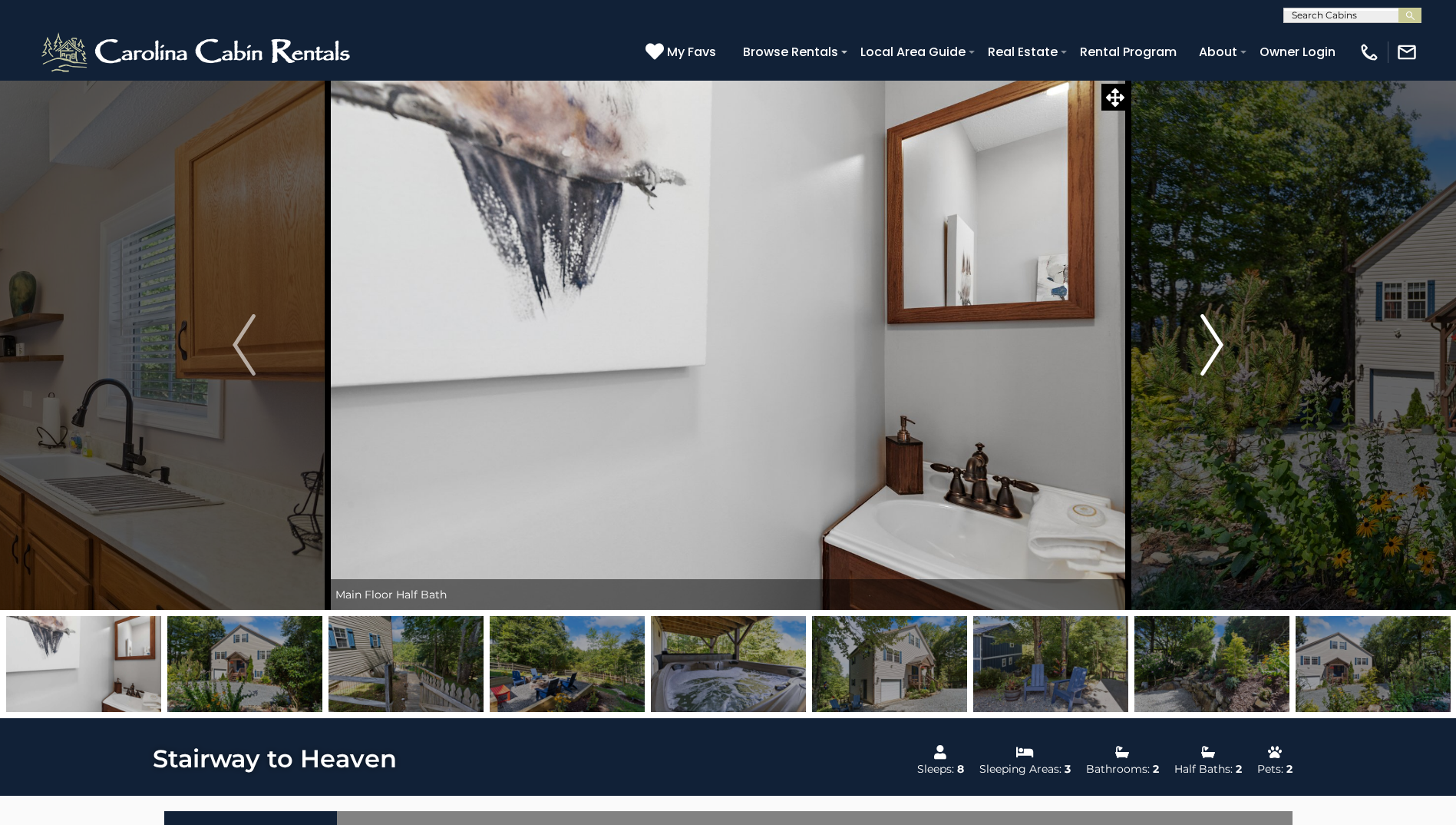
click at [1207, 366] on img "Next" at bounding box center [1212, 344] width 23 height 61
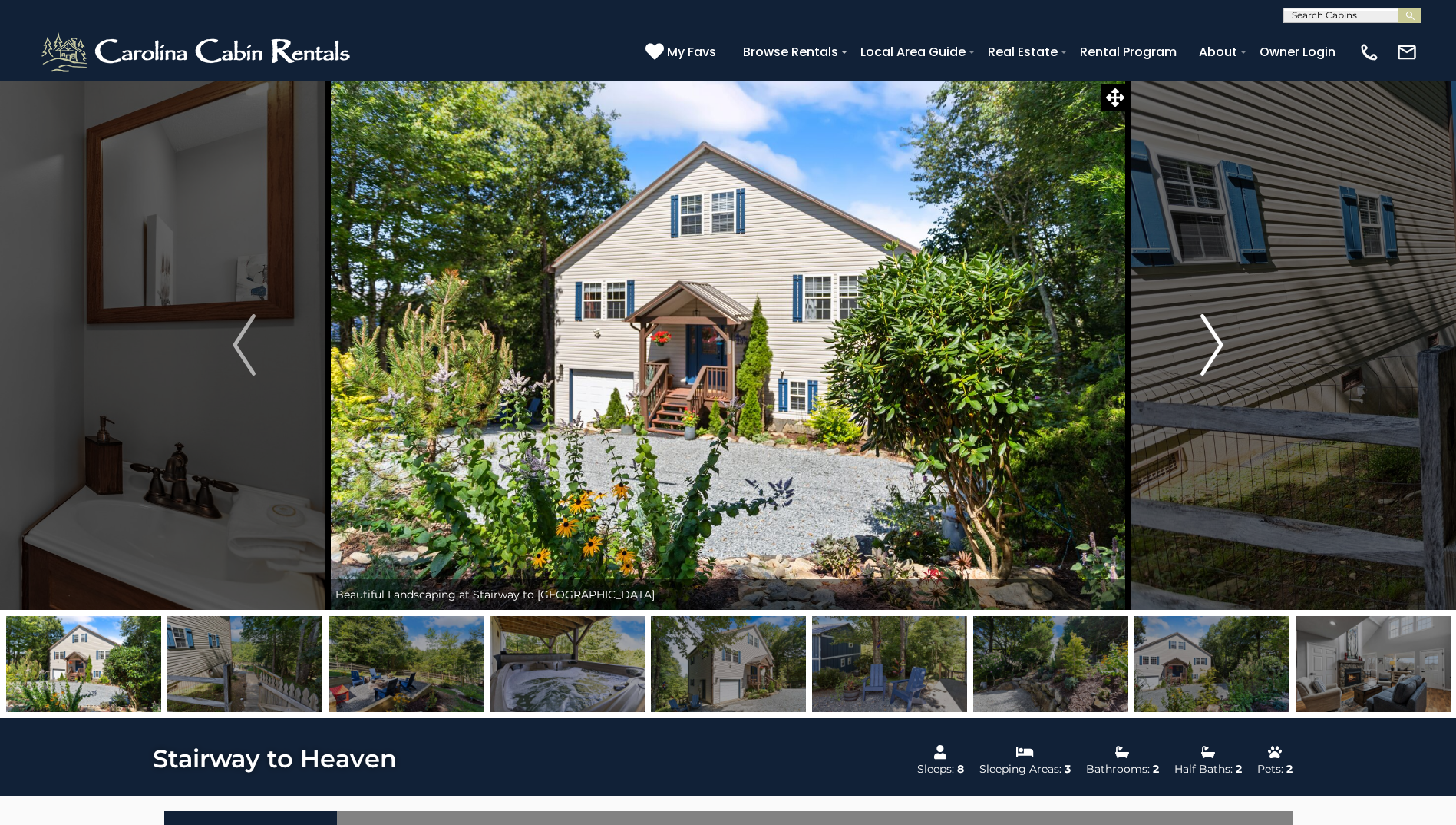
click at [1207, 366] on img "Next" at bounding box center [1212, 344] width 23 height 61
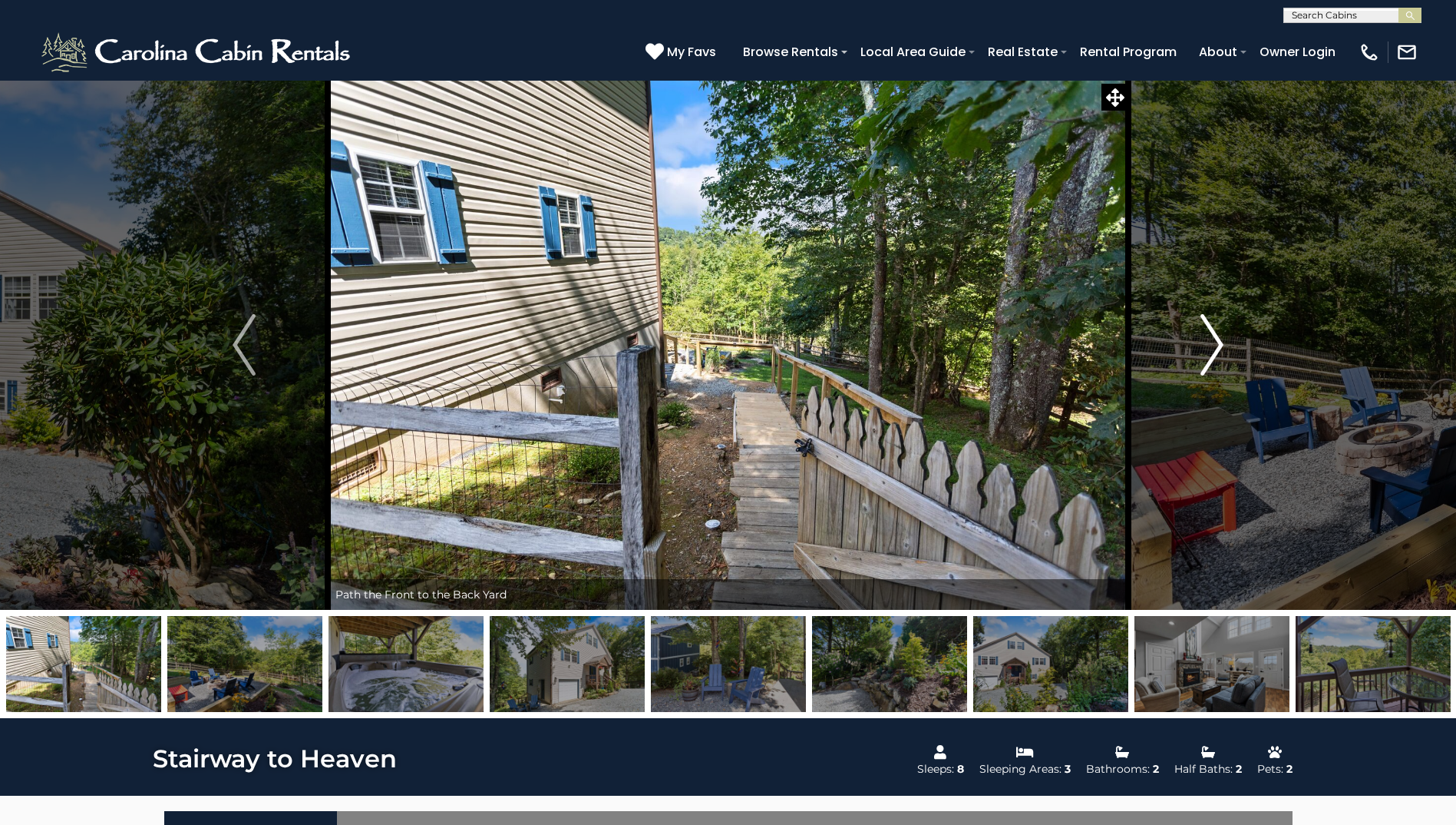
click at [1207, 366] on img "Next" at bounding box center [1212, 344] width 23 height 61
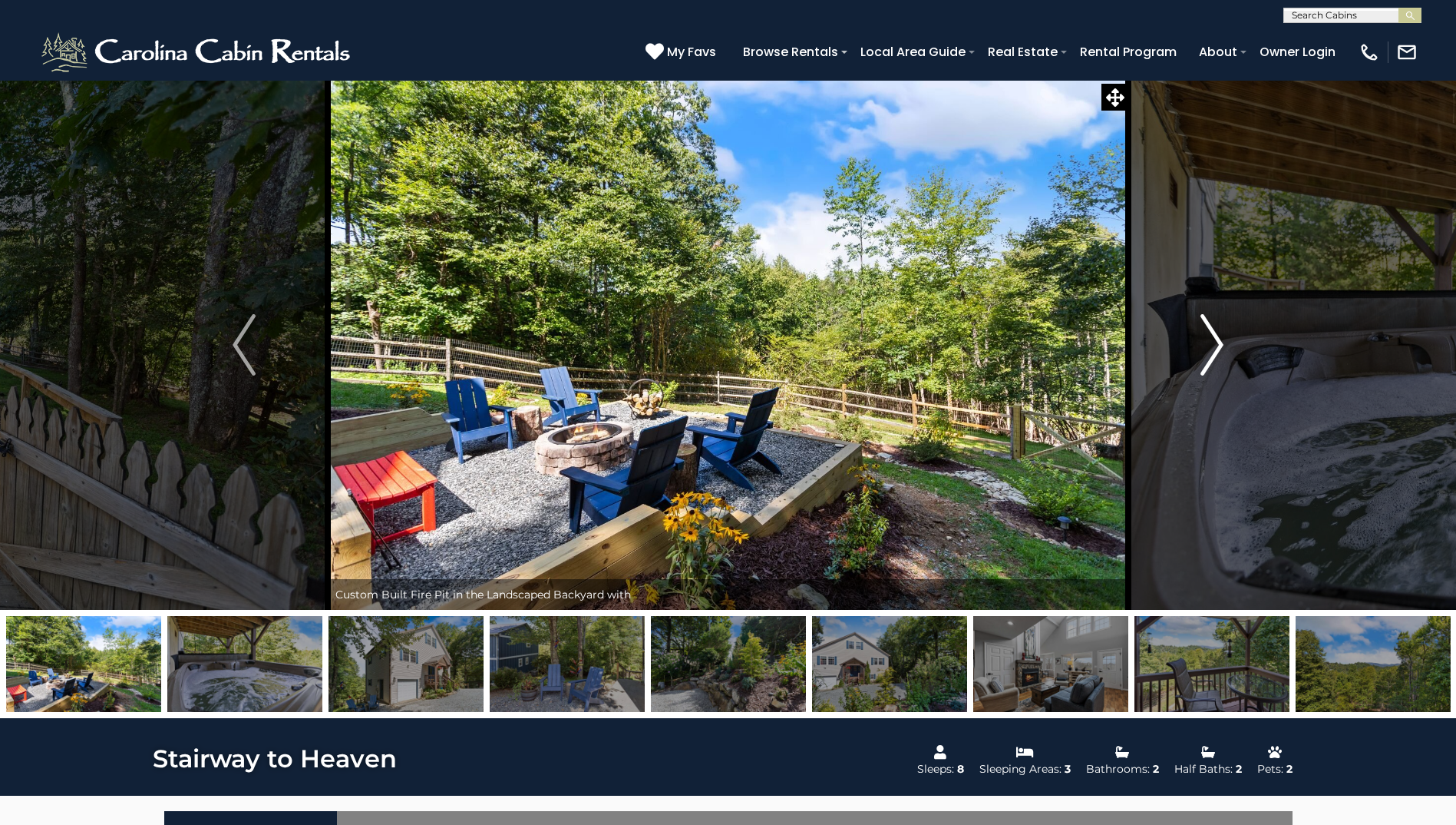
click at [1207, 366] on img "Next" at bounding box center [1212, 344] width 23 height 61
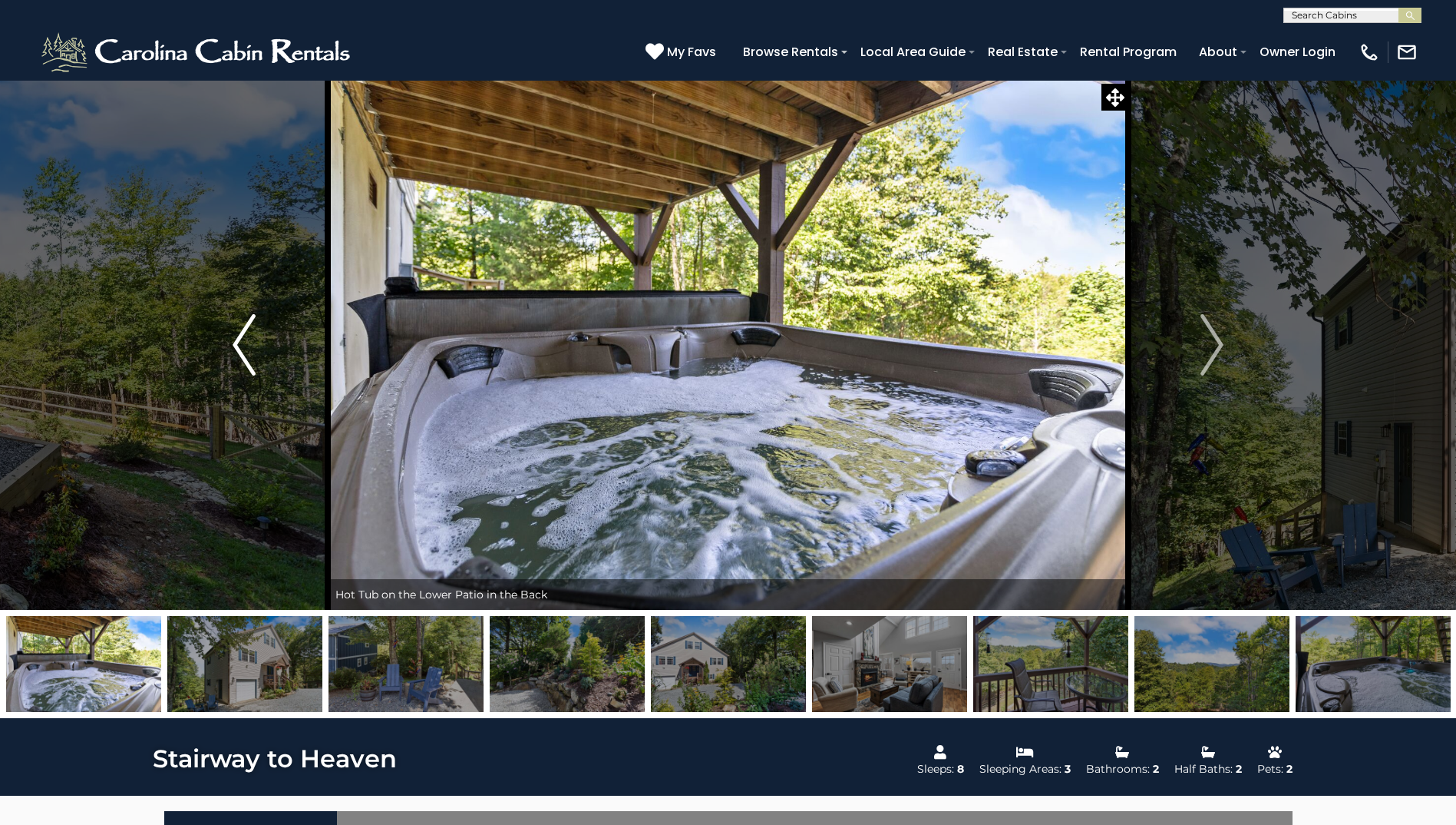
click at [242, 342] on img "Previous" at bounding box center [244, 344] width 23 height 61
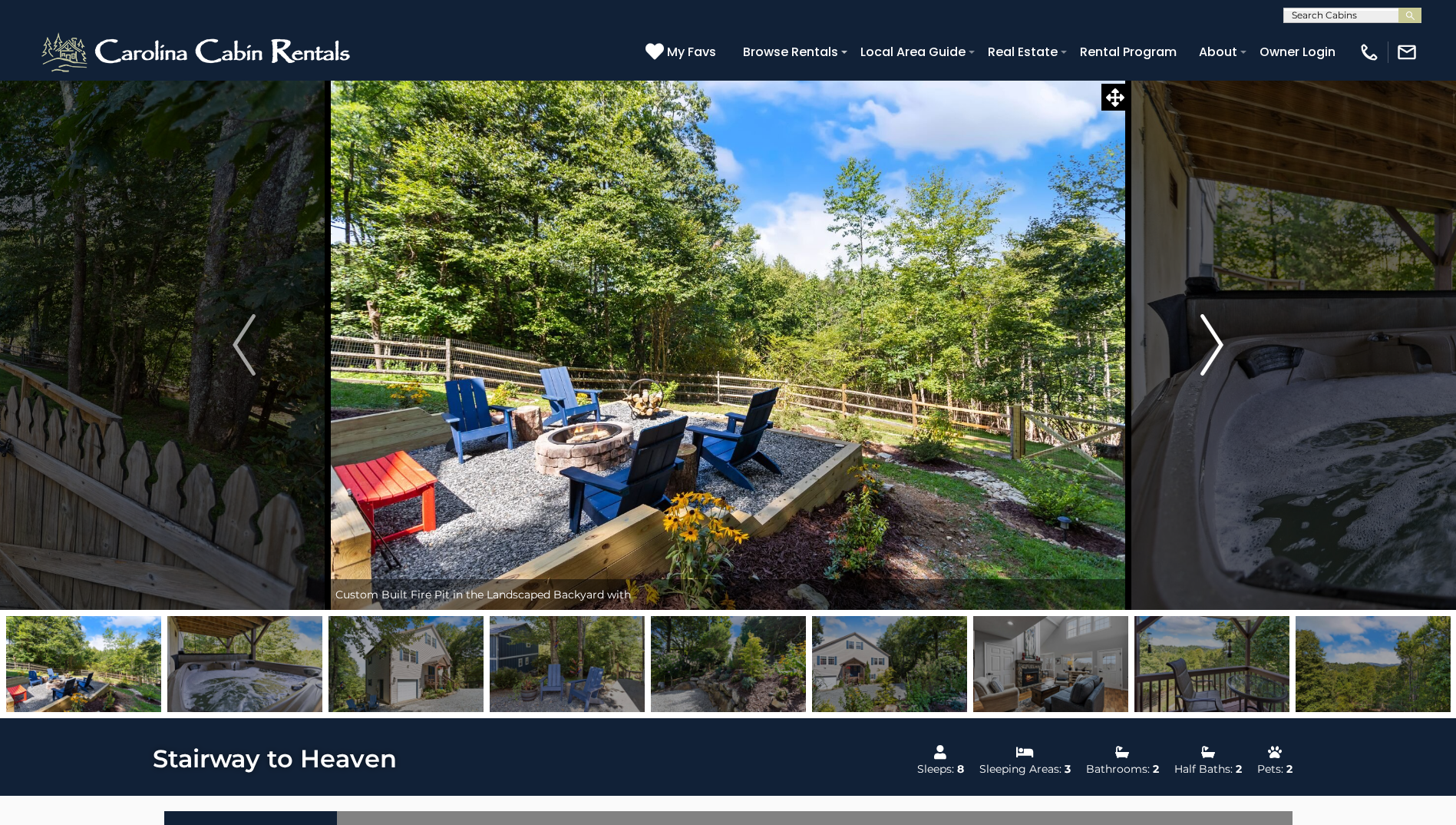
click at [1226, 338] on button "Next" at bounding box center [1212, 344] width 167 height 530
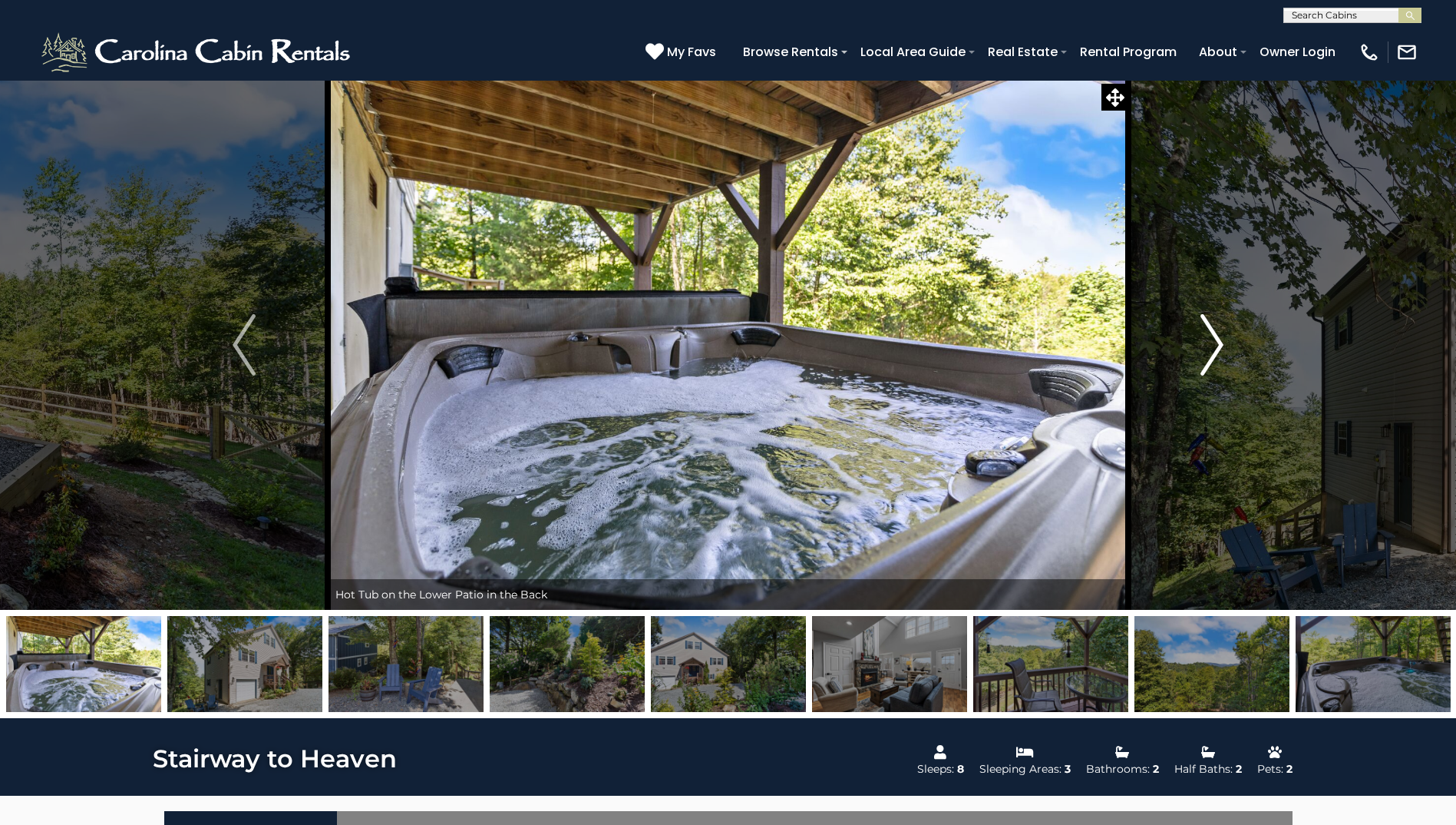
click at [1223, 338] on img "Next" at bounding box center [1212, 344] width 23 height 61
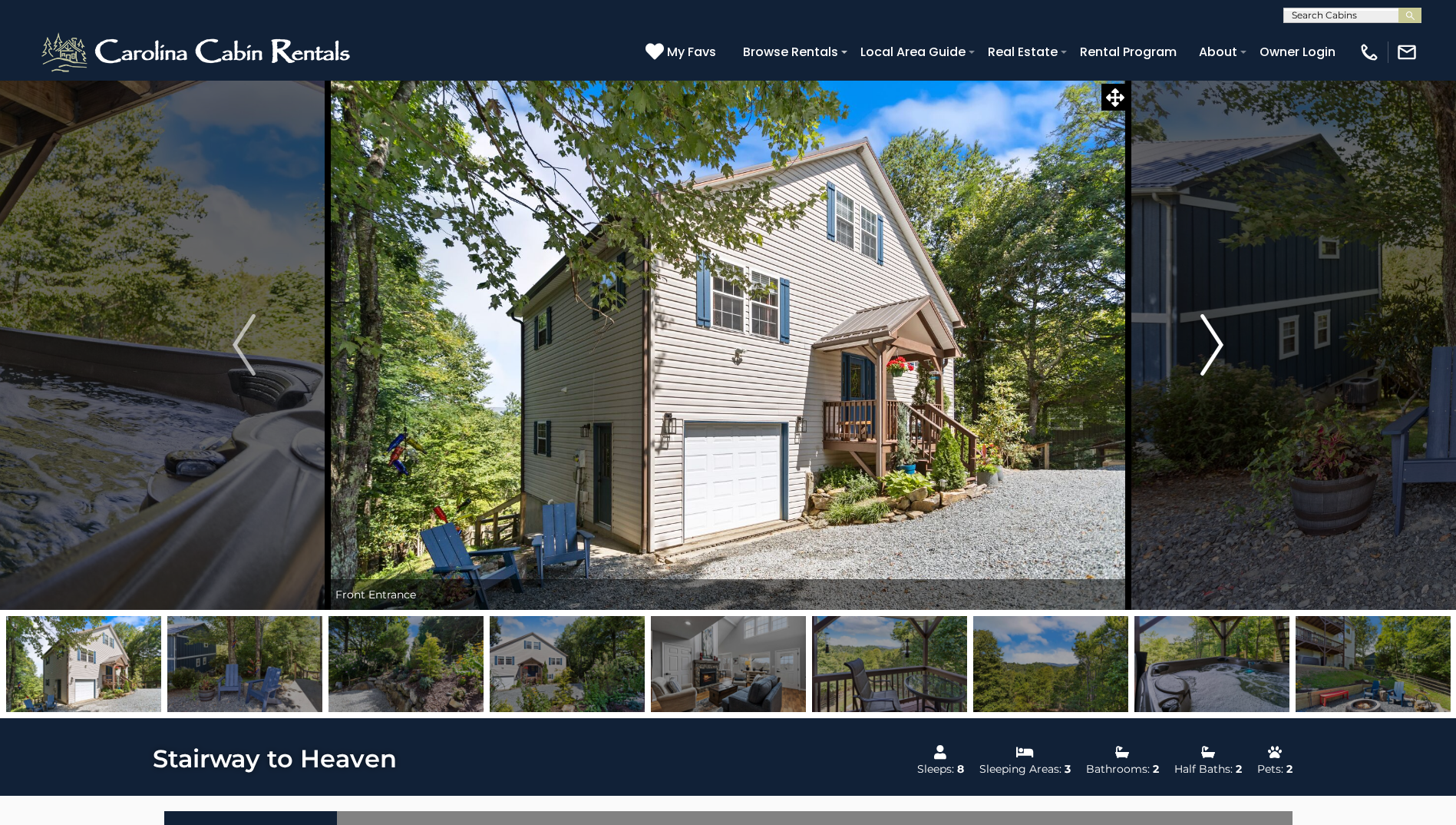
click at [1223, 338] on img "Next" at bounding box center [1212, 344] width 23 height 61
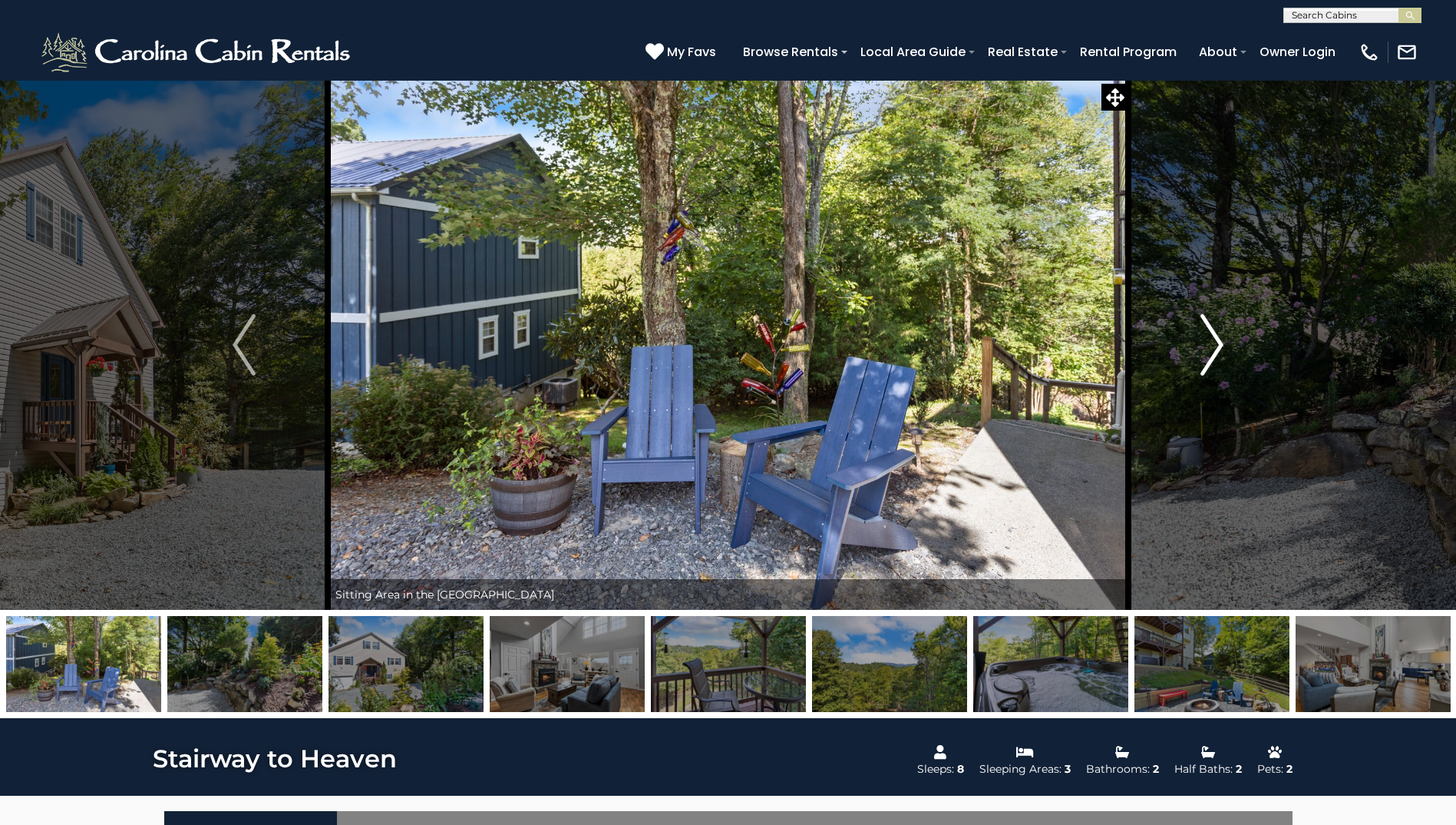
click at [1223, 338] on img "Next" at bounding box center [1212, 344] width 23 height 61
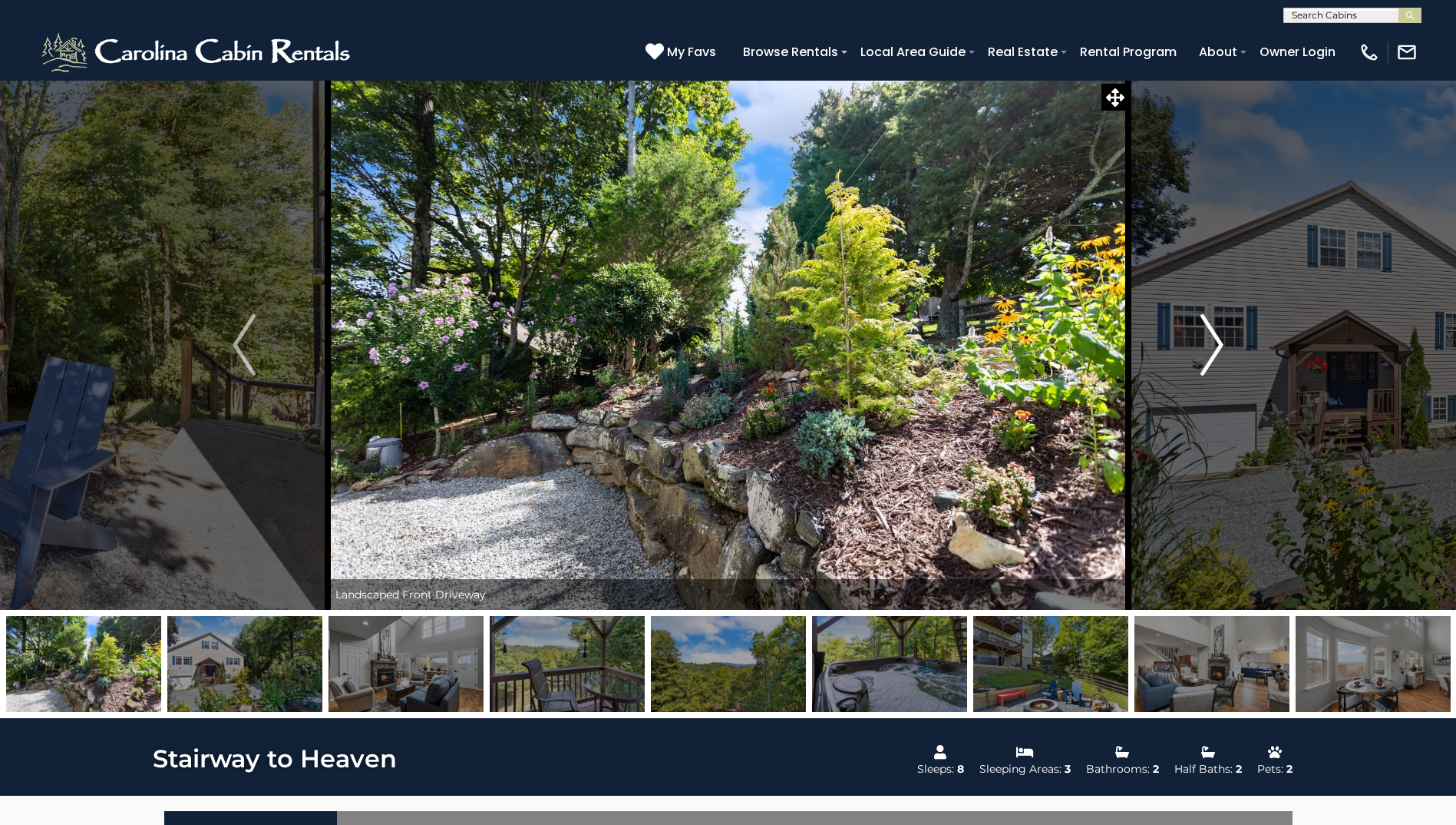
click at [1221, 338] on img "Next" at bounding box center [1212, 344] width 23 height 61
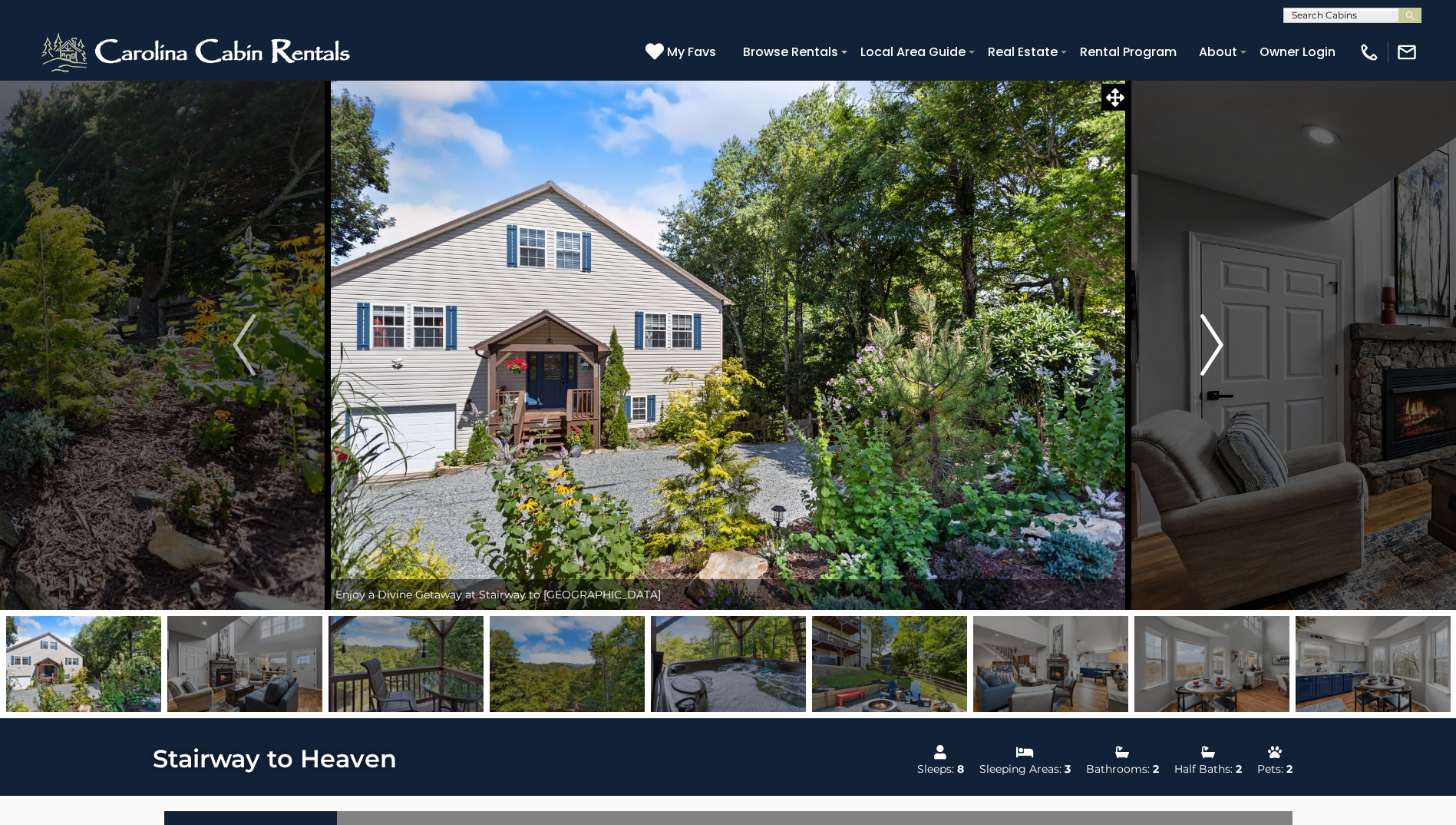
click at [1221, 340] on img "Next" at bounding box center [1212, 344] width 23 height 61
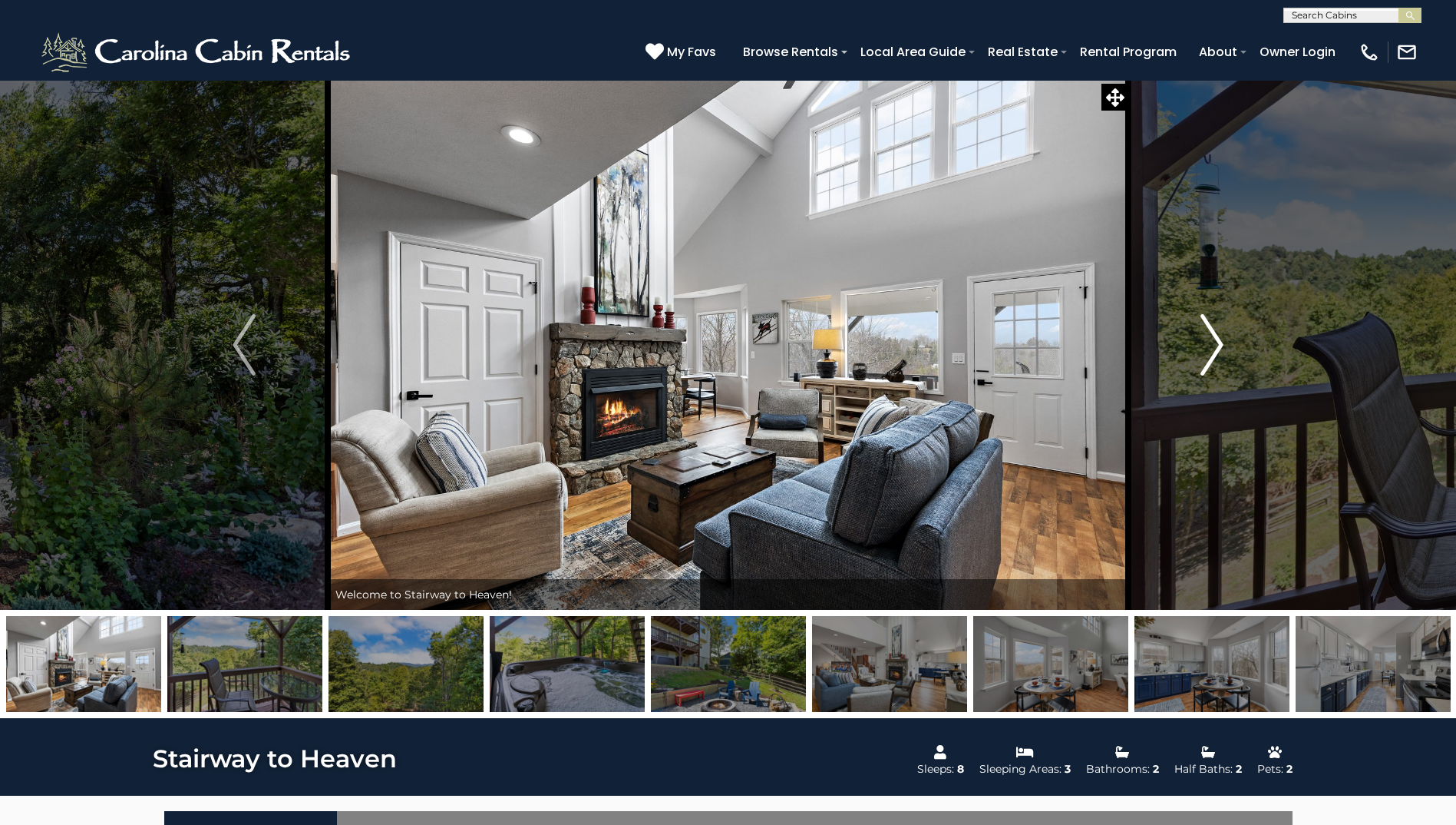
click at [1221, 340] on img "Next" at bounding box center [1212, 344] width 23 height 61
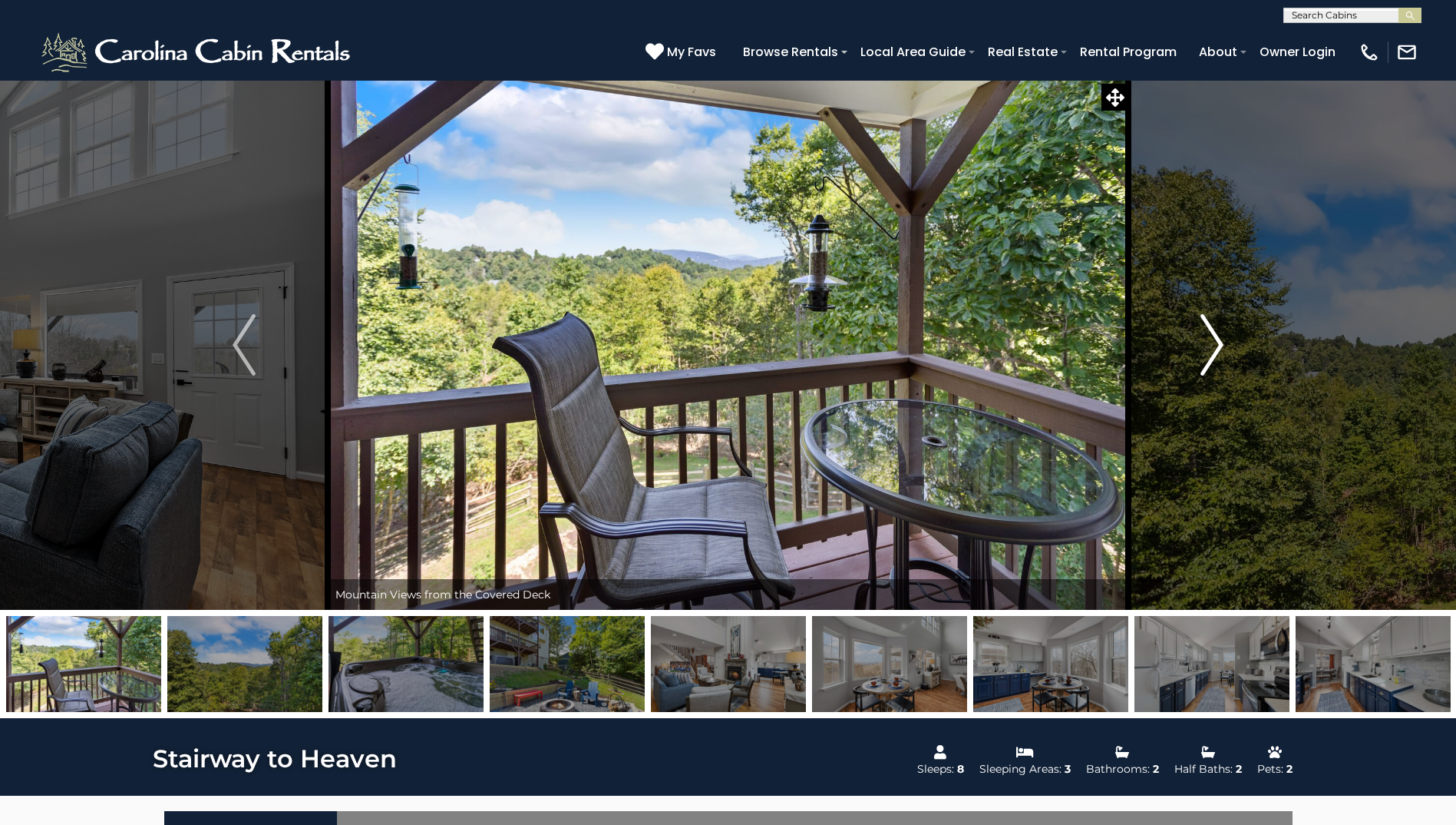
click at [1221, 340] on img "Next" at bounding box center [1212, 344] width 23 height 61
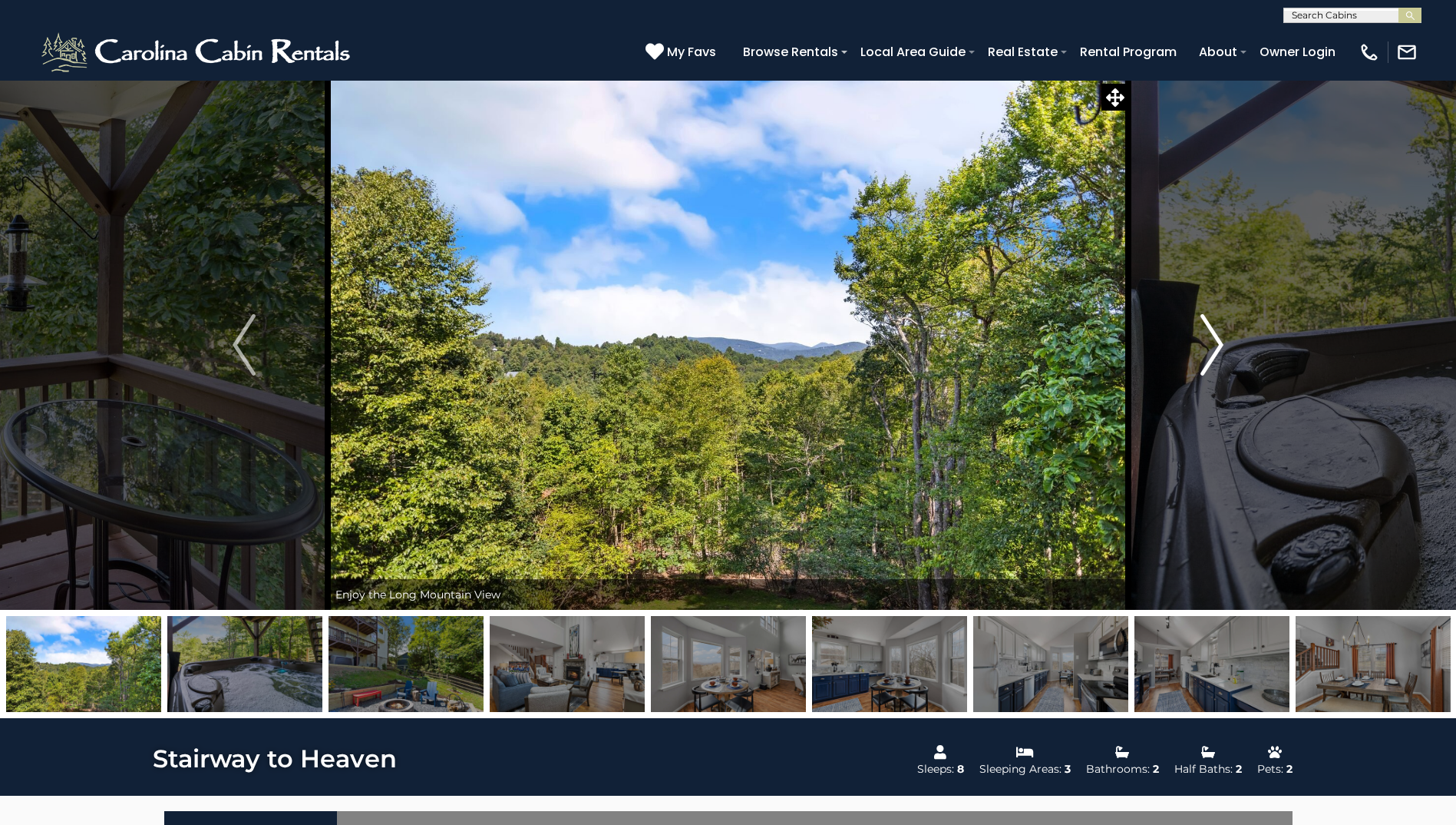
click at [1221, 340] on img "Next" at bounding box center [1212, 344] width 23 height 61
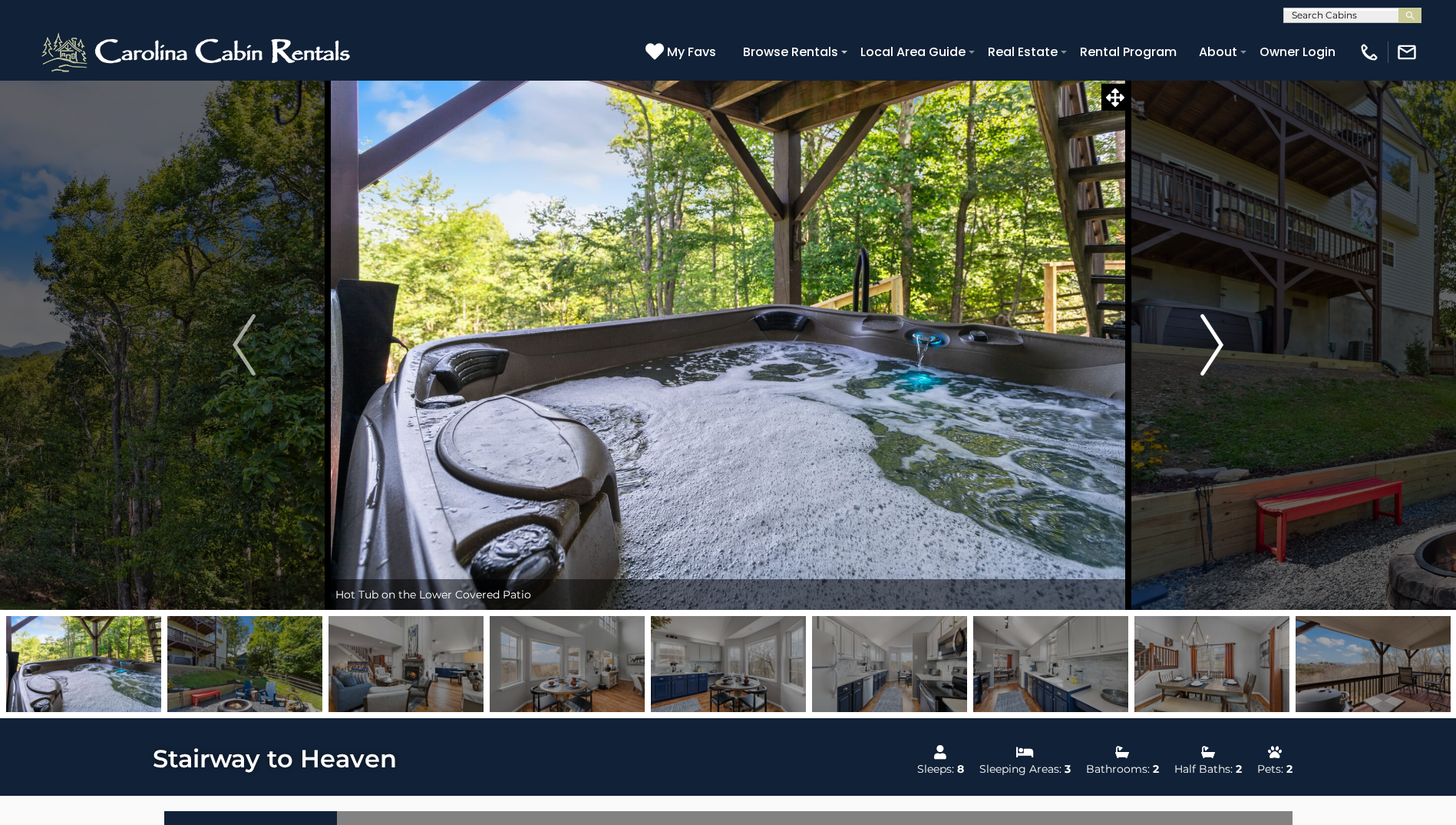
click at [1221, 340] on img "Next" at bounding box center [1212, 344] width 23 height 61
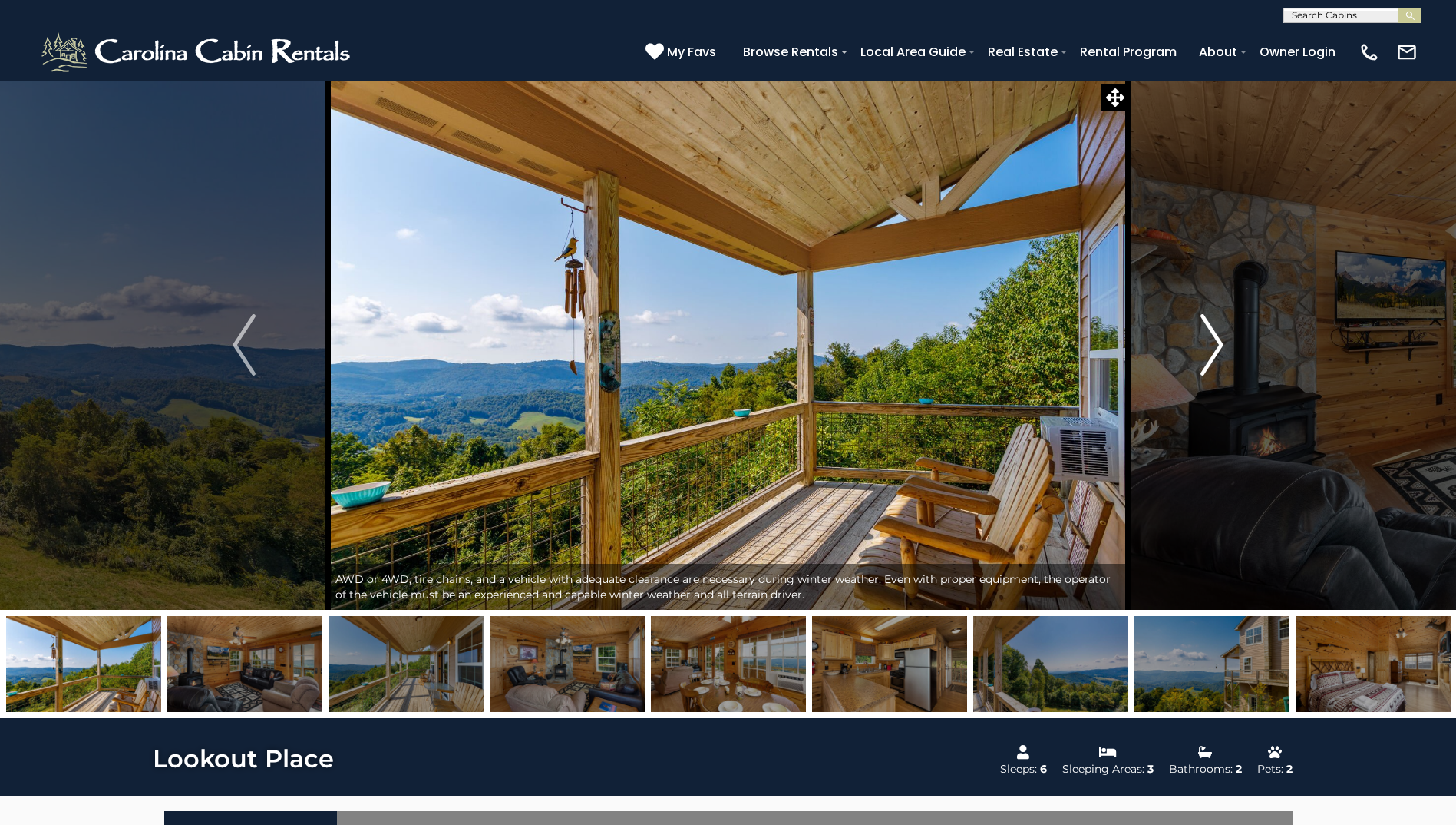
click at [1229, 324] on button "Next" at bounding box center [1212, 344] width 167 height 530
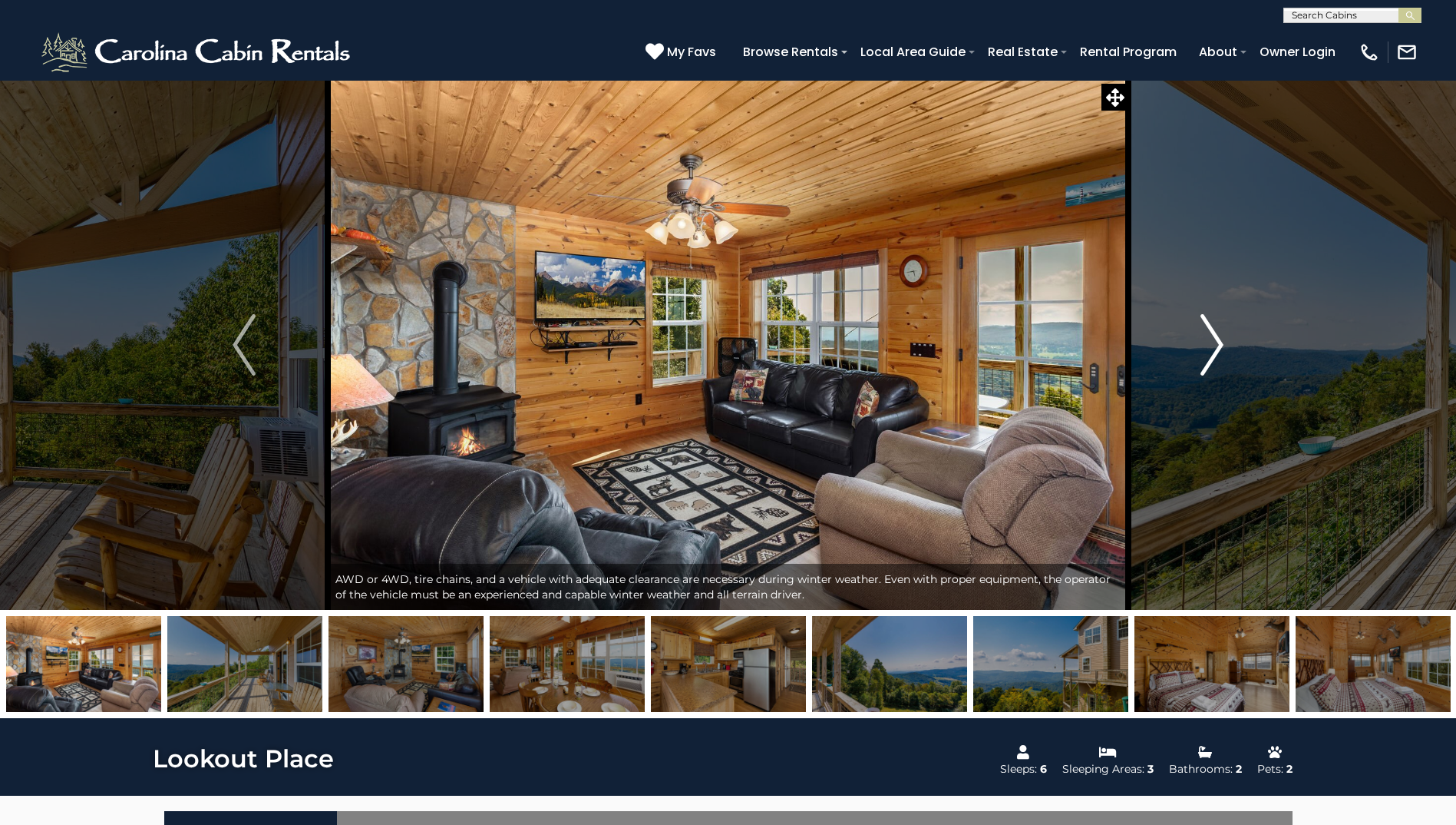
click at [1208, 344] on img "Next" at bounding box center [1212, 344] width 23 height 61
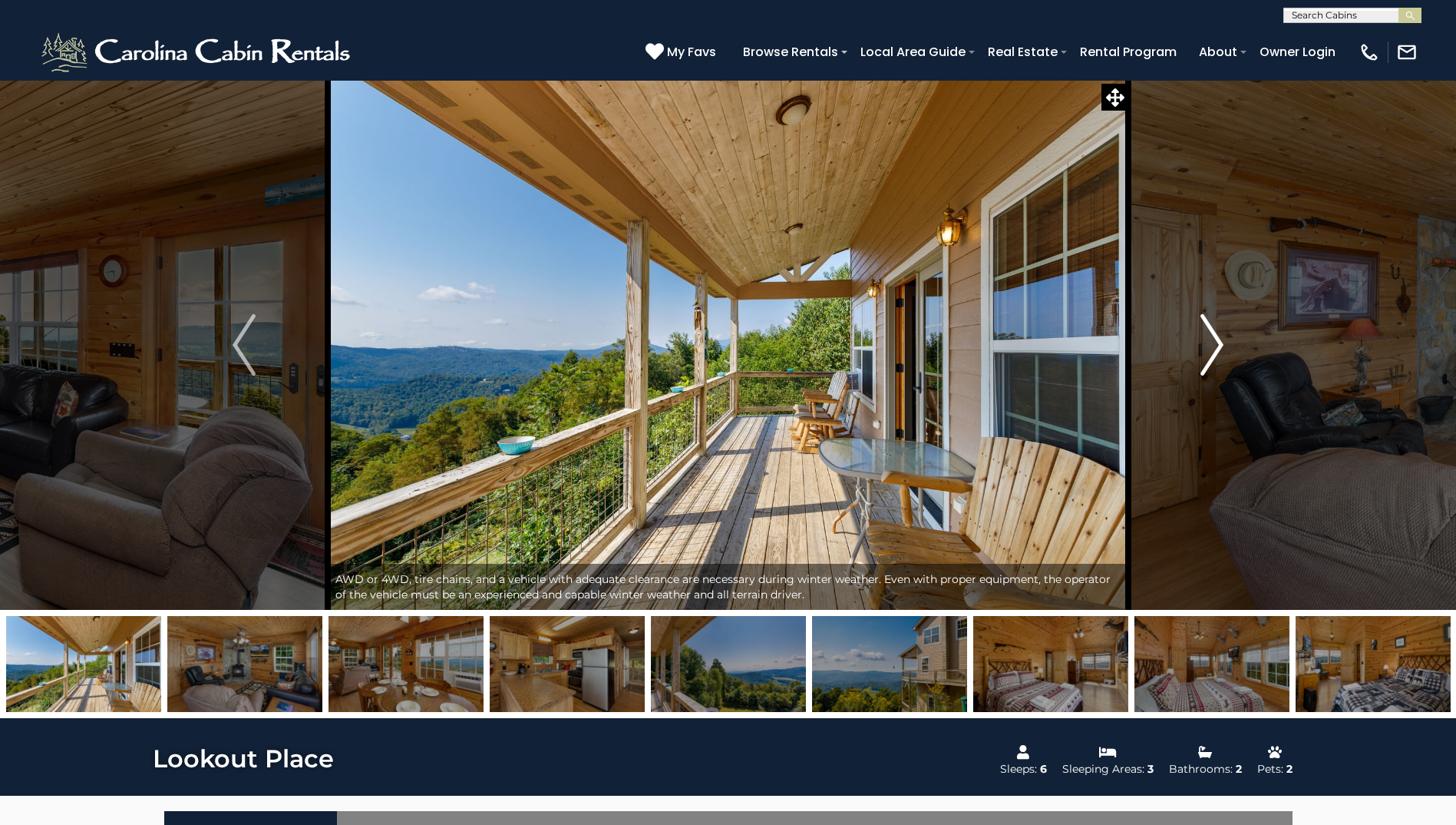
click at [1207, 345] on img "Next" at bounding box center [1212, 344] width 23 height 61
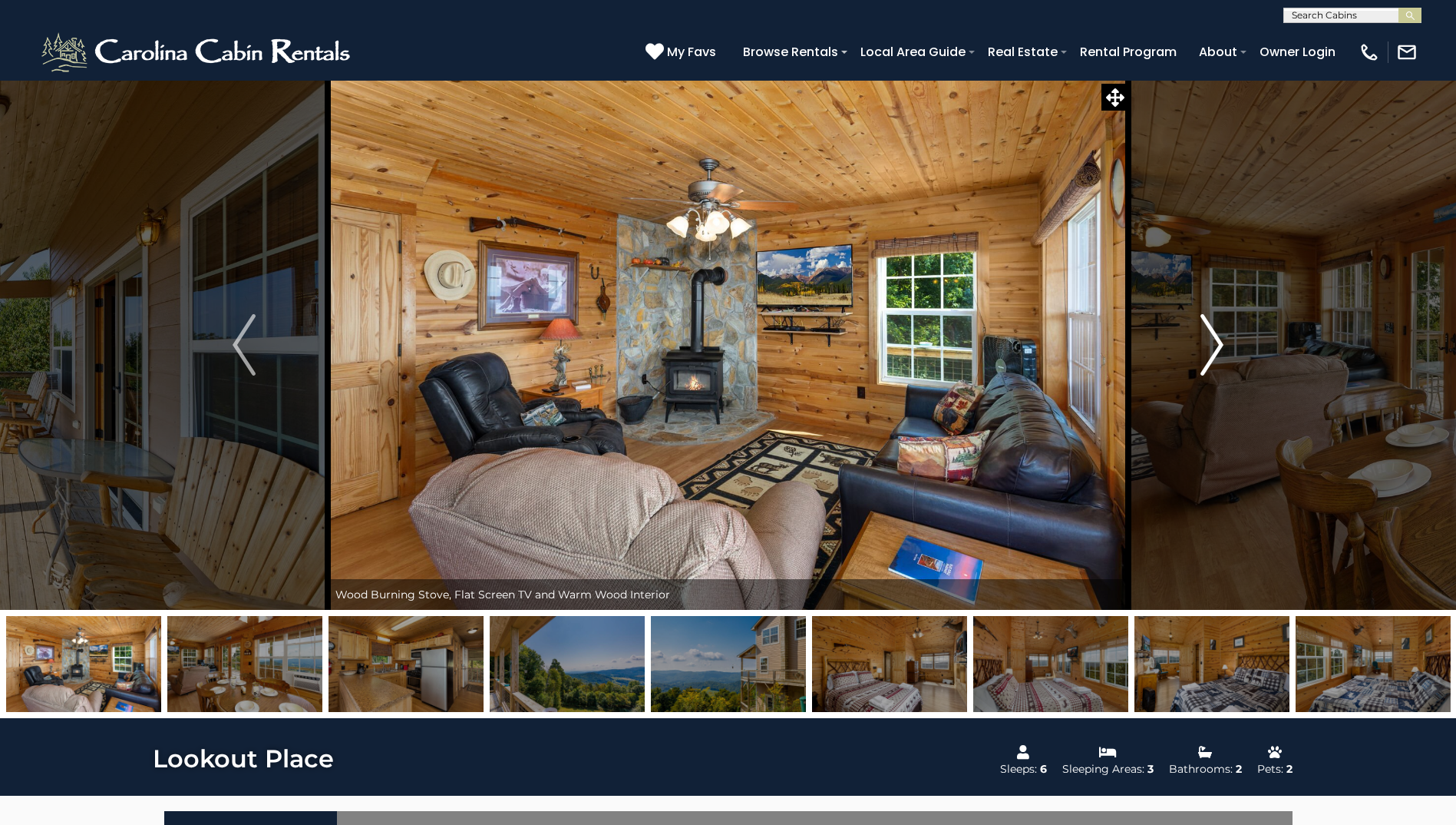
click at [1207, 345] on img "Next" at bounding box center [1212, 344] width 23 height 61
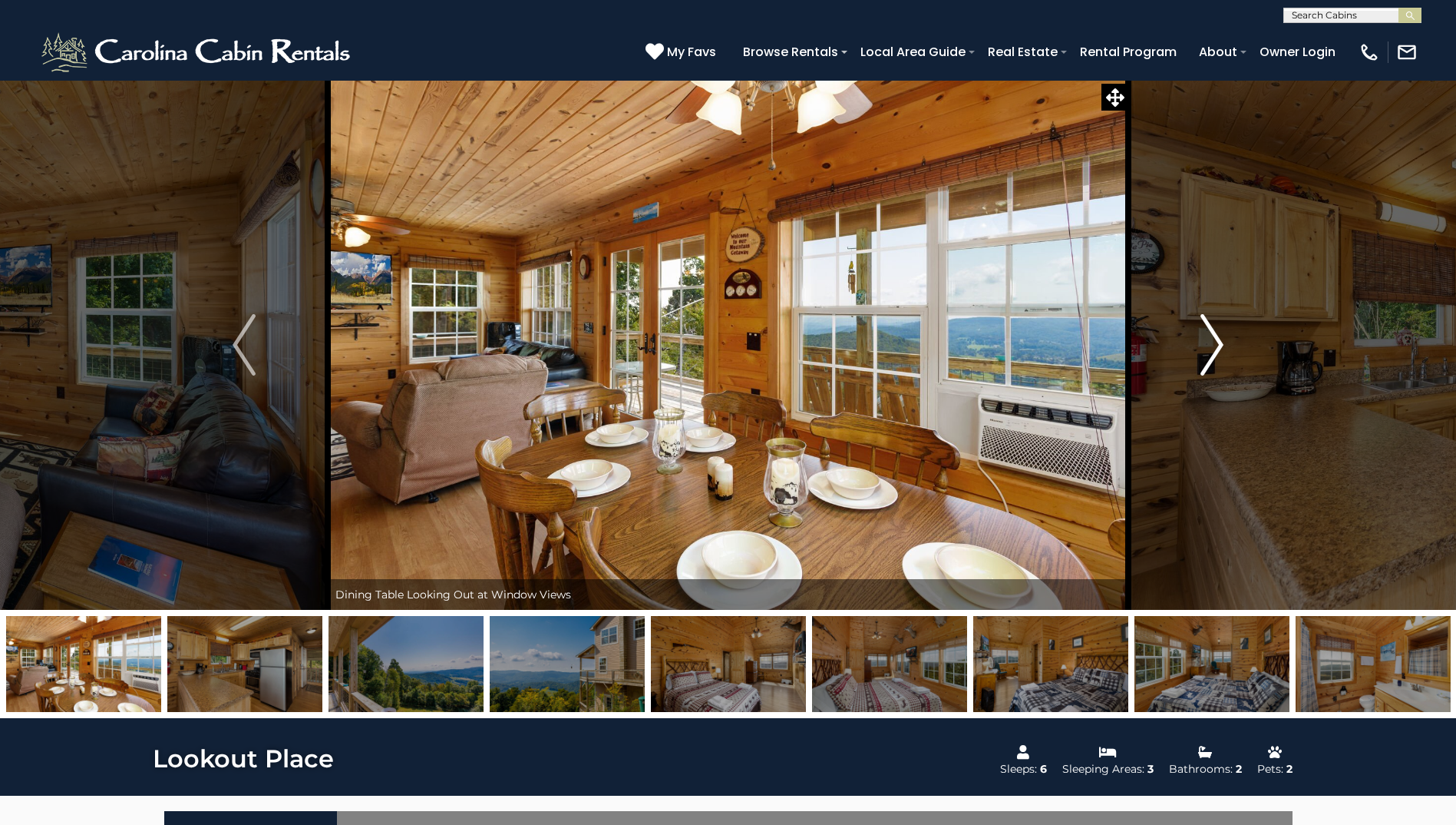
click at [1207, 345] on img "Next" at bounding box center [1212, 344] width 23 height 61
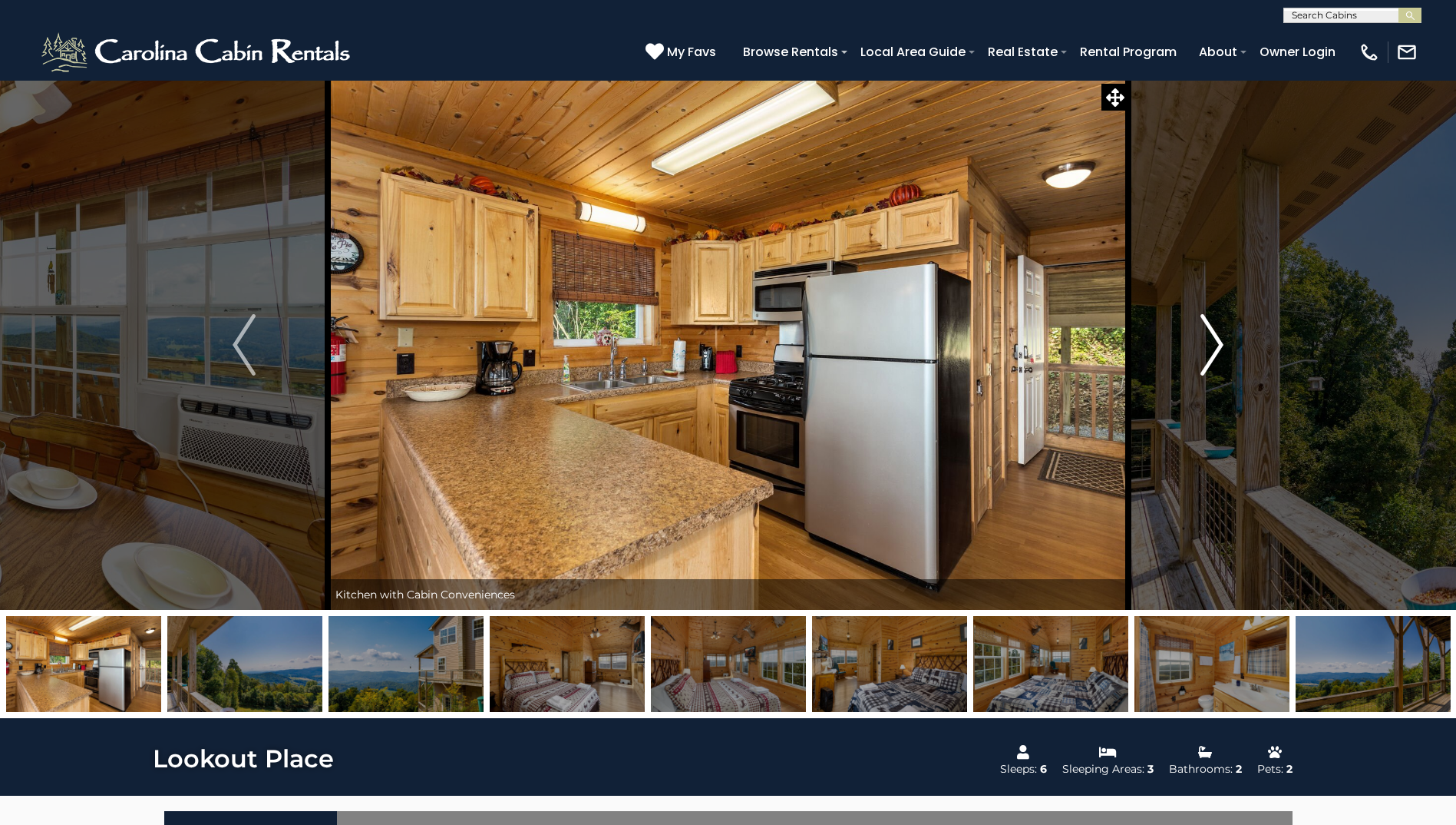
click at [1207, 345] on img "Next" at bounding box center [1212, 344] width 23 height 61
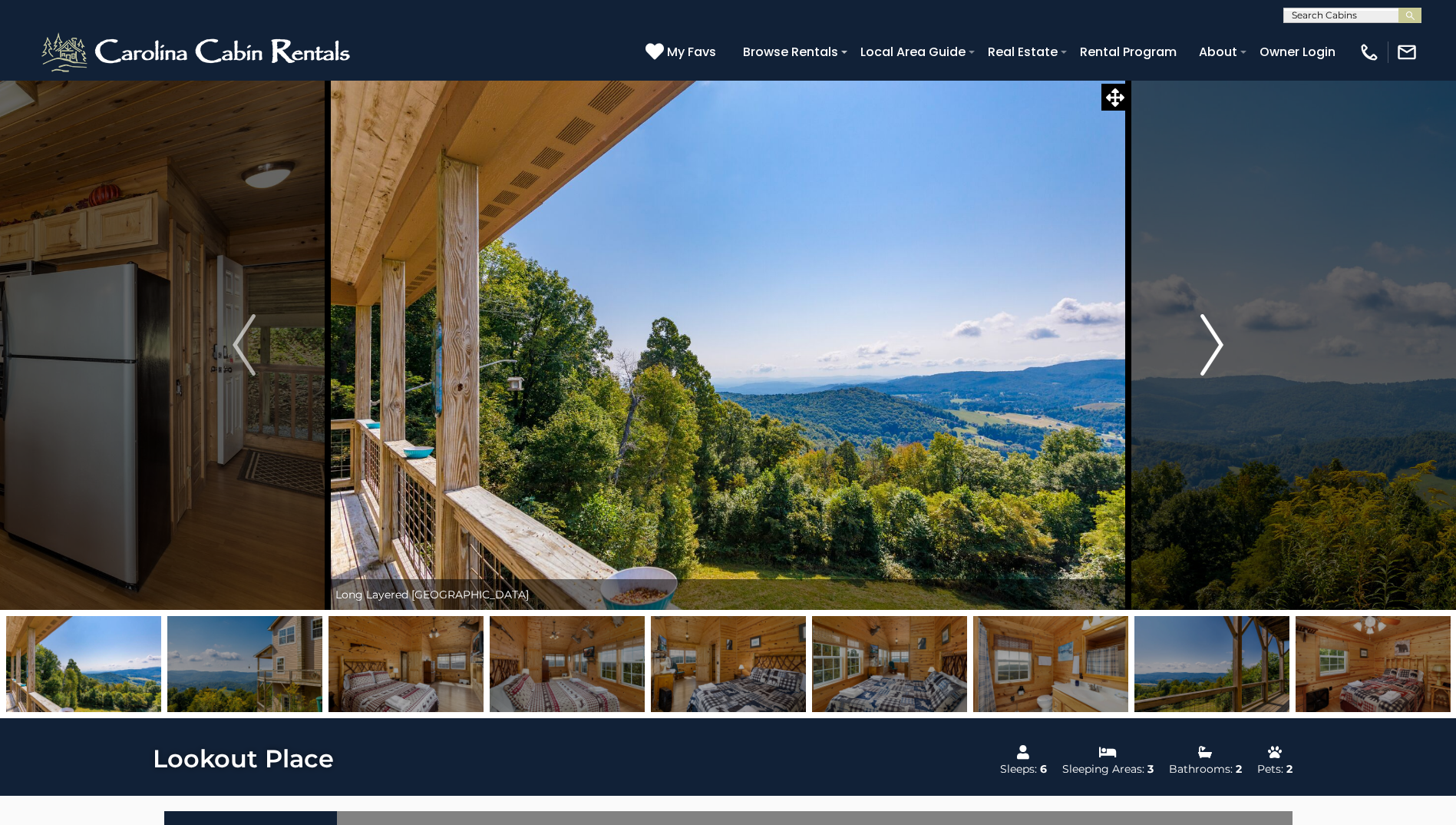
click at [1207, 345] on img "Next" at bounding box center [1212, 344] width 23 height 61
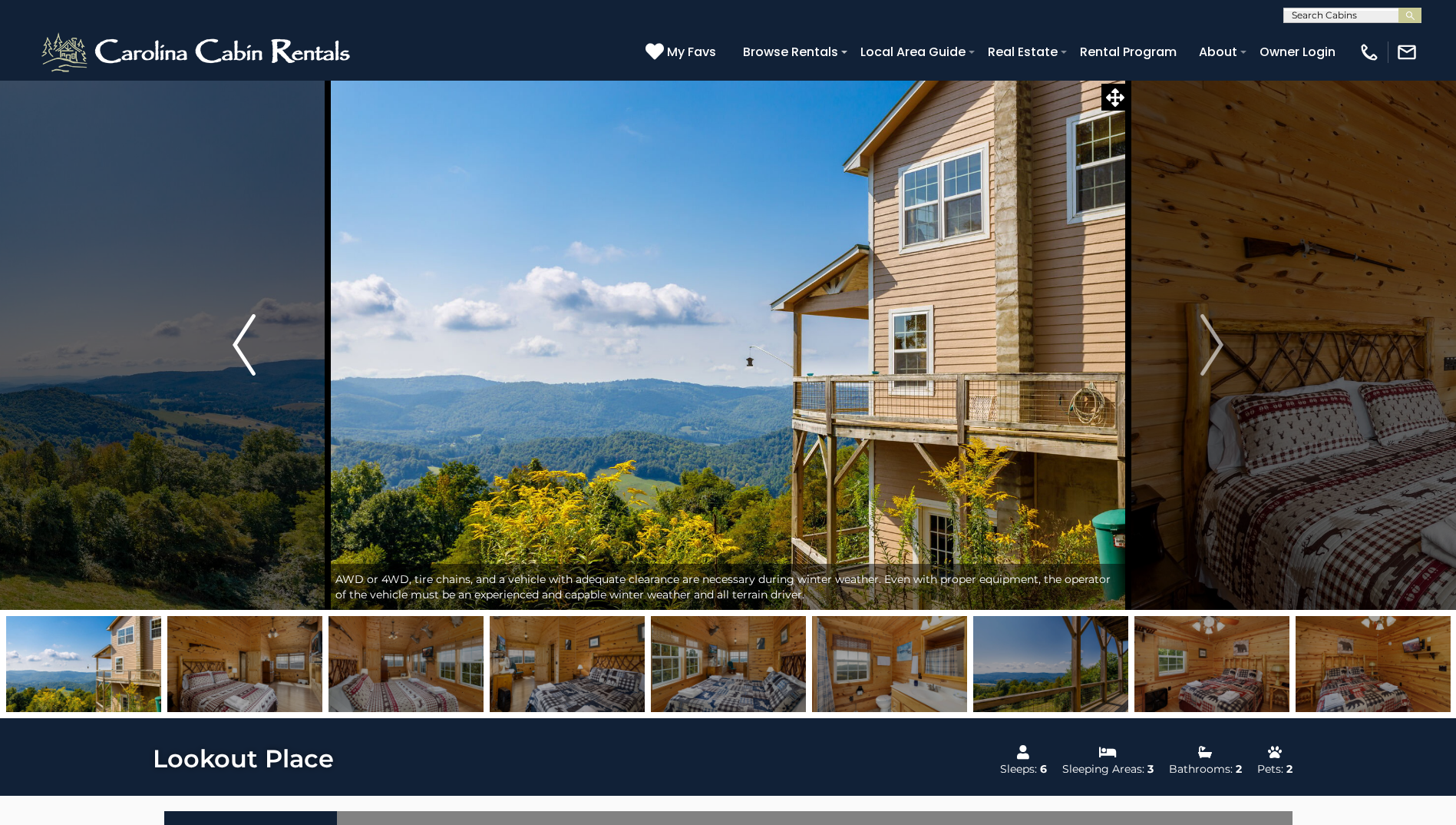
click at [249, 327] on img "Previous" at bounding box center [244, 344] width 23 height 61
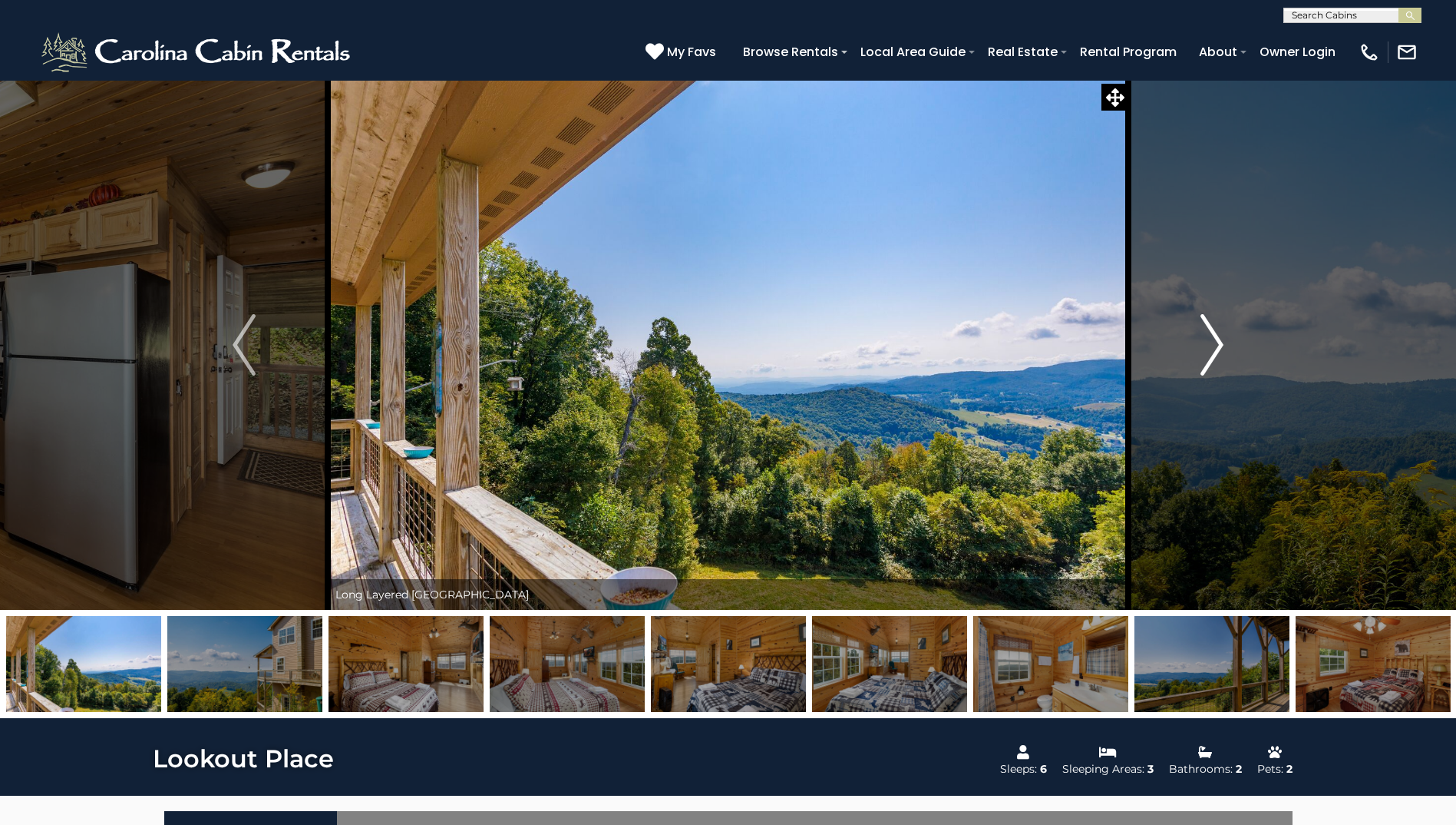
click at [1206, 362] on img "Next" at bounding box center [1212, 344] width 23 height 61
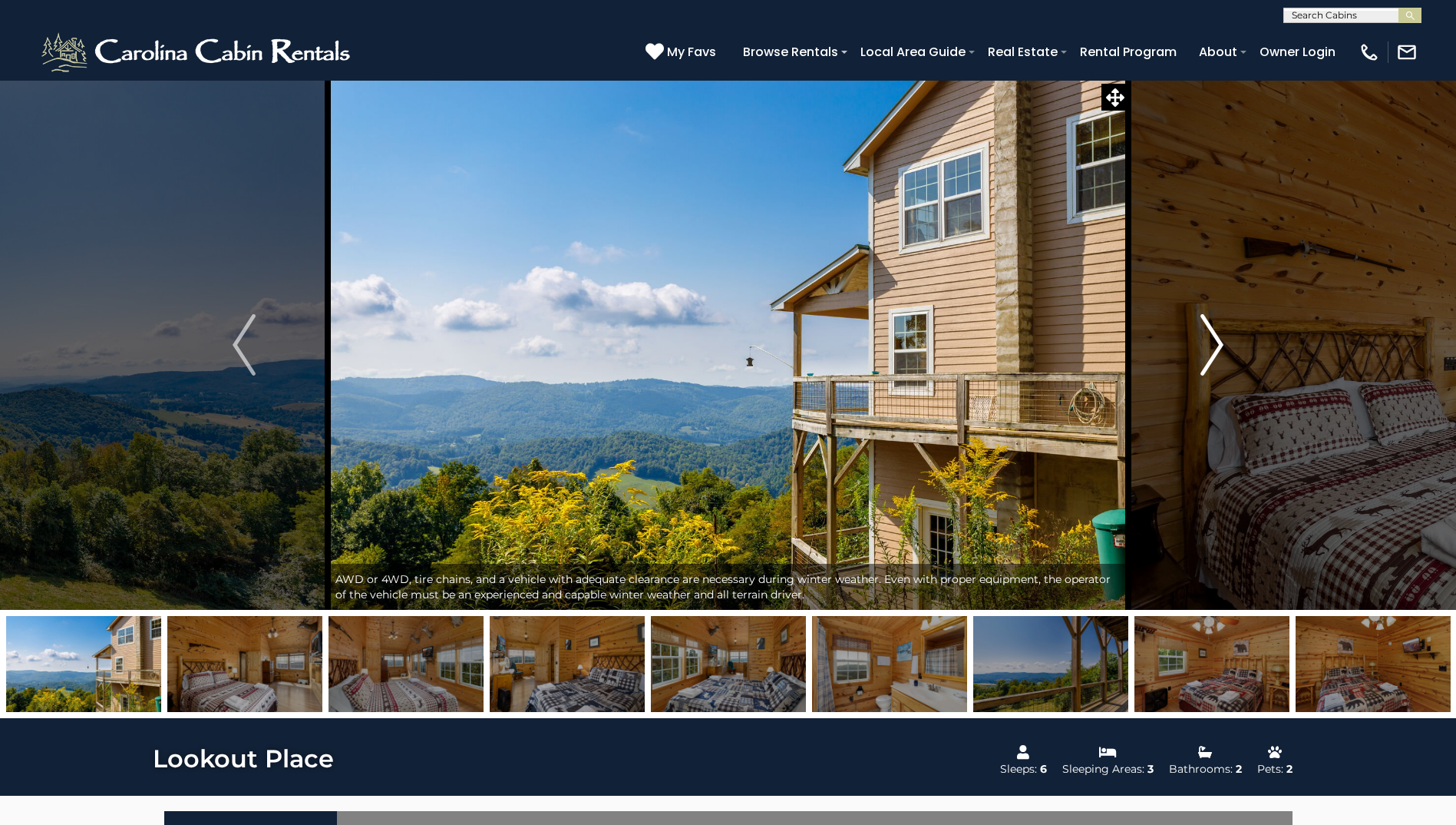
click at [1206, 362] on img "Next" at bounding box center [1212, 344] width 23 height 61
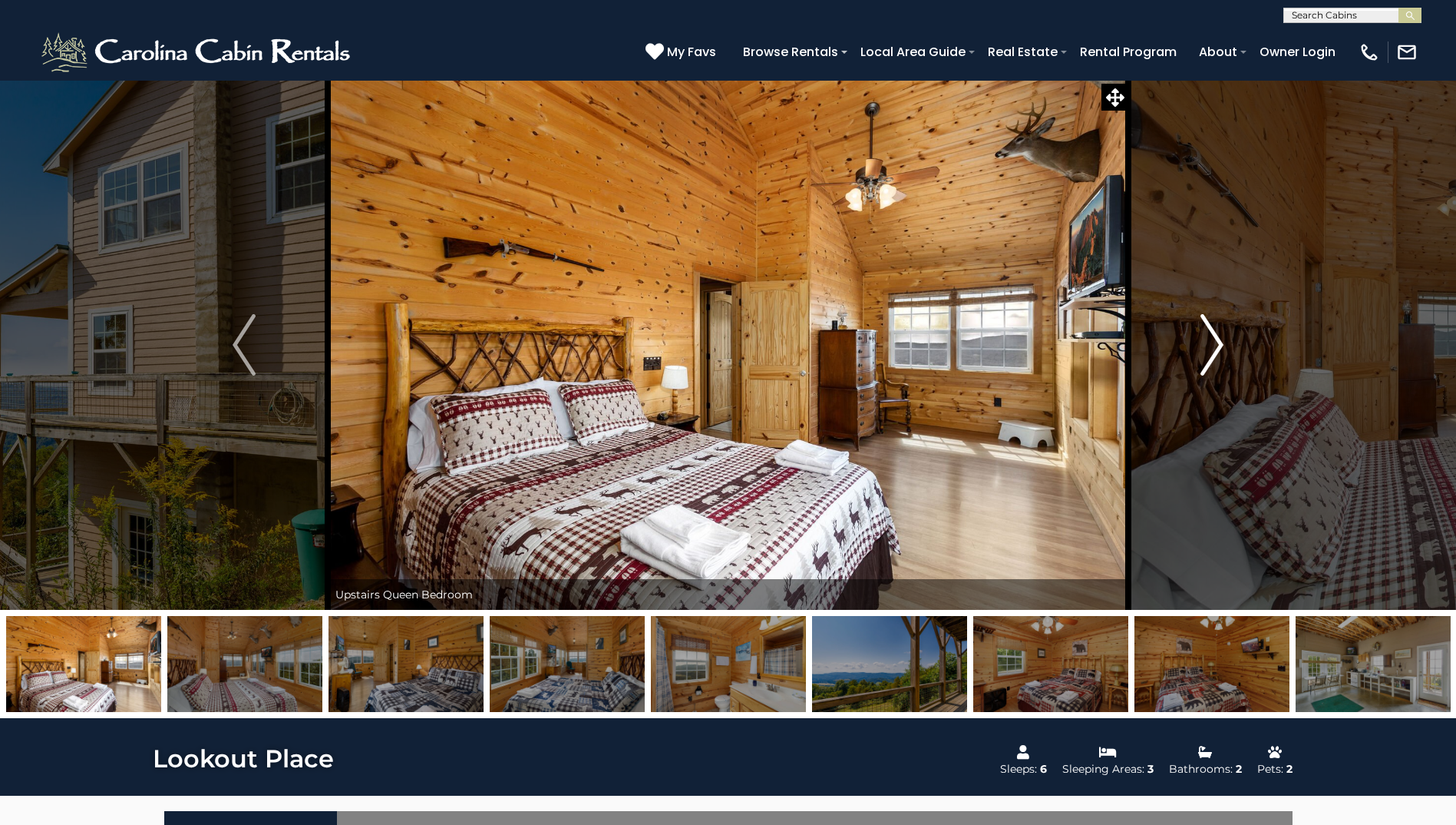
click at [1208, 362] on img "Next" at bounding box center [1212, 344] width 23 height 61
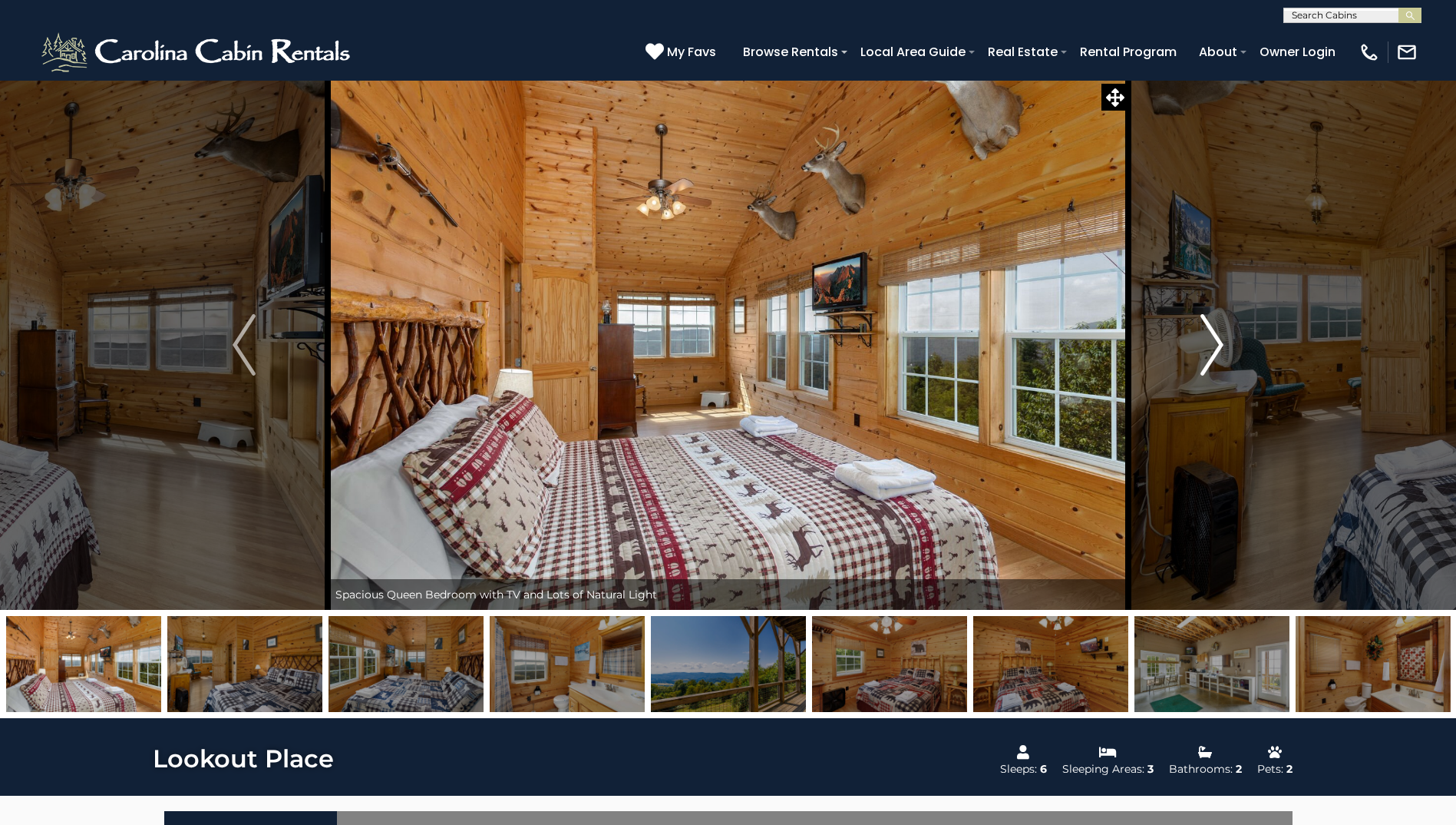
click at [1208, 362] on img "Next" at bounding box center [1212, 344] width 23 height 61
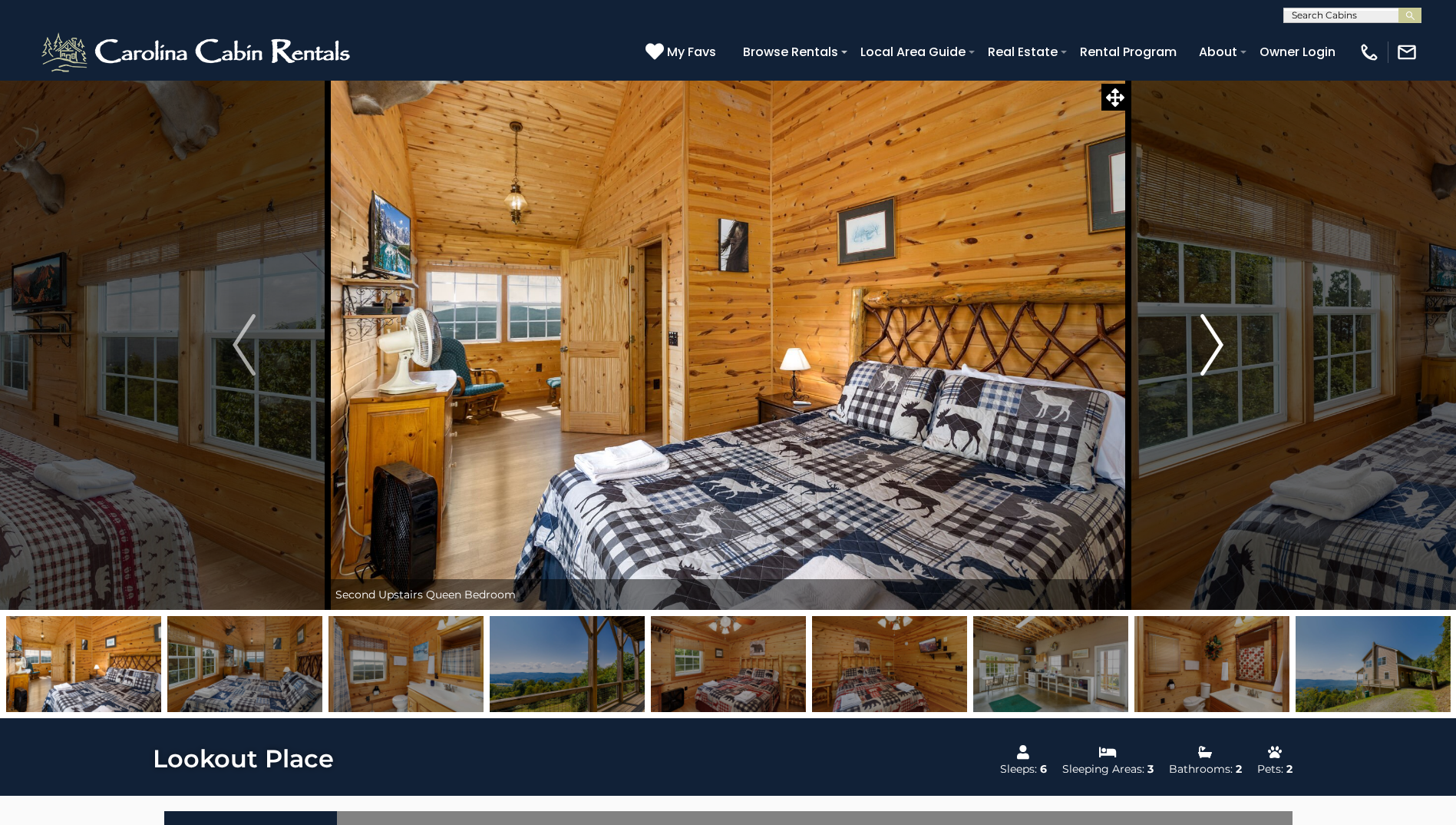
click at [1209, 358] on img "Next" at bounding box center [1212, 344] width 23 height 61
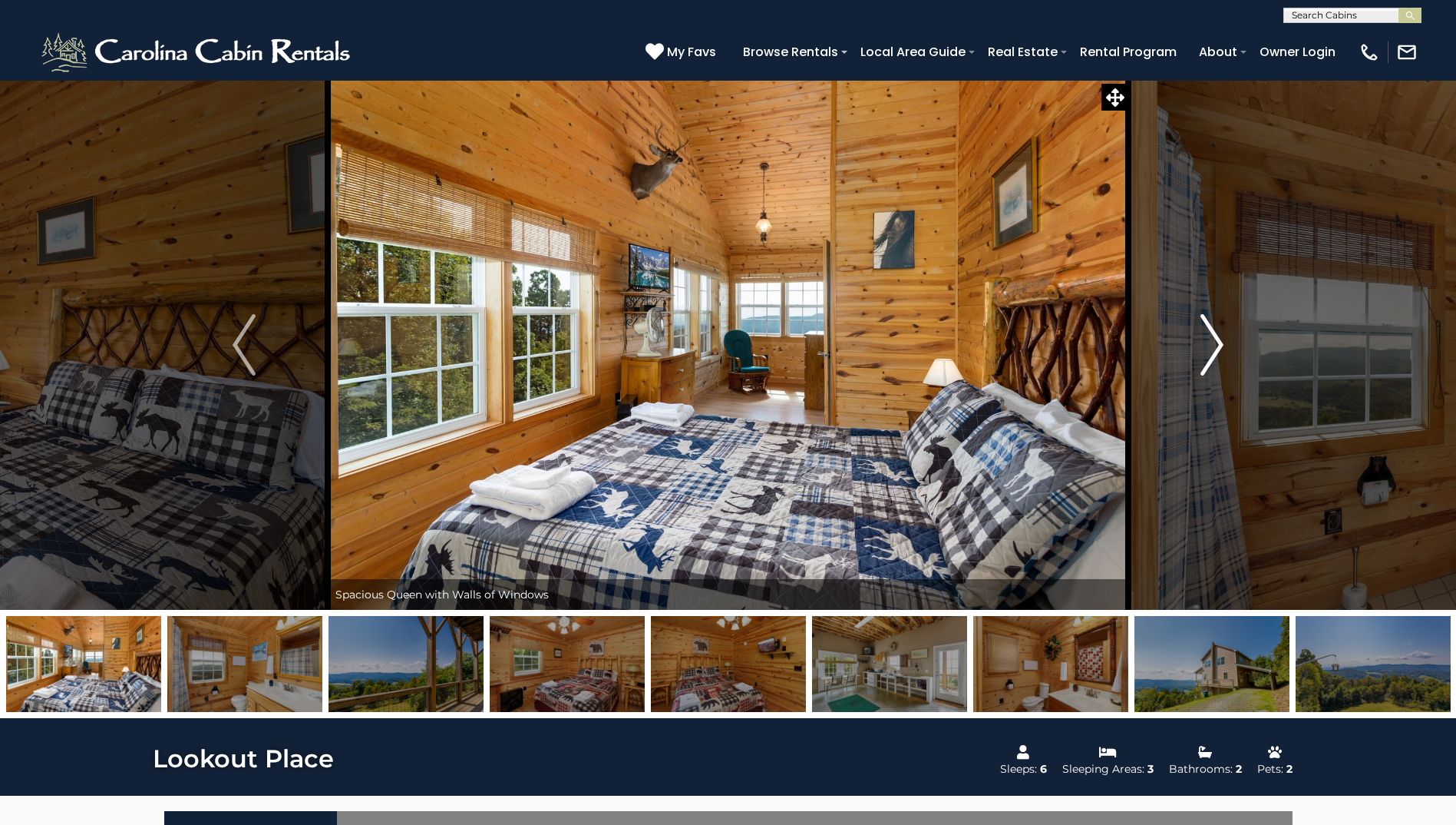
click at [1209, 358] on img "Next" at bounding box center [1212, 344] width 23 height 61
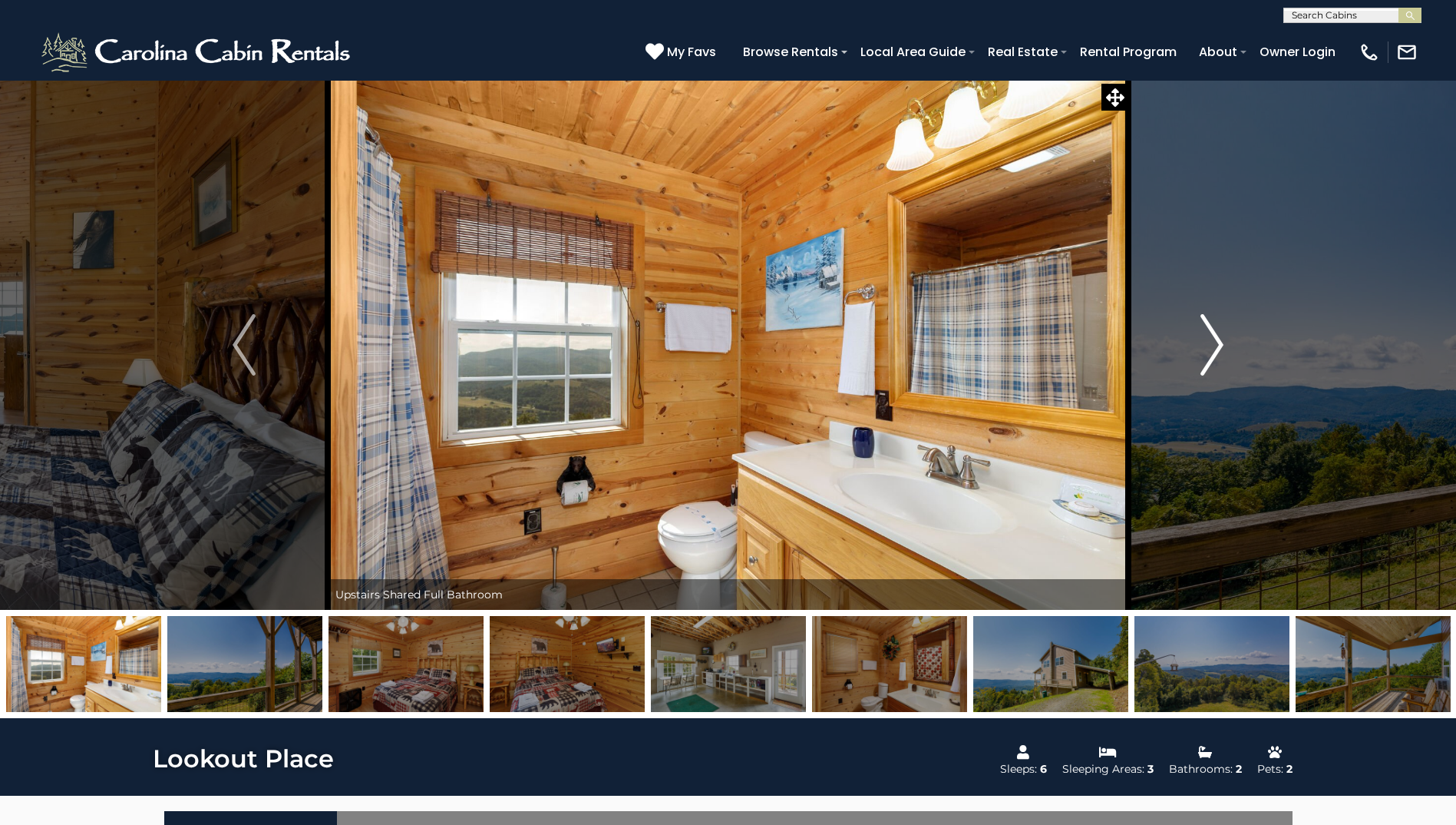
click at [1209, 358] on img "Next" at bounding box center [1212, 344] width 23 height 61
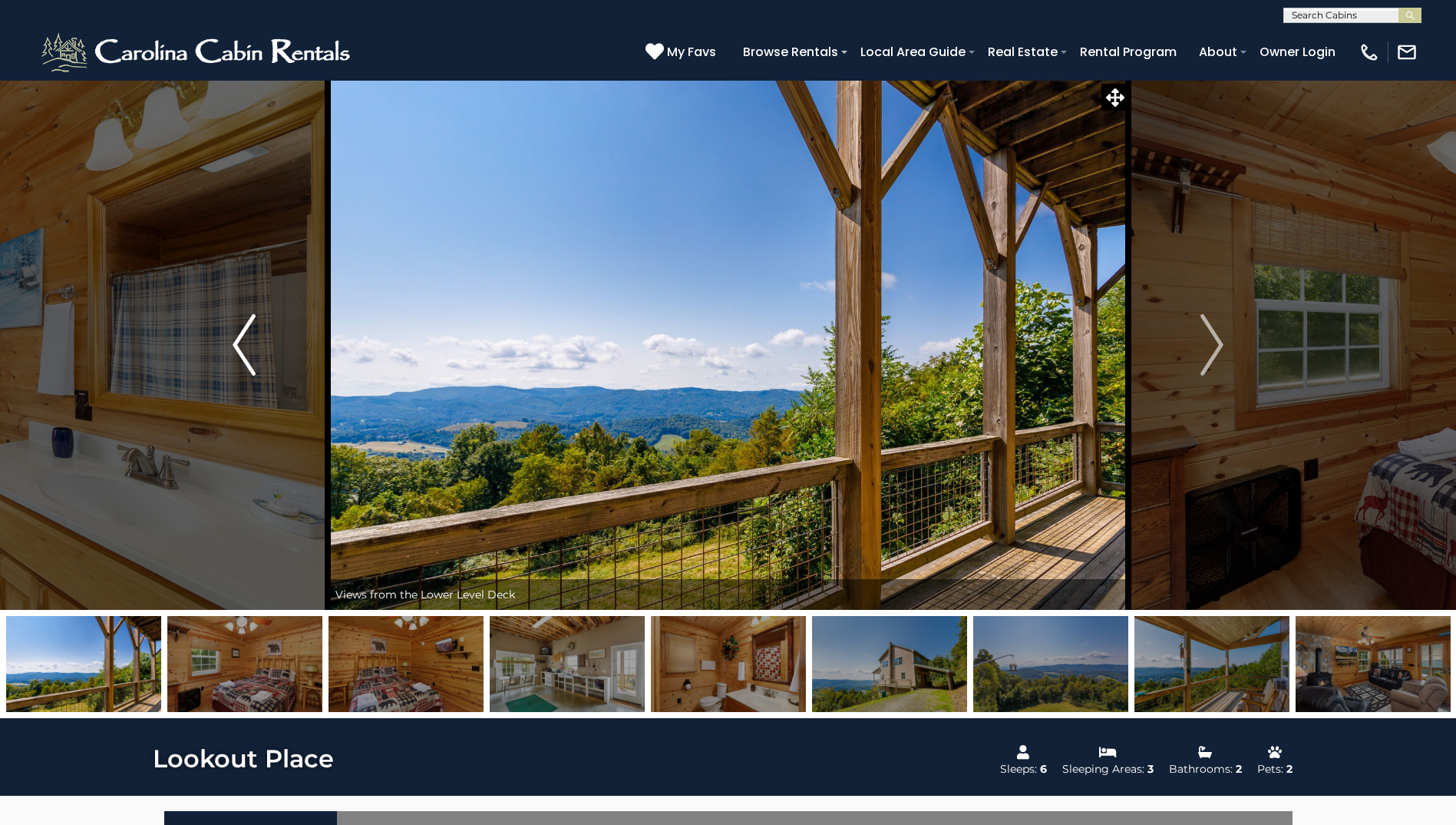
click at [237, 329] on img "Previous" at bounding box center [244, 344] width 23 height 61
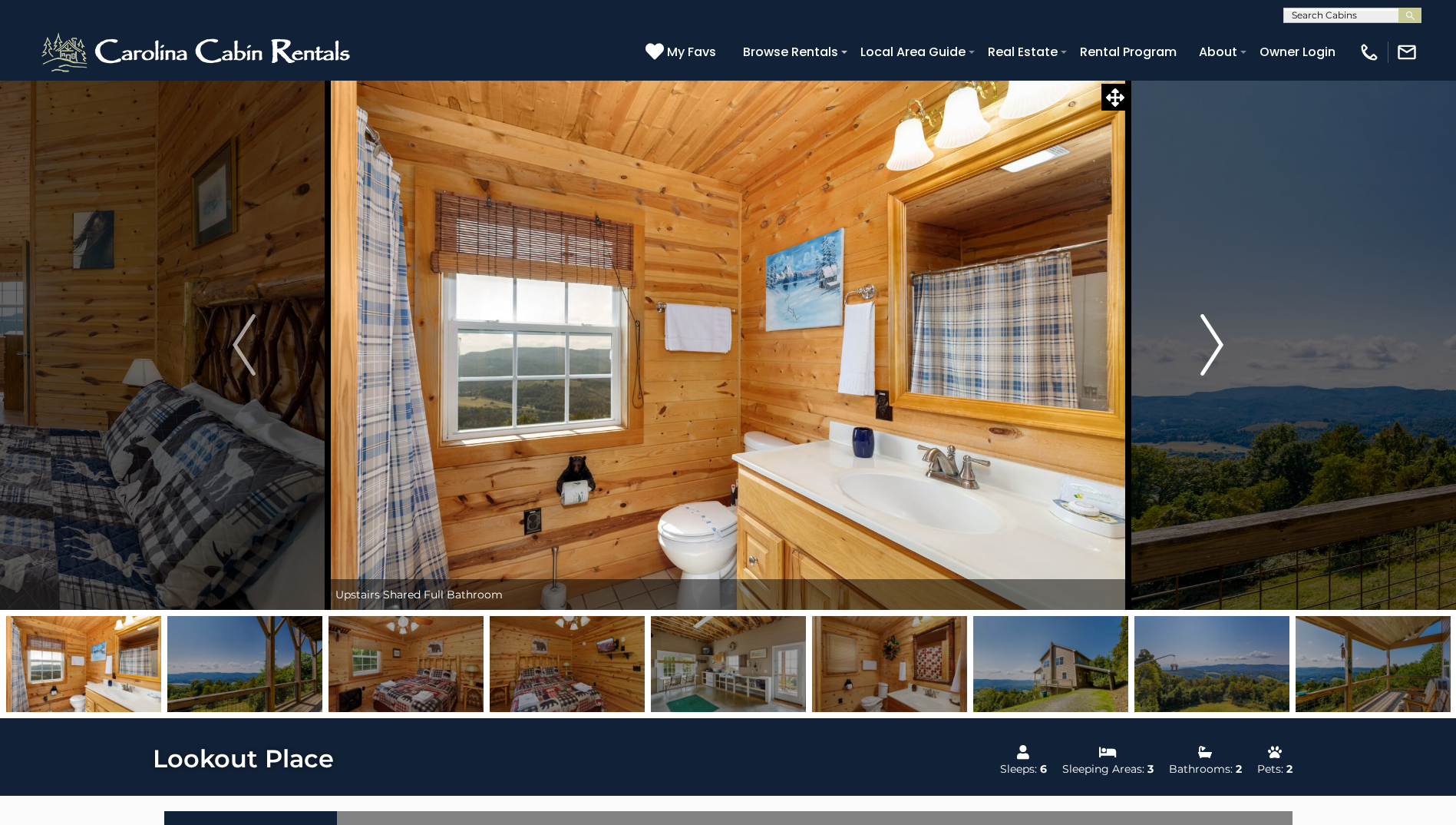
click at [1219, 351] on img "Next" at bounding box center [1212, 344] width 23 height 61
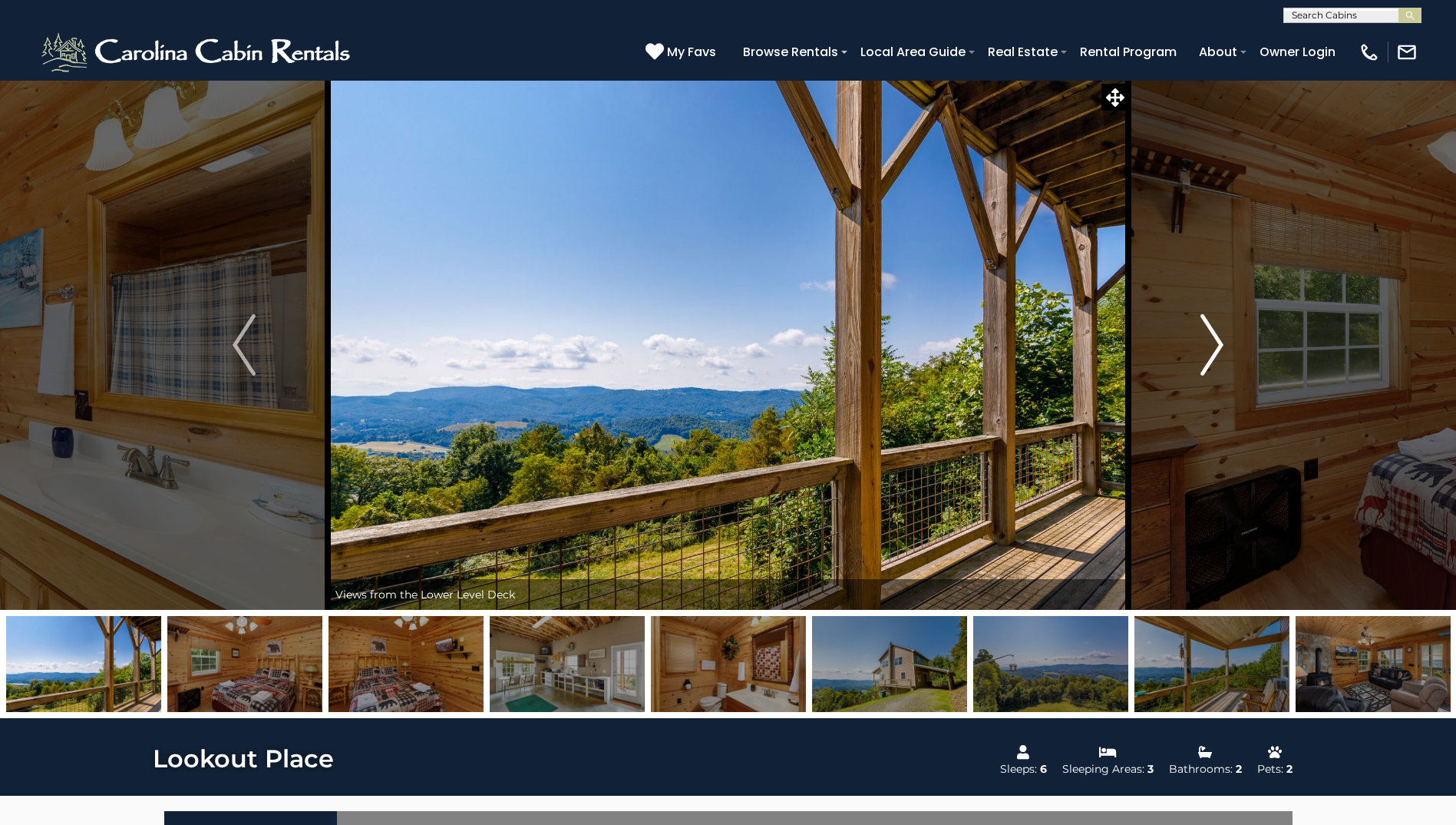
click at [1217, 351] on img "Next" at bounding box center [1212, 344] width 23 height 61
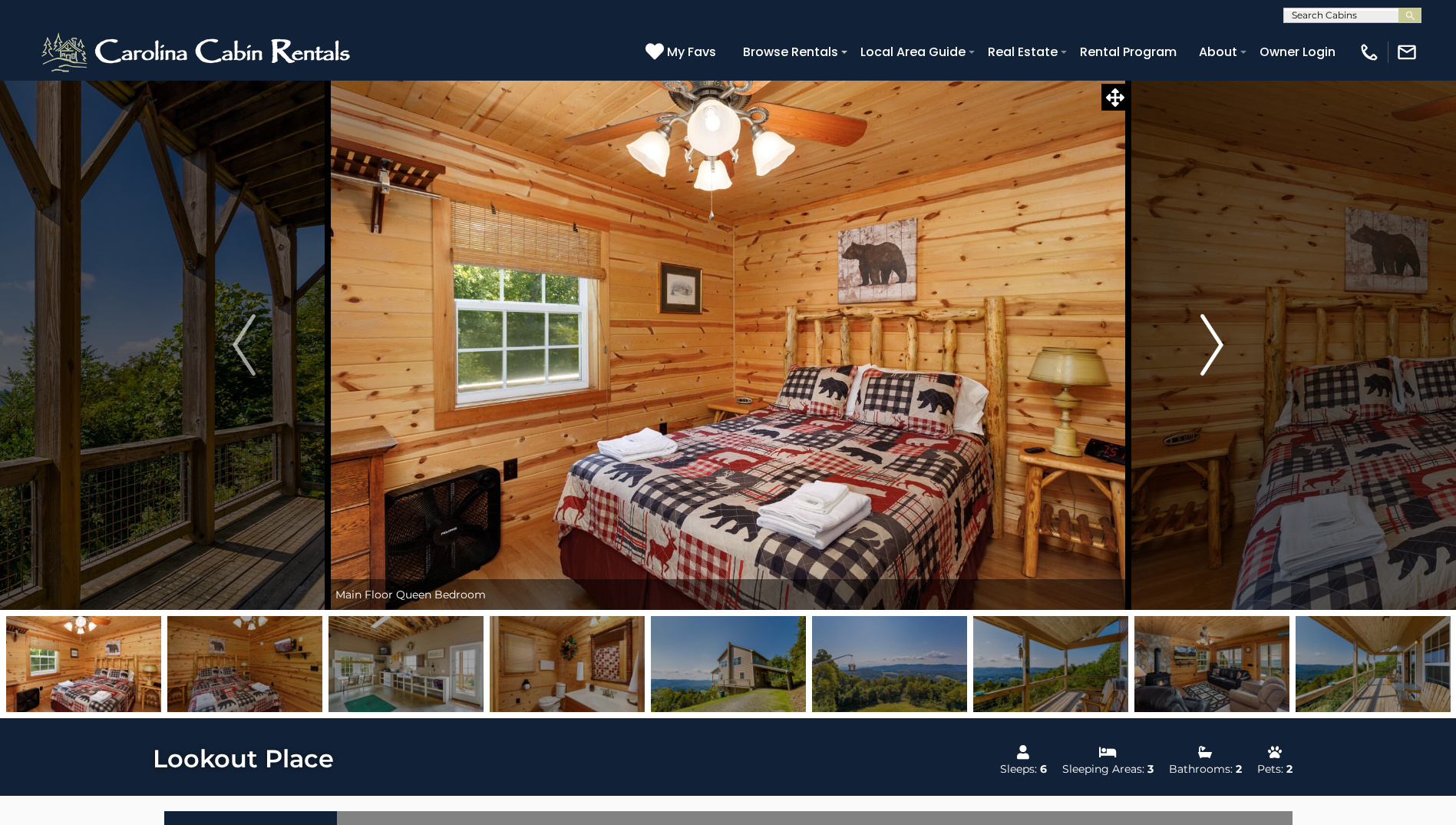
click at [1217, 351] on img "Next" at bounding box center [1212, 344] width 23 height 61
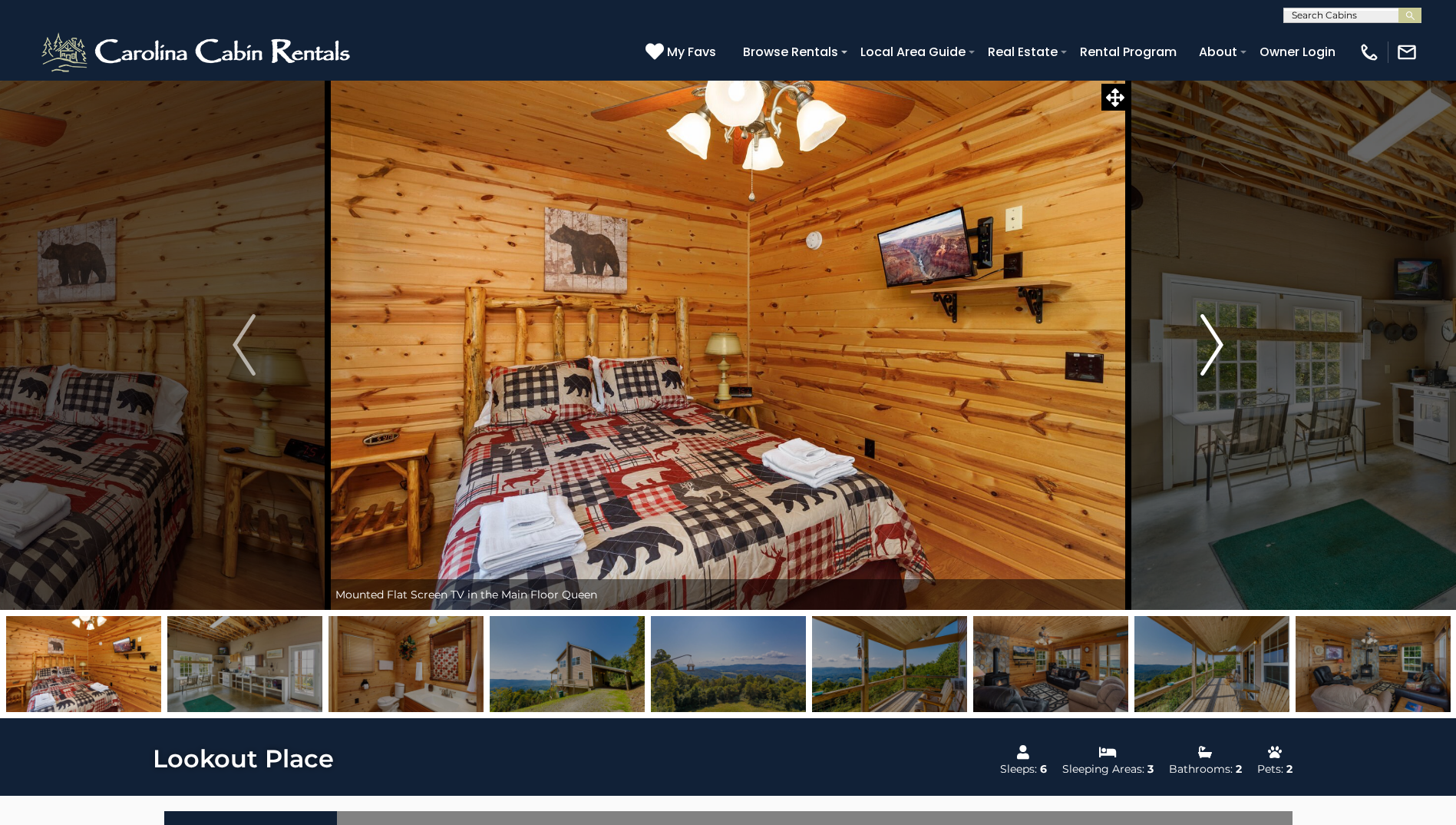
click at [1217, 351] on img "Next" at bounding box center [1212, 344] width 23 height 61
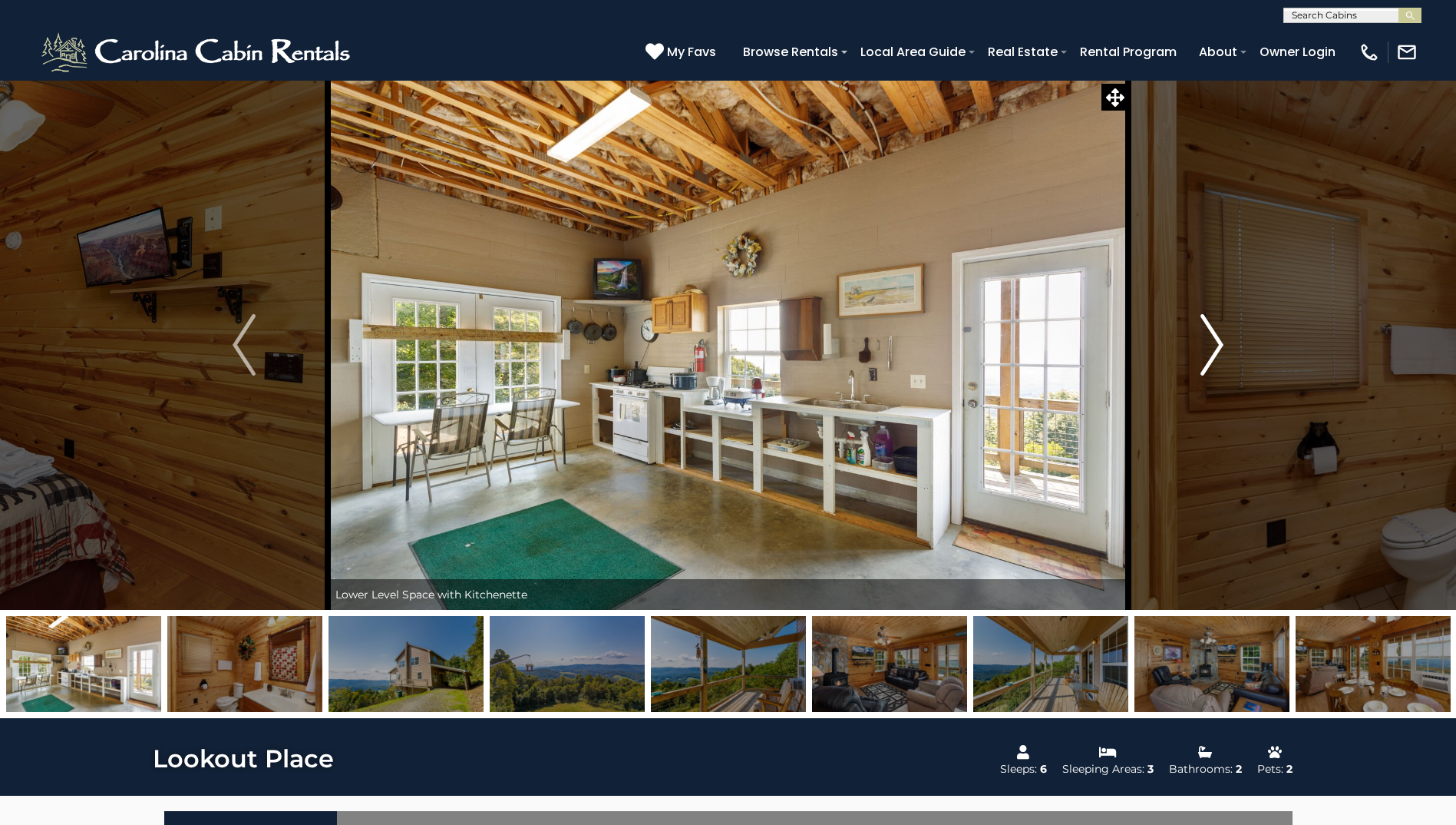
click at [1217, 351] on img "Next" at bounding box center [1212, 344] width 23 height 61
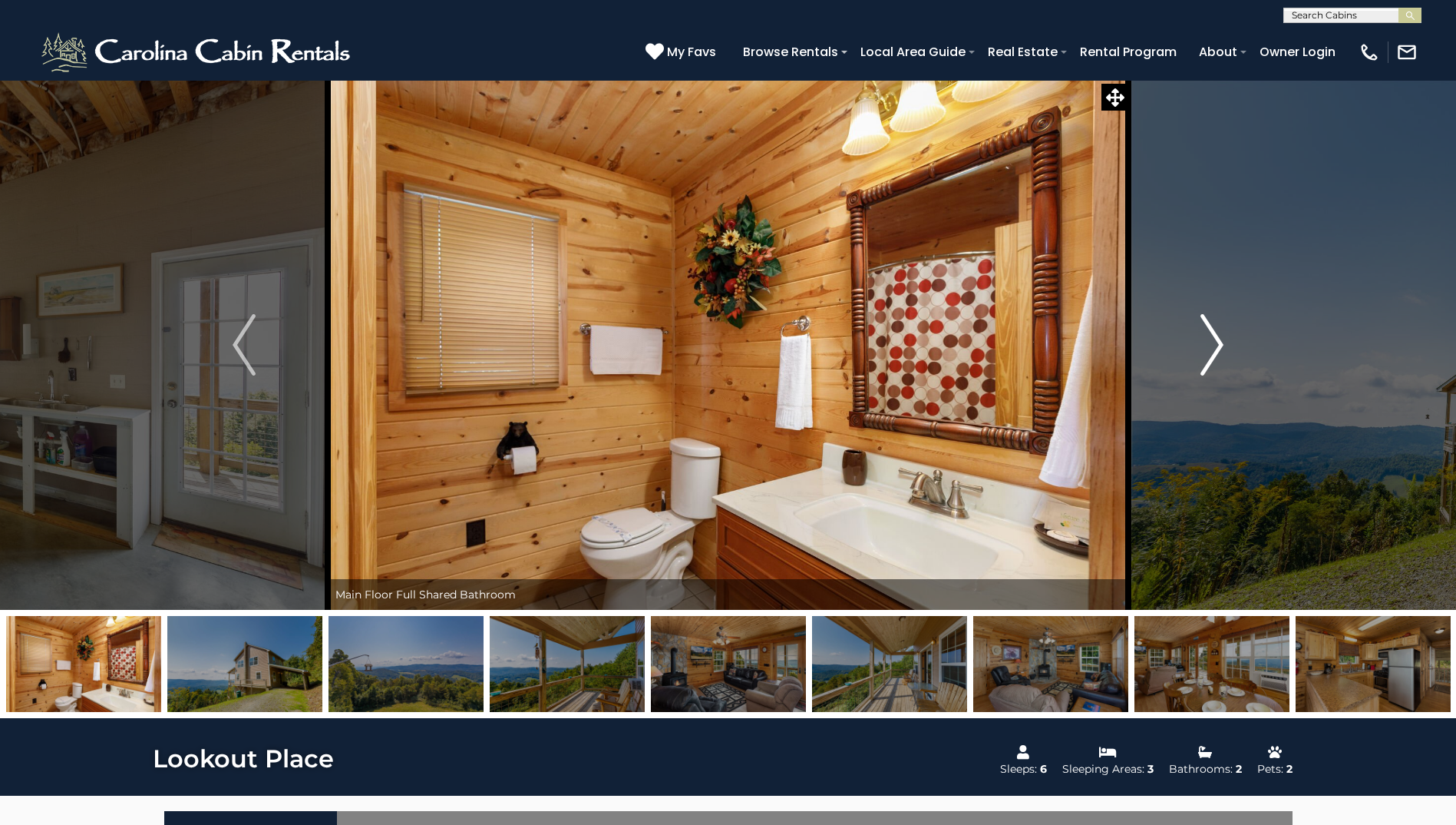
click at [1217, 351] on img "Next" at bounding box center [1212, 344] width 23 height 61
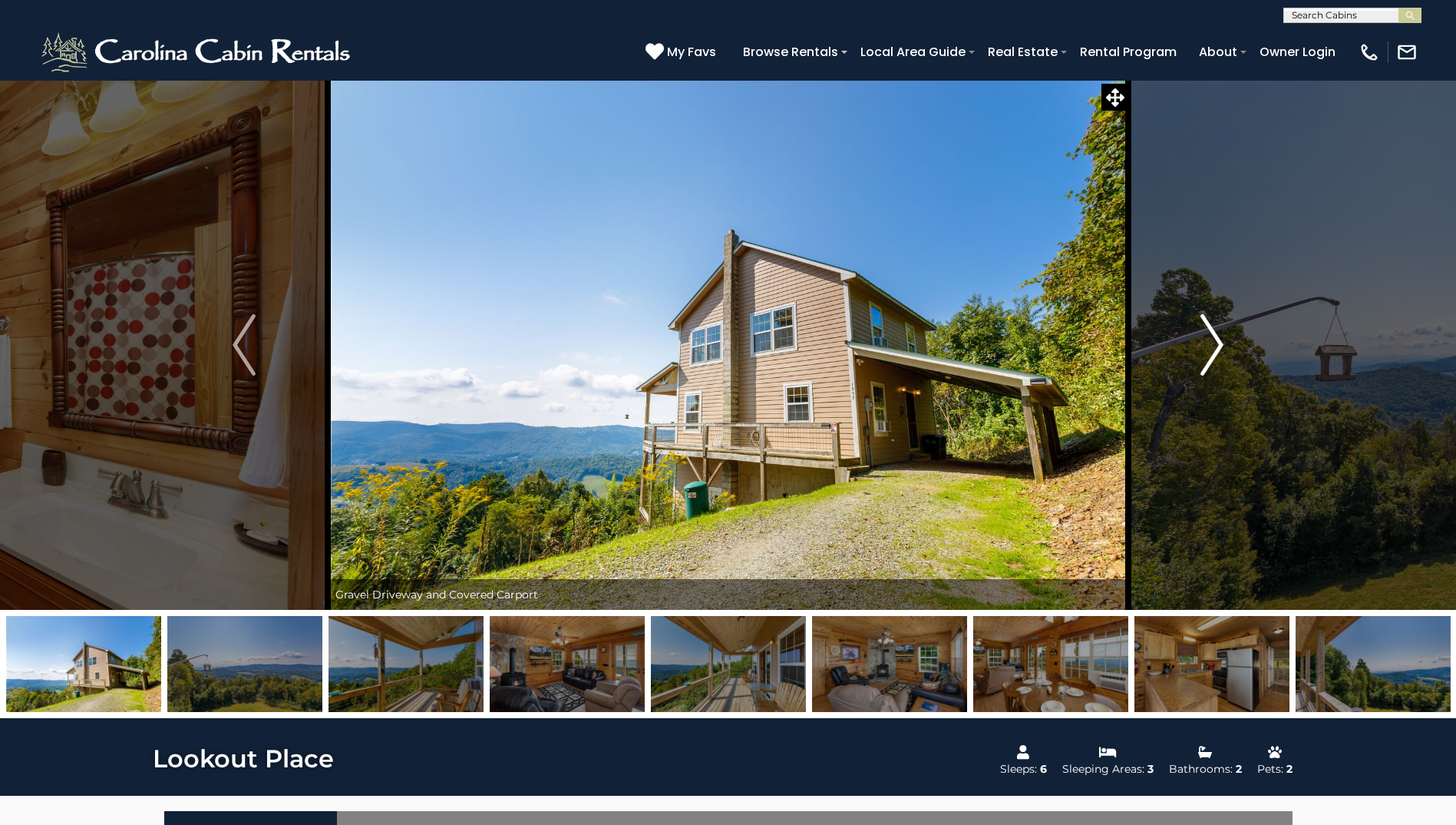
click at [1217, 351] on img "Next" at bounding box center [1212, 344] width 23 height 61
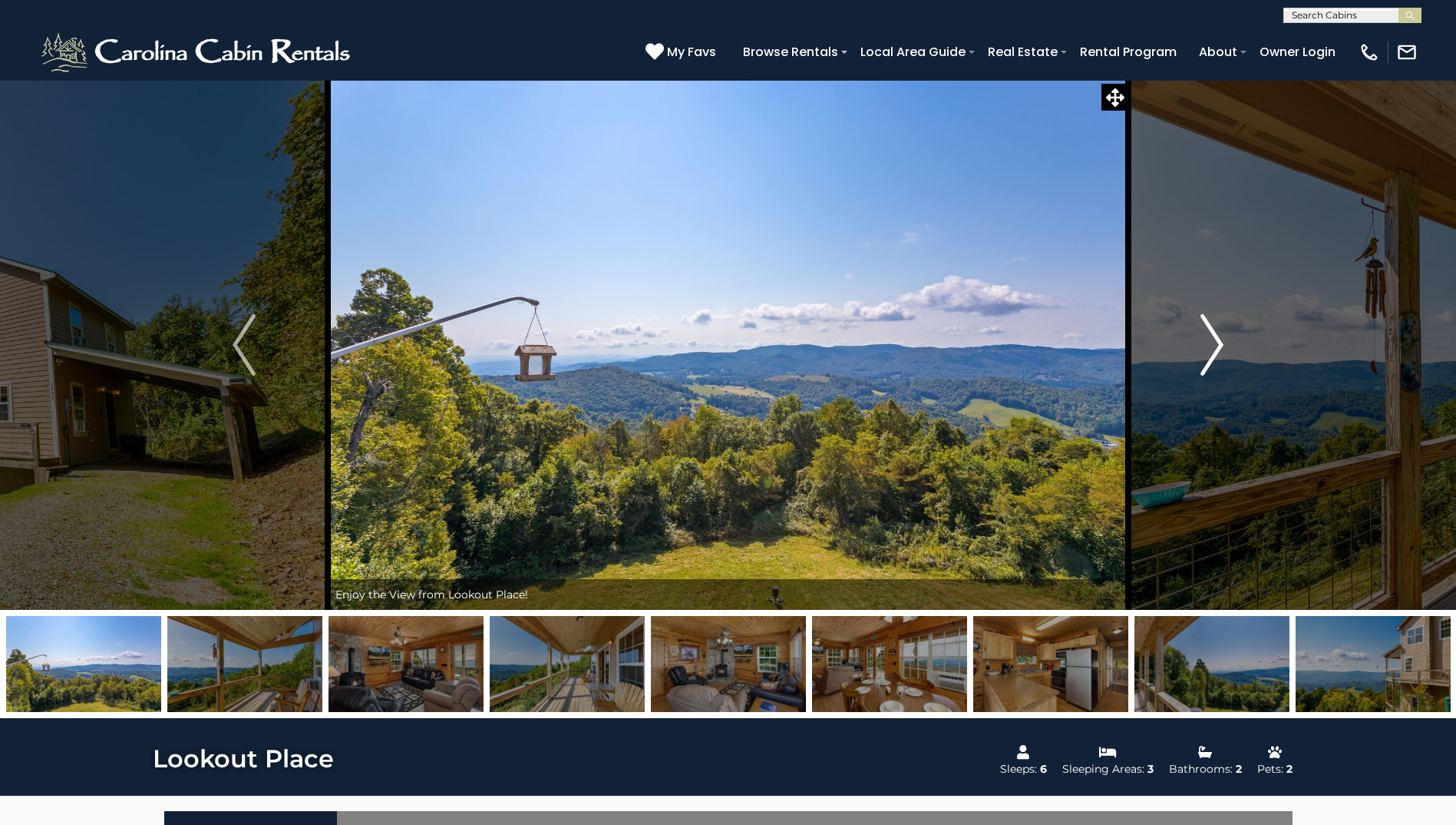
click at [1217, 351] on img "Next" at bounding box center [1212, 344] width 23 height 61
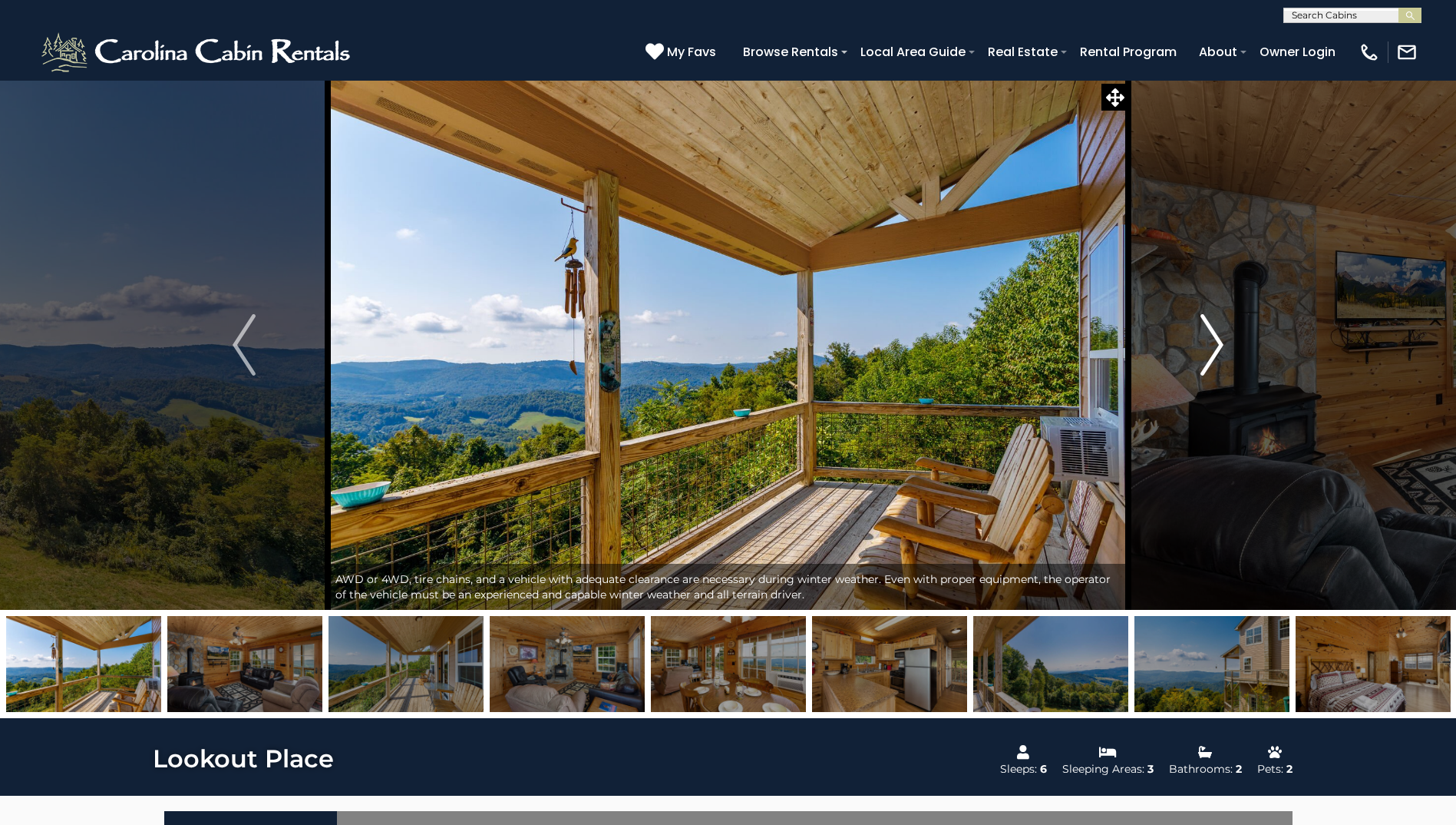
click at [1217, 351] on img "Next" at bounding box center [1212, 344] width 23 height 61
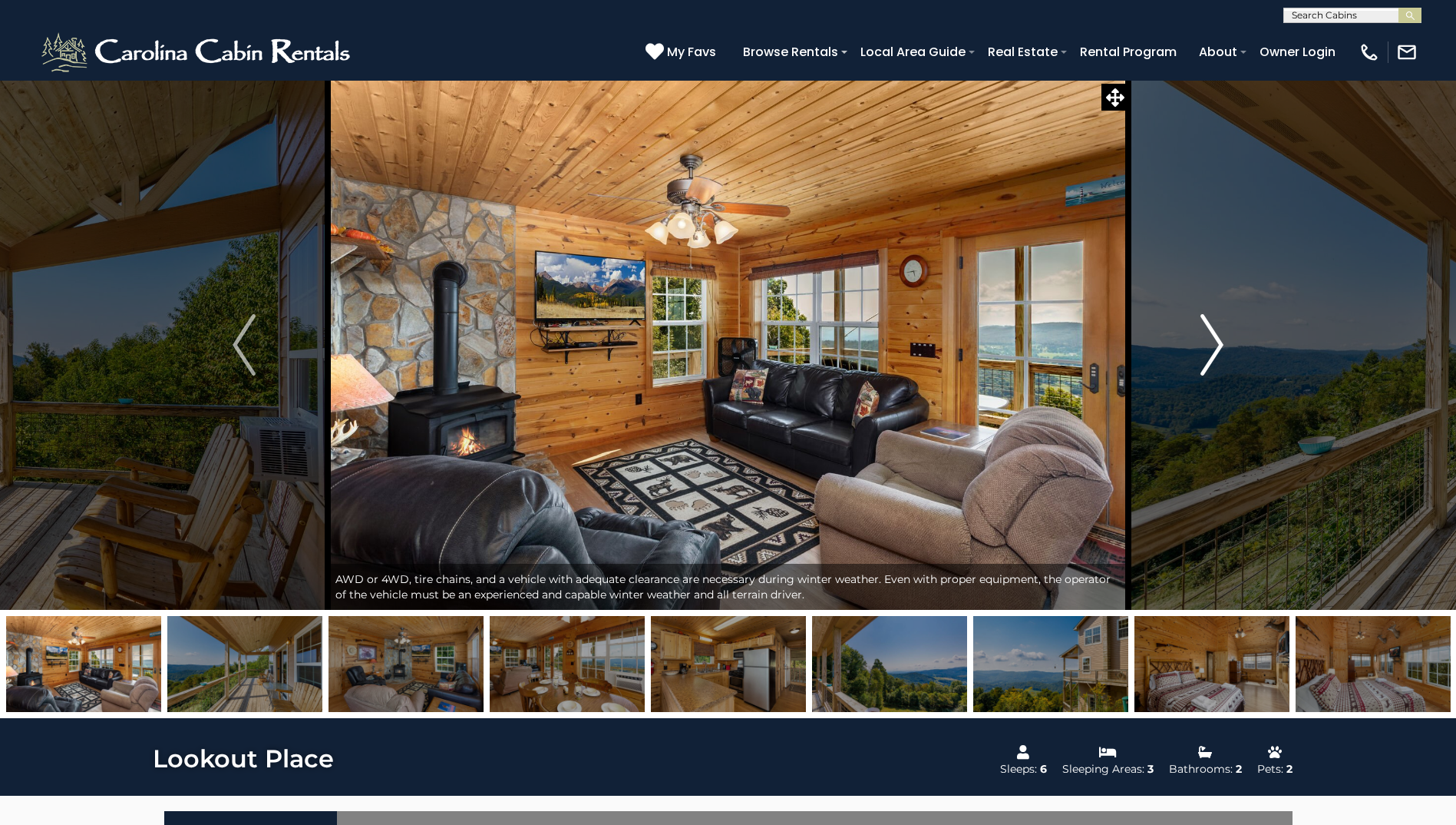
click at [1217, 351] on img "Next" at bounding box center [1212, 344] width 23 height 61
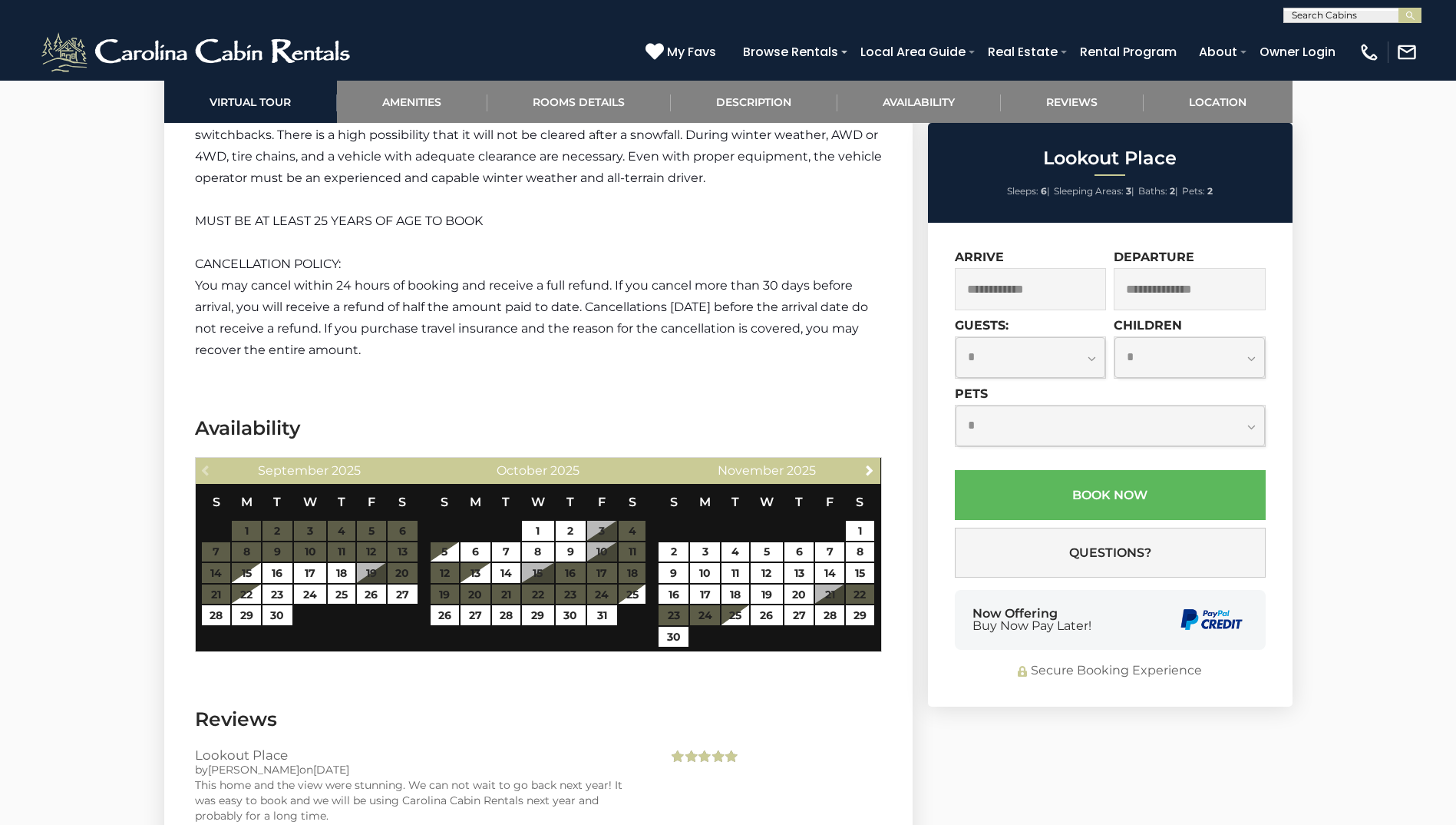
scroll to position [2611, 0]
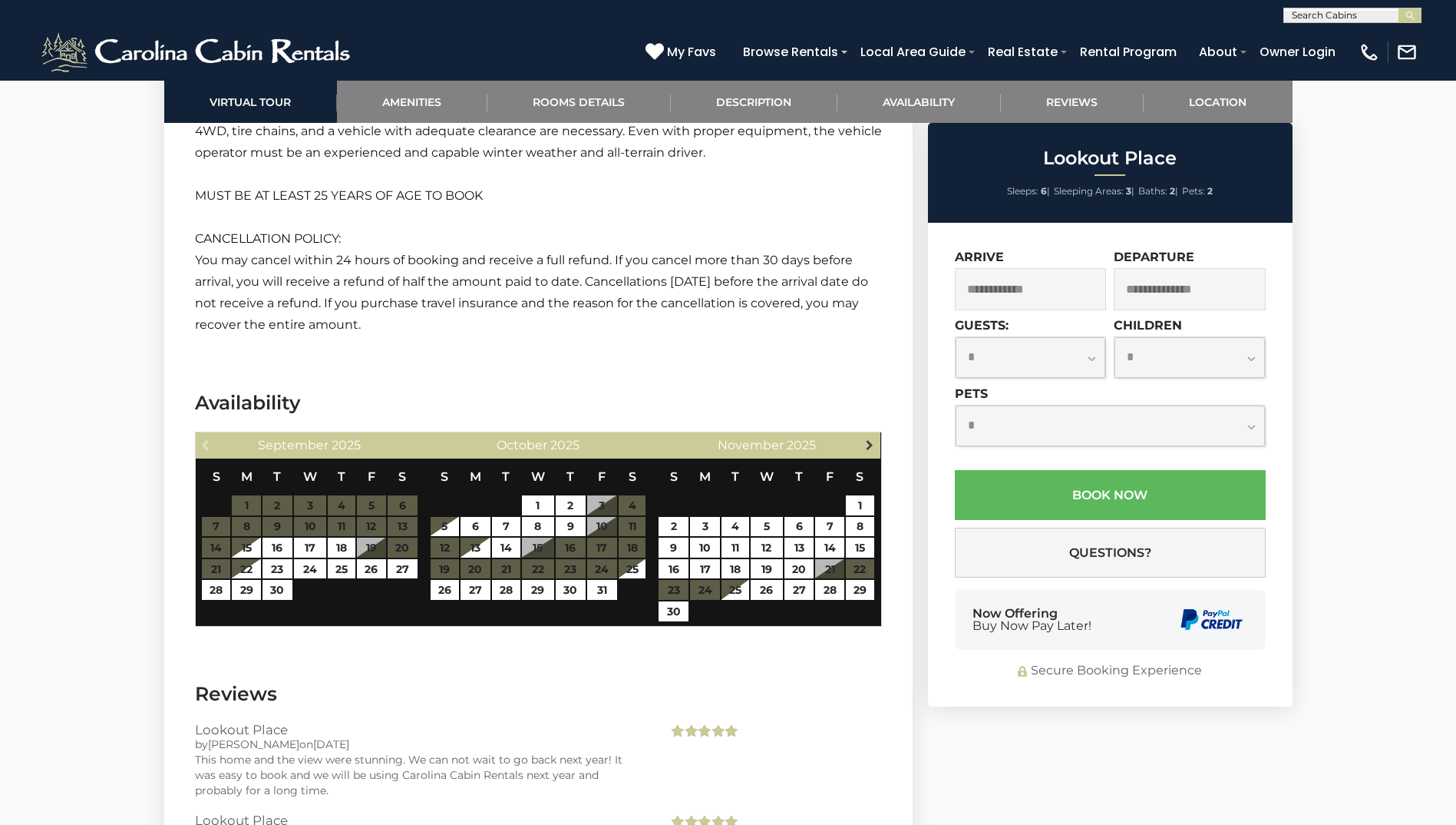
click at [870, 442] on span "Next" at bounding box center [869, 444] width 12 height 12
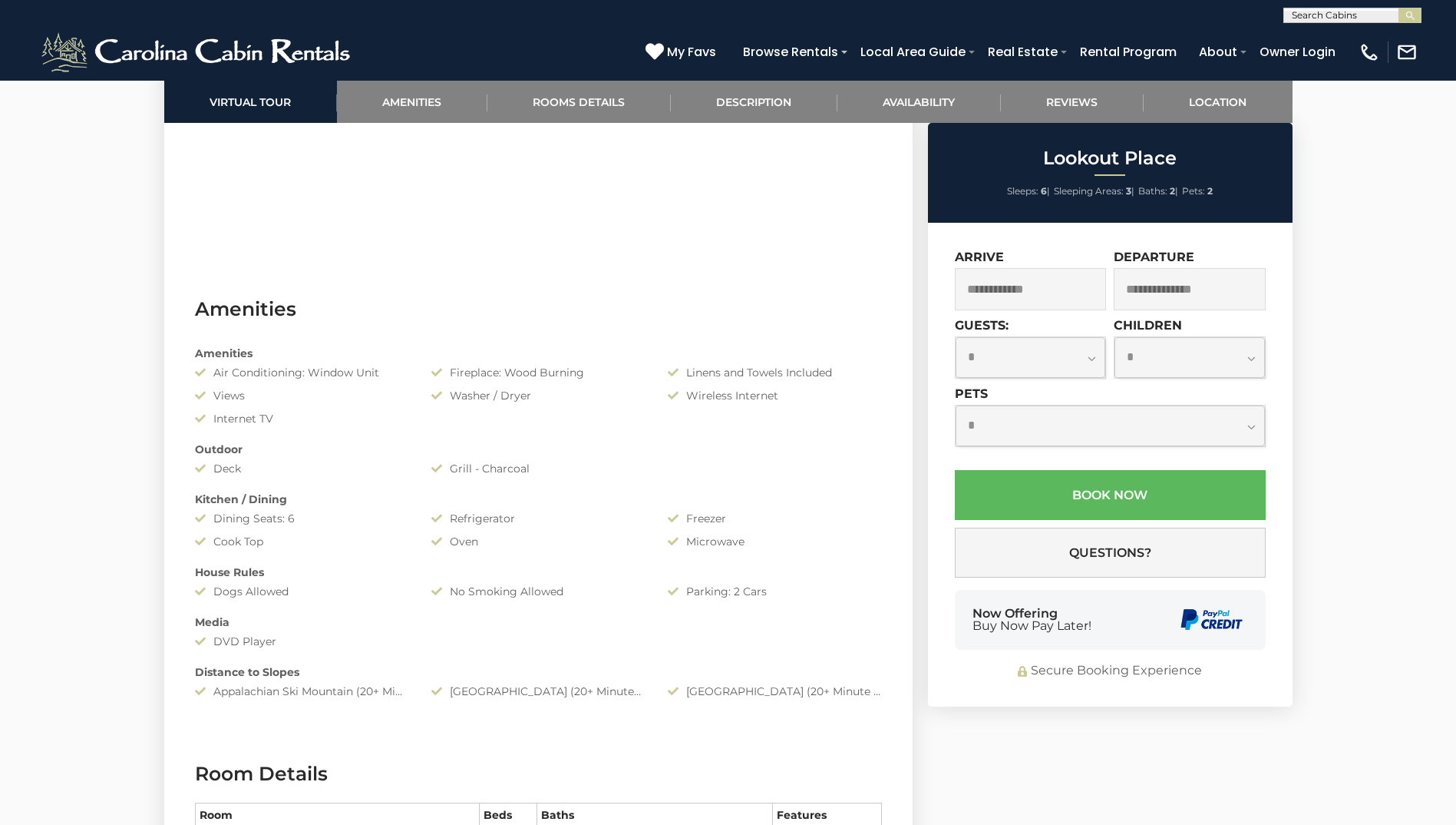
scroll to position [614, 0]
